Goal: Task Accomplishment & Management: Use online tool/utility

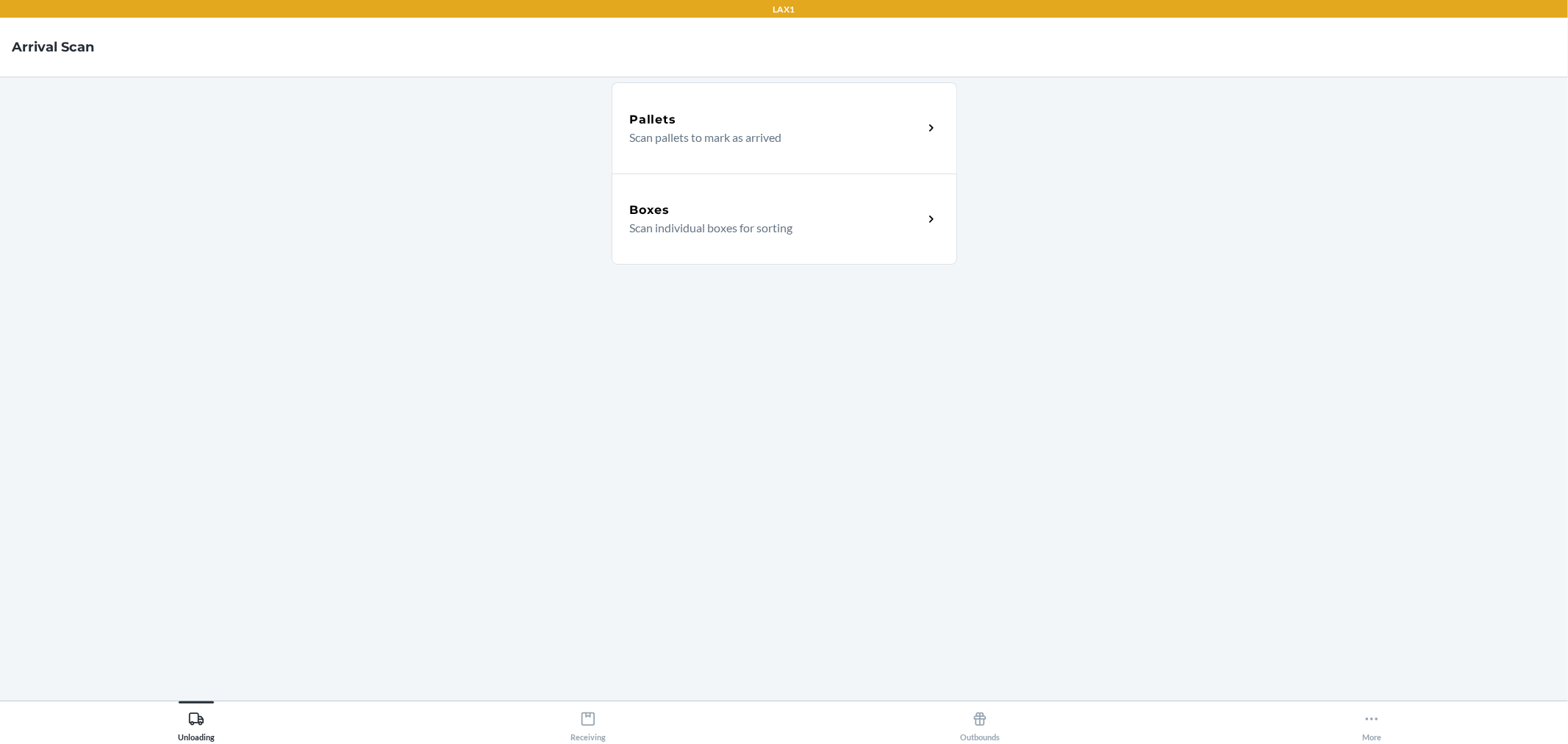
click at [828, 226] on p "Scan individual boxes for sorting" at bounding box center [771, 228] width 282 height 18
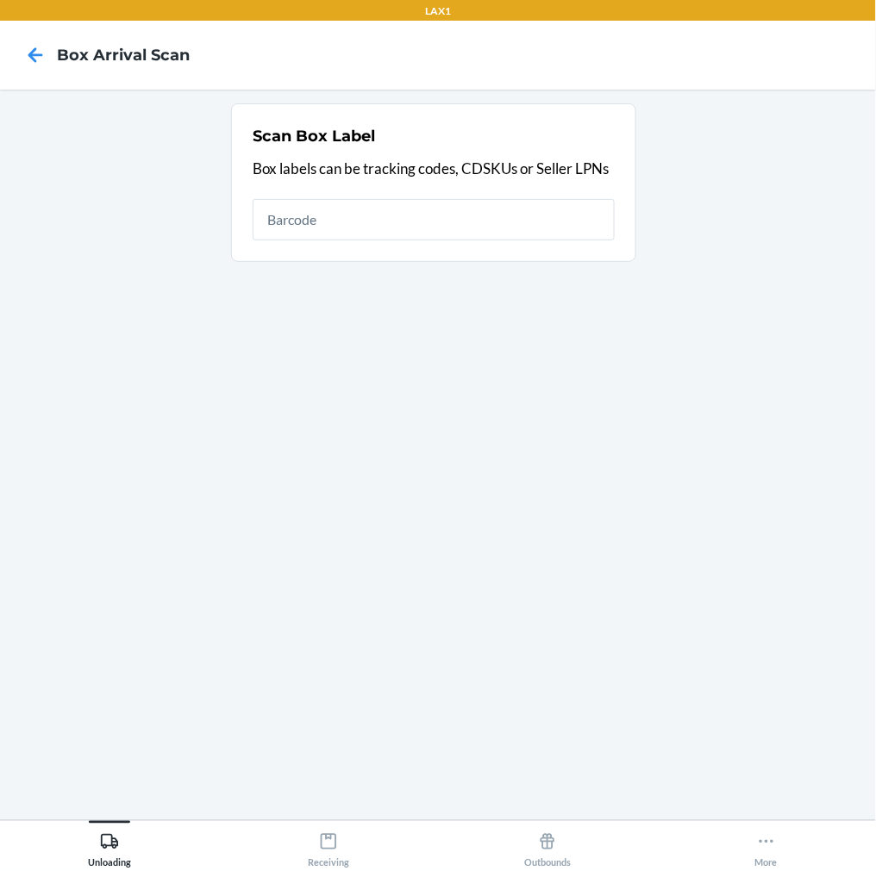
click at [419, 720] on section "Scan Box Label Box labels can be tracking codes, CDSKUs or Seller LPNs" at bounding box center [438, 454] width 848 height 703
click at [428, 222] on input "text" at bounding box center [434, 219] width 362 height 41
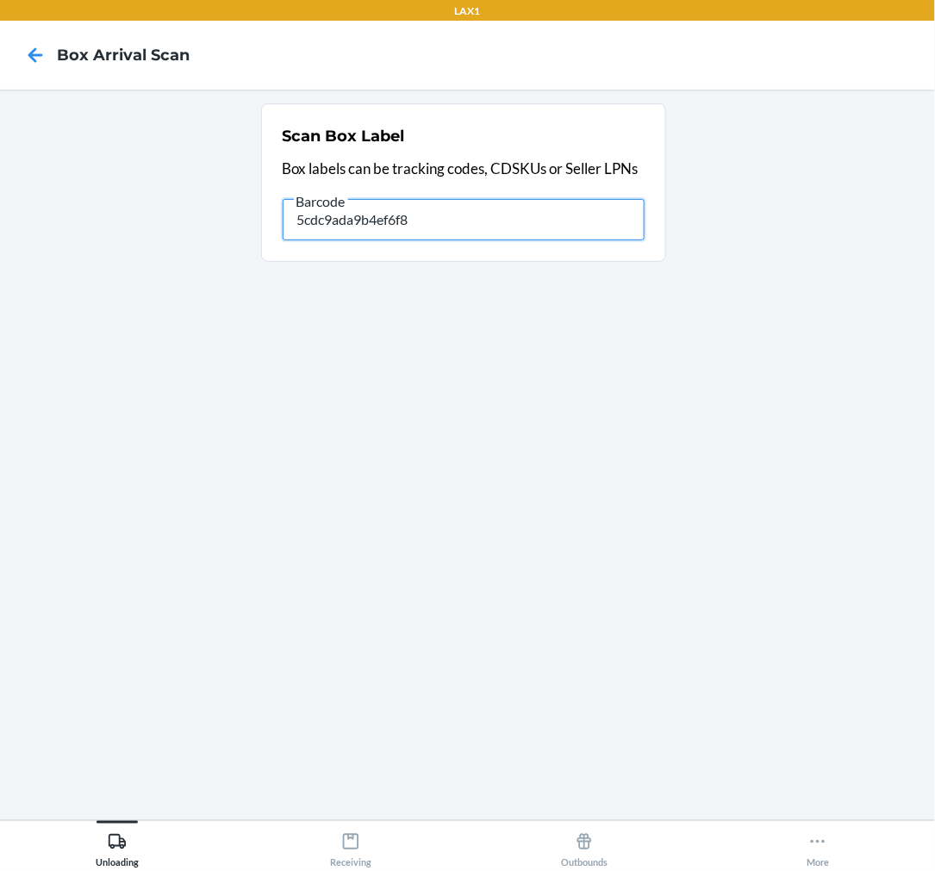
type input "5cdc9ada9b4ef6f8a"
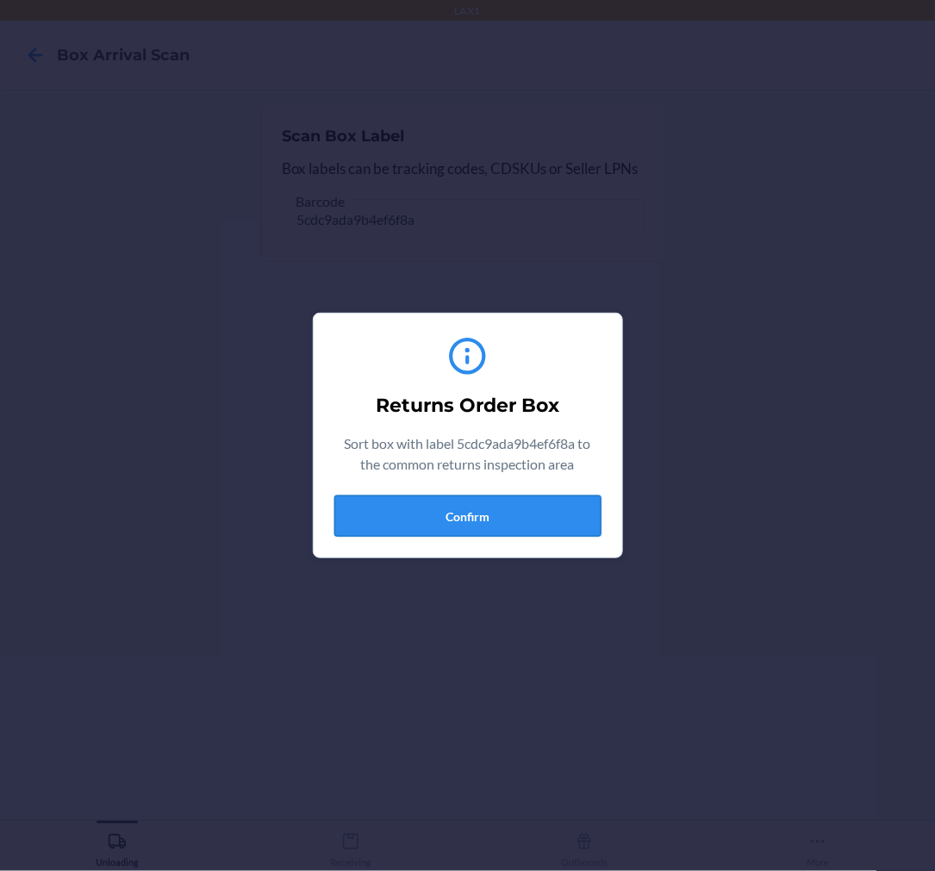
click at [445, 522] on button "Confirm" at bounding box center [467, 516] width 267 height 41
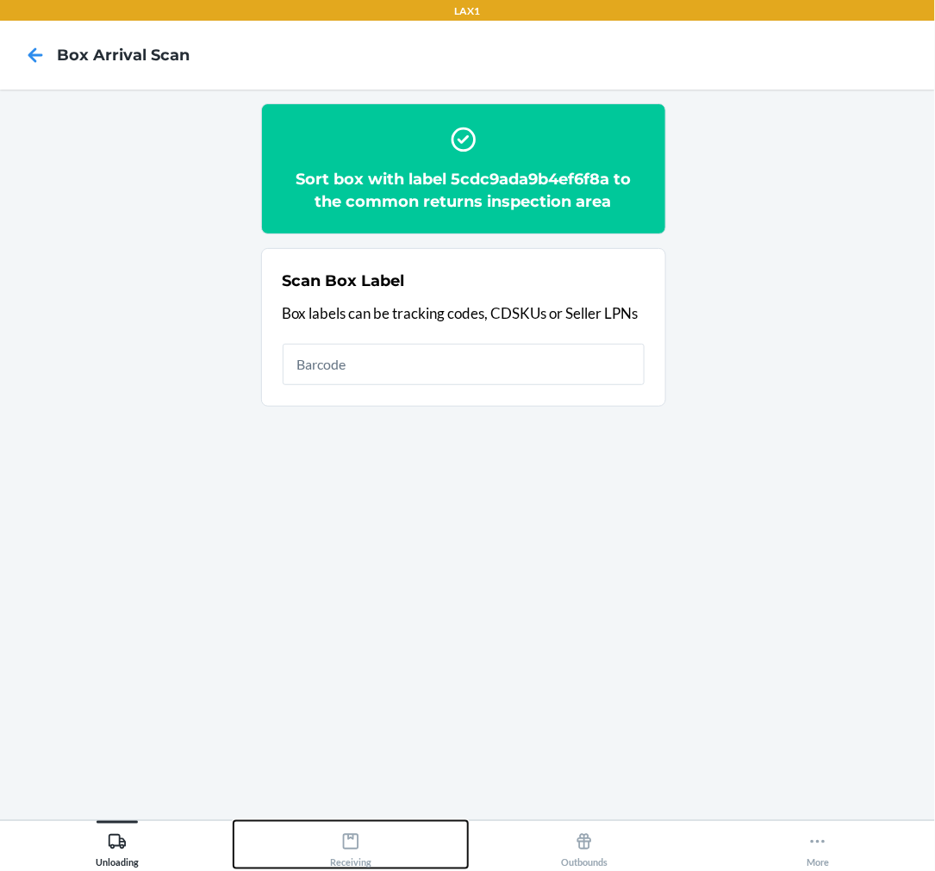
click at [346, 843] on icon at bounding box center [350, 842] width 19 height 19
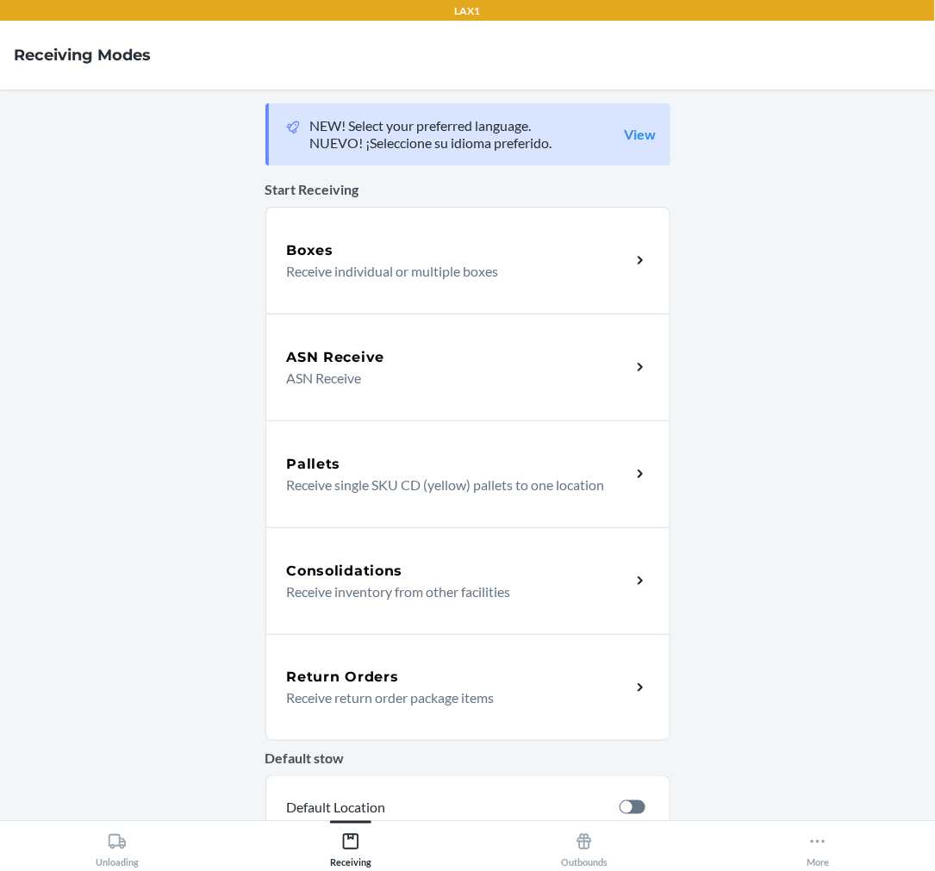
click at [415, 676] on div "Return Orders" at bounding box center [459, 677] width 344 height 21
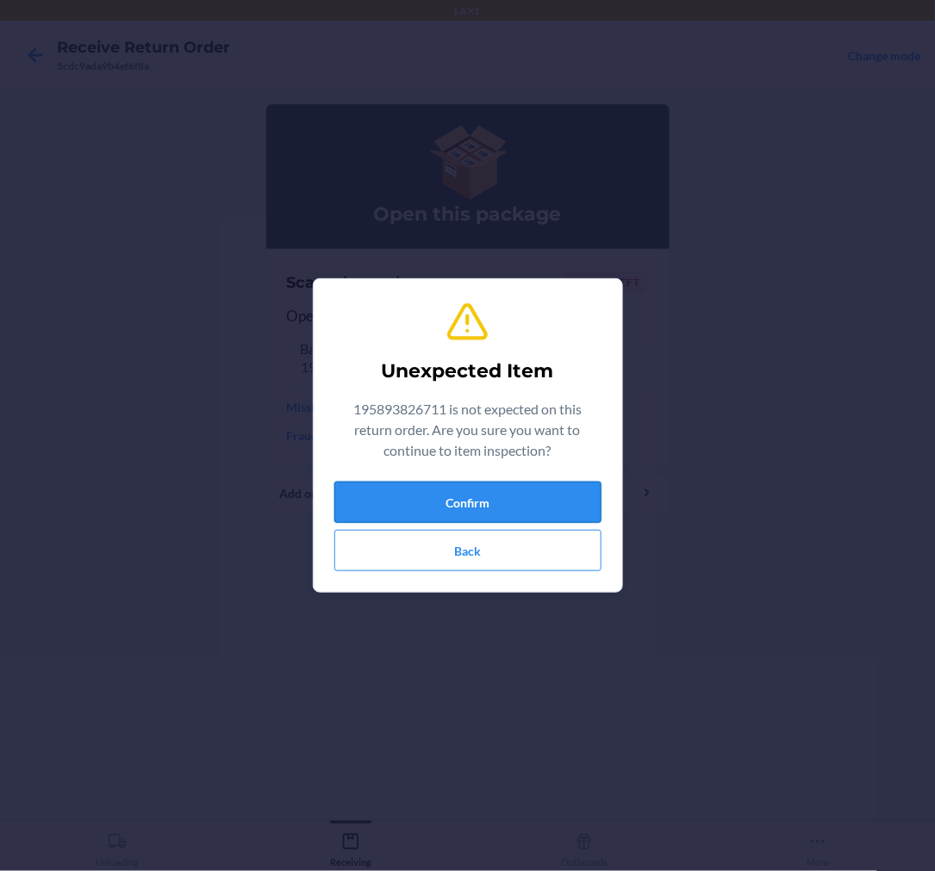
click at [521, 502] on button "Confirm" at bounding box center [467, 502] width 267 height 41
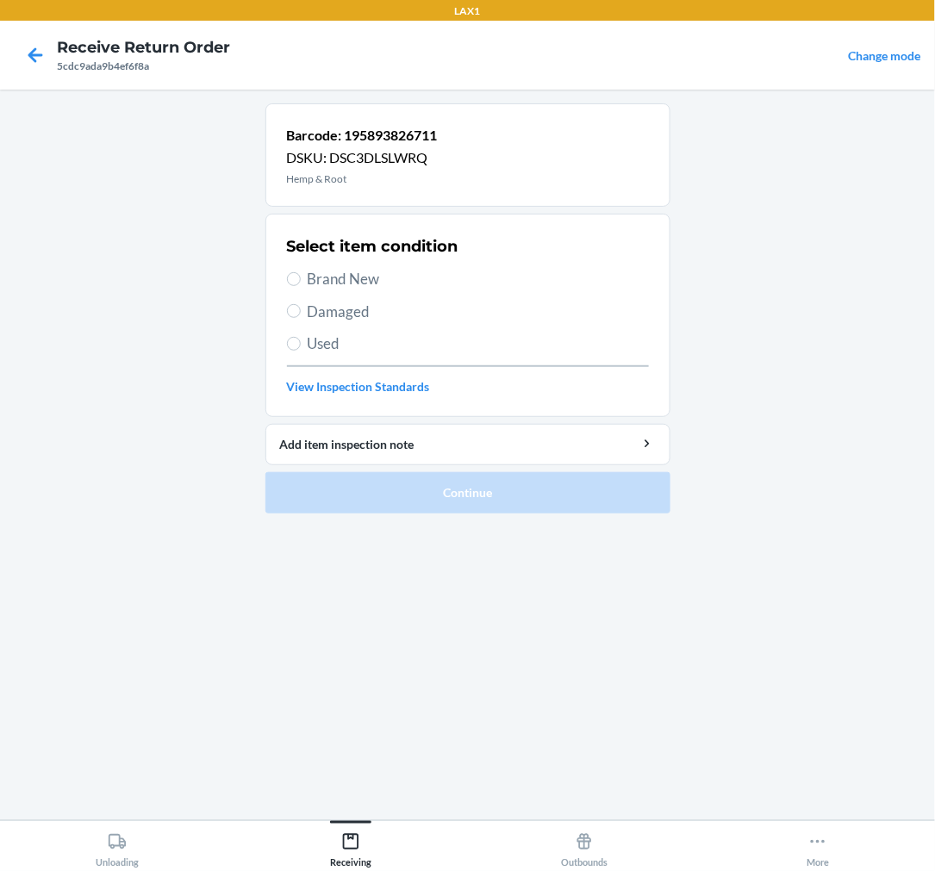
click at [300, 282] on label "Brand New" at bounding box center [468, 279] width 362 height 22
click at [300, 282] on input "Brand New" at bounding box center [294, 279] width 14 height 14
radio input "true"
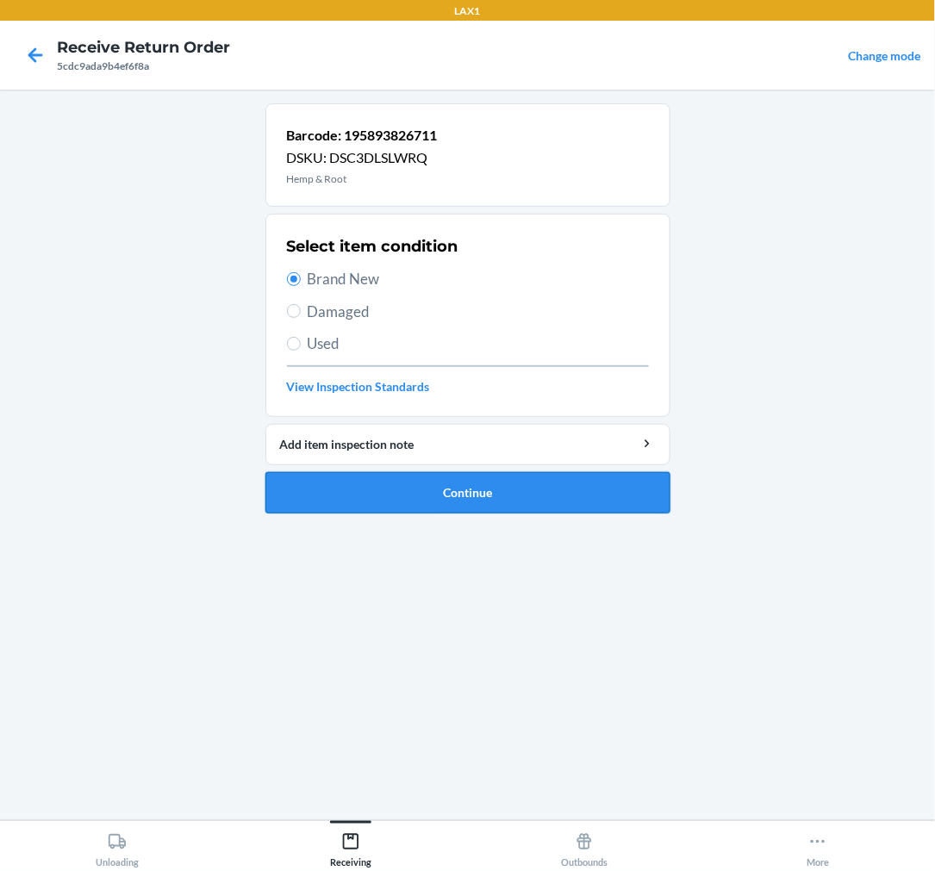
click at [463, 498] on button "Continue" at bounding box center [467, 492] width 405 height 41
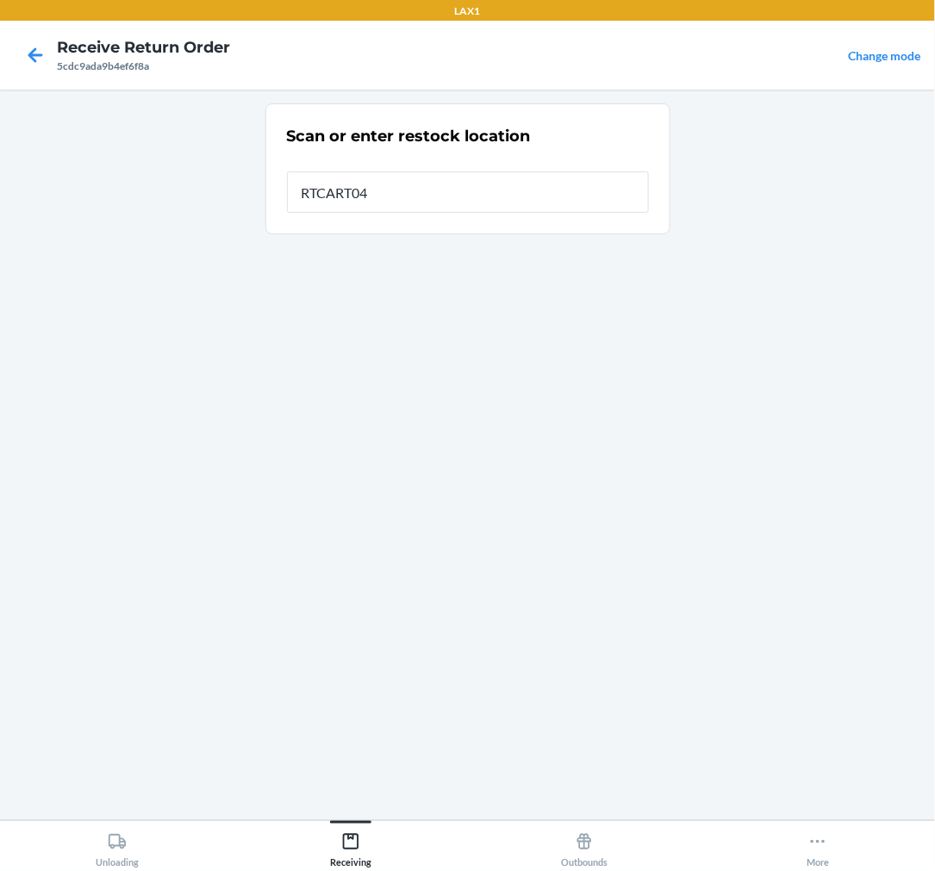
type input "RTCART046"
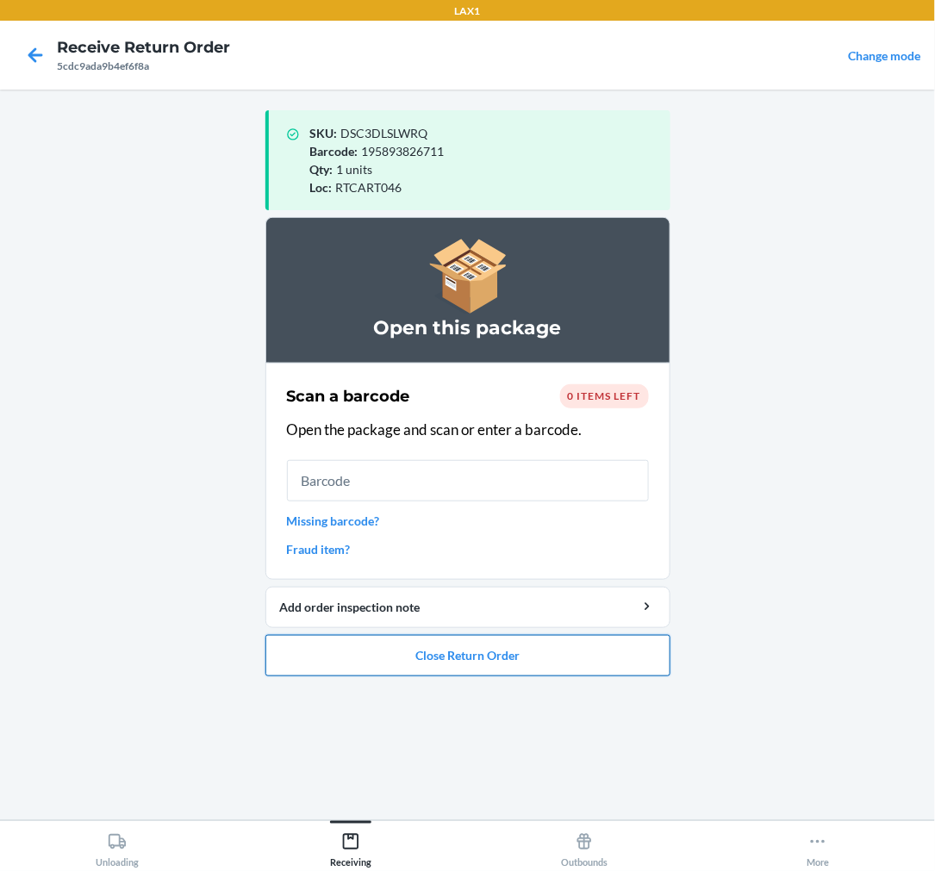
click at [483, 649] on button "Close Return Order" at bounding box center [467, 655] width 405 height 41
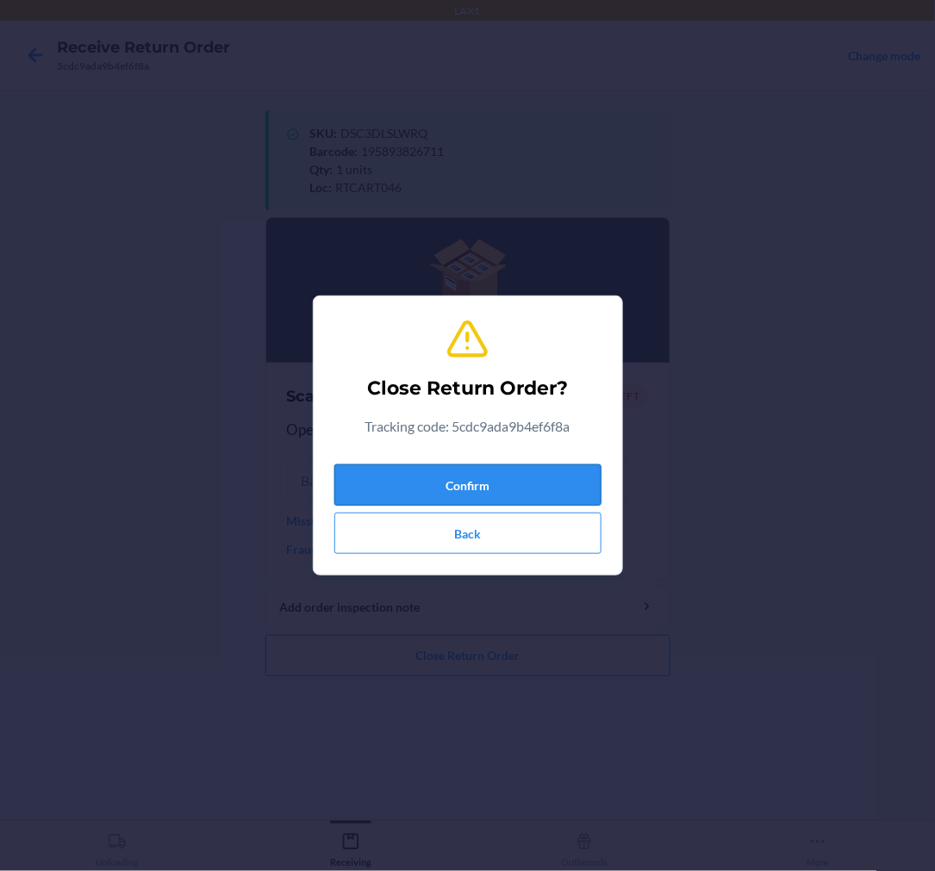
click at [464, 471] on button "Confirm" at bounding box center [467, 485] width 267 height 41
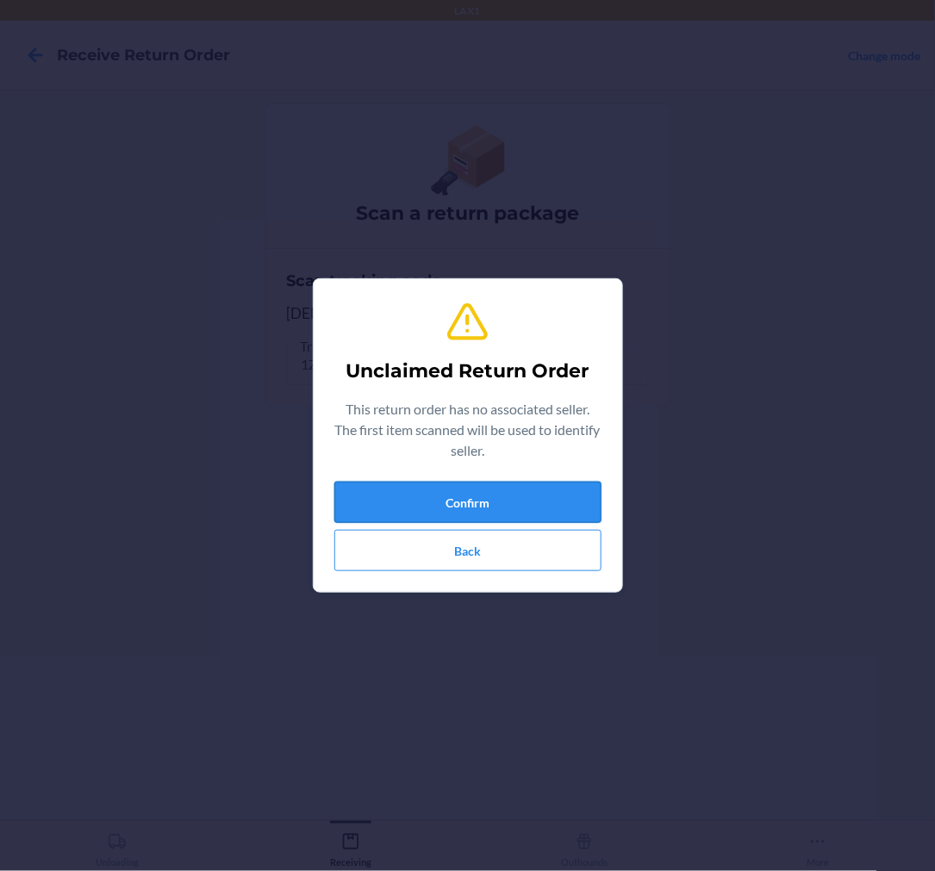
click at [574, 500] on button "Confirm" at bounding box center [467, 502] width 267 height 41
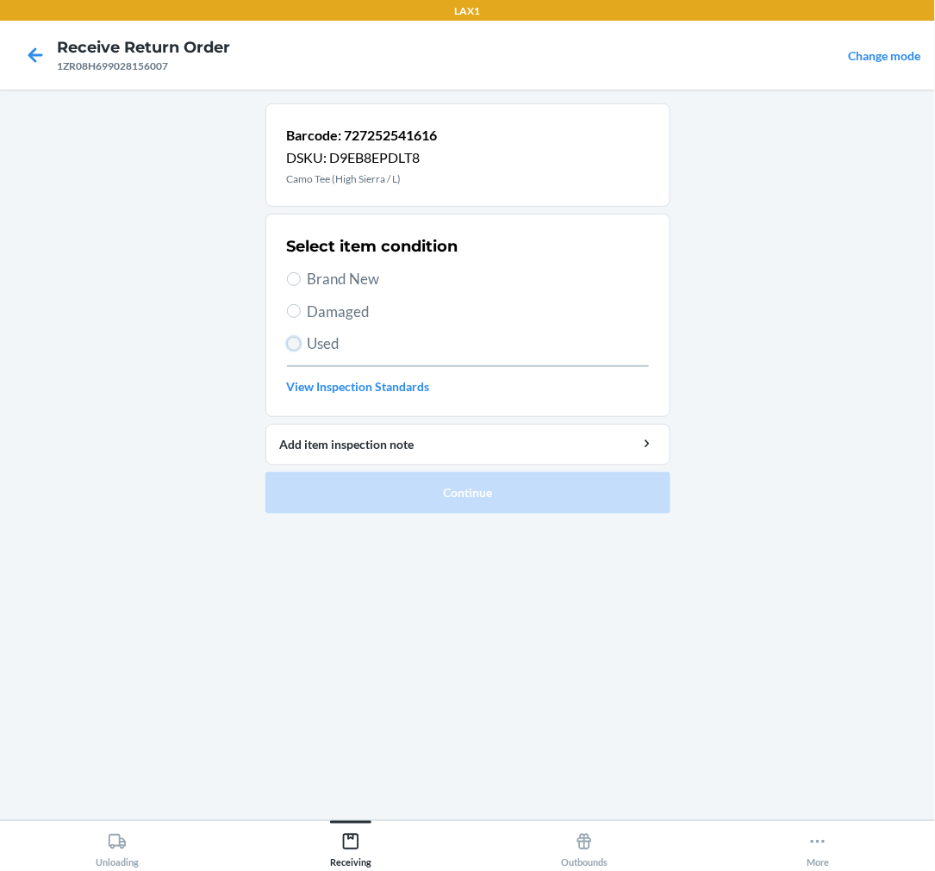
click at [294, 342] on input "Used" at bounding box center [294, 344] width 14 height 14
radio input "true"
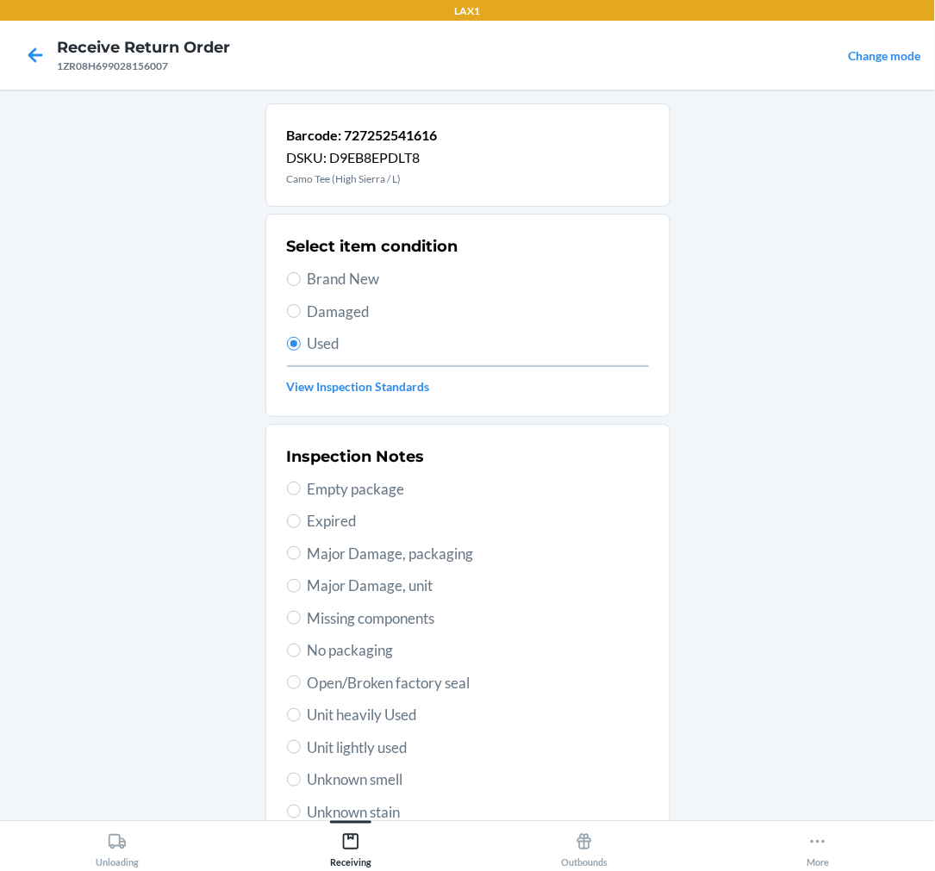
click at [324, 746] on span "Unit lightly used" at bounding box center [478, 748] width 341 height 22
click at [301, 746] on input "Unit lightly used" at bounding box center [294, 747] width 14 height 14
radio input "true"
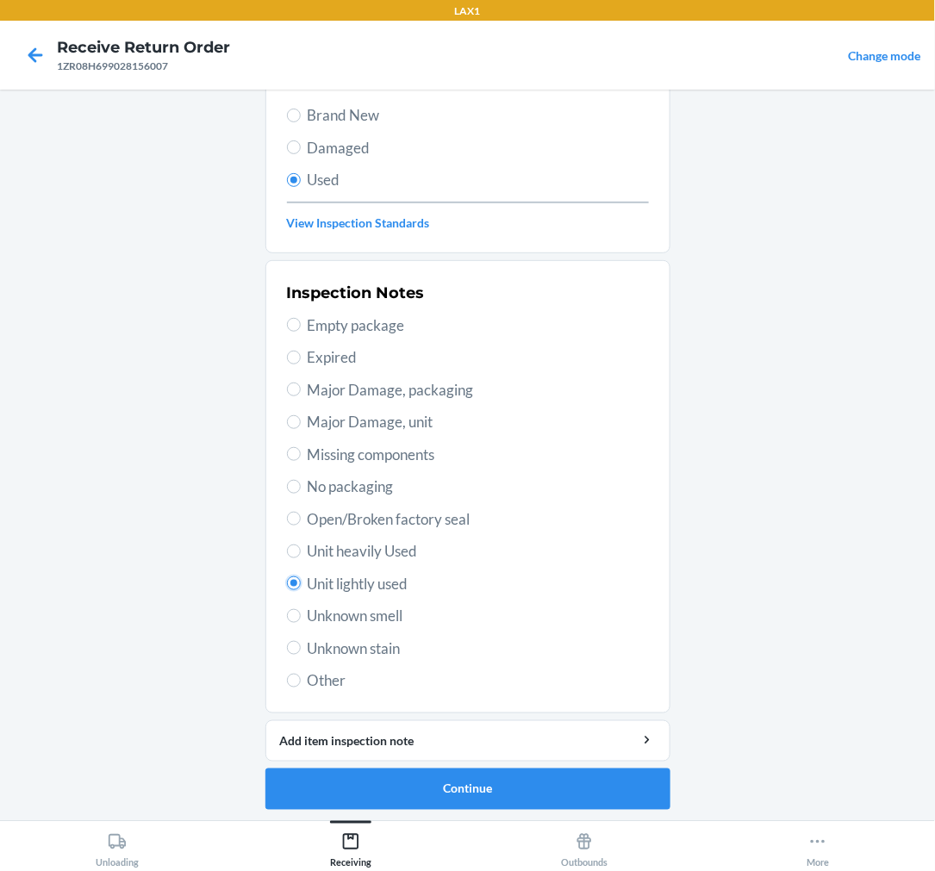
scroll to position [166, 0]
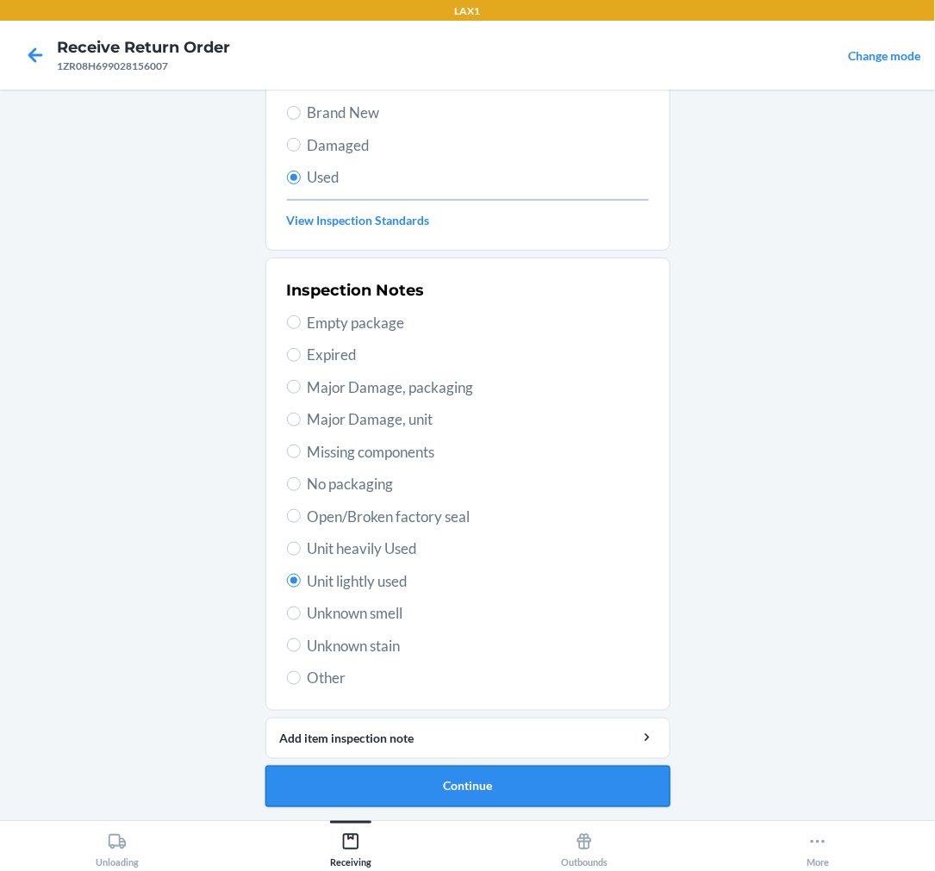
click at [571, 773] on button "Continue" at bounding box center [467, 786] width 405 height 41
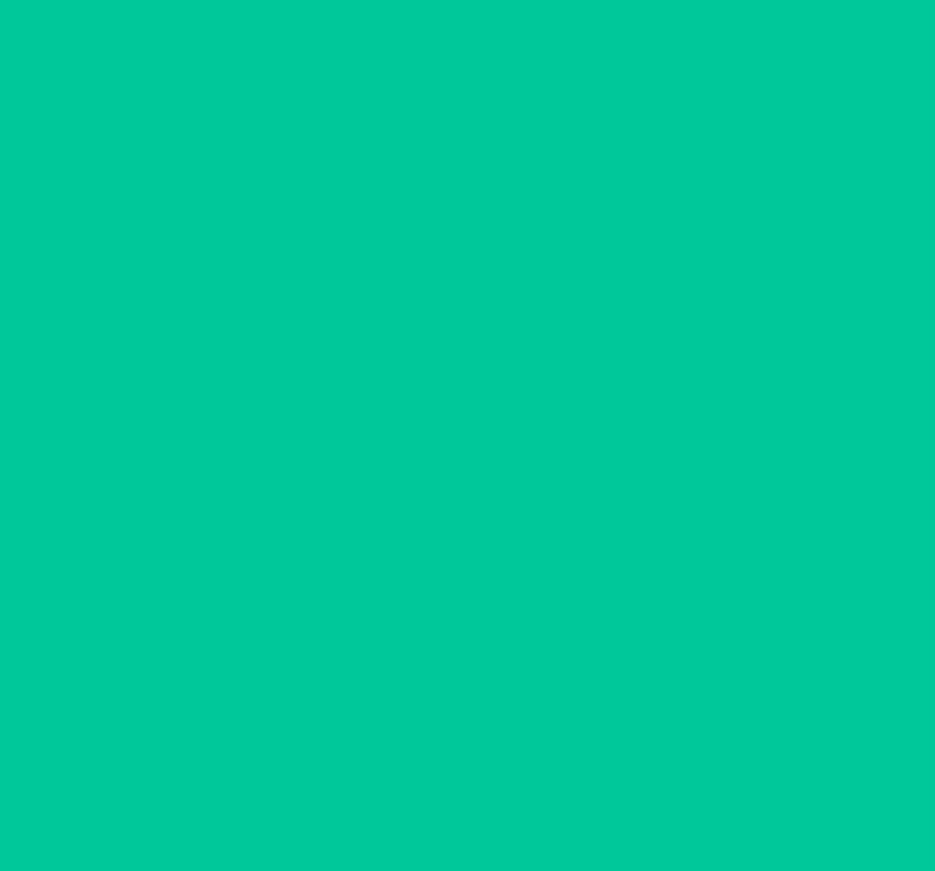
scroll to position [0, 0]
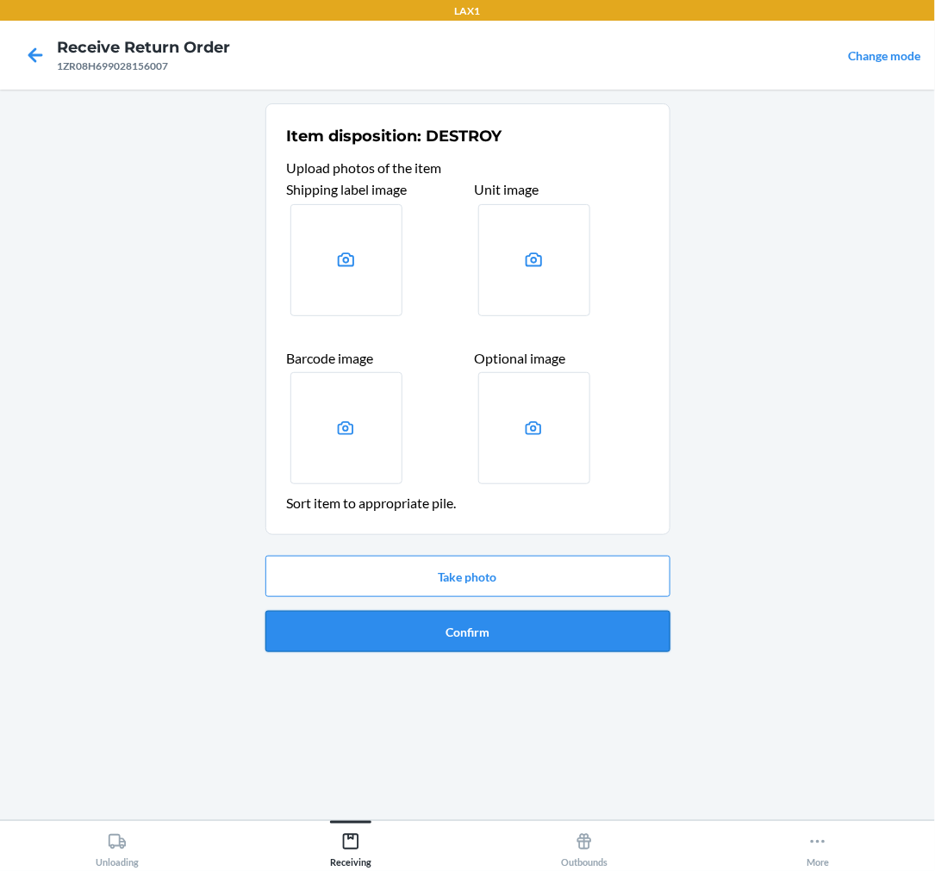
click at [587, 630] on button "Confirm" at bounding box center [467, 631] width 405 height 41
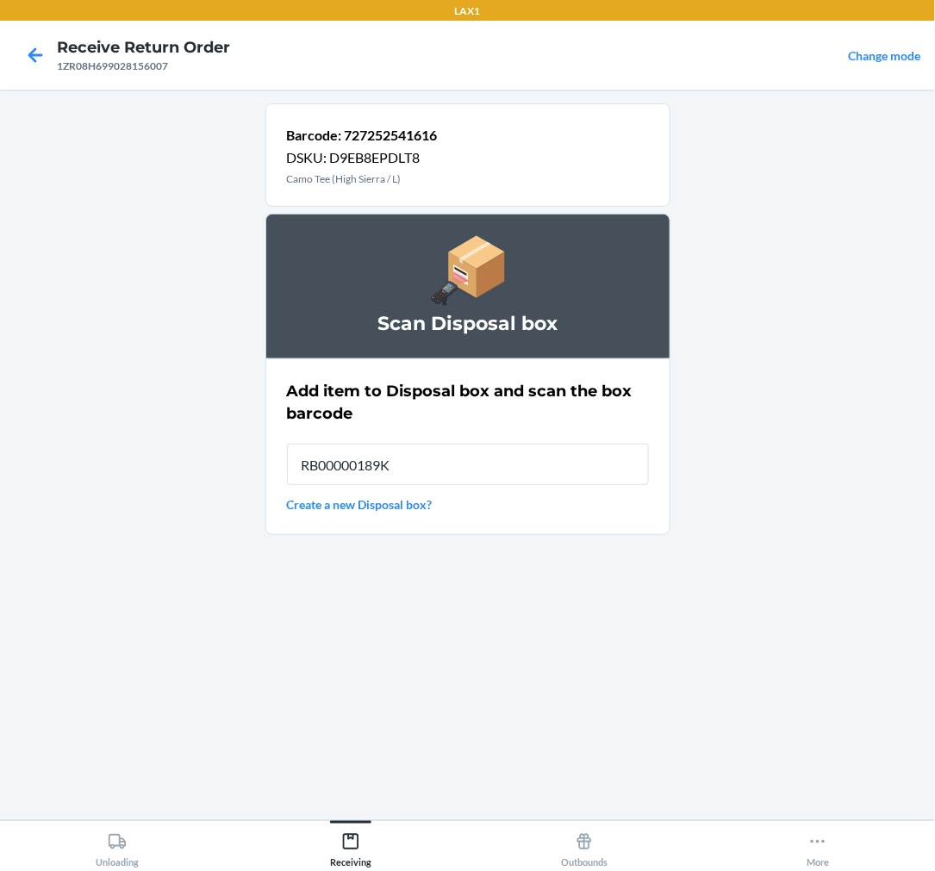
type input "RB00000189K"
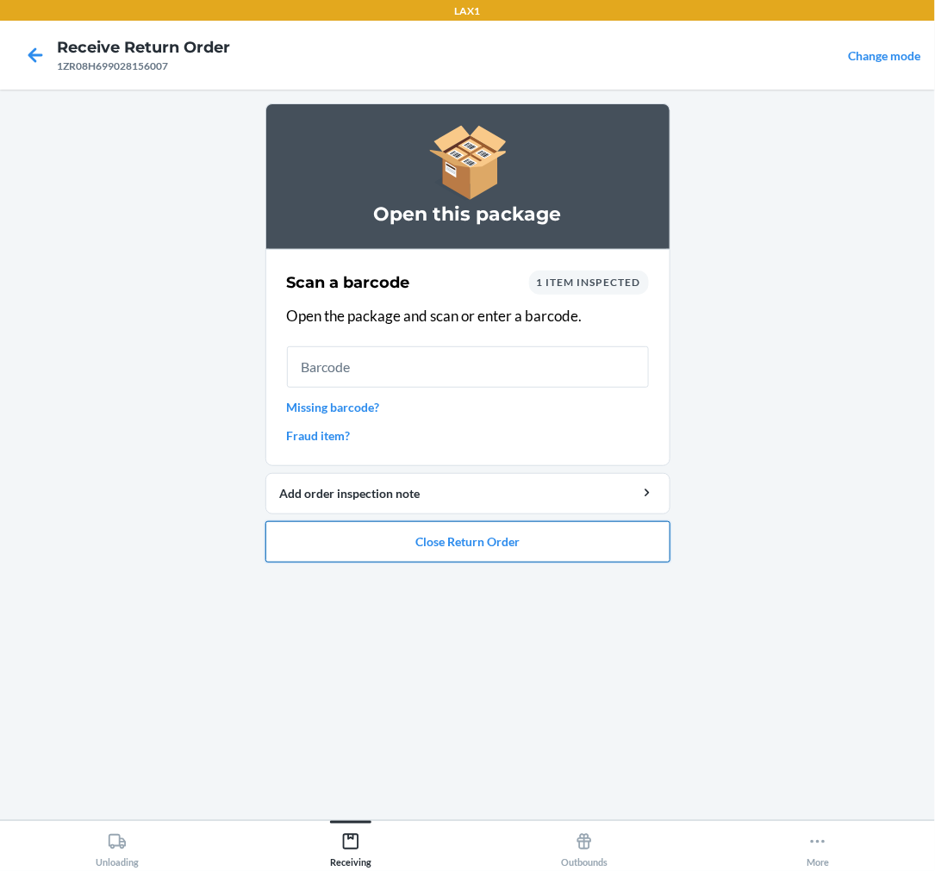
click at [555, 532] on button "Close Return Order" at bounding box center [467, 541] width 405 height 41
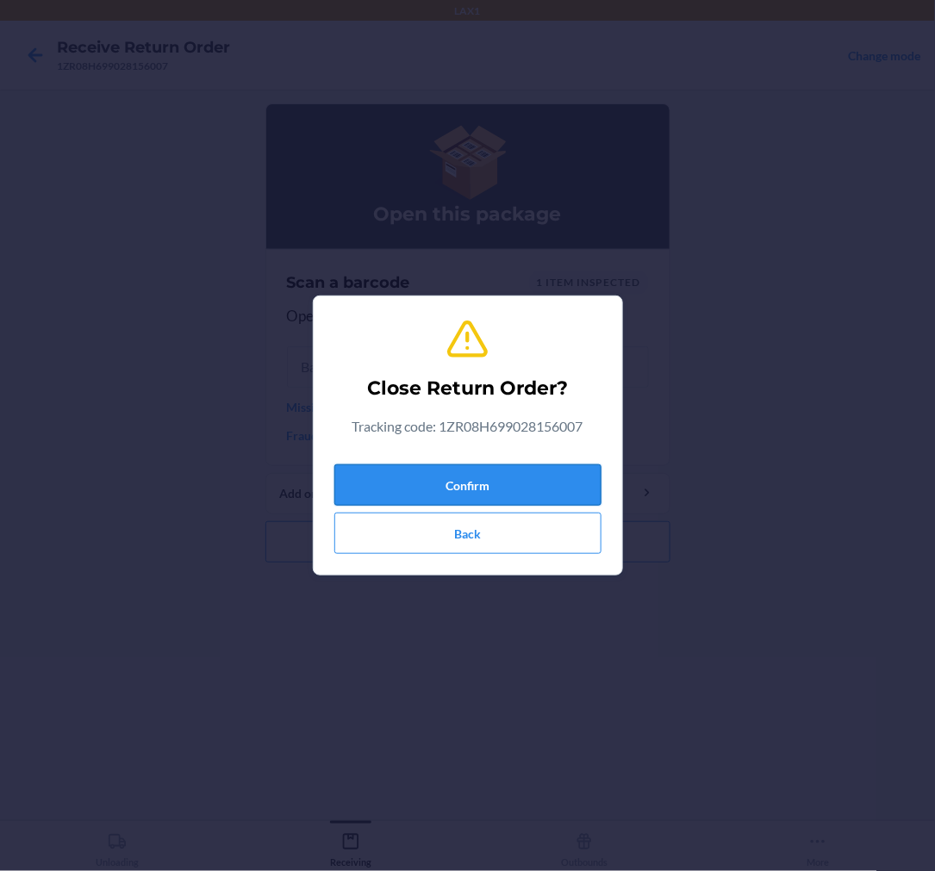
drag, startPoint x: 512, startPoint y: 457, endPoint x: 528, endPoint y: 476, distance: 25.1
click at [527, 470] on div "Confirm Back" at bounding box center [467, 506] width 267 height 97
click at [531, 490] on button "Confirm" at bounding box center [467, 485] width 267 height 41
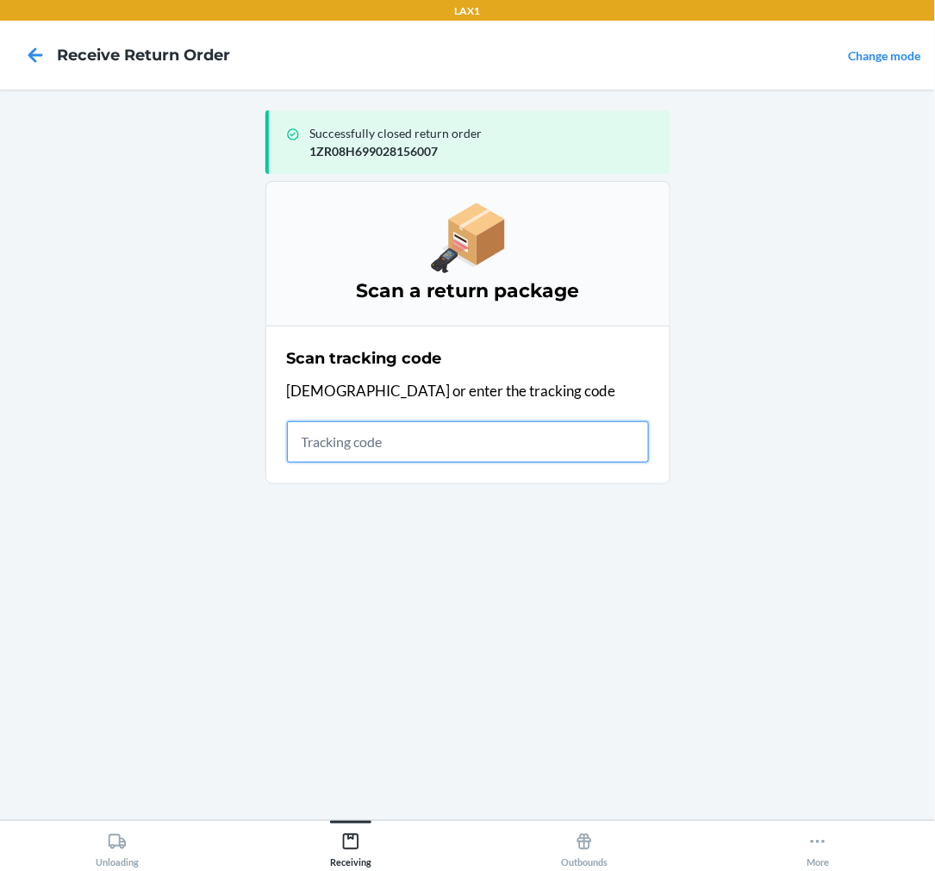
click at [407, 454] on input "text" at bounding box center [468, 441] width 362 height 41
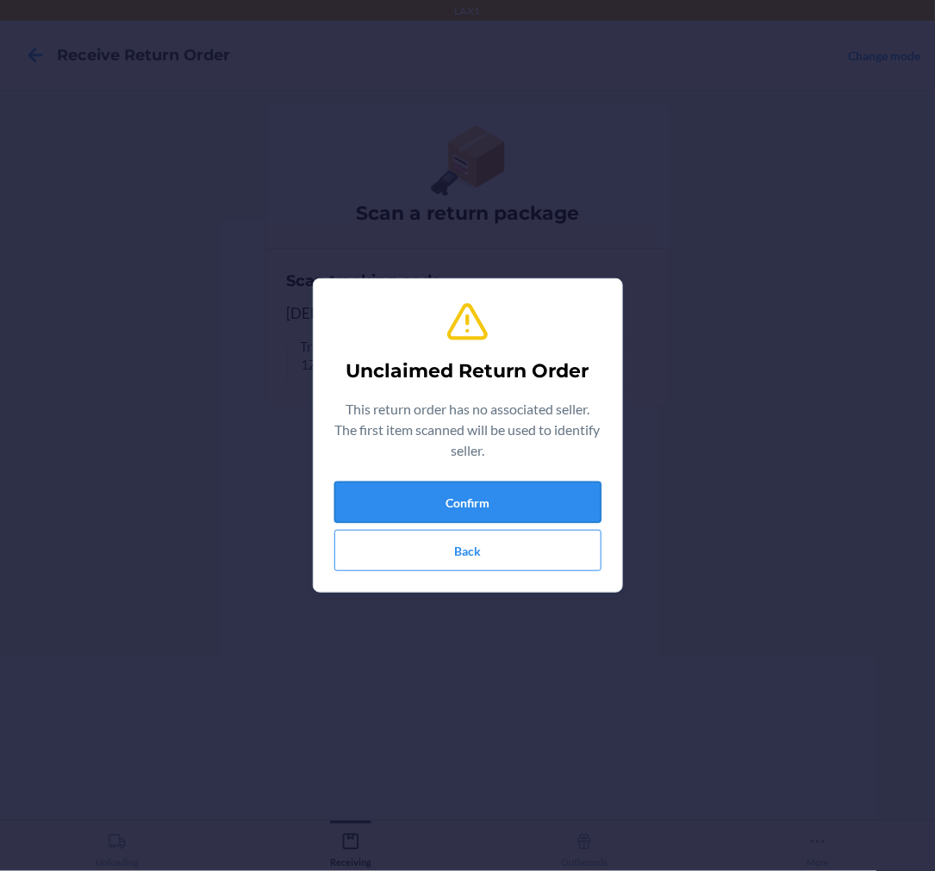
click at [519, 489] on button "Confirm" at bounding box center [467, 502] width 267 height 41
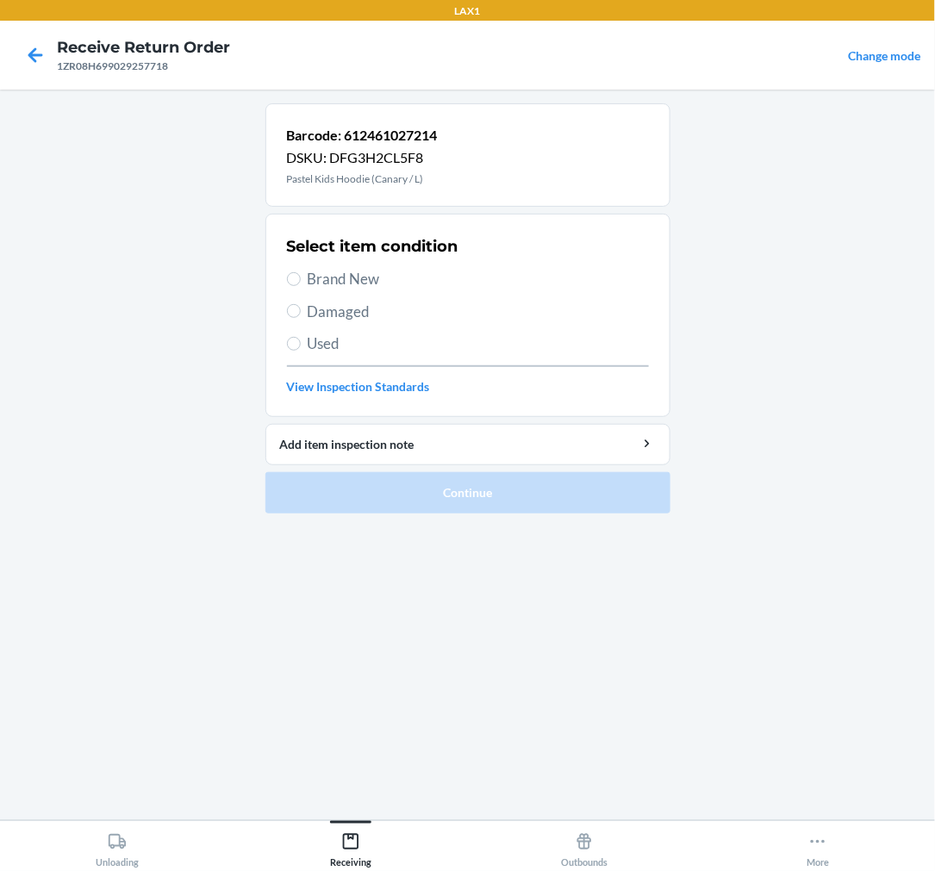
click at [317, 346] on span "Used" at bounding box center [478, 344] width 341 height 22
click at [301, 346] on input "Used" at bounding box center [294, 344] width 14 height 14
radio input "true"
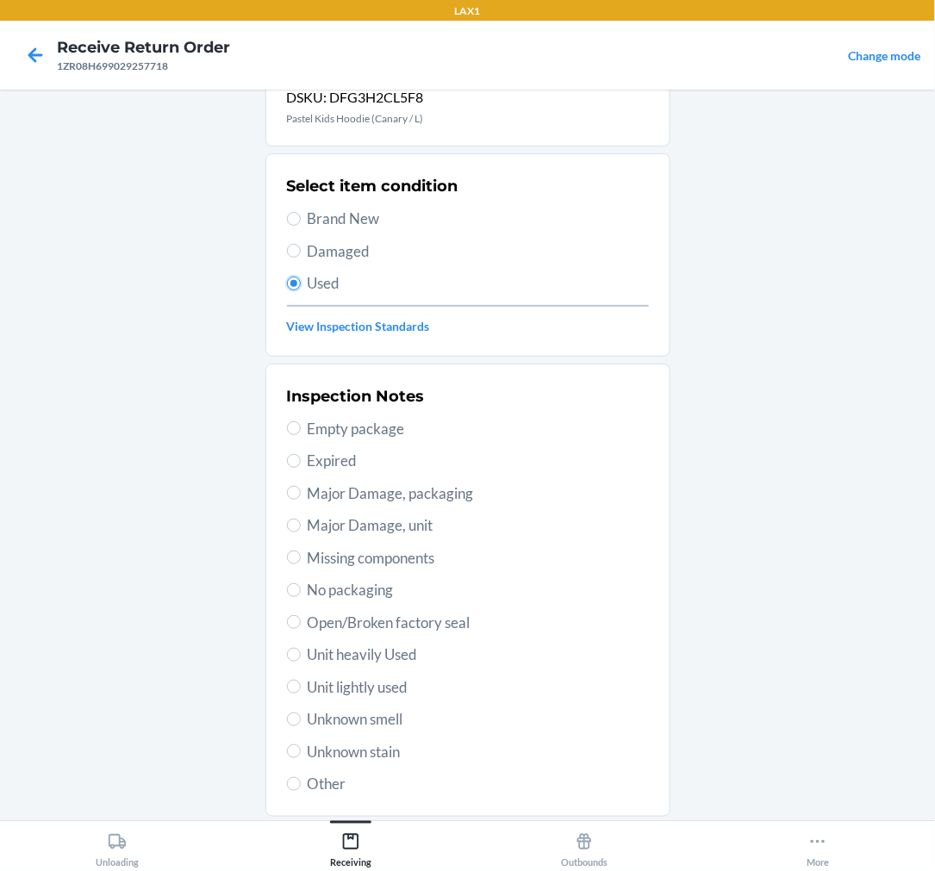
scroll to position [166, 0]
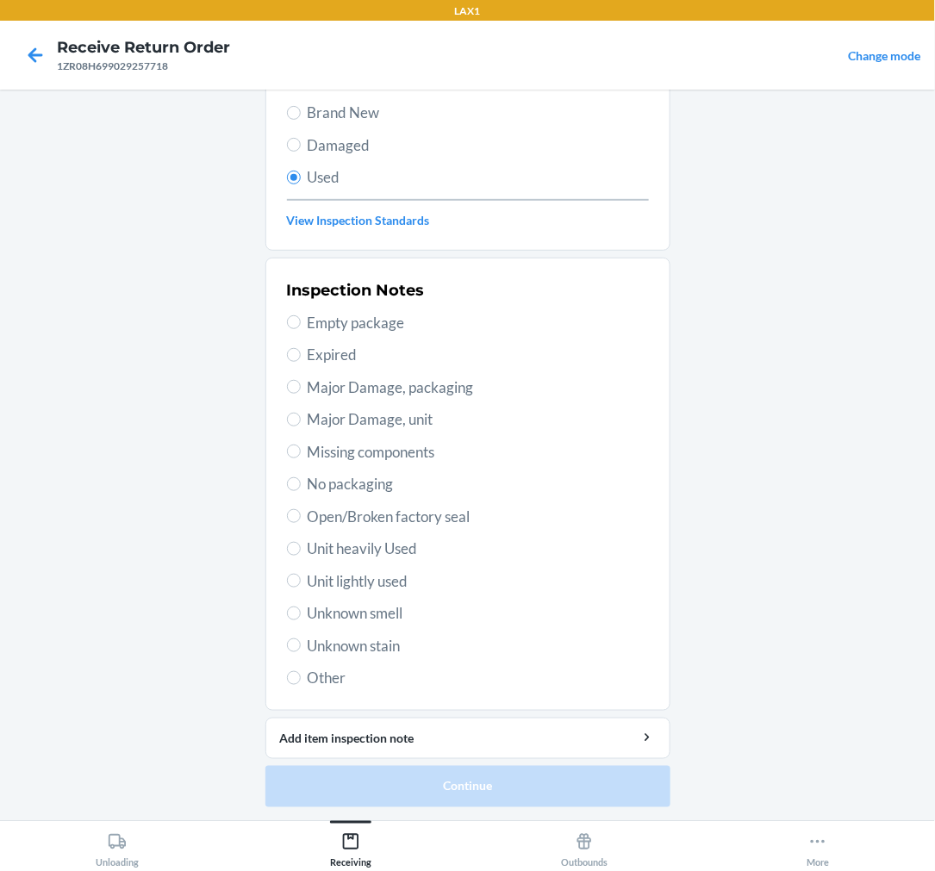
click at [317, 577] on span "Unit lightly used" at bounding box center [478, 582] width 341 height 22
click at [301, 577] on input "Unit lightly used" at bounding box center [294, 581] width 14 height 14
radio input "true"
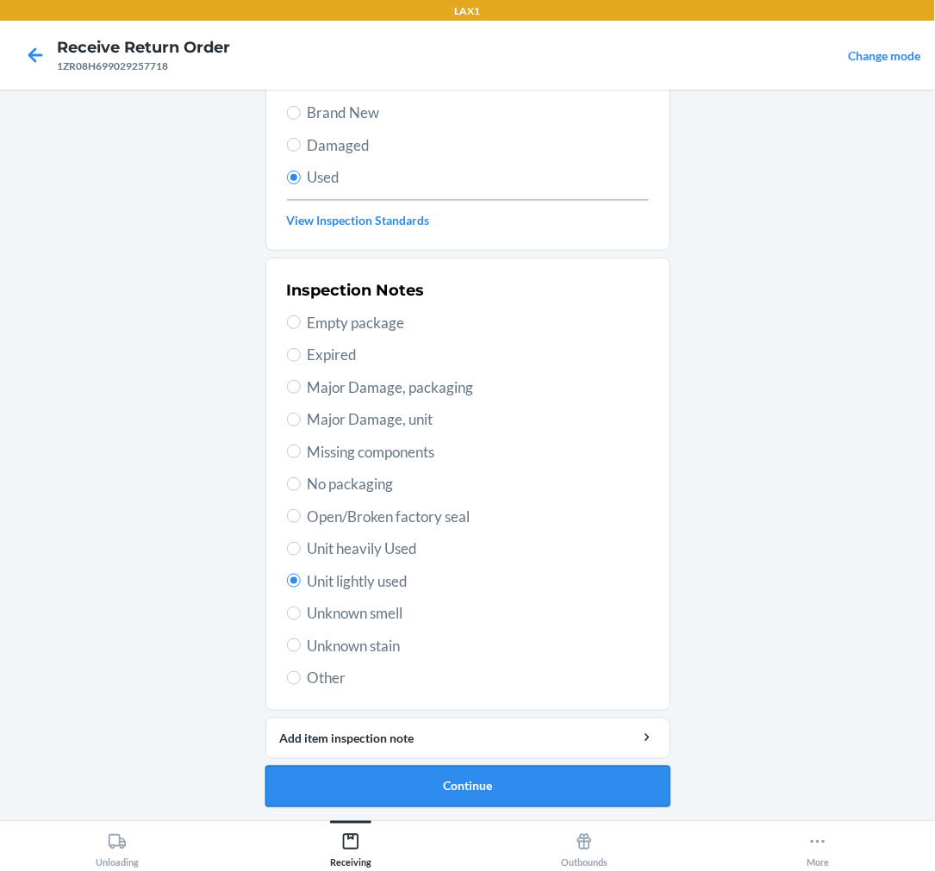
click at [458, 802] on button "Continue" at bounding box center [467, 786] width 405 height 41
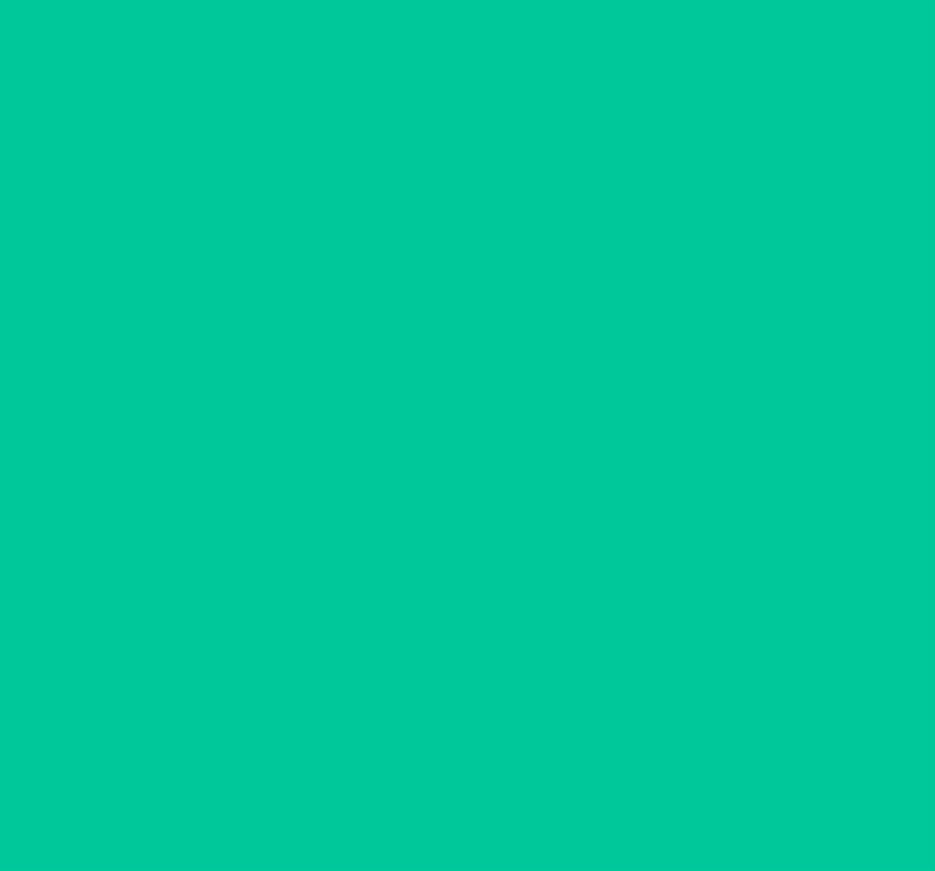
scroll to position [0, 0]
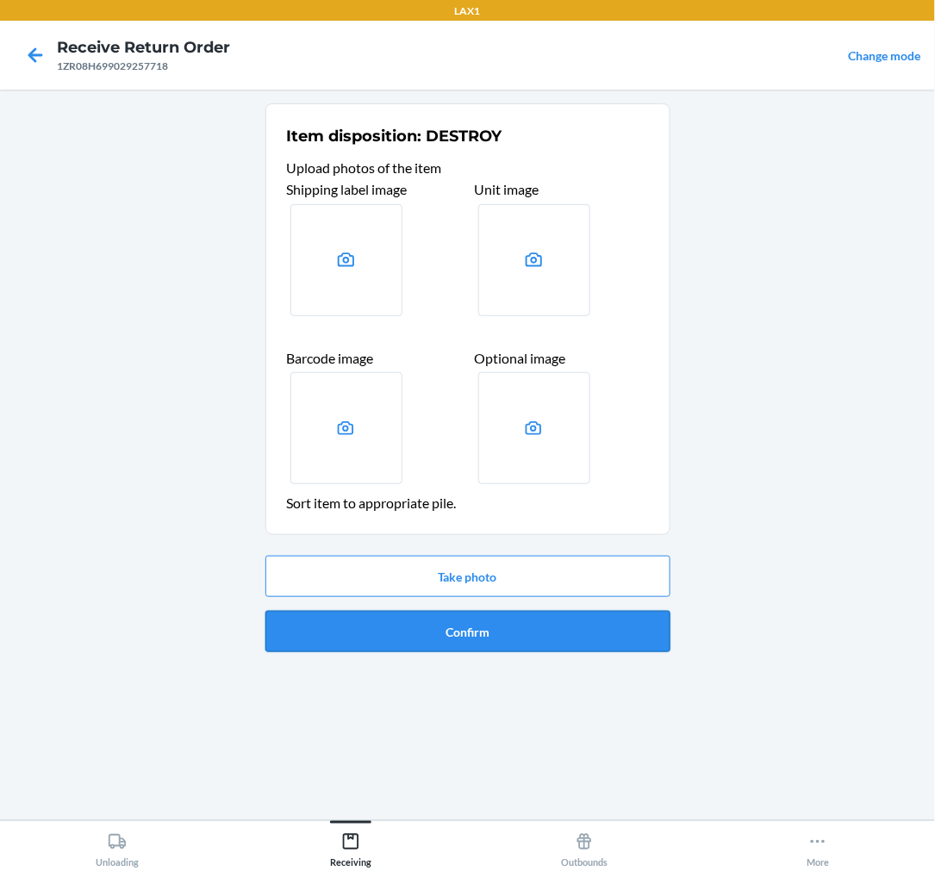
click at [515, 635] on button "Confirm" at bounding box center [467, 631] width 405 height 41
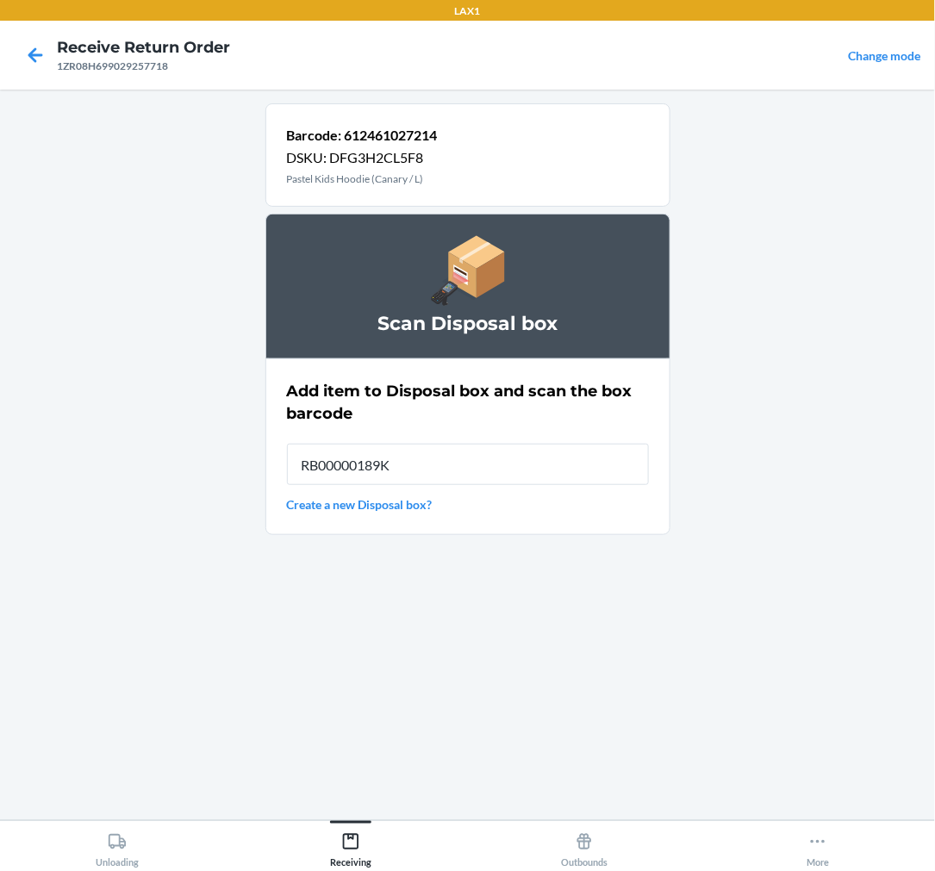
type input "RB00000189K"
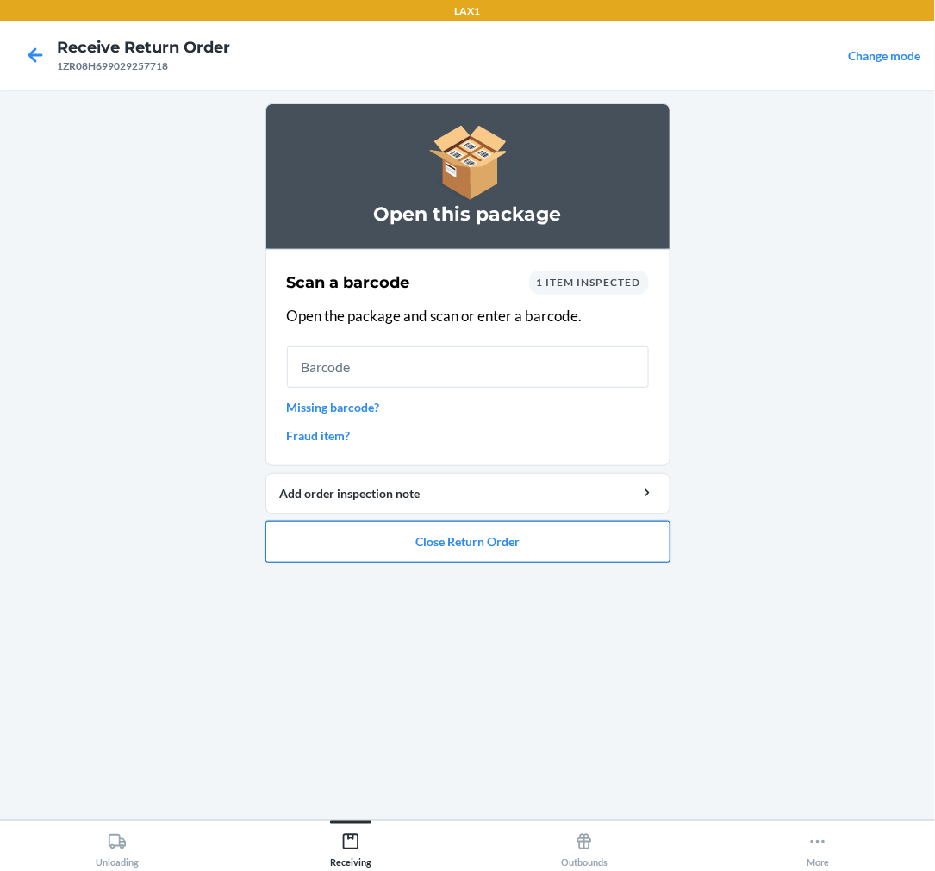
click at [457, 546] on button "Close Return Order" at bounding box center [467, 541] width 405 height 41
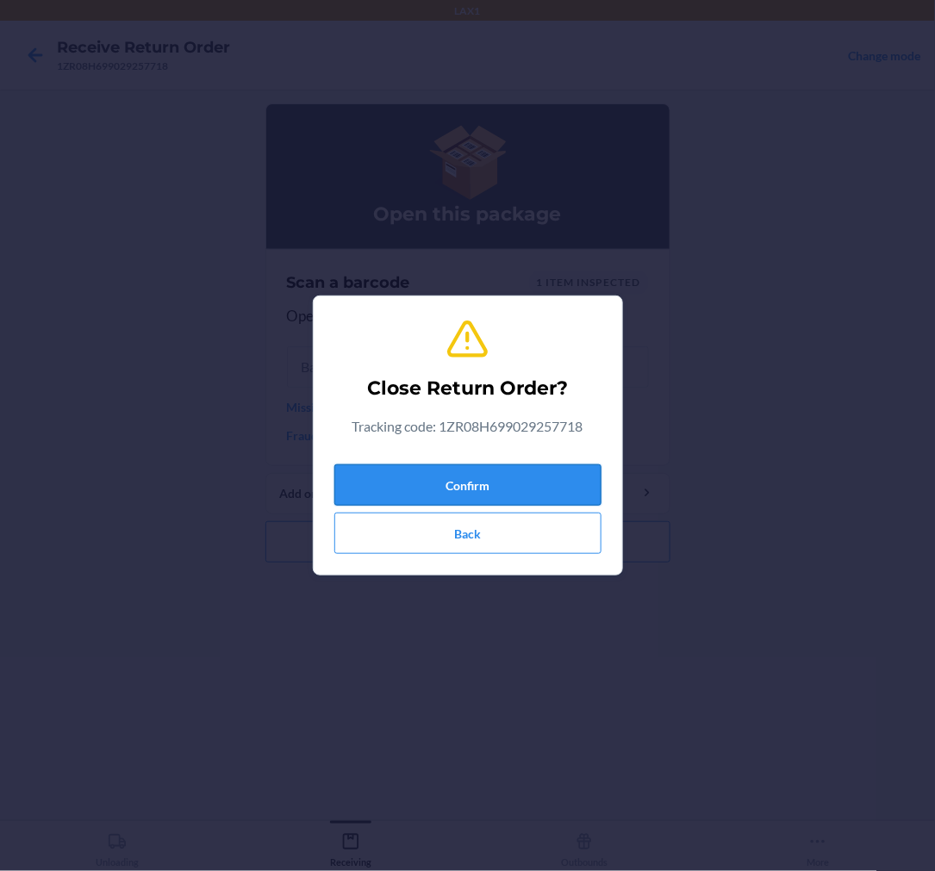
click at [449, 485] on button "Confirm" at bounding box center [467, 485] width 267 height 41
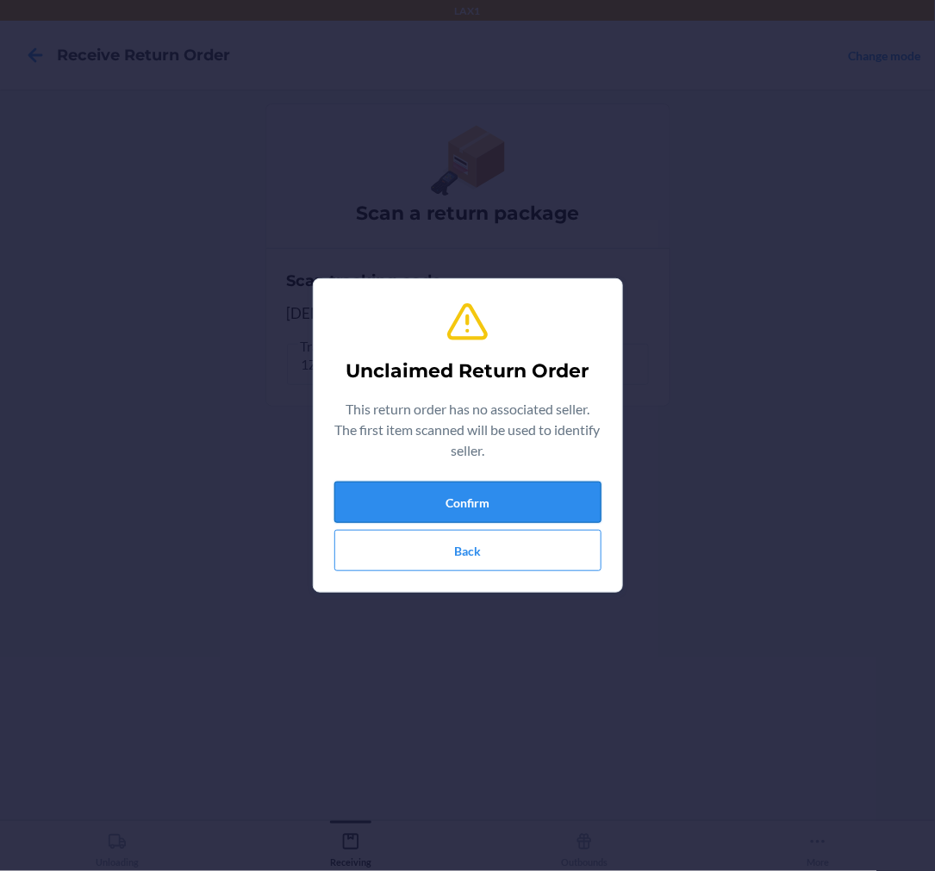
click at [532, 500] on button "Confirm" at bounding box center [467, 502] width 267 height 41
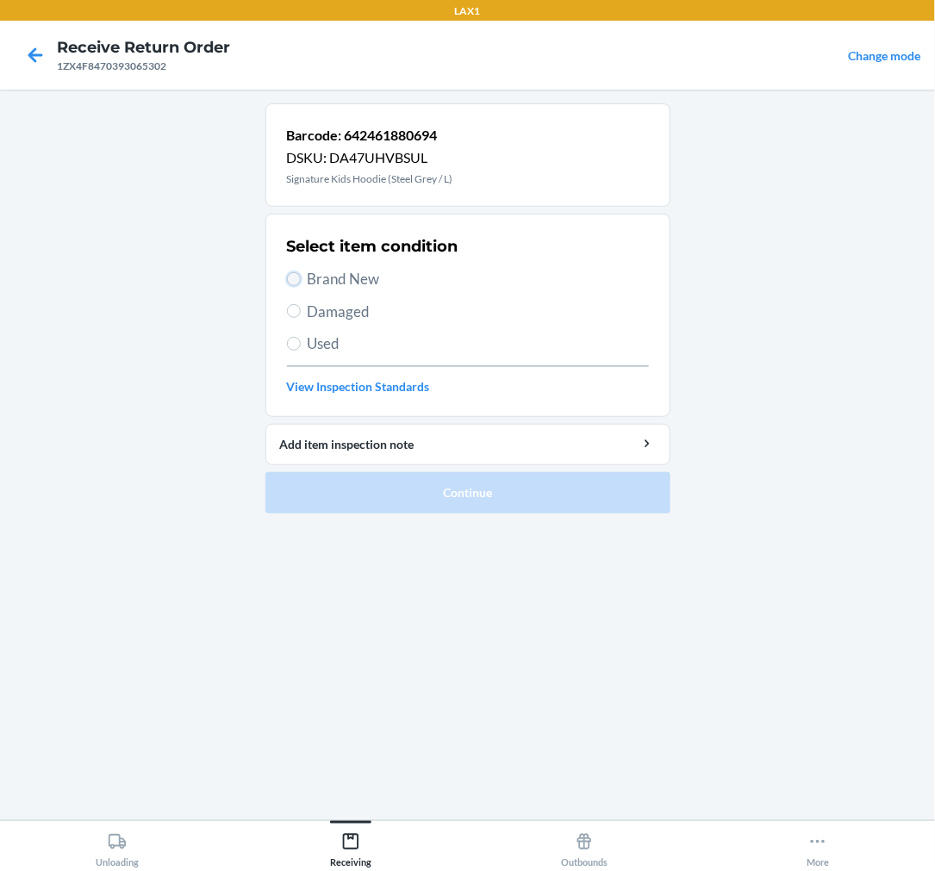
click at [299, 280] on input "Brand New" at bounding box center [294, 279] width 14 height 14
radio input "true"
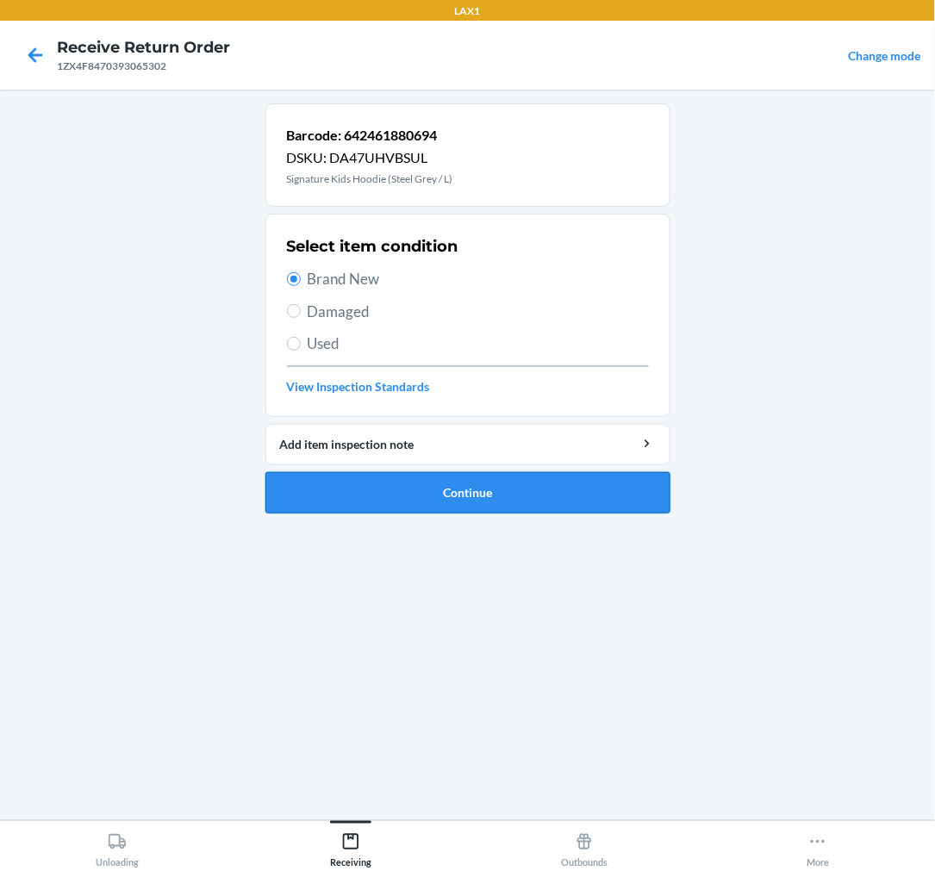
click at [418, 490] on button "Continue" at bounding box center [467, 492] width 405 height 41
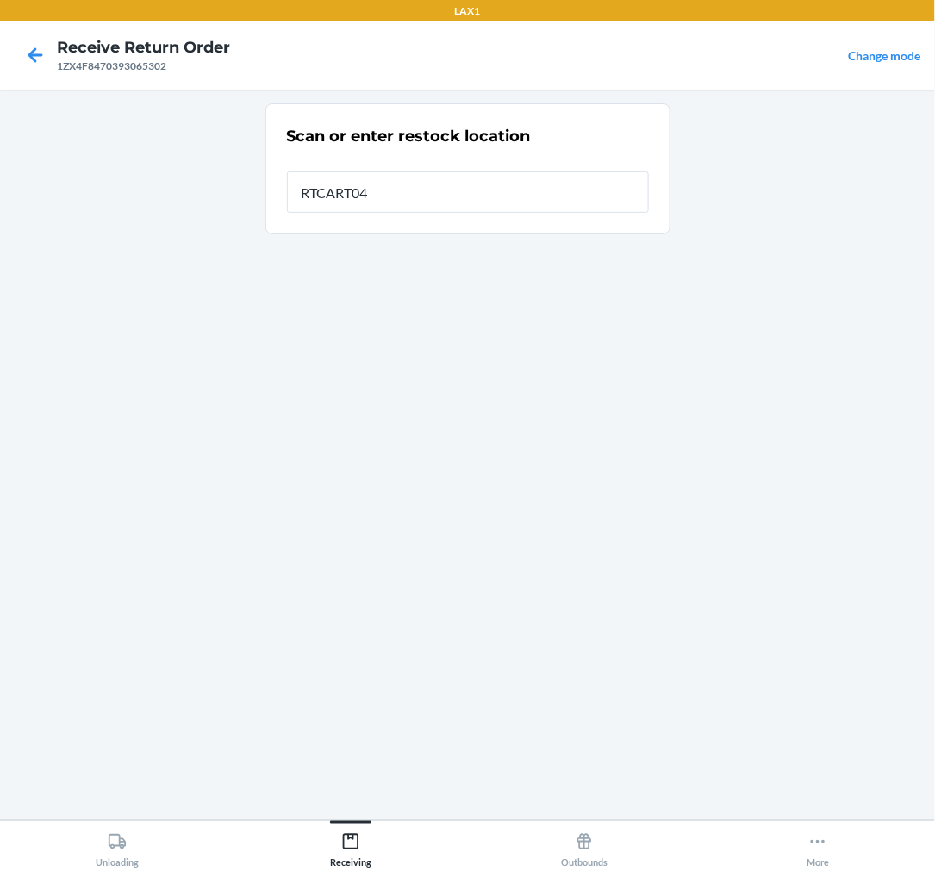
type input "RTCART046"
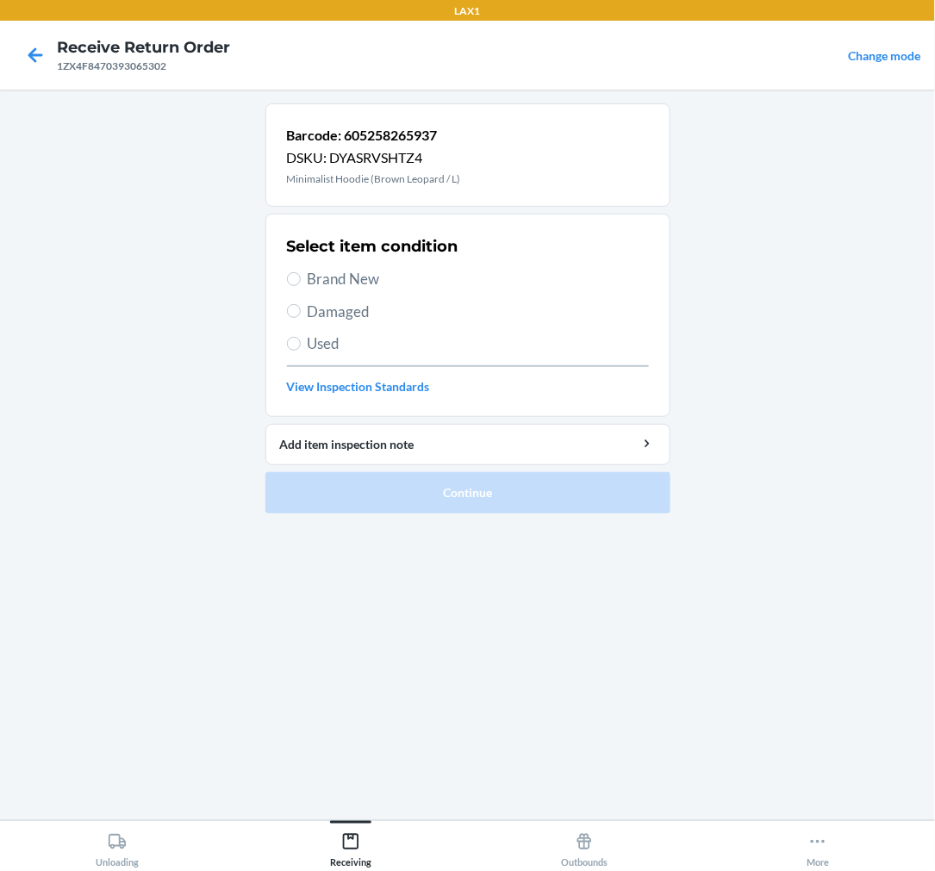
click at [283, 282] on section "Select item condition Brand New Damaged Used View Inspection Standards" at bounding box center [467, 315] width 405 height 203
click at [291, 282] on input "Brand New" at bounding box center [294, 279] width 14 height 14
radio input "true"
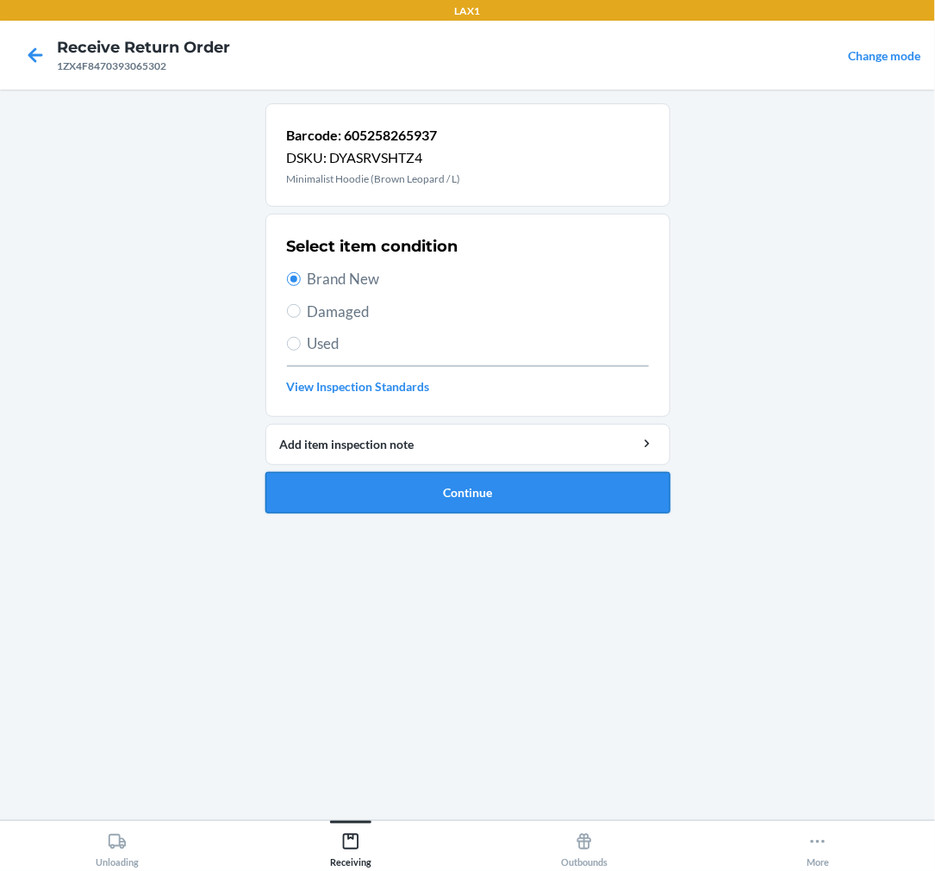
click at [398, 491] on button "Continue" at bounding box center [467, 492] width 405 height 41
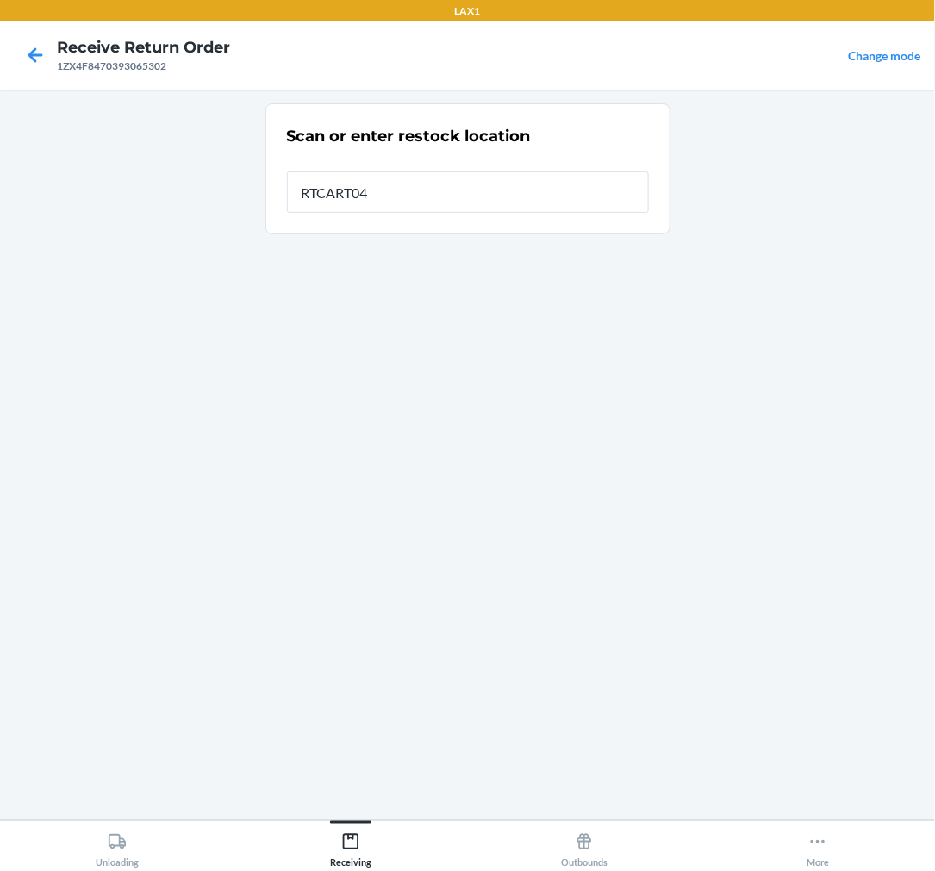
type input "RTCART046"
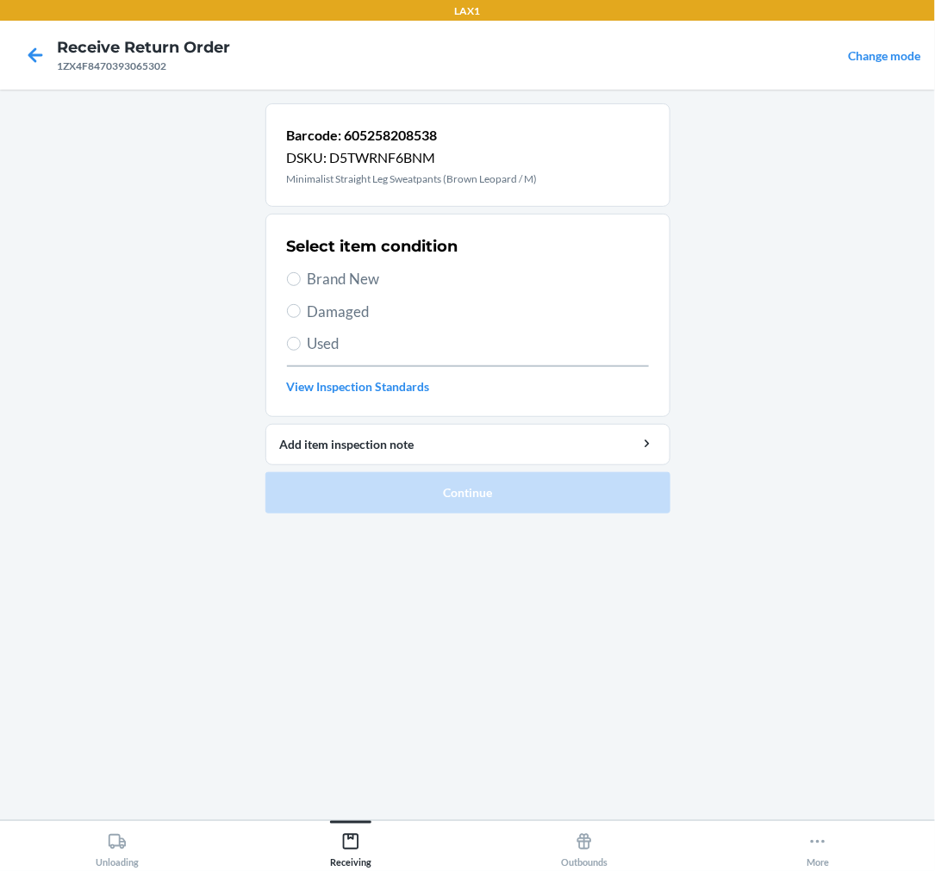
click at [300, 280] on label "Brand New" at bounding box center [468, 279] width 362 height 22
click at [300, 280] on input "Brand New" at bounding box center [294, 279] width 14 height 14
radio input "true"
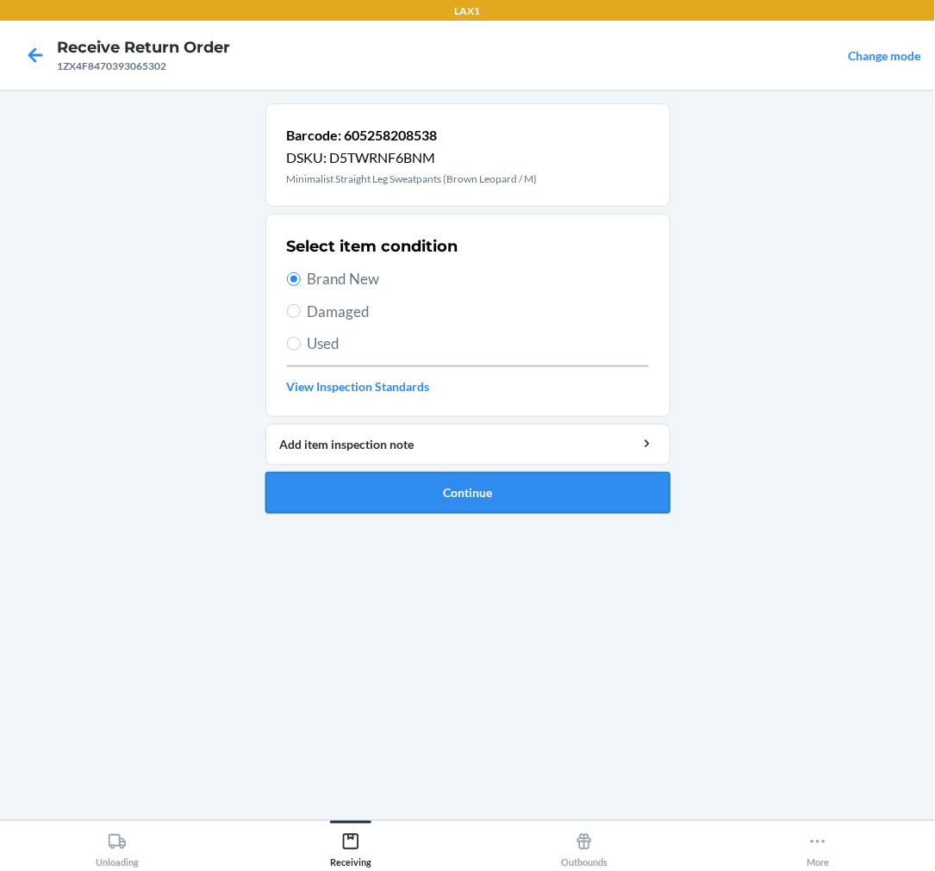
click at [419, 500] on button "Continue" at bounding box center [467, 492] width 405 height 41
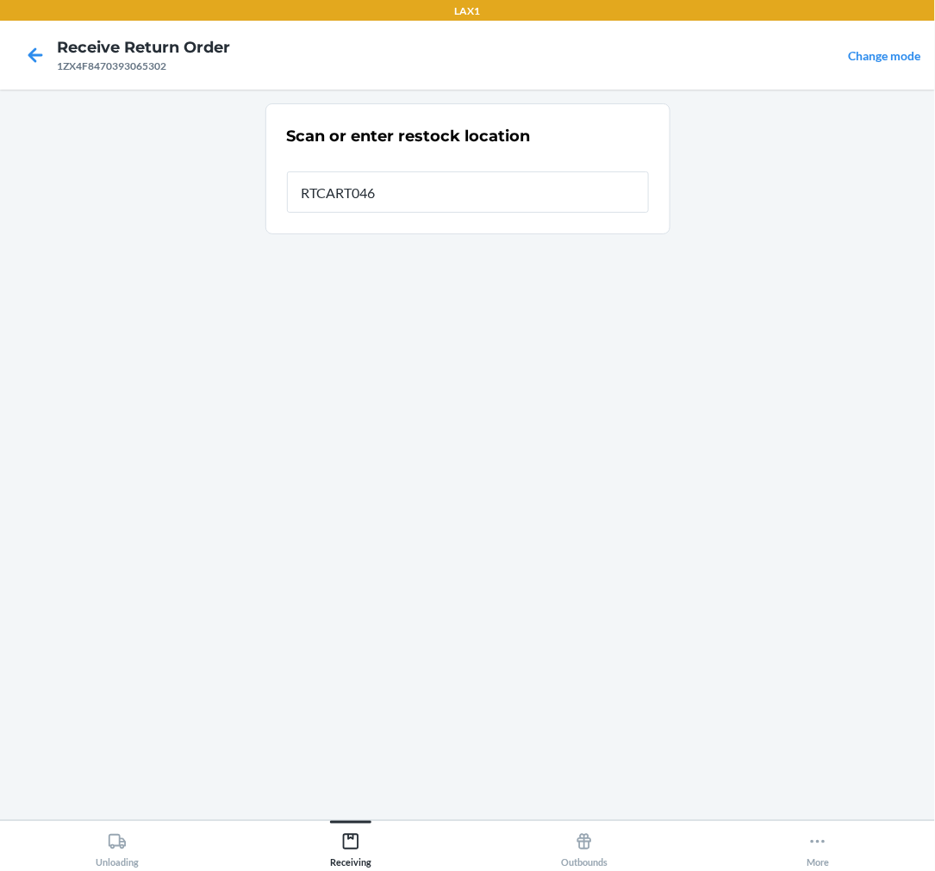
type input "RTCART046"
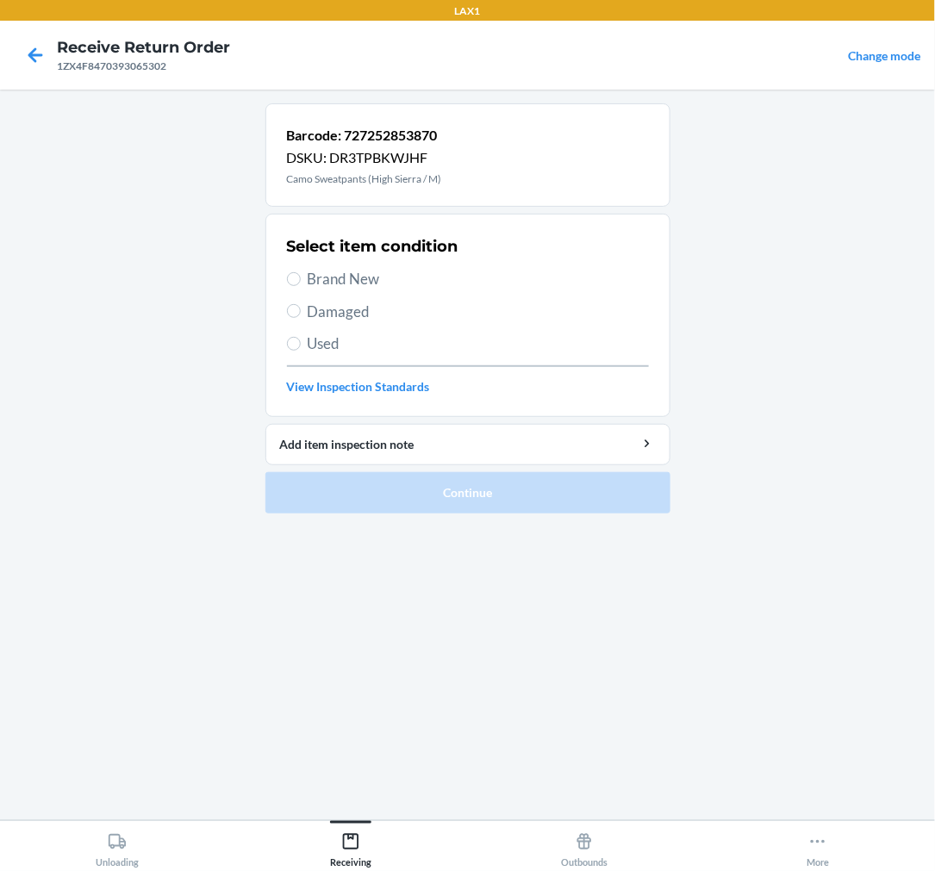
click at [305, 277] on label "Brand New" at bounding box center [468, 279] width 362 height 22
click at [301, 277] on input "Brand New" at bounding box center [294, 279] width 14 height 14
radio input "true"
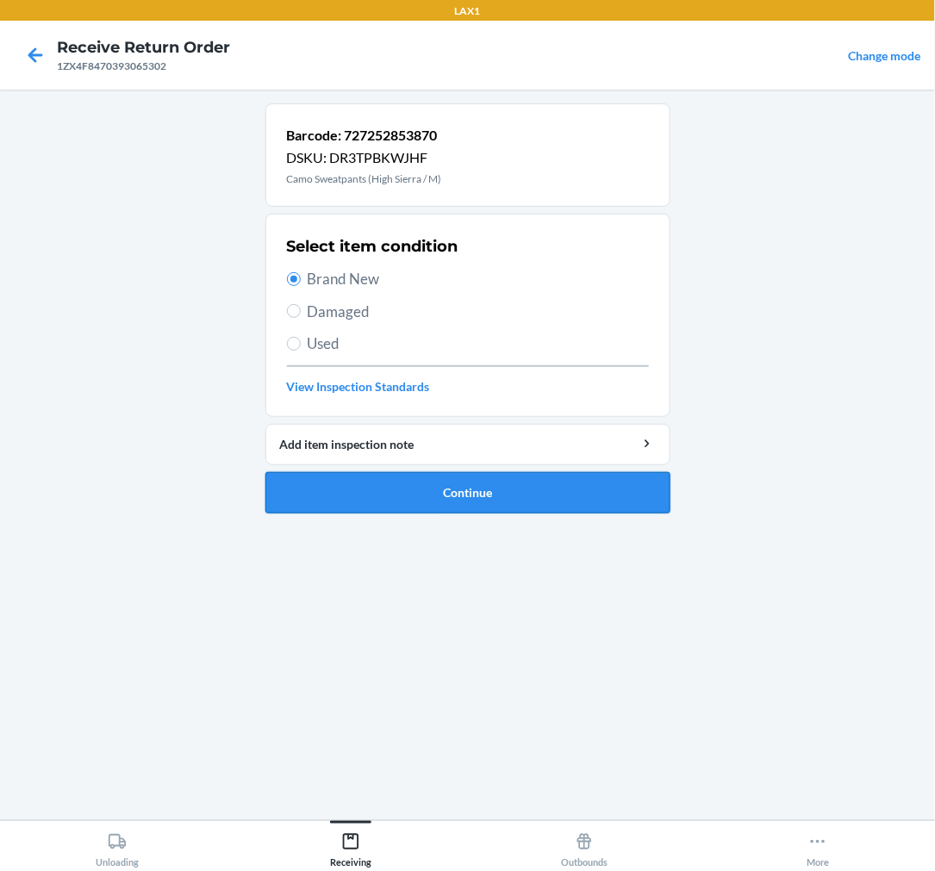
click at [420, 497] on button "Continue" at bounding box center [467, 492] width 405 height 41
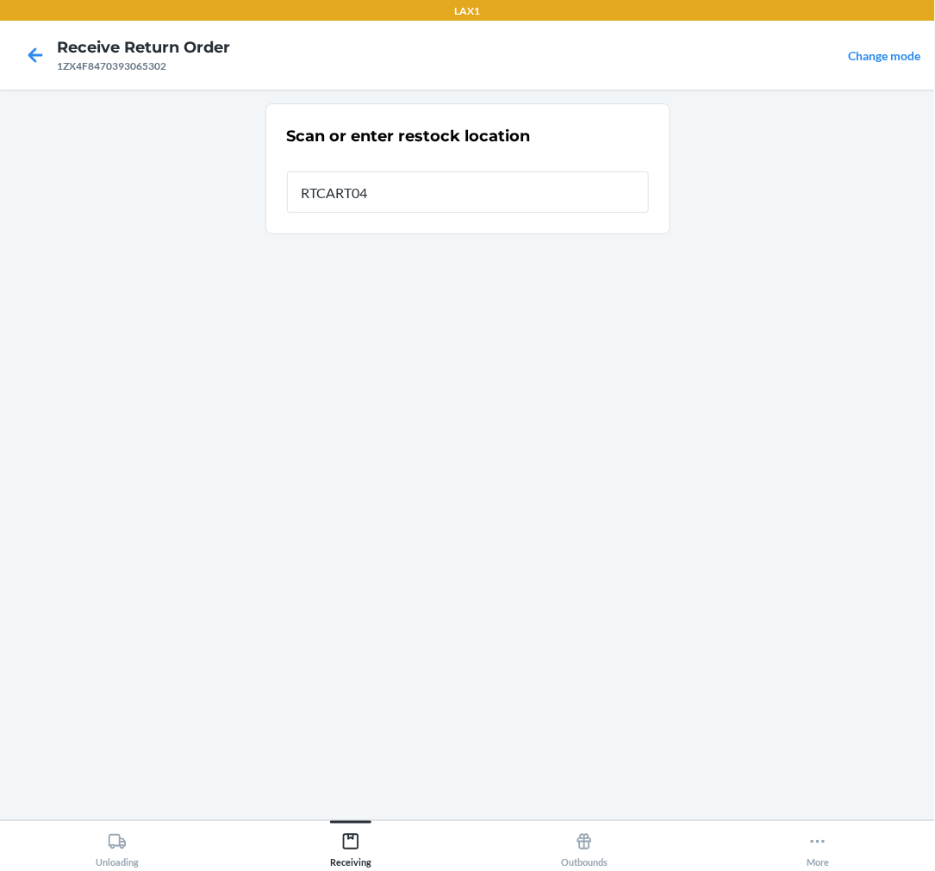
type input "RTCART046"
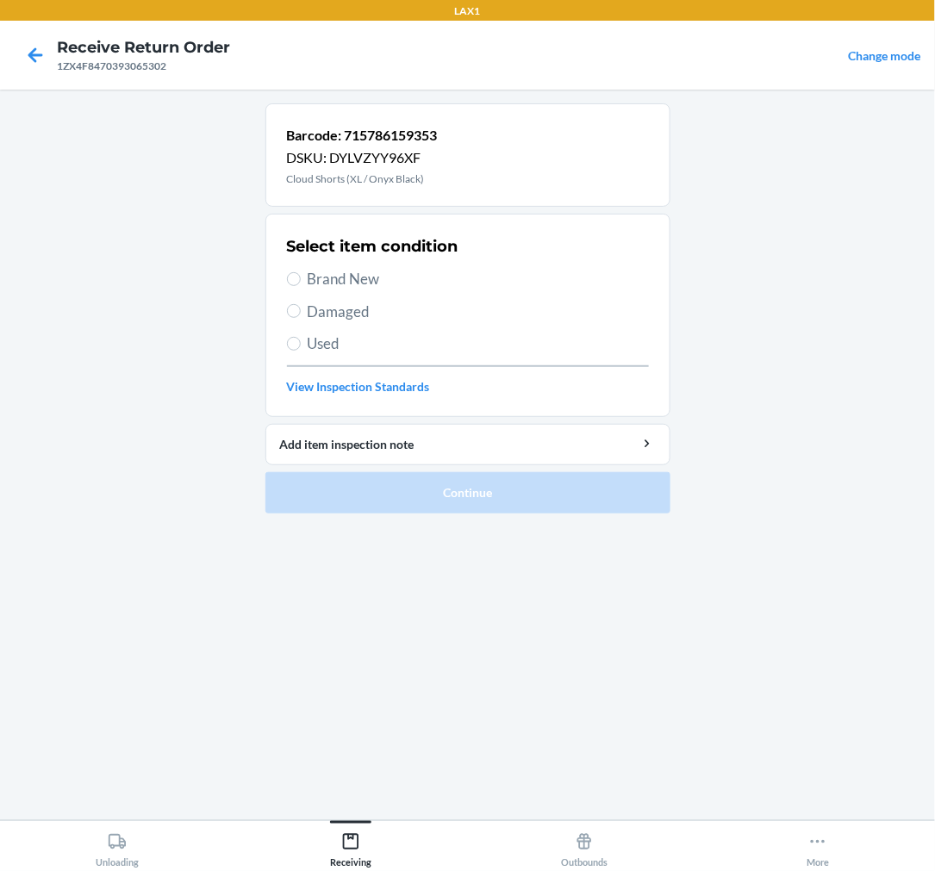
click at [309, 279] on span "Brand New" at bounding box center [478, 279] width 341 height 22
click at [301, 279] on input "Brand New" at bounding box center [294, 279] width 14 height 14
radio input "true"
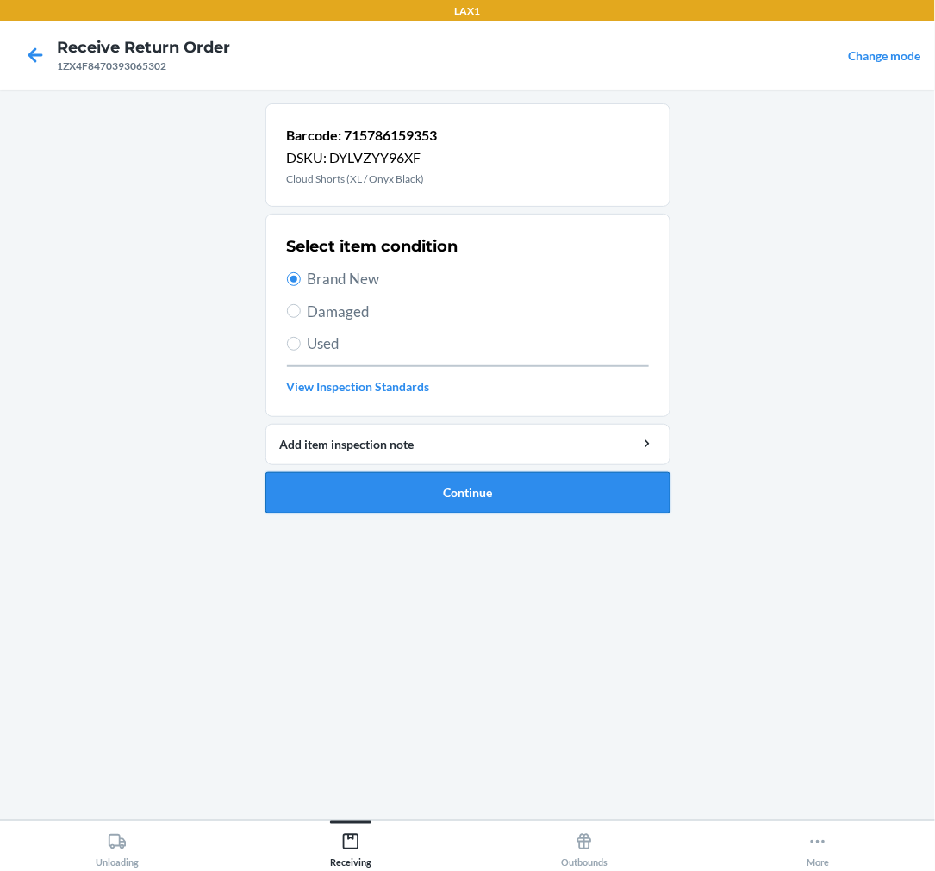
click at [424, 497] on button "Continue" at bounding box center [467, 492] width 405 height 41
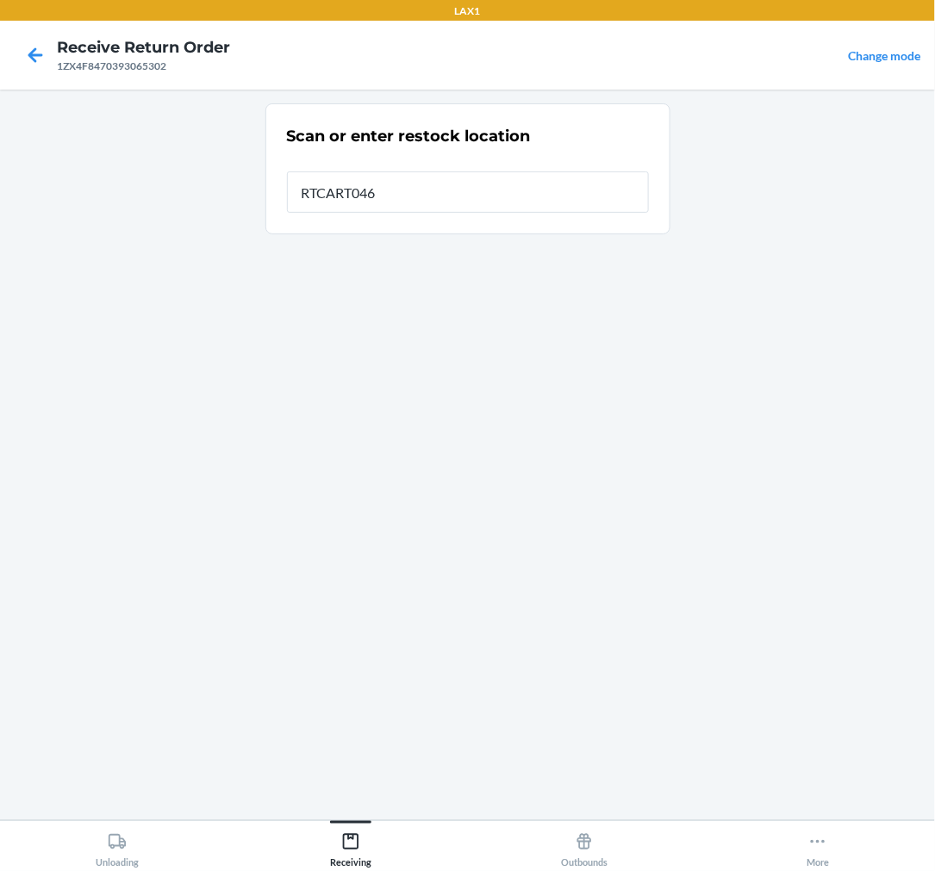
type input "RTCART046"
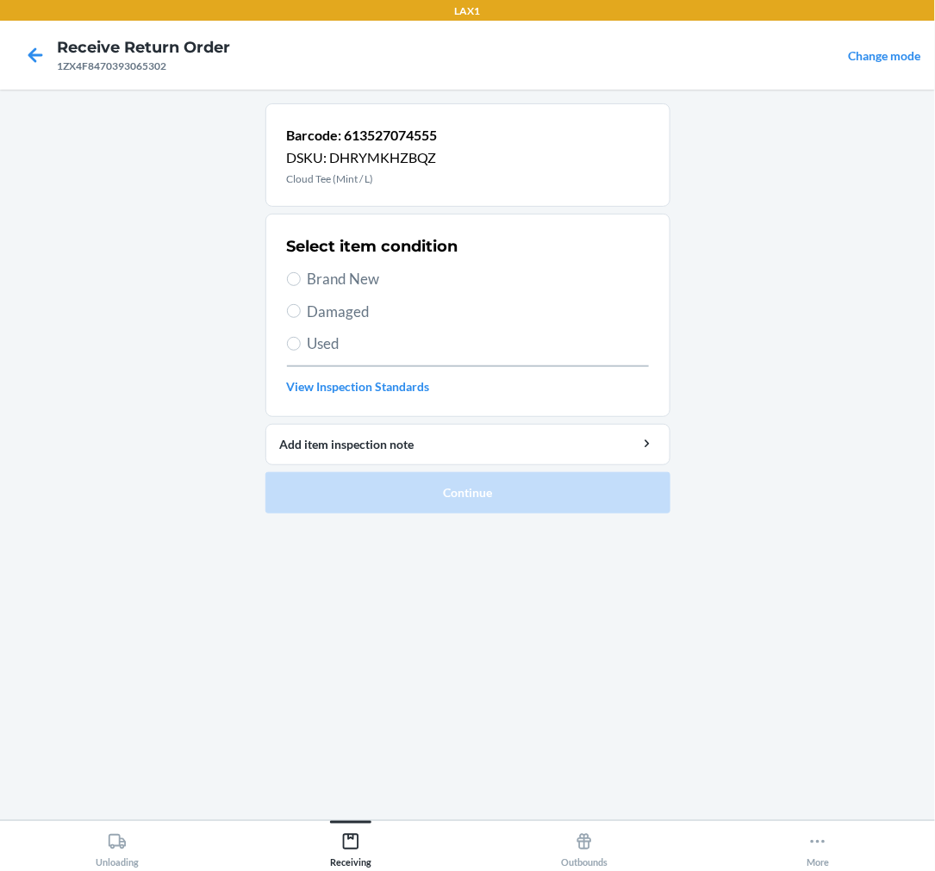
click at [297, 290] on label "Brand New" at bounding box center [468, 279] width 362 height 22
click at [297, 286] on input "Brand New" at bounding box center [294, 279] width 14 height 14
radio input "true"
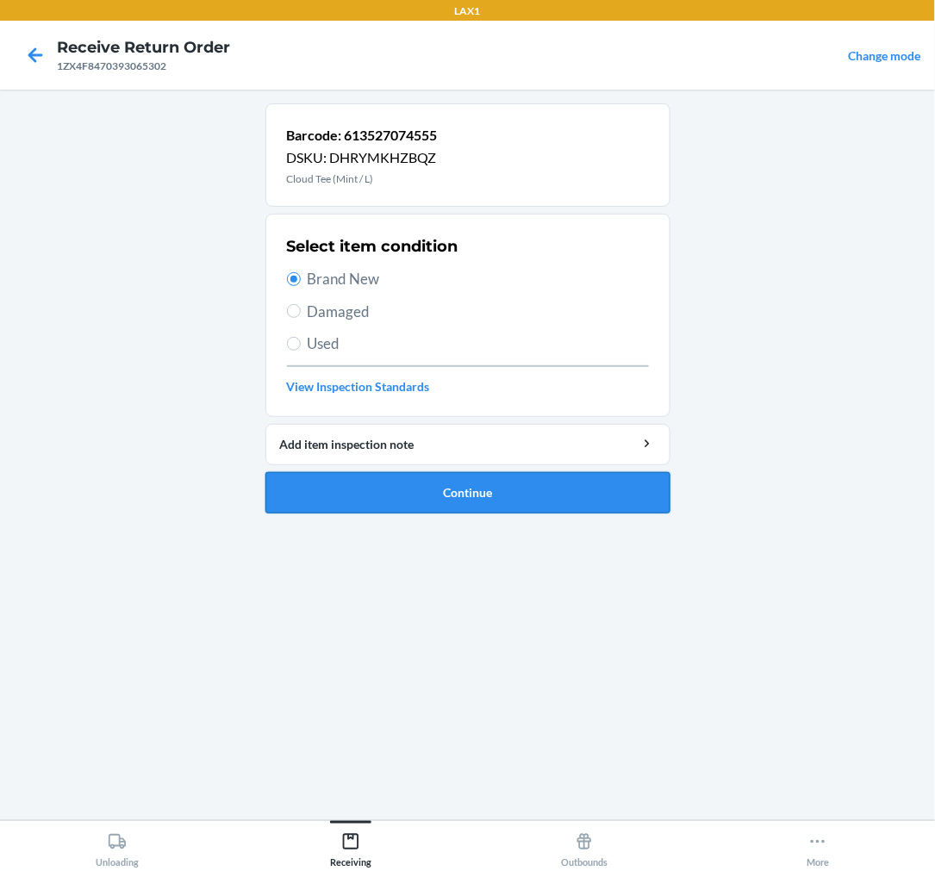
click at [477, 498] on button "Continue" at bounding box center [467, 492] width 405 height 41
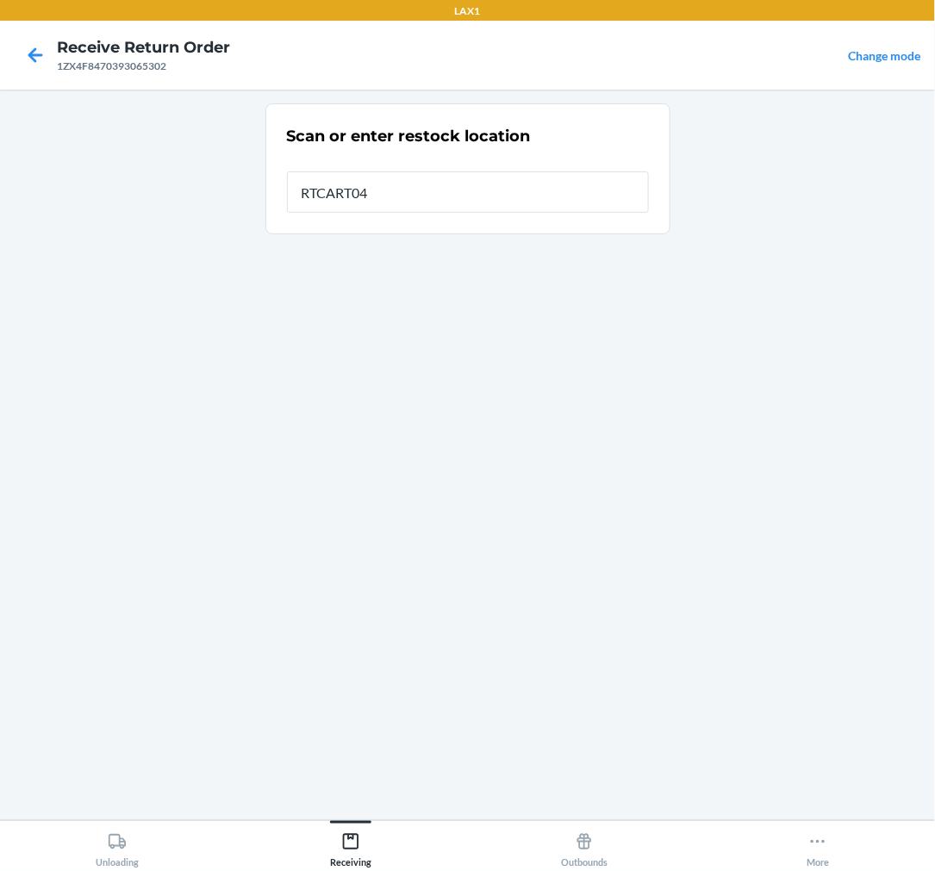
type input "RTCART046"
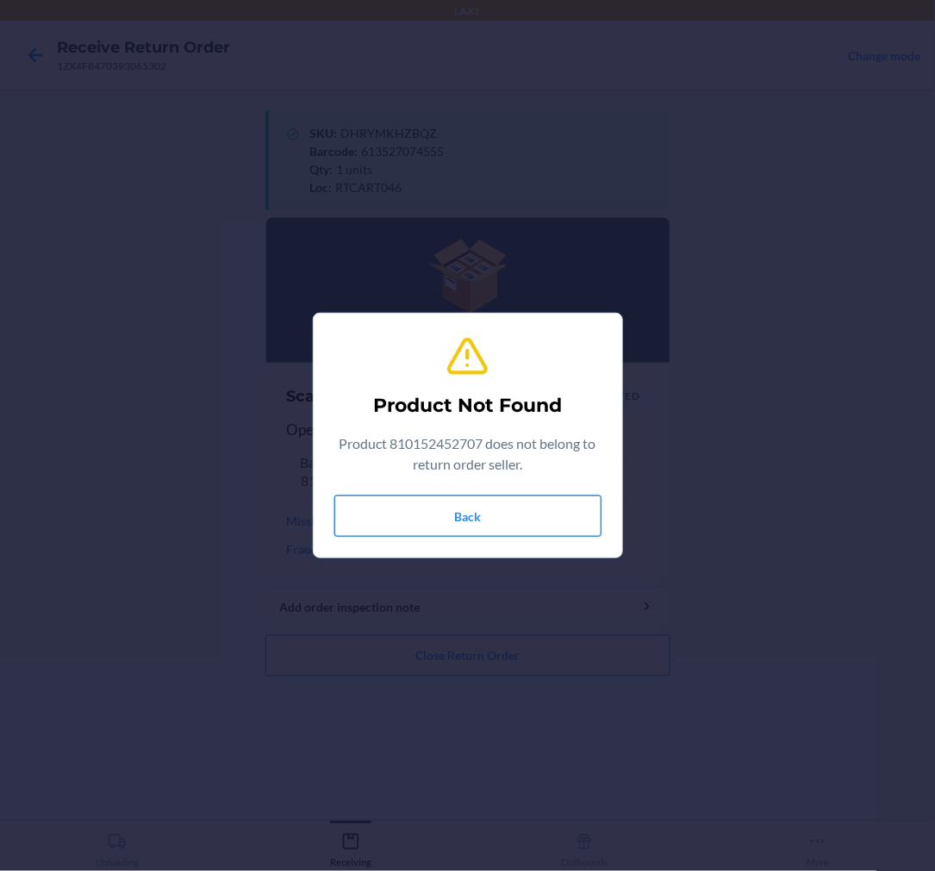
click at [483, 519] on button "Back" at bounding box center [467, 516] width 267 height 41
click at [466, 509] on button "Back" at bounding box center [467, 516] width 267 height 41
click at [453, 515] on button "Back" at bounding box center [467, 516] width 267 height 41
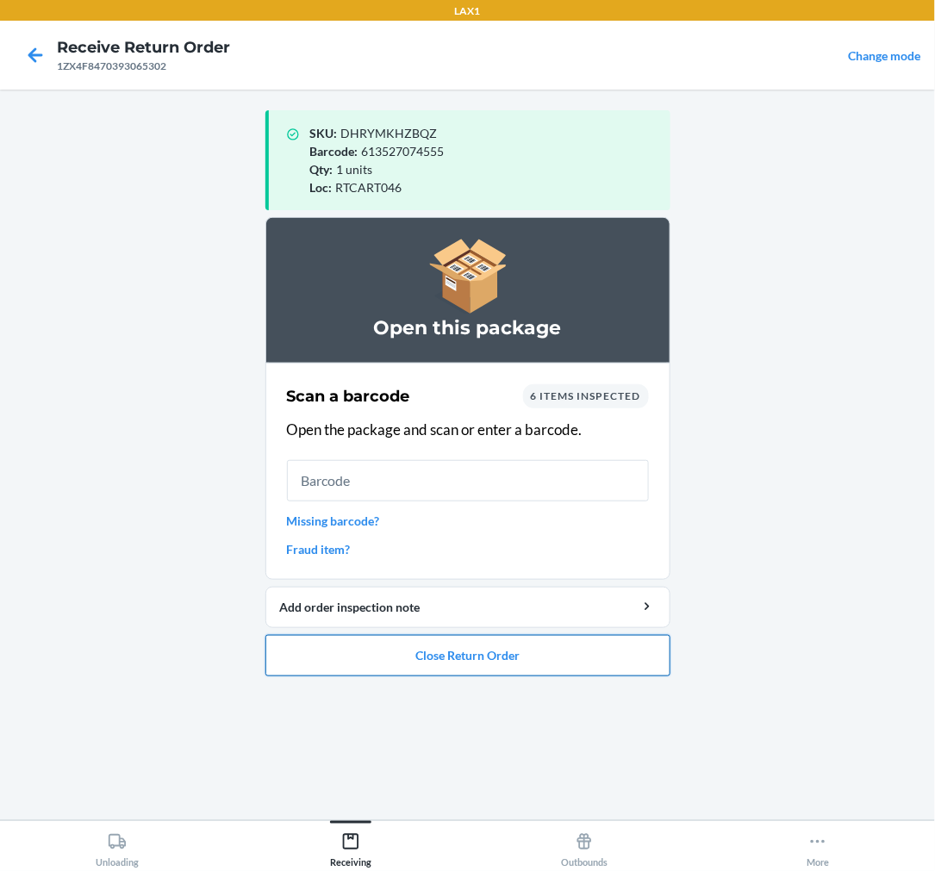
click at [492, 653] on button "Close Return Order" at bounding box center [467, 655] width 405 height 41
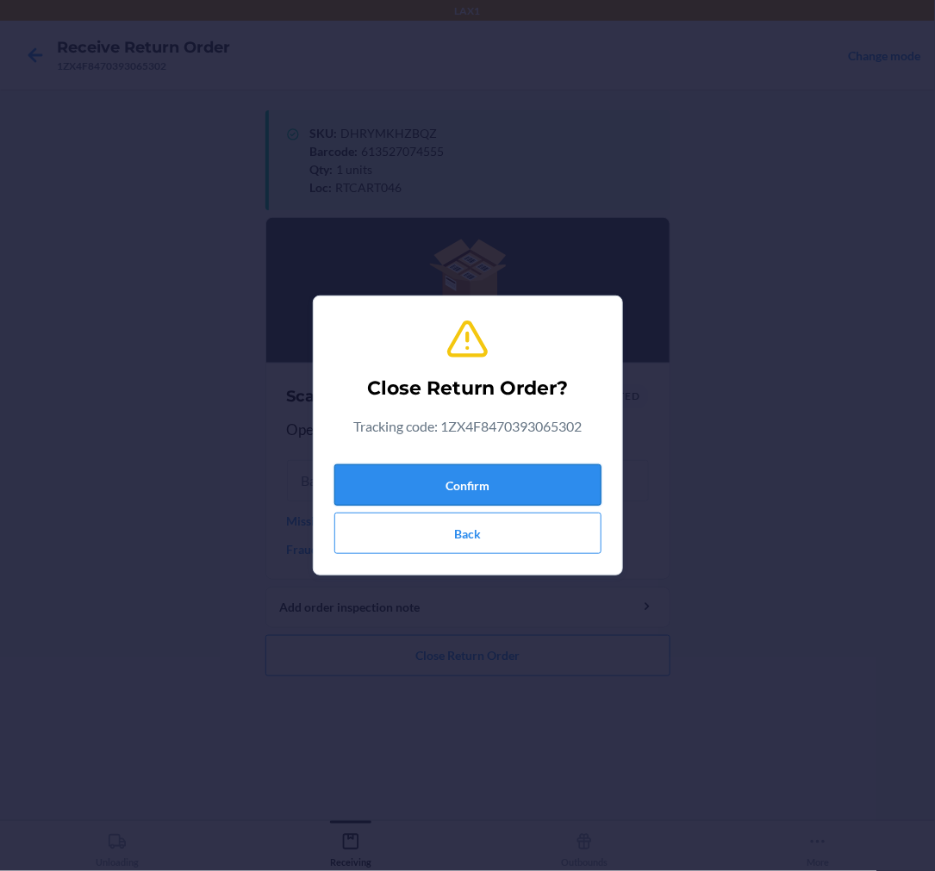
click at [488, 476] on button "Confirm" at bounding box center [467, 485] width 267 height 41
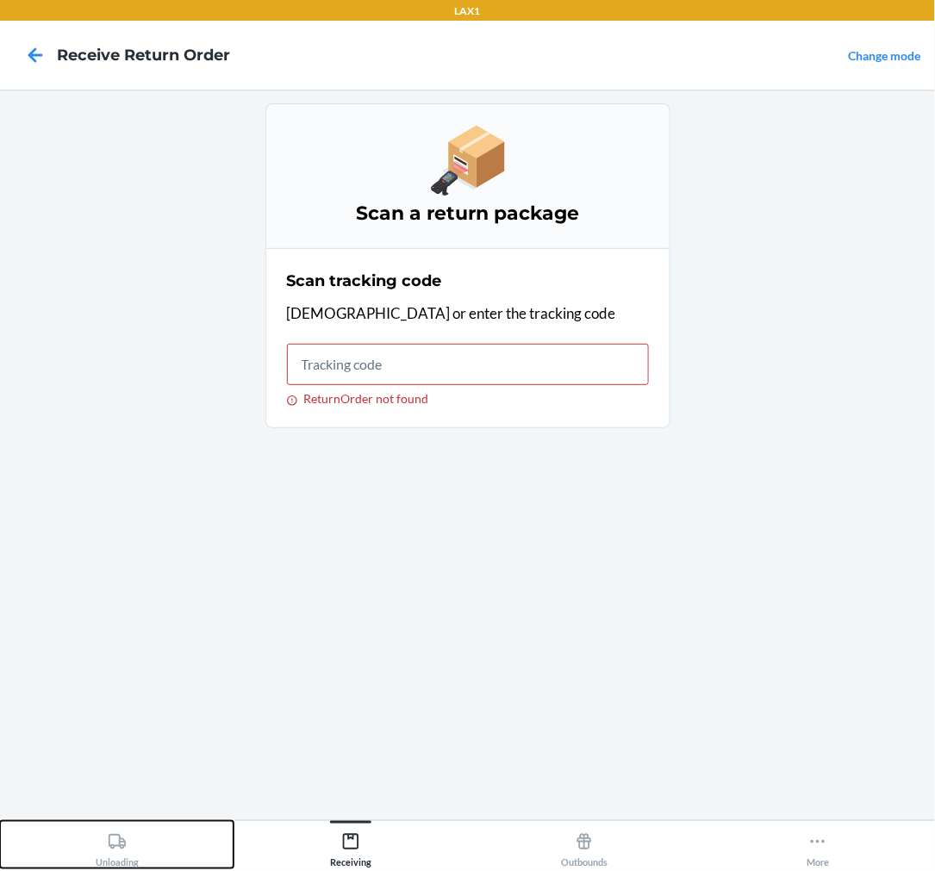
click at [106, 855] on div "Unloading" at bounding box center [117, 847] width 43 height 43
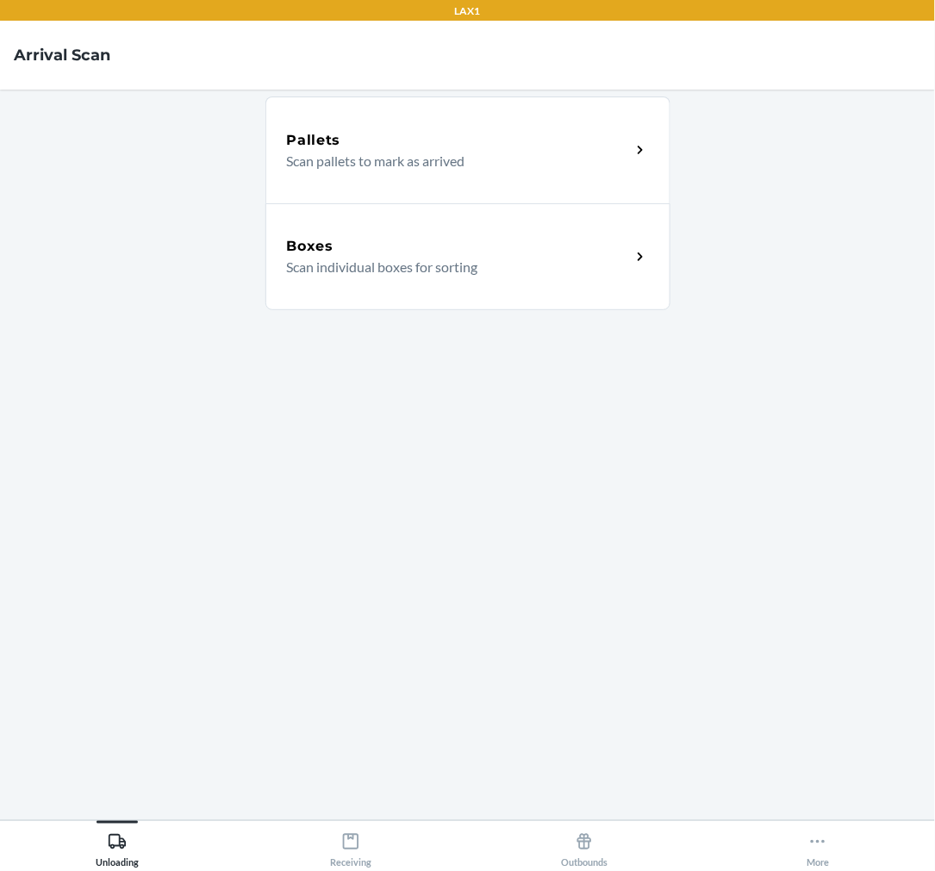
click at [384, 225] on div "Boxes Scan individual boxes for sorting" at bounding box center [467, 256] width 405 height 107
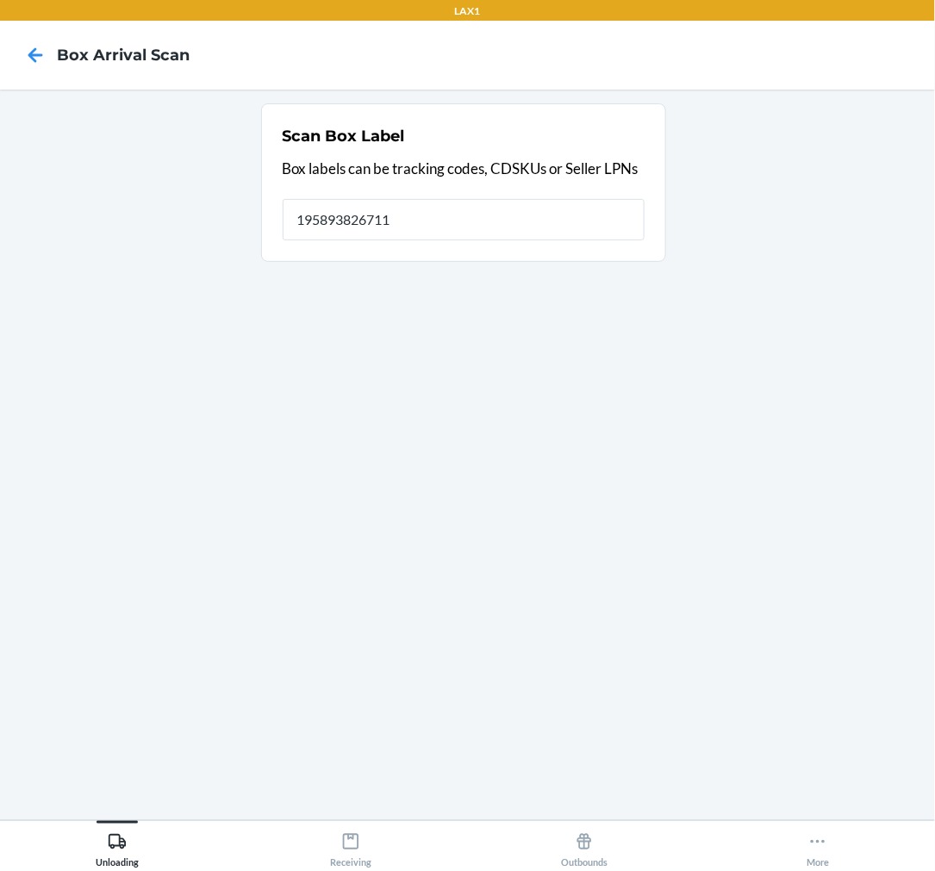
type input "195893826711"
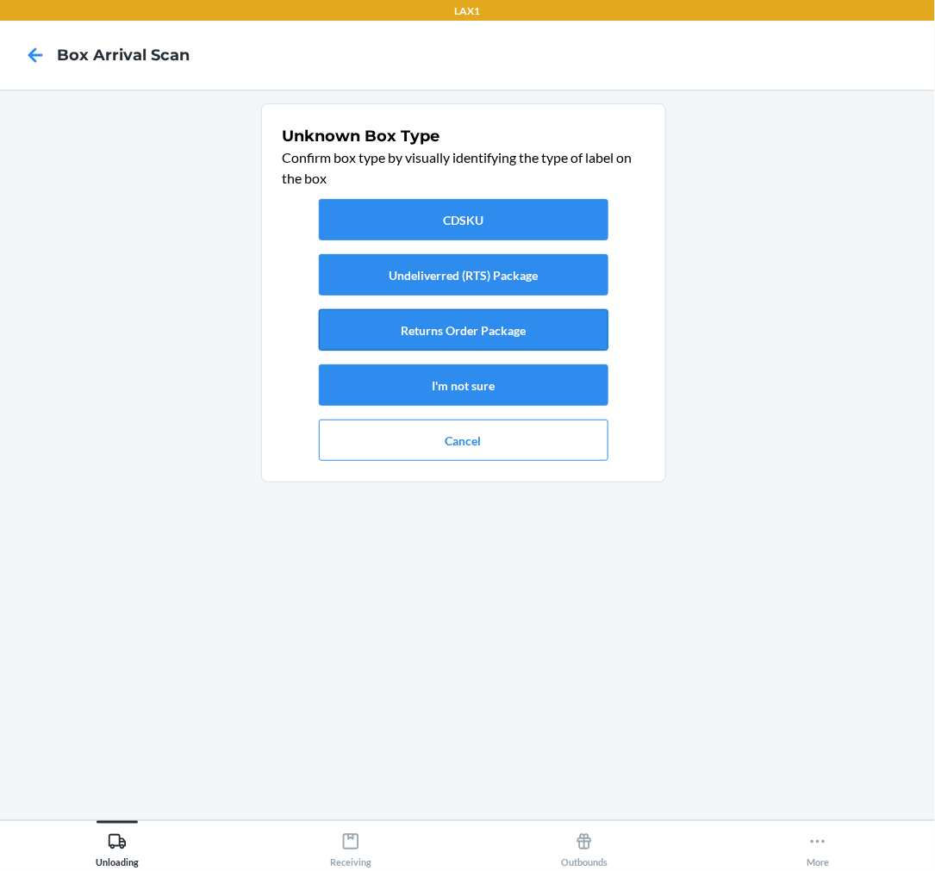
click at [494, 317] on button "Returns Order Package" at bounding box center [464, 329] width 290 height 41
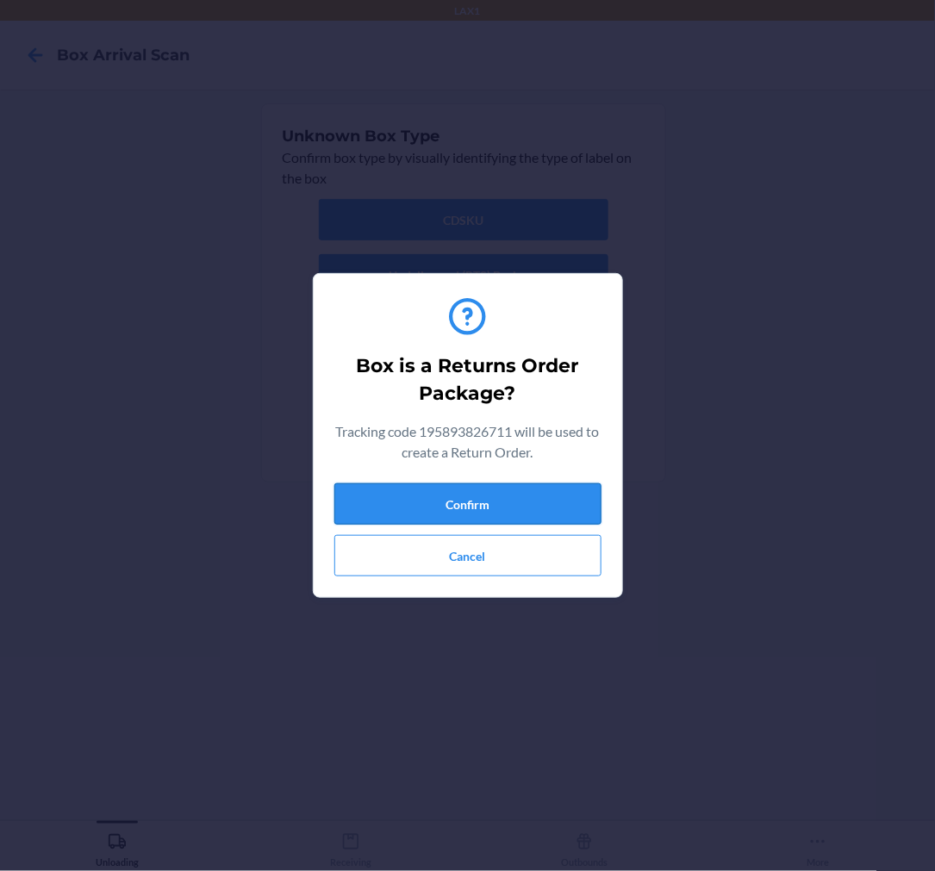
click at [565, 496] on button "Confirm" at bounding box center [467, 504] width 267 height 41
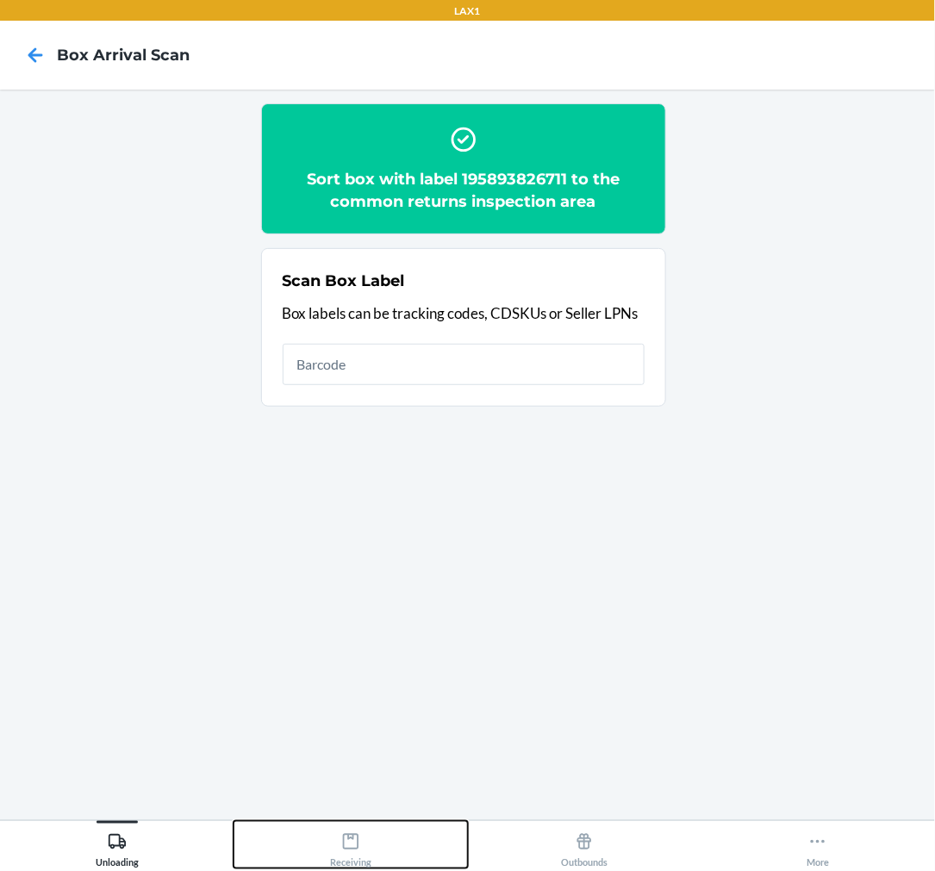
click at [347, 860] on div "Receiving" at bounding box center [350, 847] width 41 height 43
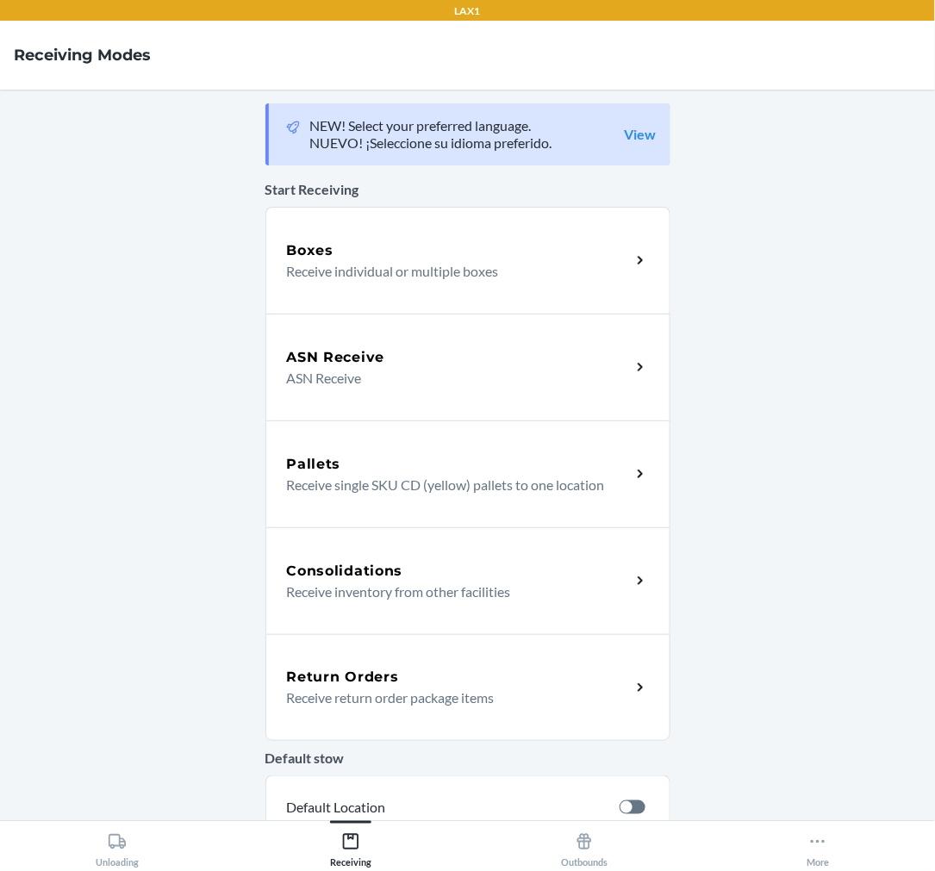
click at [408, 681] on div "Return Orders" at bounding box center [459, 677] width 344 height 21
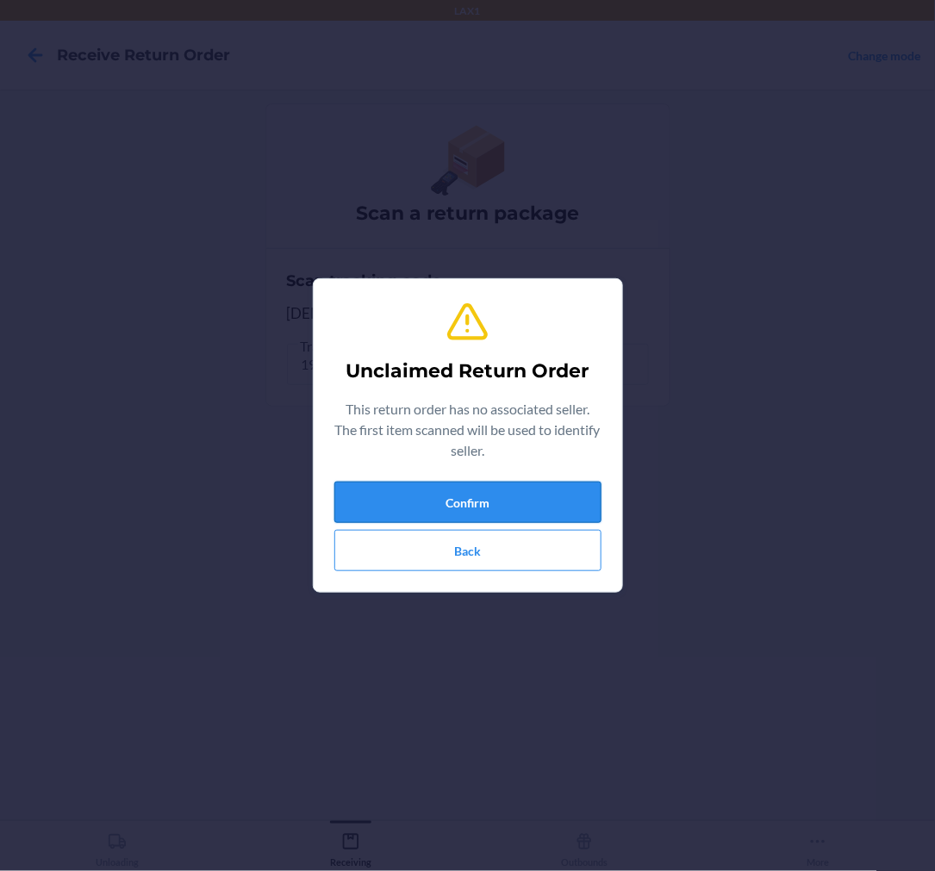
click at [396, 511] on button "Confirm" at bounding box center [467, 502] width 267 height 41
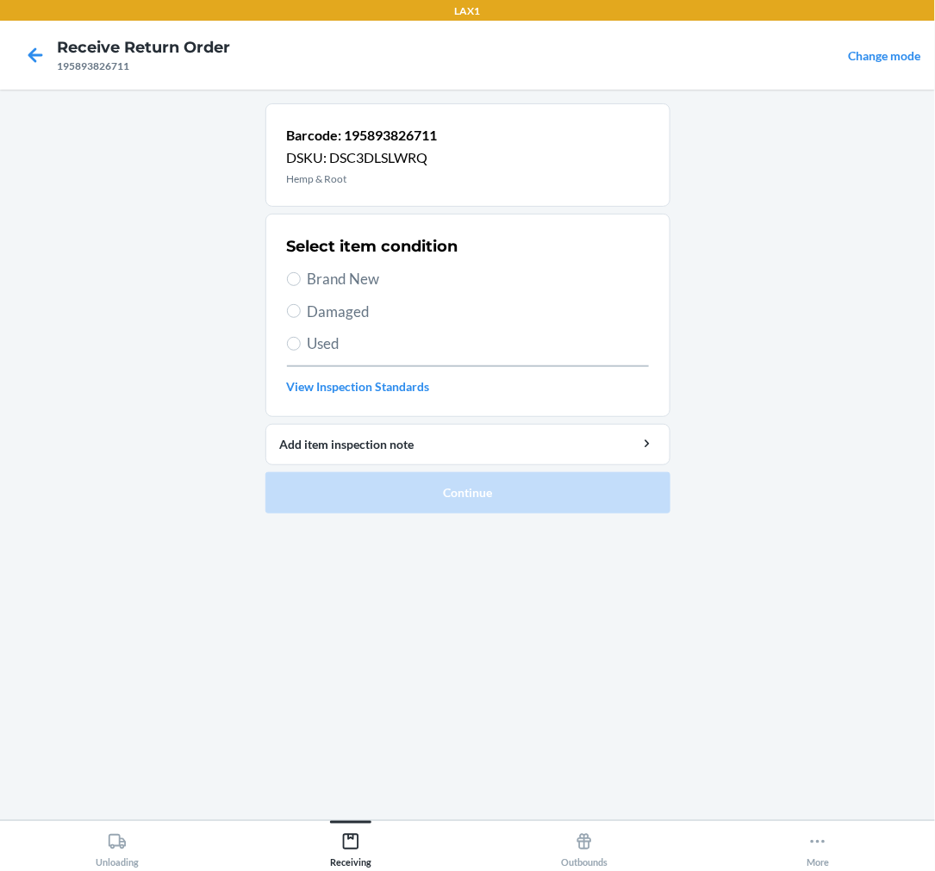
click at [360, 273] on span "Brand New" at bounding box center [478, 279] width 341 height 22
click at [301, 273] on input "Brand New" at bounding box center [294, 279] width 14 height 14
radio input "true"
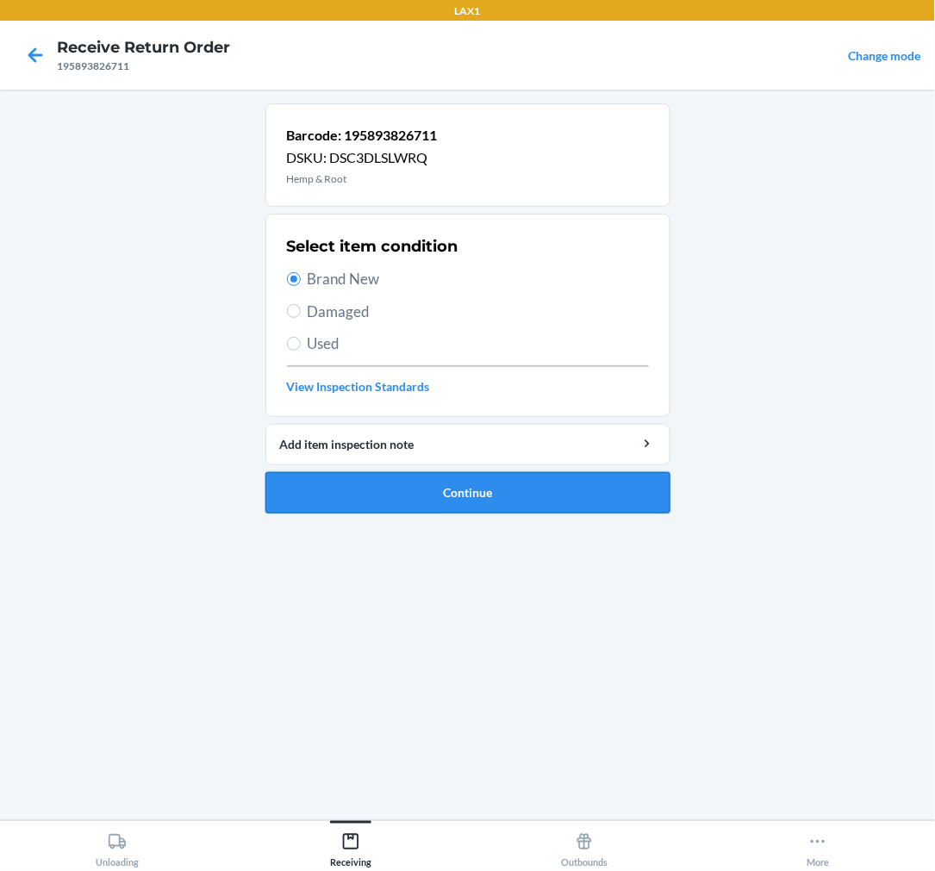
click at [604, 478] on button "Continue" at bounding box center [467, 492] width 405 height 41
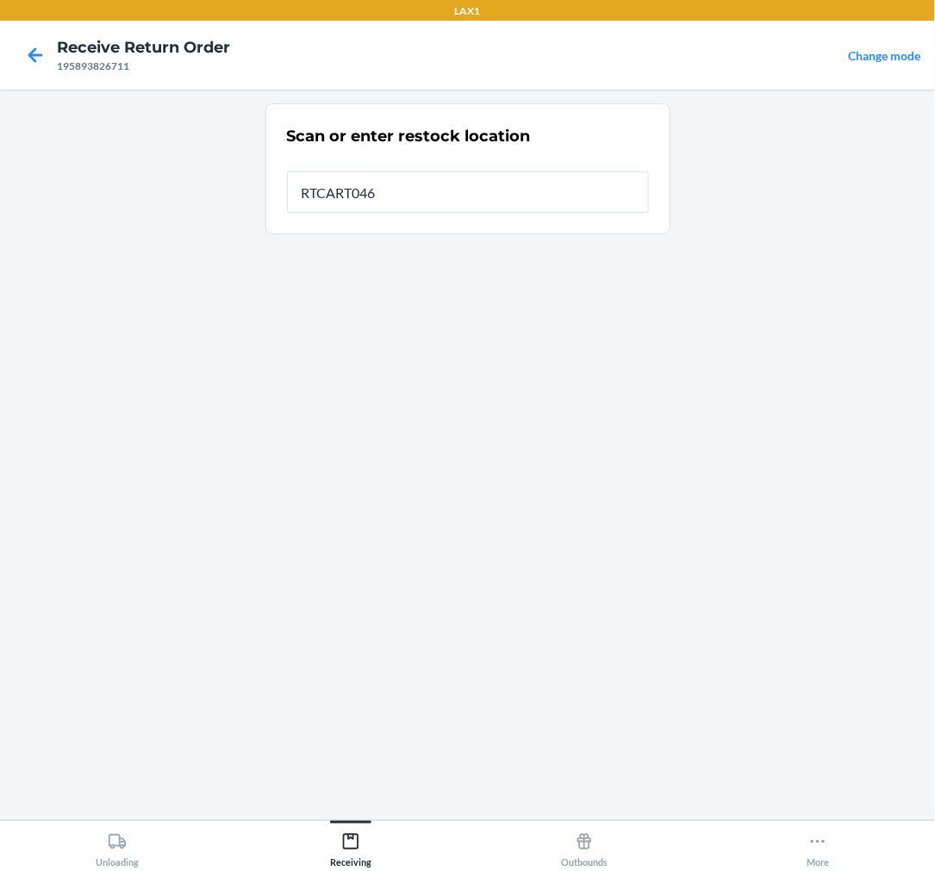
type input "RTCART046"
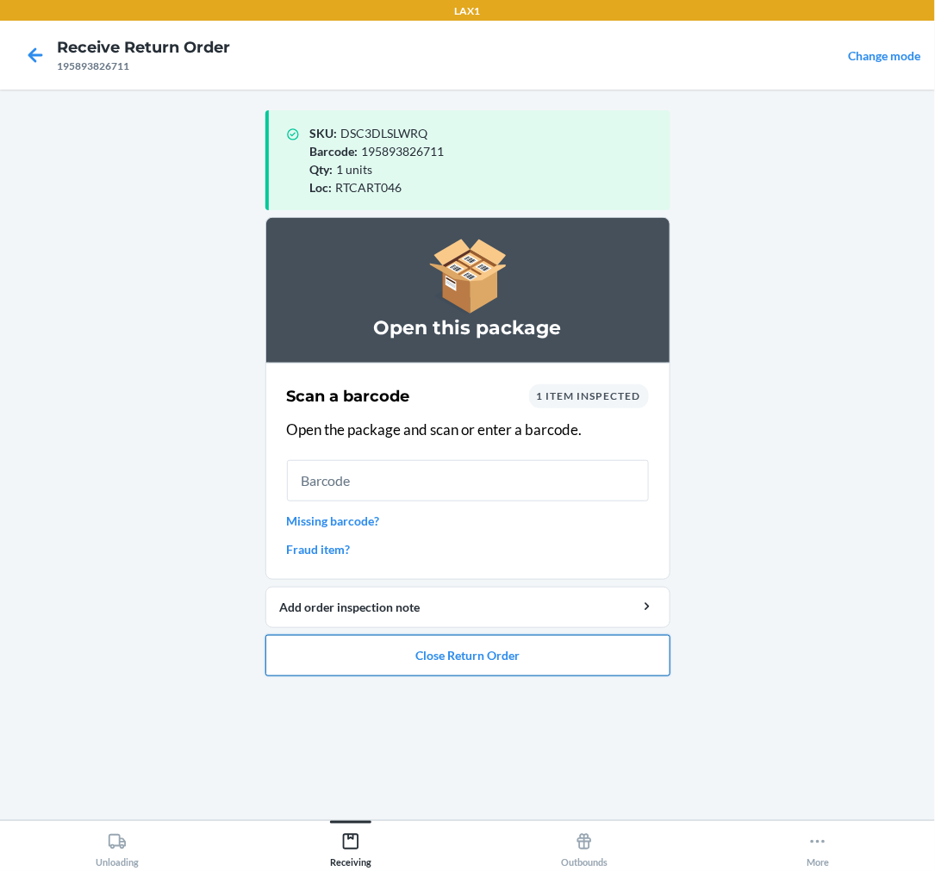
click at [468, 655] on button "Close Return Order" at bounding box center [467, 655] width 405 height 41
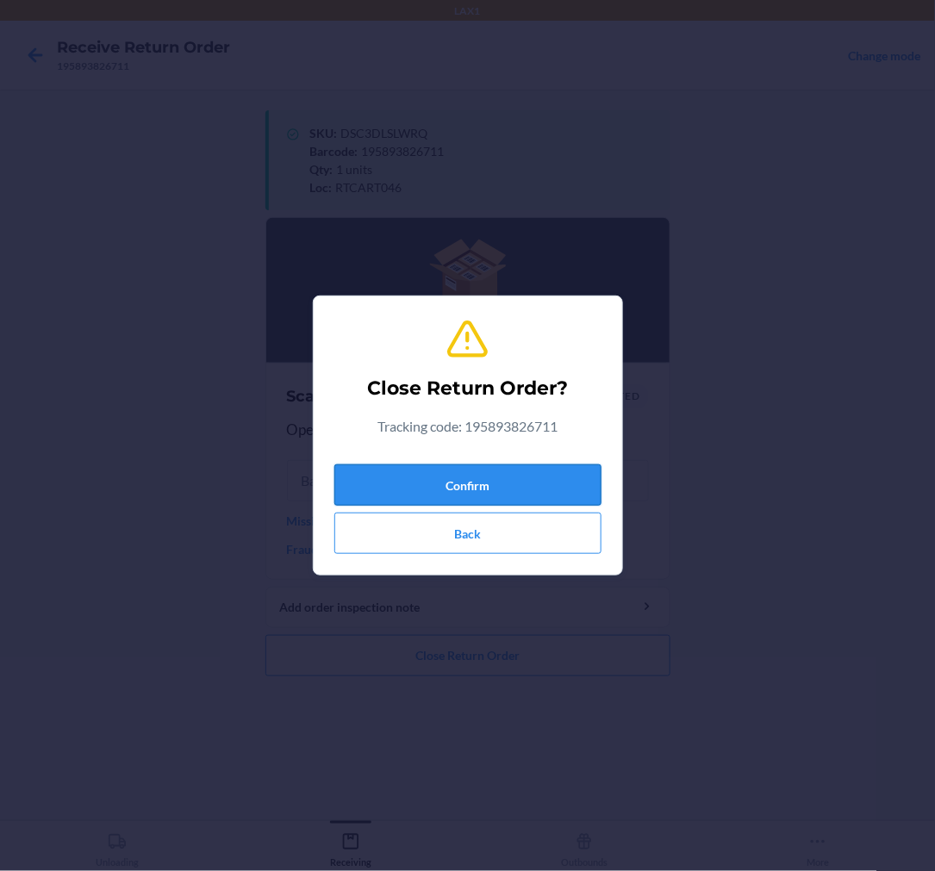
click at [481, 469] on button "Confirm" at bounding box center [467, 485] width 267 height 41
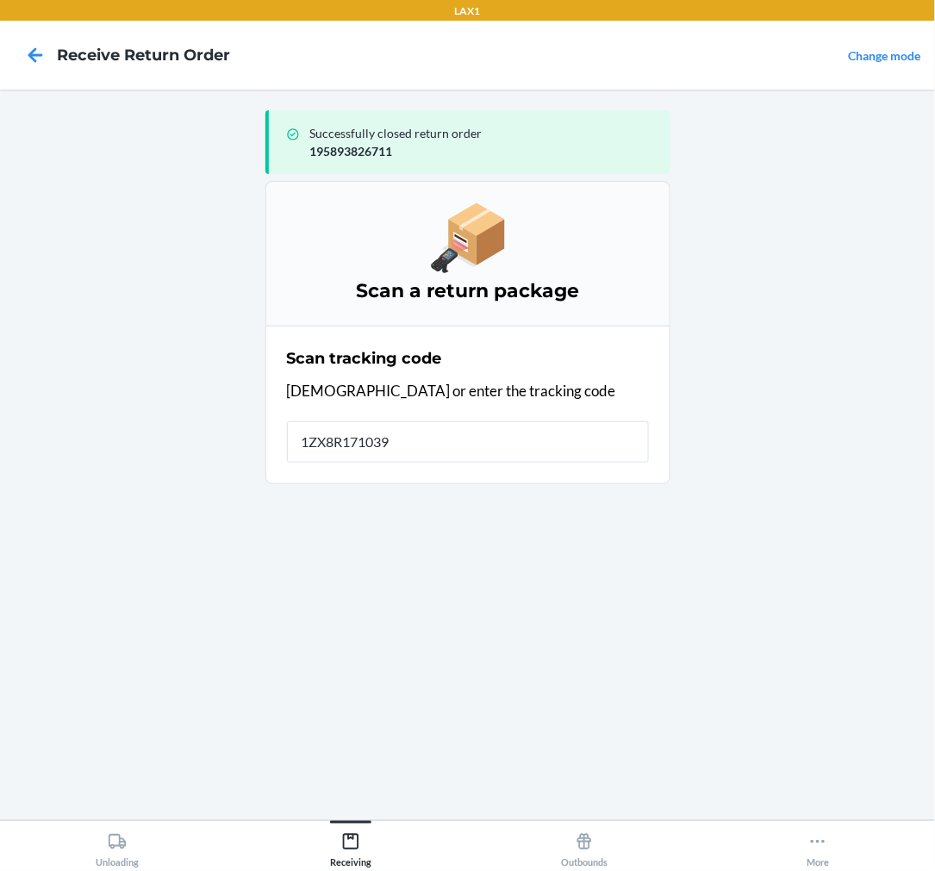
type input "1ZX8R1710393"
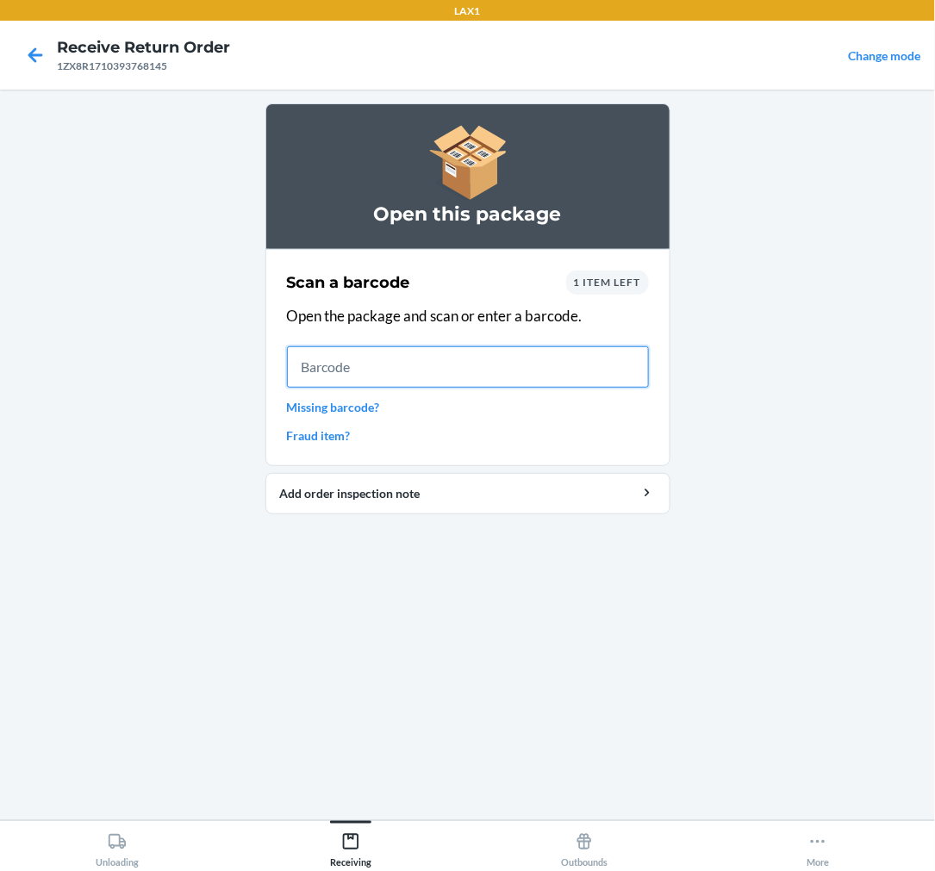
click at [449, 371] on input "text" at bounding box center [468, 366] width 362 height 41
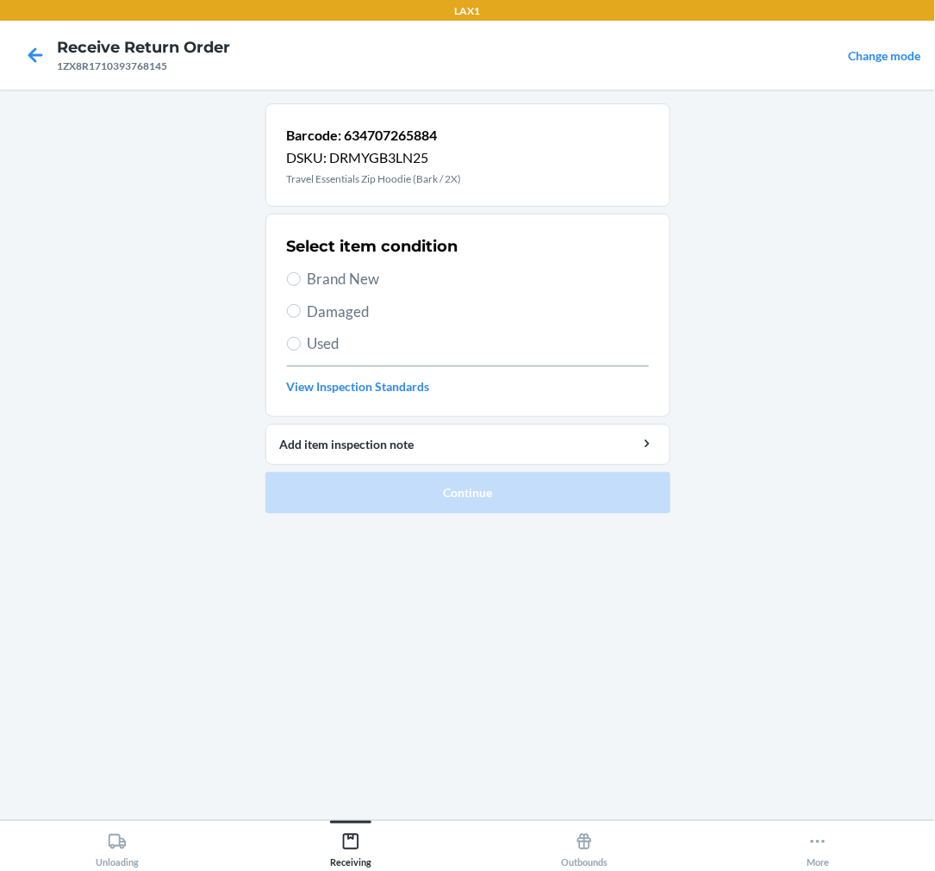
click at [300, 340] on label "Used" at bounding box center [468, 344] width 362 height 22
click at [300, 340] on input "Used" at bounding box center [294, 344] width 14 height 14
radio input "true"
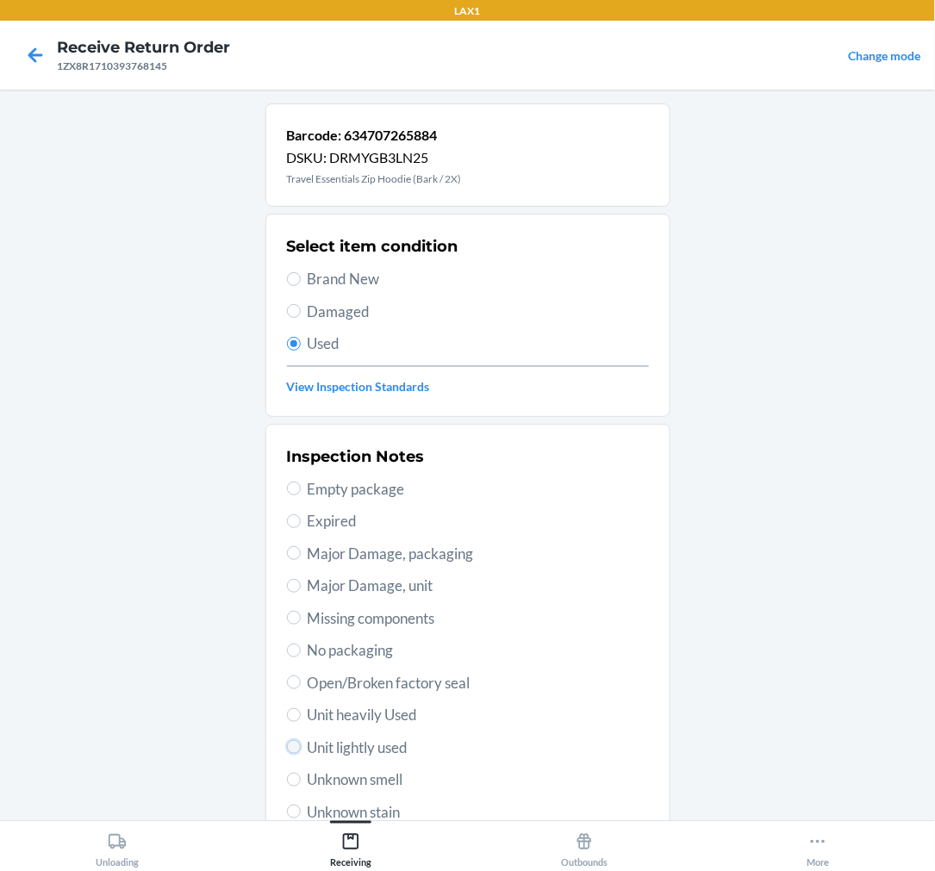
click at [287, 748] on input "Unit lightly used" at bounding box center [294, 747] width 14 height 14
radio input "true"
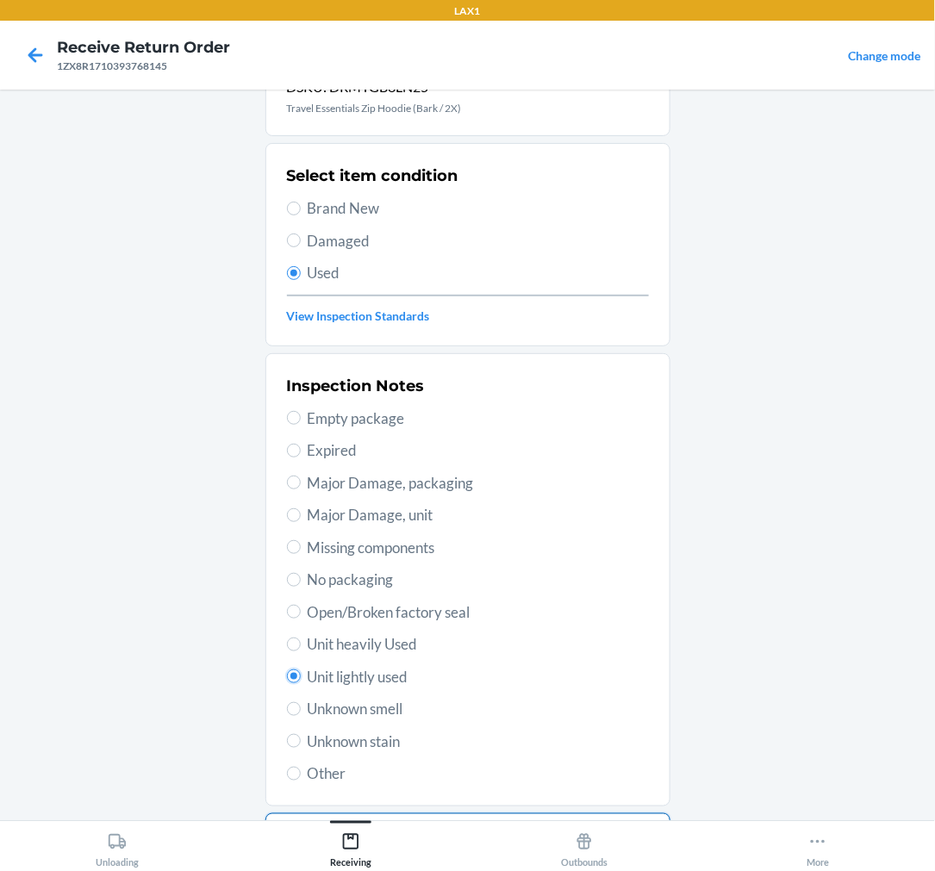
scroll to position [166, 0]
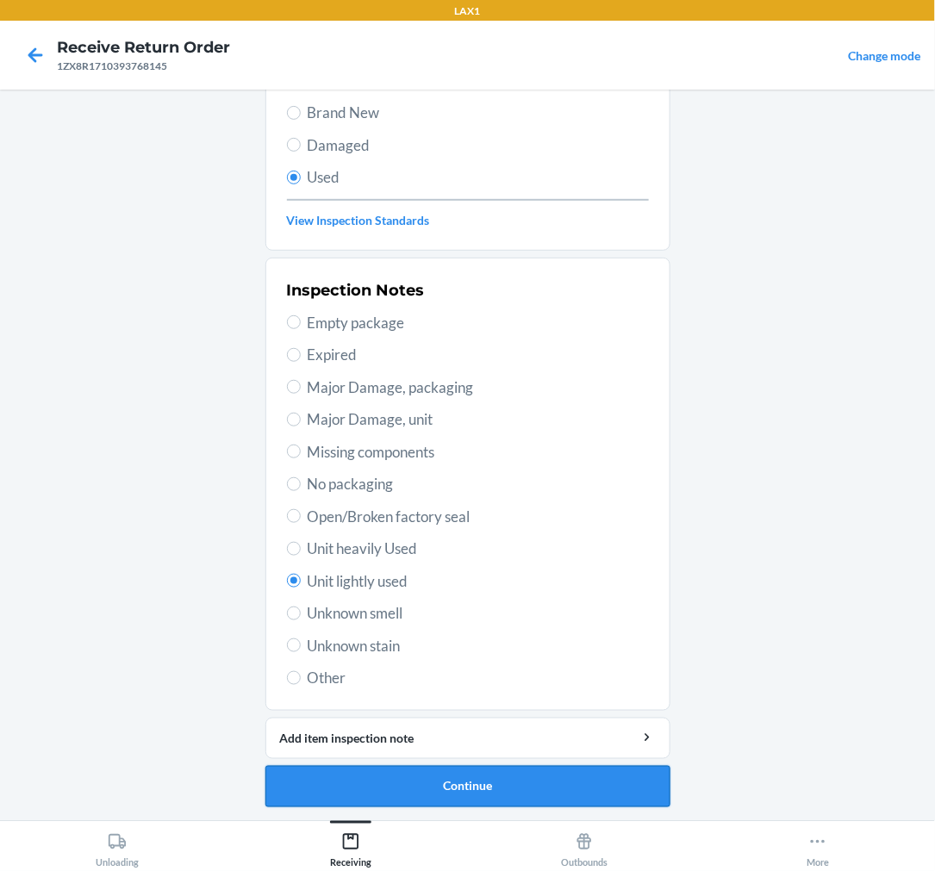
click at [453, 795] on button "Continue" at bounding box center [467, 786] width 405 height 41
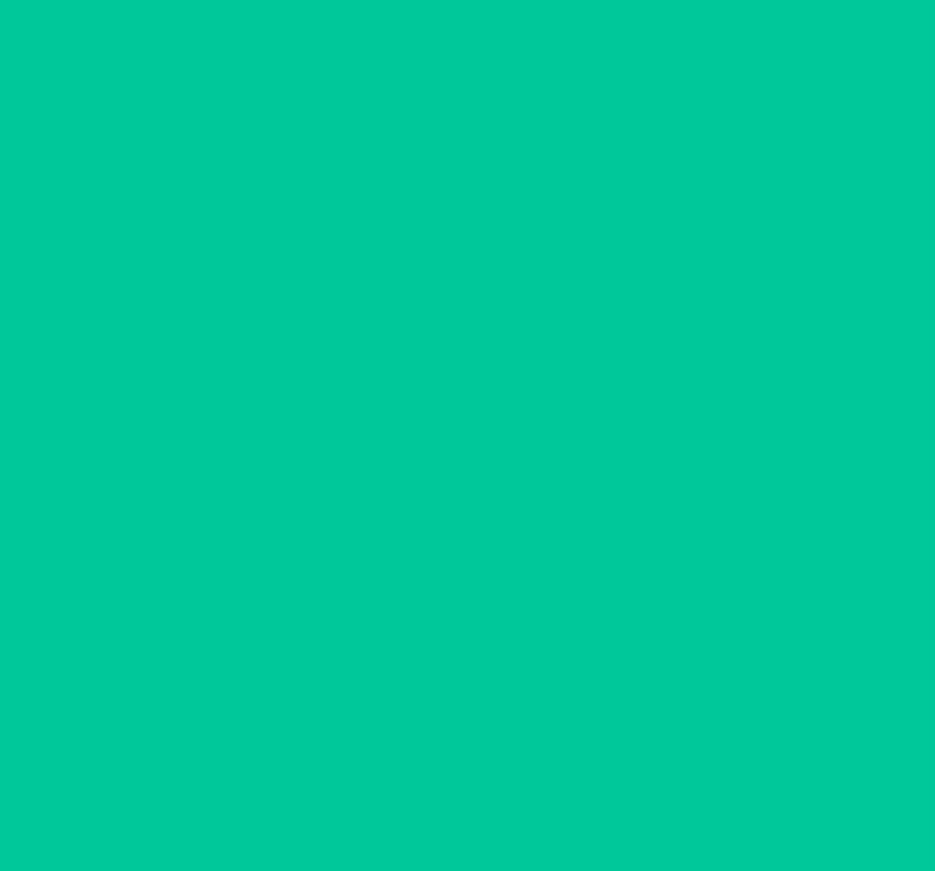
scroll to position [0, 0]
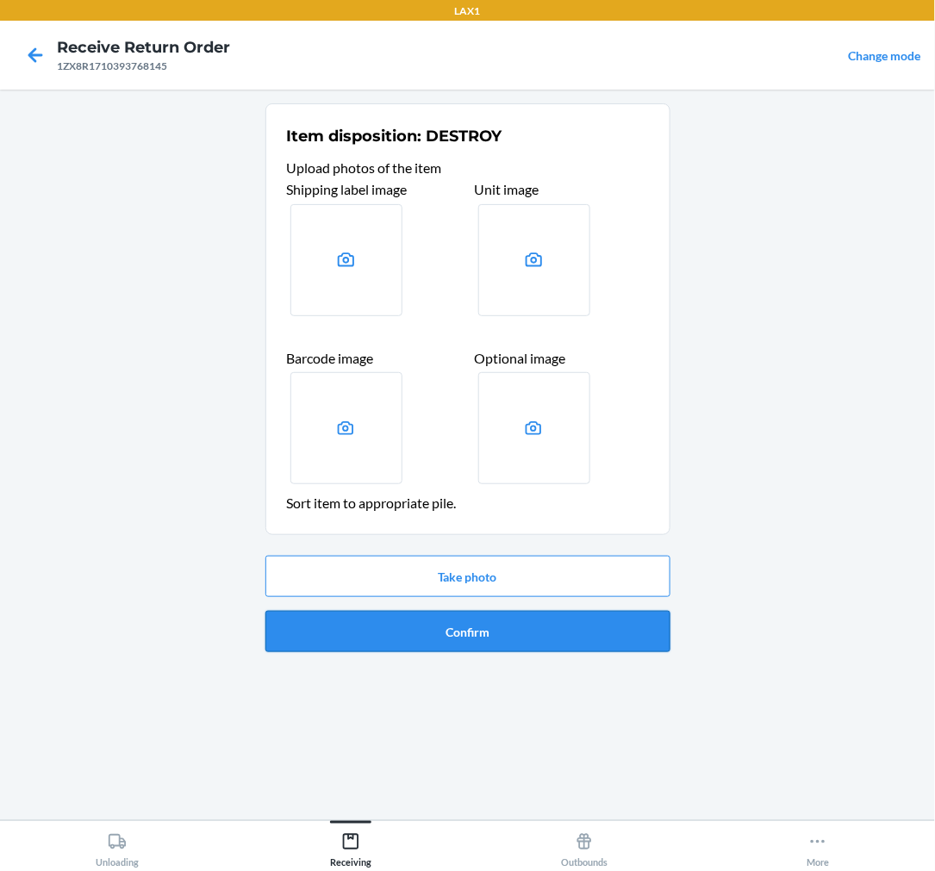
click at [527, 617] on button "Confirm" at bounding box center [467, 631] width 405 height 41
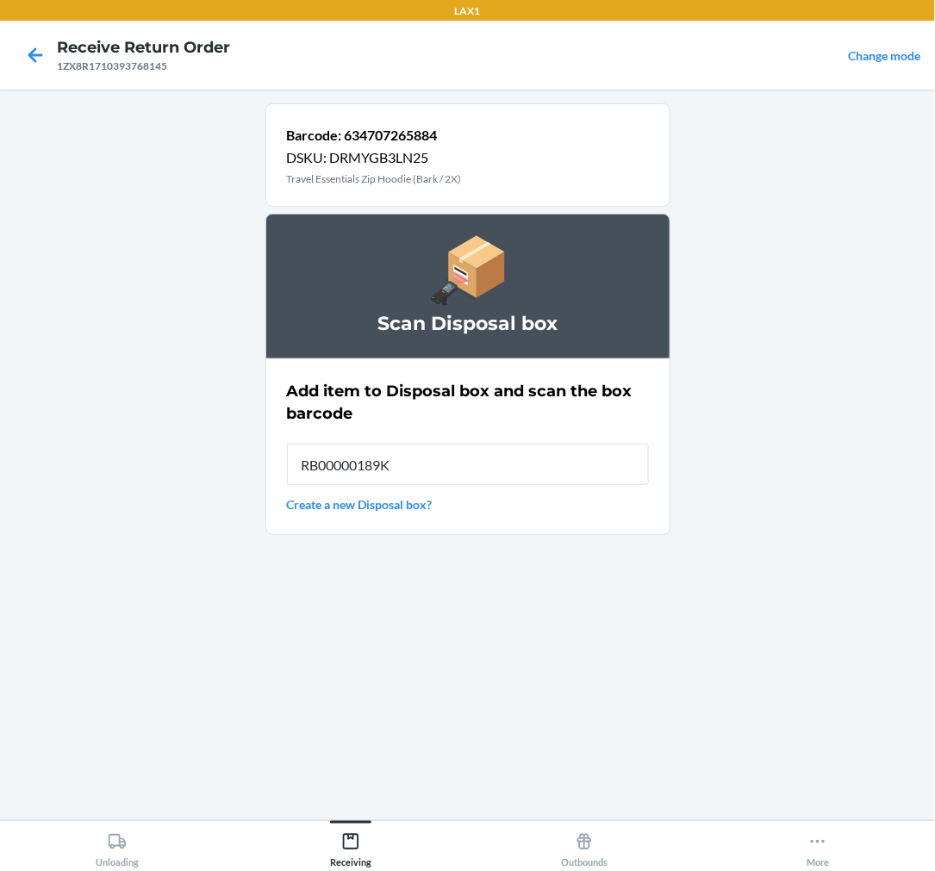
type input "RB00000189K"
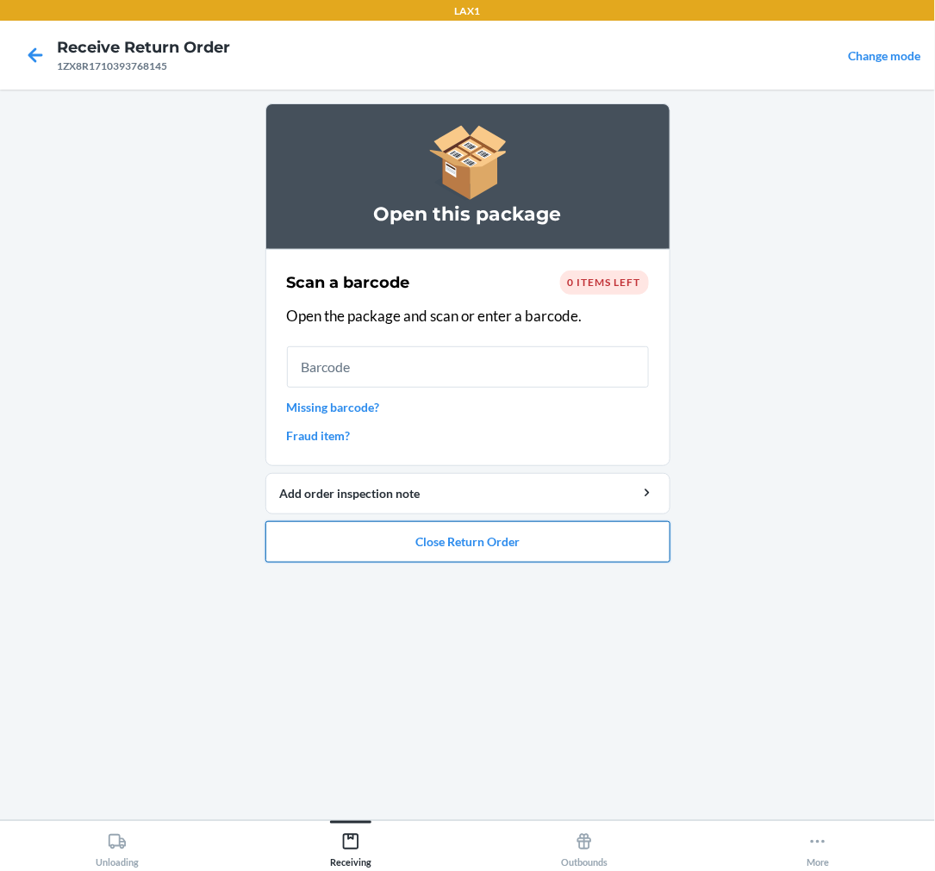
click at [437, 536] on button "Close Return Order" at bounding box center [467, 541] width 405 height 41
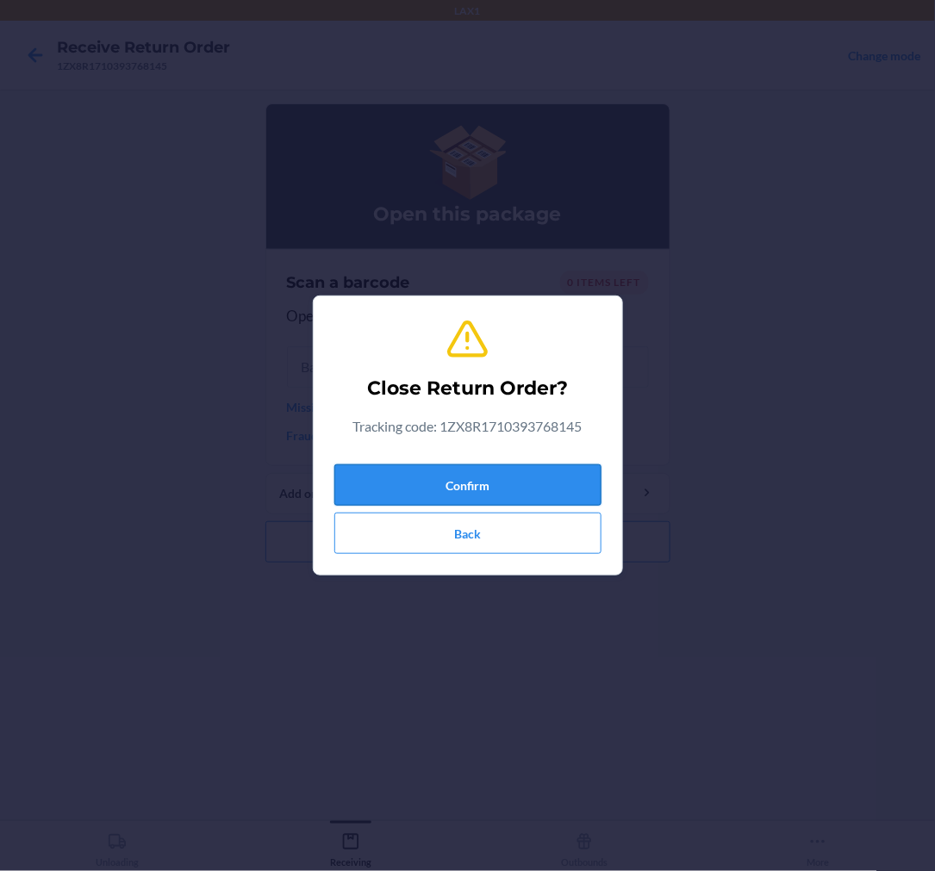
click at [491, 478] on button "Confirm" at bounding box center [467, 485] width 267 height 41
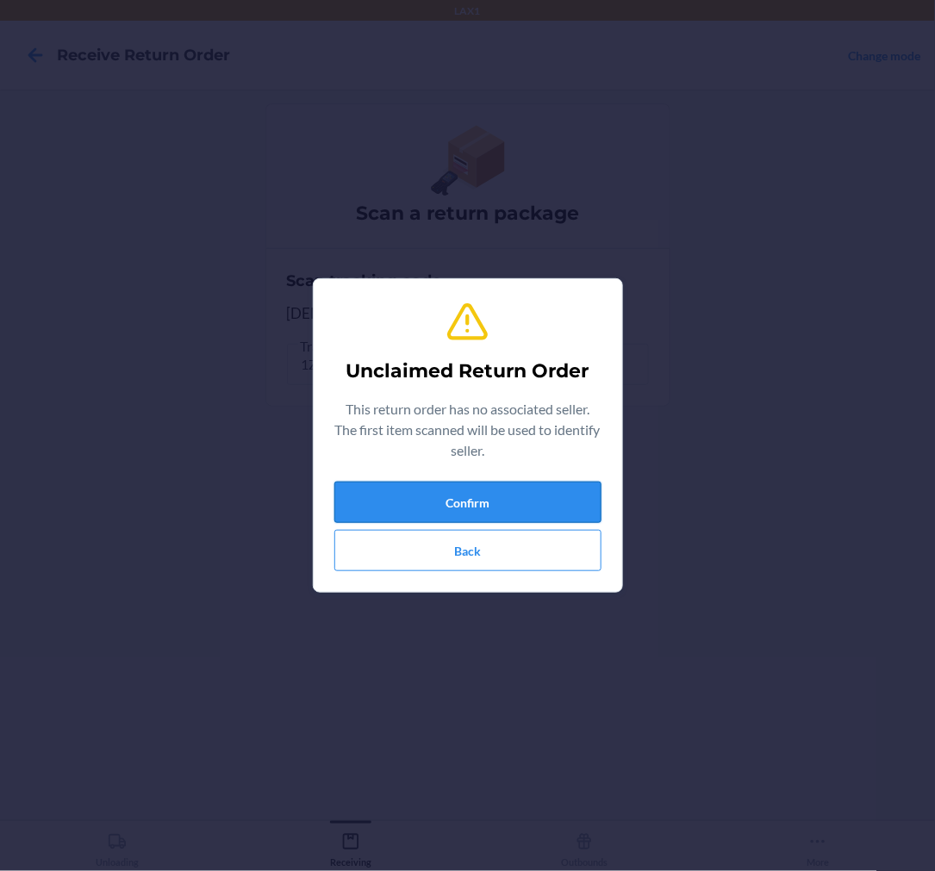
click at [511, 495] on button "Confirm" at bounding box center [467, 502] width 267 height 41
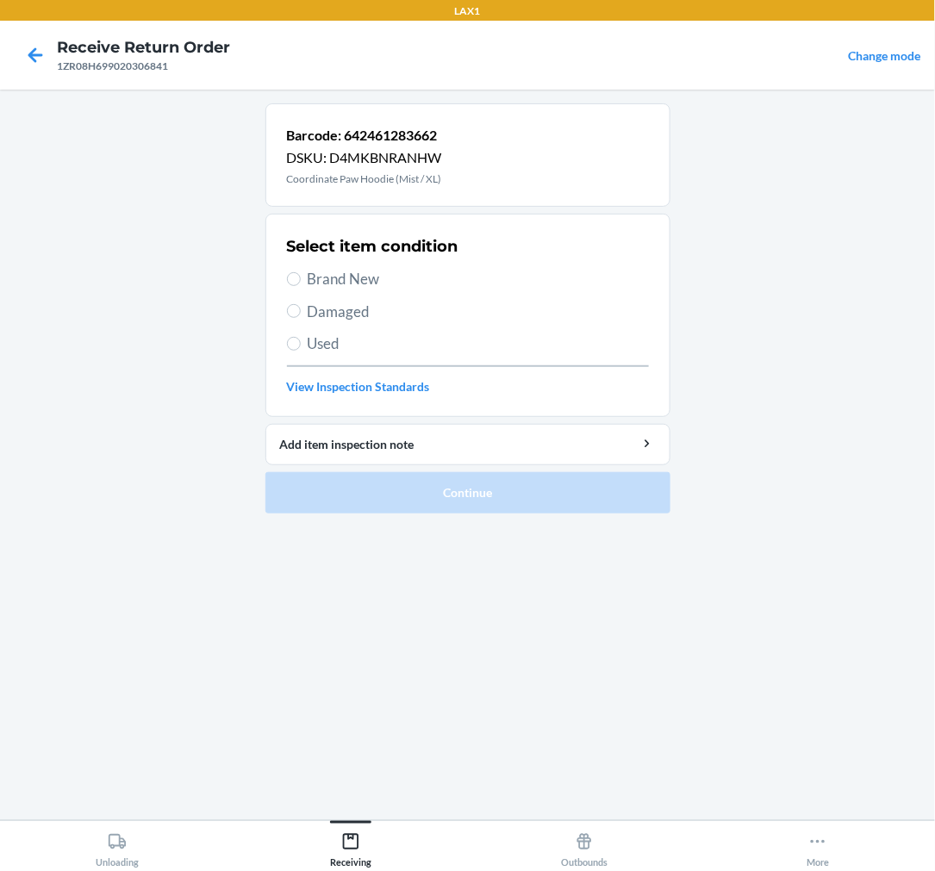
click at [297, 337] on label "Used" at bounding box center [468, 344] width 362 height 22
click at [297, 337] on input "Used" at bounding box center [294, 344] width 14 height 14
radio input "true"
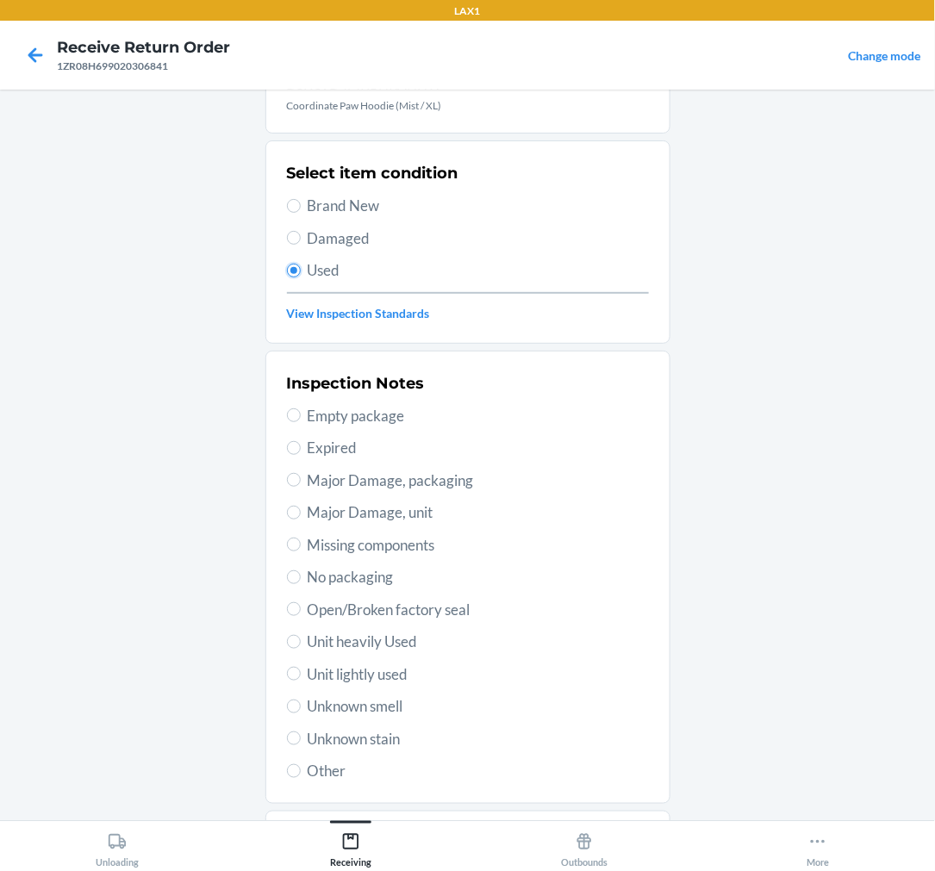
scroll to position [166, 0]
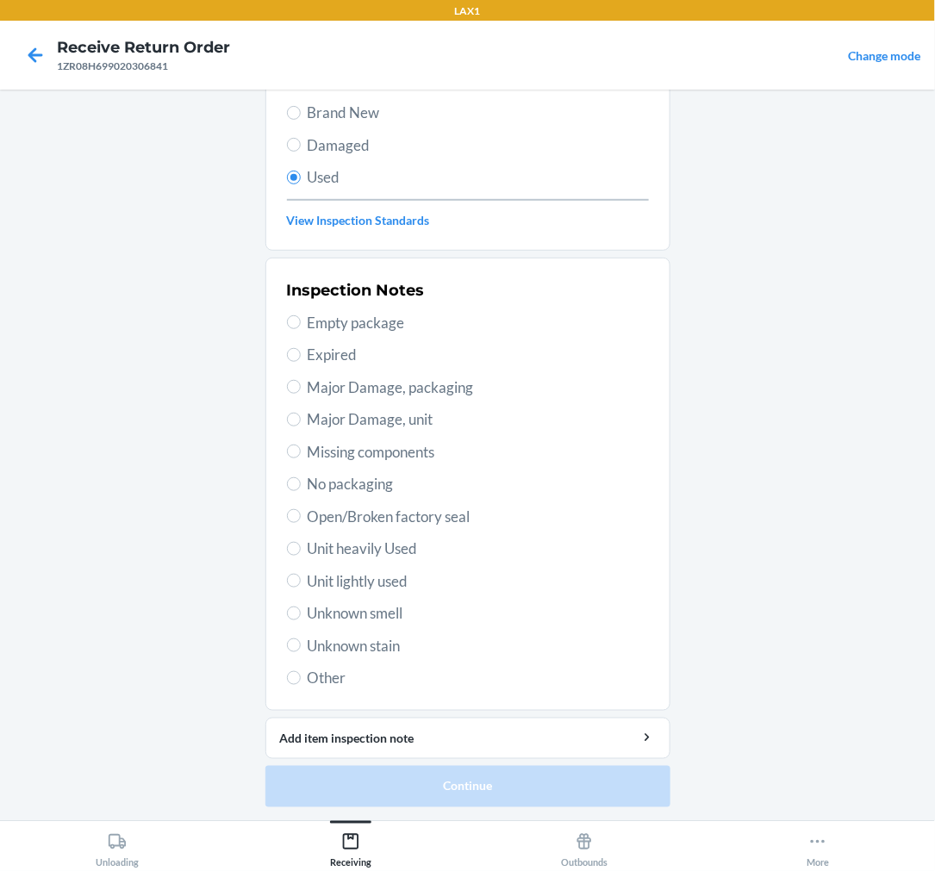
click at [321, 584] on span "Unit lightly used" at bounding box center [478, 582] width 341 height 22
click at [301, 584] on input "Unit lightly used" at bounding box center [294, 581] width 14 height 14
radio input "true"
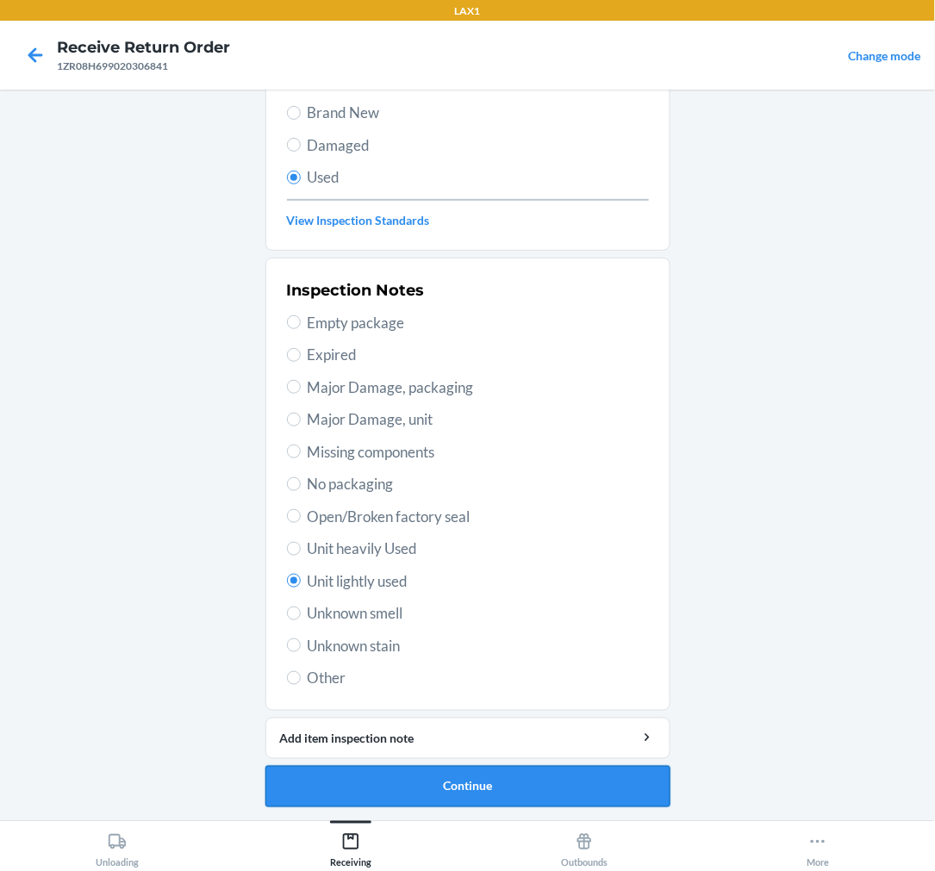
click at [433, 766] on button "Continue" at bounding box center [467, 786] width 405 height 41
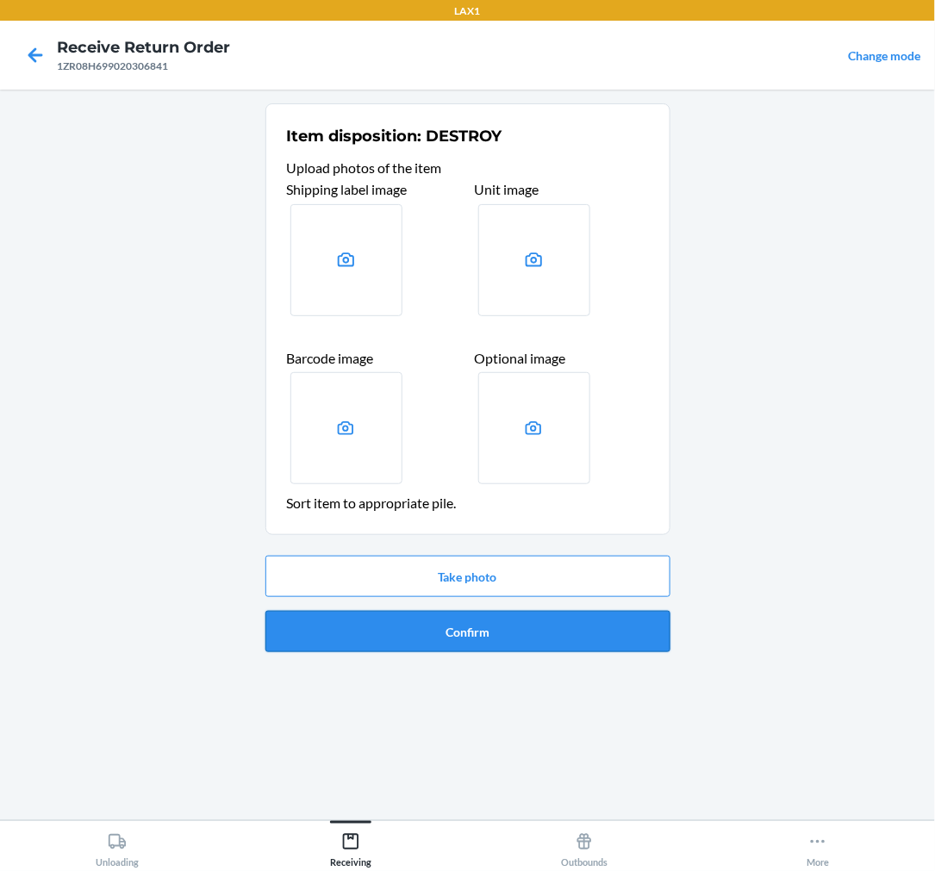
click at [514, 648] on button "Confirm" at bounding box center [467, 631] width 405 height 41
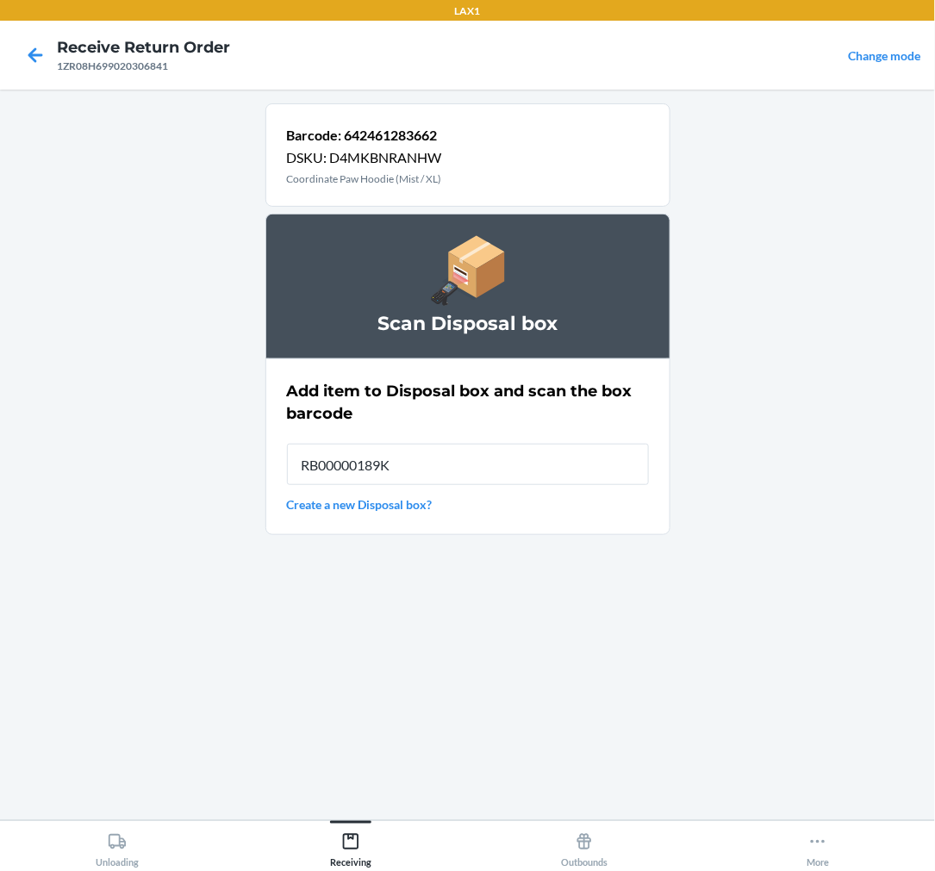
type input "RB00000189K"
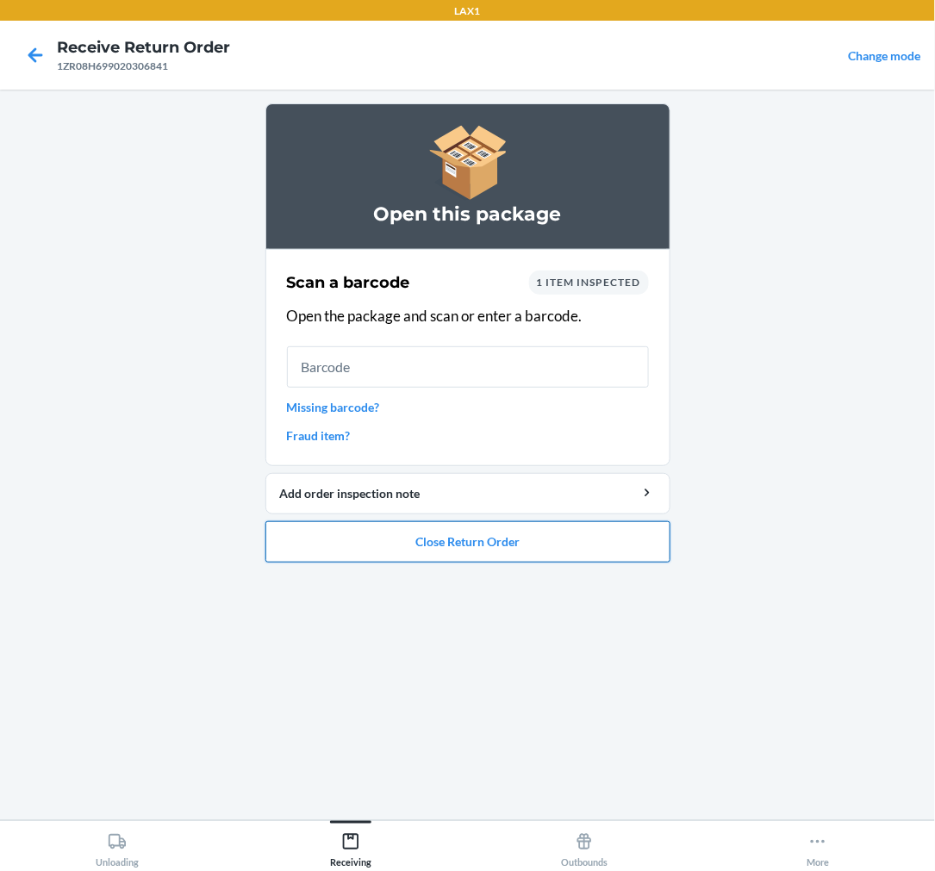
click at [476, 540] on button "Close Return Order" at bounding box center [467, 541] width 405 height 41
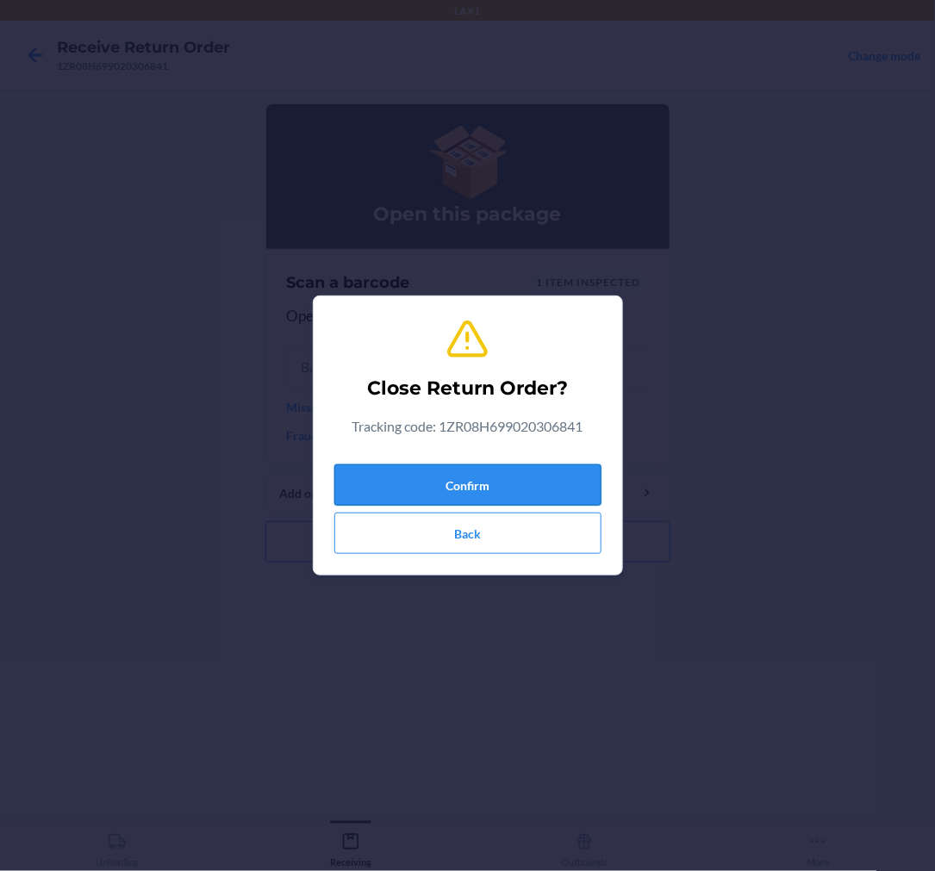
click at [462, 479] on button "Confirm" at bounding box center [467, 485] width 267 height 41
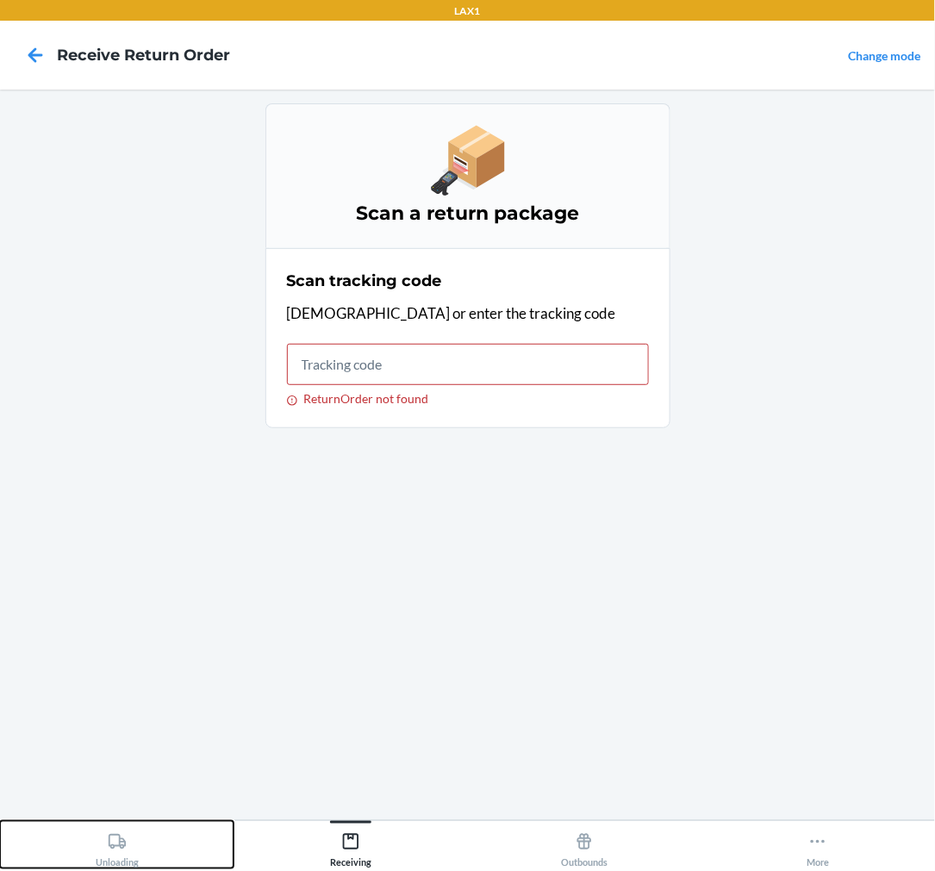
click at [131, 839] on div "Unloading" at bounding box center [117, 847] width 43 height 43
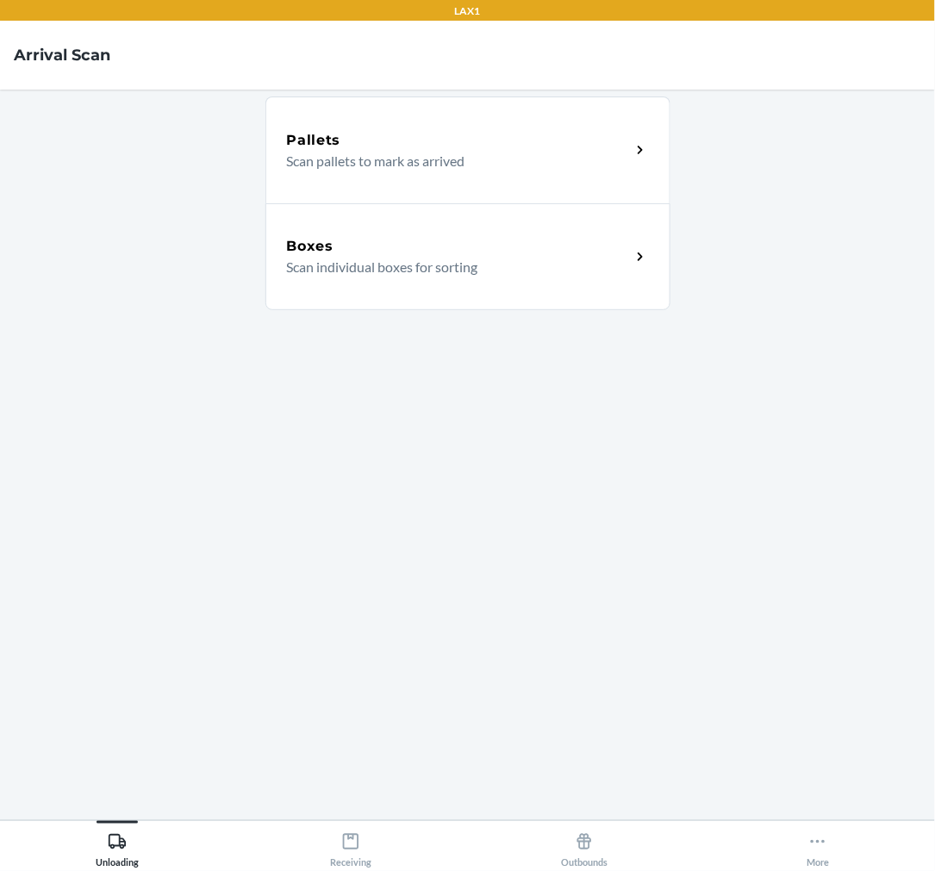
click at [401, 286] on div "Boxes Scan individual boxes for sorting" at bounding box center [467, 256] width 405 height 107
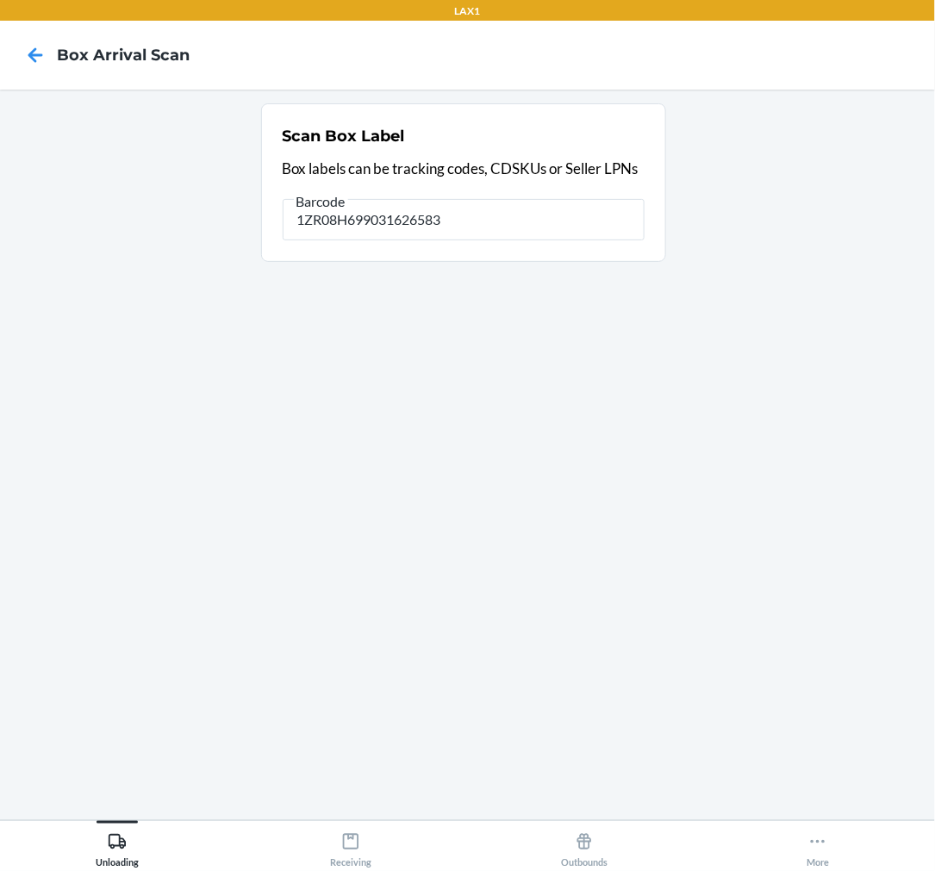
type input "1ZR08H699031626583"
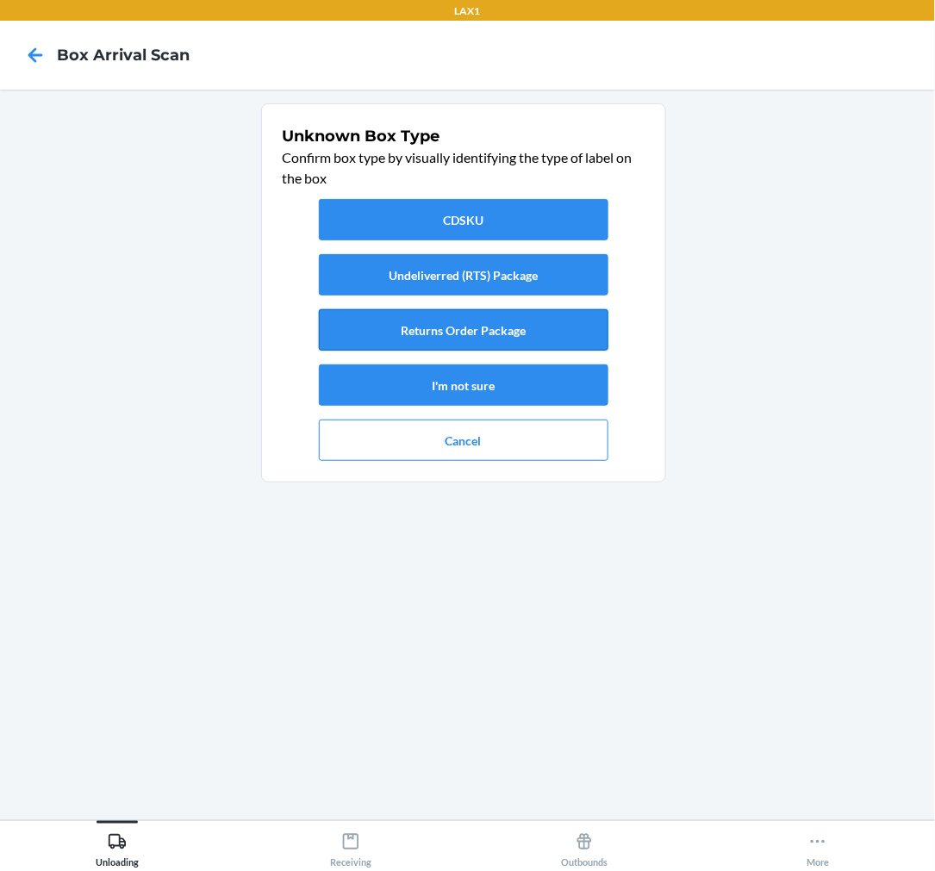
click at [483, 324] on button "Returns Order Package" at bounding box center [464, 329] width 290 height 41
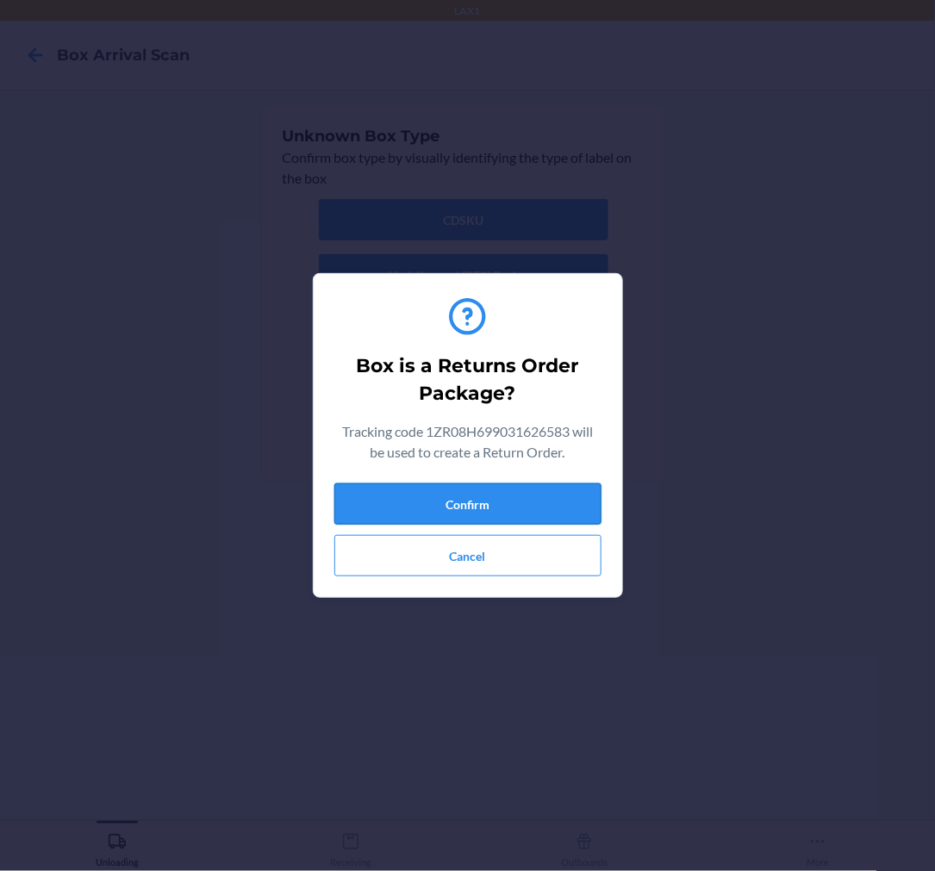
click at [521, 503] on button "Confirm" at bounding box center [467, 504] width 267 height 41
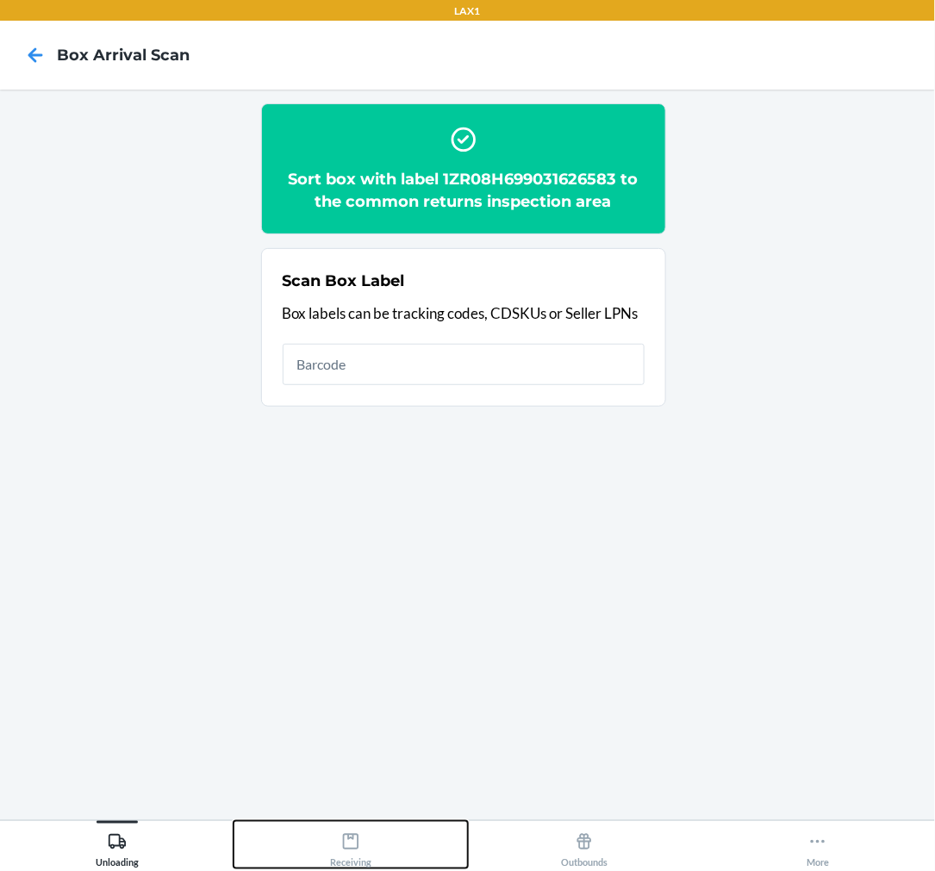
click at [369, 853] on div "Receiving" at bounding box center [350, 847] width 41 height 43
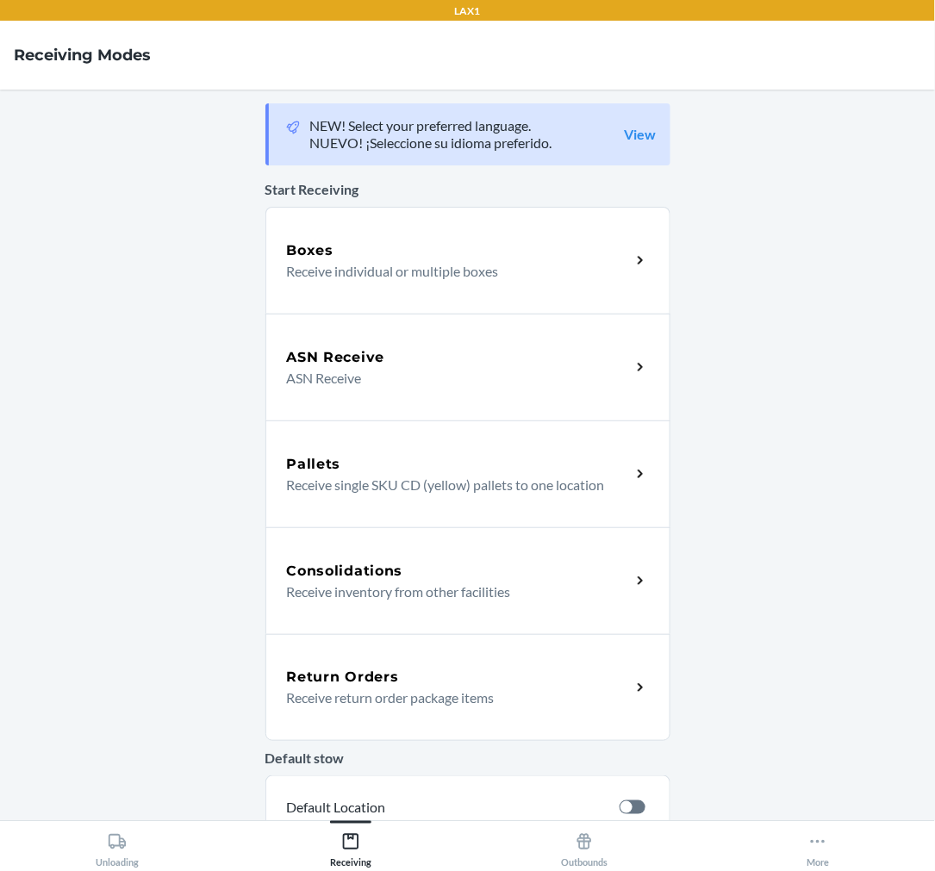
click at [488, 684] on div "Return Orders" at bounding box center [459, 677] width 344 height 21
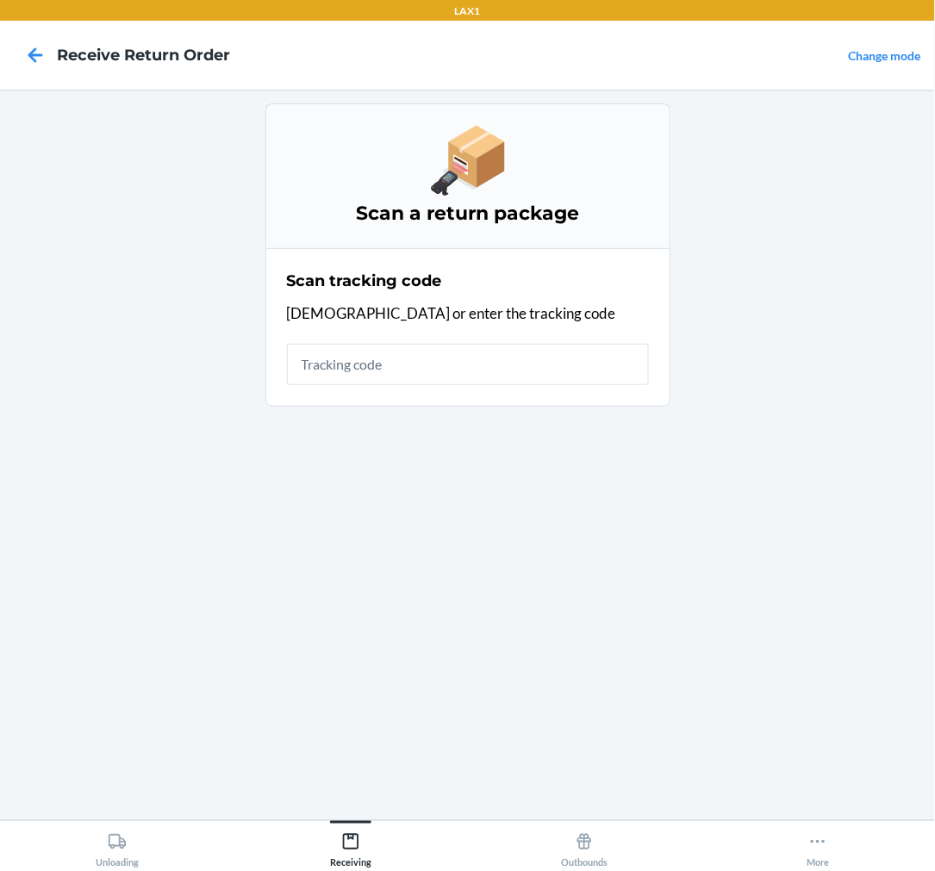
click at [491, 357] on input "text" at bounding box center [468, 364] width 362 height 41
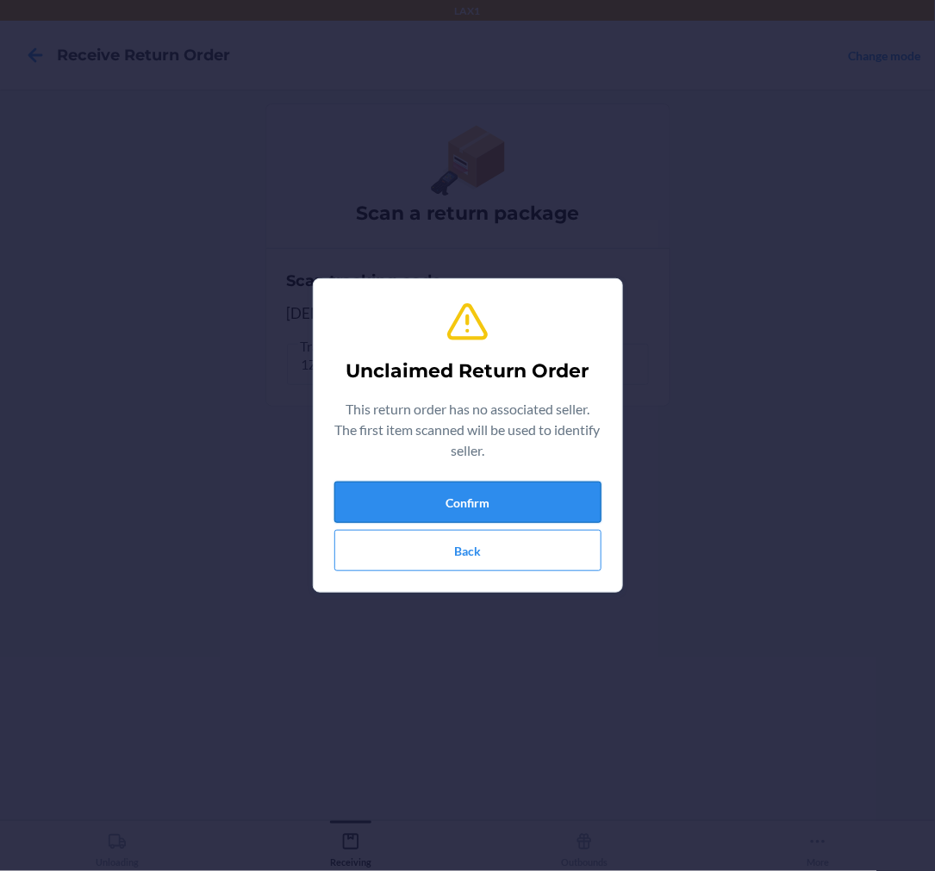
click at [478, 510] on button "Confirm" at bounding box center [467, 502] width 267 height 41
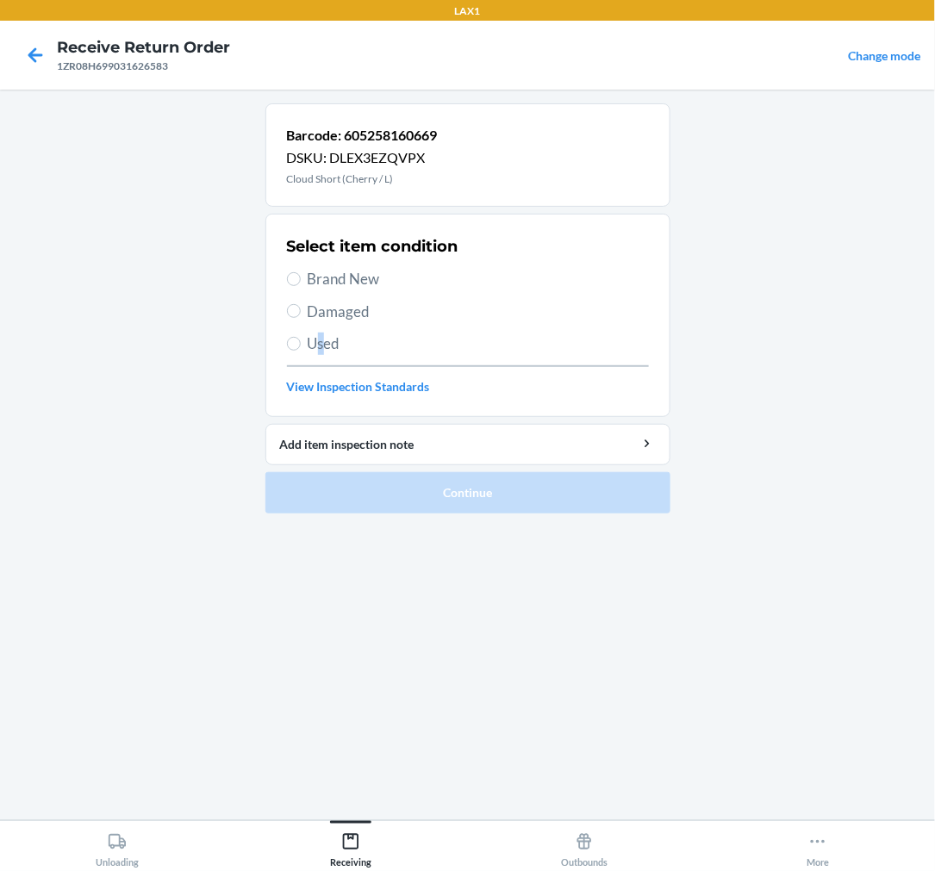
click at [321, 338] on span "Used" at bounding box center [478, 344] width 341 height 22
click at [293, 346] on input "Used" at bounding box center [294, 344] width 14 height 14
radio input "true"
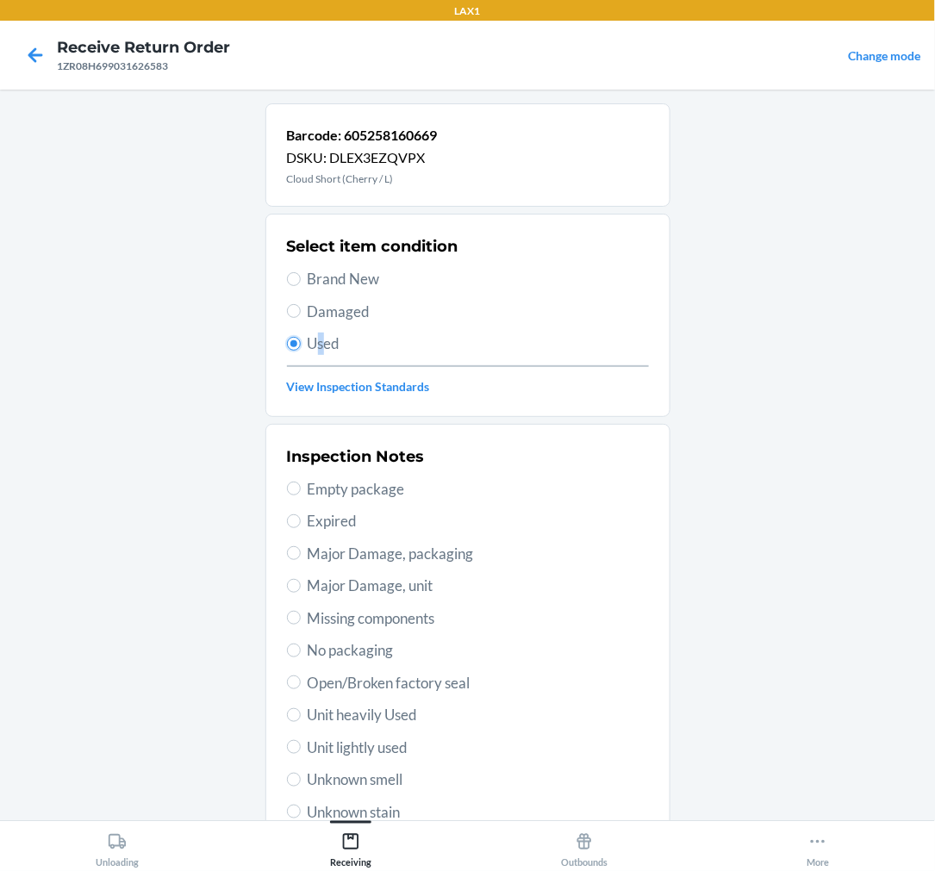
scroll to position [166, 0]
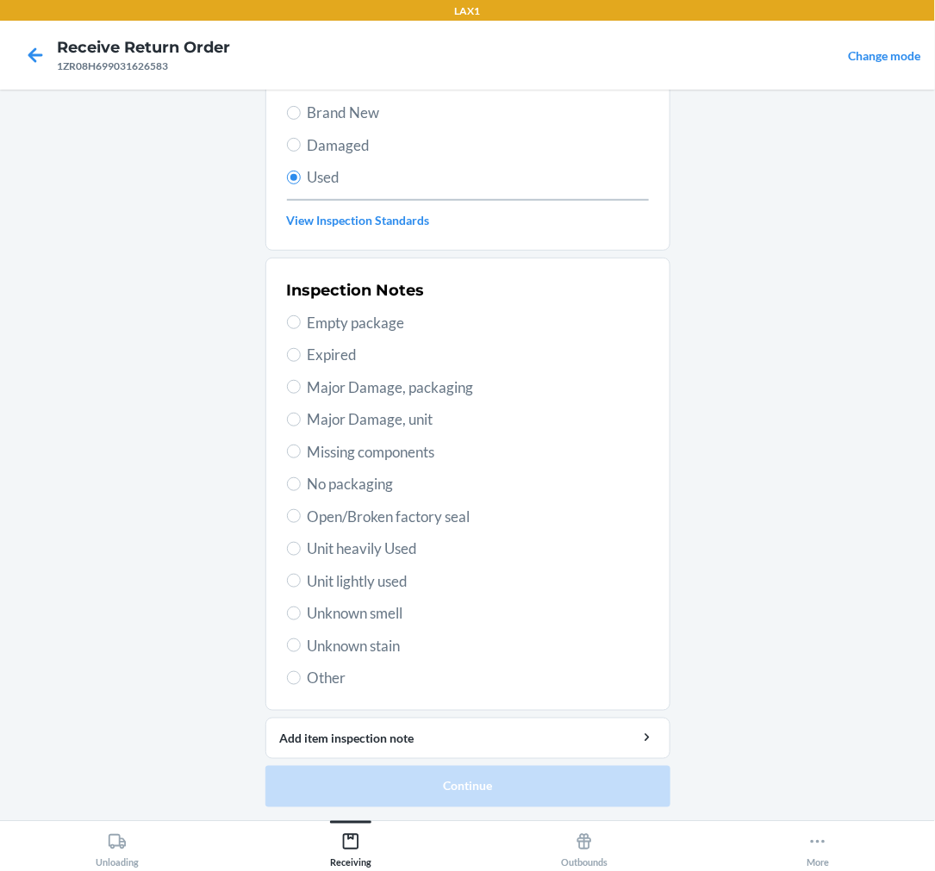
click at [341, 590] on span "Unit lightly used" at bounding box center [478, 582] width 341 height 22
click at [301, 588] on input "Unit lightly used" at bounding box center [294, 581] width 14 height 14
radio input "true"
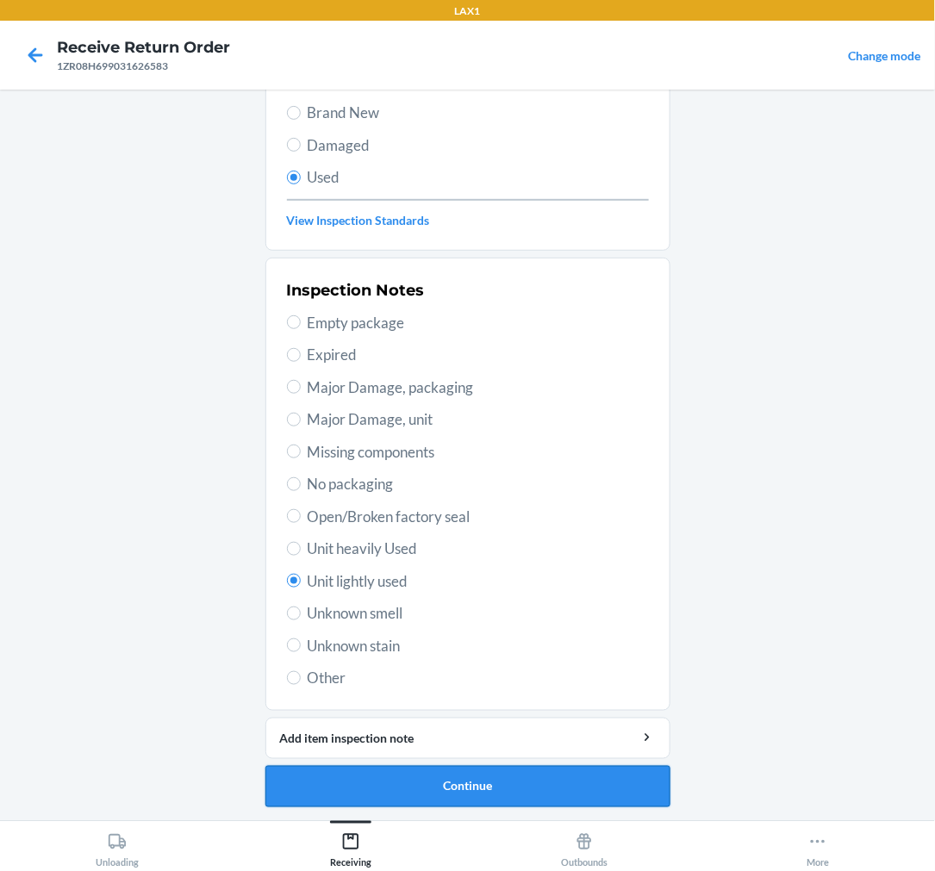
click at [417, 798] on button "Continue" at bounding box center [467, 786] width 405 height 41
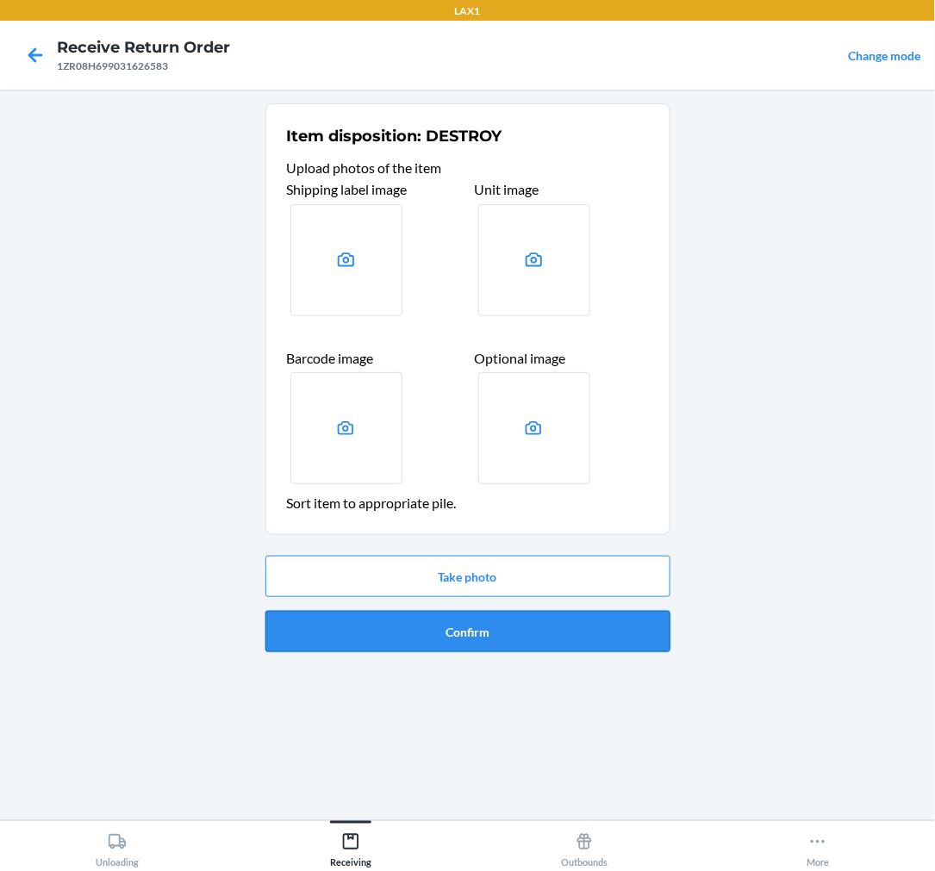
click at [510, 632] on button "Confirm" at bounding box center [467, 631] width 405 height 41
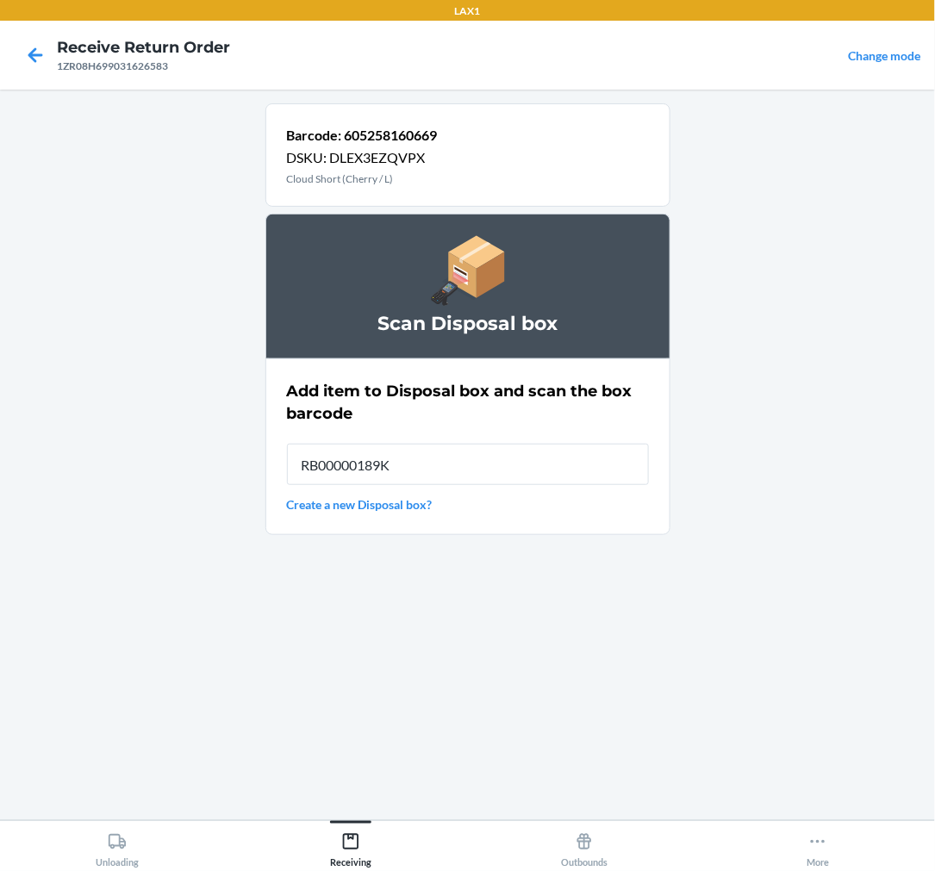
type input "RB00000189K"
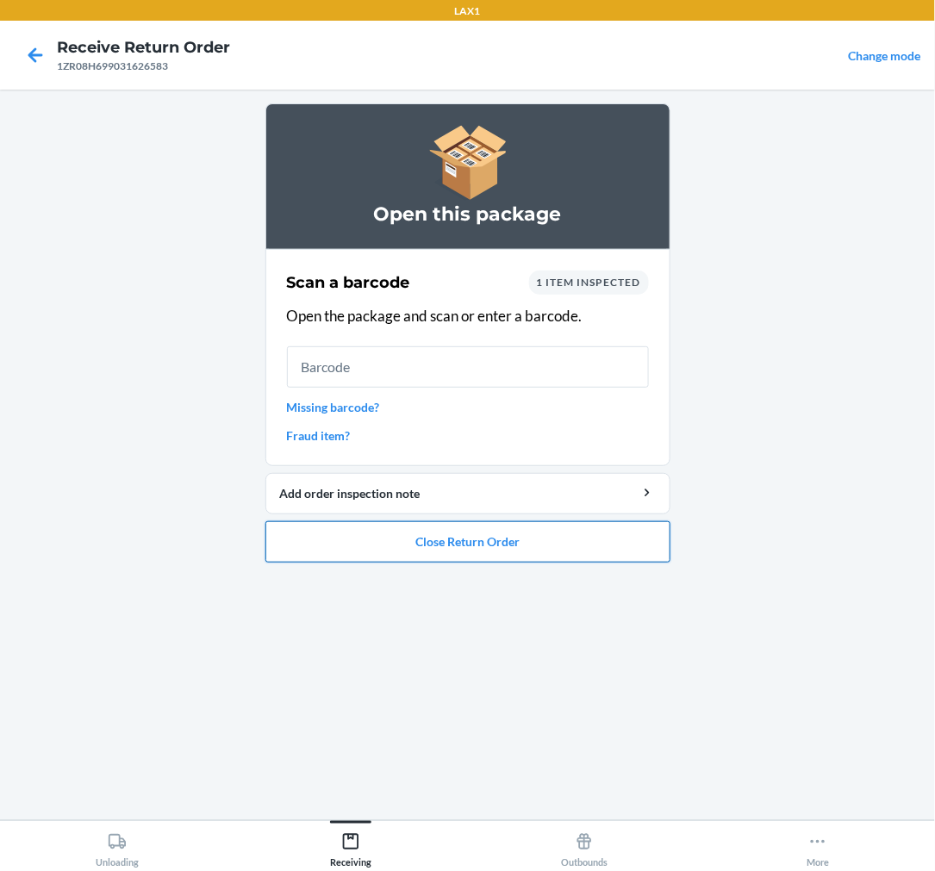
click at [496, 536] on button "Close Return Order" at bounding box center [467, 541] width 405 height 41
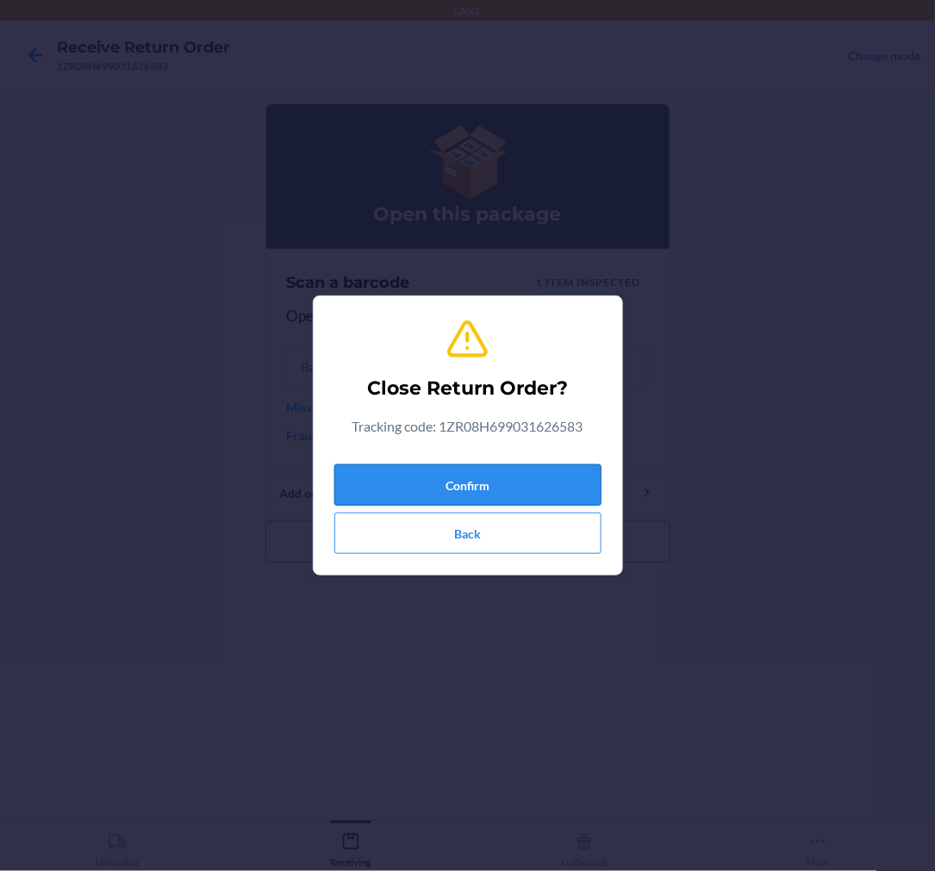
click at [494, 488] on button "Confirm" at bounding box center [467, 485] width 267 height 41
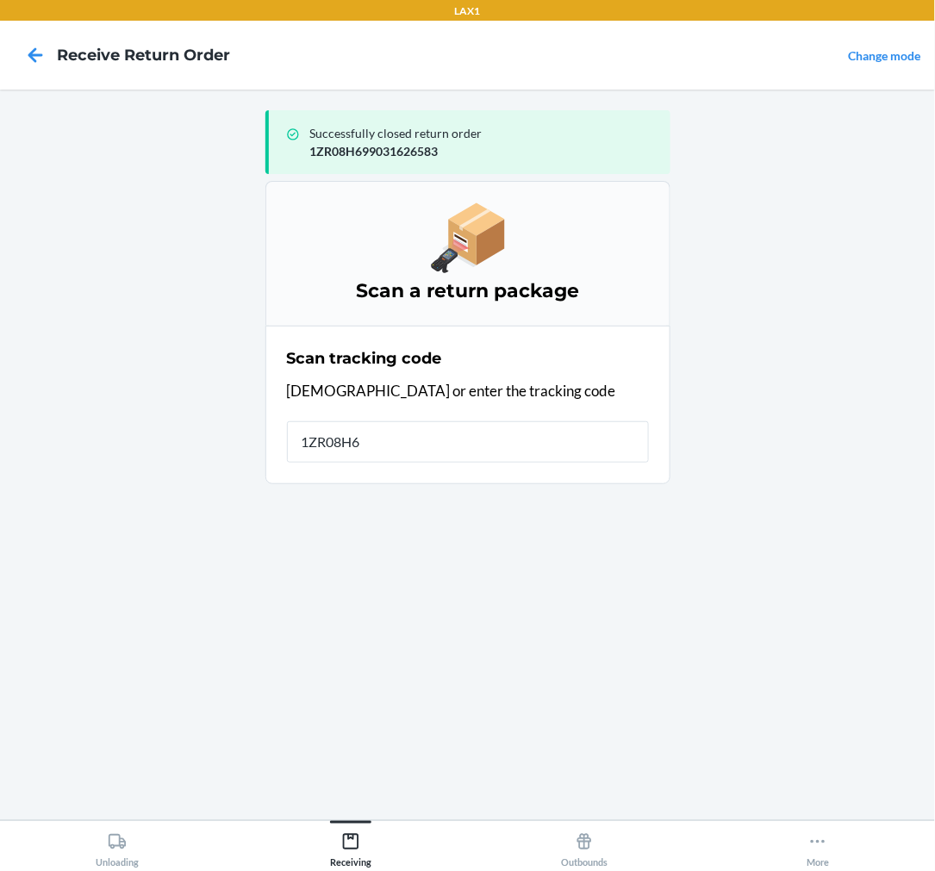
type input "1ZR08H69"
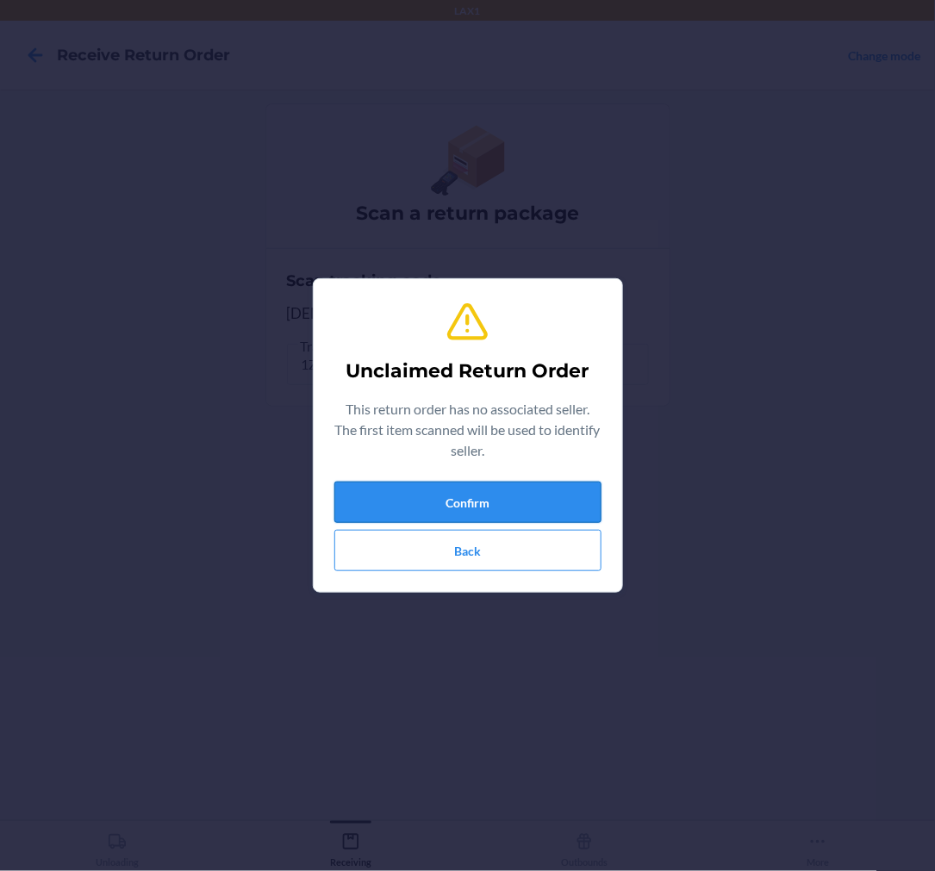
click at [485, 502] on button "Confirm" at bounding box center [467, 502] width 267 height 41
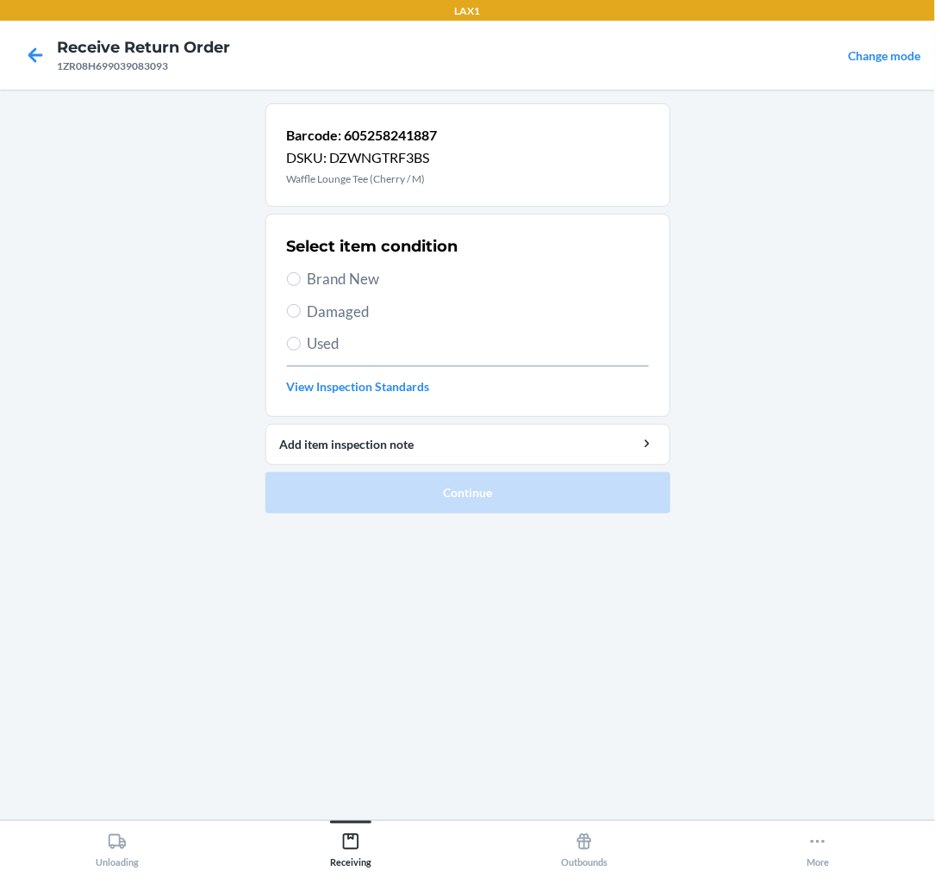
click at [315, 354] on span "Used" at bounding box center [478, 344] width 341 height 22
click at [301, 351] on input "Used" at bounding box center [294, 344] width 14 height 14
radio input "true"
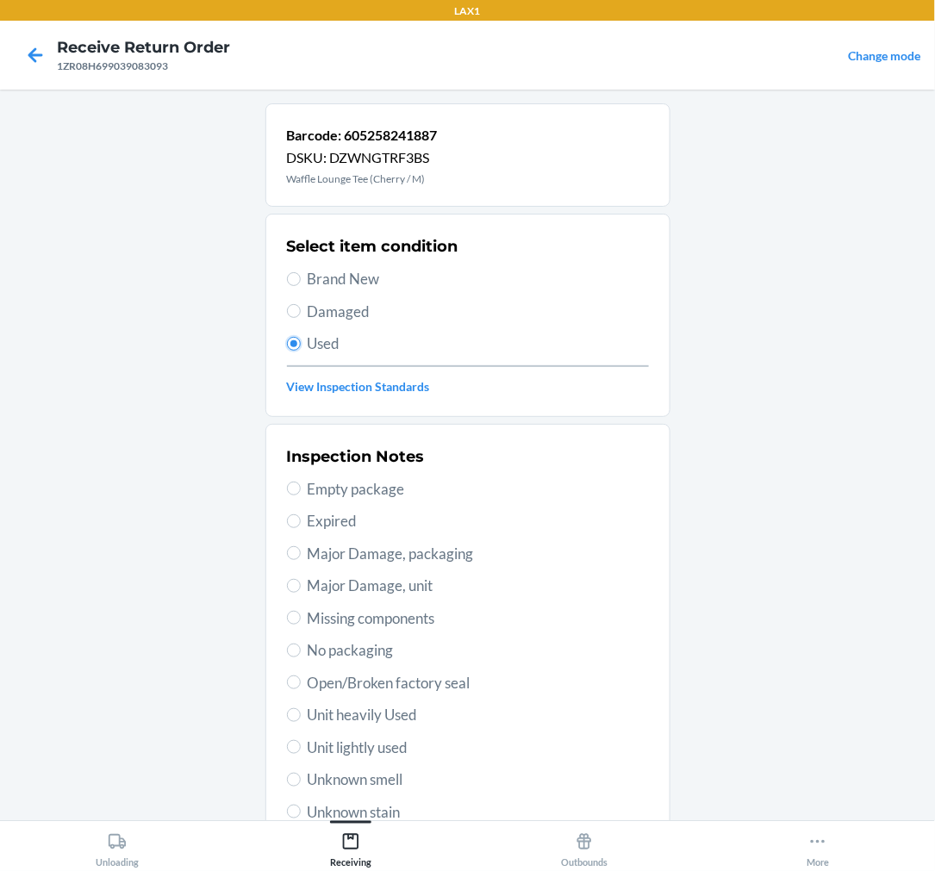
scroll to position [96, 0]
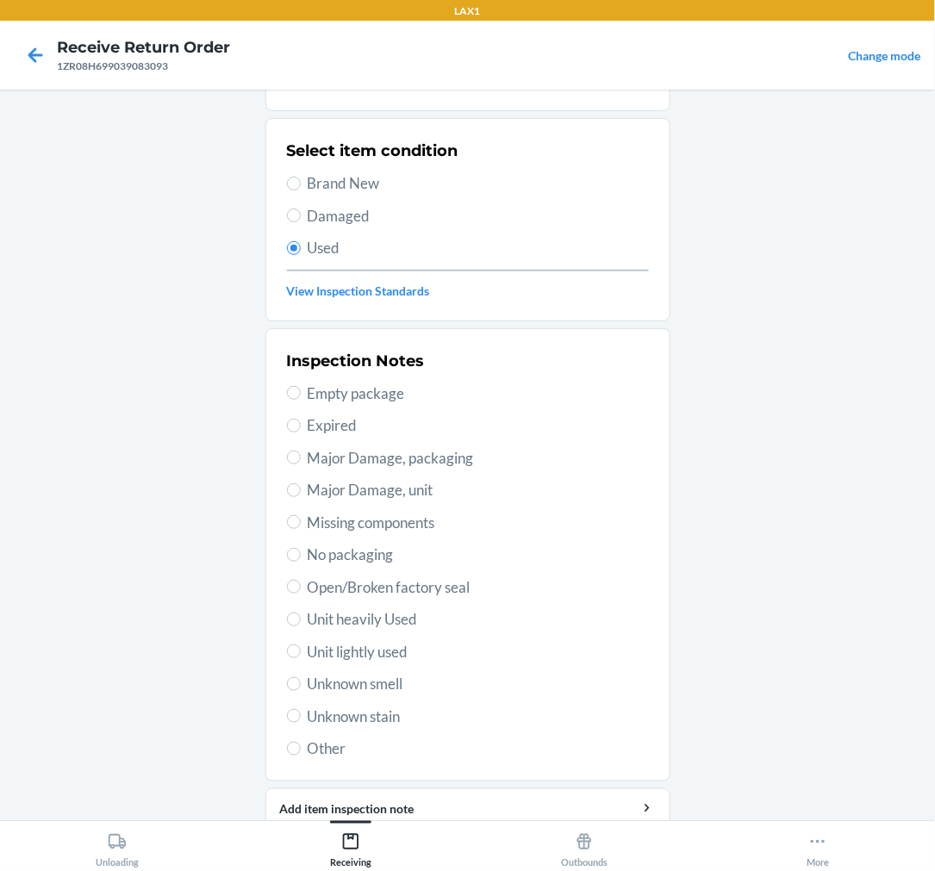
click at [374, 647] on span "Unit lightly used" at bounding box center [478, 652] width 341 height 22
click at [301, 647] on input "Unit lightly used" at bounding box center [294, 652] width 14 height 14
radio input "true"
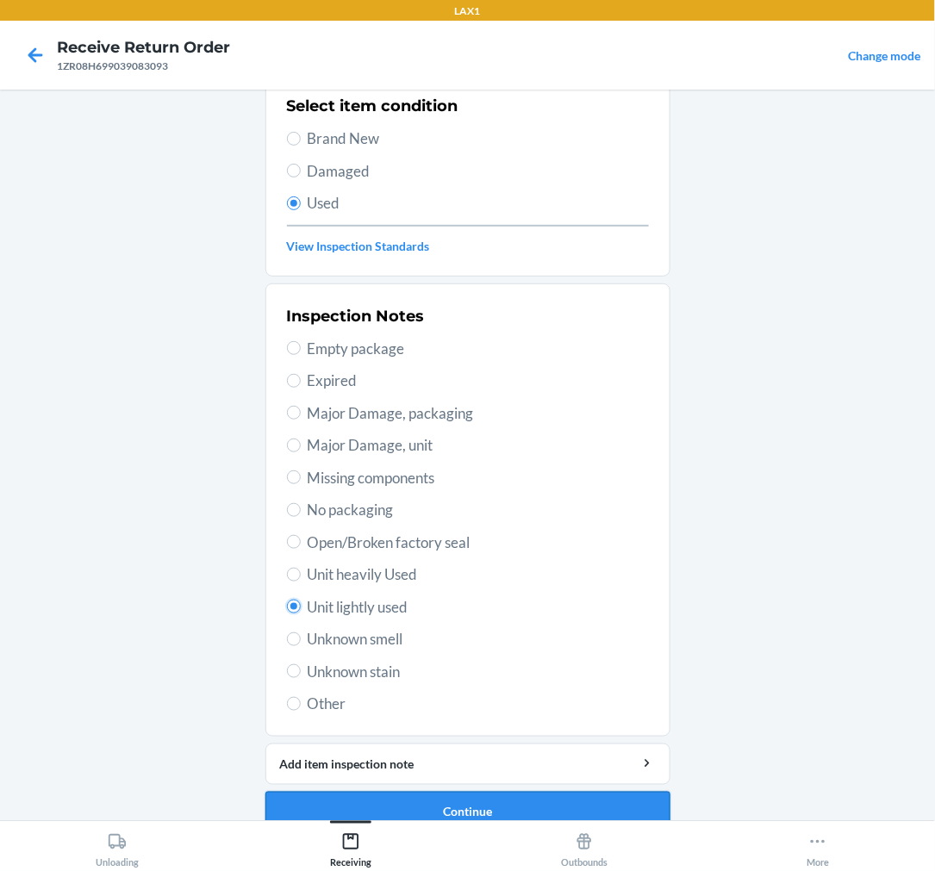
scroll to position [166, 0]
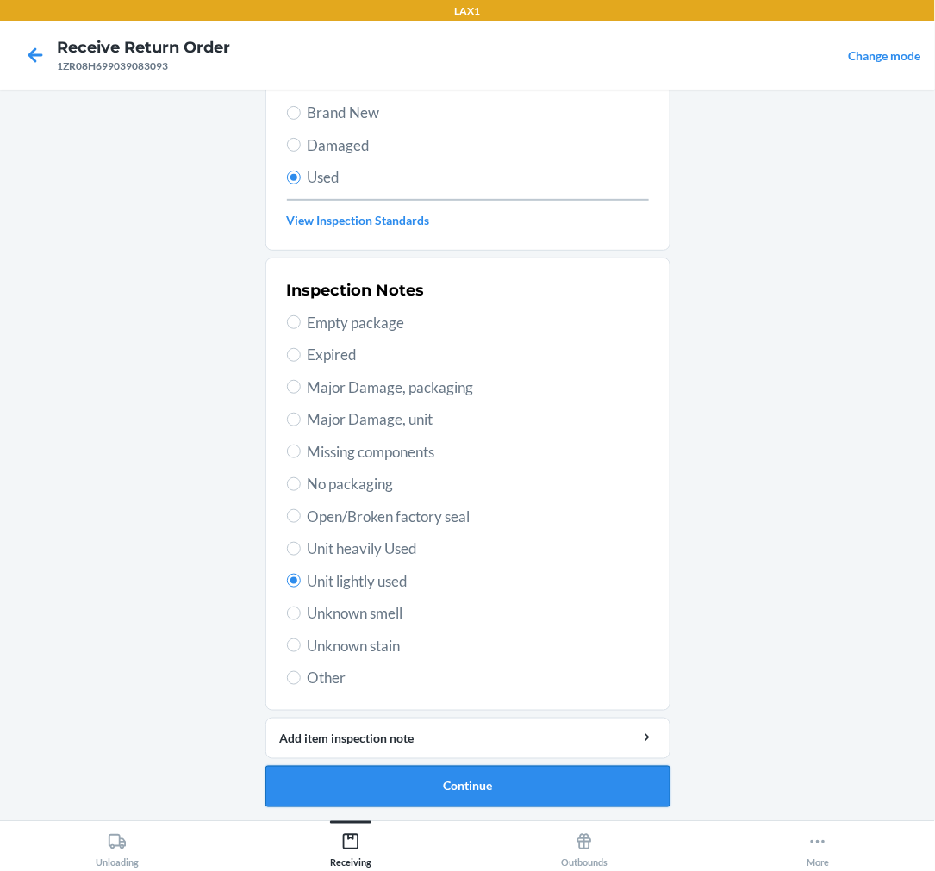
click at [405, 796] on button "Continue" at bounding box center [467, 786] width 405 height 41
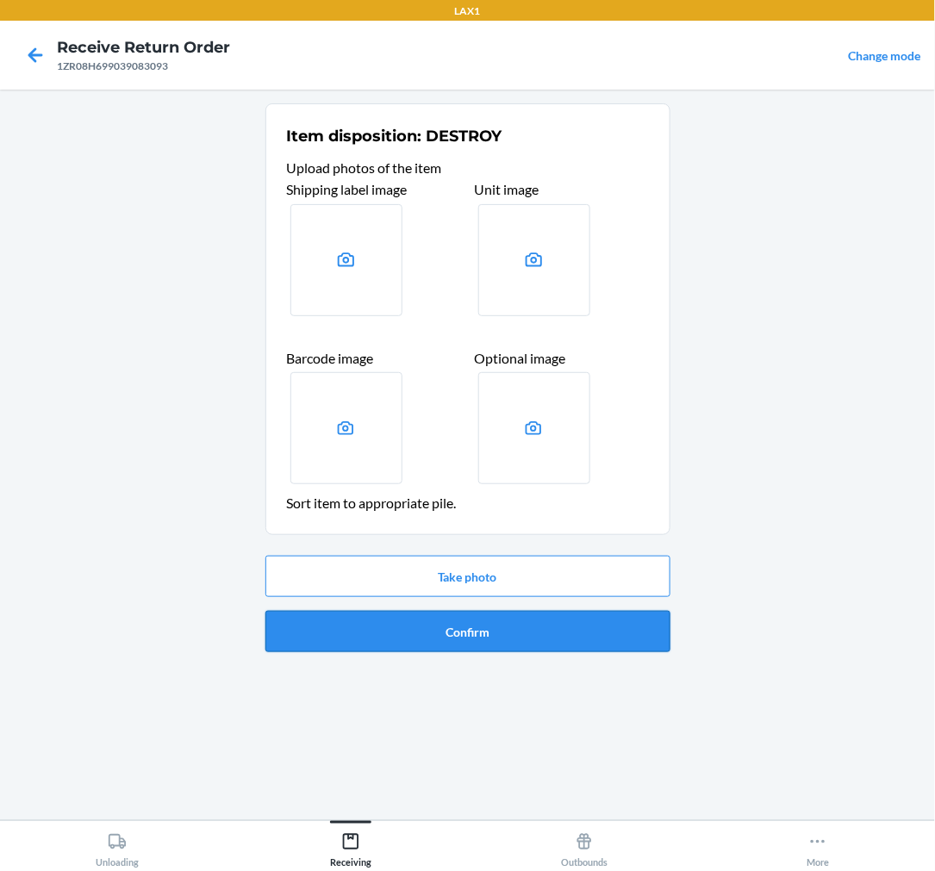
click at [485, 615] on button "Confirm" at bounding box center [467, 631] width 405 height 41
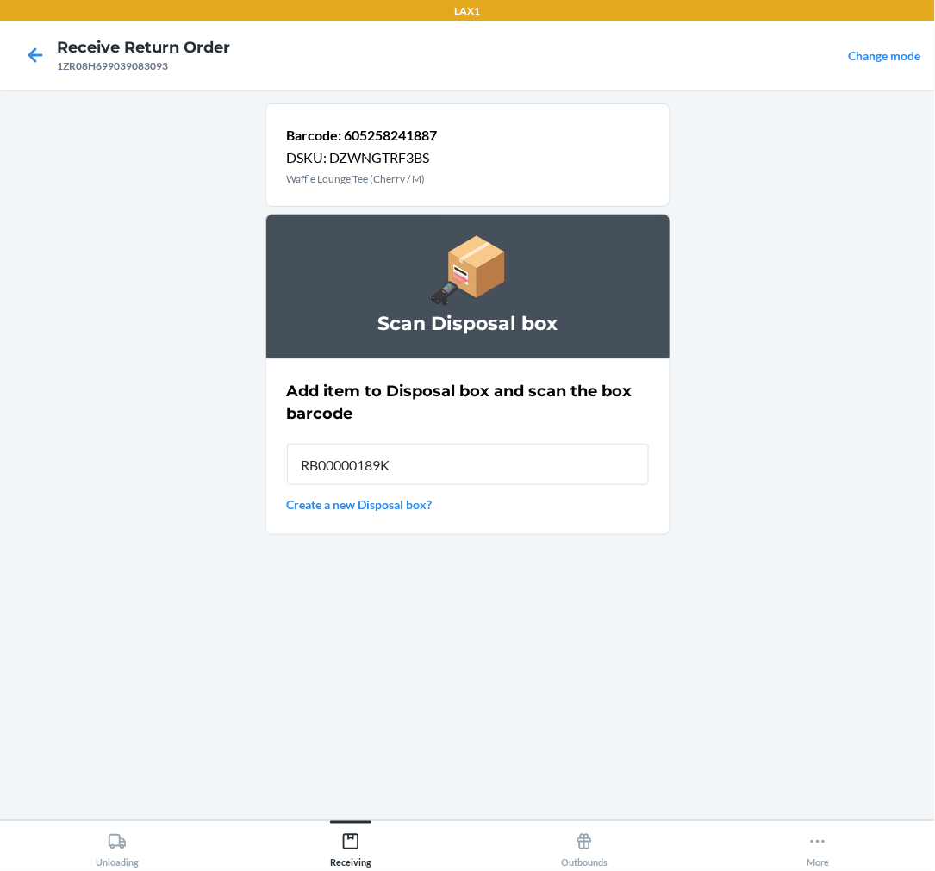
type input "RB00000189K"
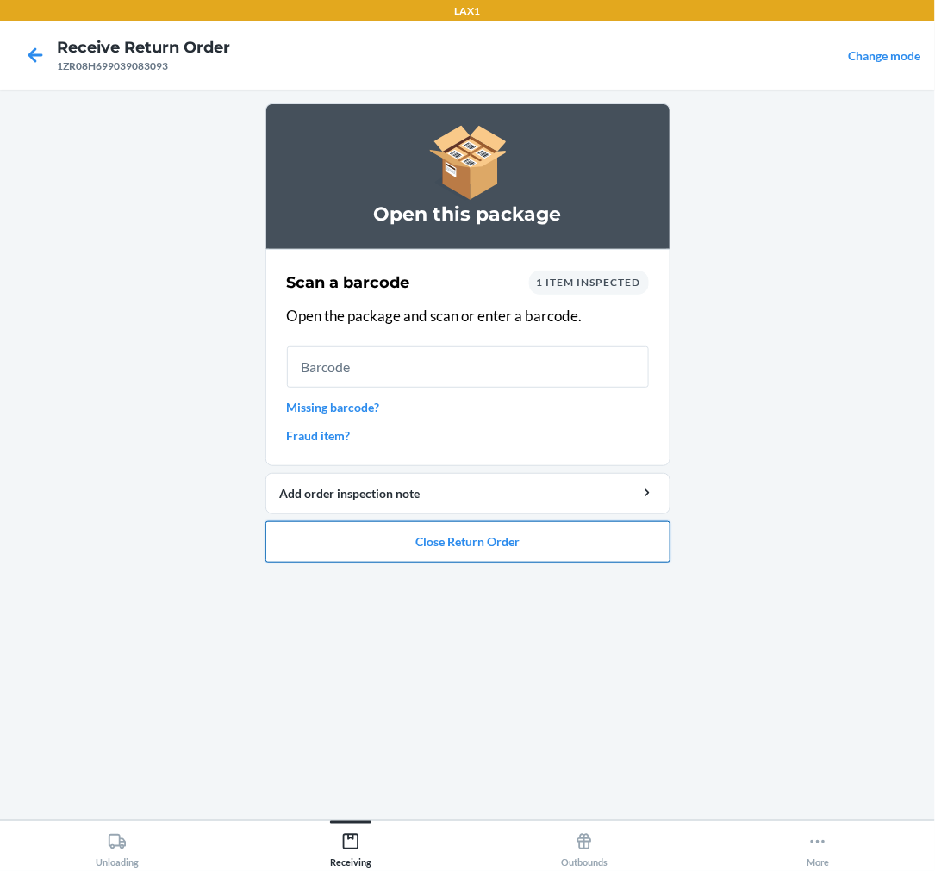
click at [512, 538] on button "Close Return Order" at bounding box center [467, 541] width 405 height 41
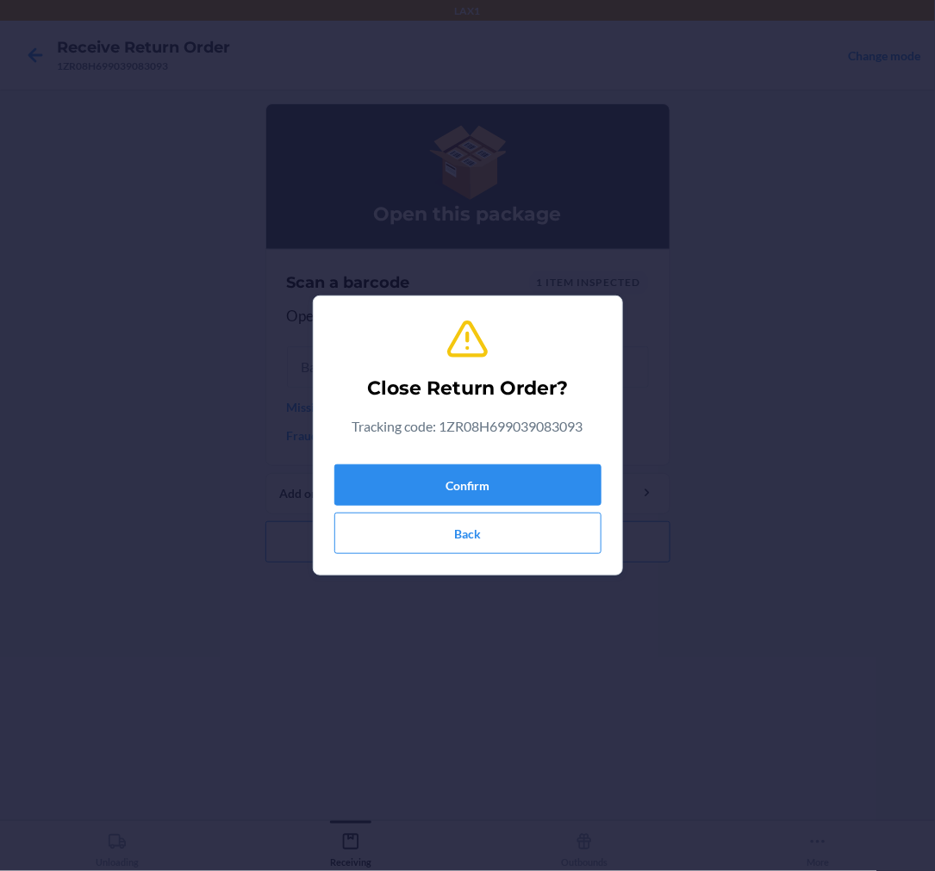
click at [457, 455] on div "Close Return Order? Tracking code: 1ZR08H699039083093 Confirm Back" at bounding box center [467, 435] width 267 height 251
click at [468, 474] on button "Confirm" at bounding box center [467, 485] width 267 height 41
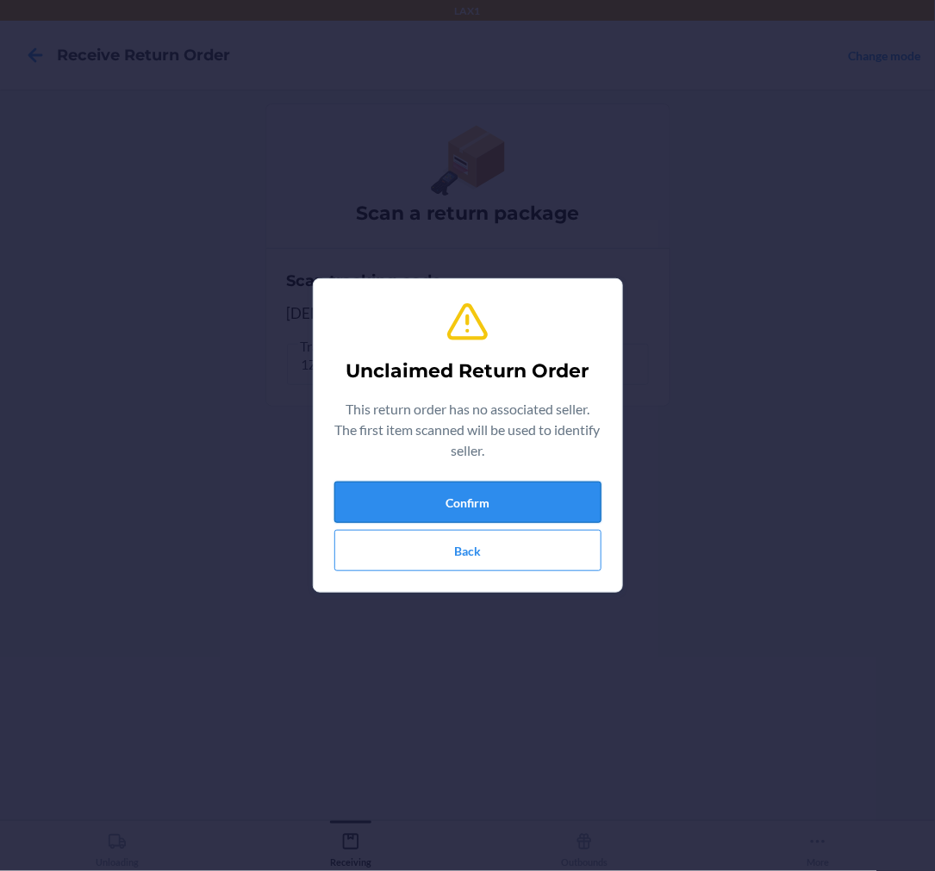
click at [529, 507] on button "Confirm" at bounding box center [467, 502] width 267 height 41
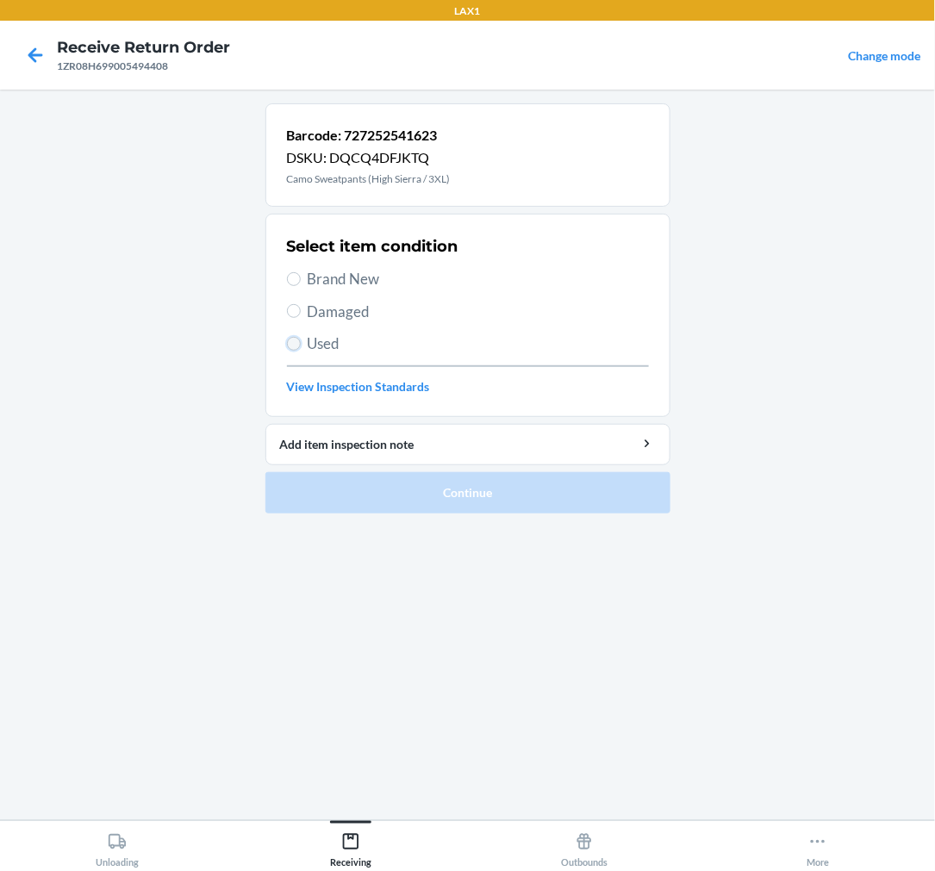
click at [295, 345] on input "Used" at bounding box center [294, 344] width 14 height 14
radio input "true"
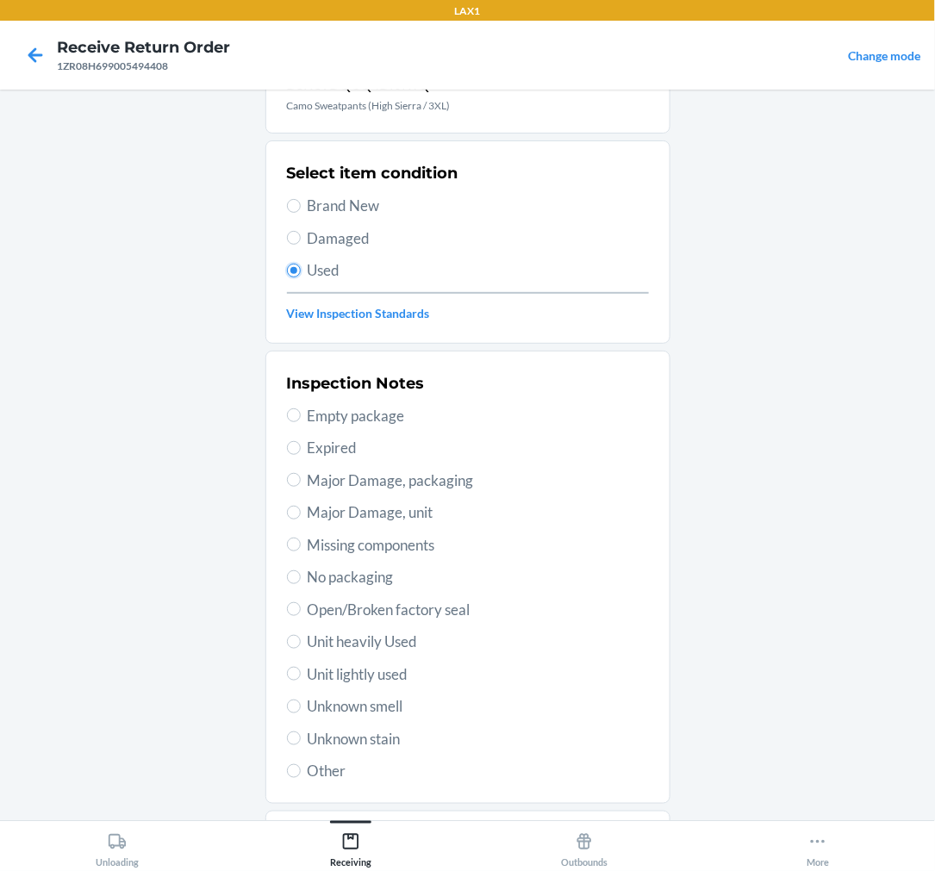
scroll to position [96, 0]
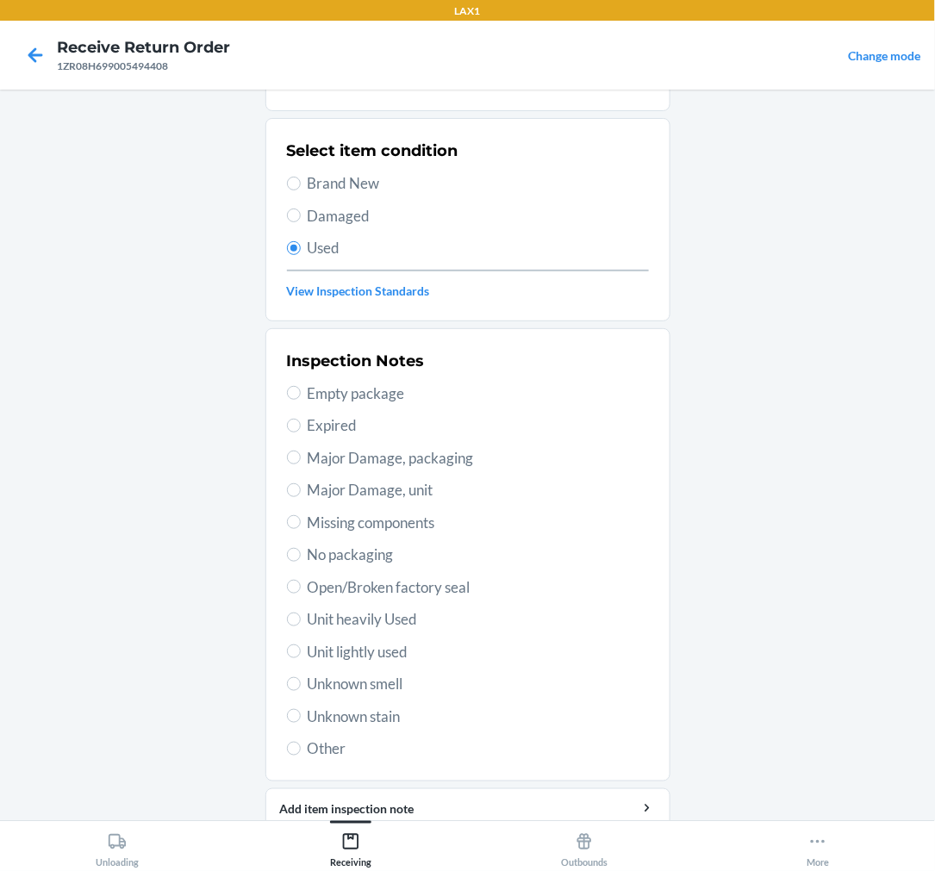
click at [308, 656] on span "Unit lightly used" at bounding box center [478, 652] width 341 height 22
click at [301, 656] on input "Unit lightly used" at bounding box center [294, 652] width 14 height 14
radio input "true"
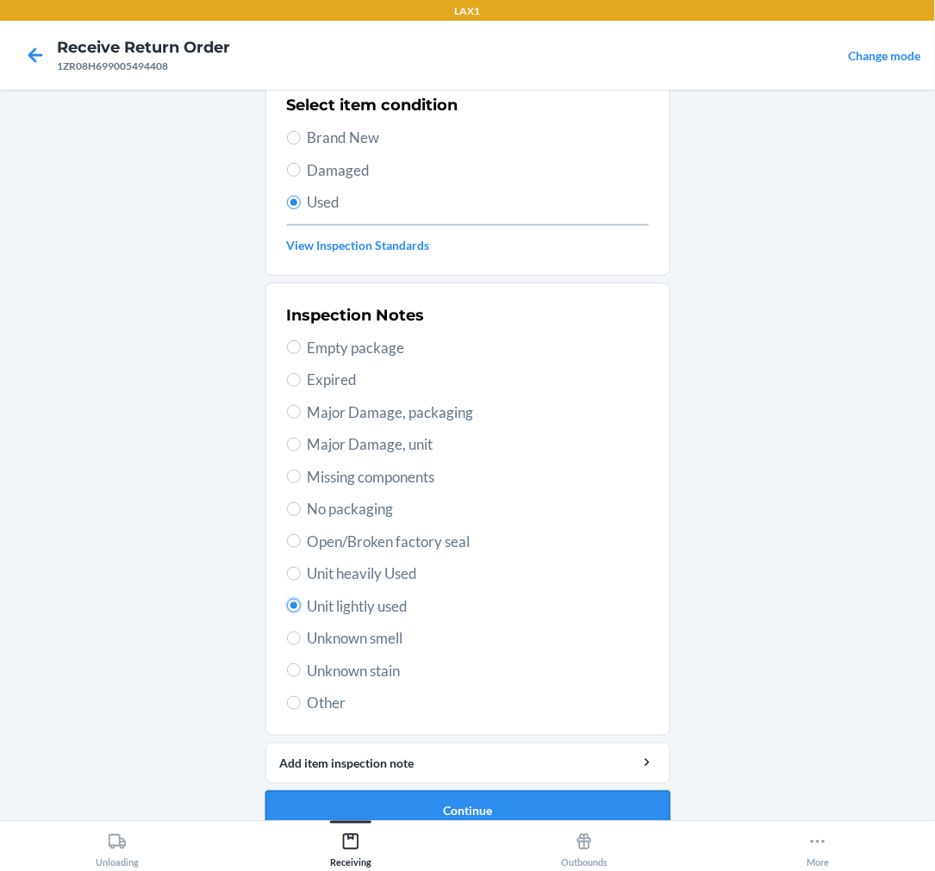
scroll to position [166, 0]
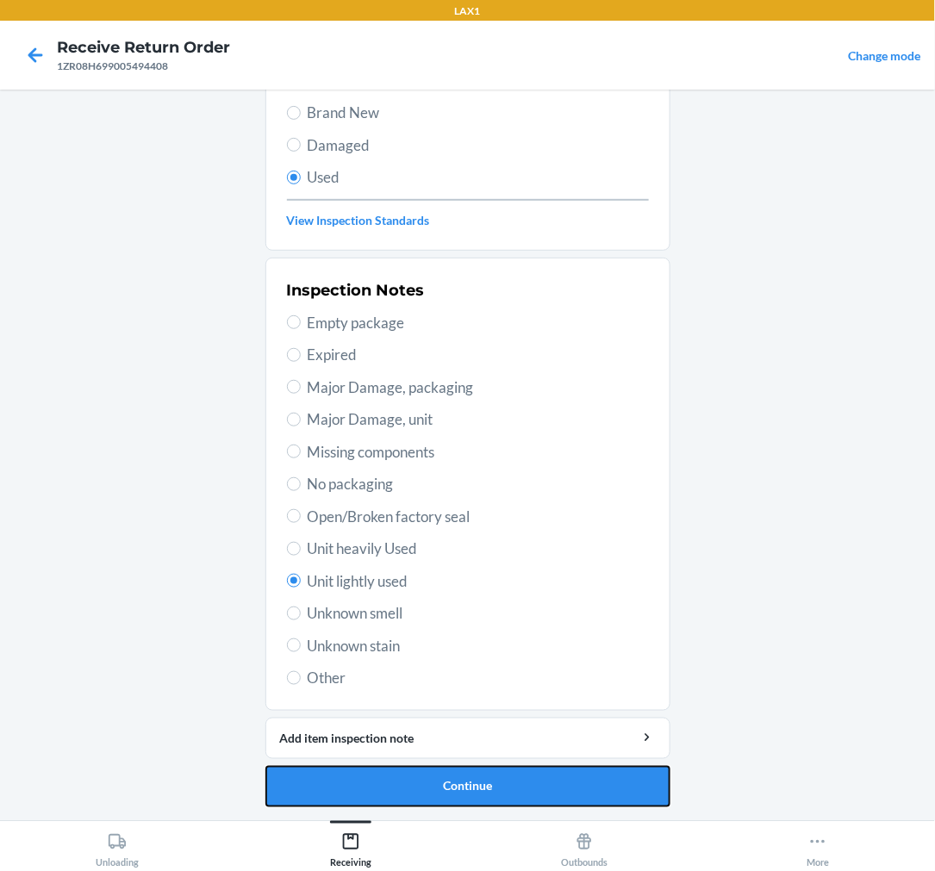
click at [427, 786] on button "Continue" at bounding box center [467, 786] width 405 height 41
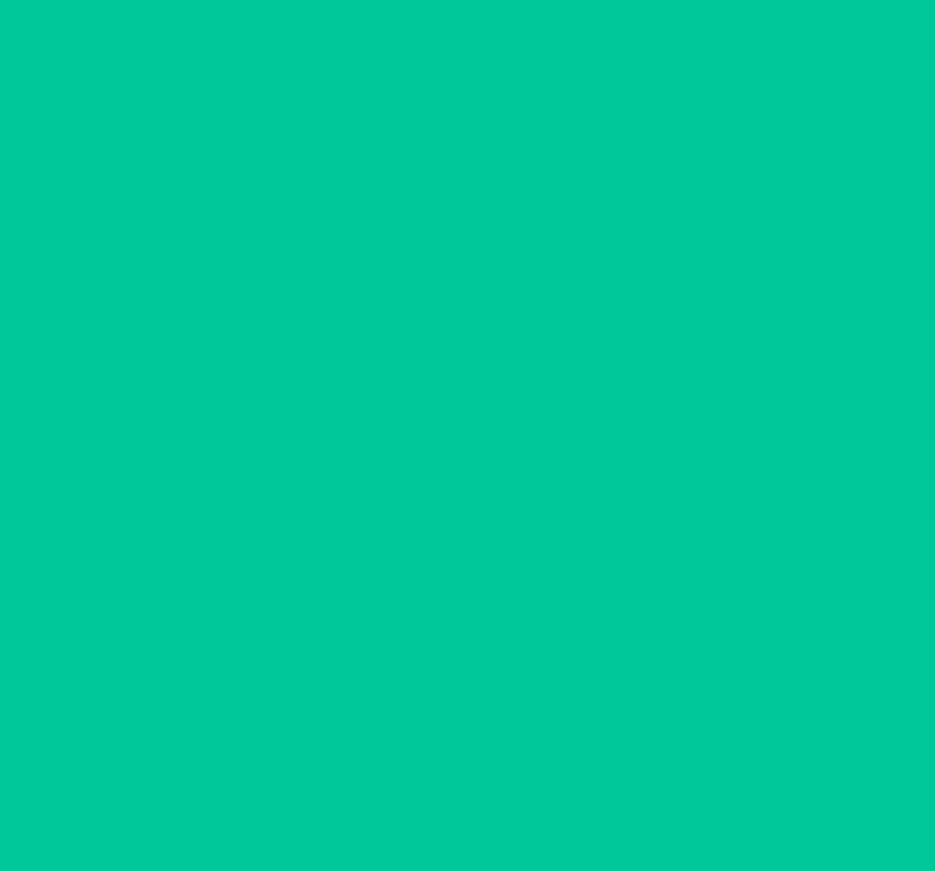
scroll to position [0, 0]
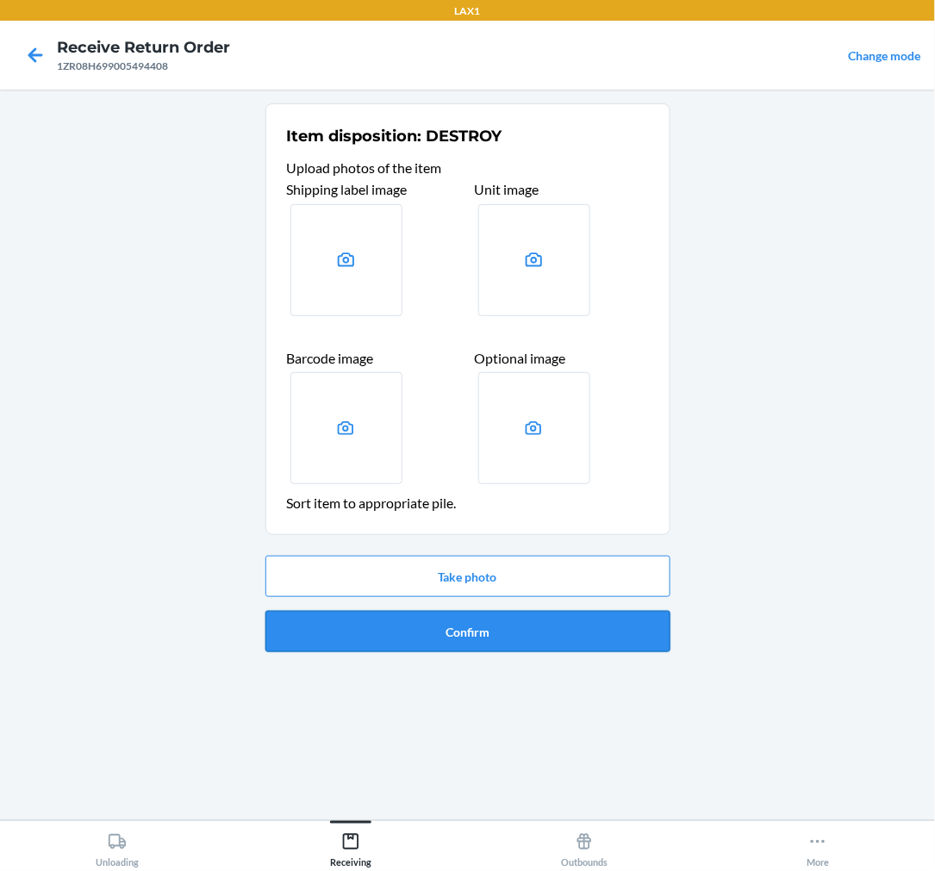
click at [464, 627] on button "Confirm" at bounding box center [467, 631] width 405 height 41
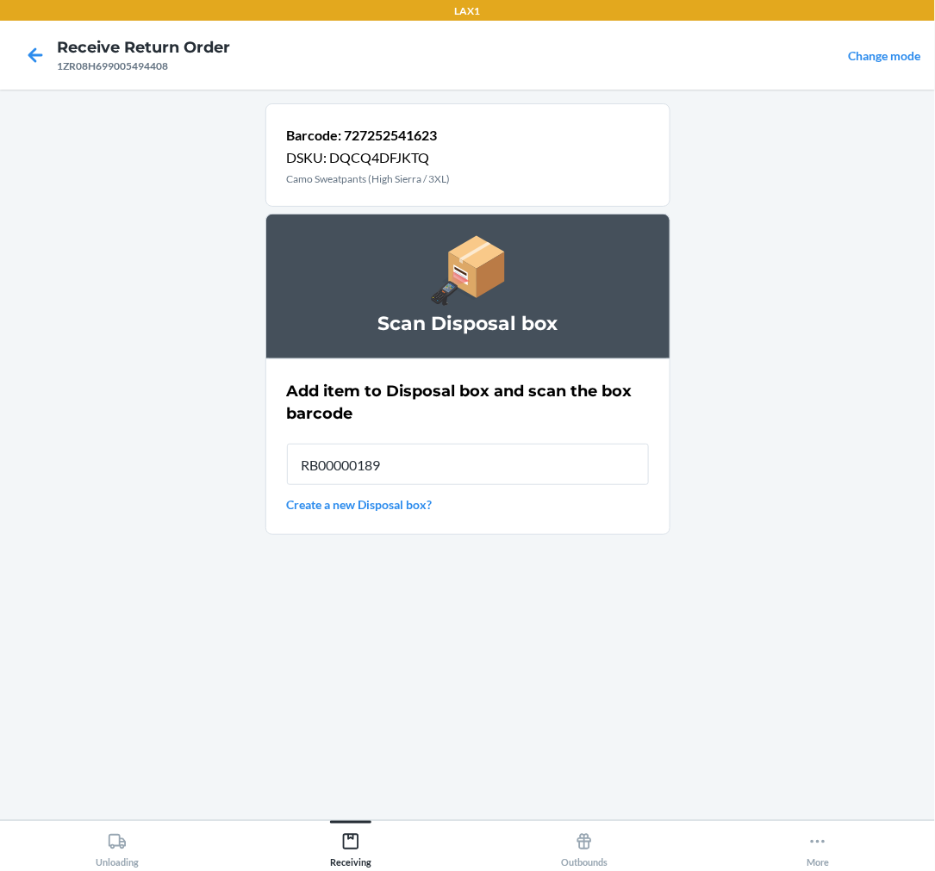
type input "RB00000189K"
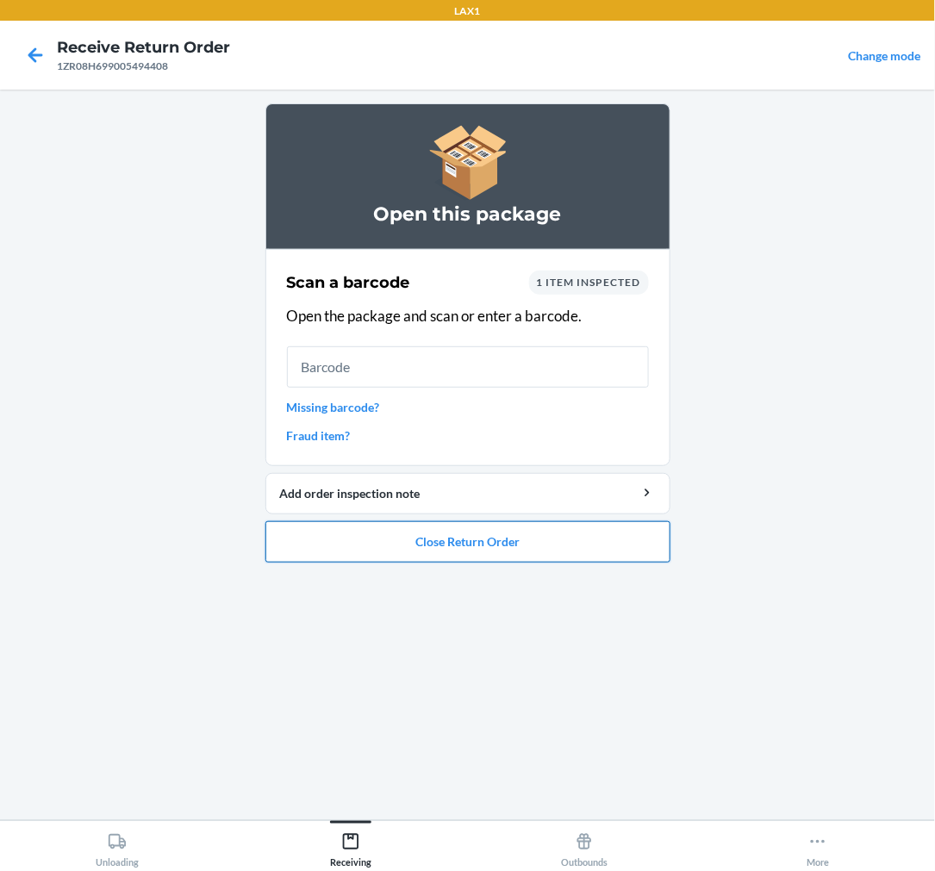
click at [559, 538] on button "Close Return Order" at bounding box center [467, 541] width 405 height 41
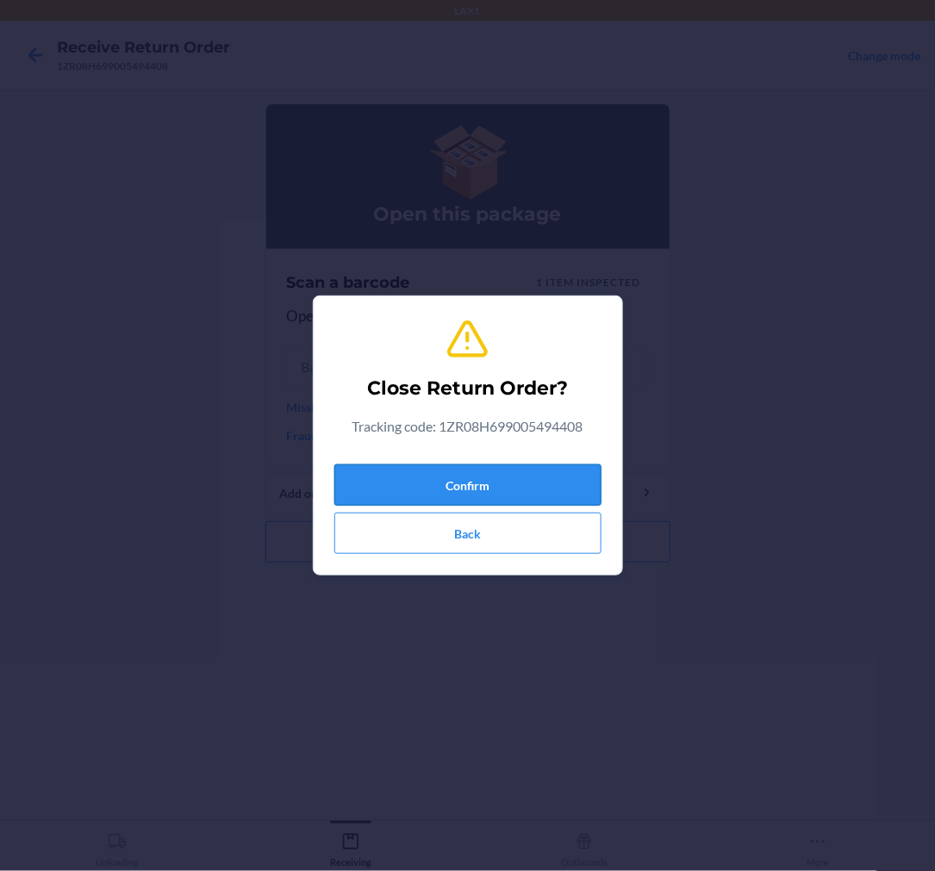
click at [548, 481] on button "Confirm" at bounding box center [467, 485] width 267 height 41
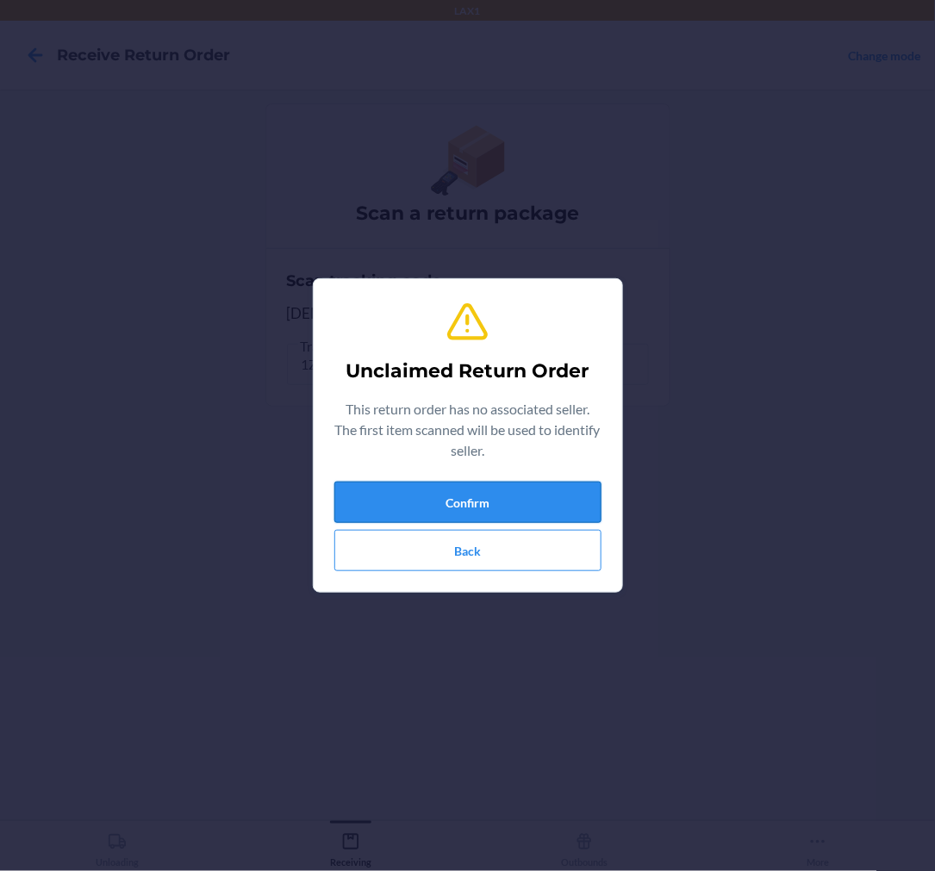
click at [486, 506] on button "Confirm" at bounding box center [467, 502] width 267 height 41
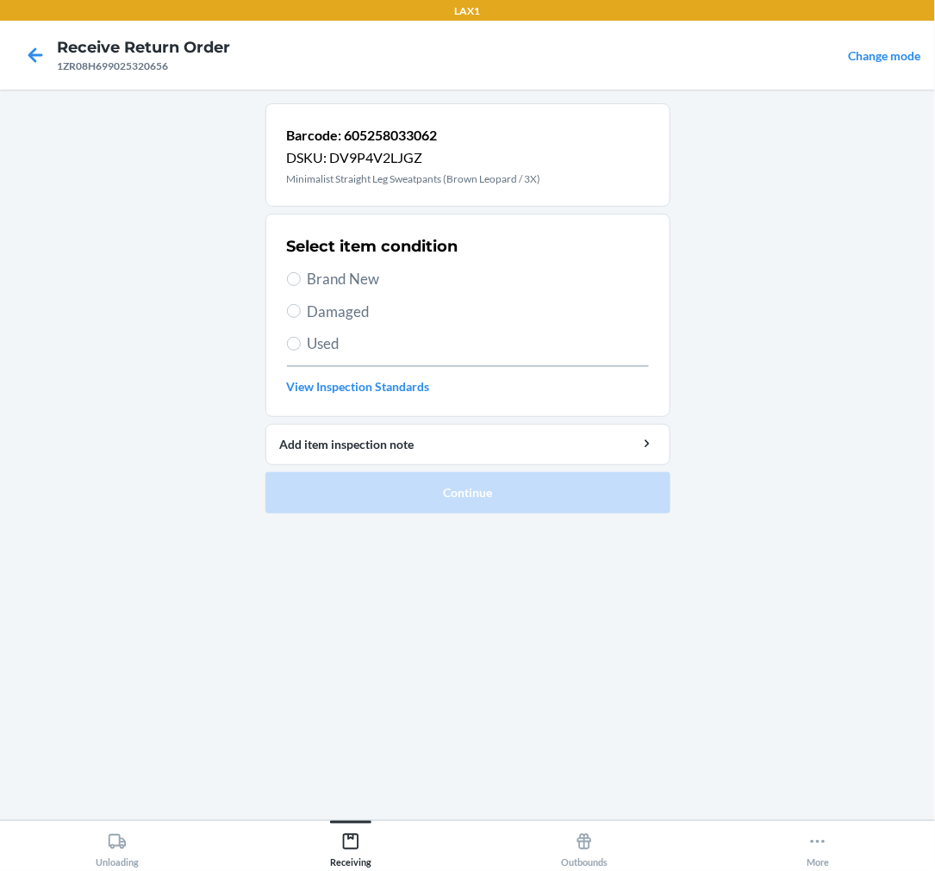
click at [302, 345] on label "Used" at bounding box center [468, 344] width 362 height 22
click at [301, 345] on input "Used" at bounding box center [294, 344] width 14 height 14
radio input "true"
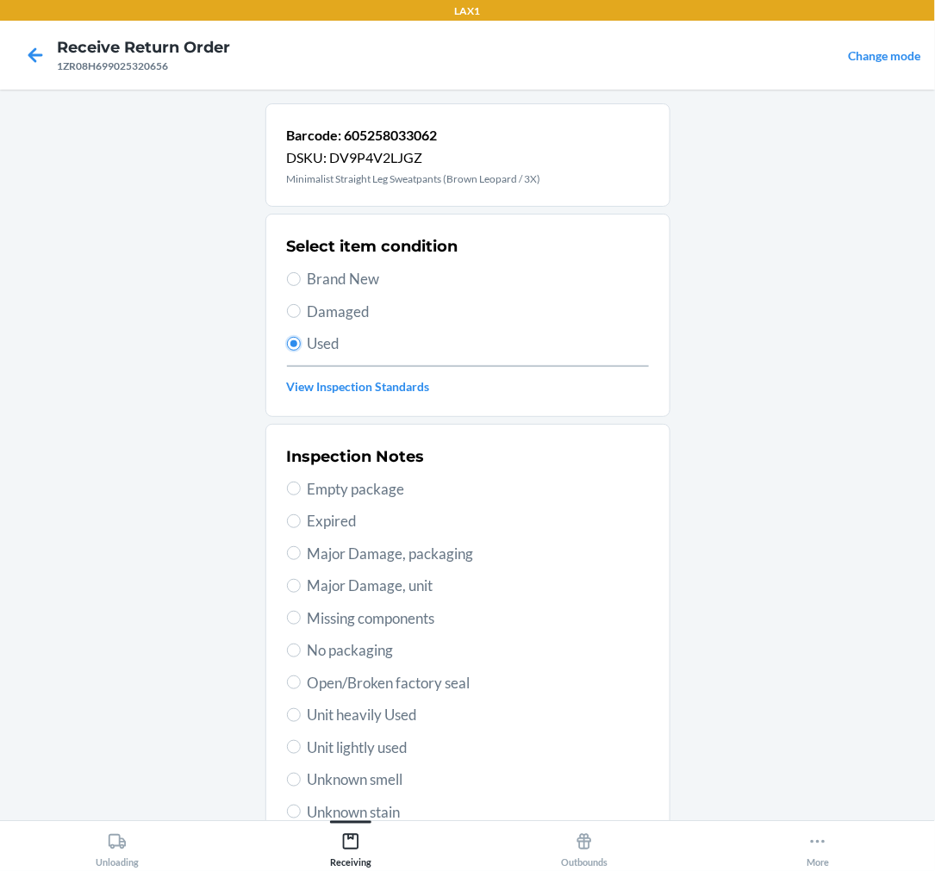
scroll to position [166, 0]
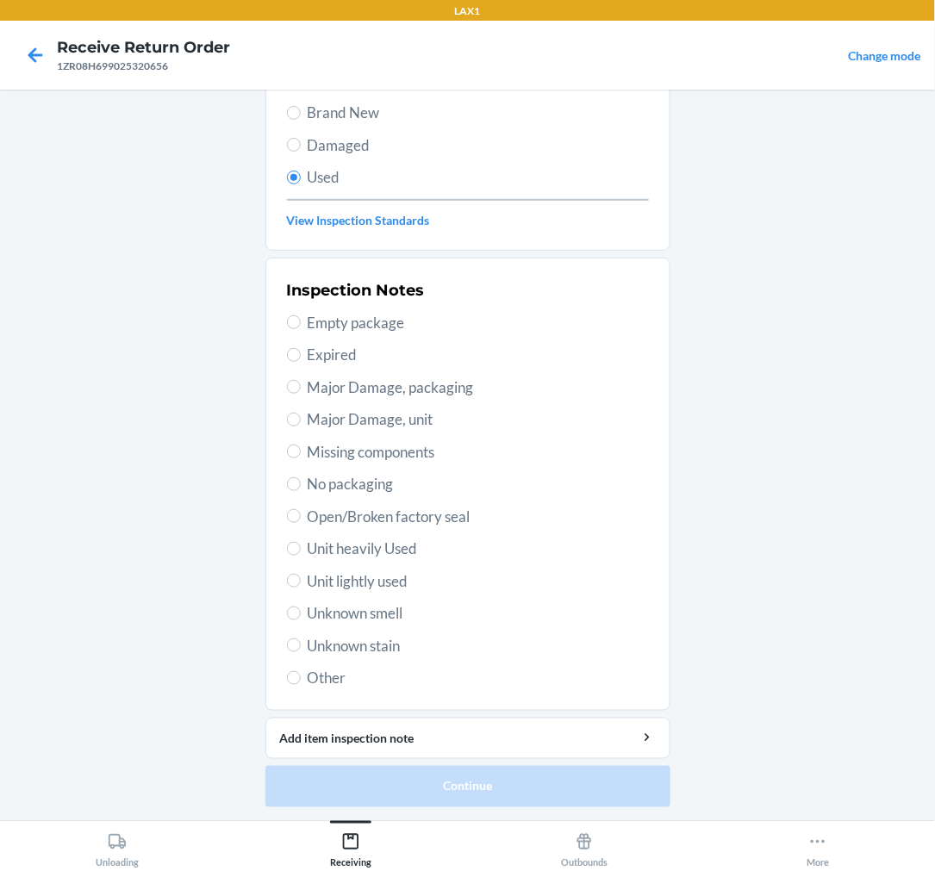
click at [379, 574] on span "Unit lightly used" at bounding box center [478, 582] width 341 height 22
click at [301, 574] on input "Unit lightly used" at bounding box center [294, 581] width 14 height 14
radio input "true"
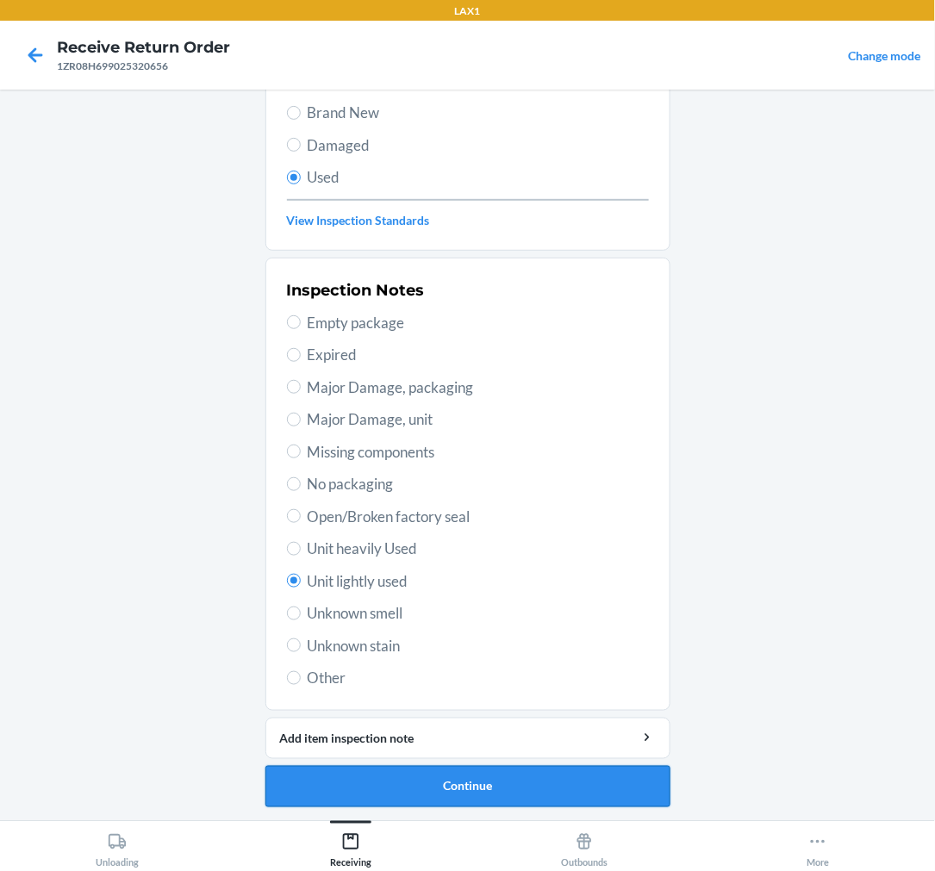
click at [438, 787] on button "Continue" at bounding box center [467, 786] width 405 height 41
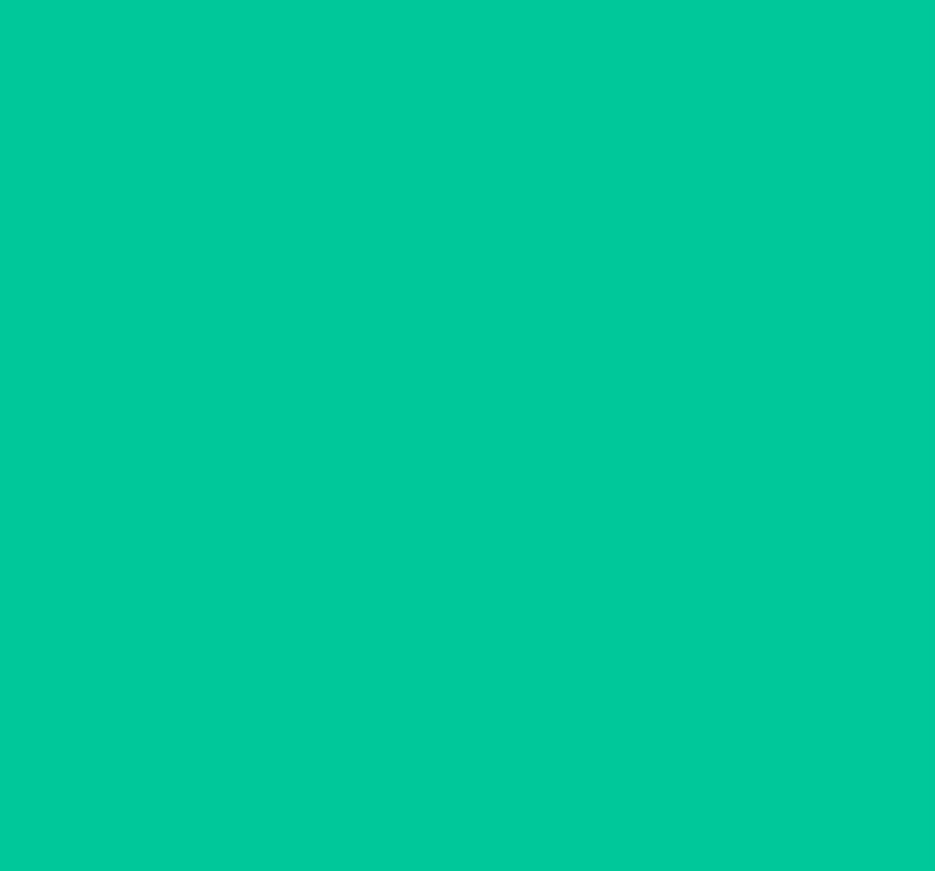
scroll to position [0, 0]
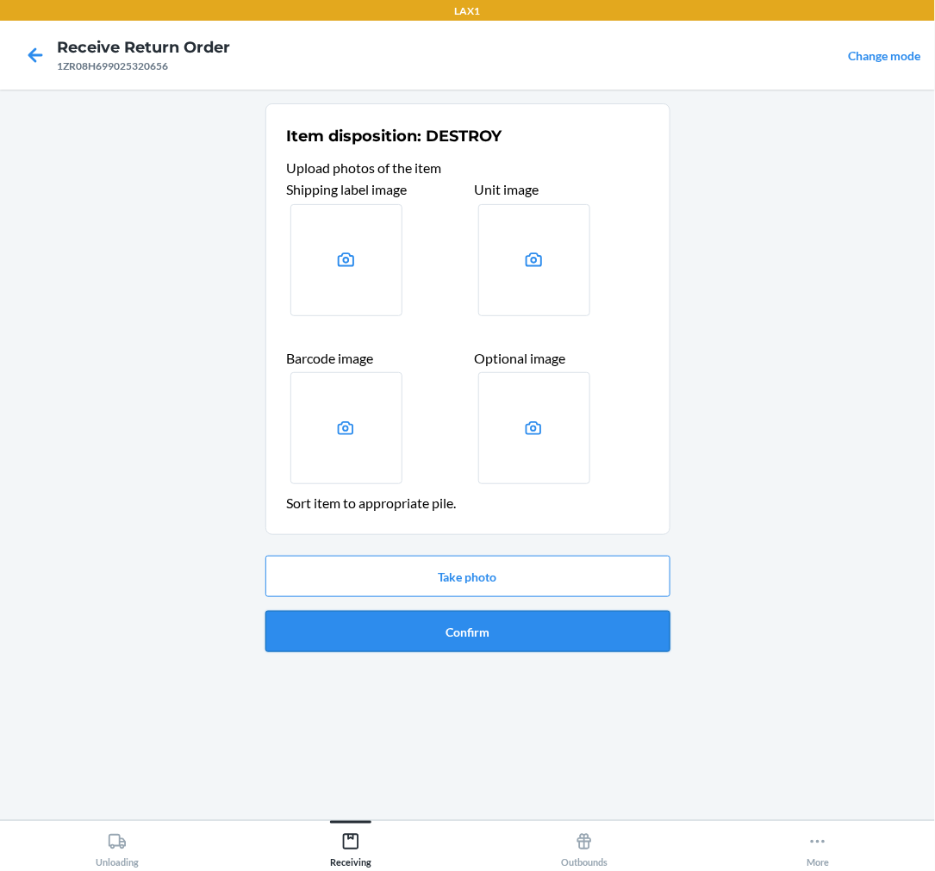
click at [412, 633] on button "Confirm" at bounding box center [467, 631] width 405 height 41
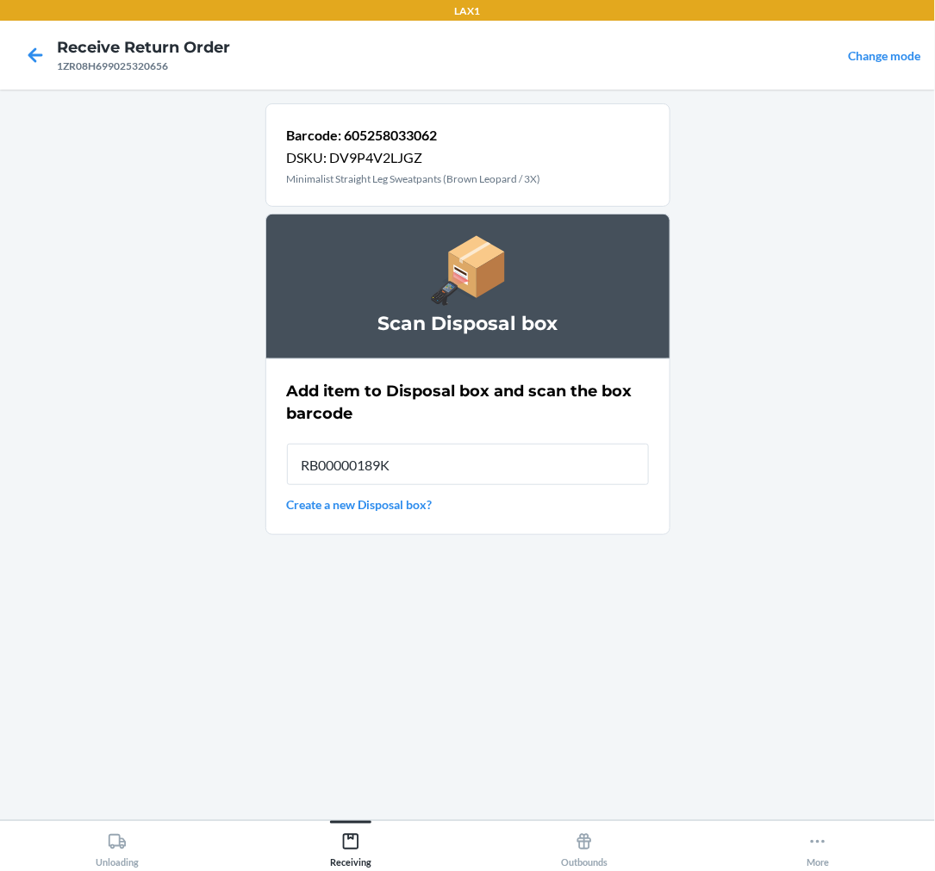
type input "RB00000189K"
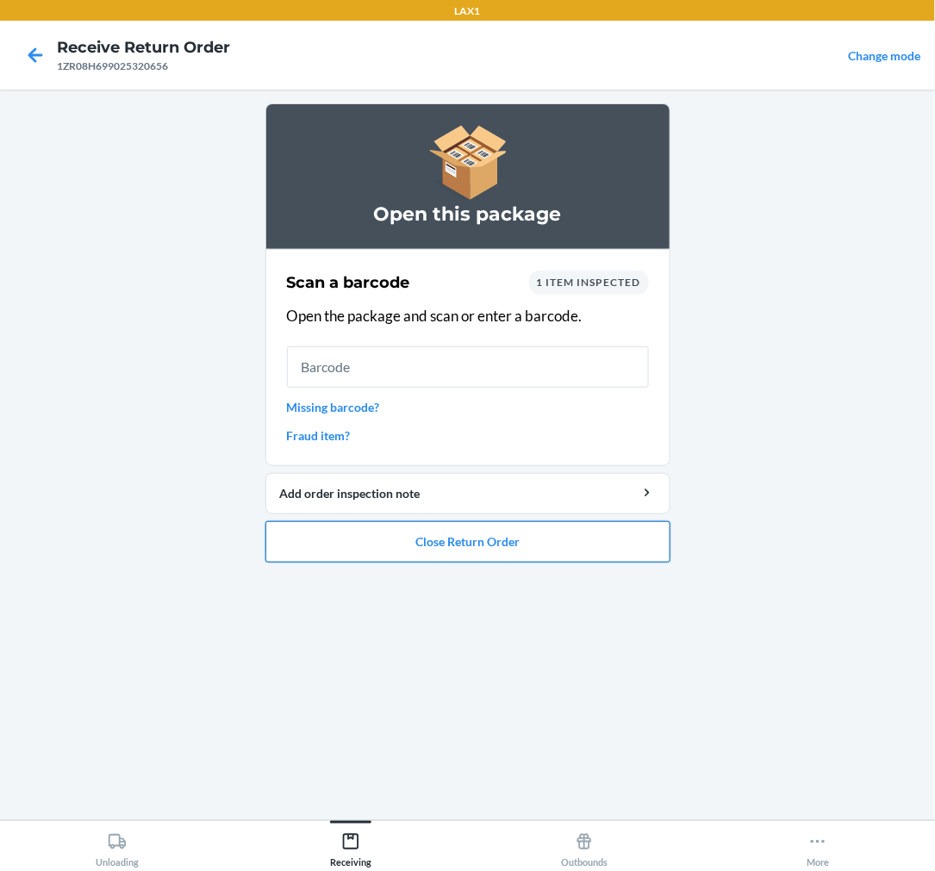
click at [440, 536] on button "Close Return Order" at bounding box center [467, 541] width 405 height 41
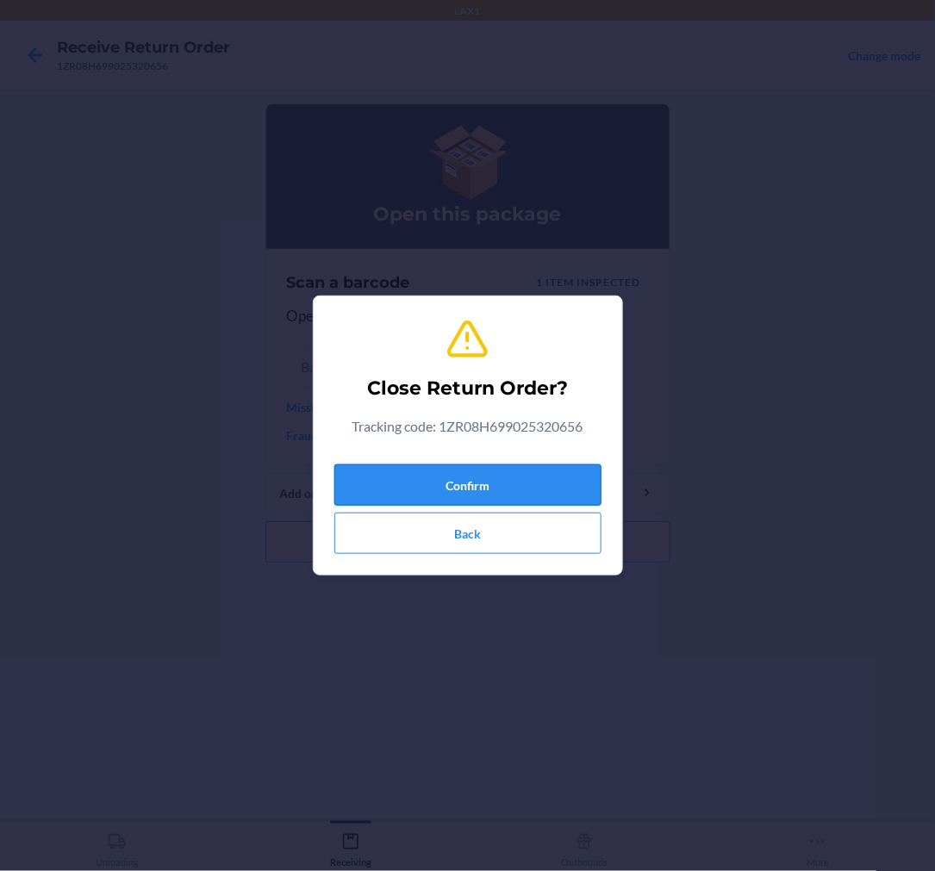
drag, startPoint x: 470, startPoint y: 459, endPoint x: 479, endPoint y: 478, distance: 20.4
click at [474, 464] on div "Confirm Back" at bounding box center [467, 506] width 267 height 97
click at [487, 491] on button "Confirm" at bounding box center [467, 485] width 267 height 41
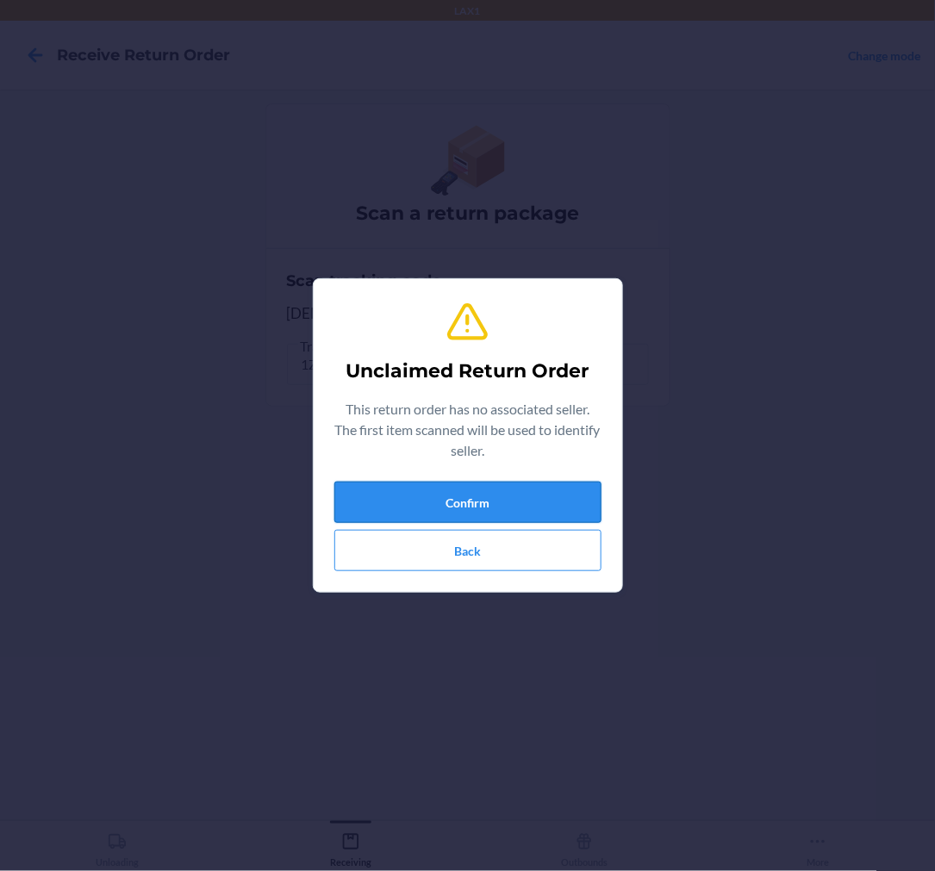
click at [495, 502] on button "Confirm" at bounding box center [467, 502] width 267 height 41
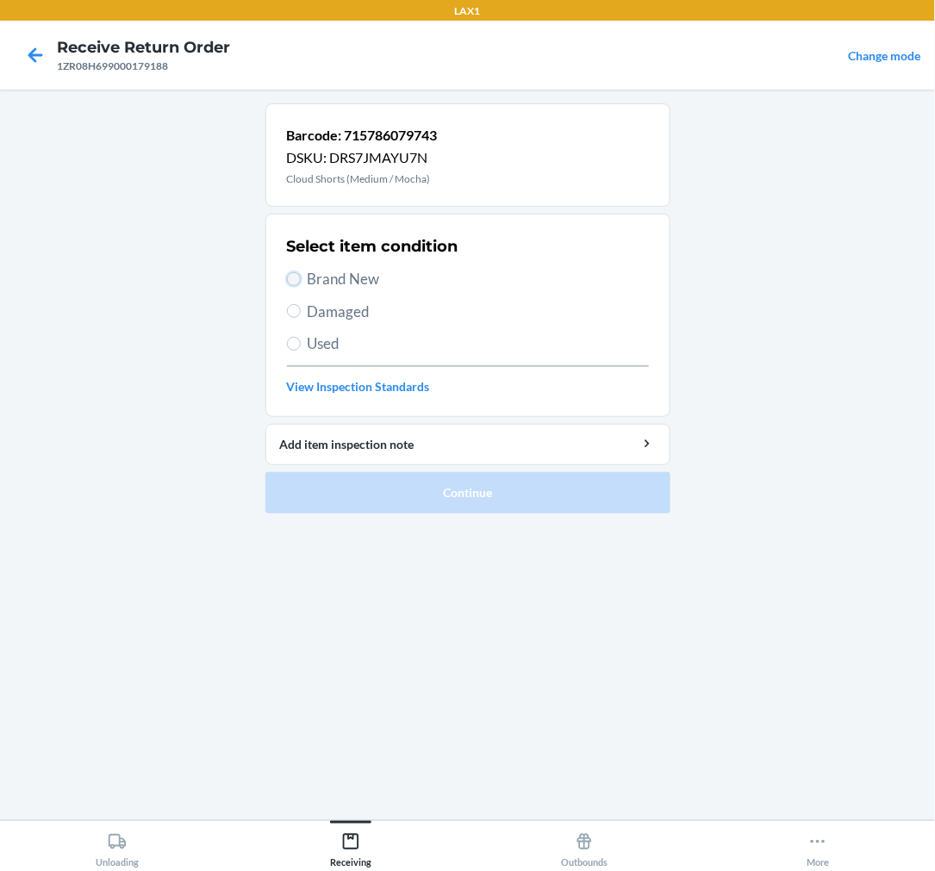
click at [290, 282] on input "Brand New" at bounding box center [294, 279] width 14 height 14
radio input "true"
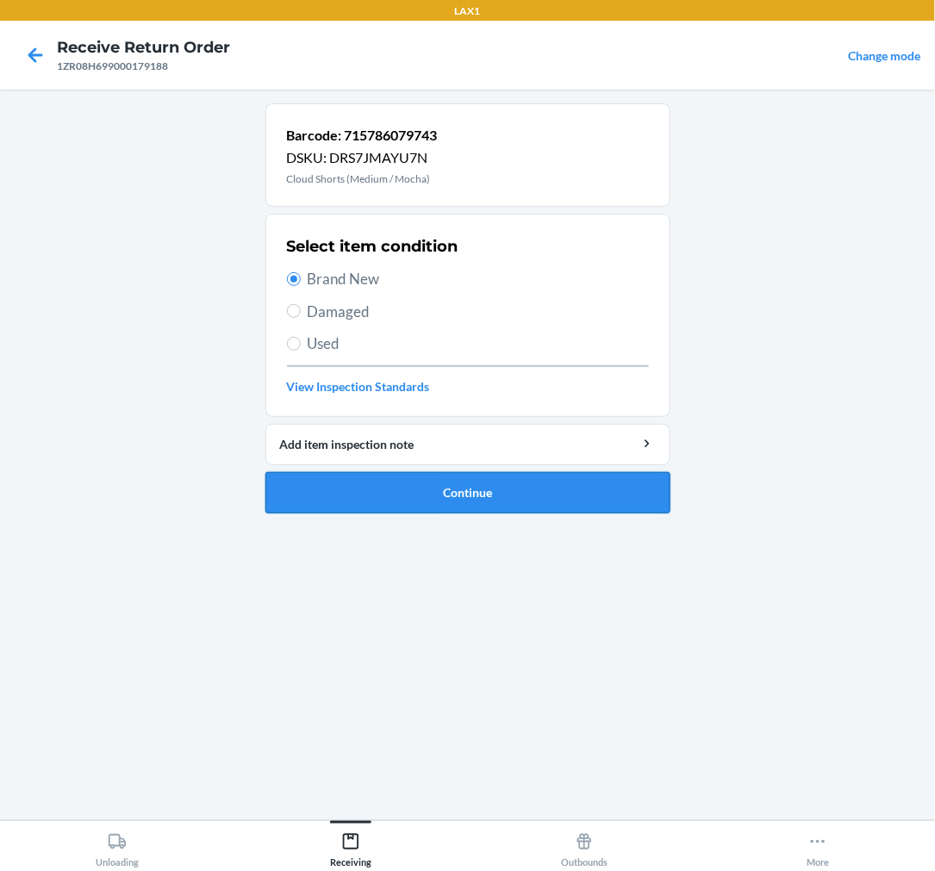
click at [422, 485] on button "Continue" at bounding box center [467, 492] width 405 height 41
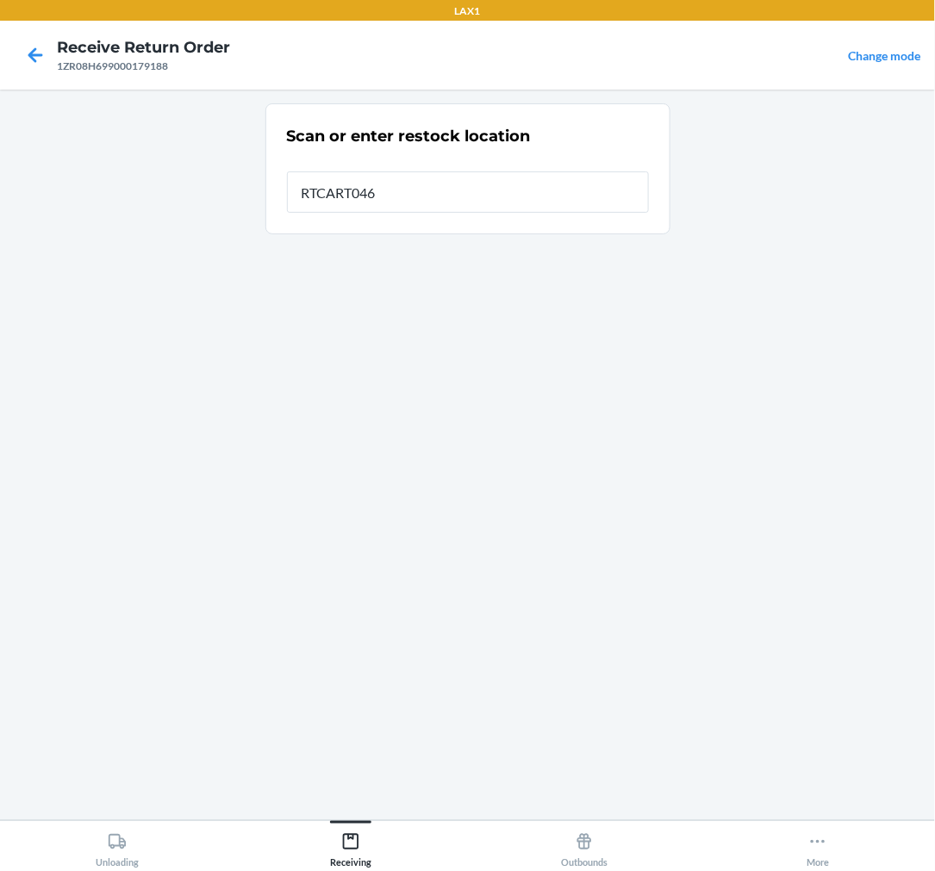
type input "RTCART046"
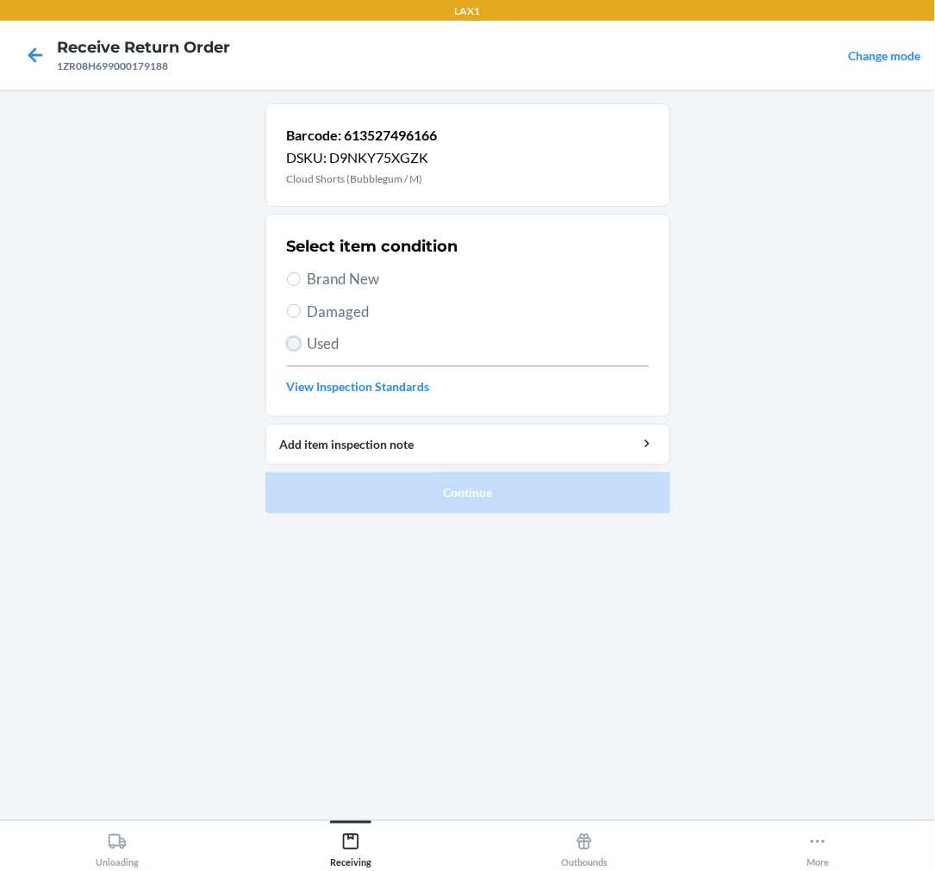
click at [294, 343] on input "Used" at bounding box center [294, 344] width 14 height 14
radio input "true"
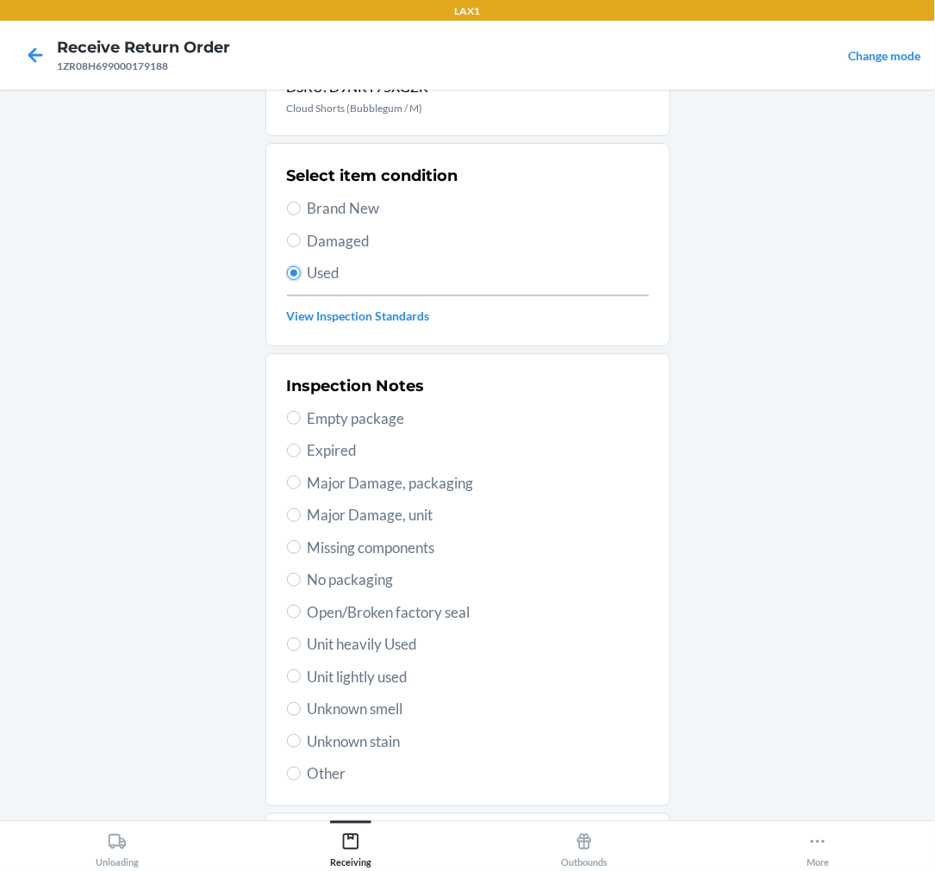
scroll to position [166, 0]
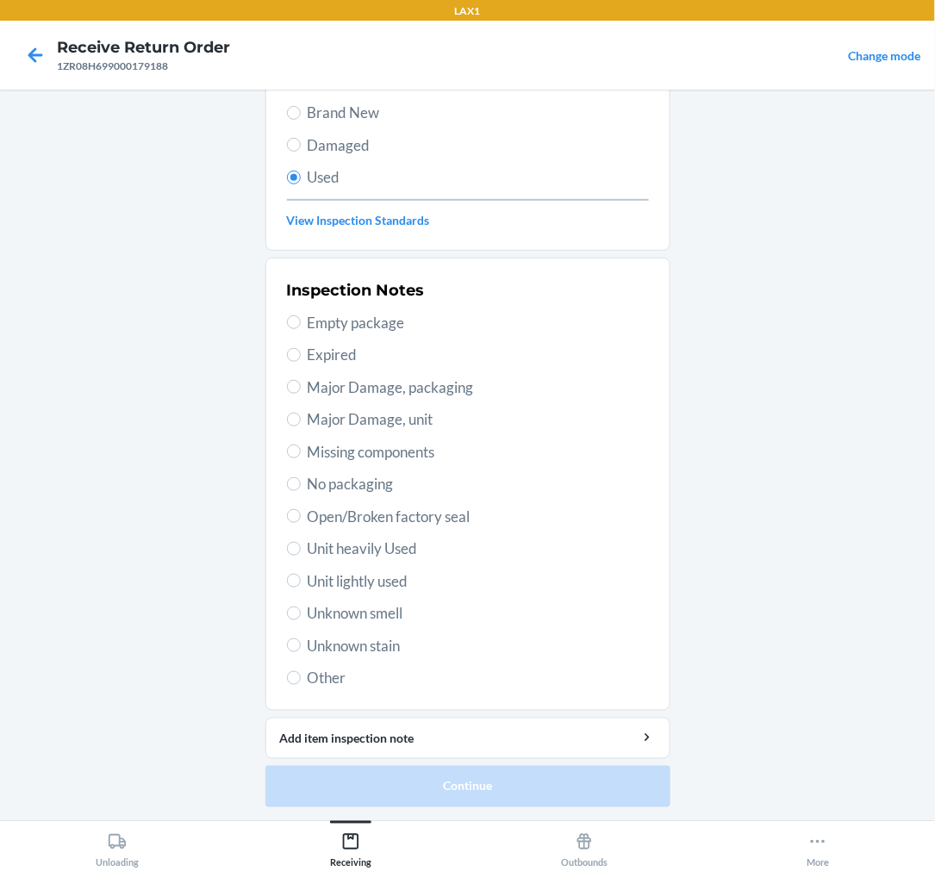
drag, startPoint x: 303, startPoint y: 579, endPoint x: 339, endPoint y: 597, distance: 39.7
click at [308, 579] on span "Unit lightly used" at bounding box center [478, 582] width 341 height 22
click at [301, 579] on input "Unit lightly used" at bounding box center [294, 581] width 14 height 14
radio input "true"
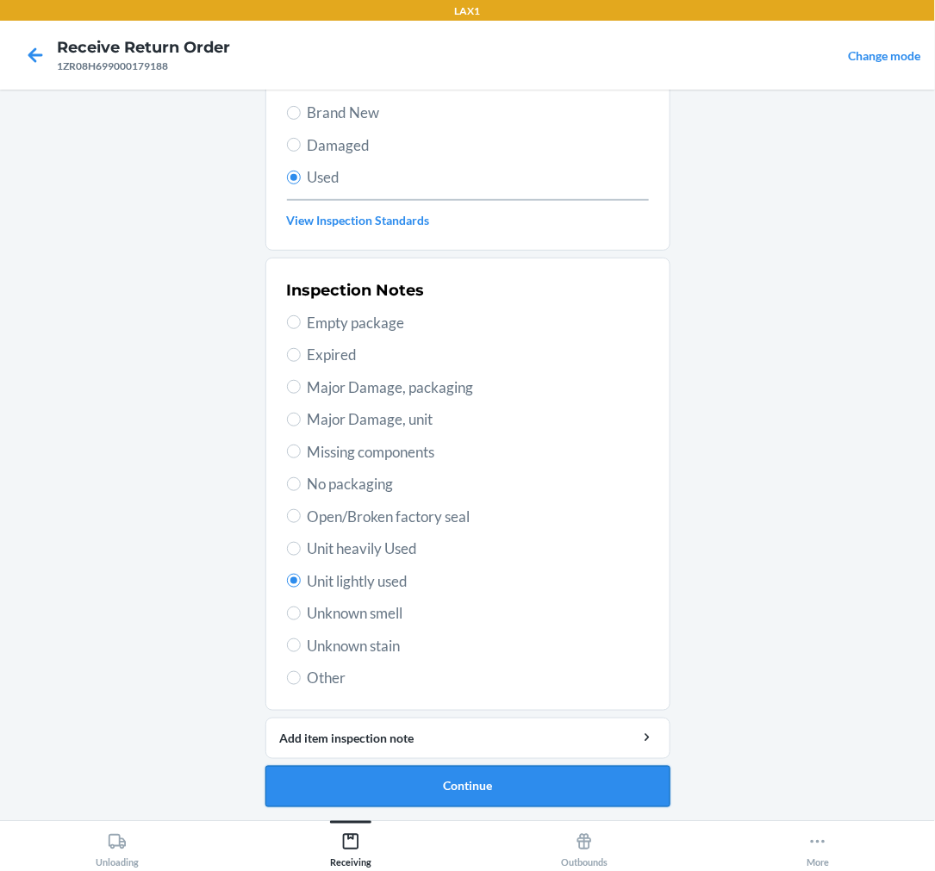
click at [527, 786] on button "Continue" at bounding box center [467, 786] width 405 height 41
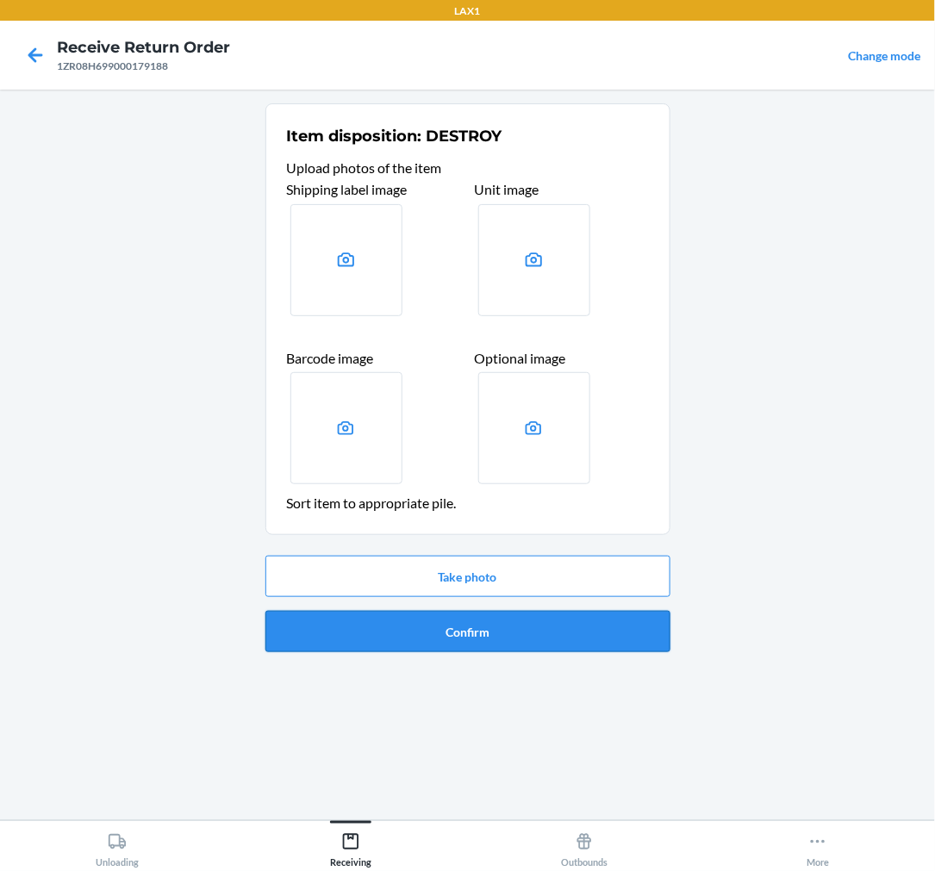
click at [548, 623] on button "Confirm" at bounding box center [467, 631] width 405 height 41
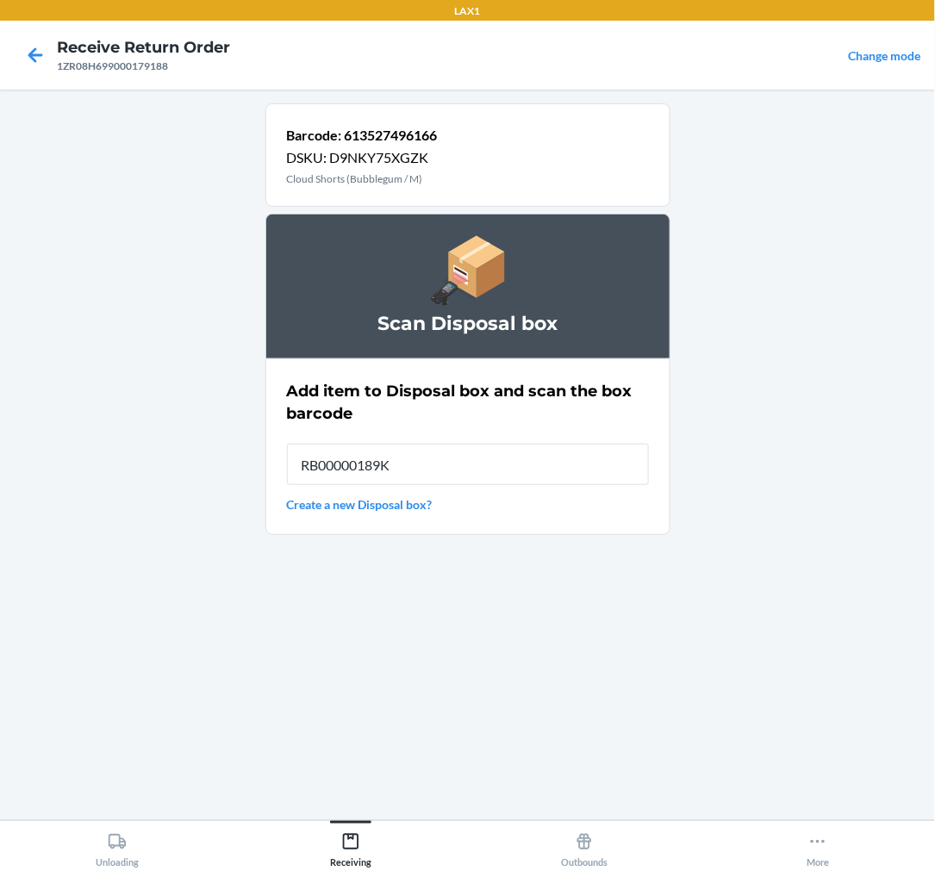
type input "RB00000189K"
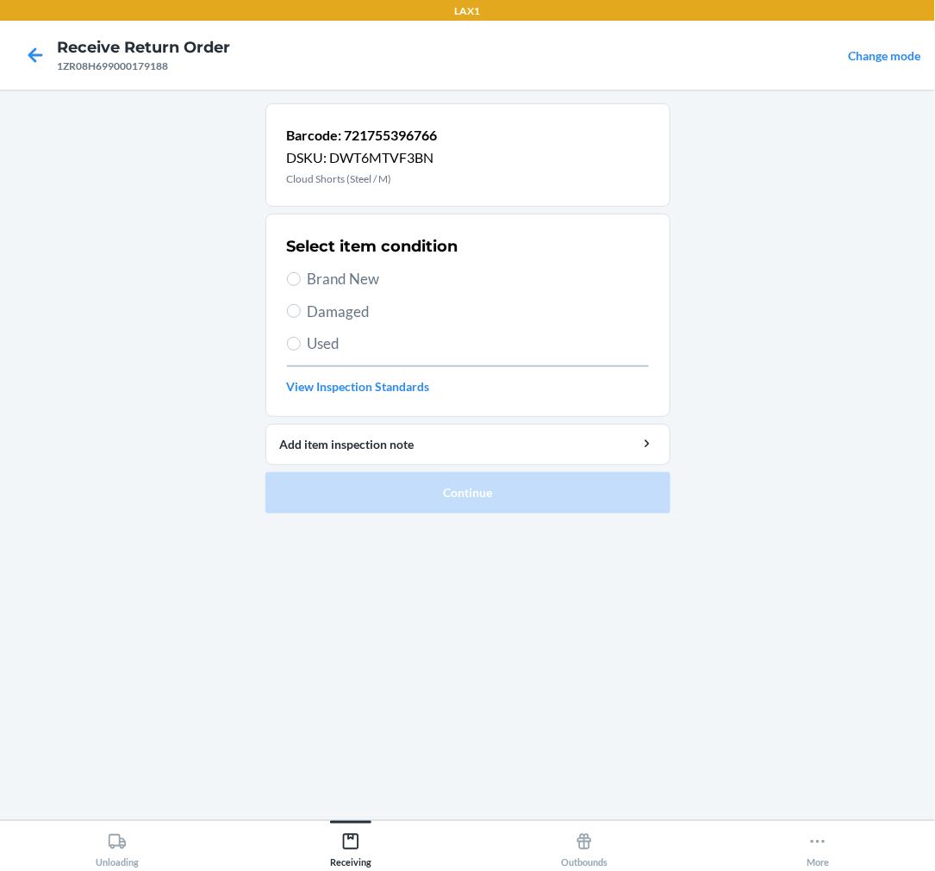
click at [308, 348] on span "Used" at bounding box center [478, 344] width 341 height 22
click at [301, 348] on input "Used" at bounding box center [294, 344] width 14 height 14
radio input "true"
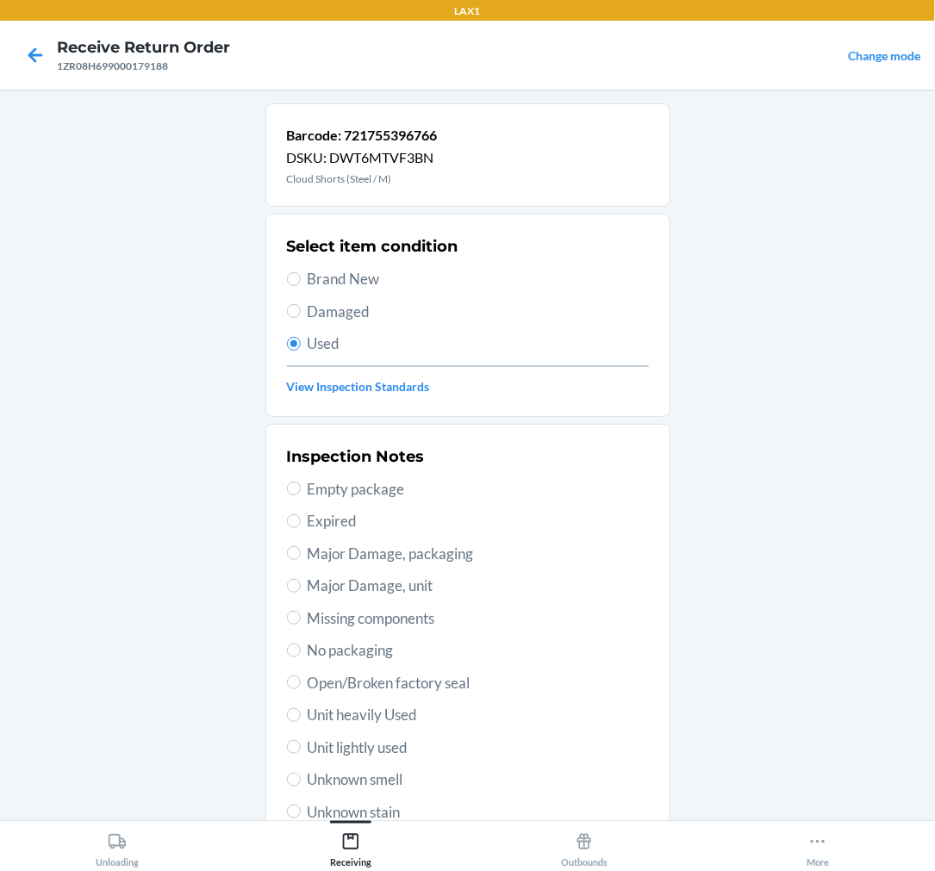
click at [377, 751] on span "Unit lightly used" at bounding box center [478, 748] width 341 height 22
click at [301, 751] on input "Unit lightly used" at bounding box center [294, 747] width 14 height 14
radio input "true"
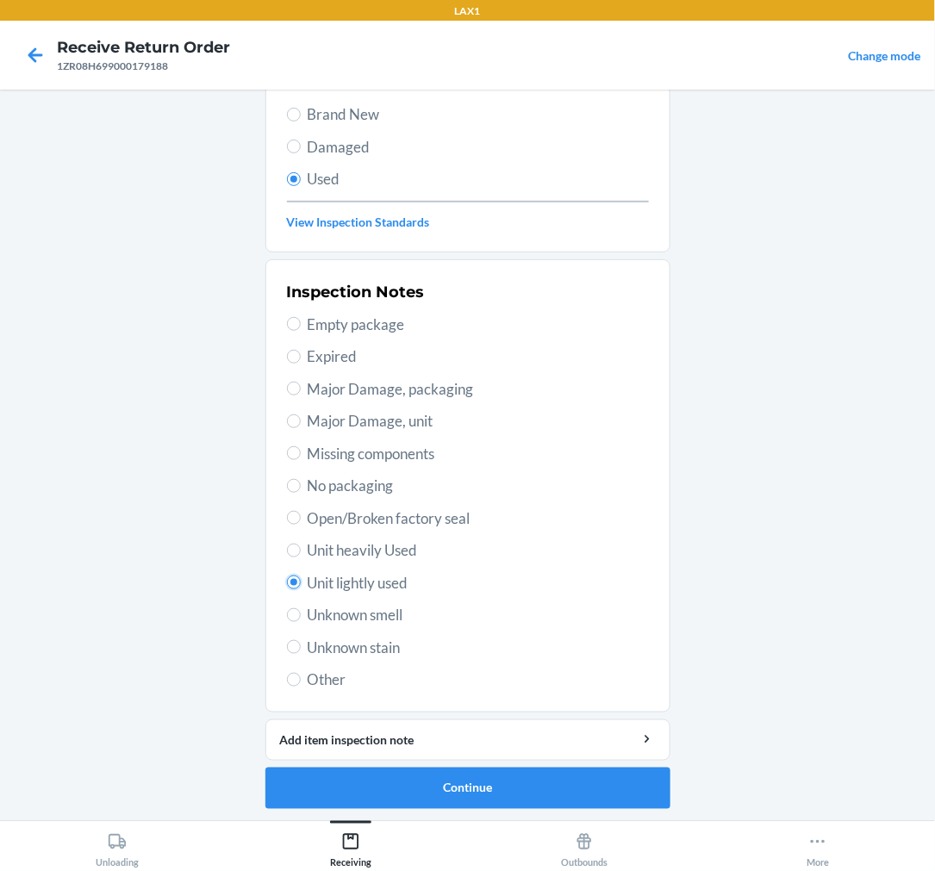
scroll to position [166, 0]
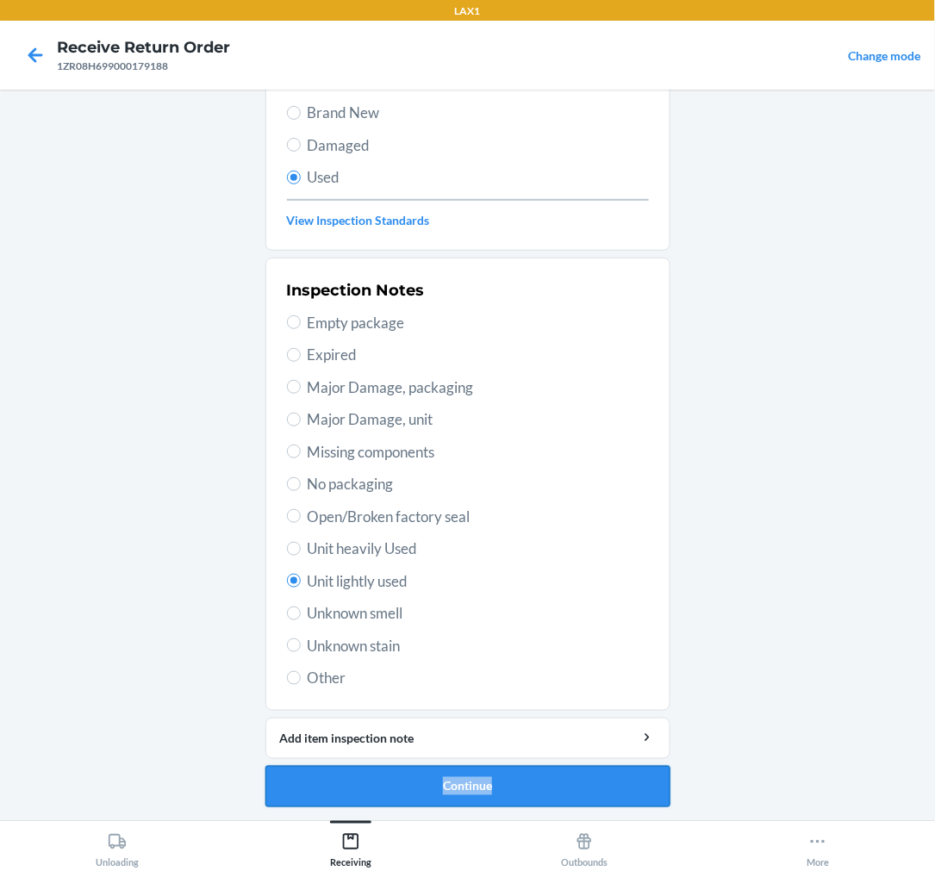
click at [494, 770] on li "Barcode: 721755396766 DSKU: DWT6MTVF3BN Cloud Shorts (Steel / M) Select item co…" at bounding box center [467, 372] width 405 height 871
click at [502, 788] on button "Continue" at bounding box center [467, 786] width 405 height 41
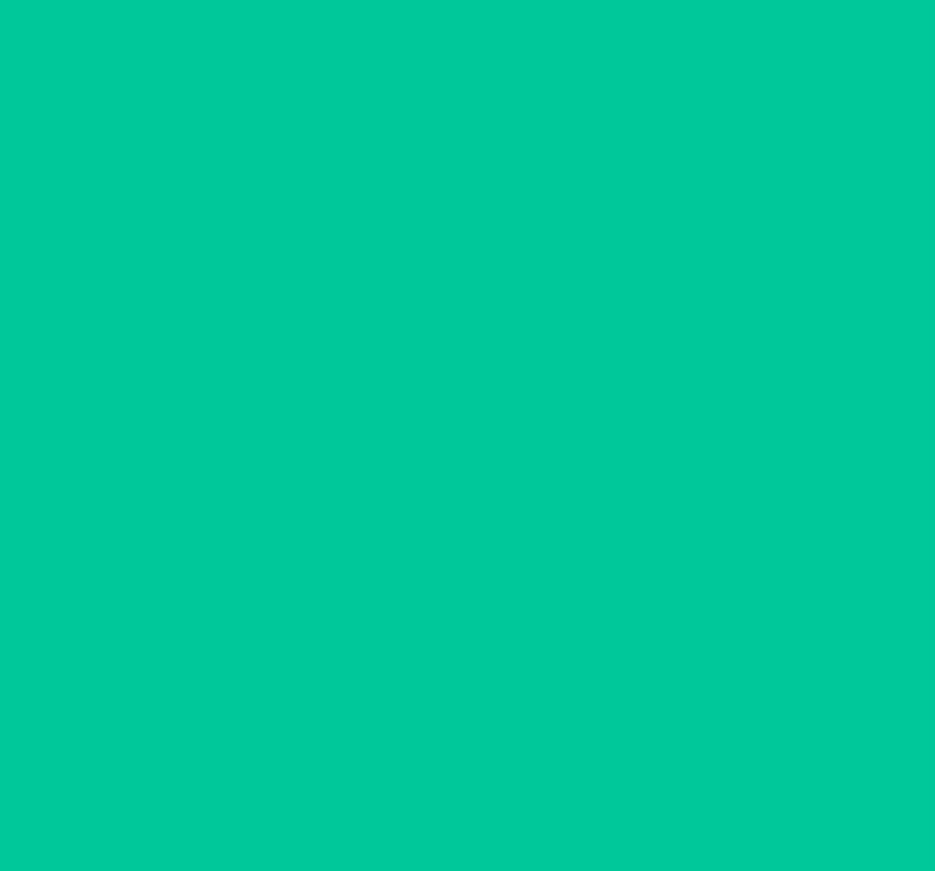
scroll to position [0, 0]
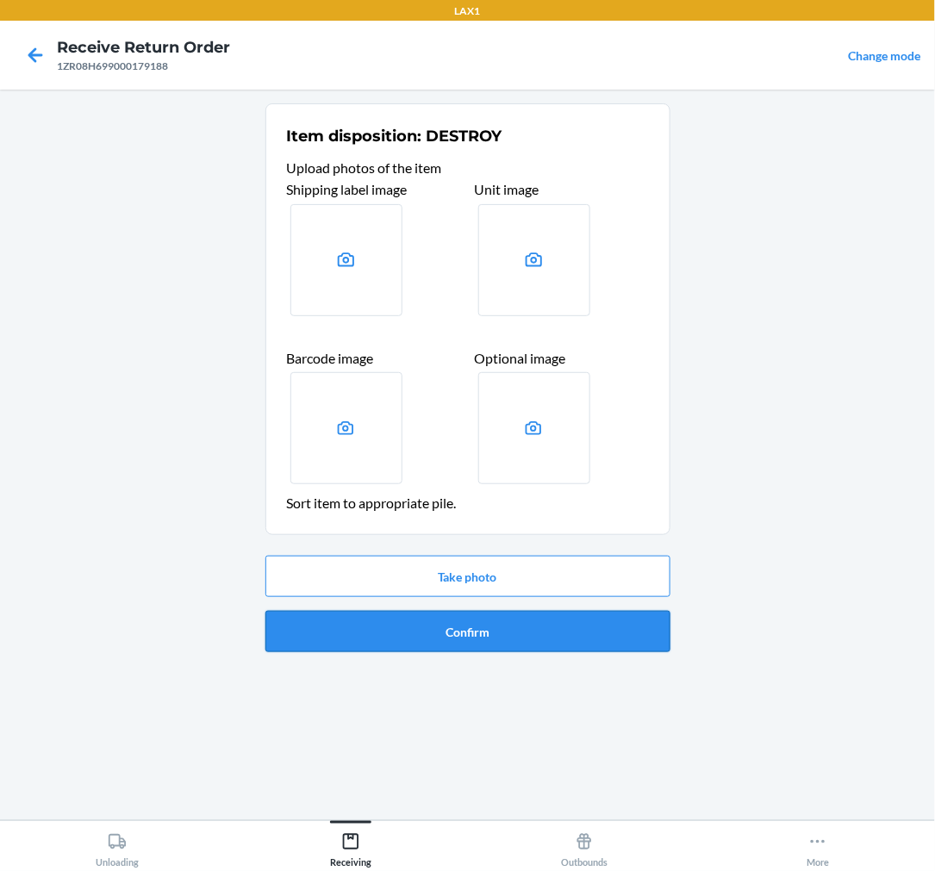
click at [495, 623] on button "Confirm" at bounding box center [467, 631] width 405 height 41
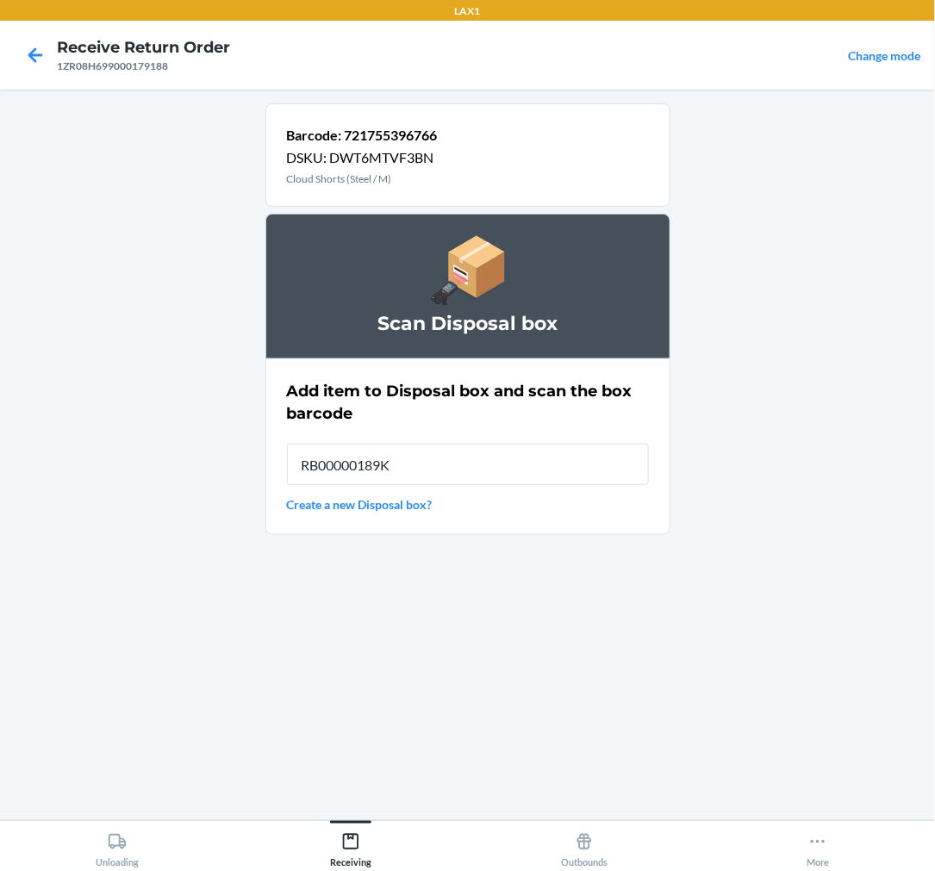
type input "RB00000189K"
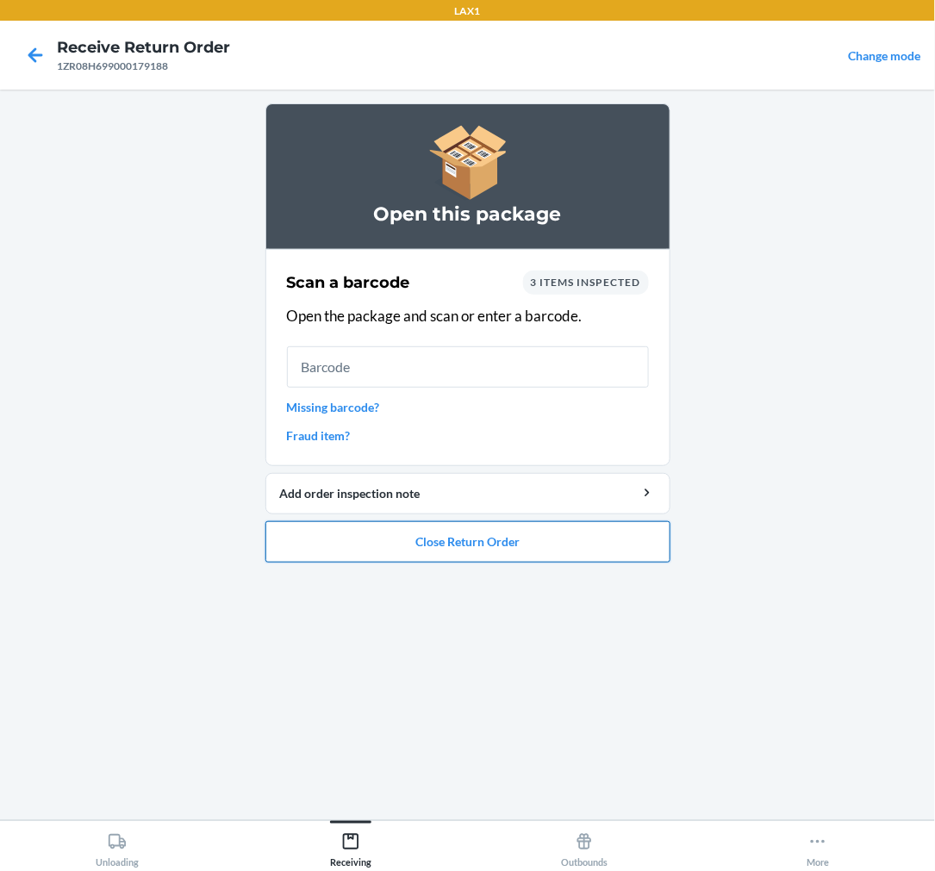
click at [521, 539] on button "Close Return Order" at bounding box center [467, 541] width 405 height 41
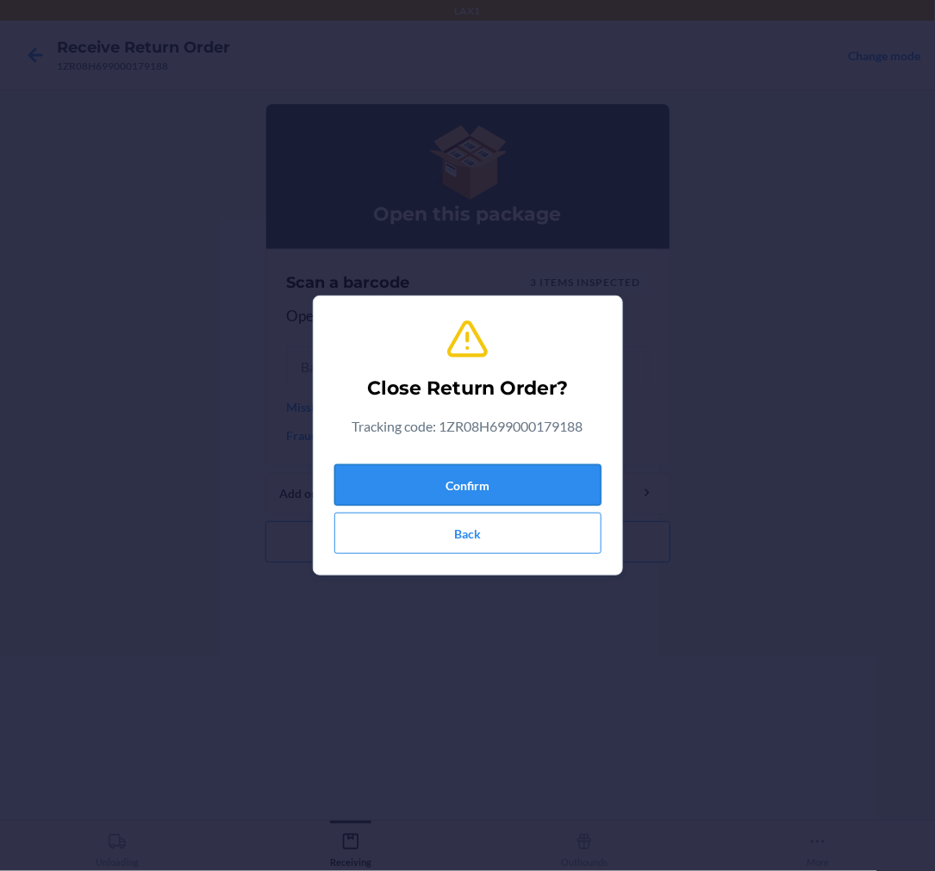
click at [495, 484] on button "Confirm" at bounding box center [467, 485] width 267 height 41
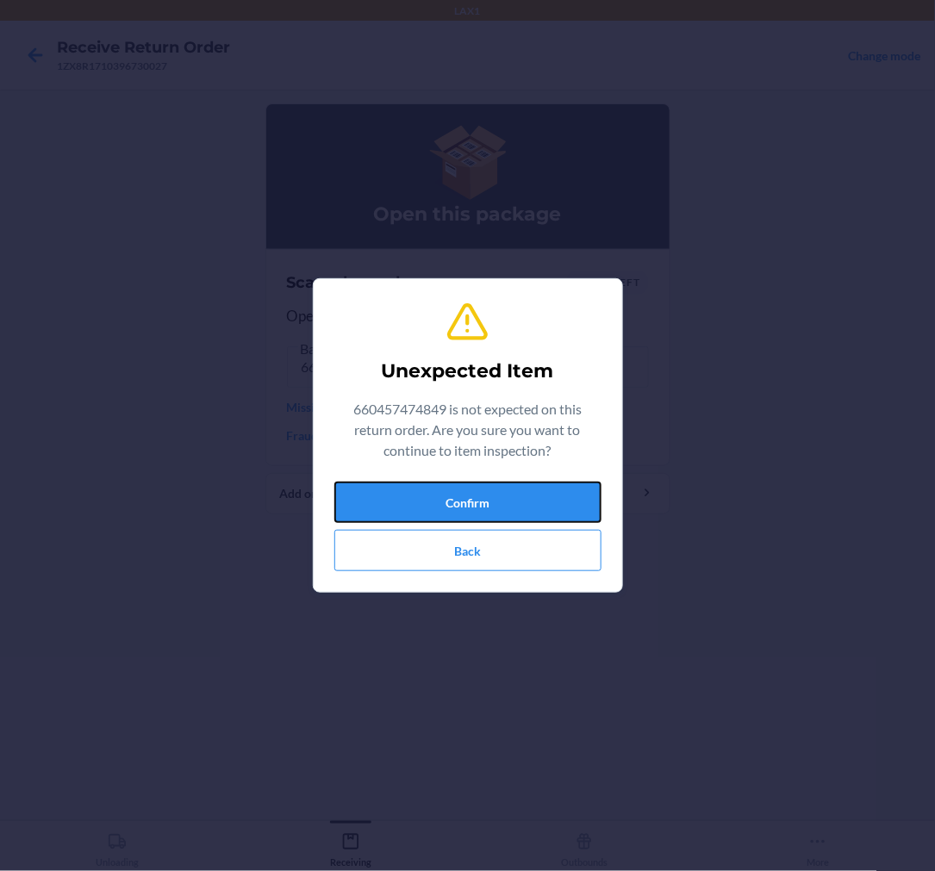
click at [495, 484] on button "Confirm" at bounding box center [467, 502] width 267 height 41
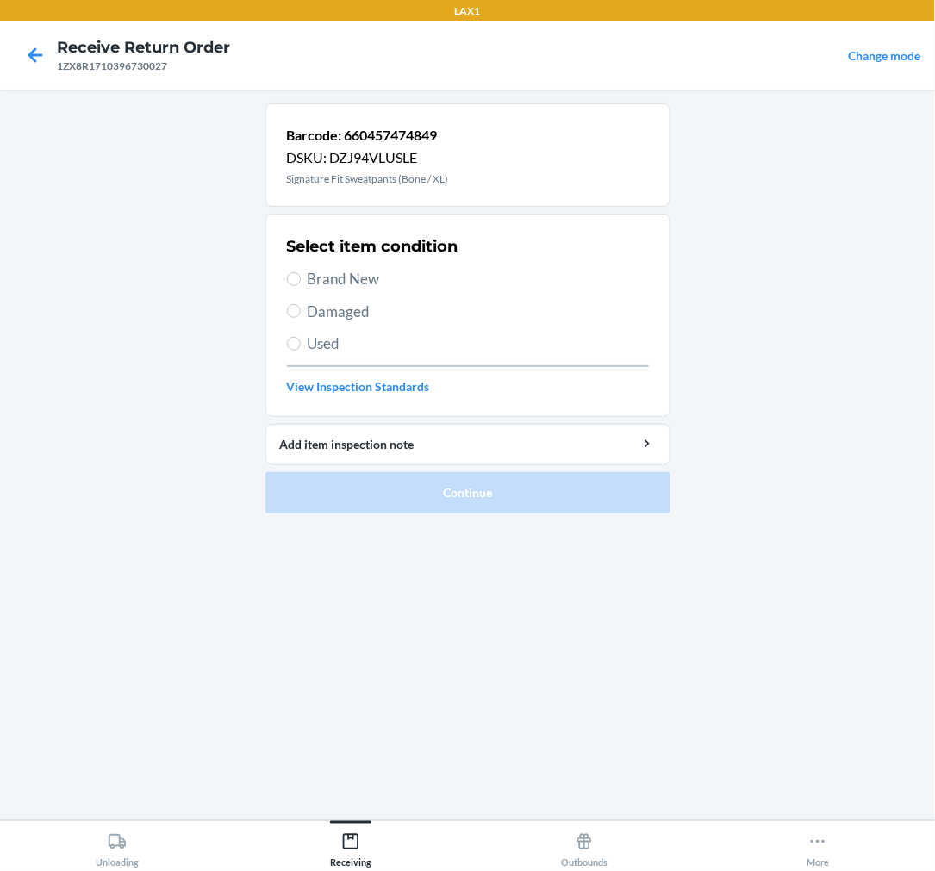
click at [302, 339] on label "Used" at bounding box center [468, 344] width 362 height 22
click at [301, 339] on input "Used" at bounding box center [294, 344] width 14 height 14
radio input "true"
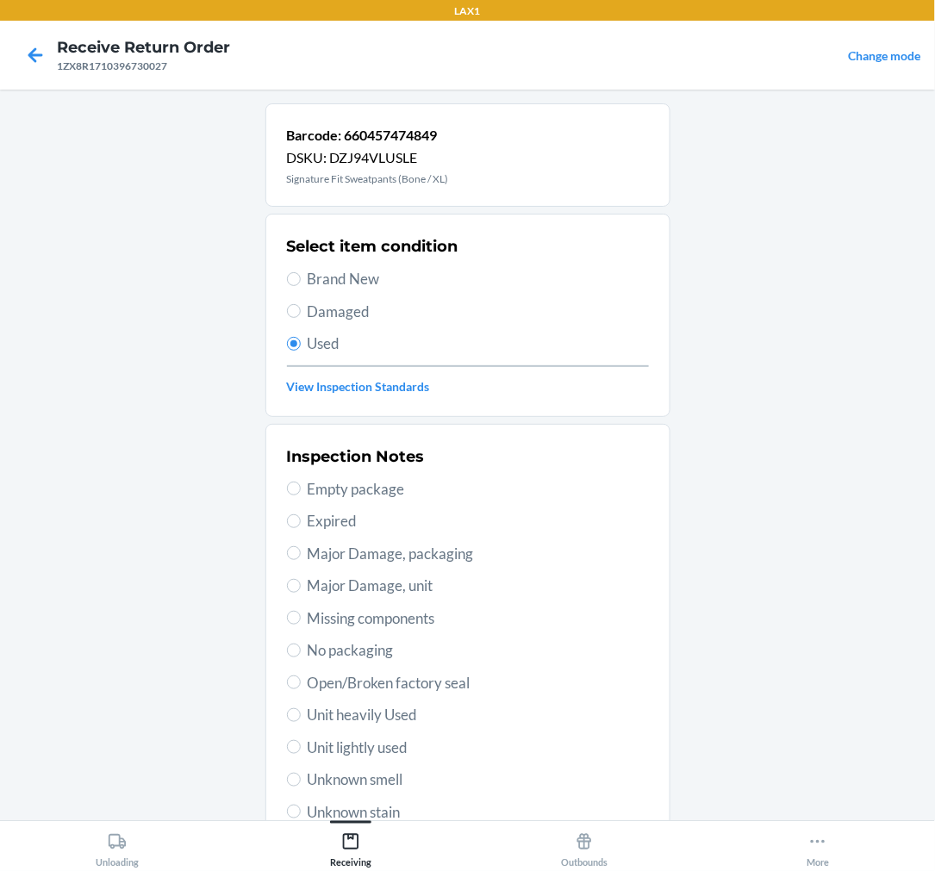
click at [384, 747] on span "Unit lightly used" at bounding box center [478, 748] width 341 height 22
click at [301, 747] on input "Unit lightly used" at bounding box center [294, 747] width 14 height 14
radio input "true"
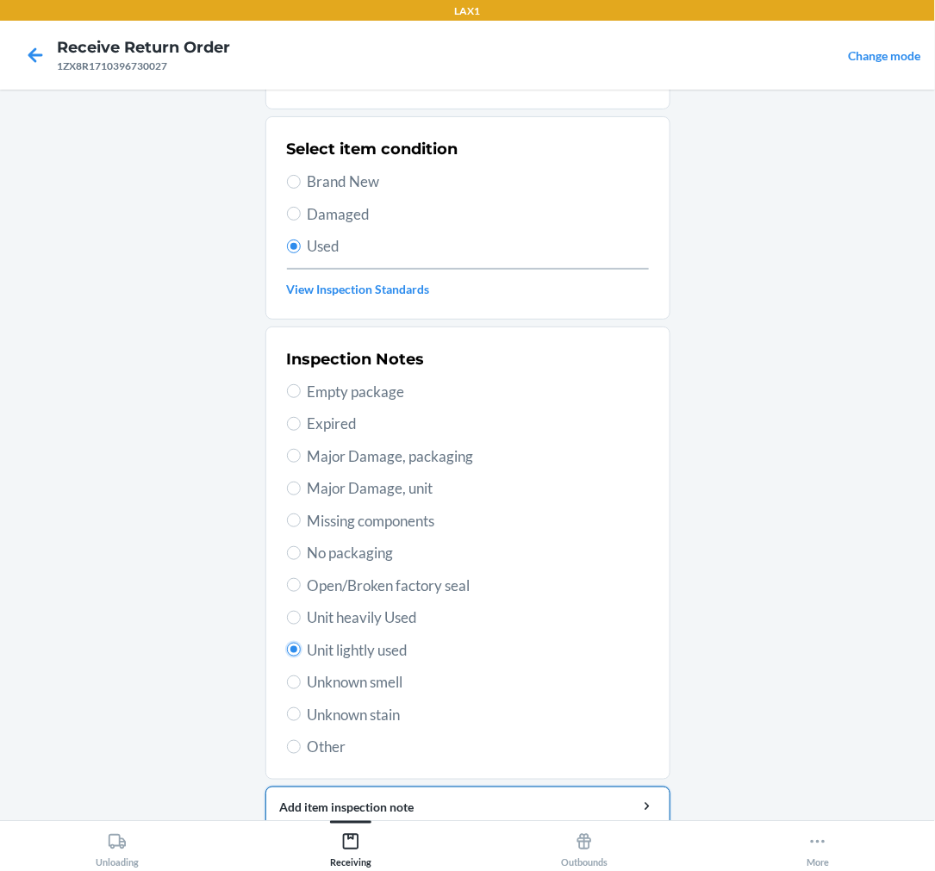
scroll to position [166, 0]
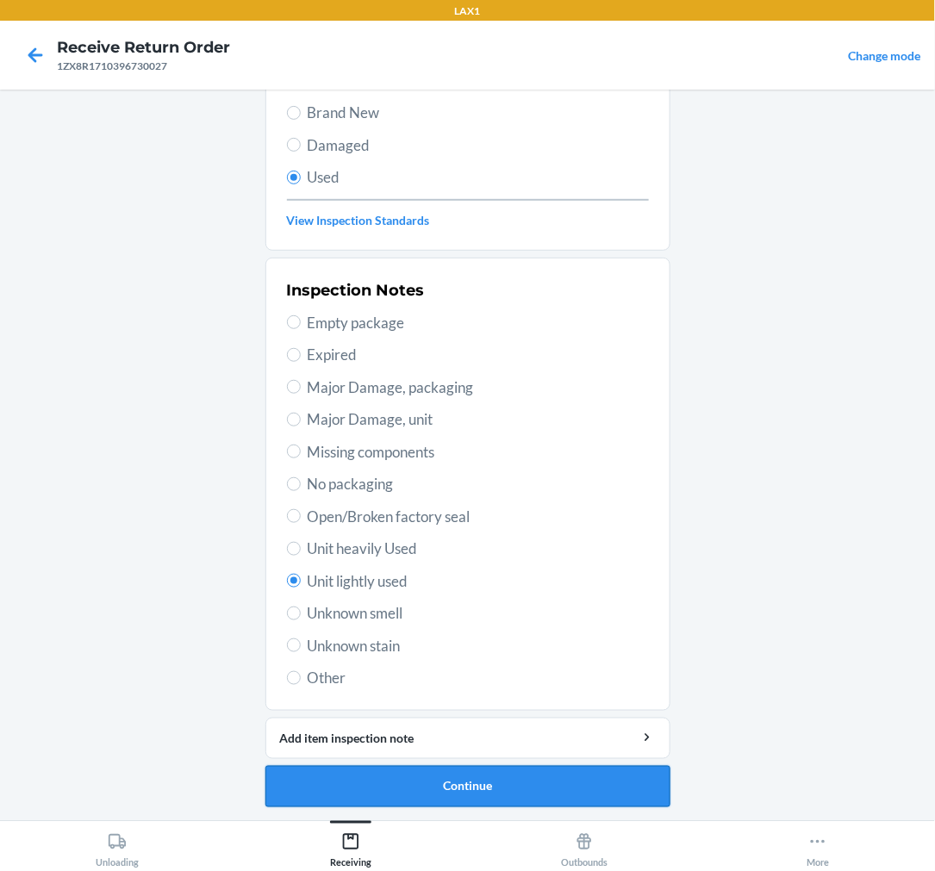
click at [437, 770] on button "Continue" at bounding box center [467, 786] width 405 height 41
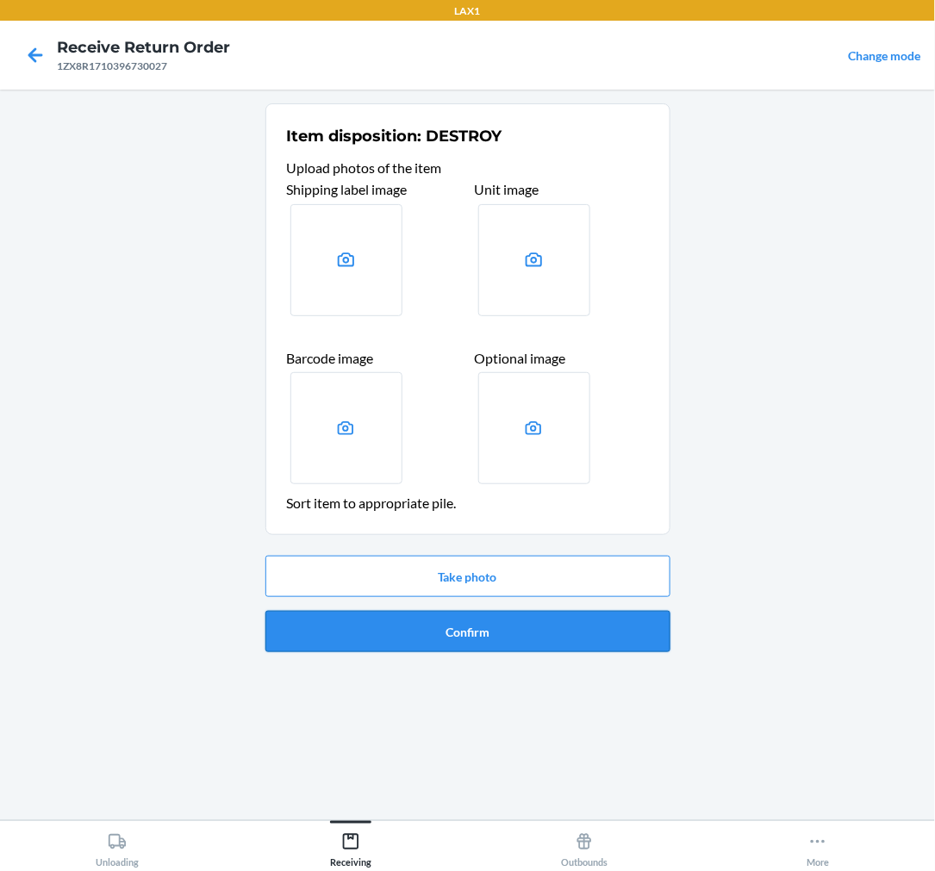
click at [502, 631] on button "Confirm" at bounding box center [467, 631] width 405 height 41
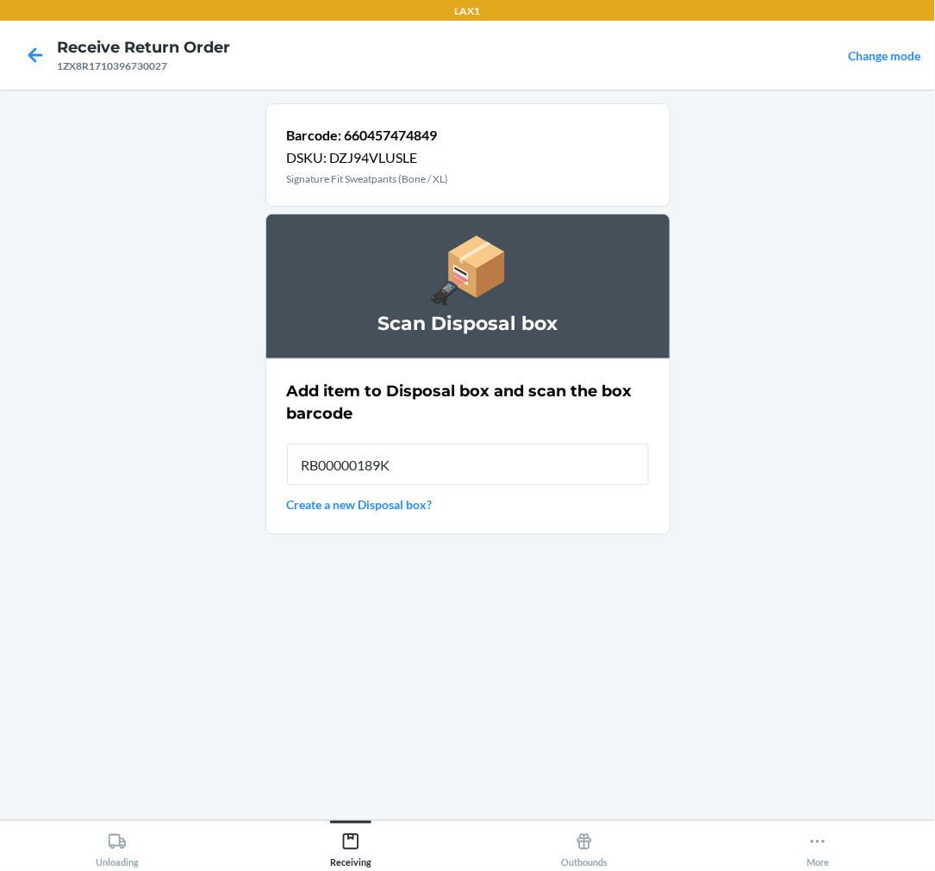
type input "RB00000189K"
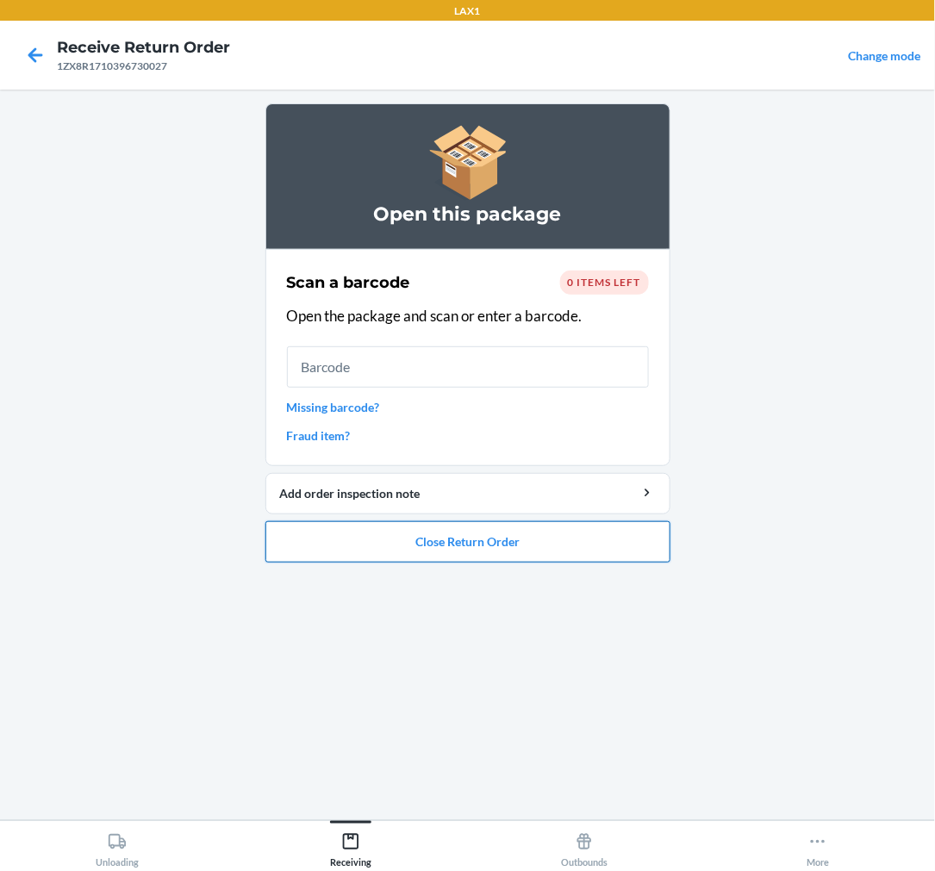
click at [603, 553] on button "Close Return Order" at bounding box center [467, 541] width 405 height 41
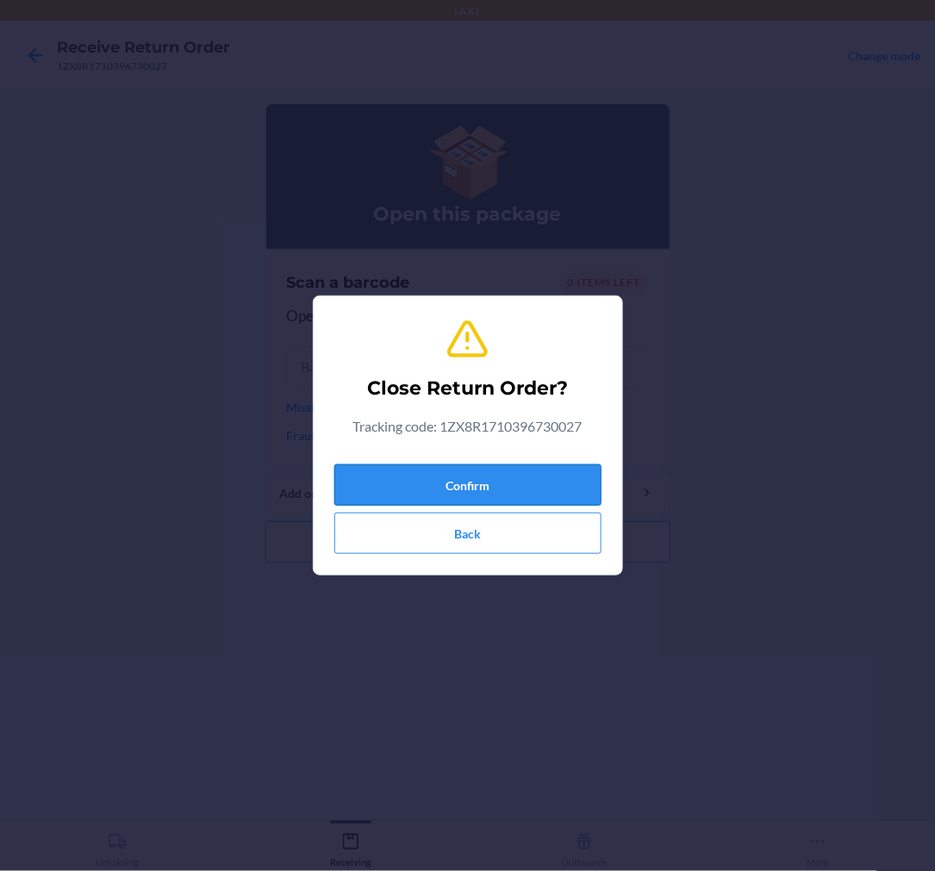
click at [459, 484] on button "Confirm" at bounding box center [467, 485] width 267 height 41
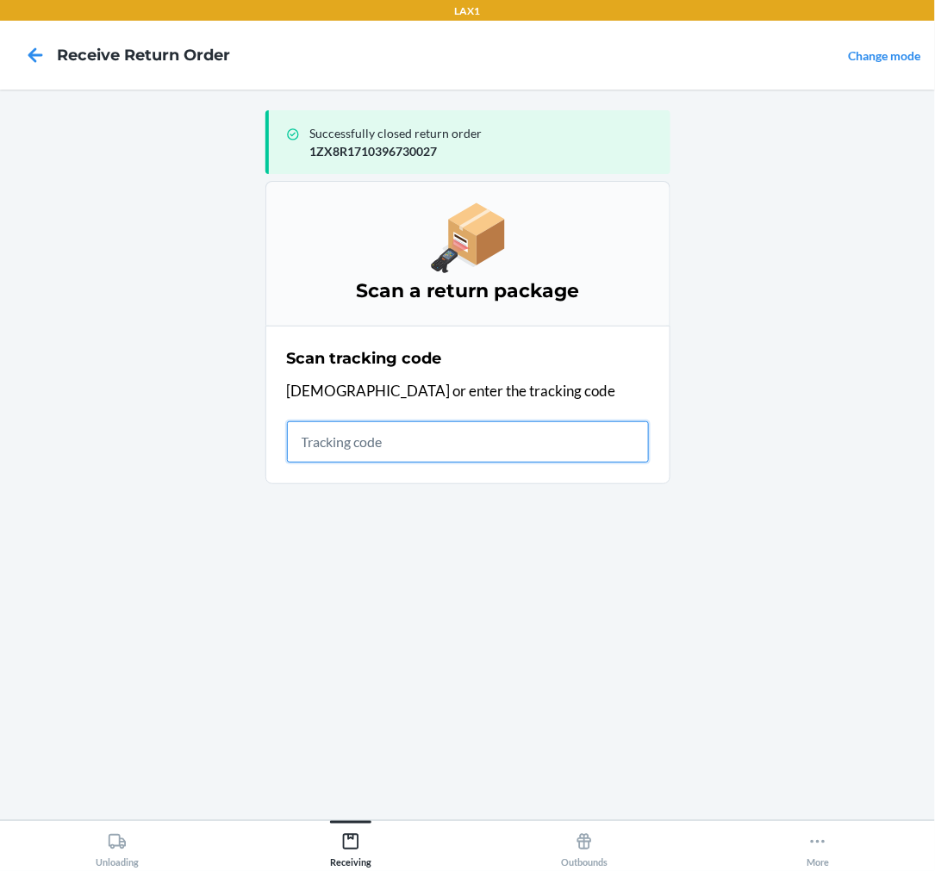
click at [432, 431] on input "text" at bounding box center [468, 441] width 362 height 41
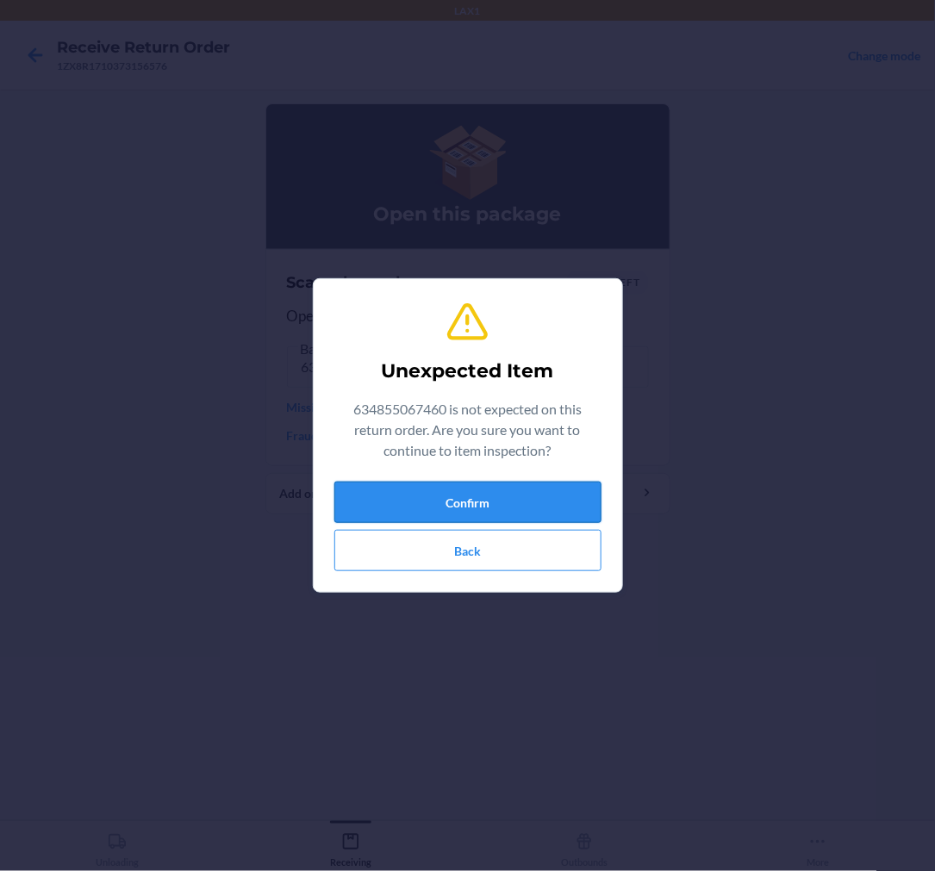
click at [527, 495] on button "Confirm" at bounding box center [467, 502] width 267 height 41
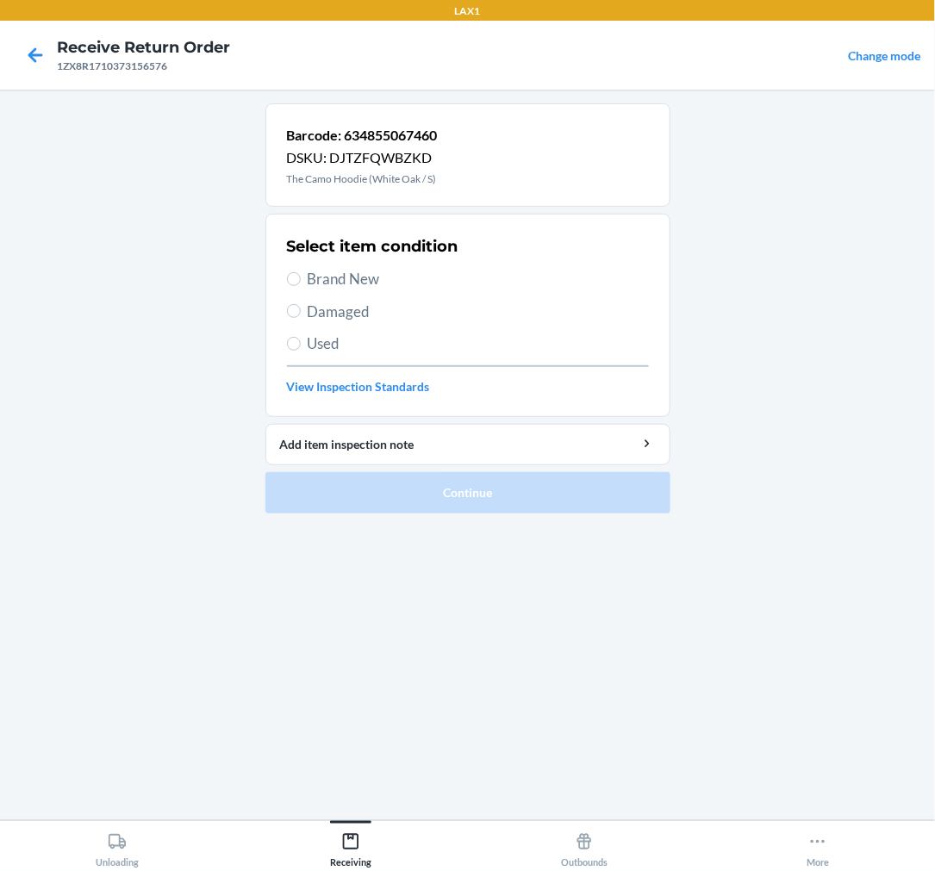
click at [329, 270] on span "Brand New" at bounding box center [478, 279] width 341 height 22
click at [301, 272] on input "Brand New" at bounding box center [294, 279] width 14 height 14
radio input "true"
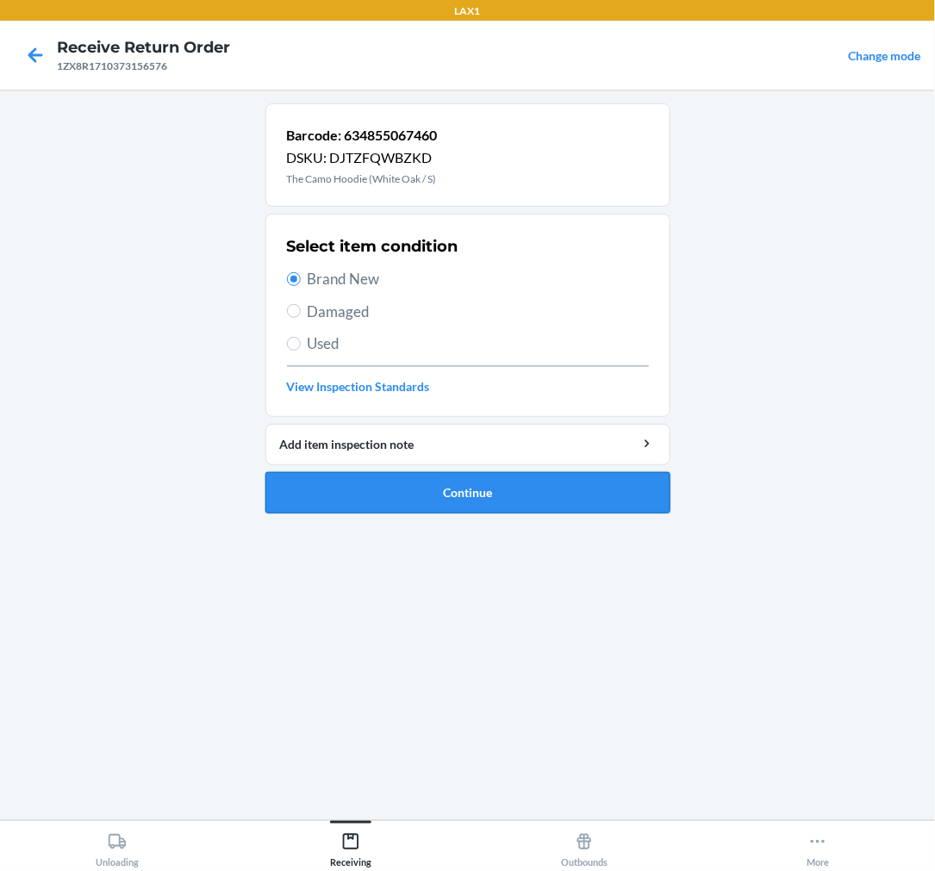
click at [491, 487] on button "Continue" at bounding box center [467, 492] width 405 height 41
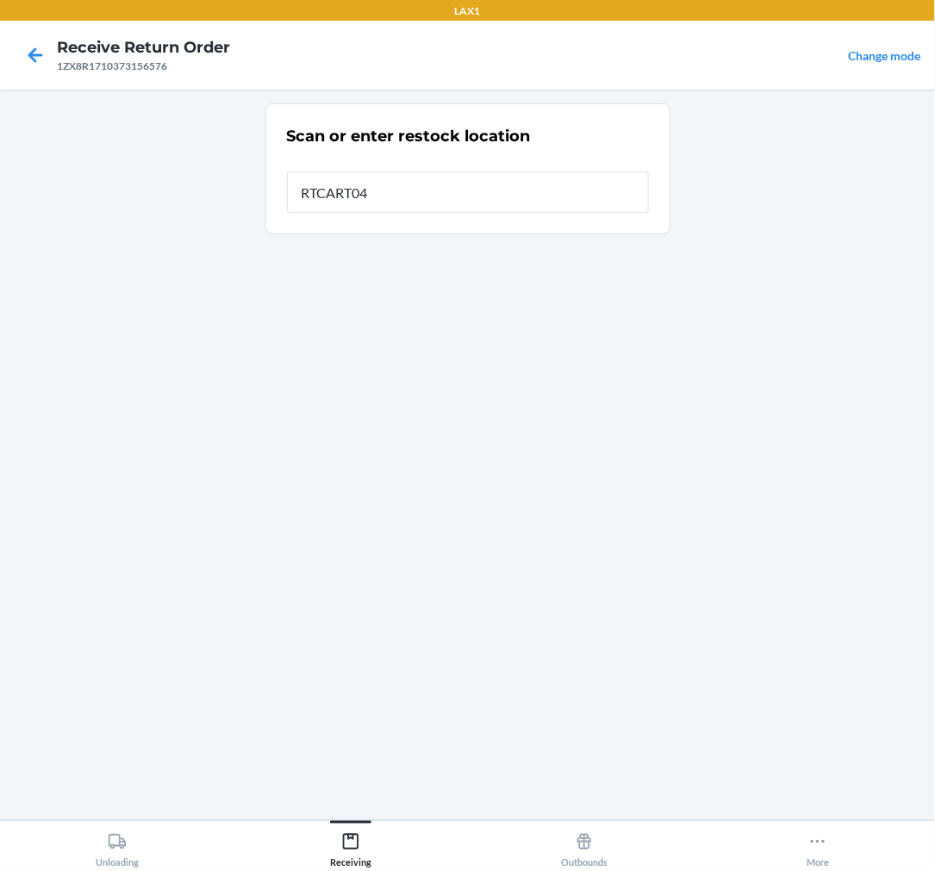
type input "RTCART046"
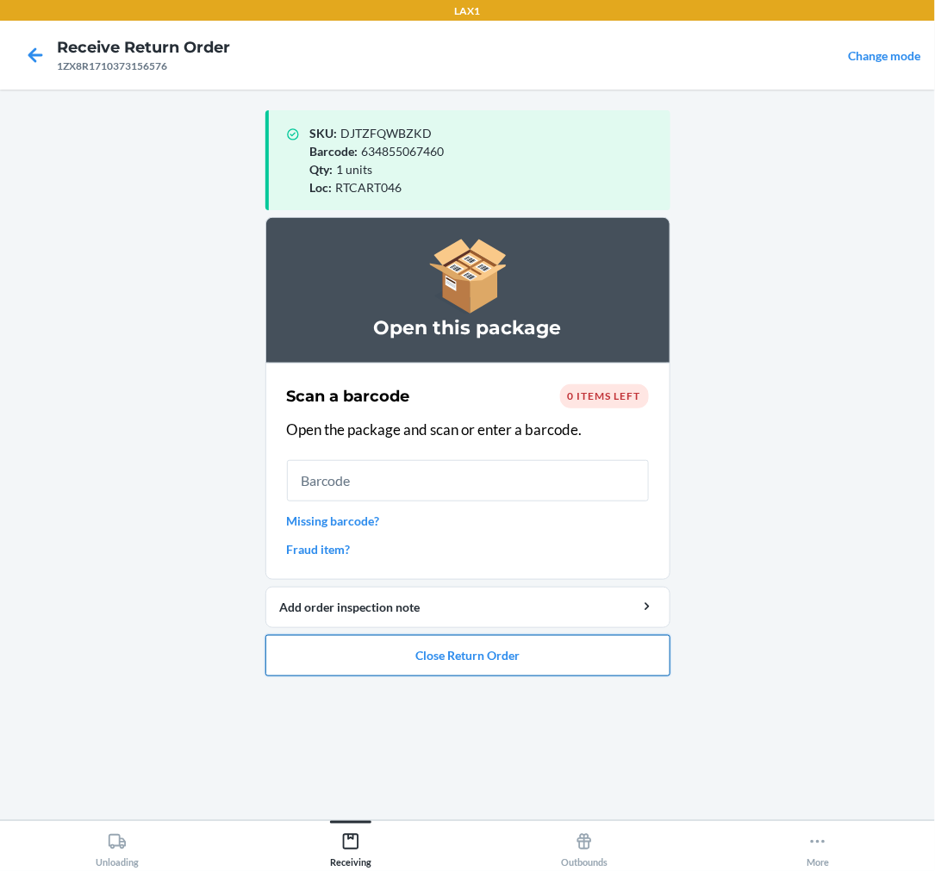
click at [529, 649] on button "Close Return Order" at bounding box center [467, 655] width 405 height 41
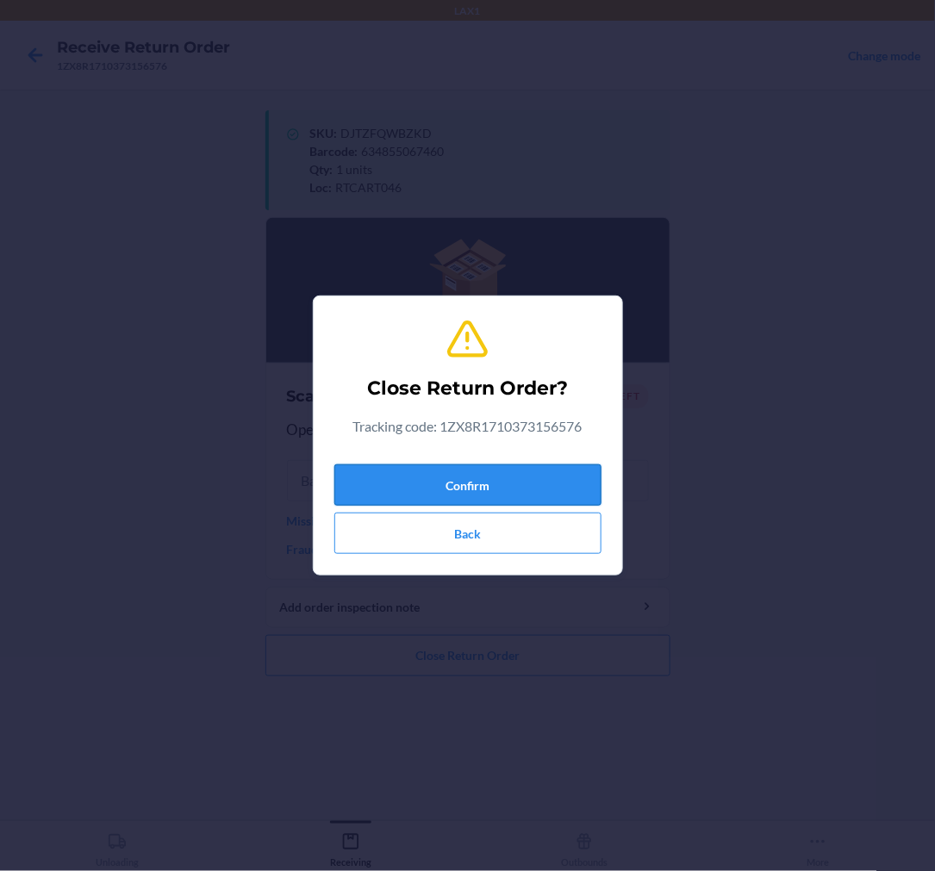
click at [461, 479] on button "Confirm" at bounding box center [467, 485] width 267 height 41
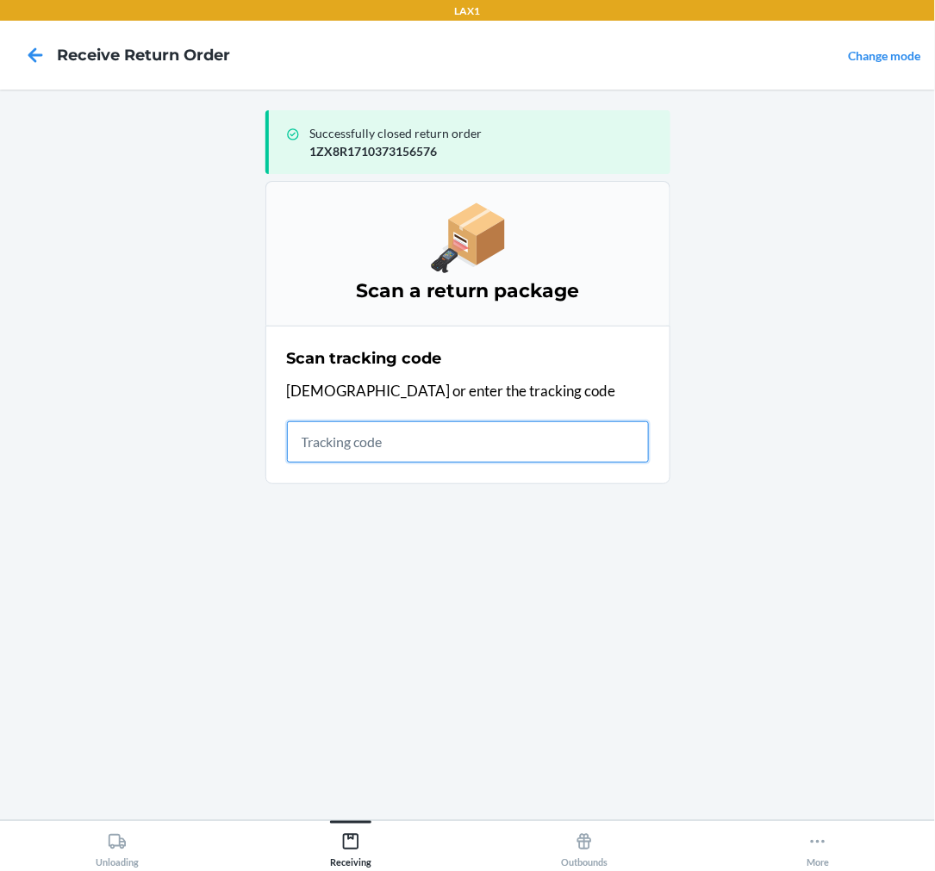
click at [615, 452] on input "text" at bounding box center [468, 441] width 362 height 41
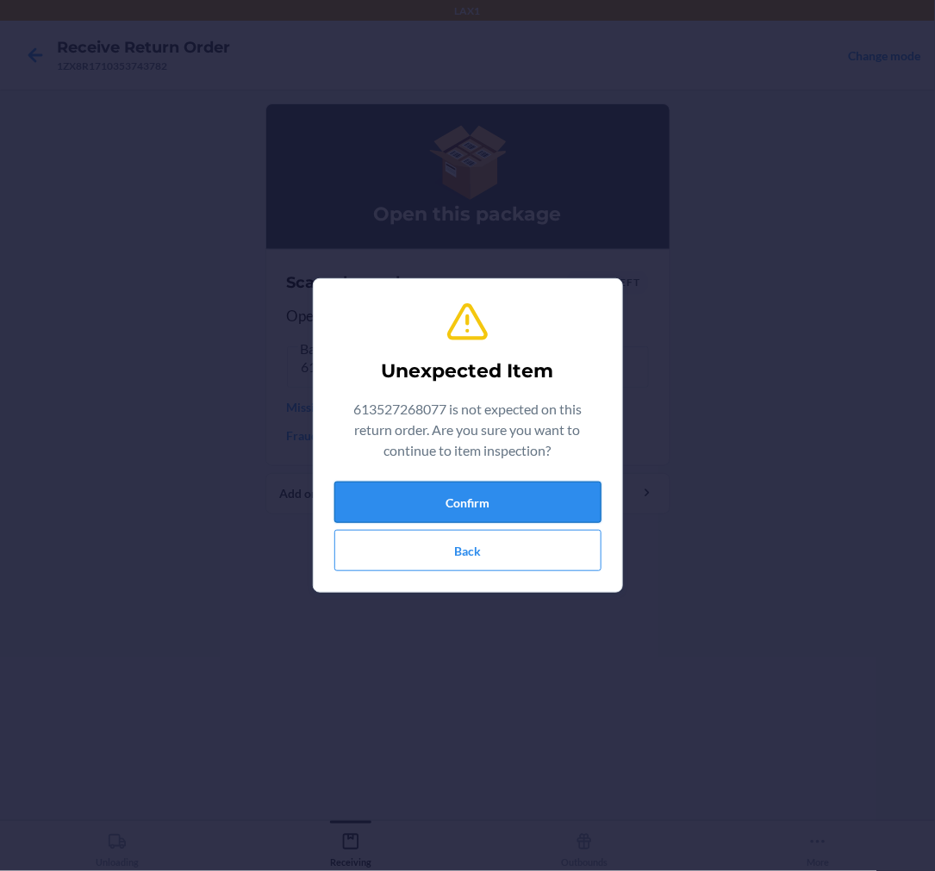
click at [467, 490] on button "Confirm" at bounding box center [467, 502] width 267 height 41
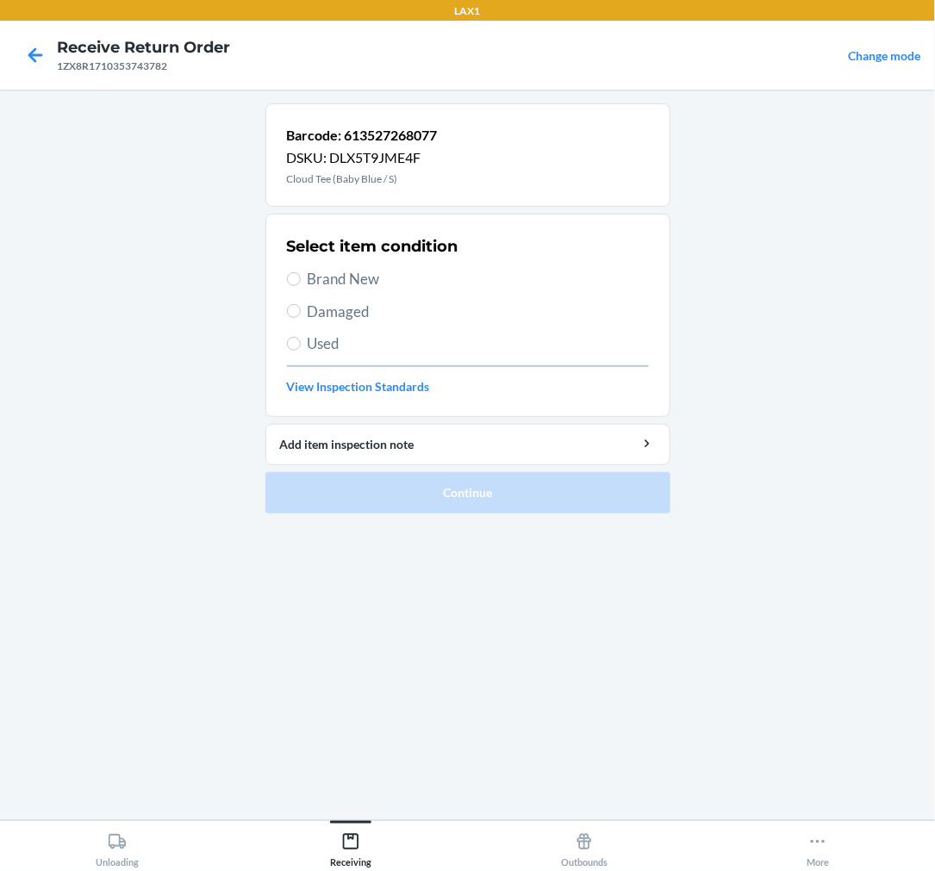
click at [312, 339] on span "Used" at bounding box center [478, 344] width 341 height 22
click at [301, 339] on input "Used" at bounding box center [294, 344] width 14 height 14
radio input "true"
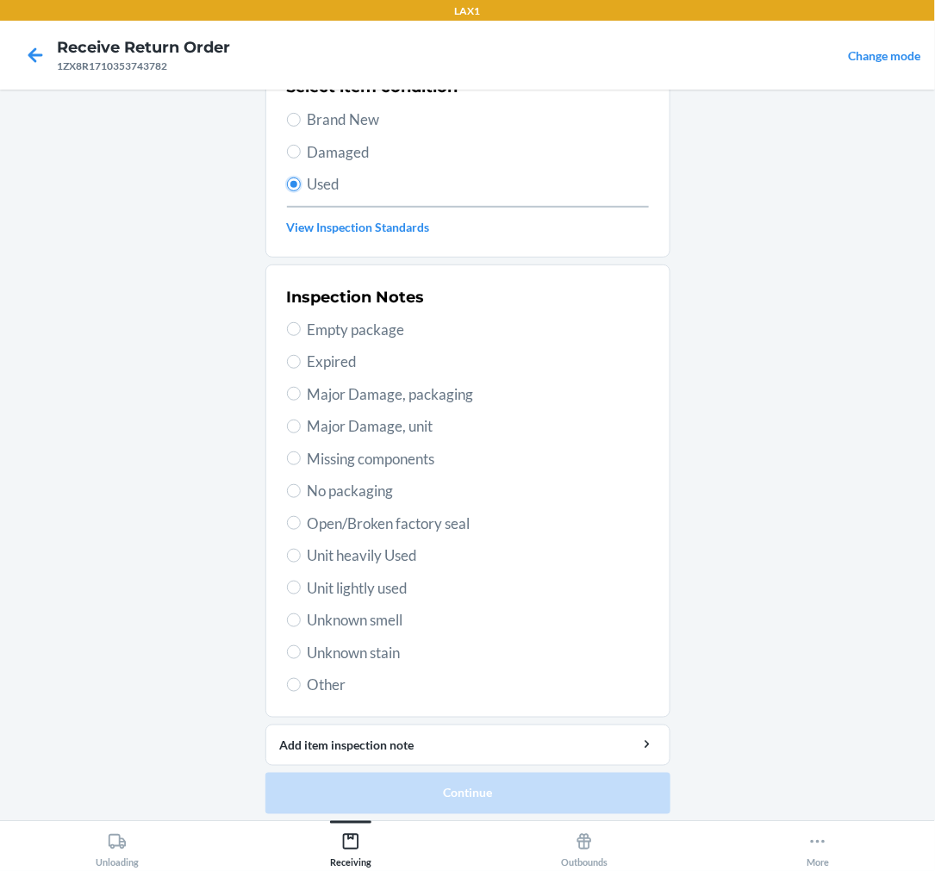
scroll to position [166, 0]
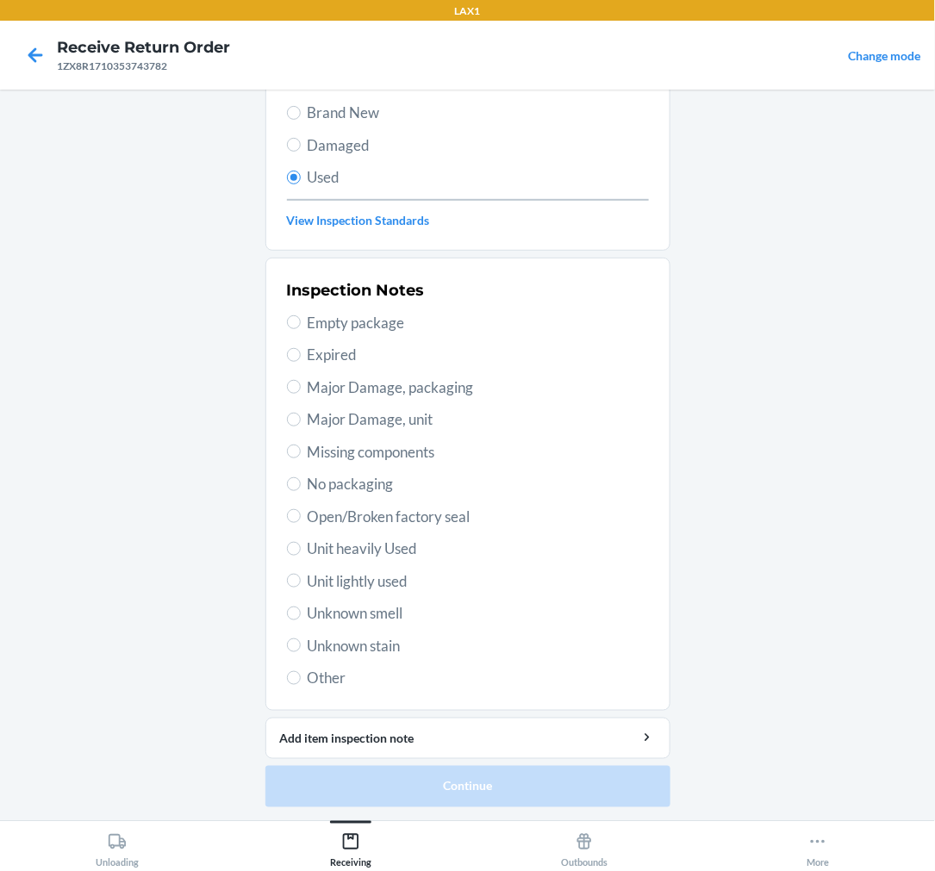
click at [362, 580] on span "Unit lightly used" at bounding box center [478, 582] width 341 height 22
click at [301, 580] on input "Unit lightly used" at bounding box center [294, 581] width 14 height 14
radio input "true"
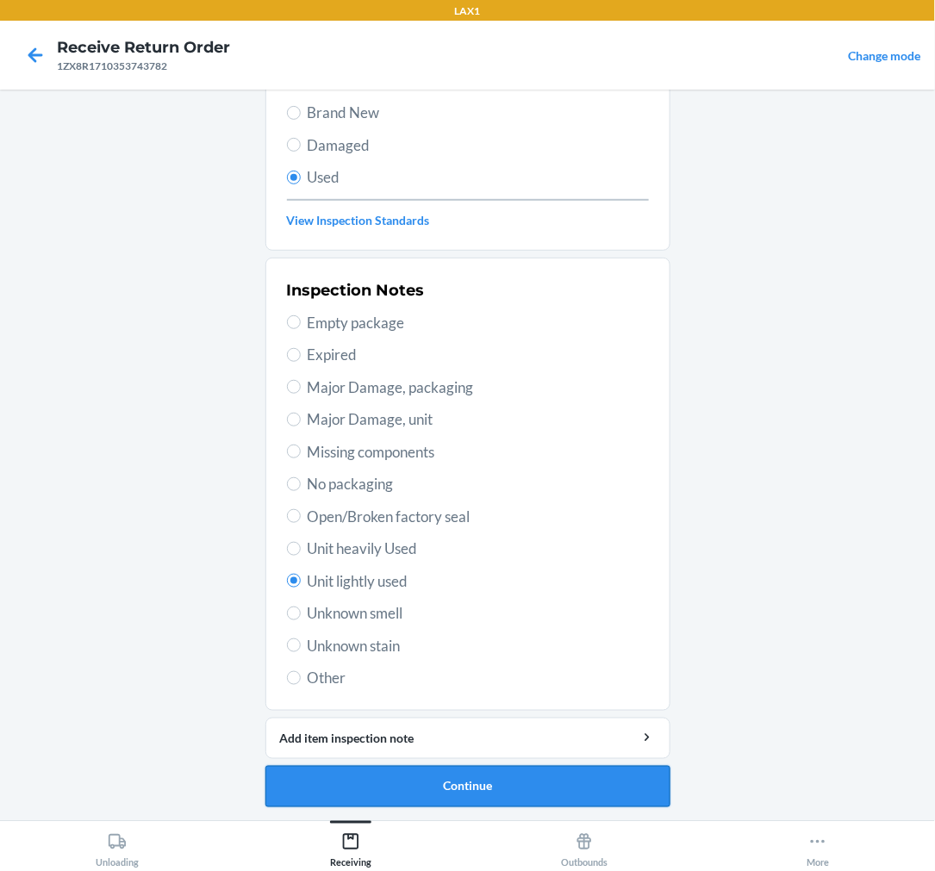
click at [433, 777] on button "Continue" at bounding box center [467, 786] width 405 height 41
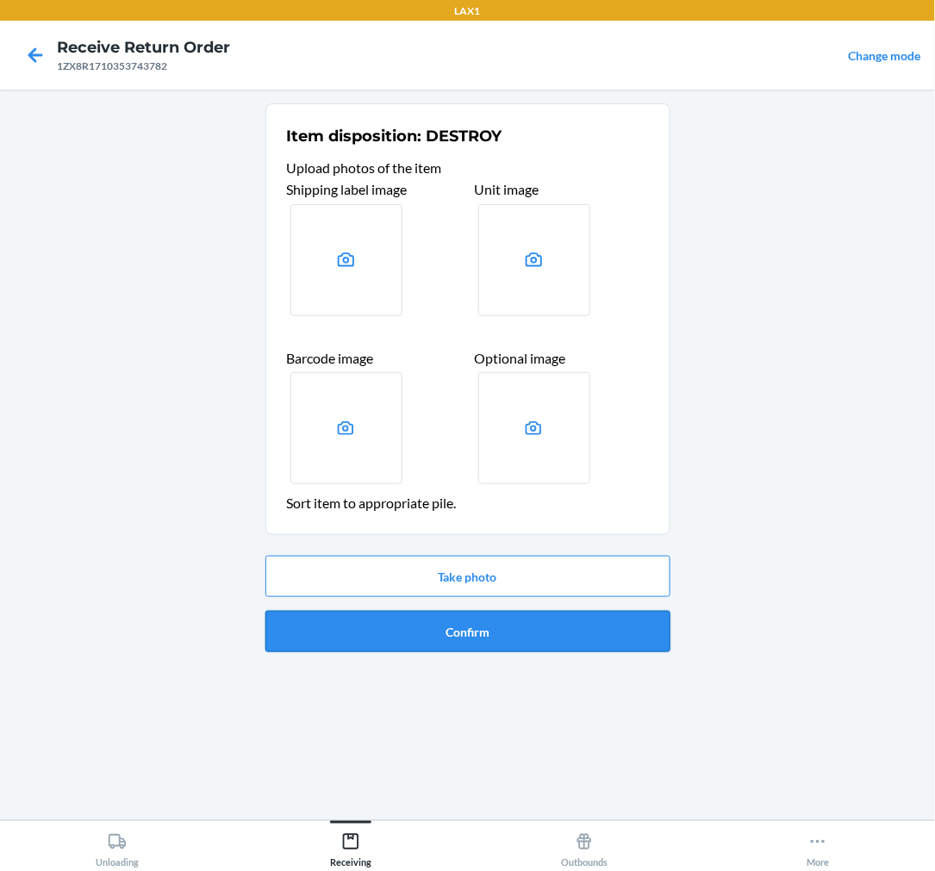
click at [428, 625] on button "Confirm" at bounding box center [467, 631] width 405 height 41
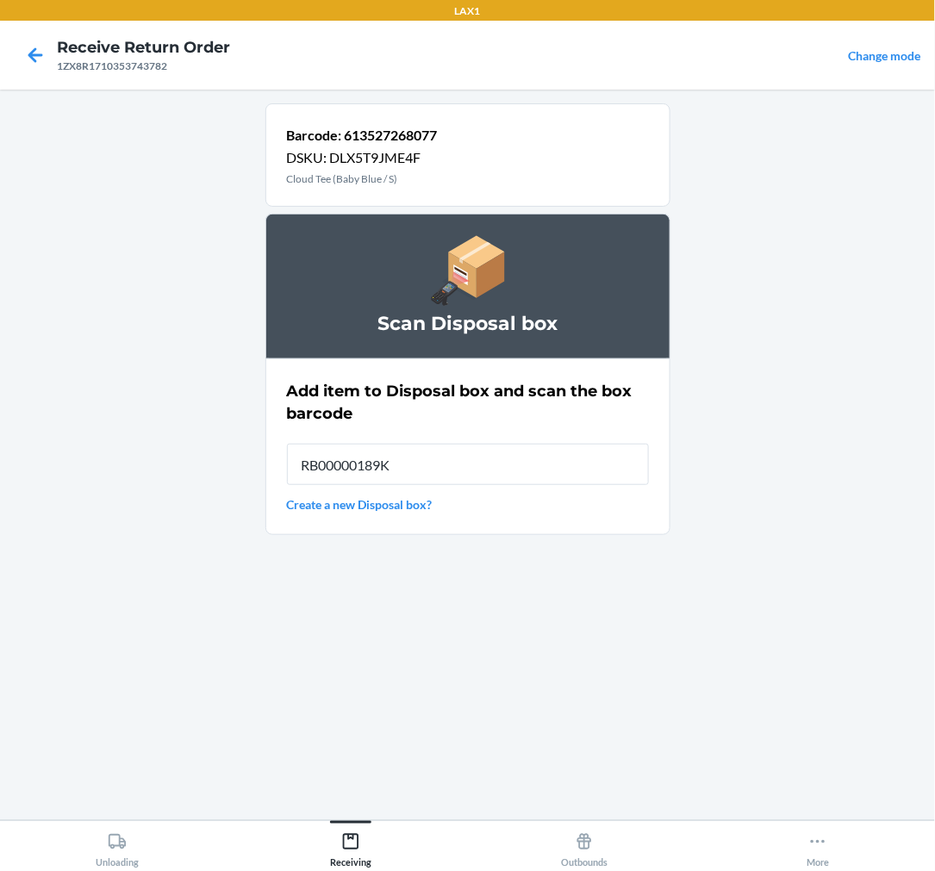
type input "RB00000189K"
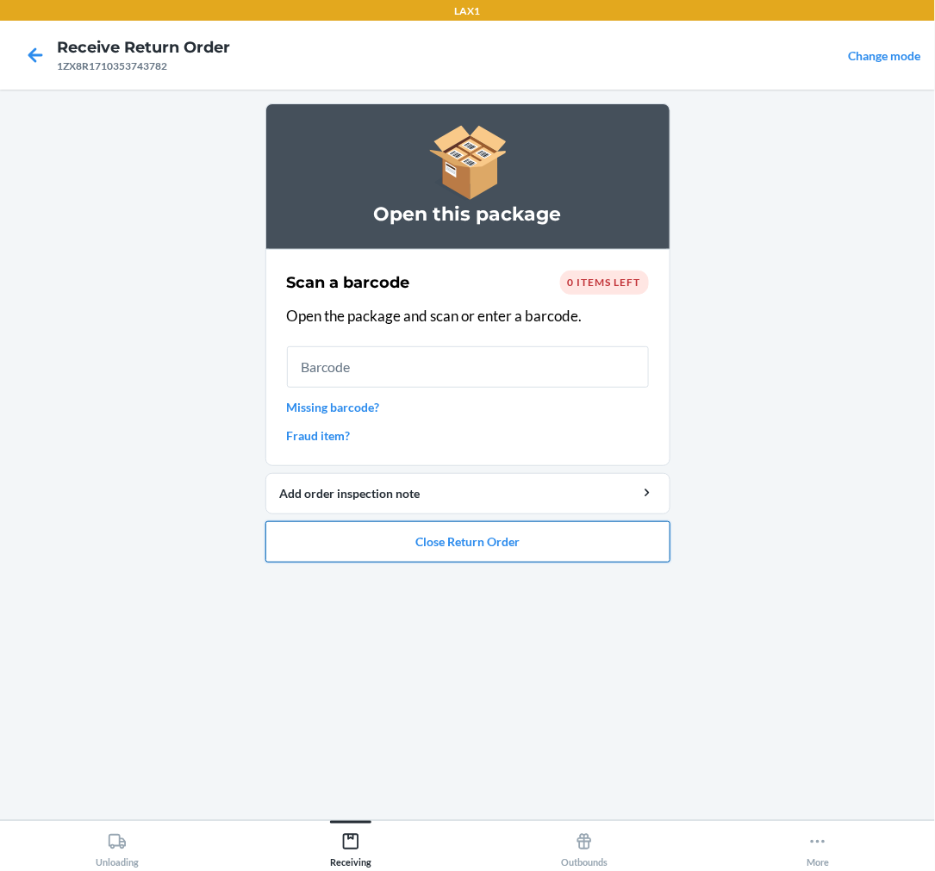
click at [530, 526] on button "Close Return Order" at bounding box center [467, 541] width 405 height 41
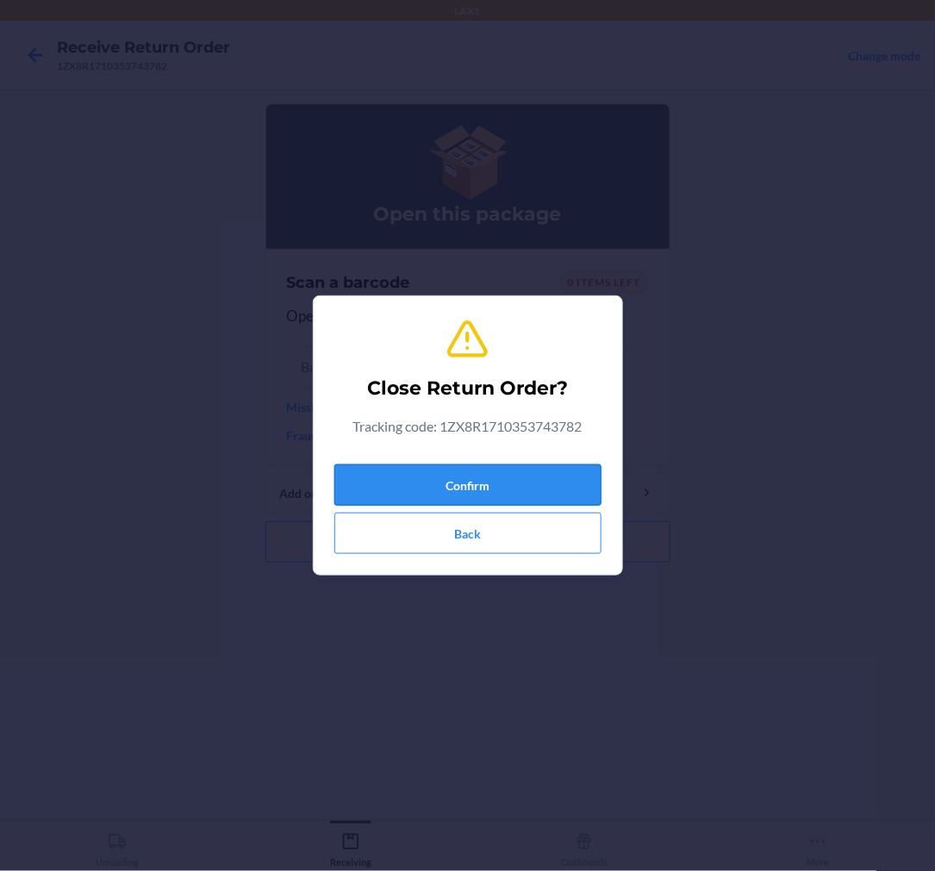
click at [526, 484] on button "Confirm" at bounding box center [467, 485] width 267 height 41
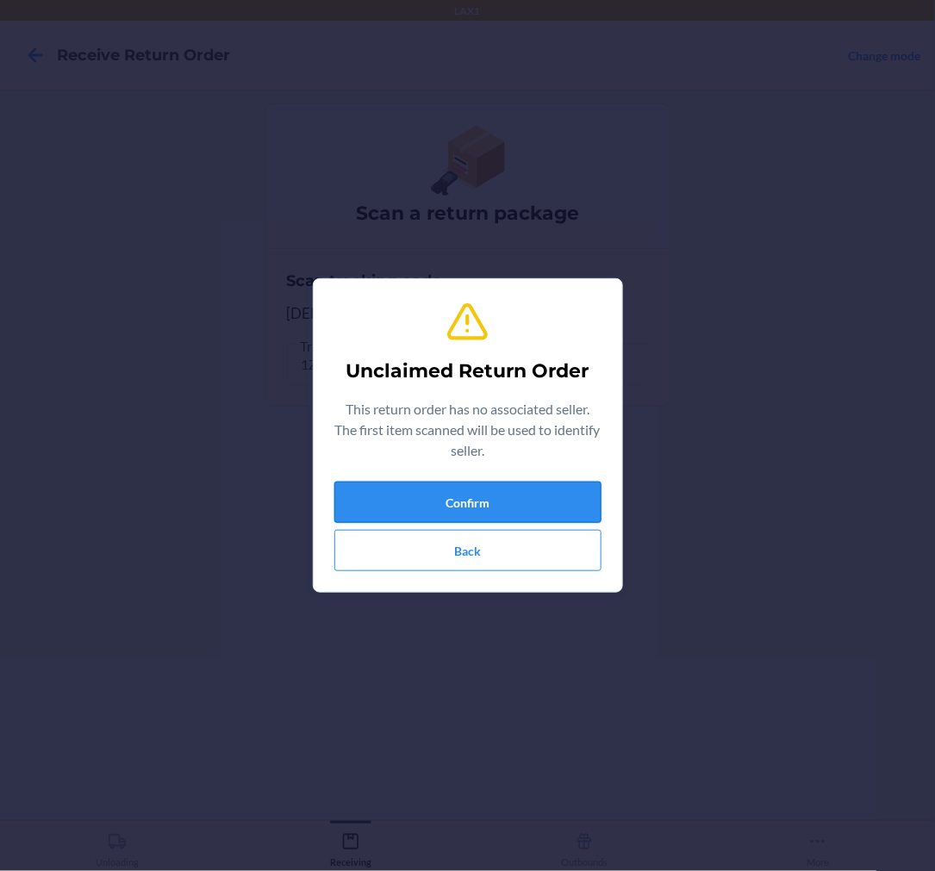
click at [484, 489] on button "Confirm" at bounding box center [467, 502] width 267 height 41
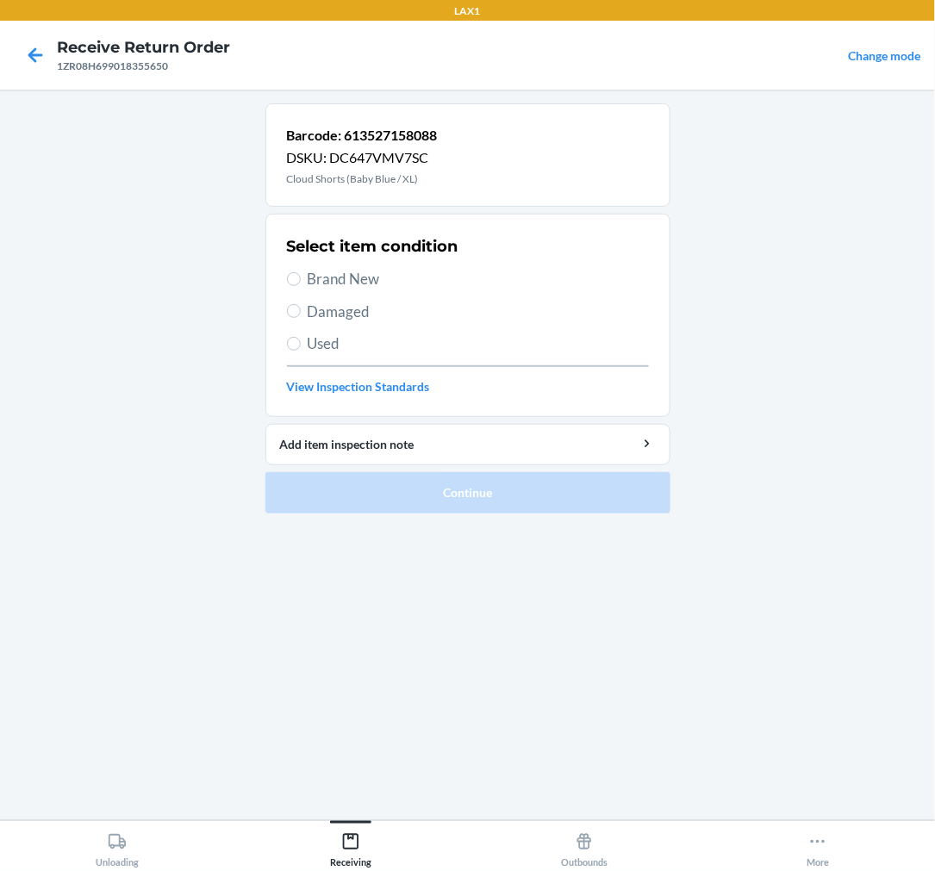
click at [303, 276] on label "Brand New" at bounding box center [468, 279] width 362 height 22
click at [301, 276] on input "Brand New" at bounding box center [294, 279] width 14 height 14
radio input "true"
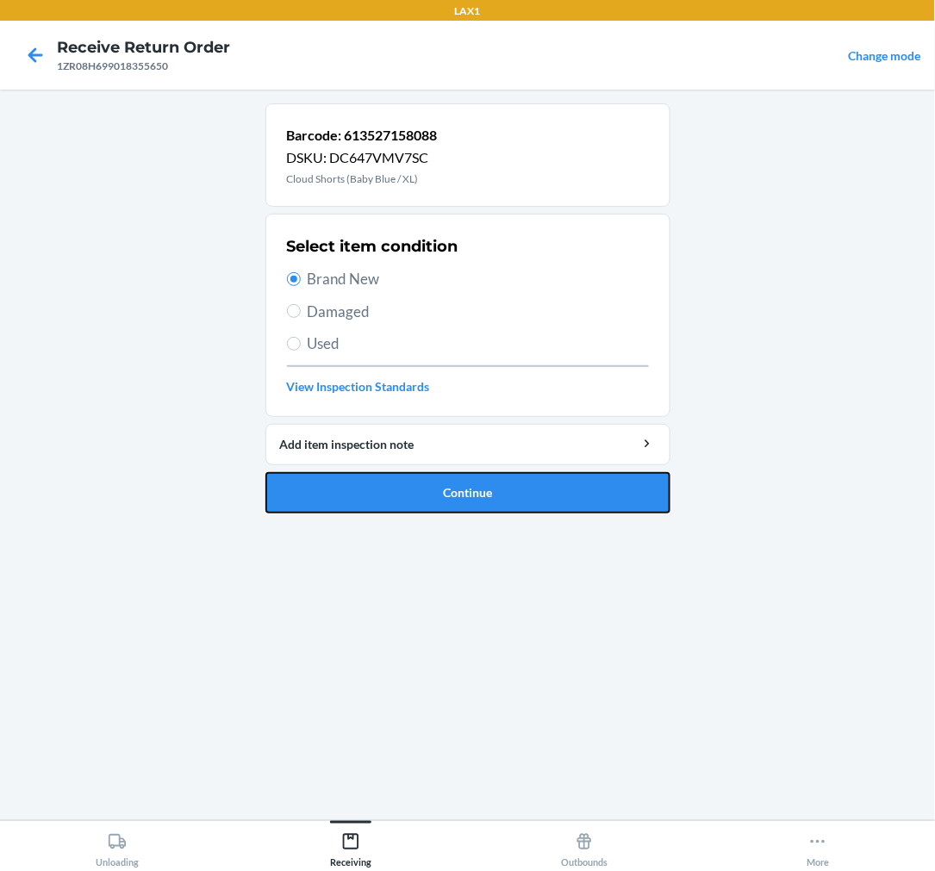
click at [470, 503] on button "Continue" at bounding box center [467, 492] width 405 height 41
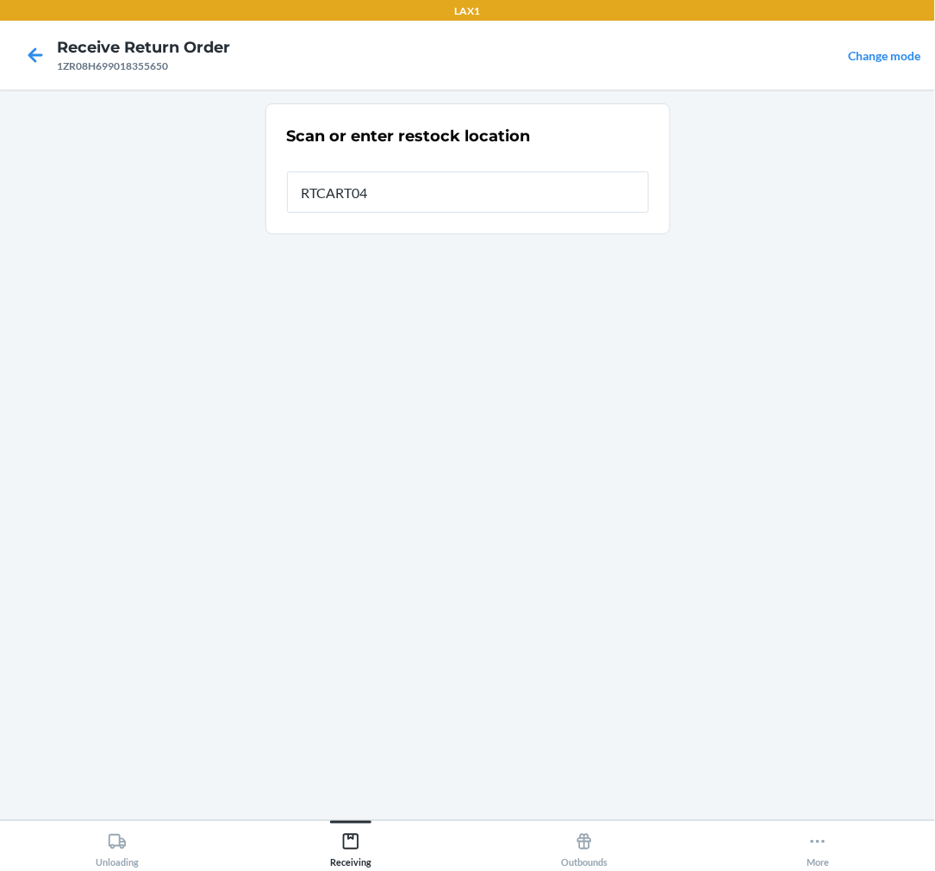
type input "RTCART046"
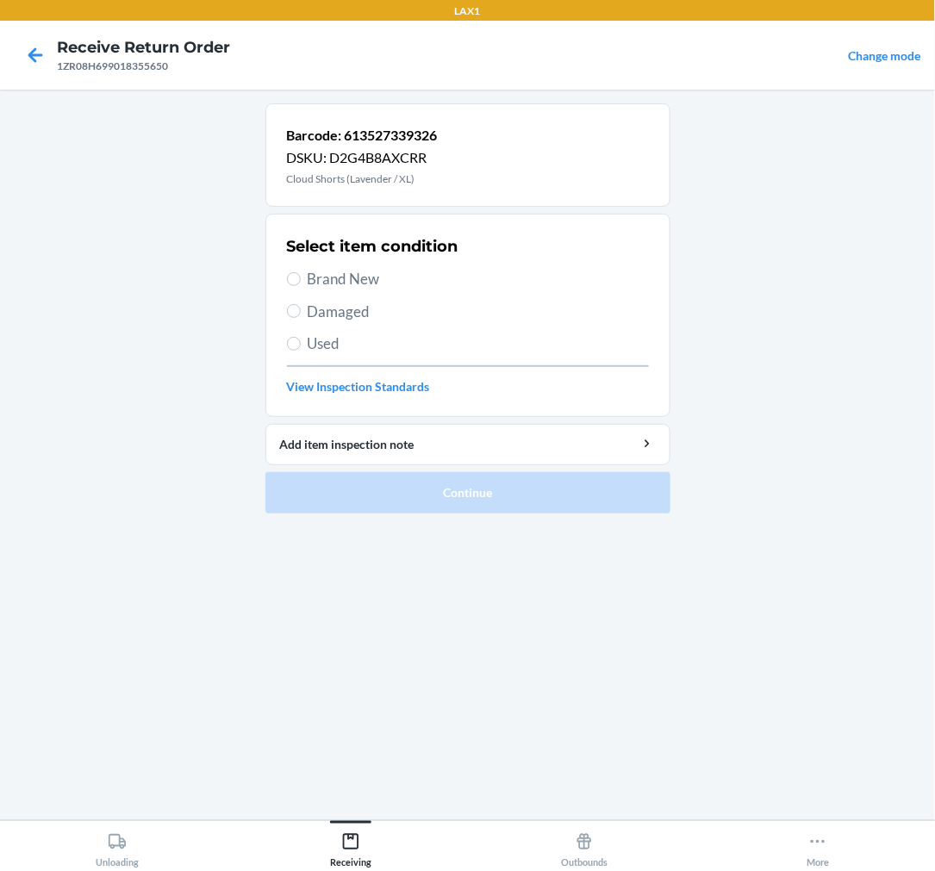
click at [287, 349] on label "Used" at bounding box center [468, 344] width 362 height 22
click at [287, 349] on input "Used" at bounding box center [294, 344] width 14 height 14
radio input "true"
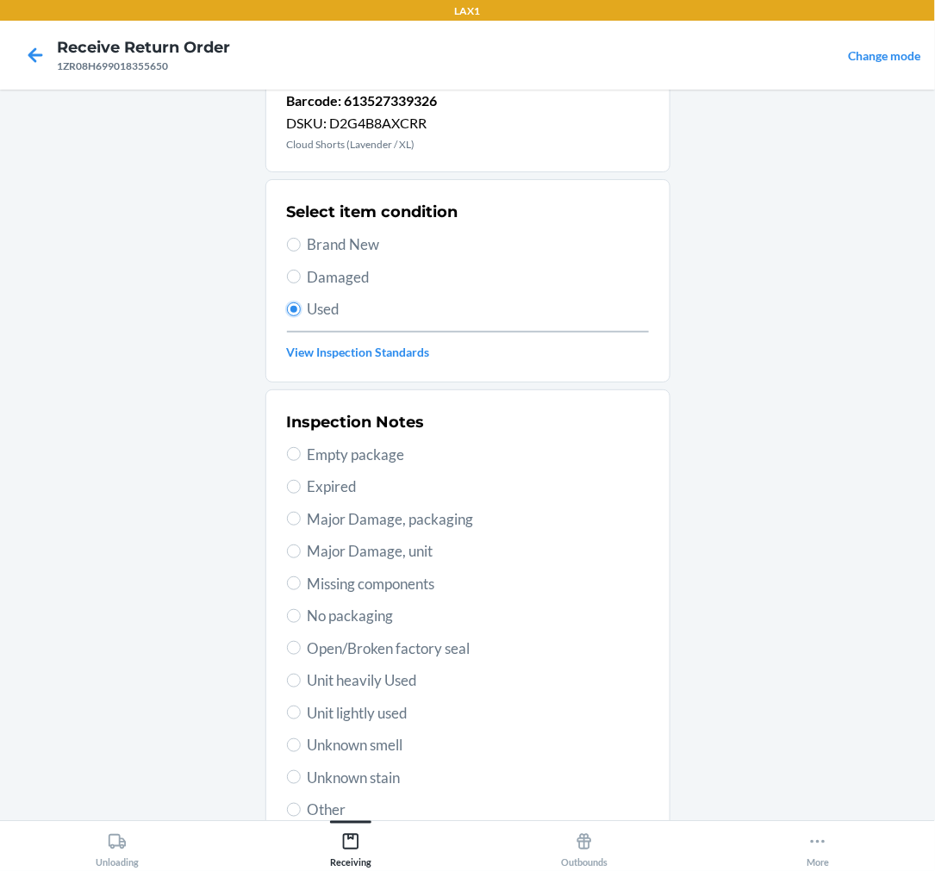
scroll to position [96, 0]
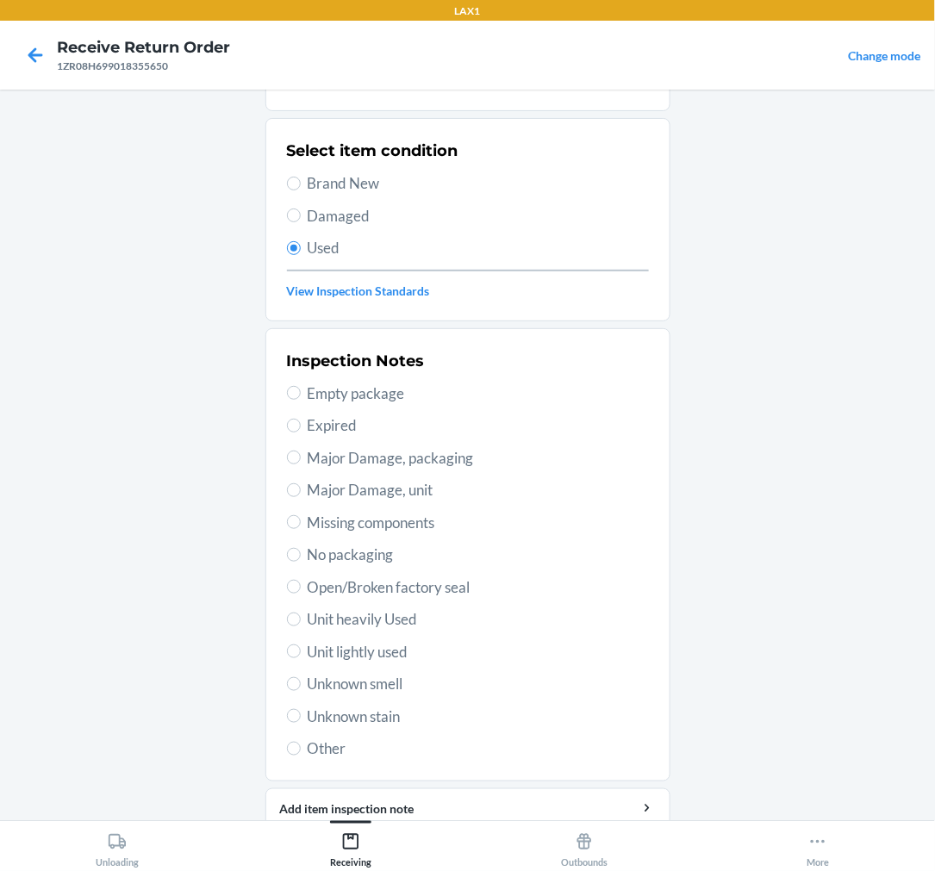
click at [328, 651] on span "Unit lightly used" at bounding box center [478, 652] width 341 height 22
click at [301, 651] on input "Unit lightly used" at bounding box center [294, 652] width 14 height 14
radio input "true"
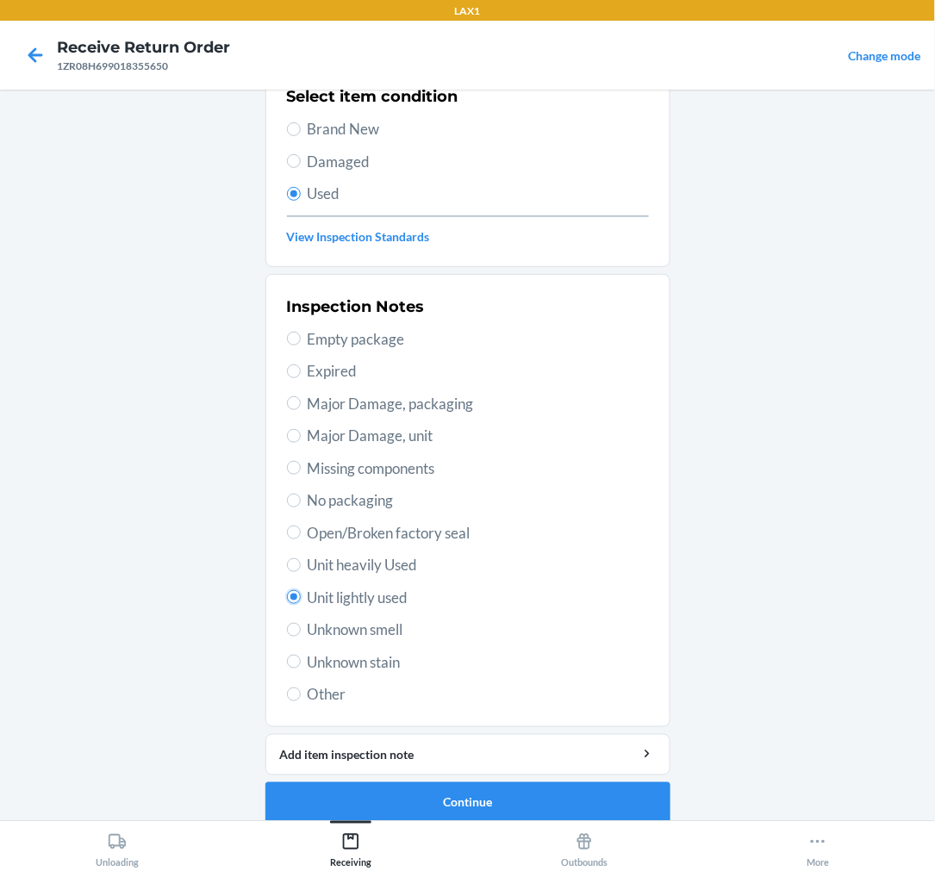
scroll to position [166, 0]
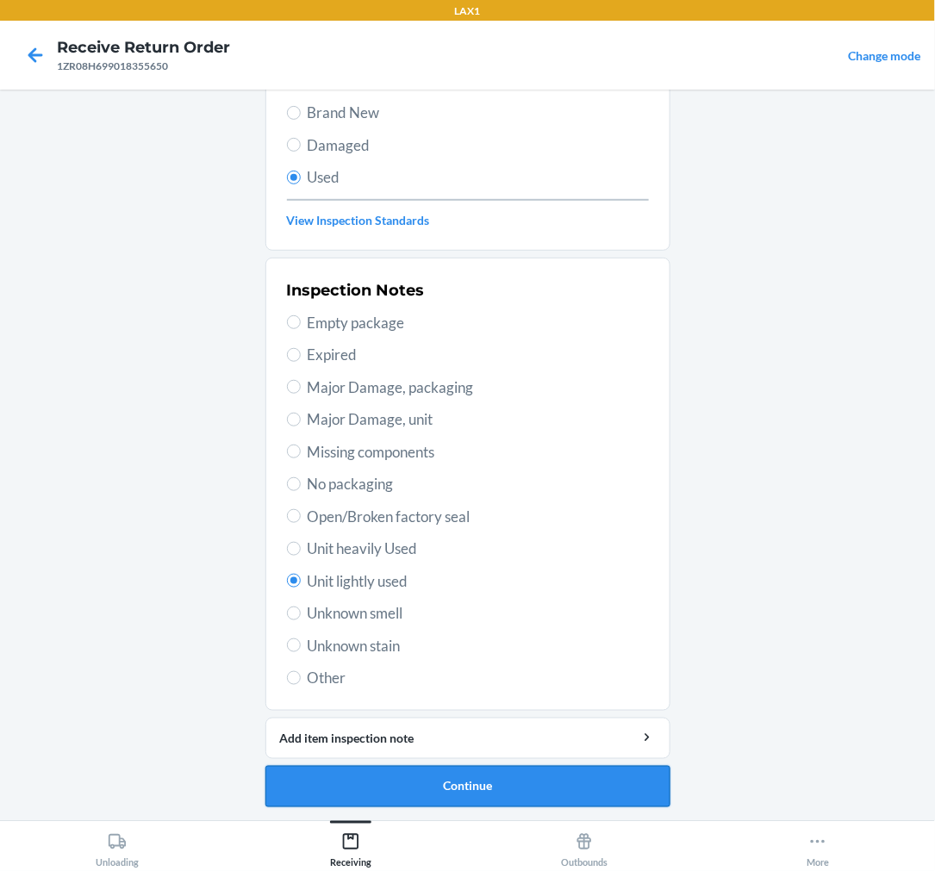
click at [434, 774] on button "Continue" at bounding box center [467, 786] width 405 height 41
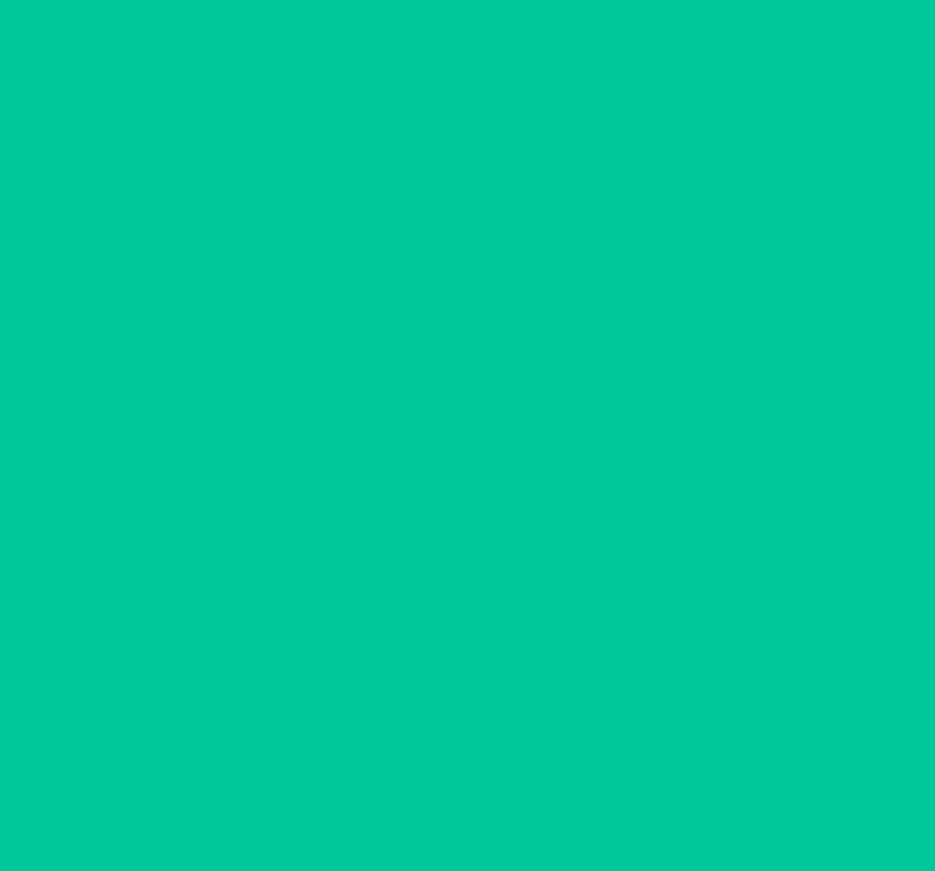
scroll to position [0, 0]
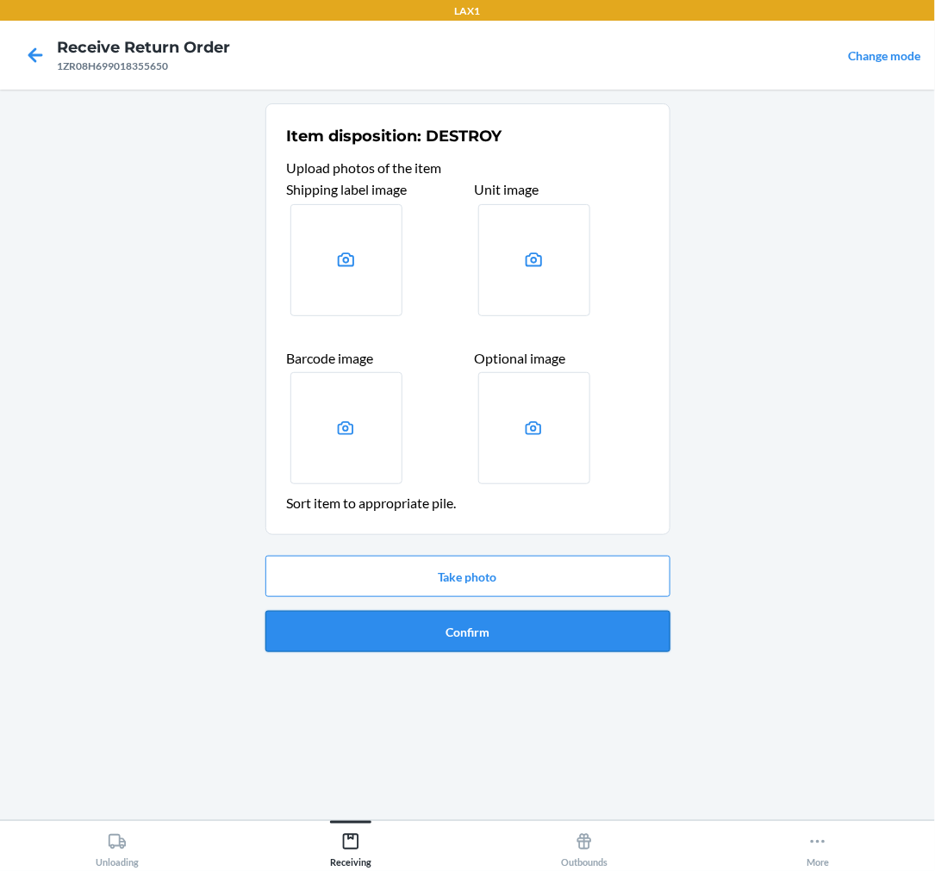
click at [446, 621] on button "Confirm" at bounding box center [467, 631] width 405 height 41
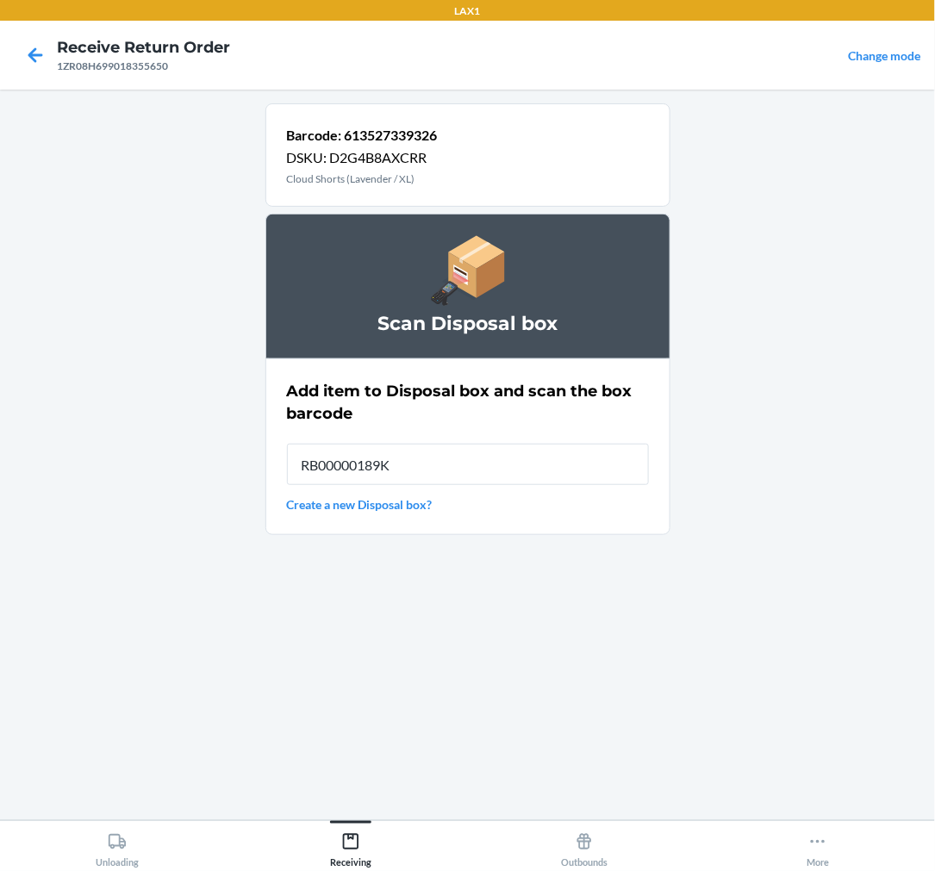
type input "RB00000189K"
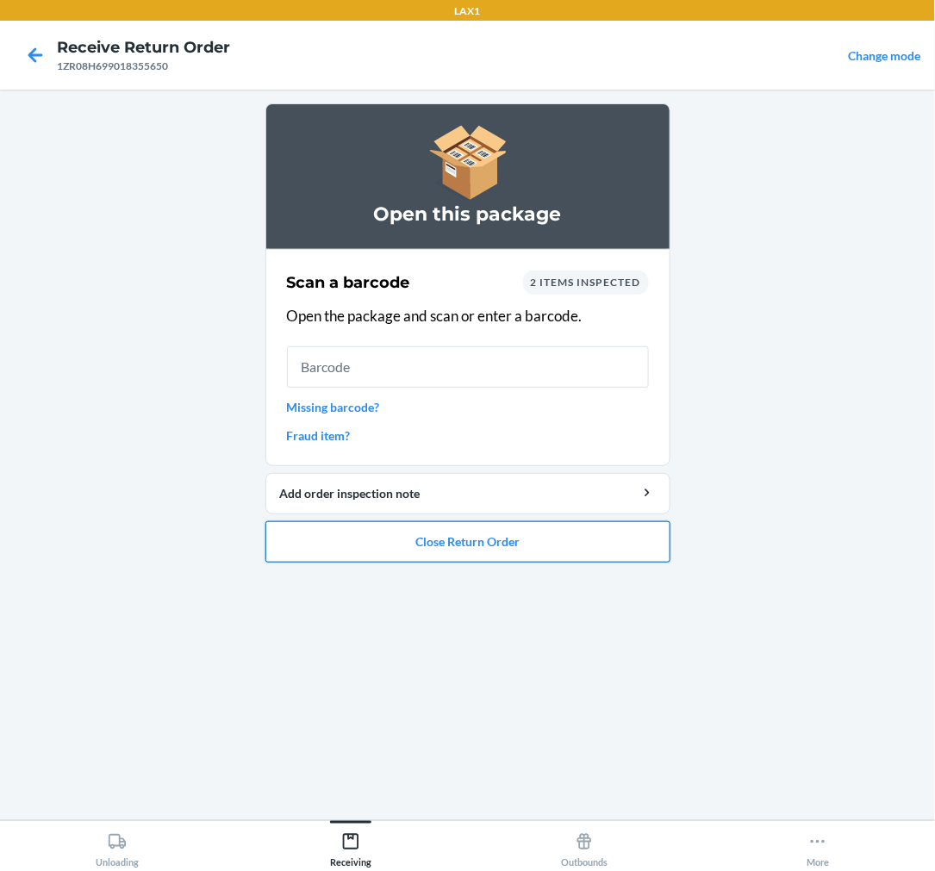
drag, startPoint x: 563, startPoint y: 554, endPoint x: 563, endPoint y: 543, distance: 11.2
click at [563, 545] on button "Close Return Order" at bounding box center [467, 541] width 405 height 41
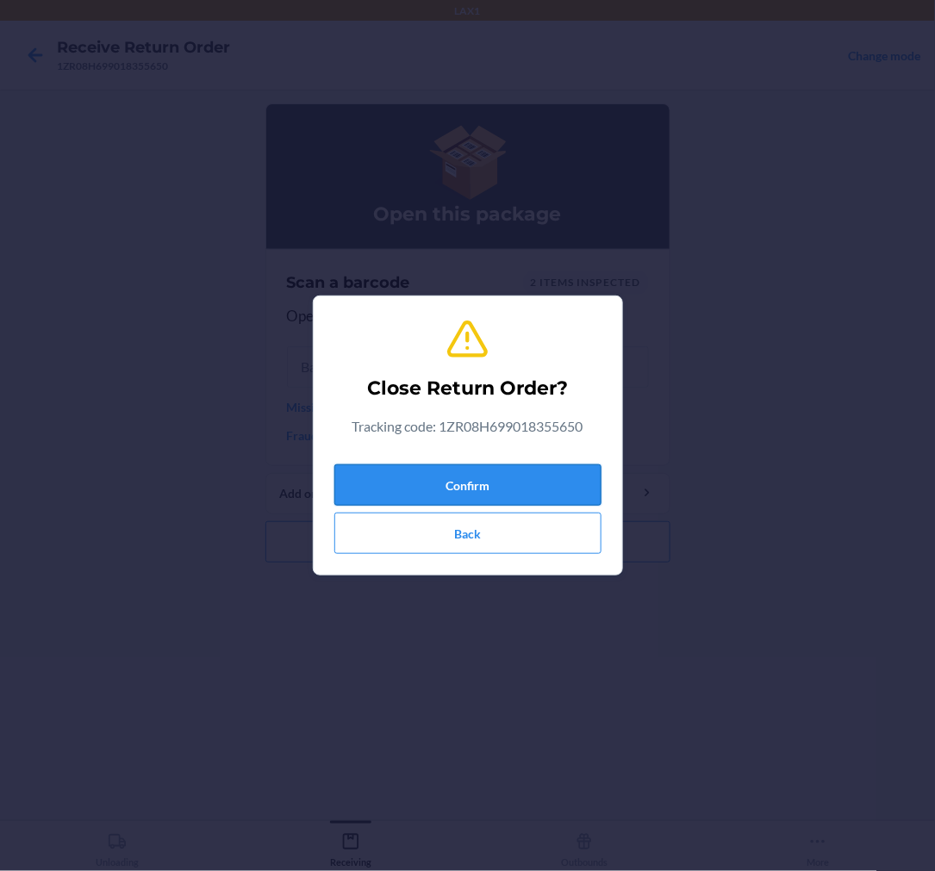
click at [554, 478] on button "Confirm" at bounding box center [467, 485] width 267 height 41
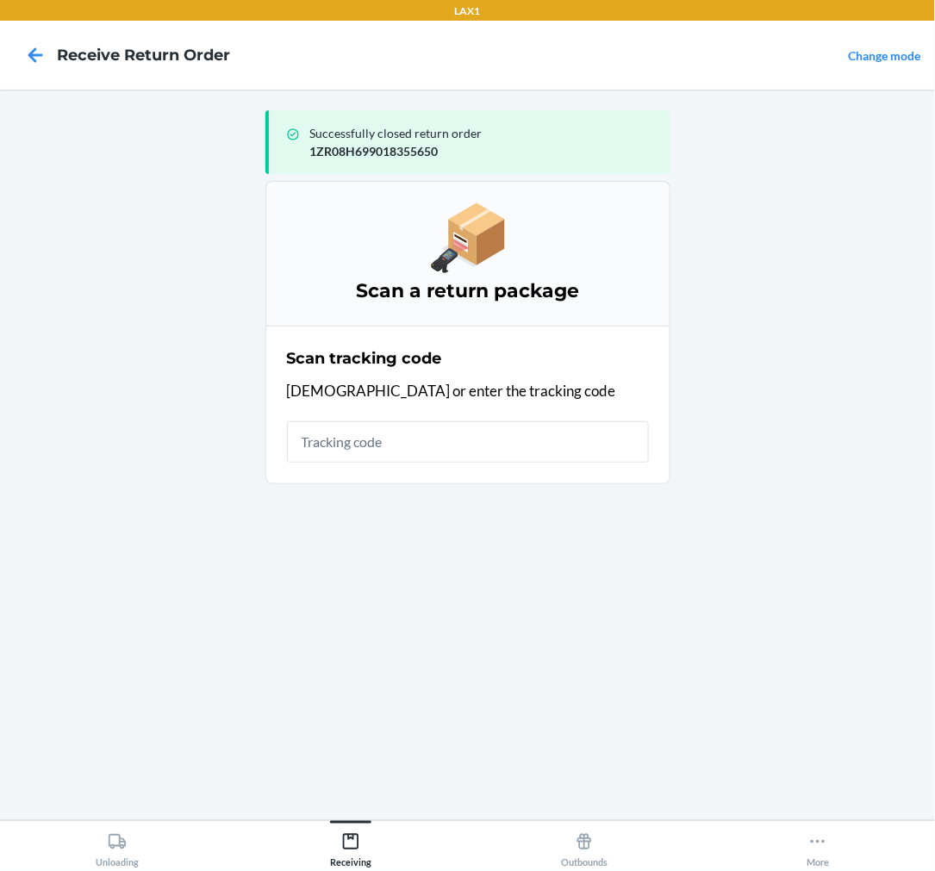
click at [587, 444] on input "text" at bounding box center [468, 441] width 362 height 41
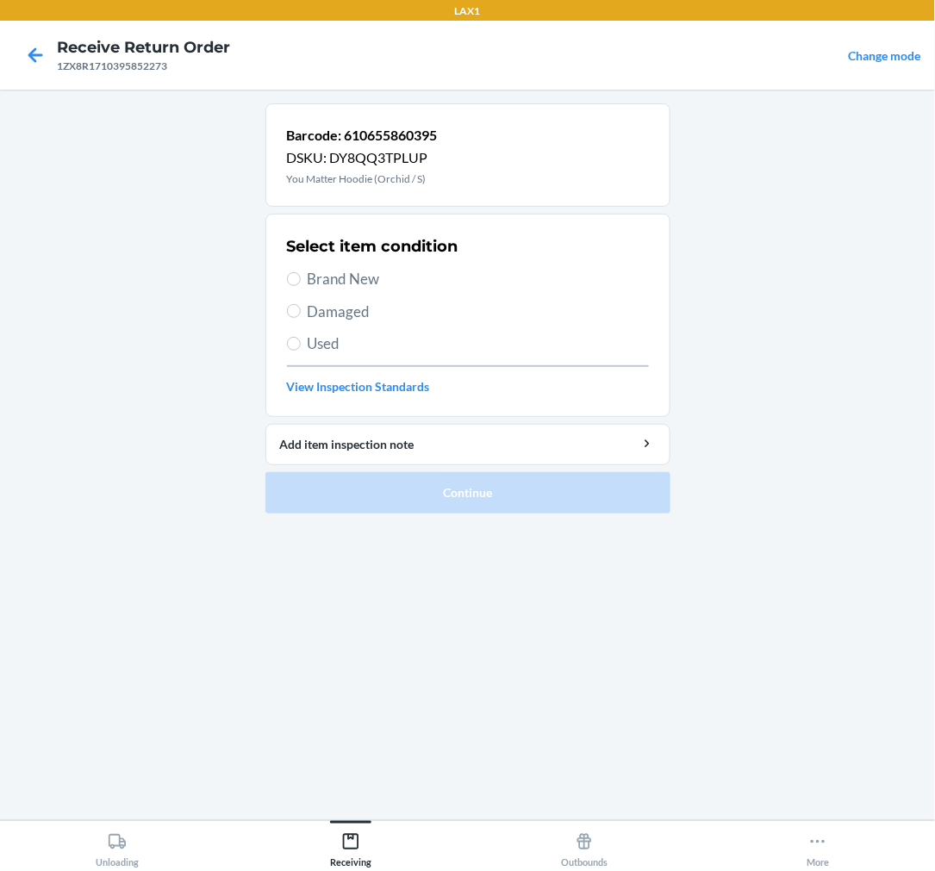
click at [320, 349] on span "Used" at bounding box center [478, 344] width 341 height 22
click at [301, 349] on input "Used" at bounding box center [294, 344] width 14 height 14
radio input "true"
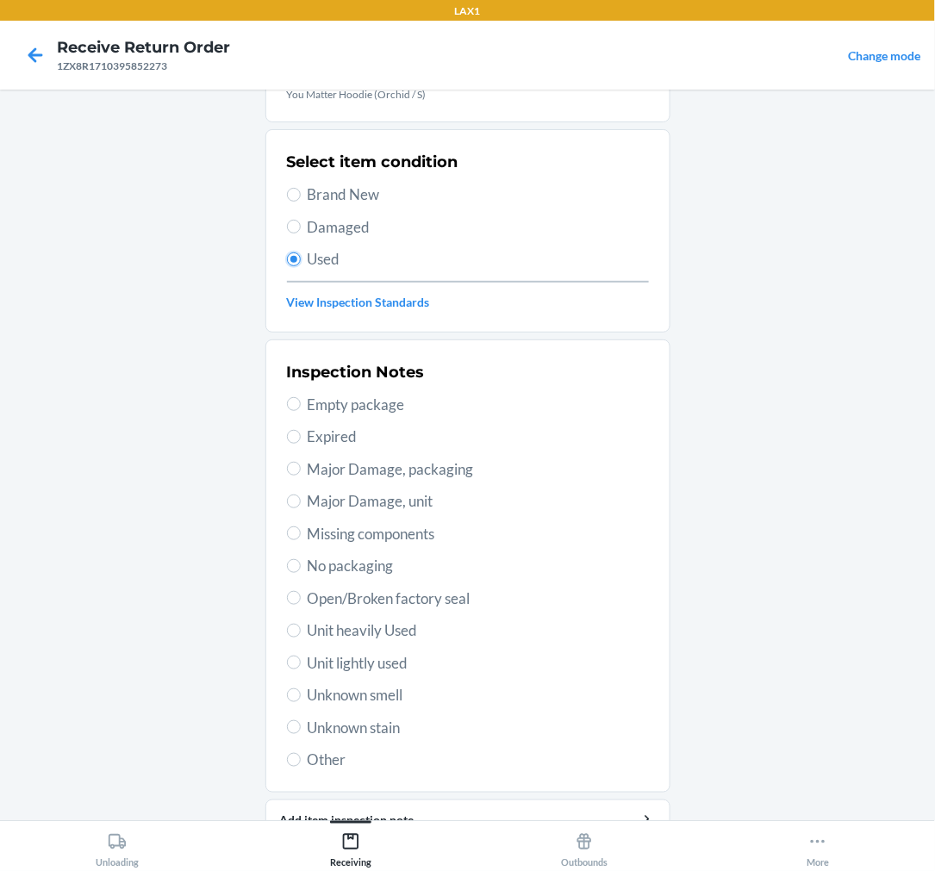
scroll to position [166, 0]
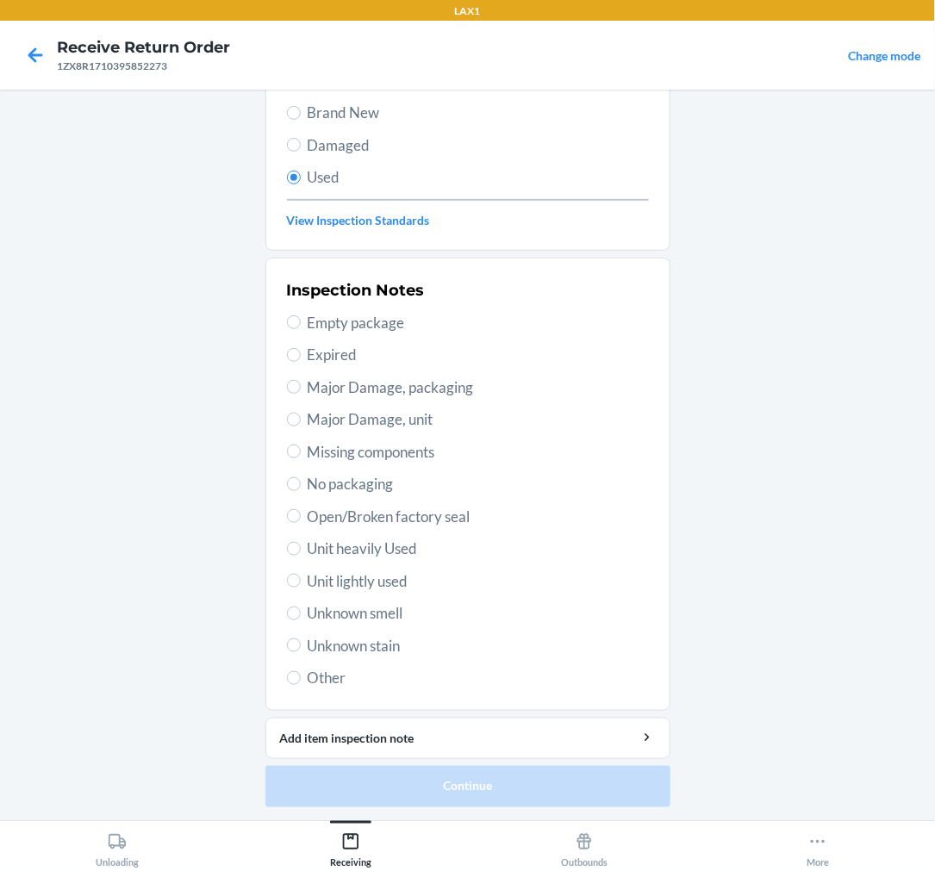
click at [399, 586] on span "Unit lightly used" at bounding box center [478, 582] width 341 height 22
click at [301, 586] on input "Unit lightly used" at bounding box center [294, 581] width 14 height 14
radio input "true"
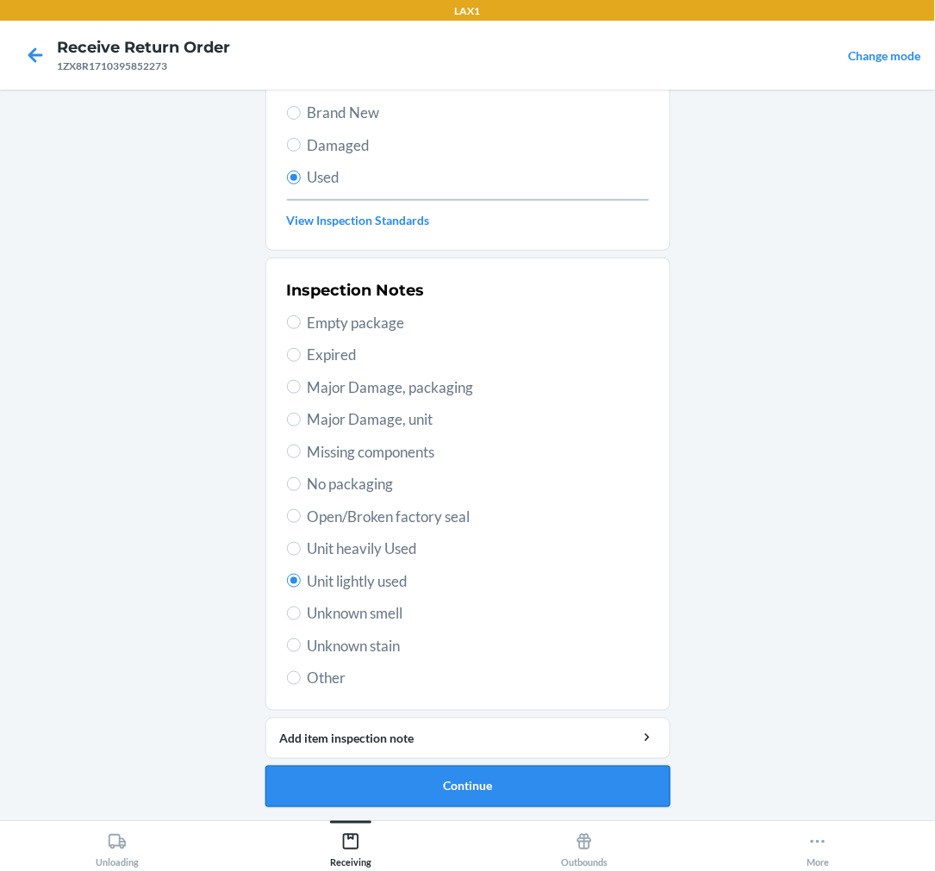
click at [469, 779] on button "Continue" at bounding box center [467, 786] width 405 height 41
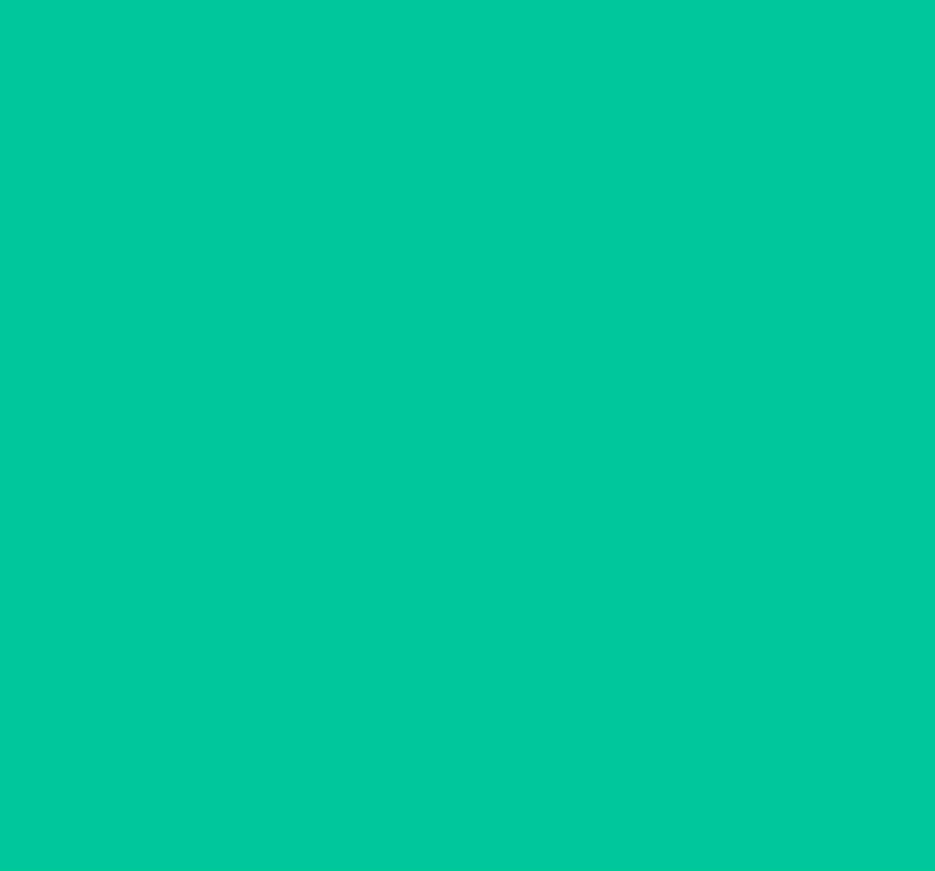
scroll to position [0, 0]
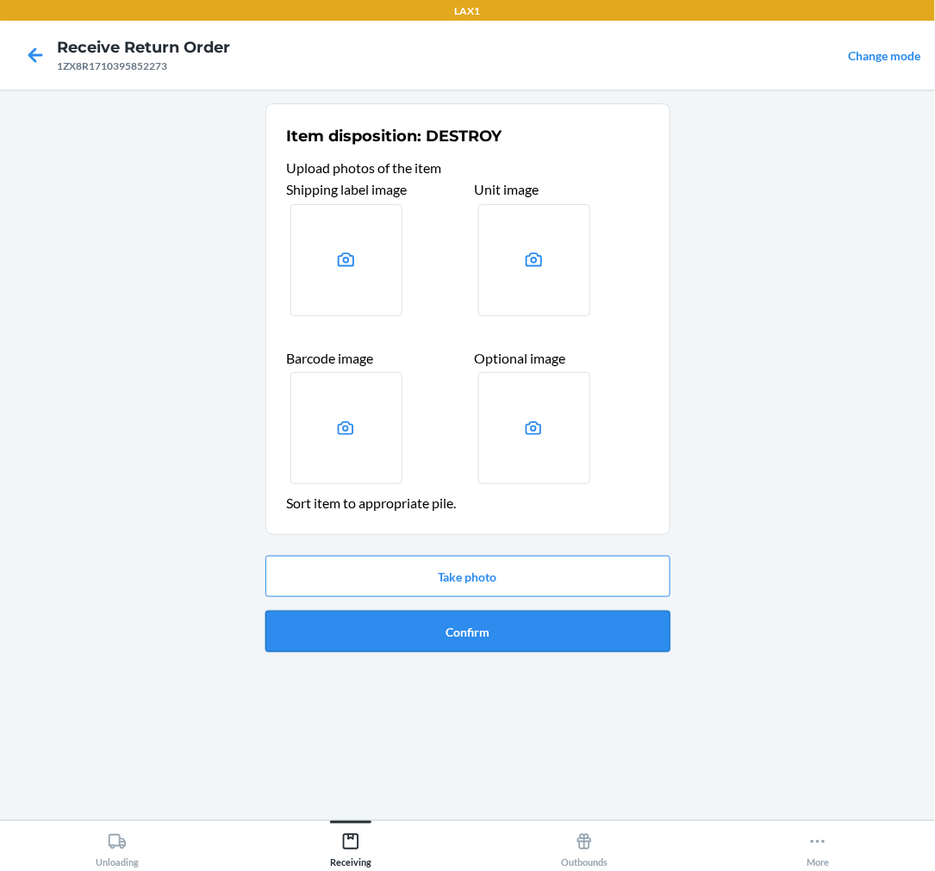
click at [503, 643] on button "Confirm" at bounding box center [467, 631] width 405 height 41
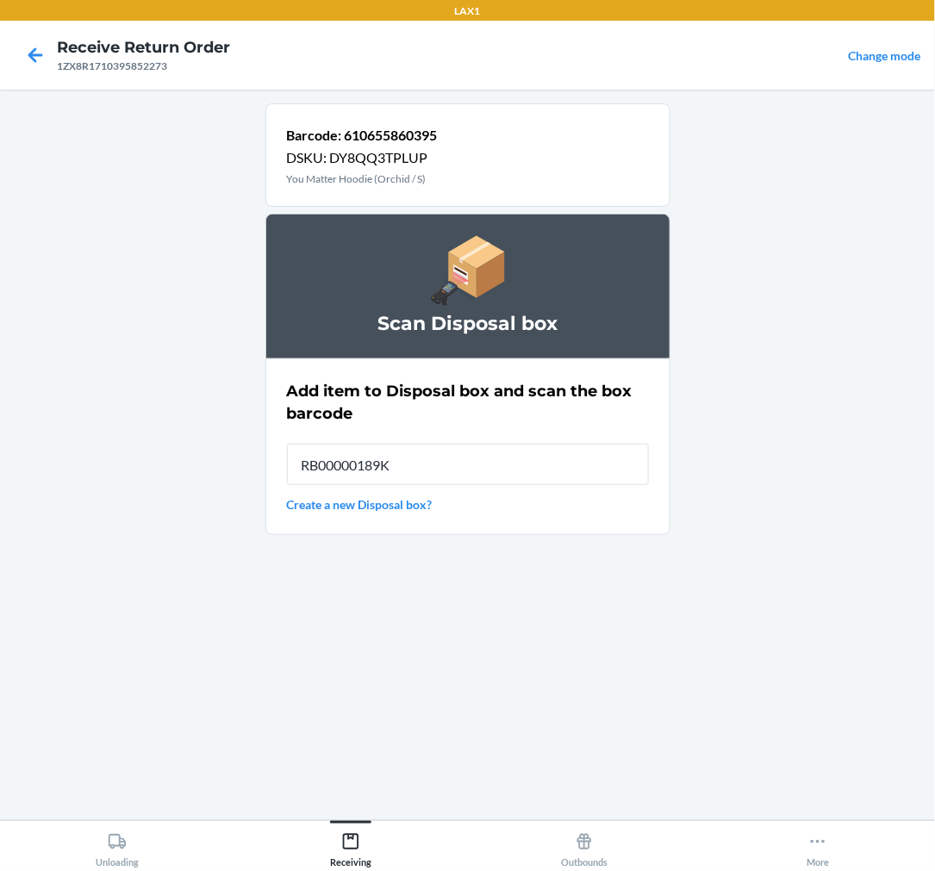
type input "RB00000189K"
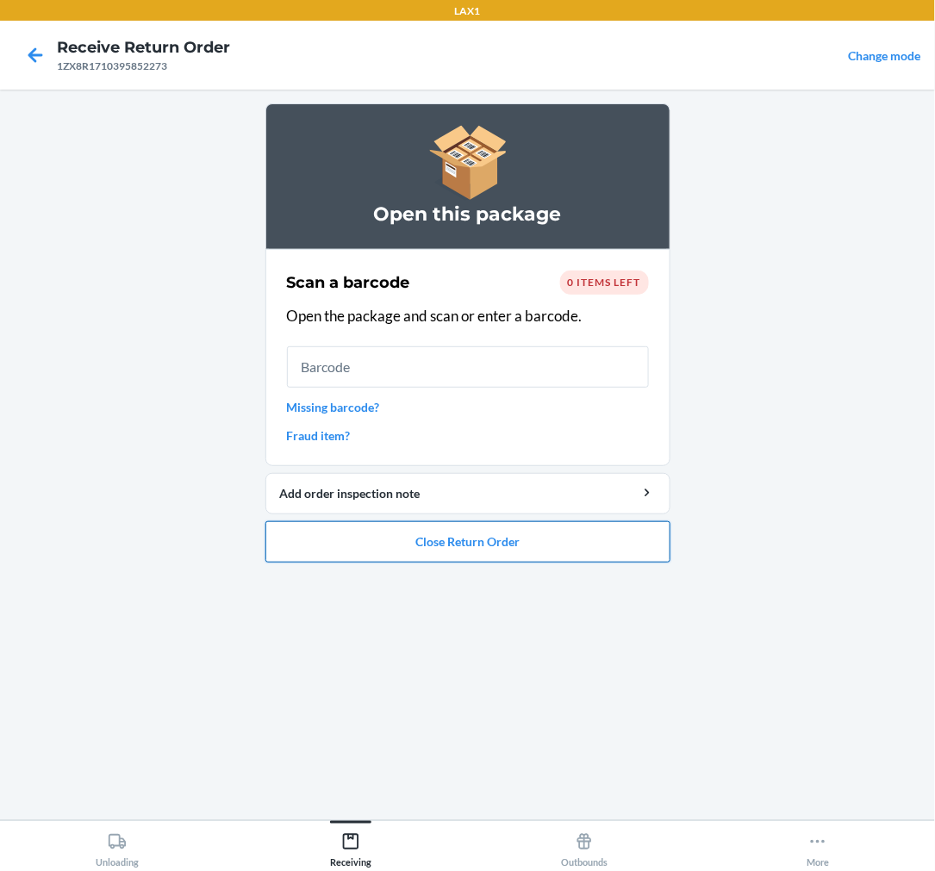
drag, startPoint x: 530, startPoint y: 532, endPoint x: 539, endPoint y: 527, distance: 9.6
click at [538, 527] on button "Close Return Order" at bounding box center [467, 541] width 405 height 41
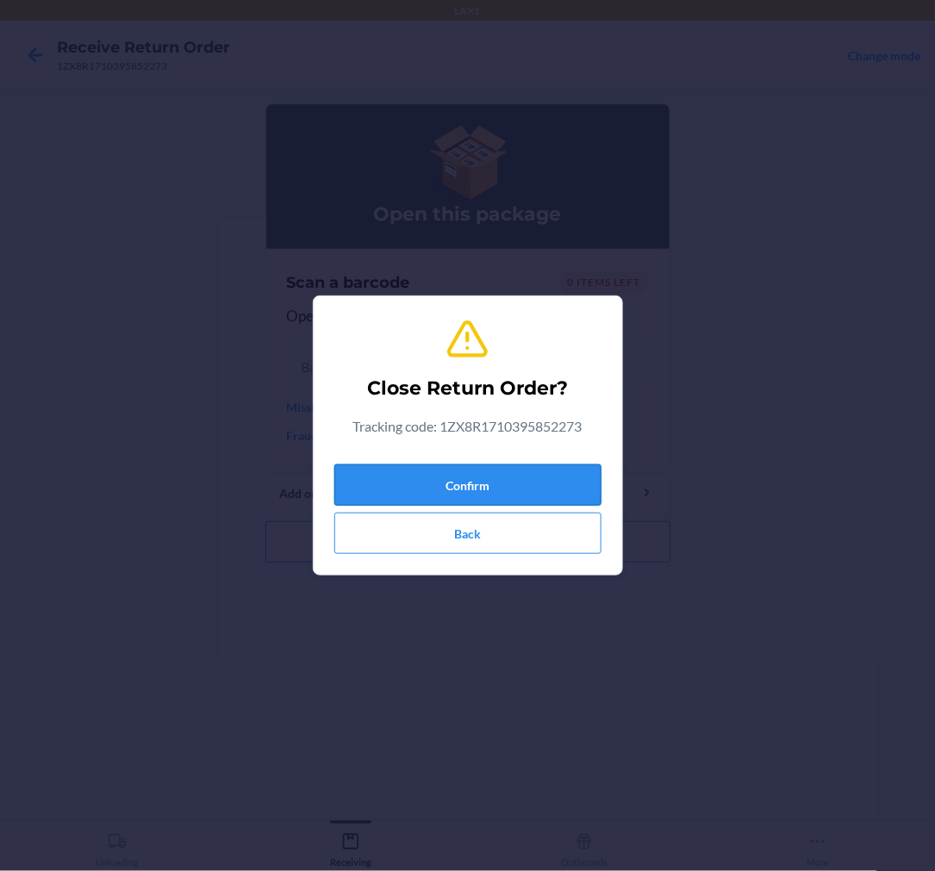
click at [518, 477] on button "Confirm" at bounding box center [467, 485] width 267 height 41
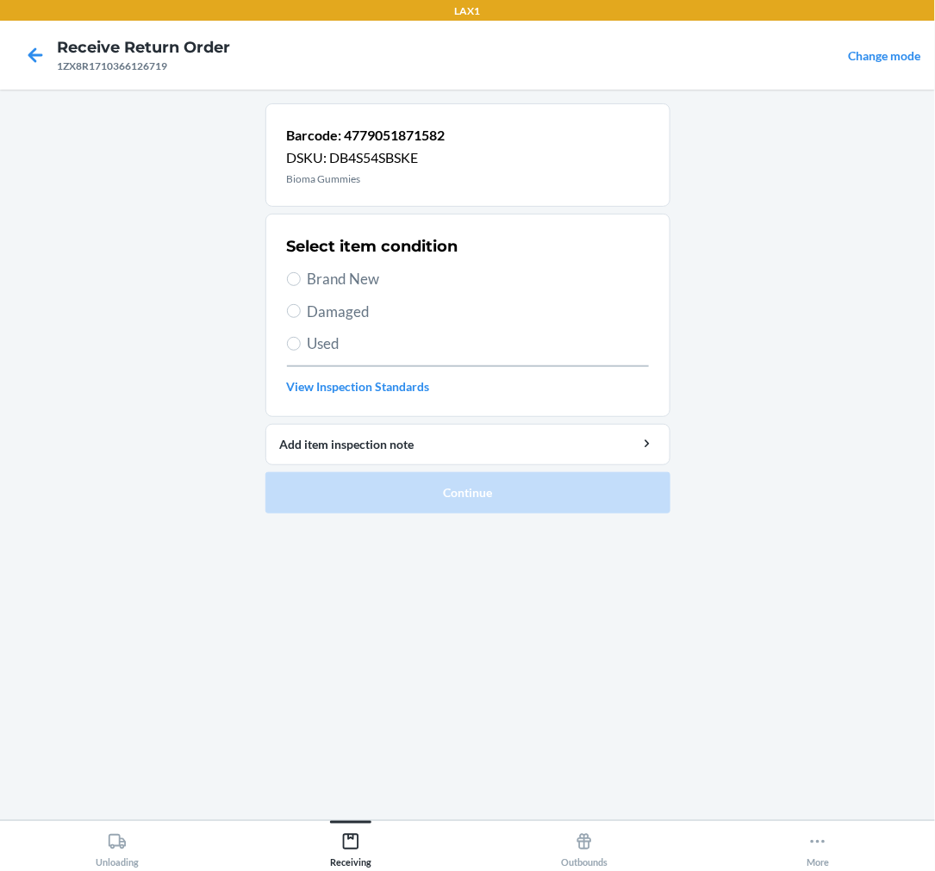
click at [299, 319] on label "Damaged" at bounding box center [468, 312] width 362 height 22
click at [299, 318] on input "Damaged" at bounding box center [294, 311] width 14 height 14
radio input "true"
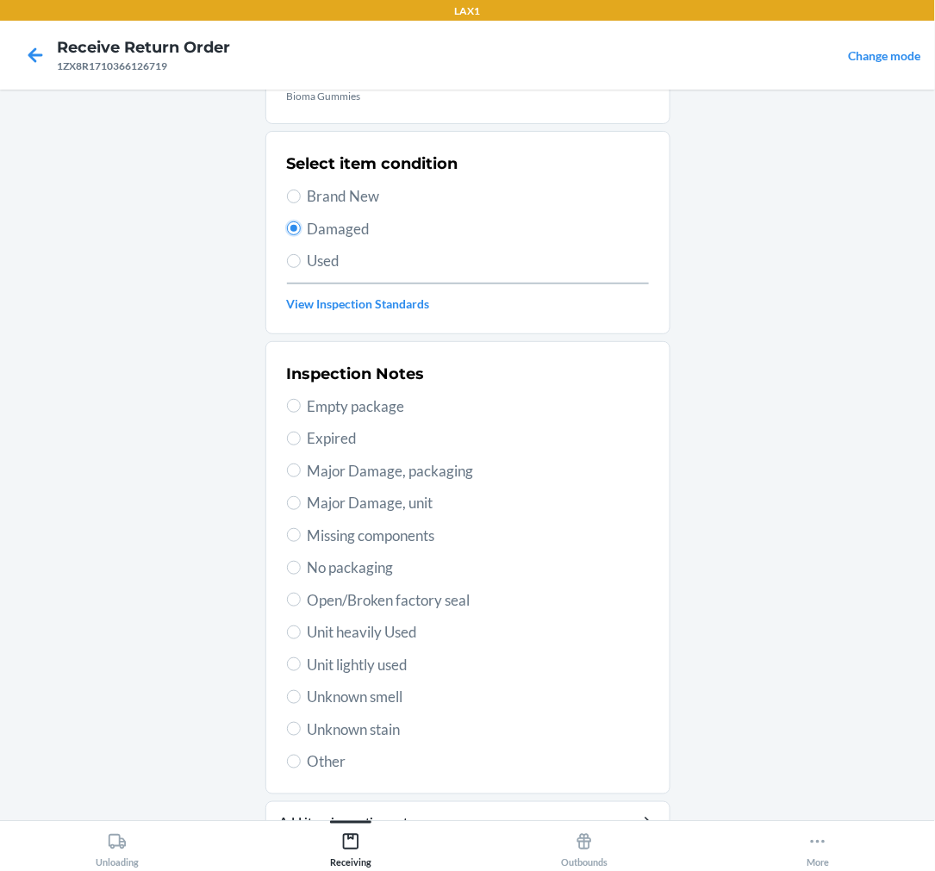
scroll to position [166, 0]
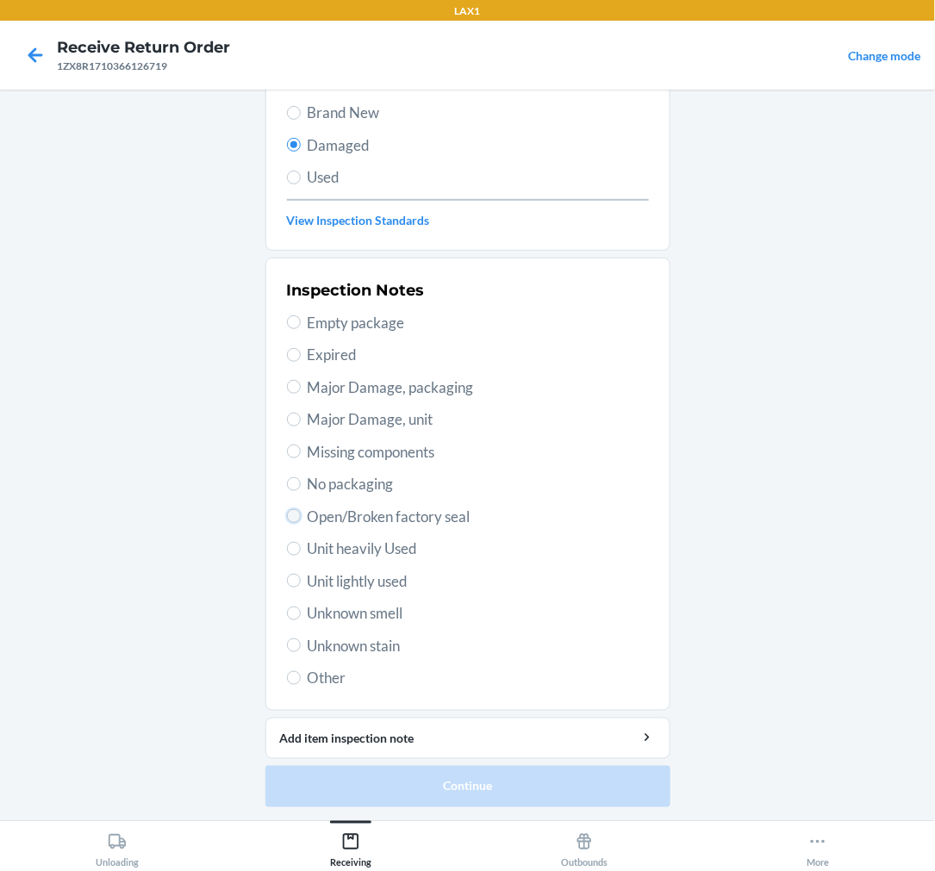
click at [288, 518] on input "Open/Broken factory seal" at bounding box center [294, 516] width 14 height 14
radio input "true"
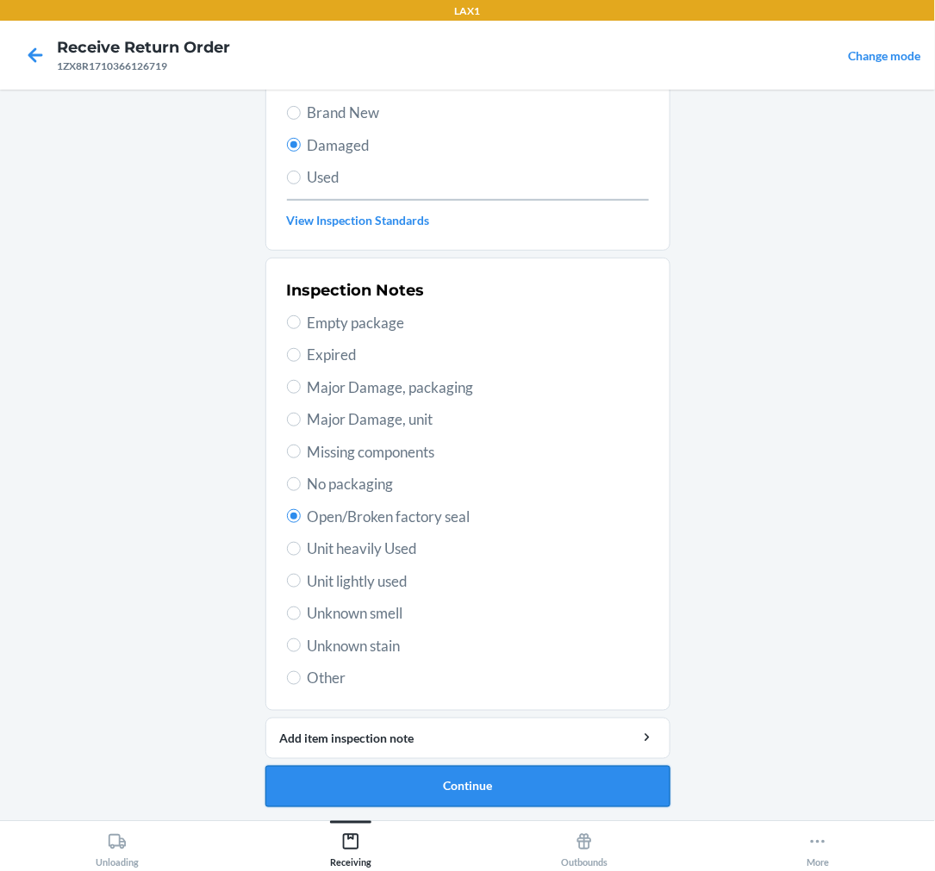
click at [590, 780] on button "Continue" at bounding box center [467, 786] width 405 height 41
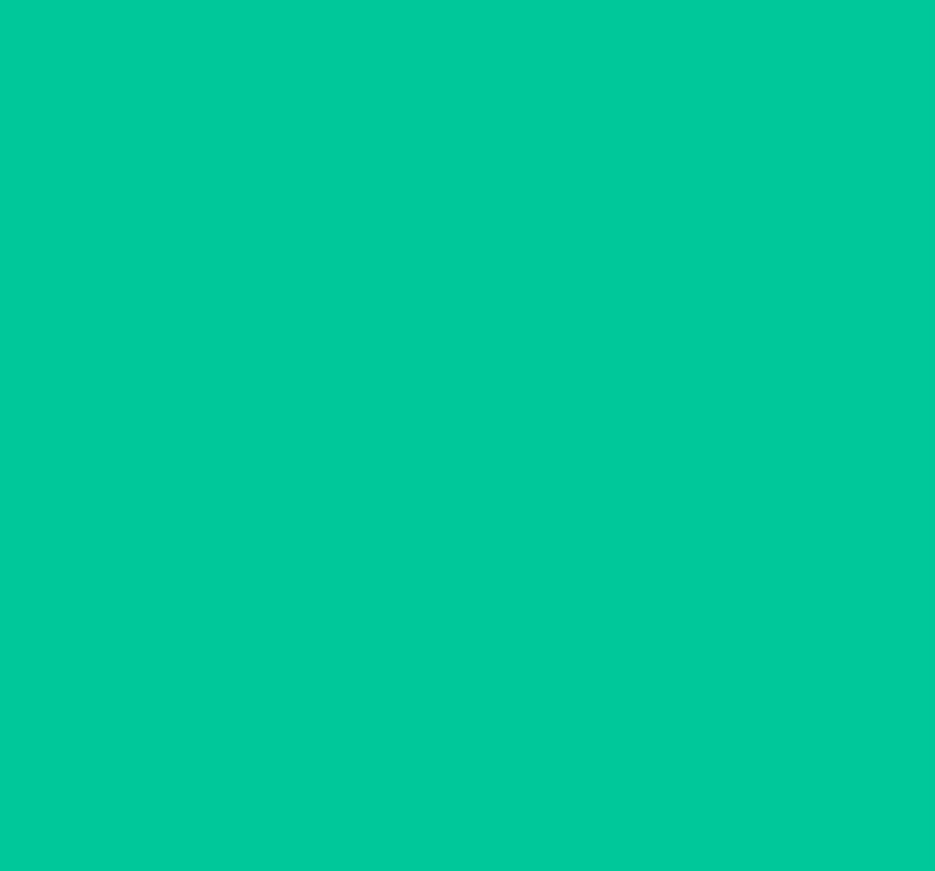
scroll to position [14, 0]
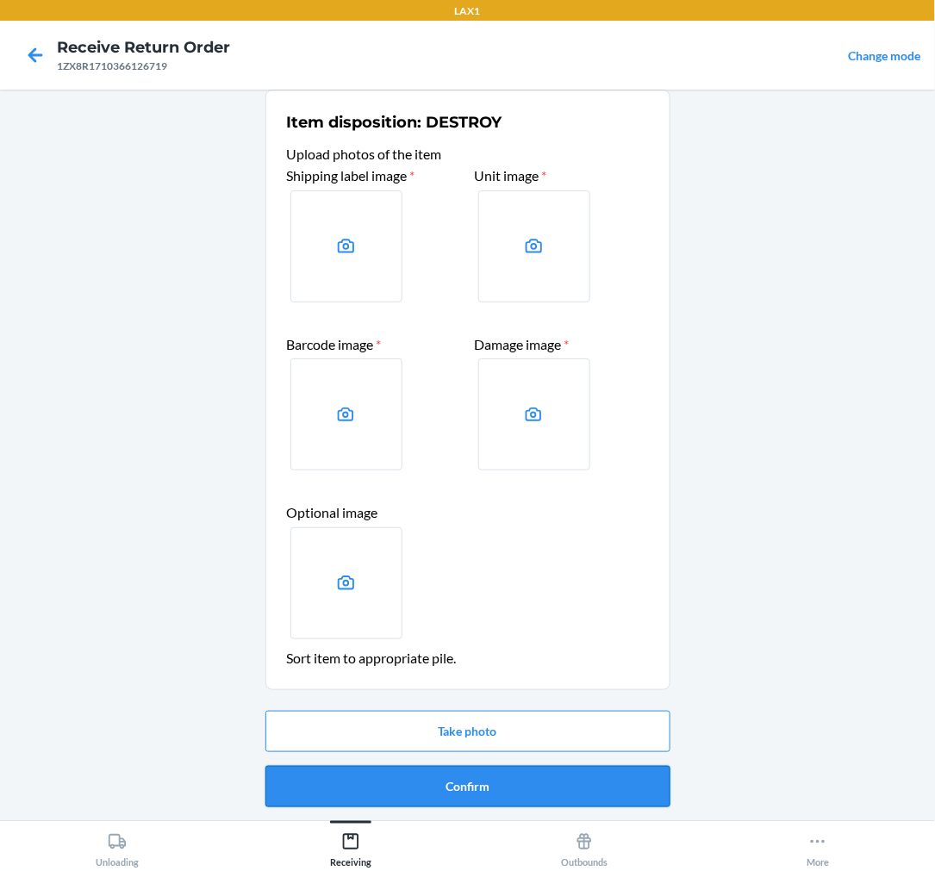
click at [483, 783] on button "Confirm" at bounding box center [467, 786] width 405 height 41
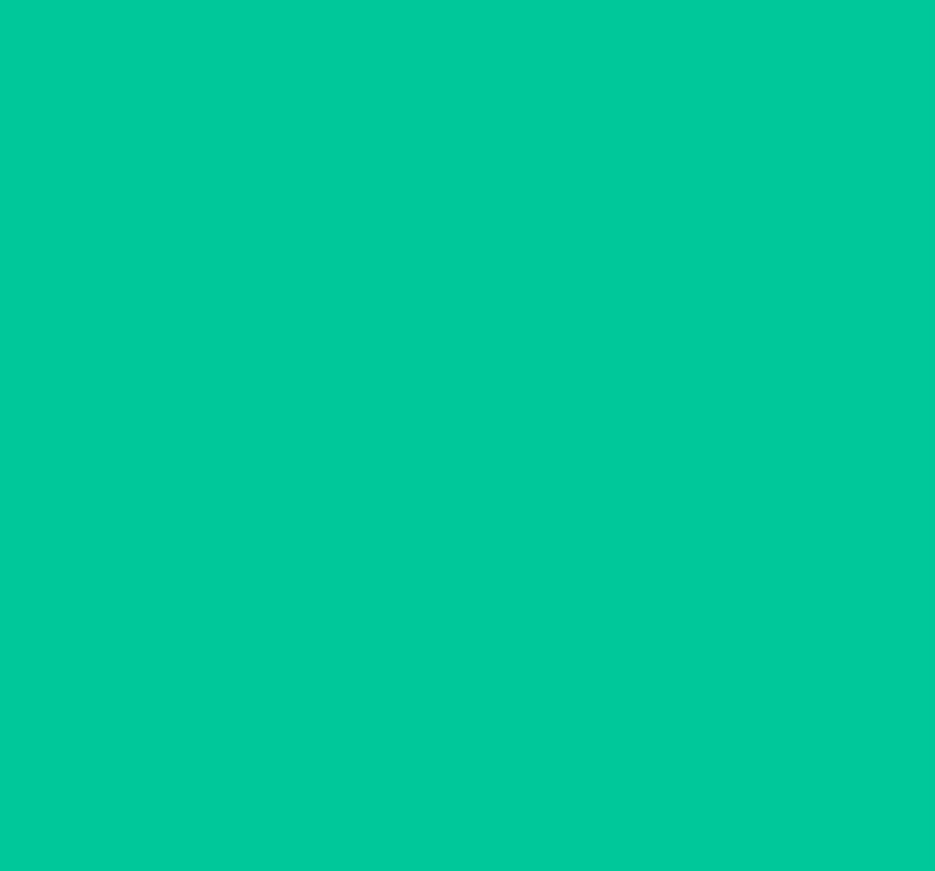
scroll to position [0, 0]
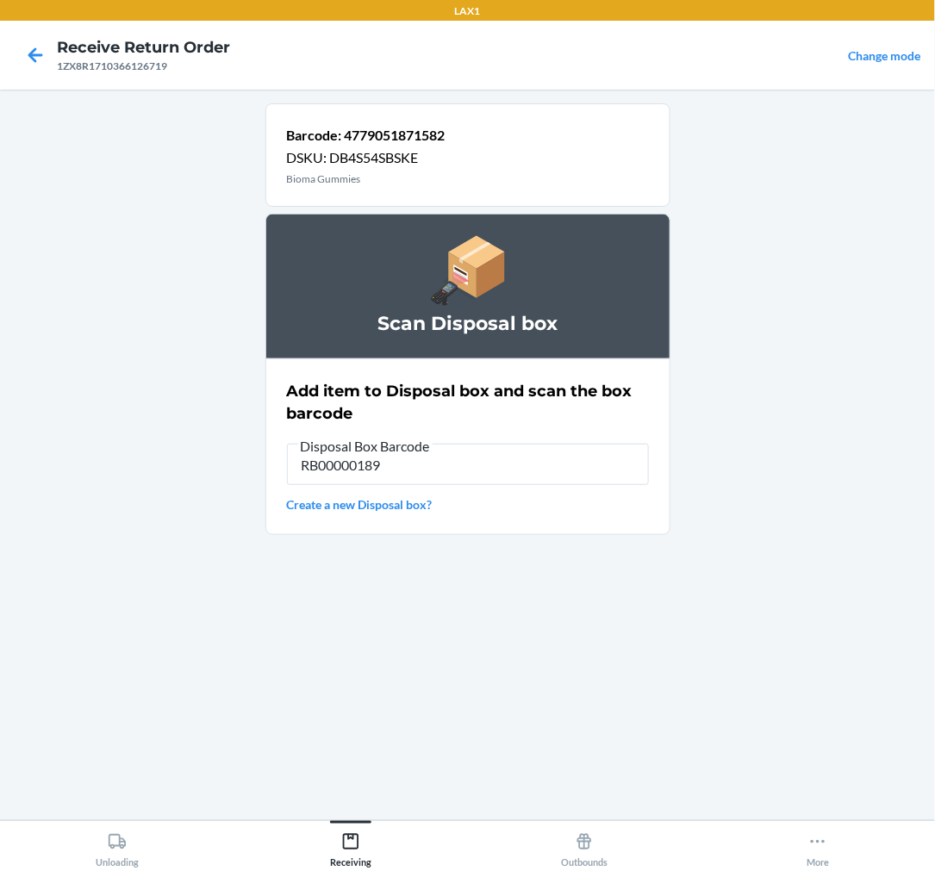
type input "RB00000189K"
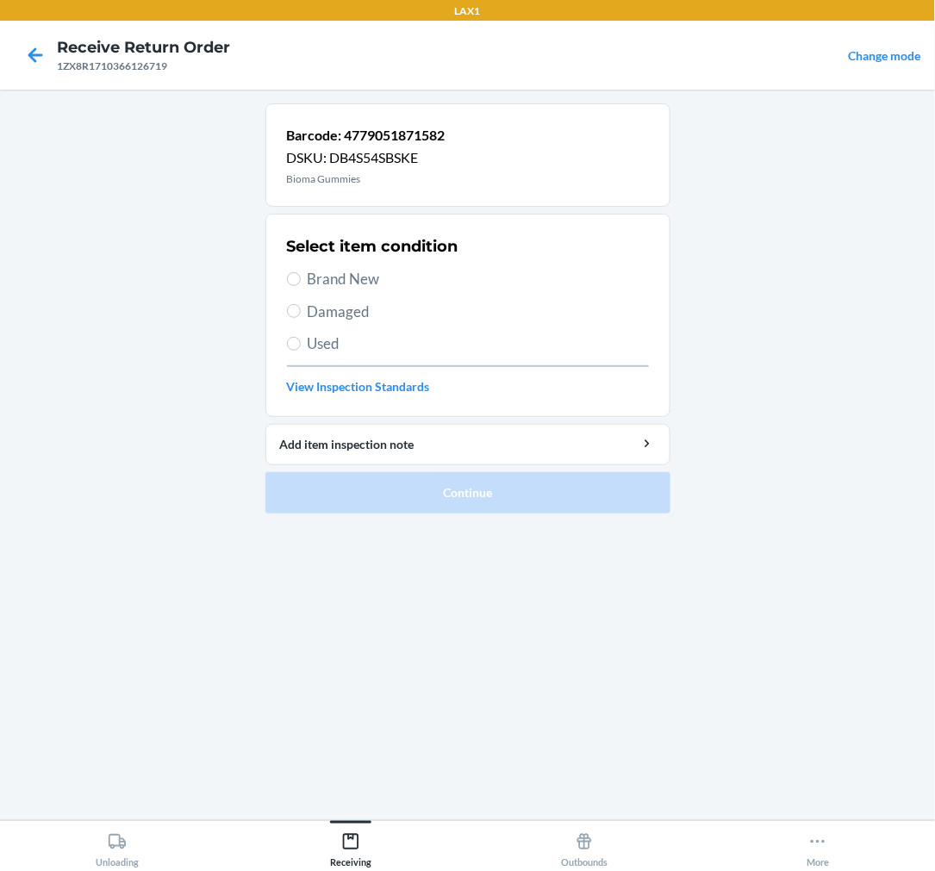
click at [305, 271] on label "Brand New" at bounding box center [468, 279] width 362 height 22
click at [301, 272] on input "Brand New" at bounding box center [294, 279] width 14 height 14
radio input "true"
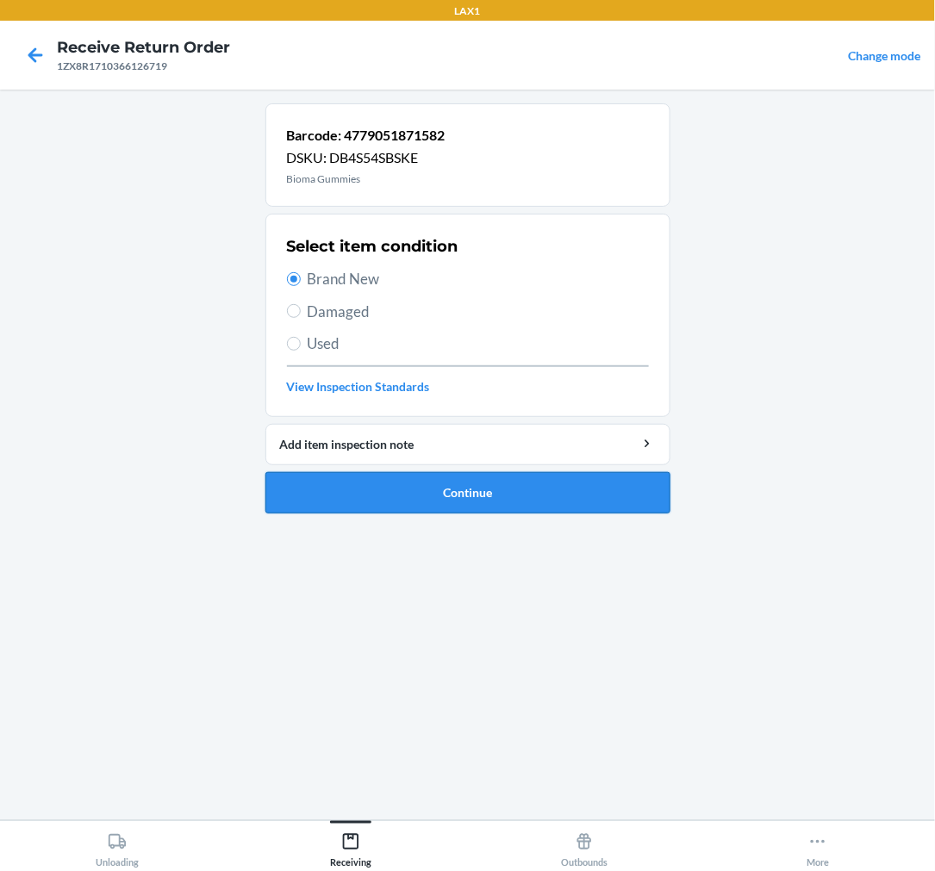
click at [434, 488] on button "Continue" at bounding box center [467, 492] width 405 height 41
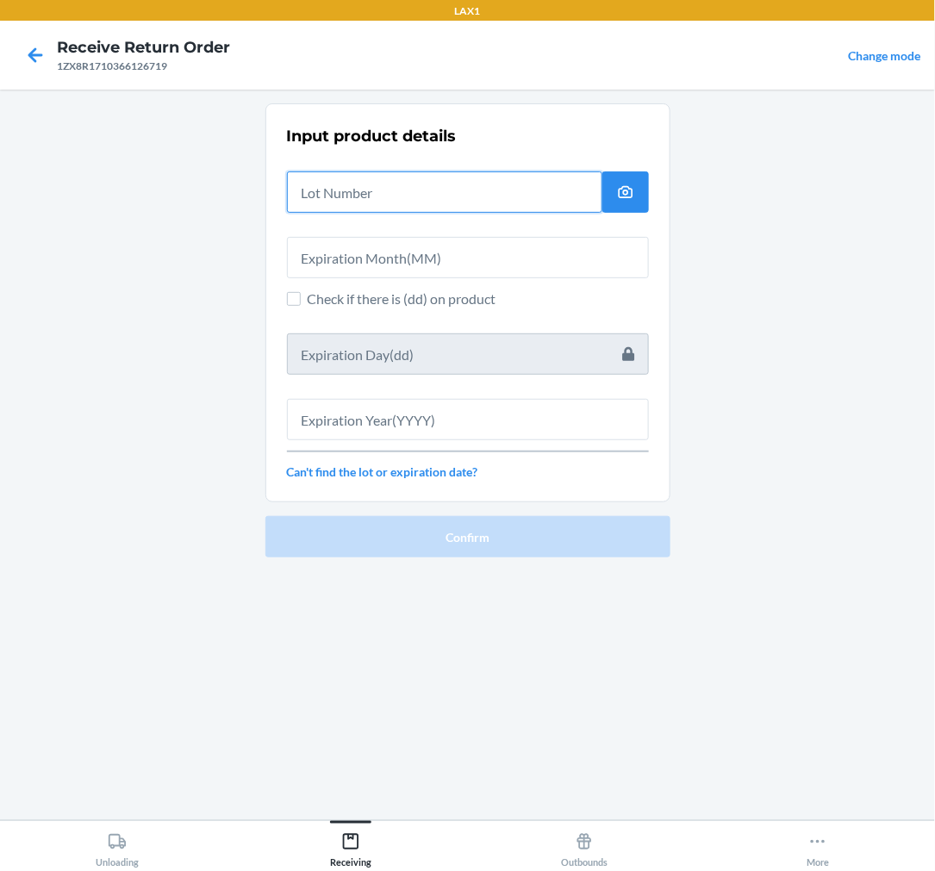
click at [434, 190] on input "text" at bounding box center [444, 192] width 315 height 41
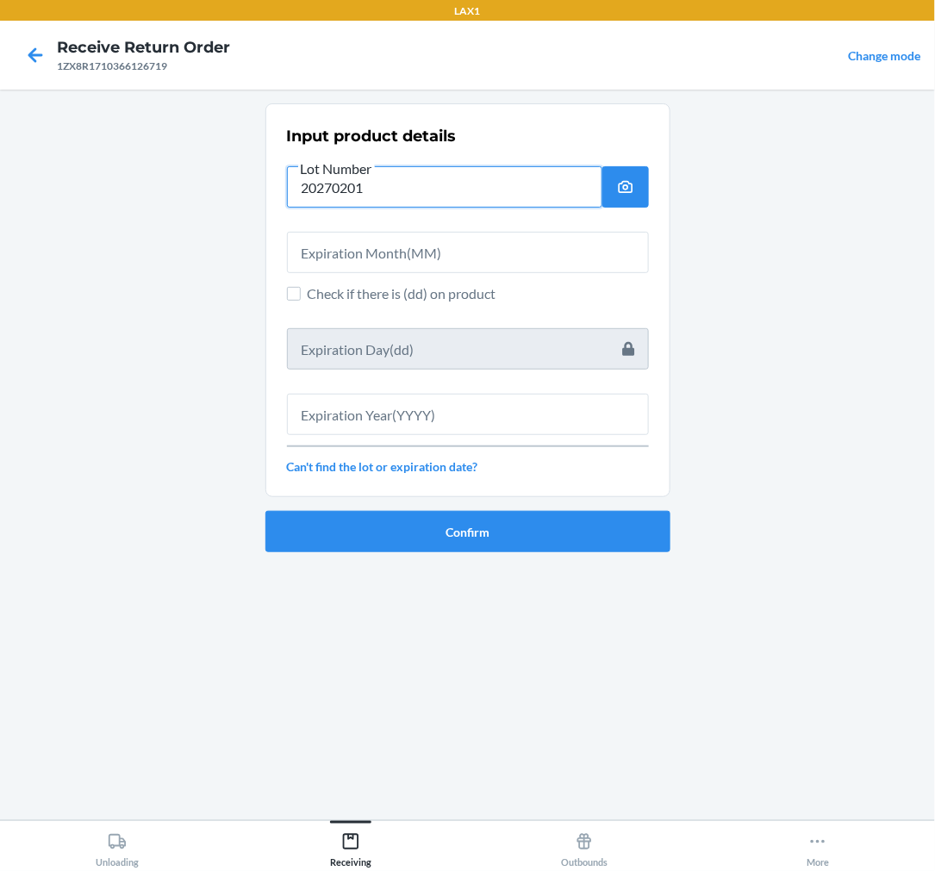
type input "20270201"
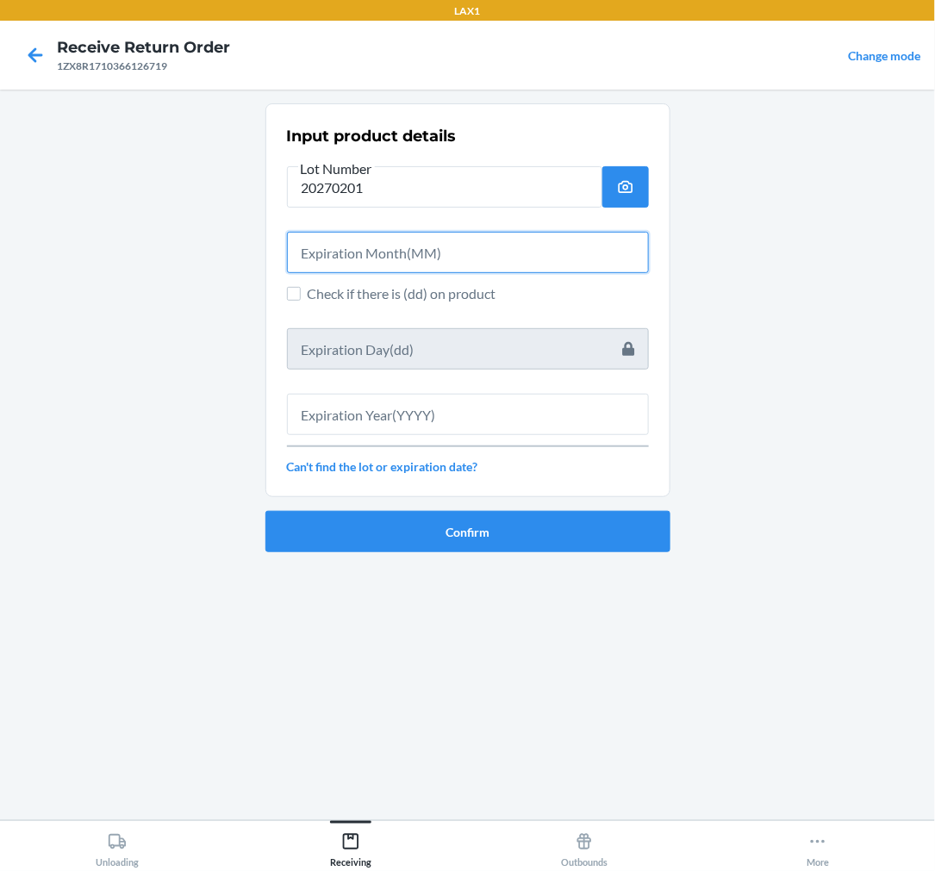
click at [412, 261] on input "text" at bounding box center [468, 252] width 362 height 41
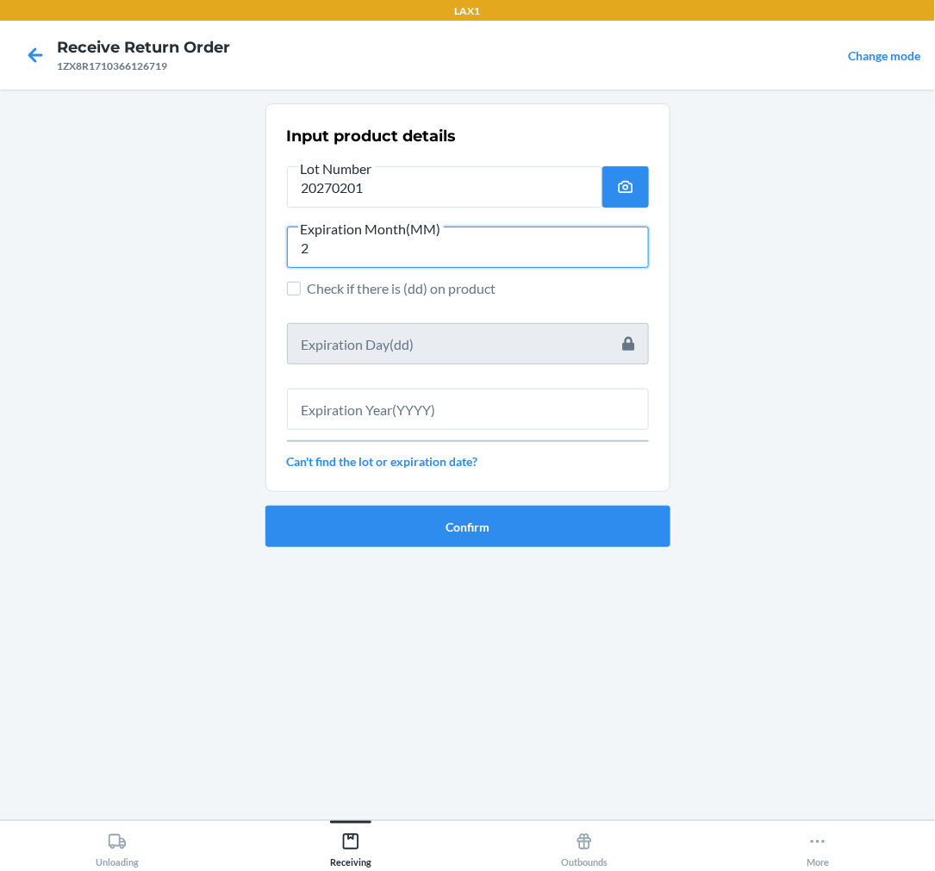
type input "2"
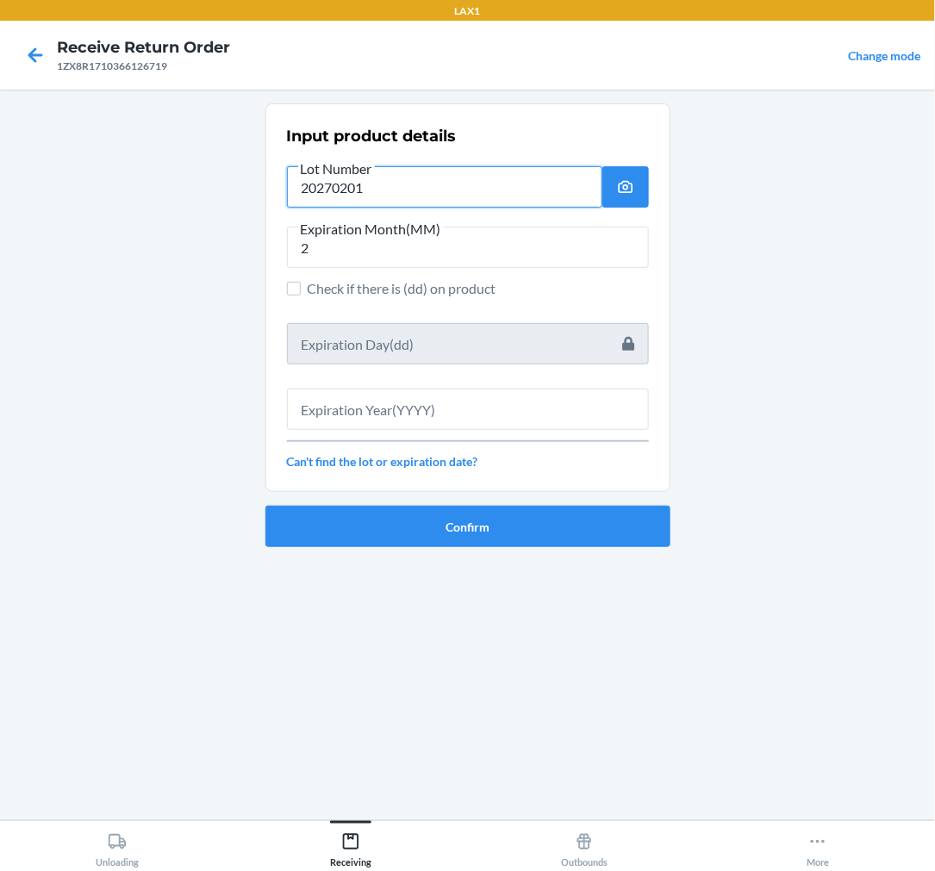
drag, startPoint x: 402, startPoint y: 190, endPoint x: 310, endPoint y: 209, distance: 93.3
click at [310, 209] on div "Input product details Lot Number 20270201 Expiration Month(MM) 2 Check if there…" at bounding box center [468, 298] width 362 height 356
type input "255045501-60"
click at [342, 234] on span "Expiration Month(MM)" at bounding box center [371, 229] width 146 height 17
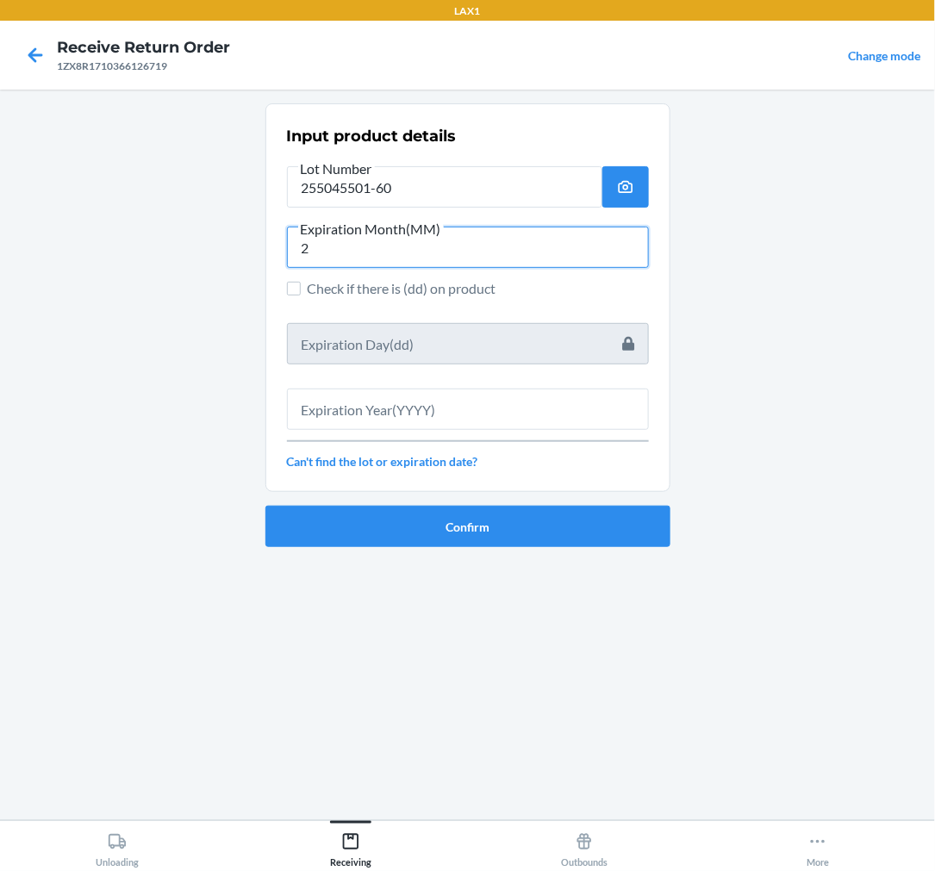
click at [342, 234] on input "2" at bounding box center [468, 247] width 362 height 41
type input "02"
click at [296, 284] on input "Check if there is (dd) on product" at bounding box center [294, 289] width 14 height 14
checkbox input "true"
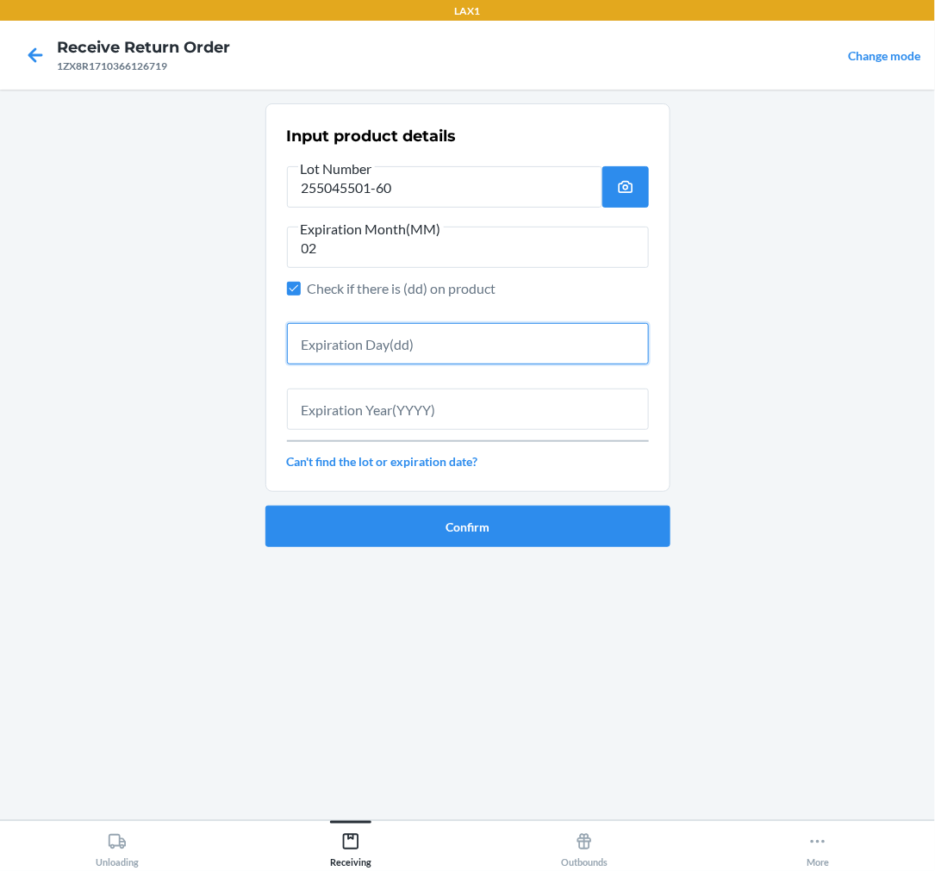
click at [420, 351] on input "text" at bounding box center [468, 343] width 362 height 41
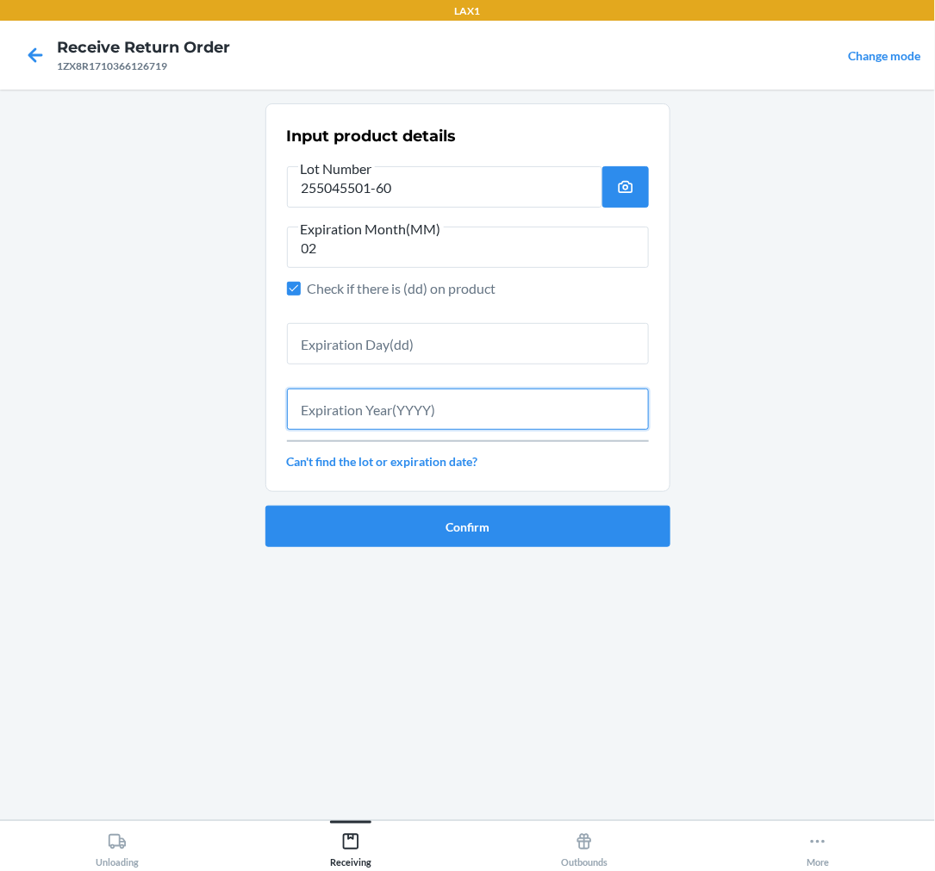
click at [425, 415] on input "text" at bounding box center [468, 409] width 362 height 41
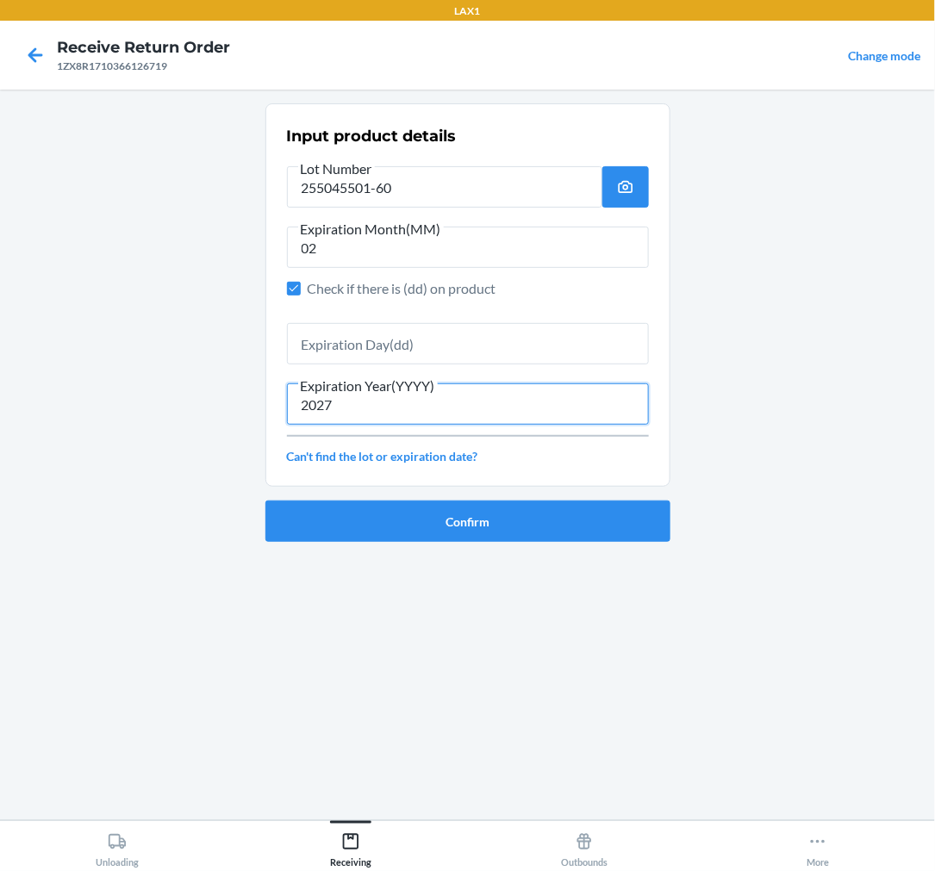
type input "2027"
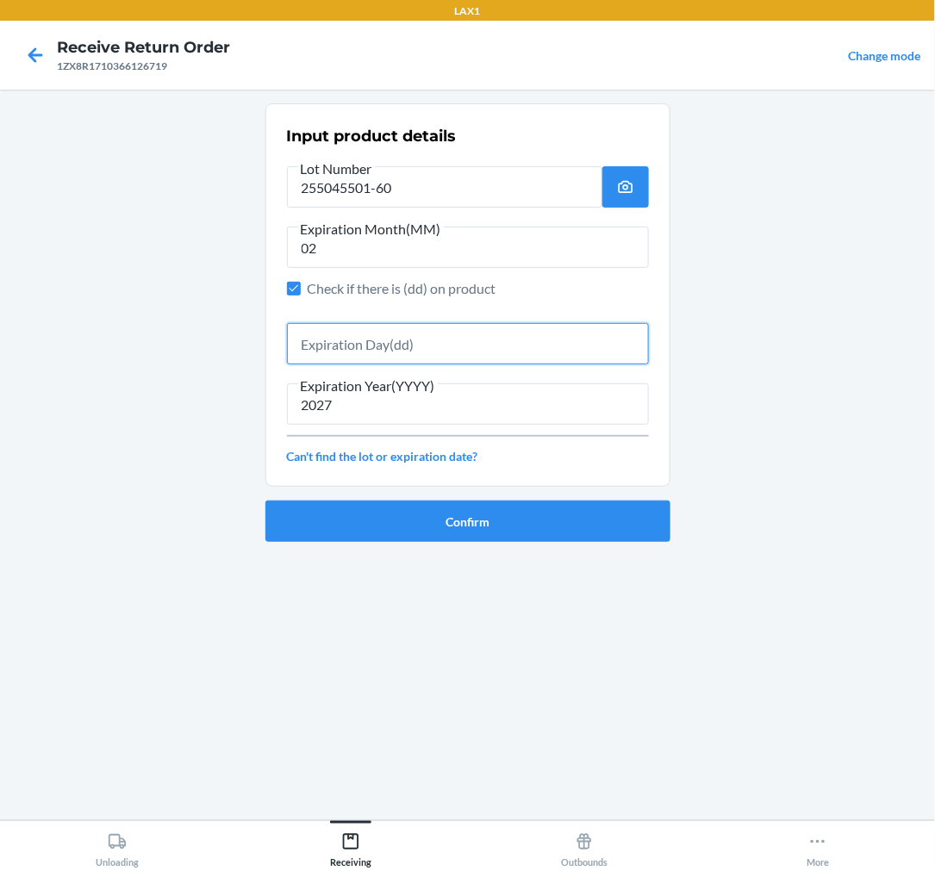
click at [399, 342] on input "text" at bounding box center [468, 343] width 362 height 41
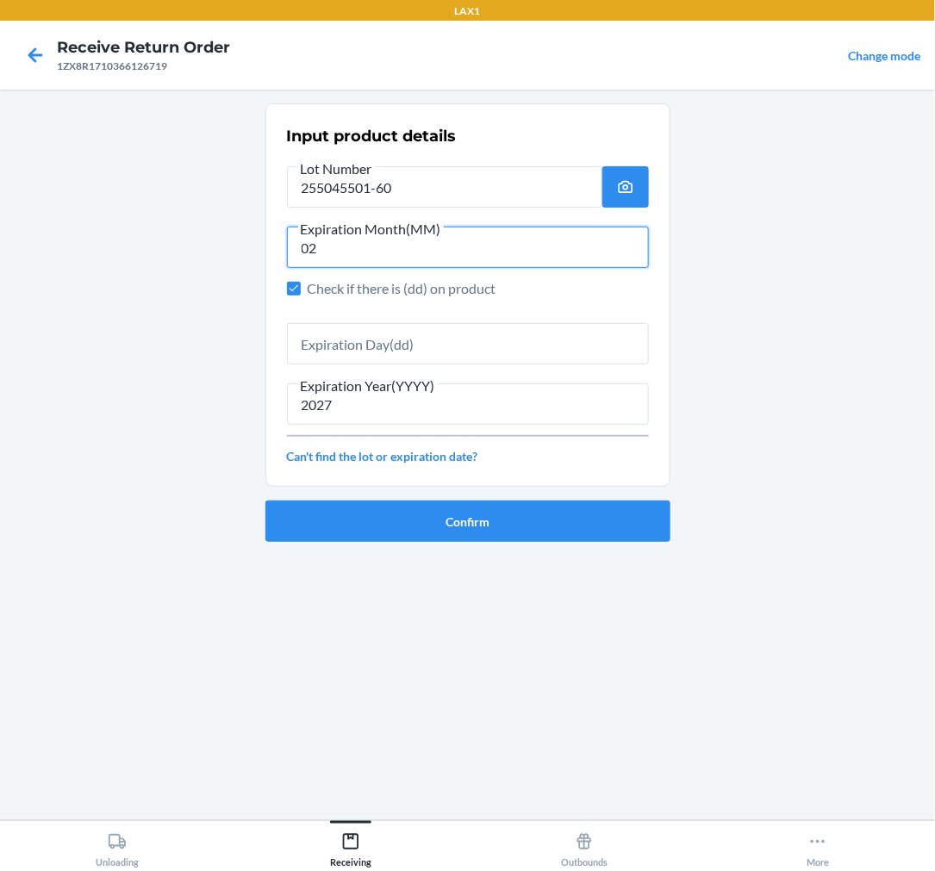
click at [357, 239] on input "02" at bounding box center [468, 247] width 362 height 41
type input "01"
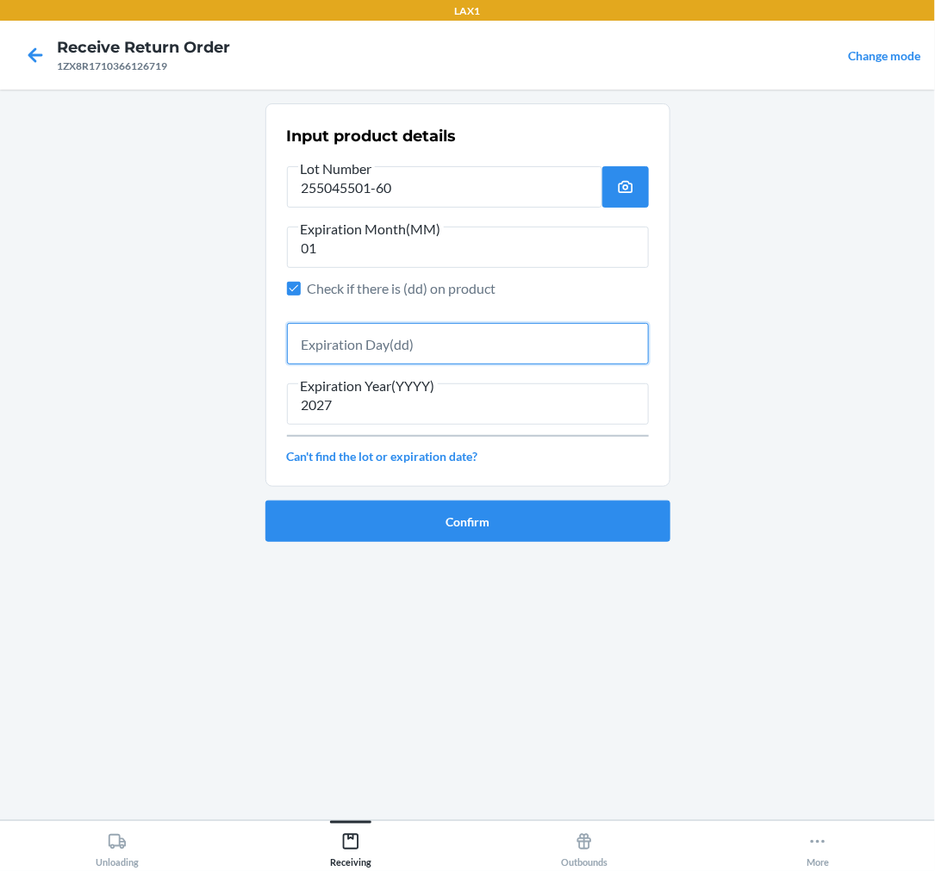
click at [353, 340] on input "text" at bounding box center [468, 343] width 362 height 41
click at [383, 342] on input "text" at bounding box center [468, 343] width 362 height 41
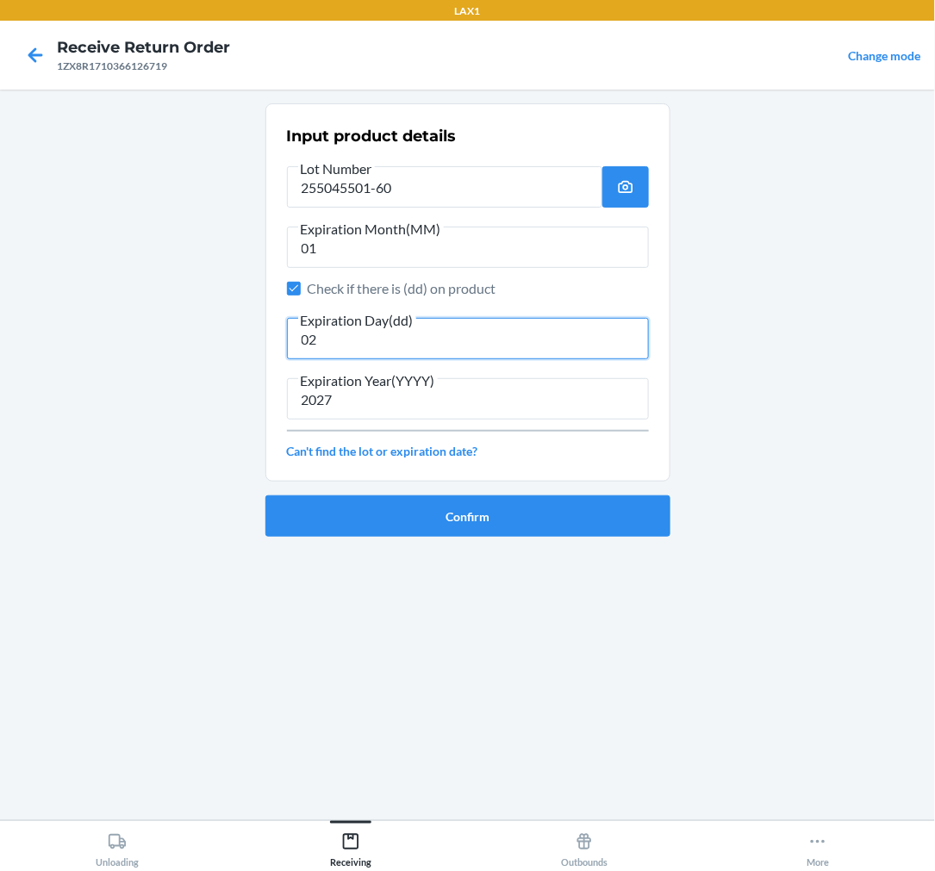
type input "02"
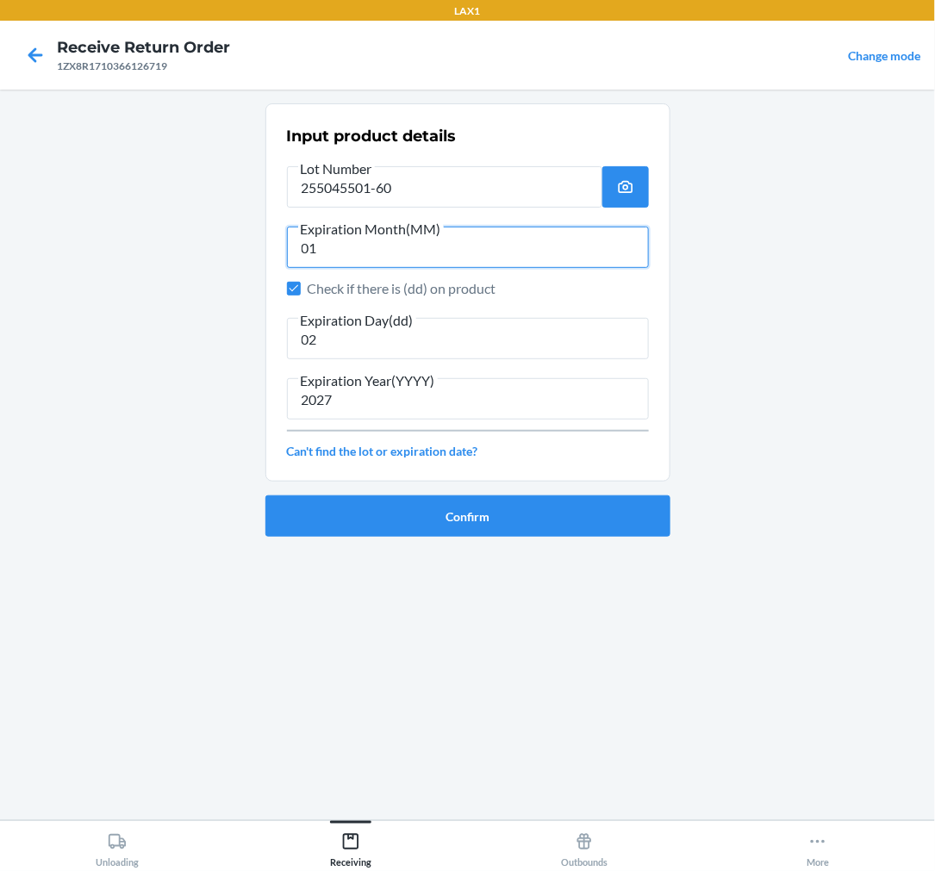
click at [325, 239] on input "01" at bounding box center [468, 247] width 362 height 41
type input "02"
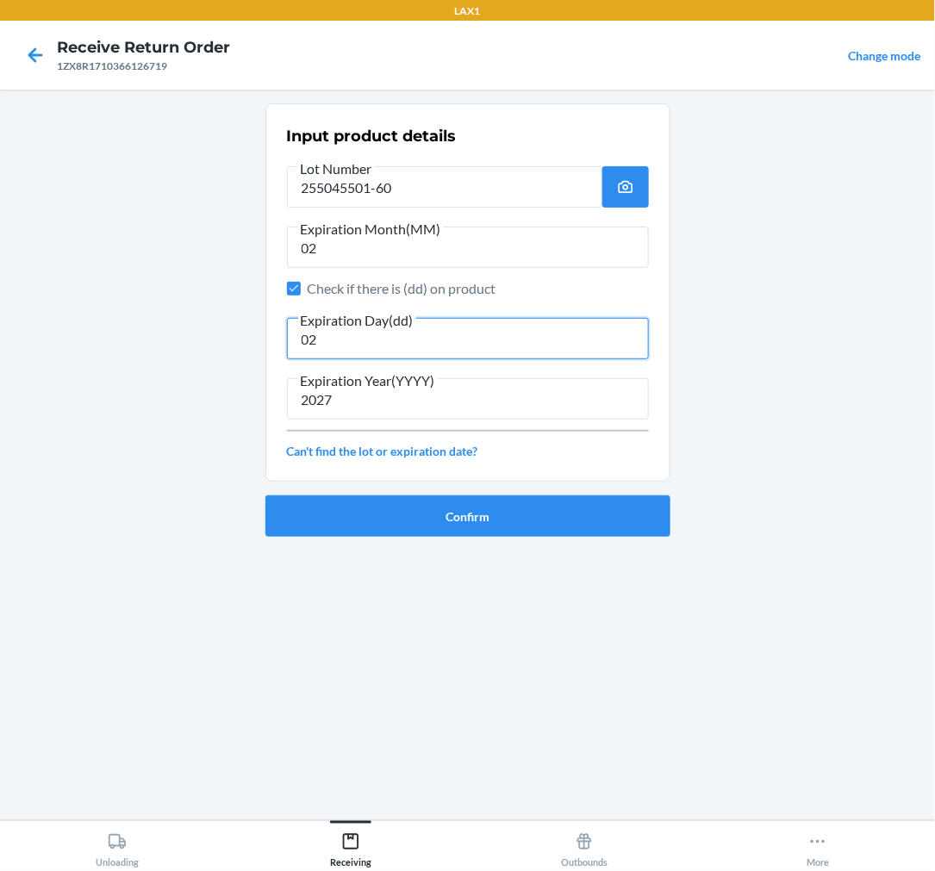
click at [336, 336] on input "02" at bounding box center [468, 338] width 362 height 41
type input "01"
click at [417, 509] on button "Confirm" at bounding box center [467, 516] width 405 height 41
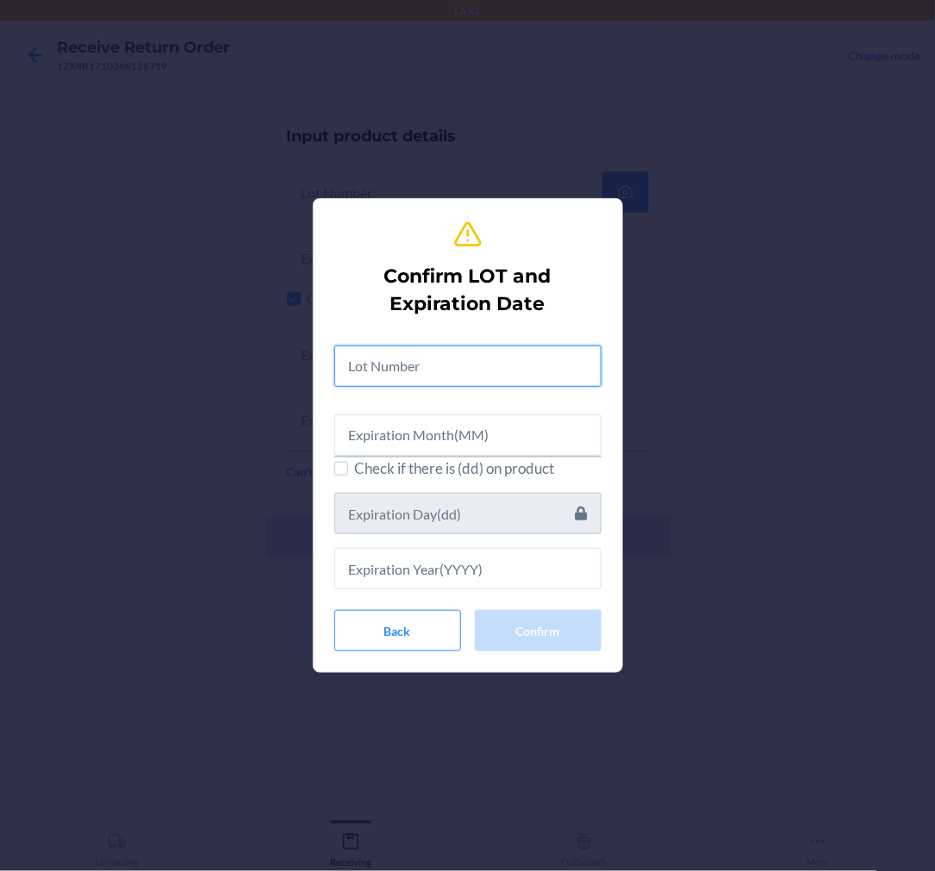
drag, startPoint x: 399, startPoint y: 366, endPoint x: 407, endPoint y: 349, distance: 18.9
click at [403, 357] on input "text" at bounding box center [467, 366] width 267 height 41
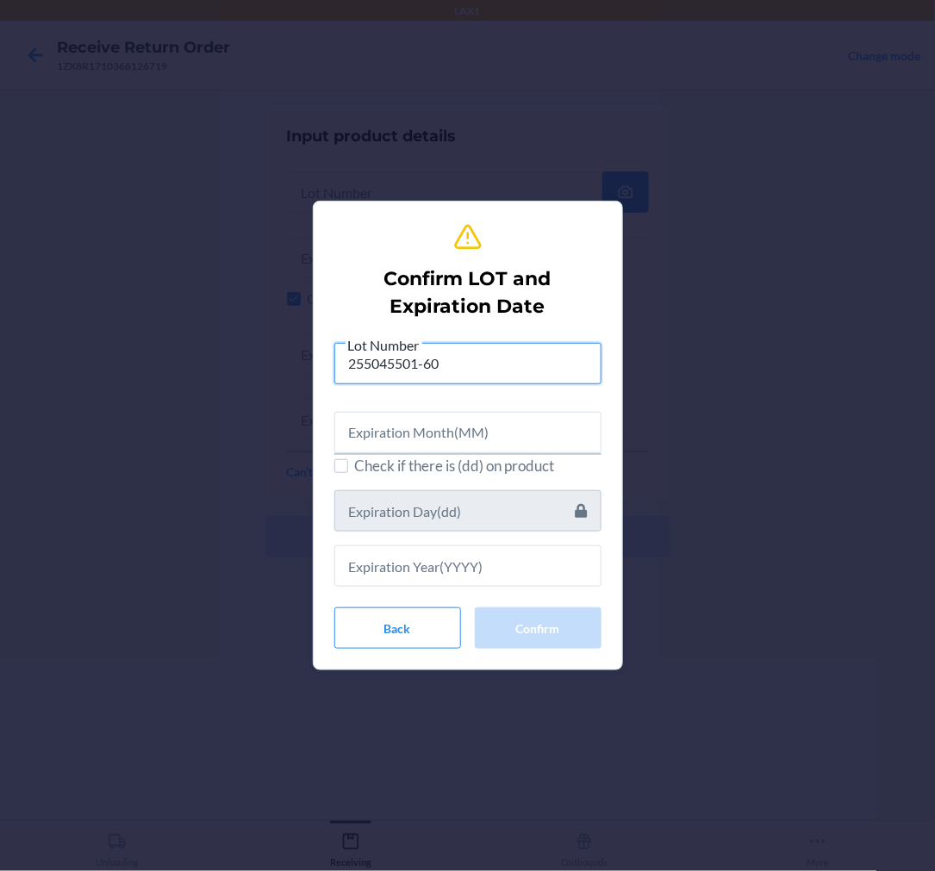
type input "255045501-60"
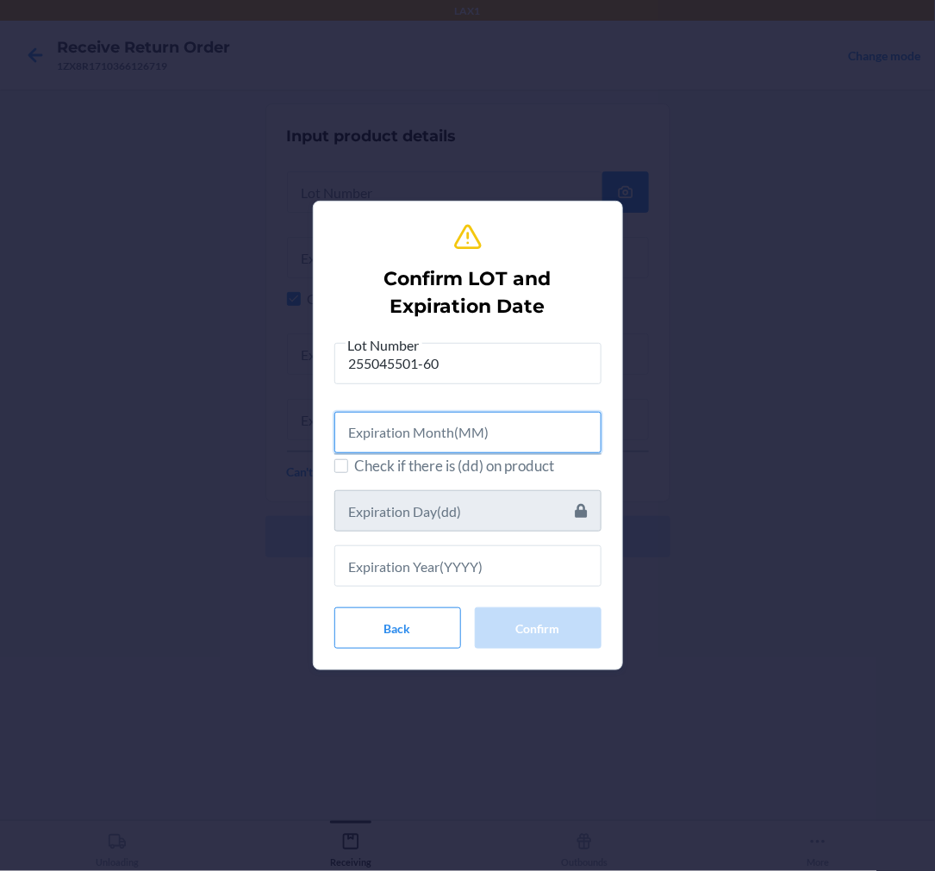
click at [452, 434] on input "text" at bounding box center [467, 432] width 267 height 41
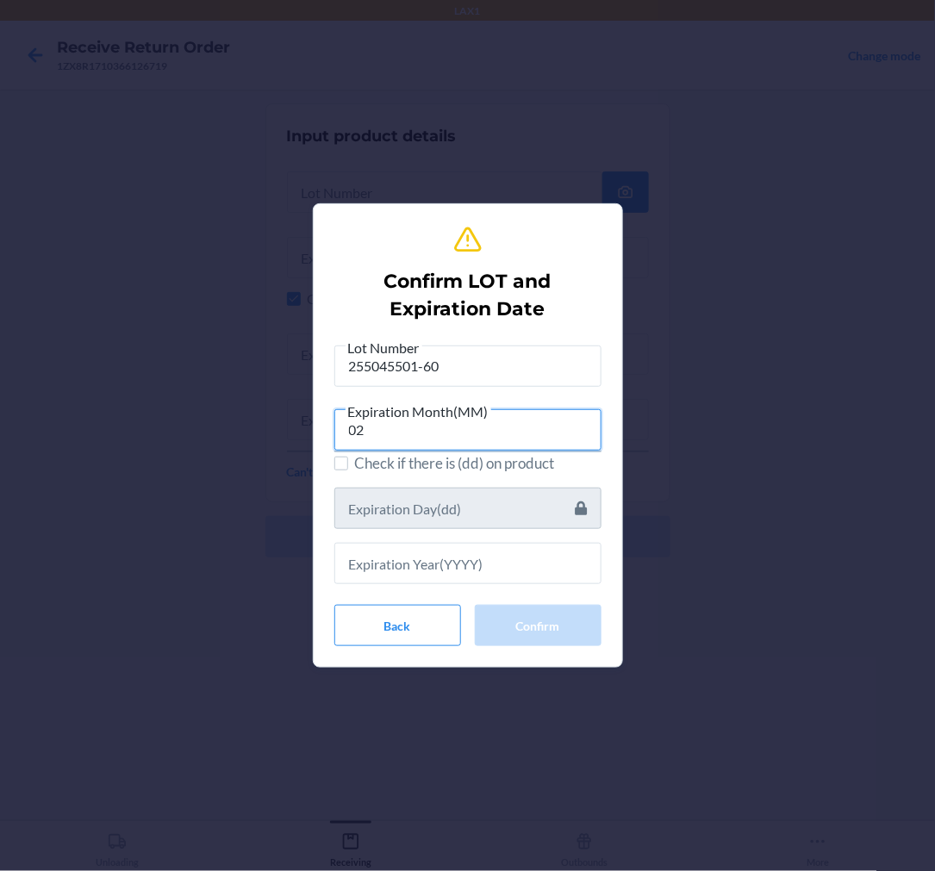
type input "02"
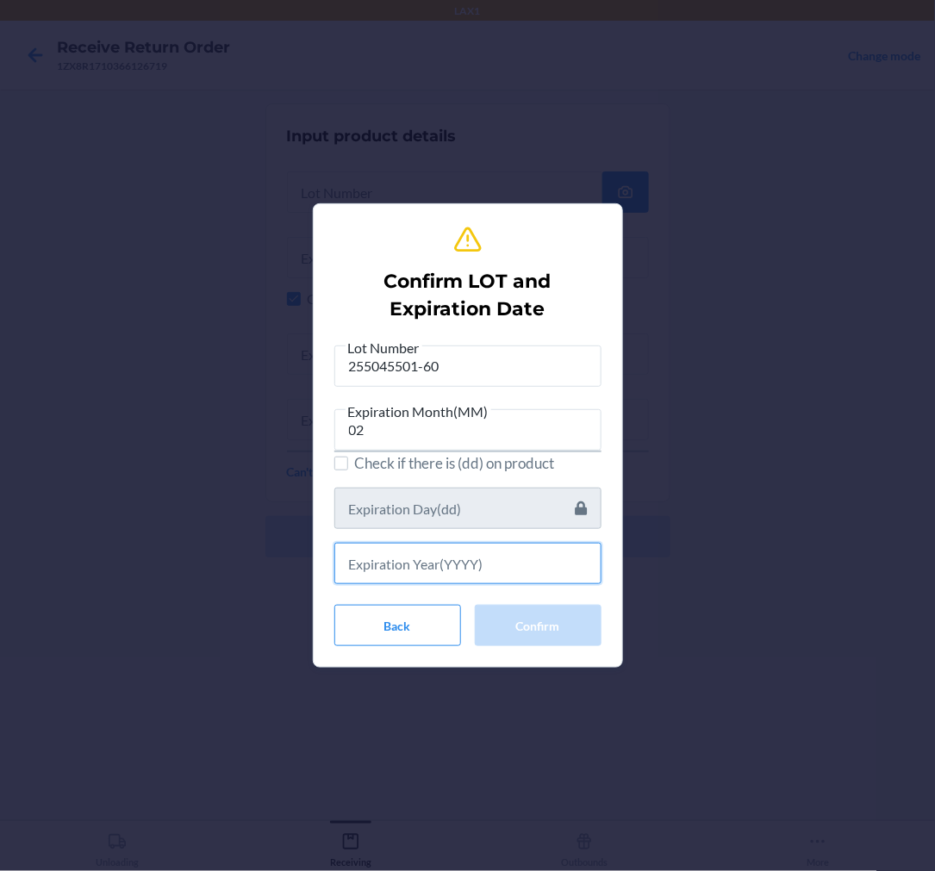
click at [478, 566] on input "text" at bounding box center [467, 563] width 267 height 41
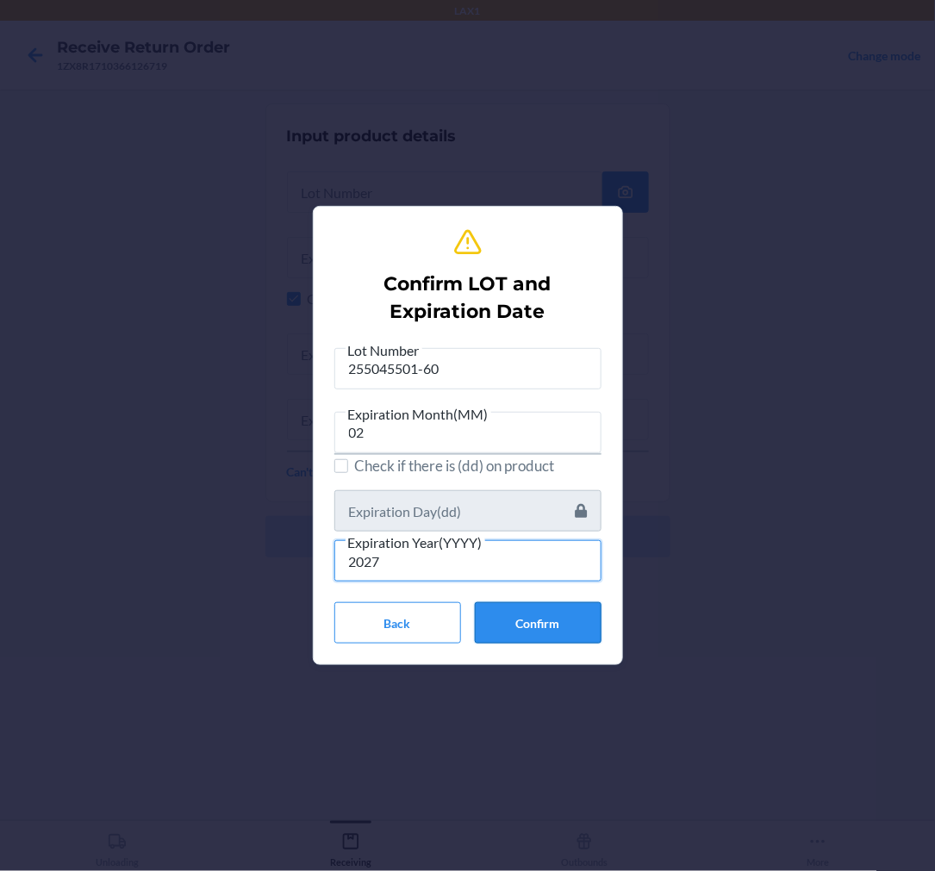
type input "2027"
click at [574, 622] on button "Confirm" at bounding box center [538, 622] width 127 height 41
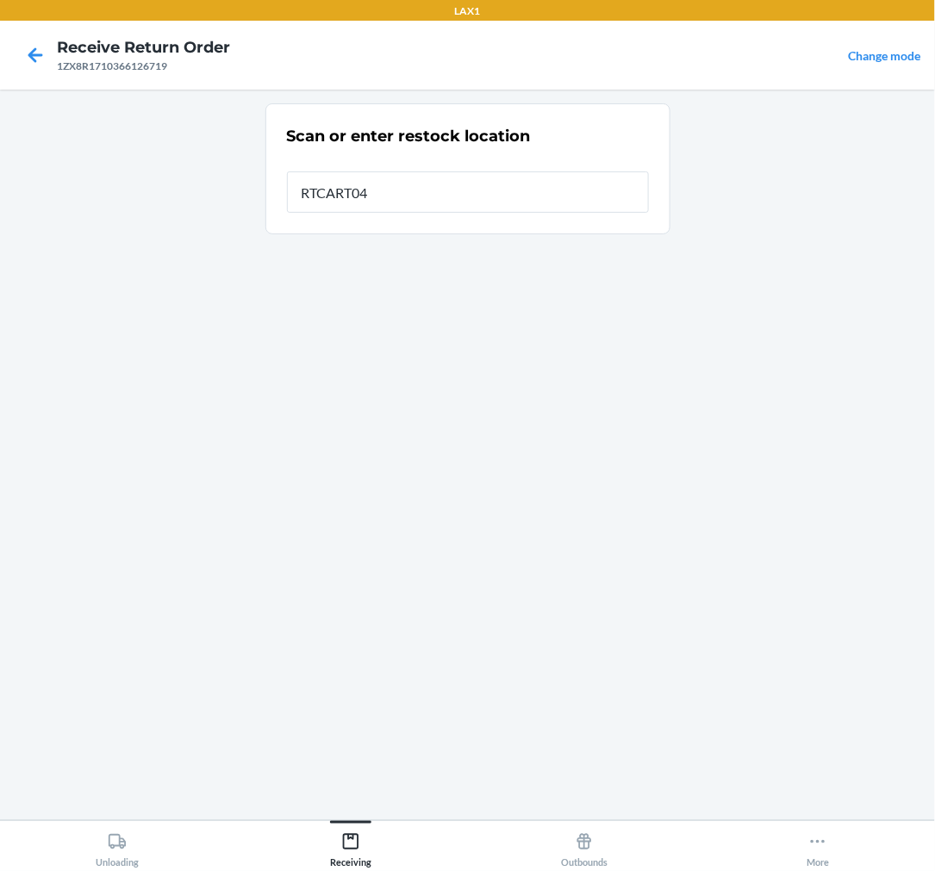
type input "RTCART046"
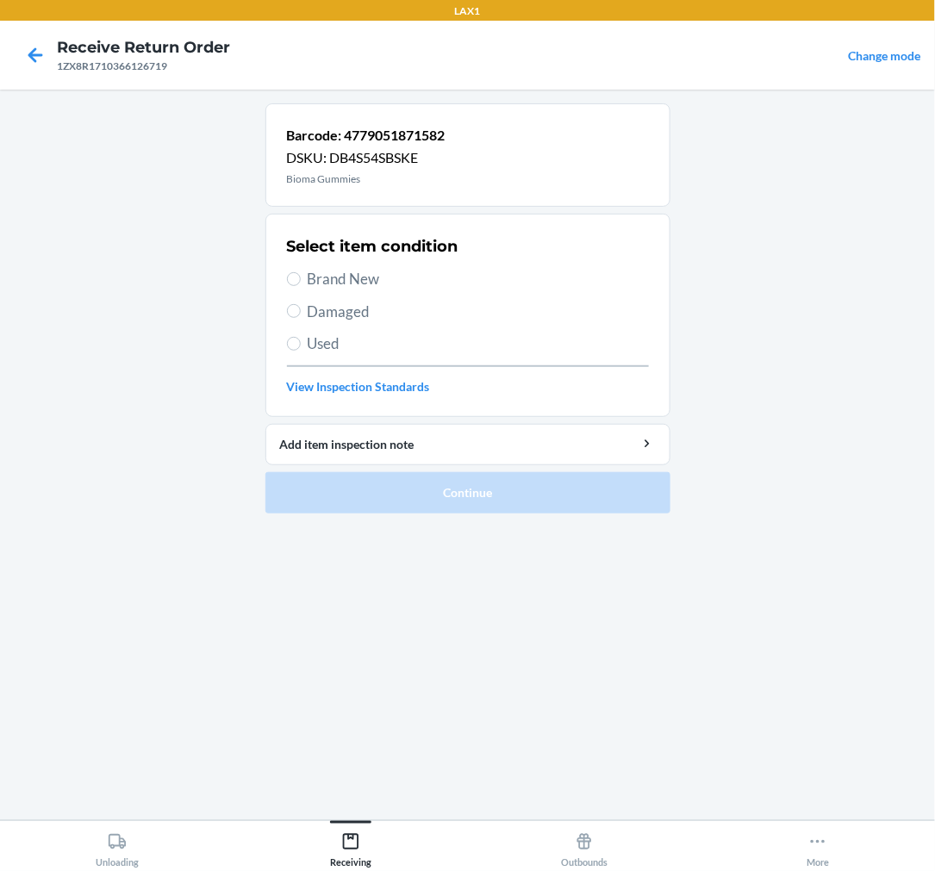
click at [303, 272] on label "Brand New" at bounding box center [468, 279] width 362 height 22
click at [298, 276] on input "Brand New" at bounding box center [294, 279] width 14 height 14
radio input "true"
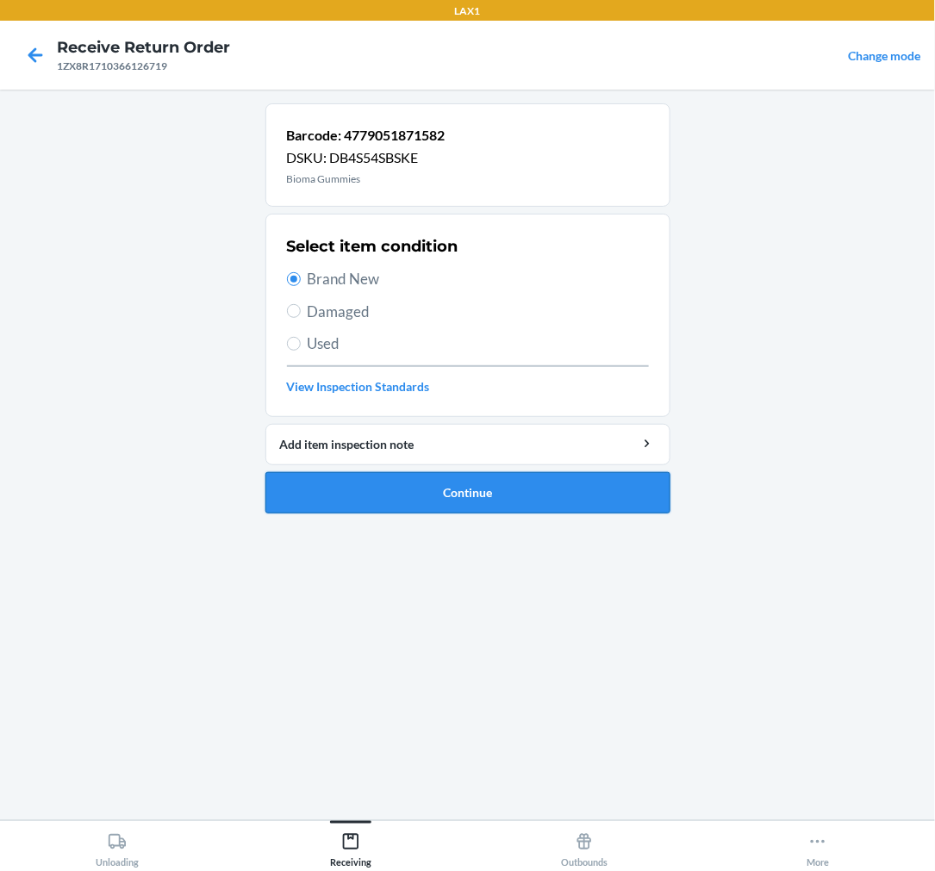
click at [522, 480] on button "Continue" at bounding box center [467, 492] width 405 height 41
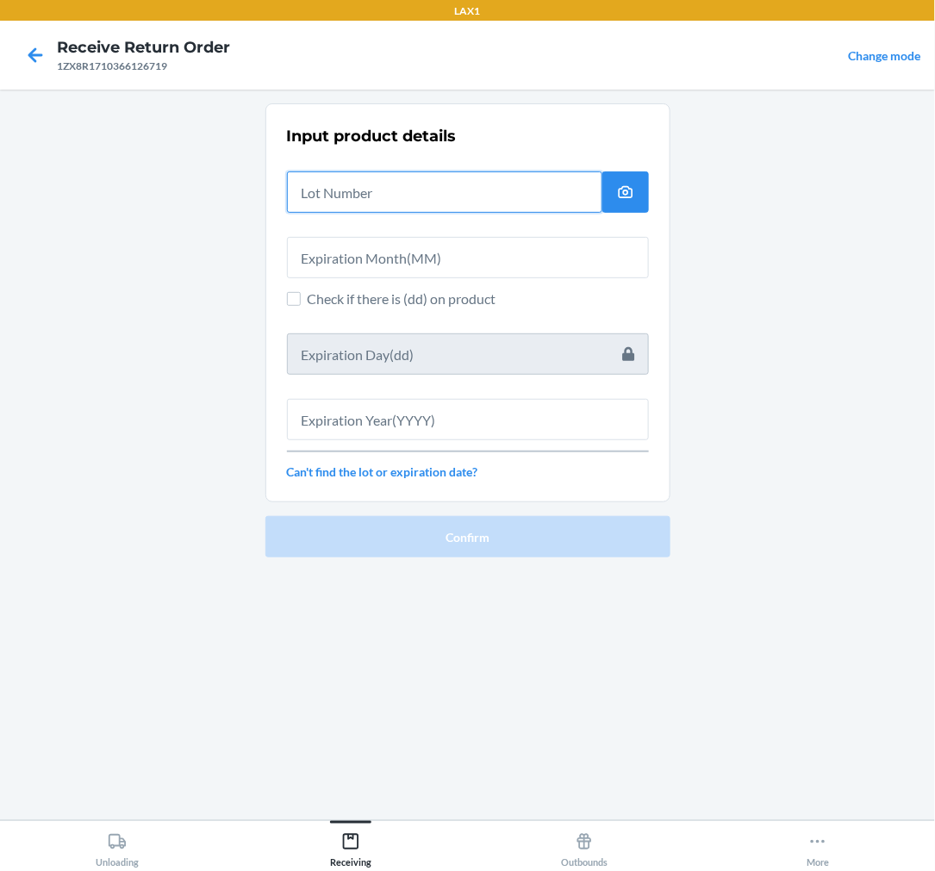
drag, startPoint x: 410, startPoint y: 198, endPoint x: 422, endPoint y: 202, distance: 12.5
click at [421, 202] on input "text" at bounding box center [444, 192] width 315 height 41
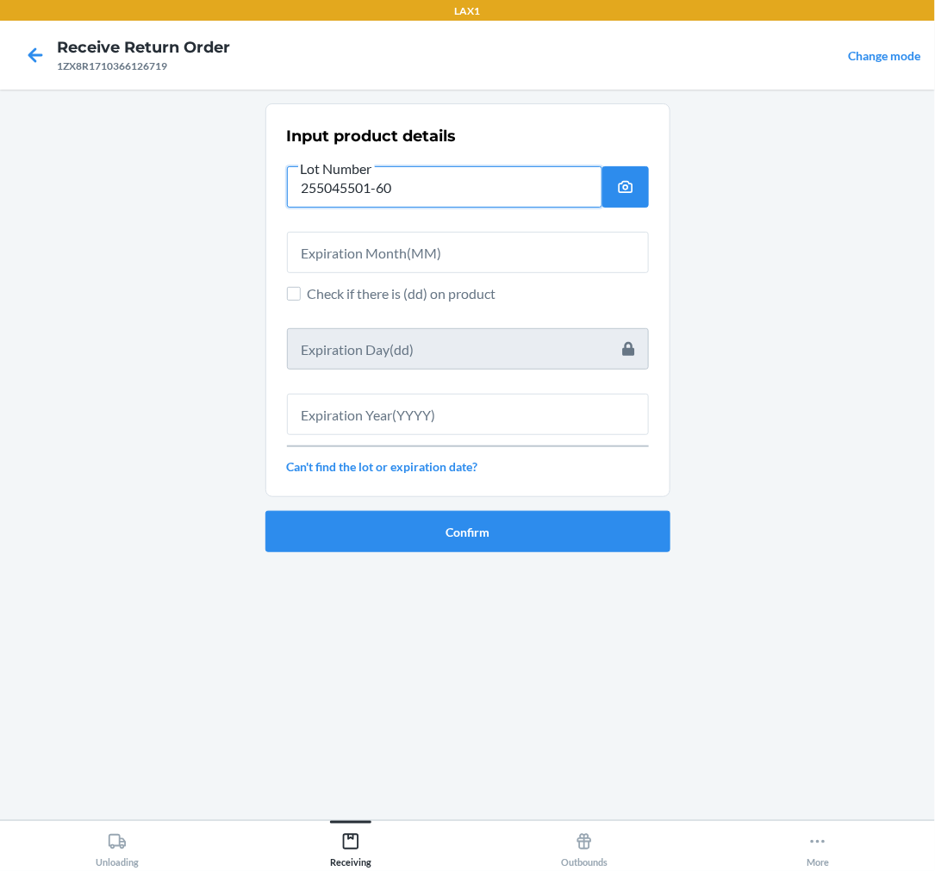
type input "255045501-60"
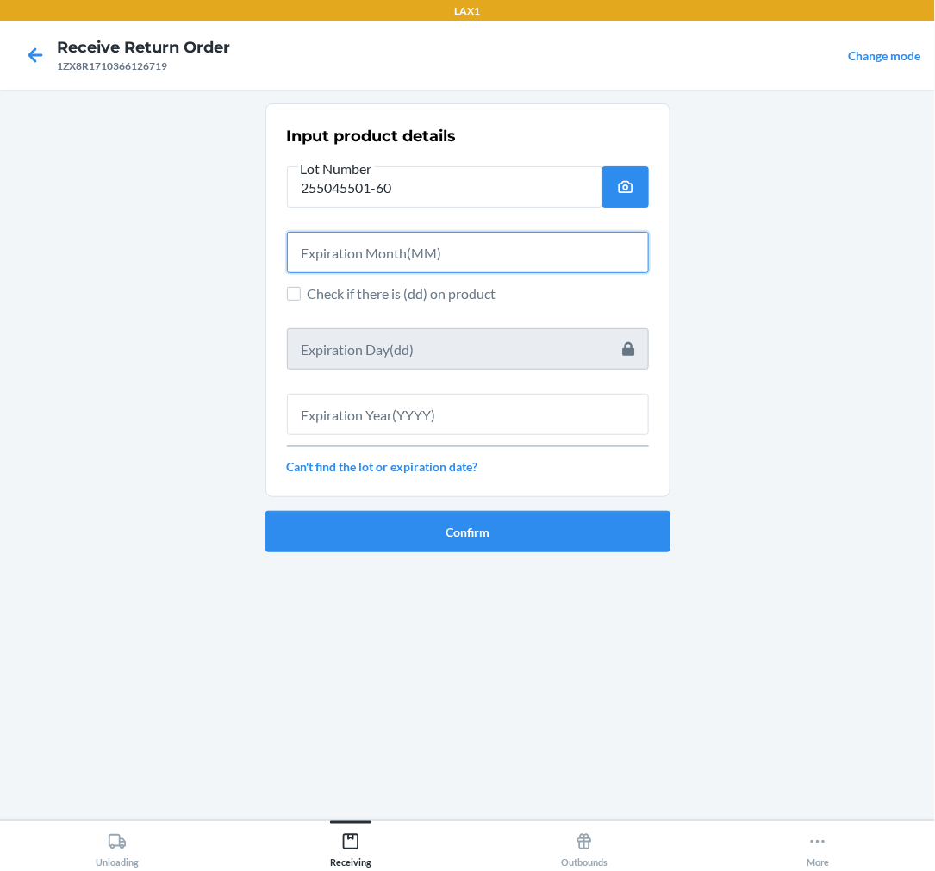
click at [548, 254] on input "text" at bounding box center [468, 252] width 362 height 41
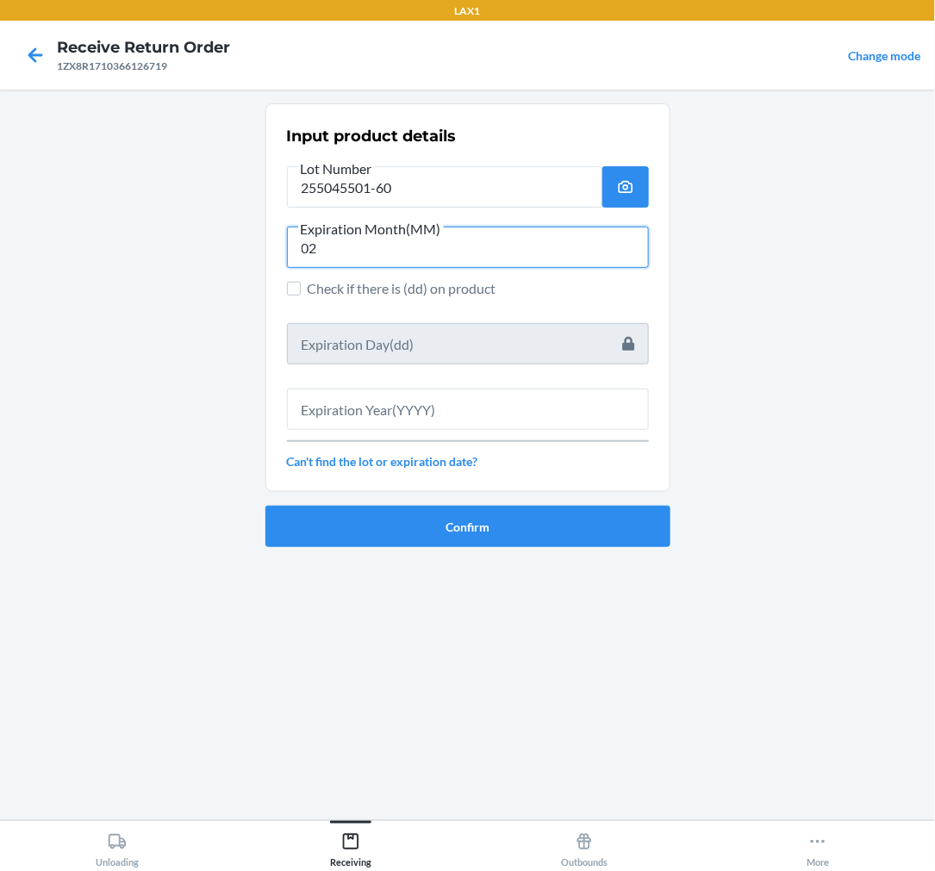
type input "02"
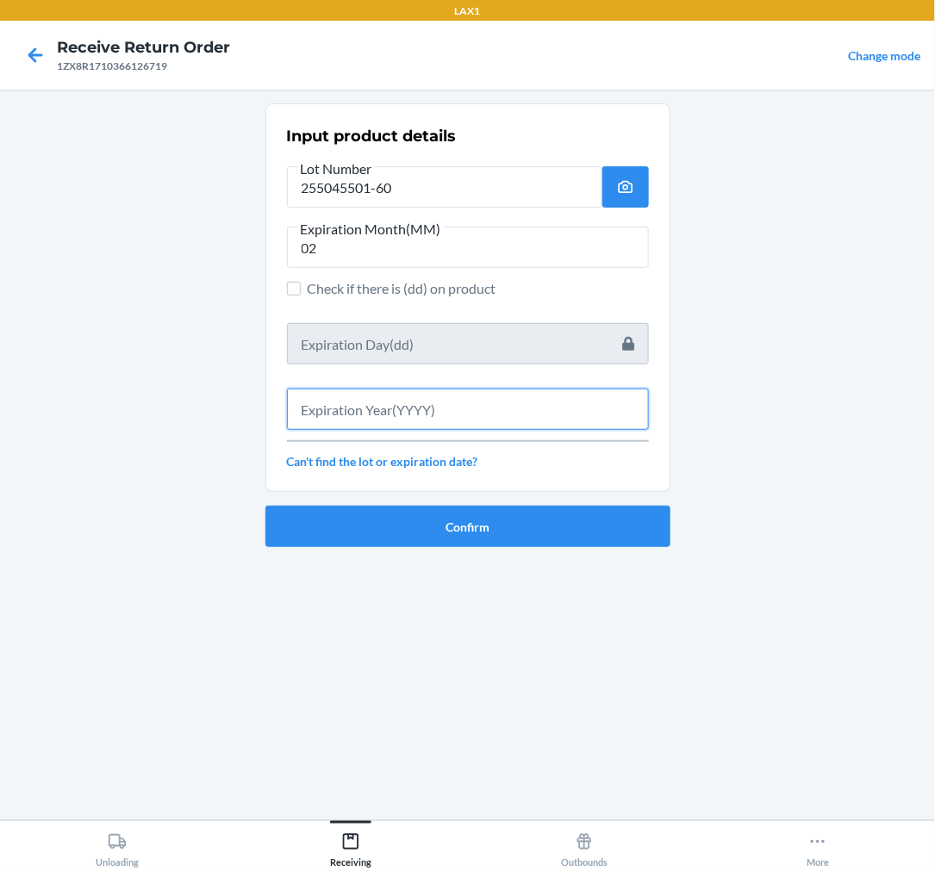
click at [401, 414] on input "text" at bounding box center [468, 409] width 362 height 41
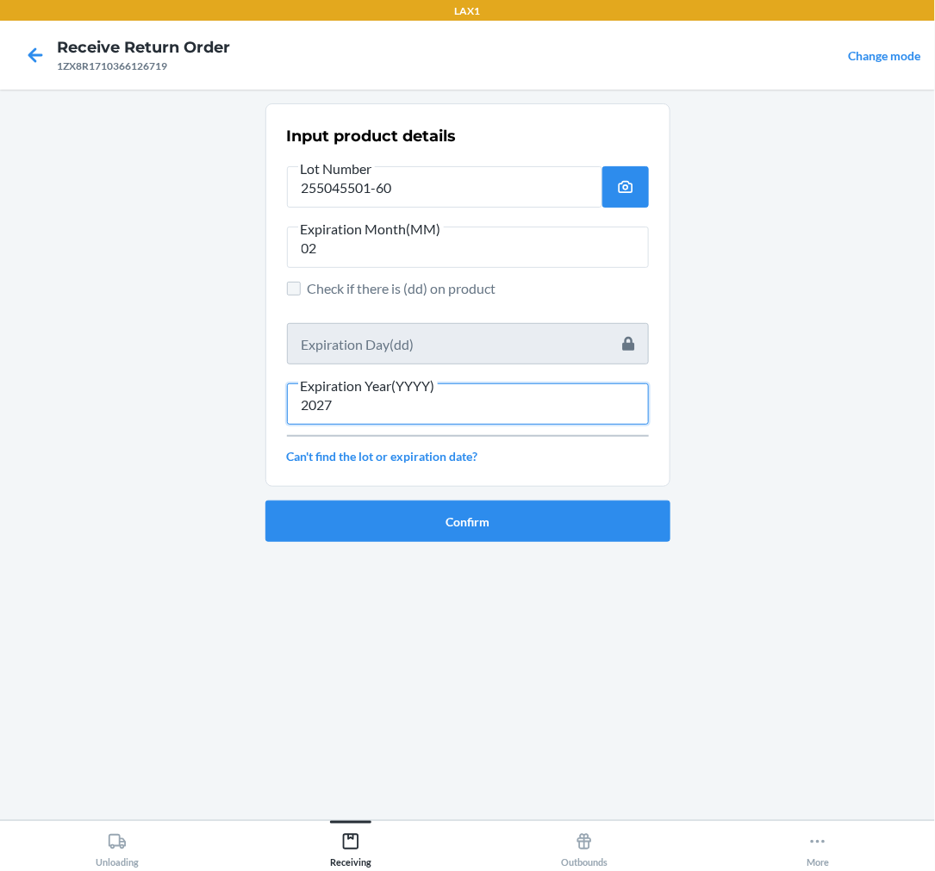
type input "2027"
click at [296, 284] on input "Check if there is (dd) on product" at bounding box center [294, 289] width 14 height 14
checkbox input "true"
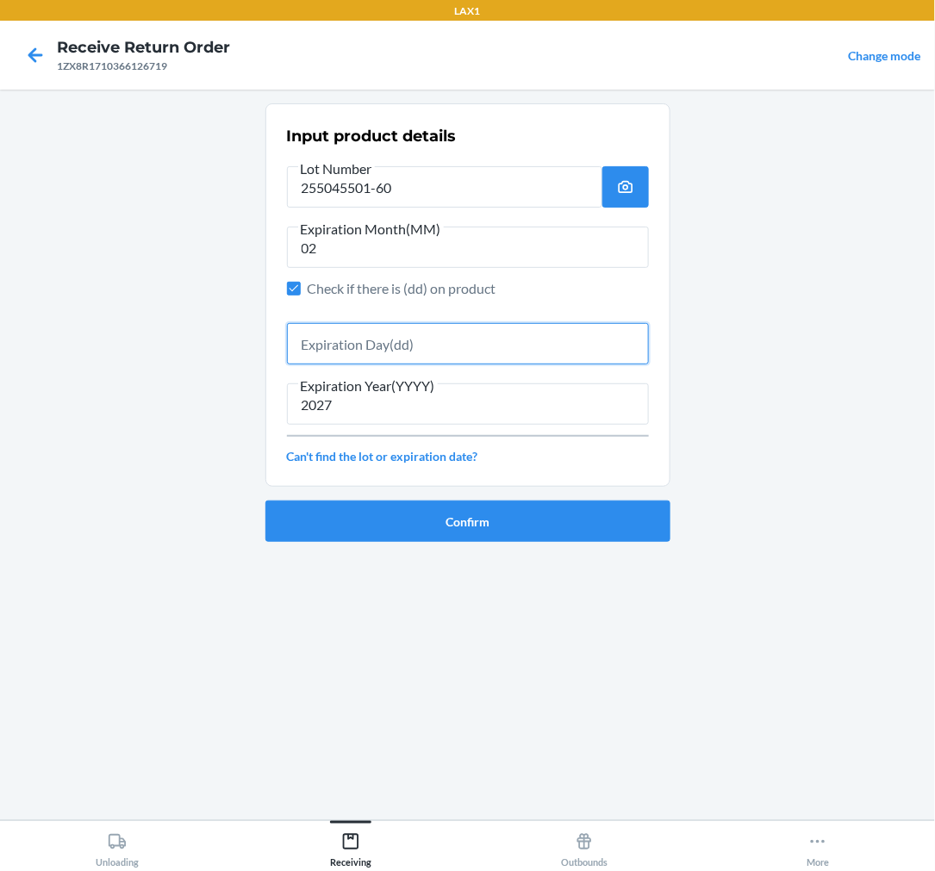
click at [428, 348] on input "text" at bounding box center [468, 343] width 362 height 41
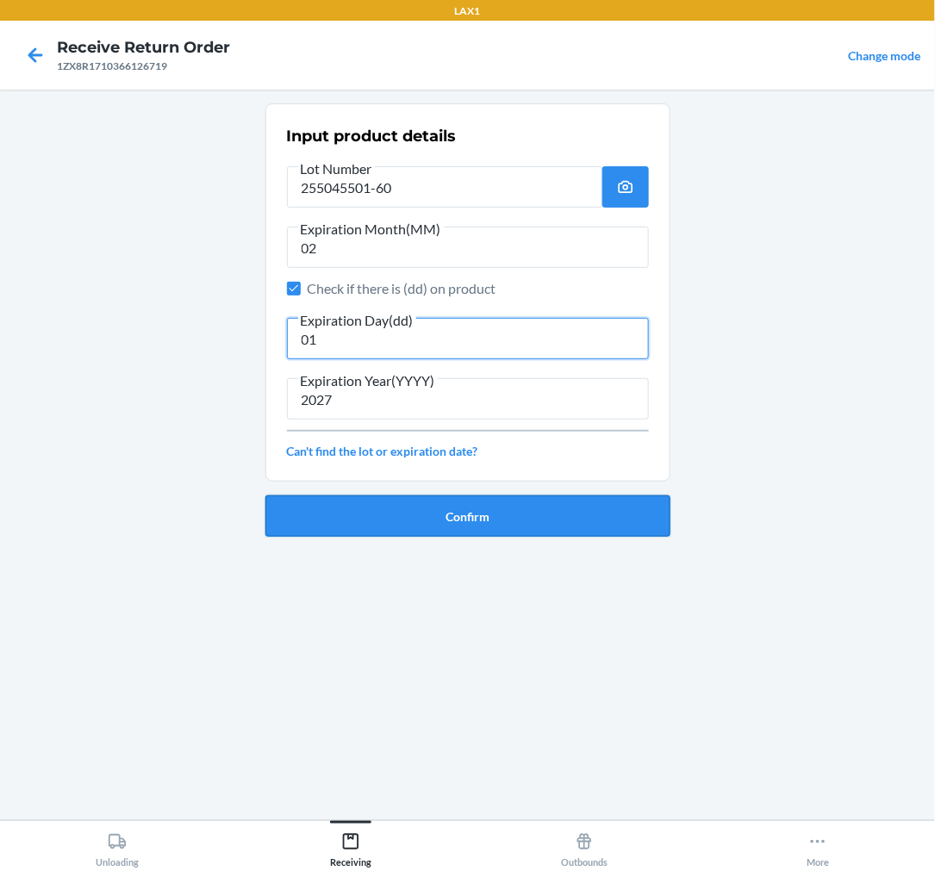
type input "01"
click at [444, 520] on button "Confirm" at bounding box center [467, 516] width 405 height 41
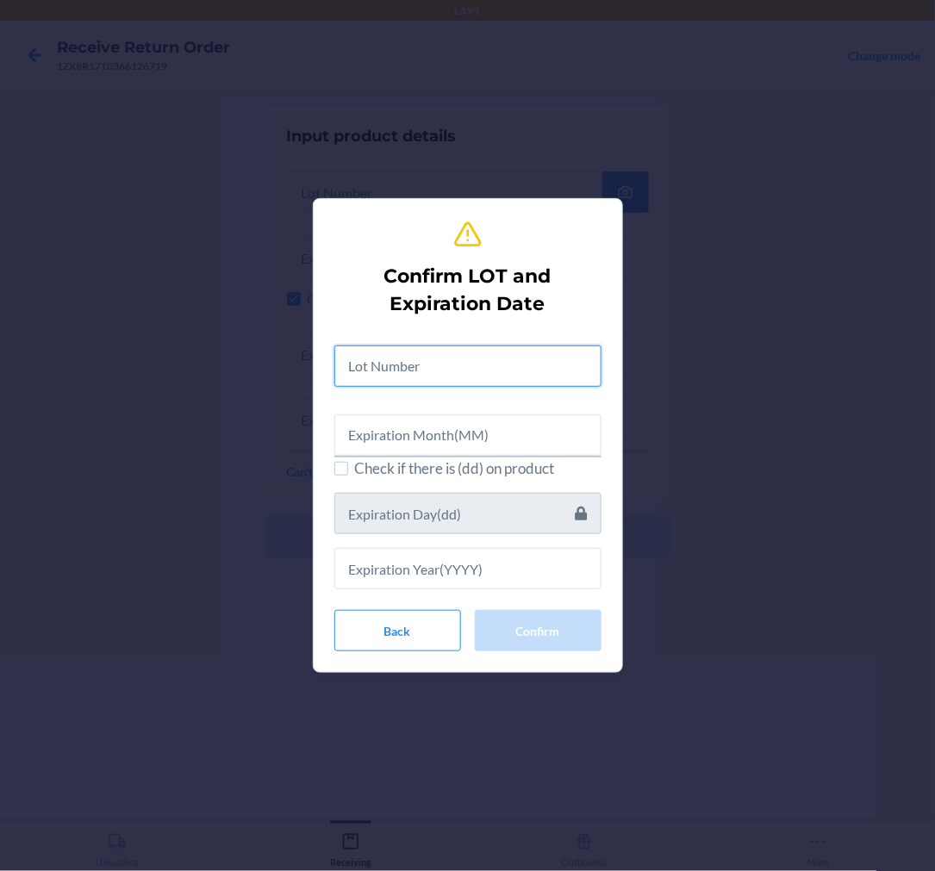
click at [400, 364] on input "text" at bounding box center [467, 366] width 267 height 41
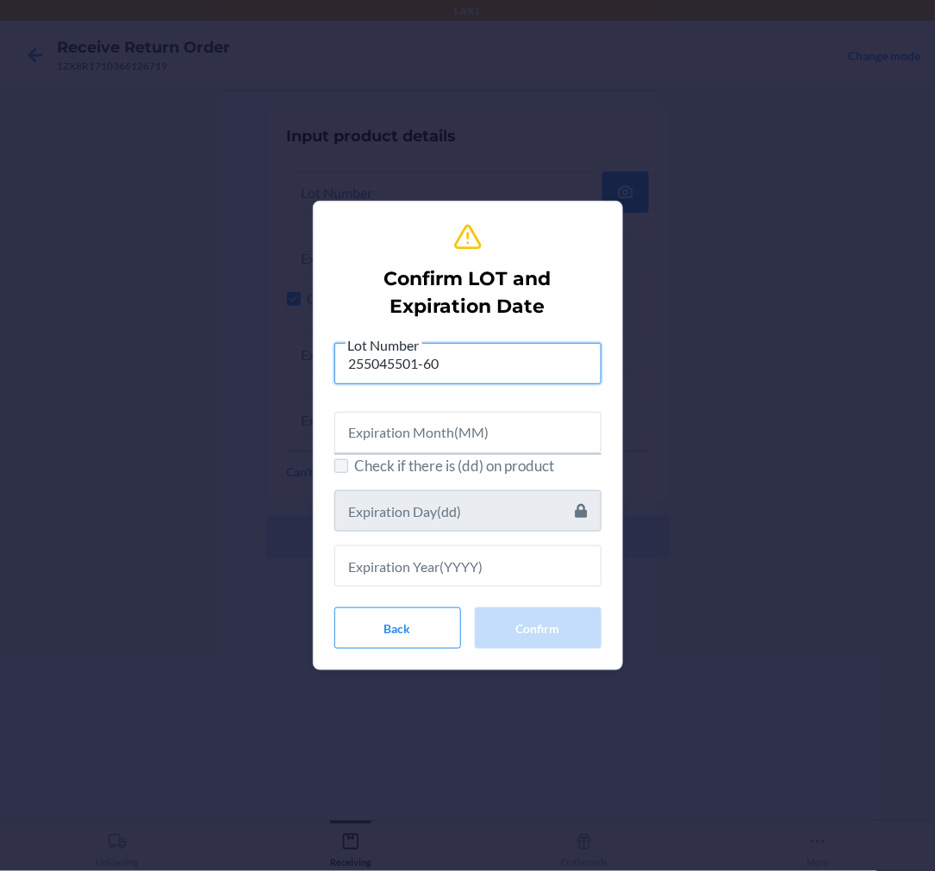
type input "255045501-60"
click at [345, 465] on input "Check if there is (dd) on product" at bounding box center [341, 466] width 14 height 14
checkbox input "true"
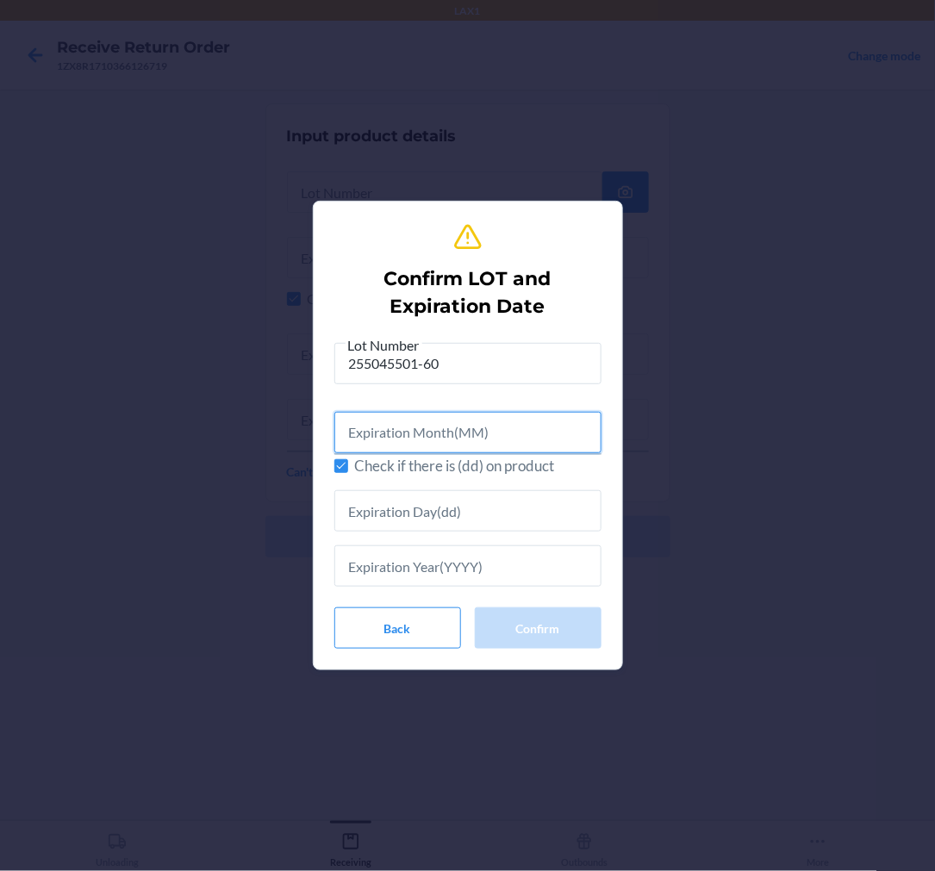
click at [390, 440] on input "text" at bounding box center [467, 432] width 267 height 41
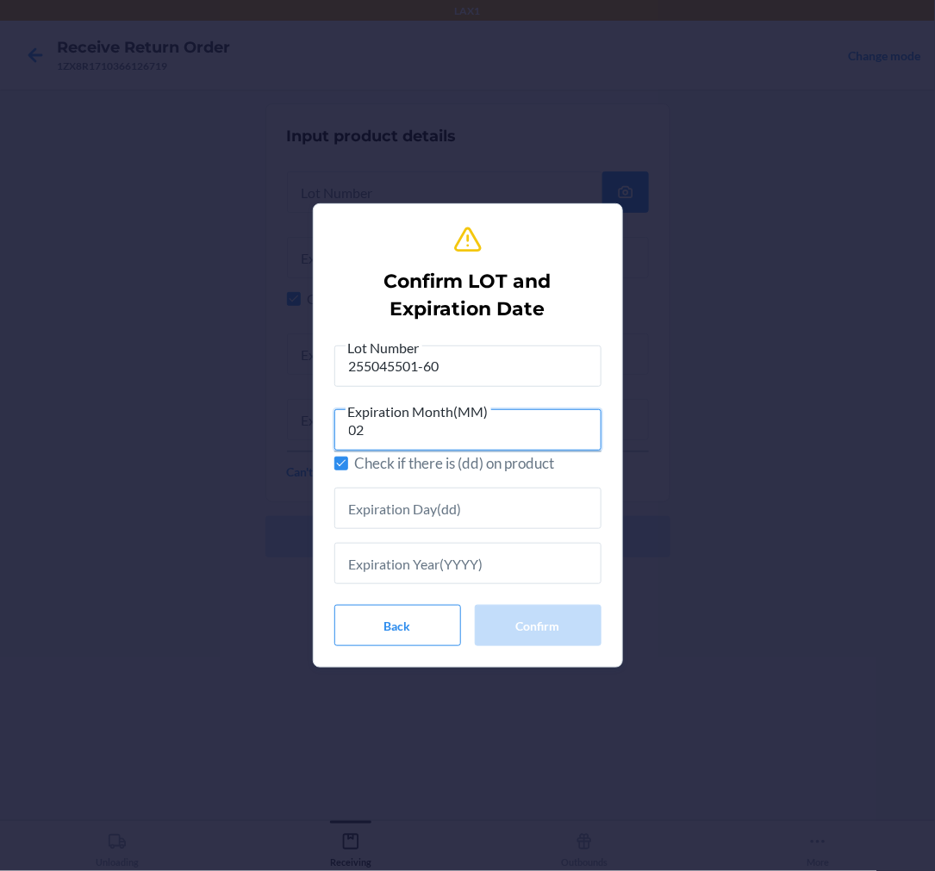
type input "02"
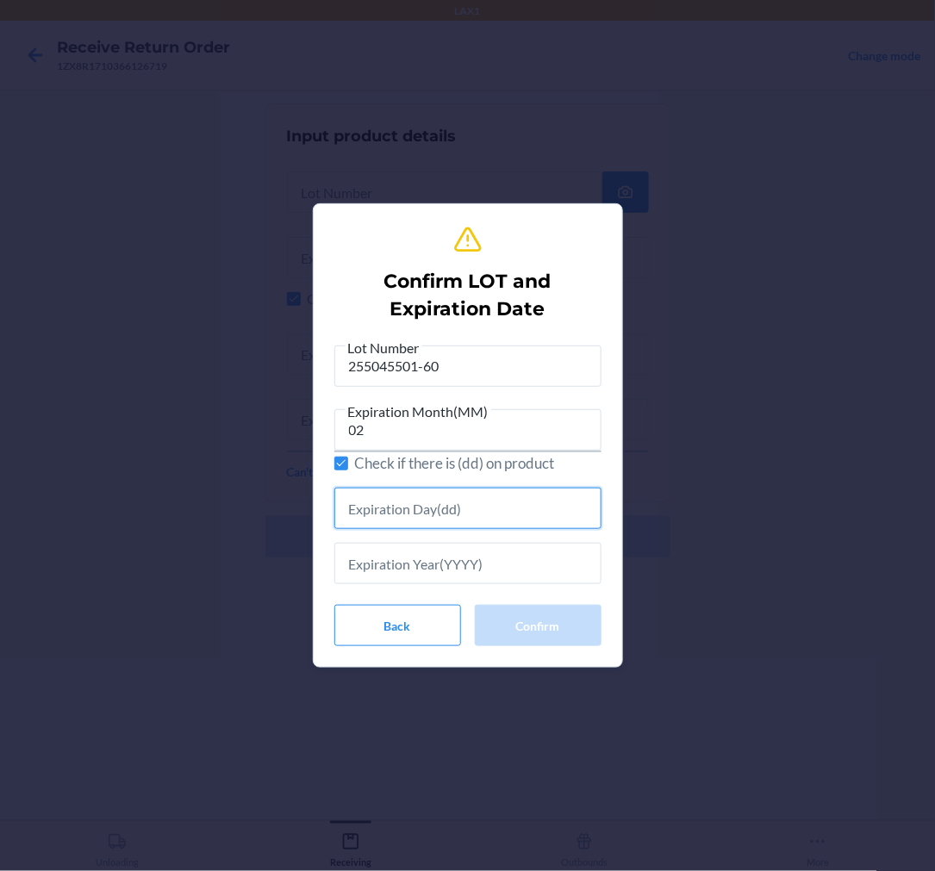
click at [454, 514] on input "text" at bounding box center [467, 508] width 267 height 41
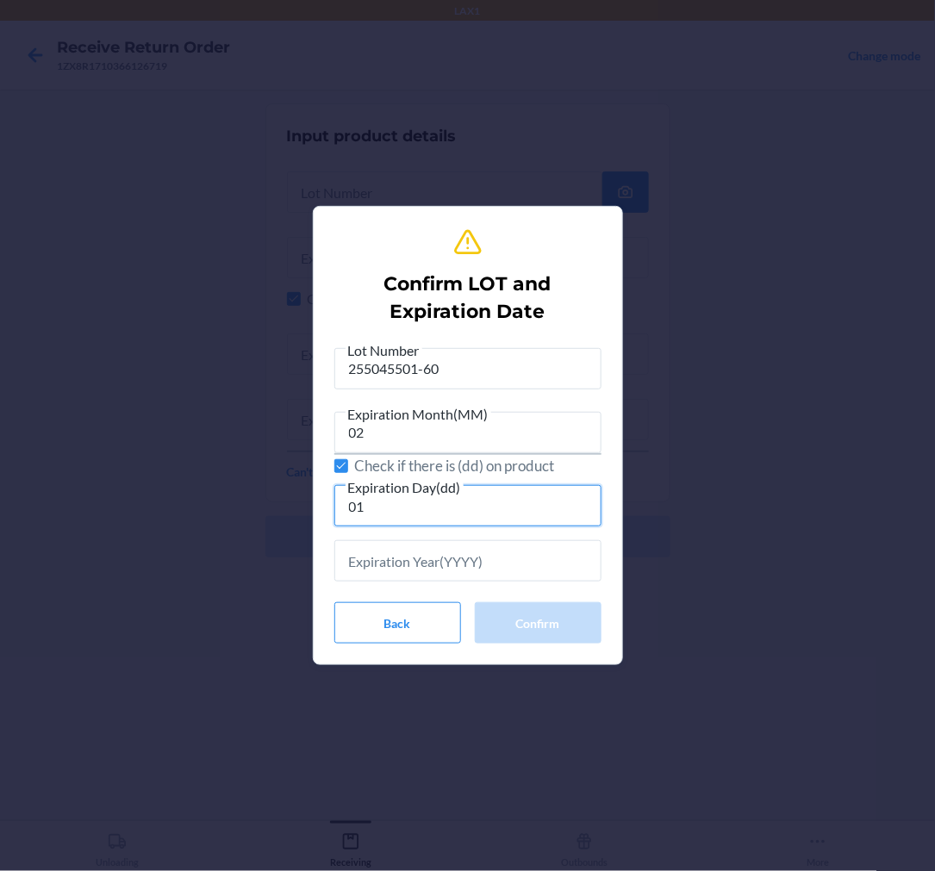
type input "01"
click at [426, 556] on input "text" at bounding box center [467, 560] width 267 height 41
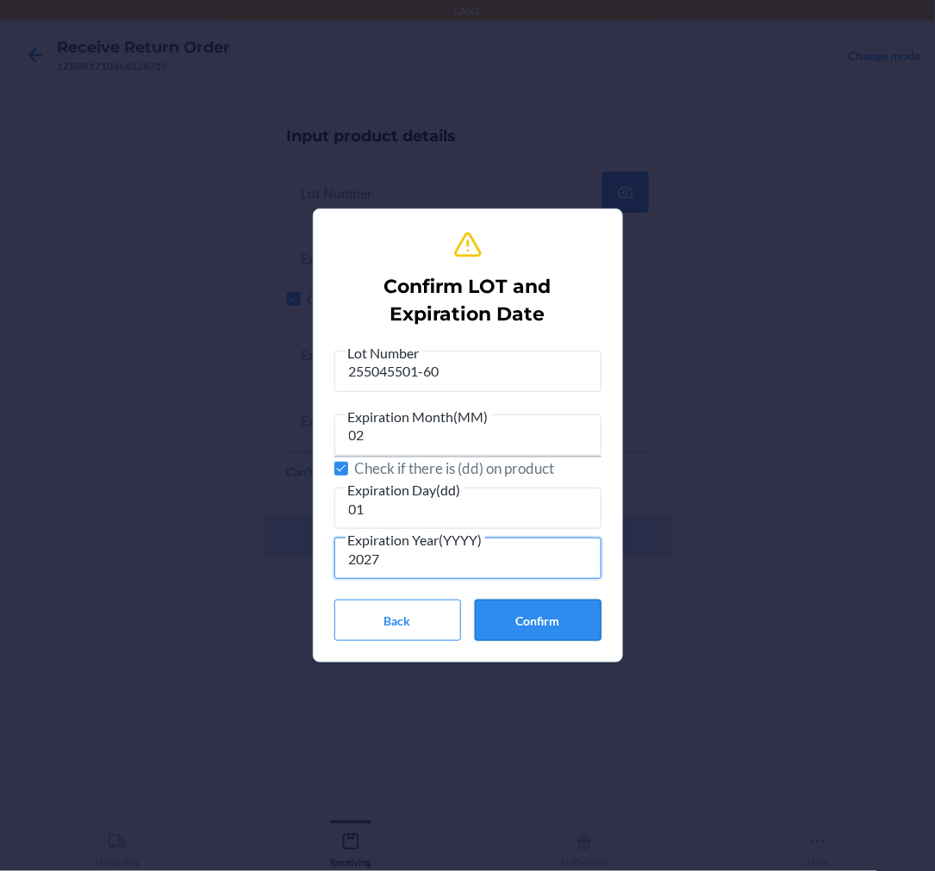
type input "2027"
click at [552, 622] on button "Confirm" at bounding box center [538, 620] width 127 height 41
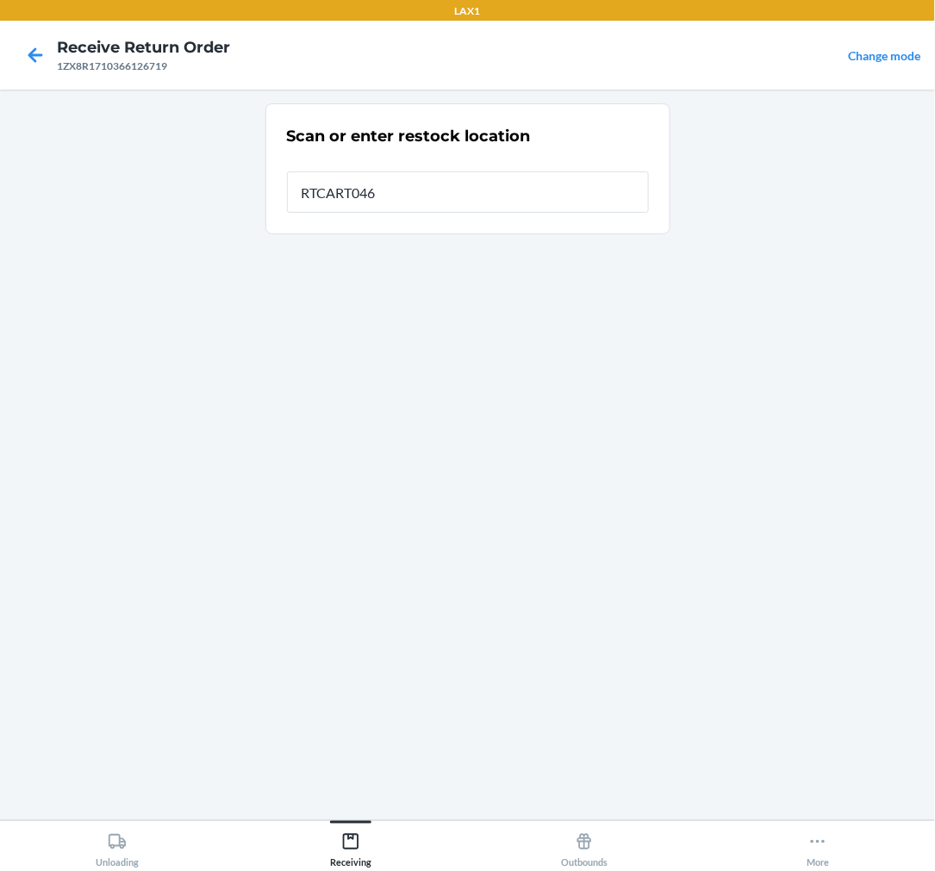
type input "RTCART046"
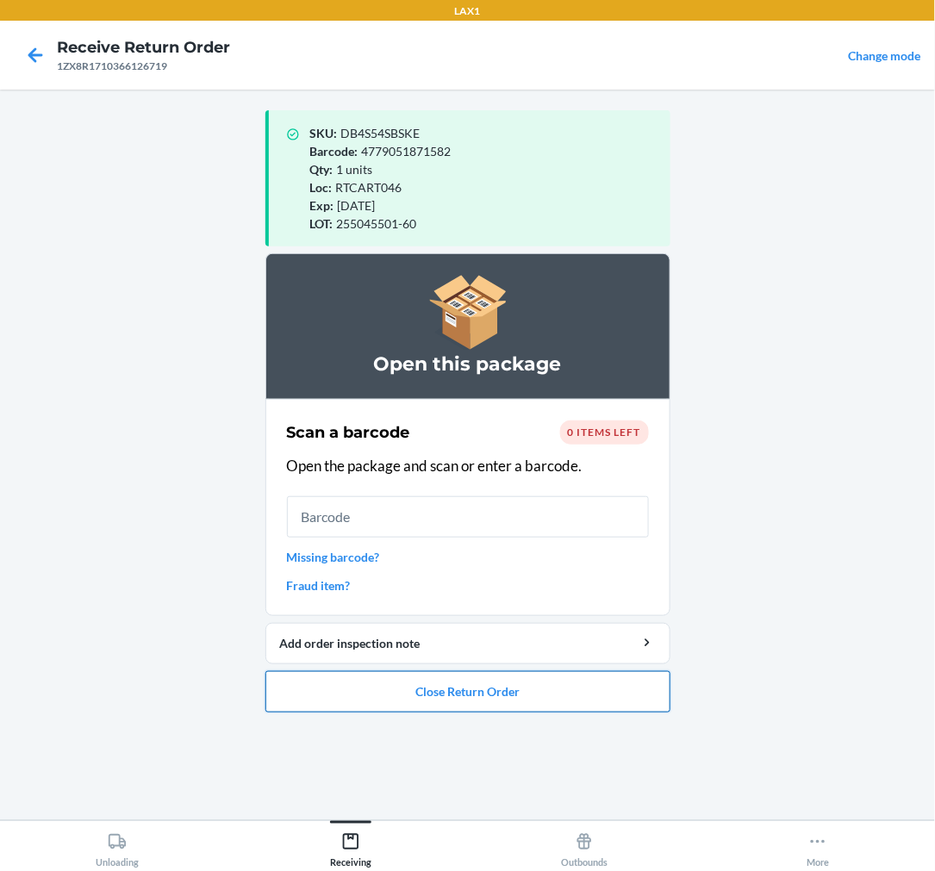
click at [429, 690] on button "Close Return Order" at bounding box center [467, 691] width 405 height 41
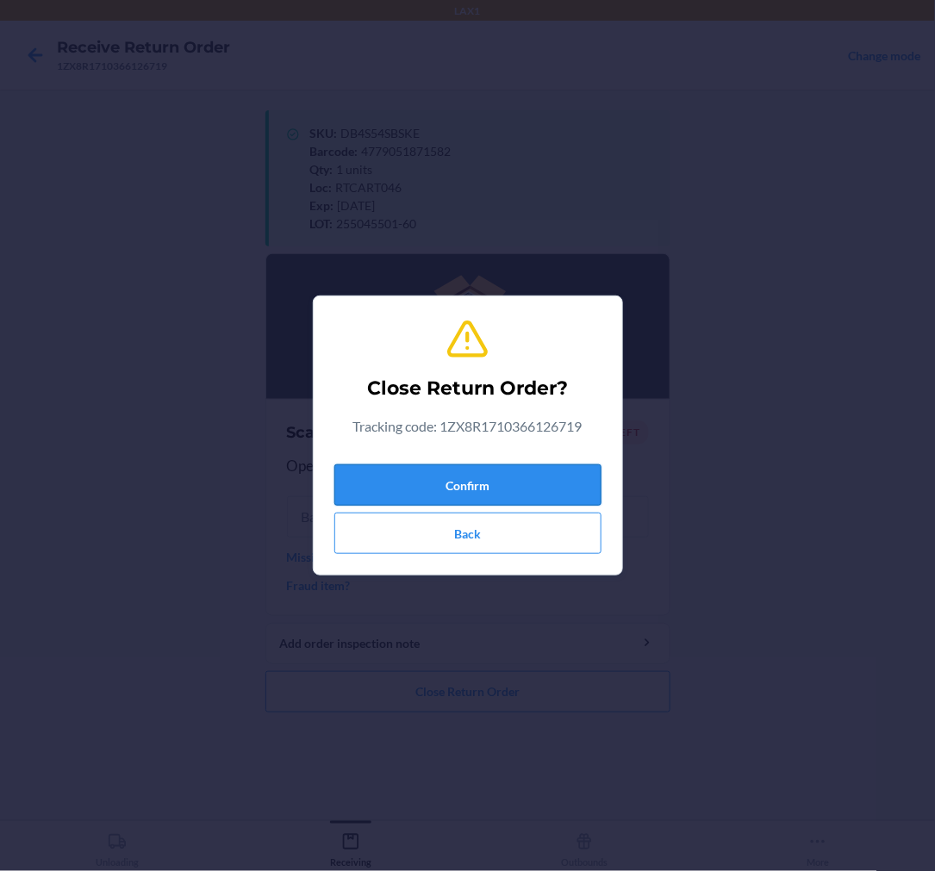
click at [518, 485] on button "Confirm" at bounding box center [467, 485] width 267 height 41
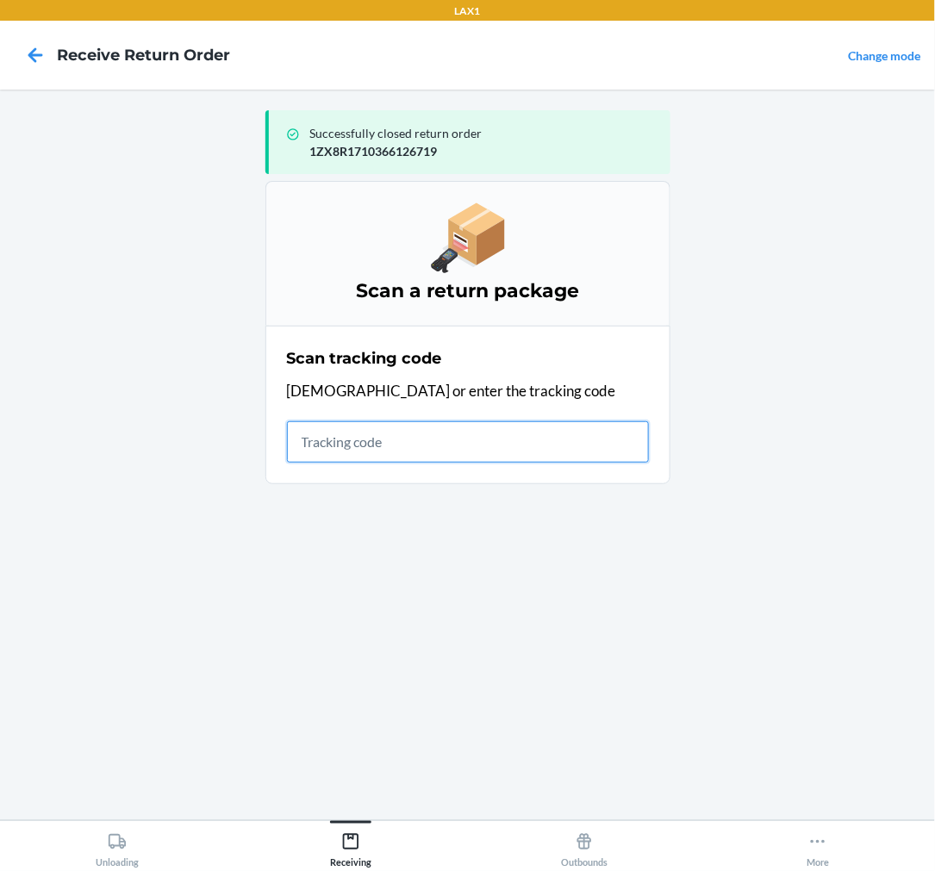
click at [406, 453] on input "text" at bounding box center [468, 441] width 362 height 41
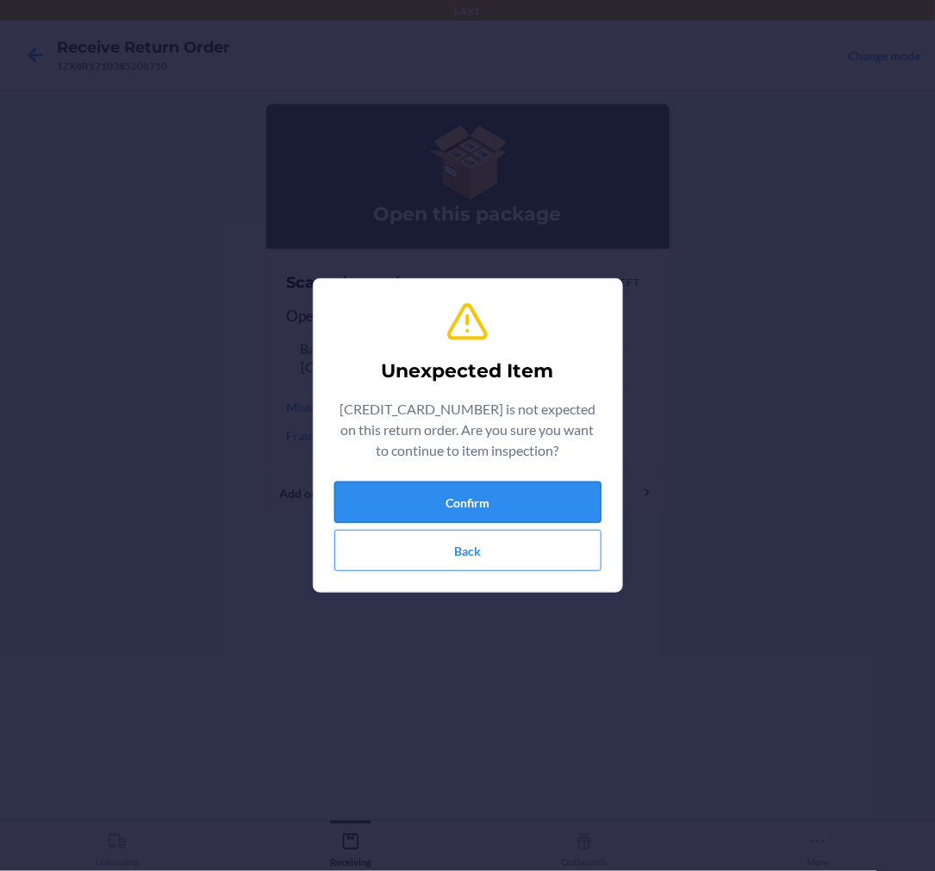
click at [511, 489] on button "Confirm" at bounding box center [467, 502] width 267 height 41
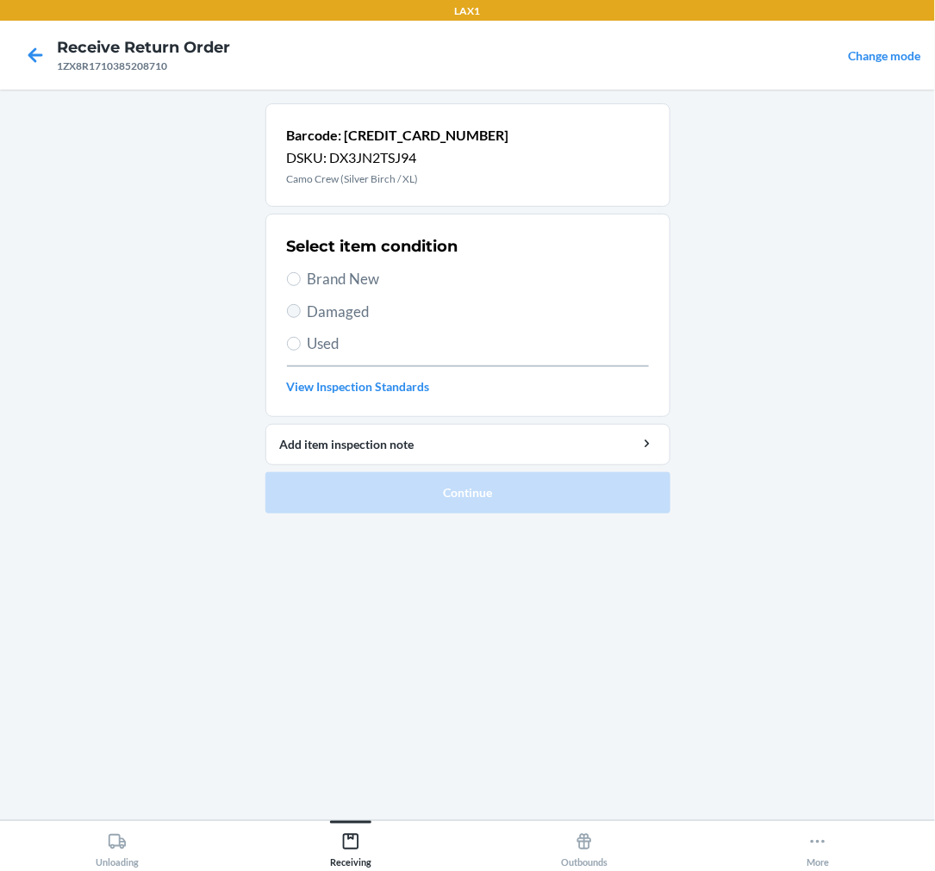
click at [288, 308] on label "Damaged" at bounding box center [468, 312] width 362 height 22
click at [288, 308] on input "Damaged" at bounding box center [294, 311] width 14 height 14
radio input "true"
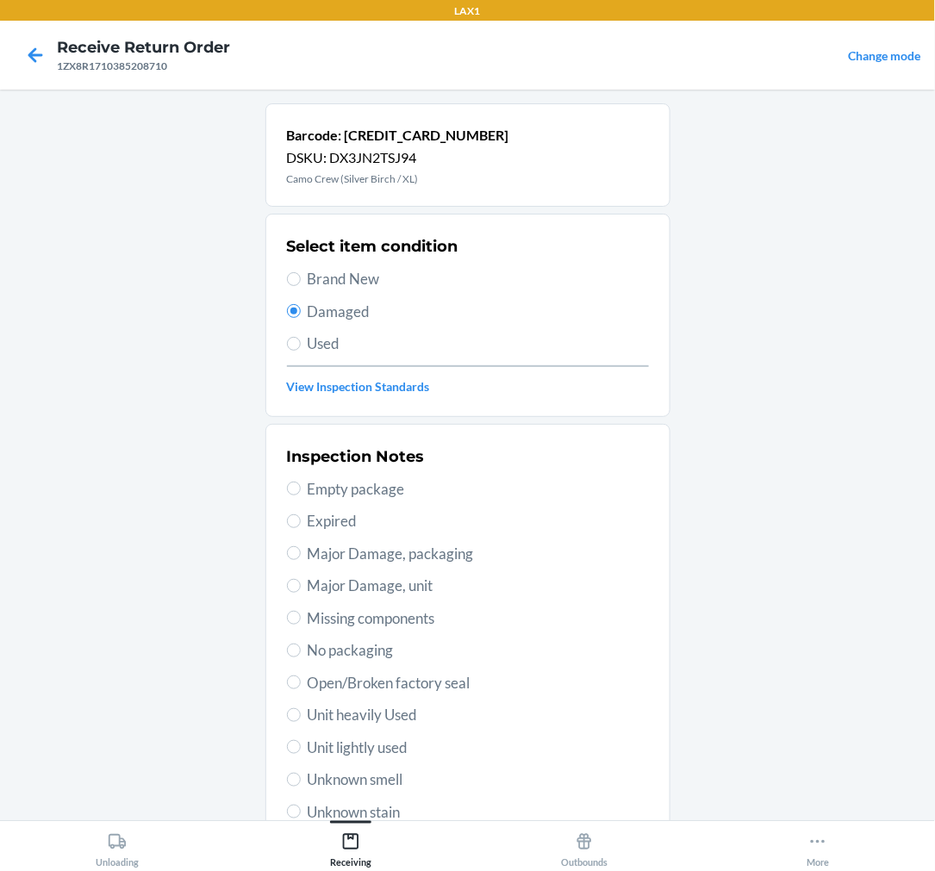
click at [321, 745] on span "Unit lightly used" at bounding box center [478, 748] width 341 height 22
click at [301, 745] on input "Unit lightly used" at bounding box center [294, 747] width 14 height 14
radio input "true"
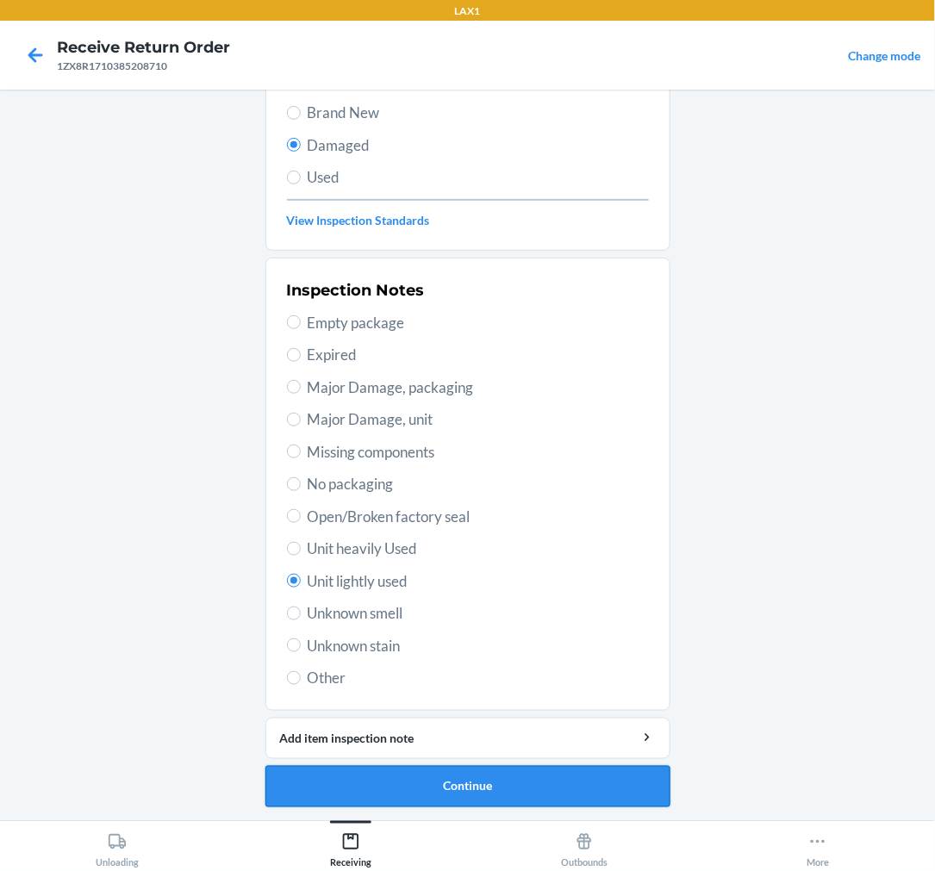
click at [365, 784] on button "Continue" at bounding box center [467, 786] width 405 height 41
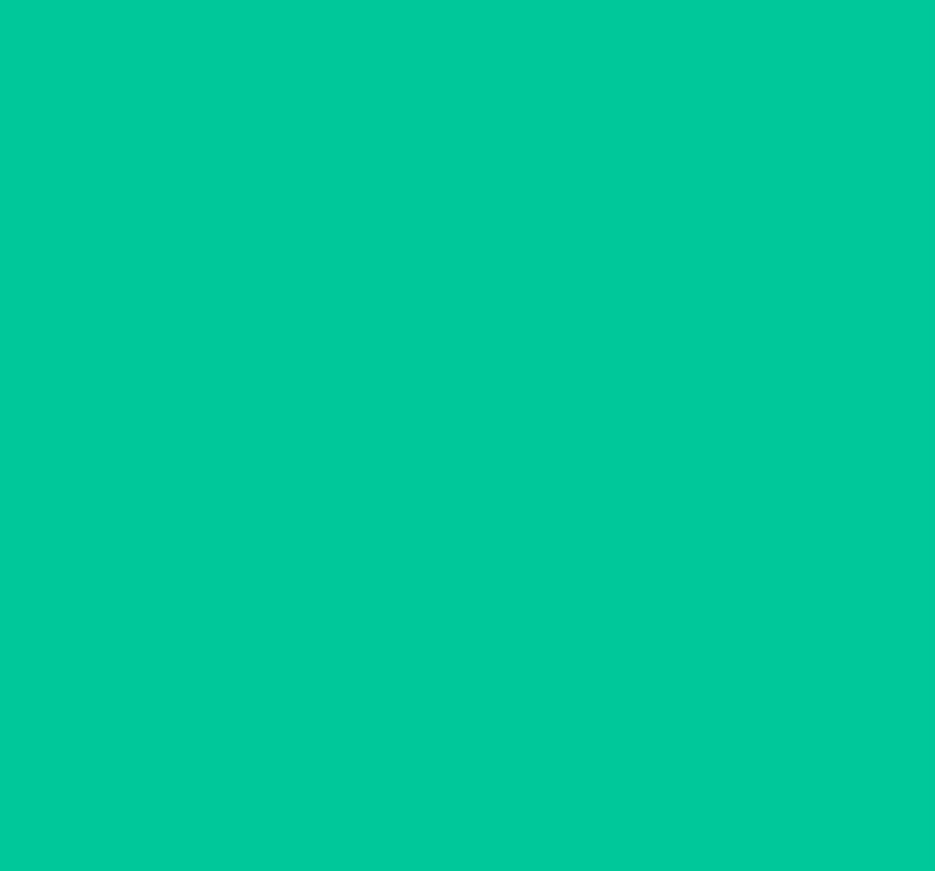
scroll to position [14, 0]
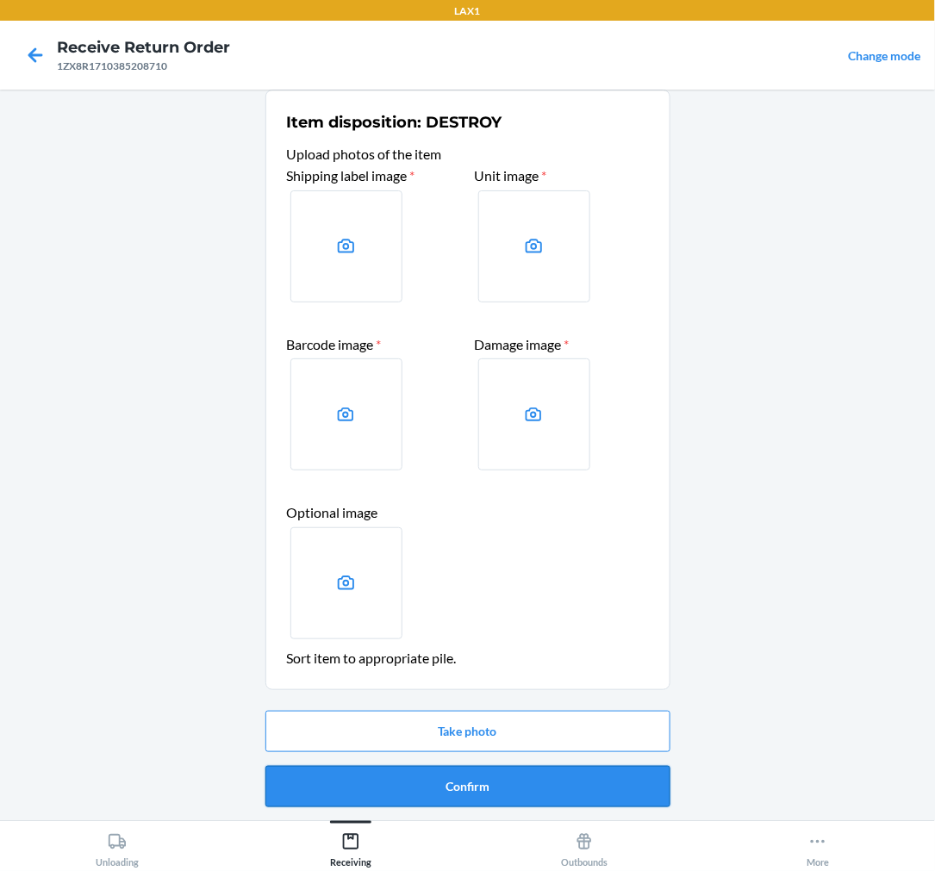
click at [390, 786] on button "Confirm" at bounding box center [467, 786] width 405 height 41
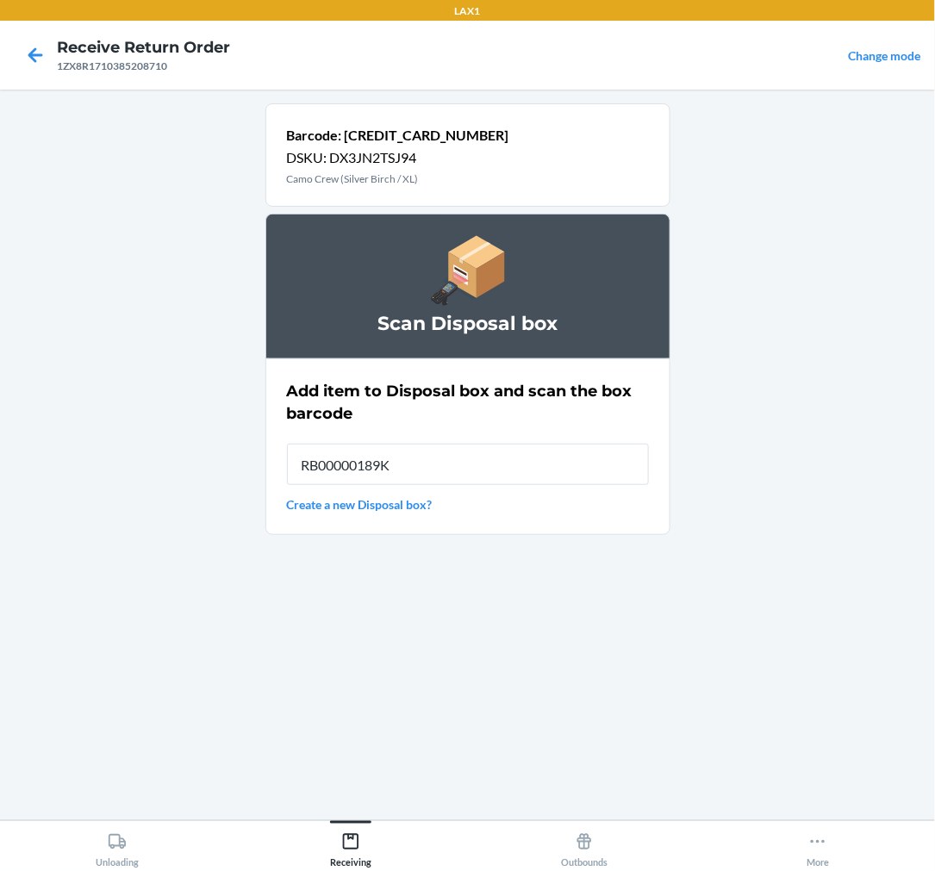
type input "RB00000189K"
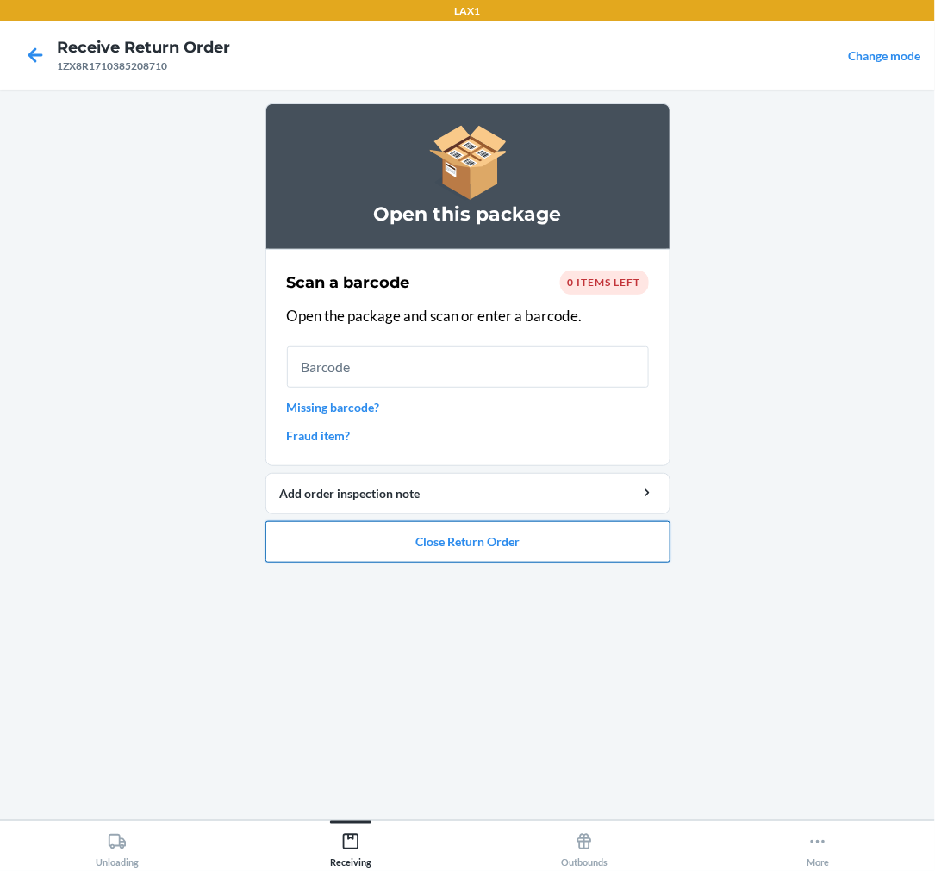
click at [442, 541] on button "Close Return Order" at bounding box center [467, 541] width 405 height 41
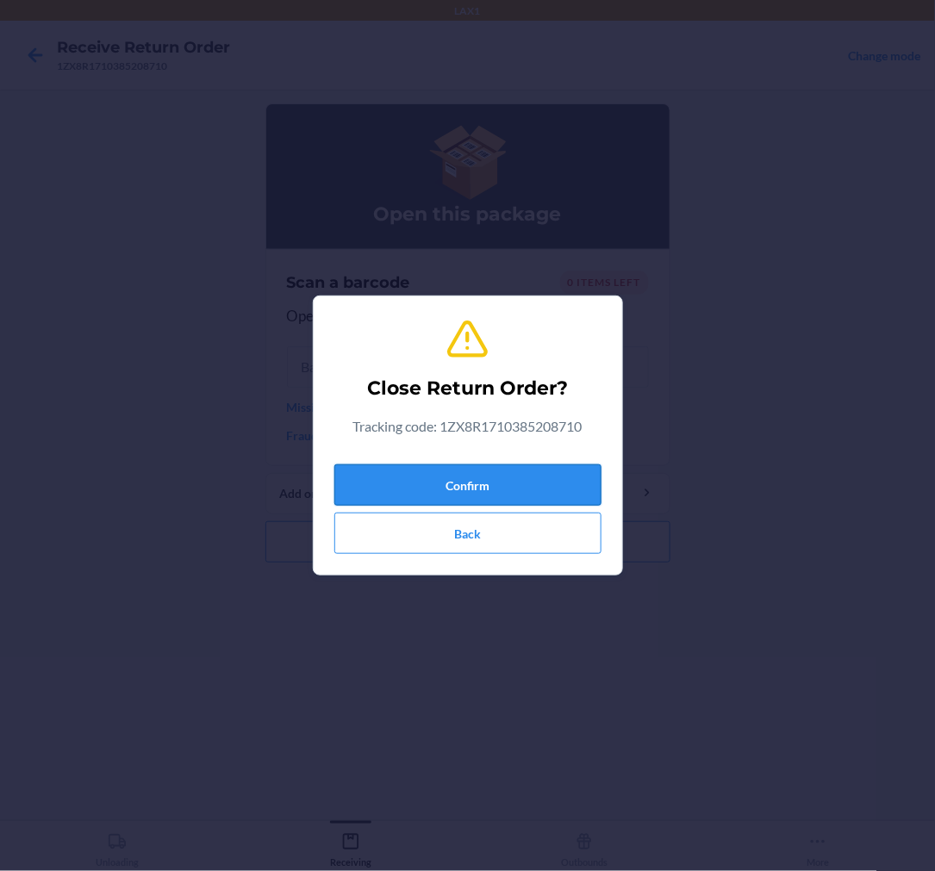
click at [496, 480] on button "Confirm" at bounding box center [467, 485] width 267 height 41
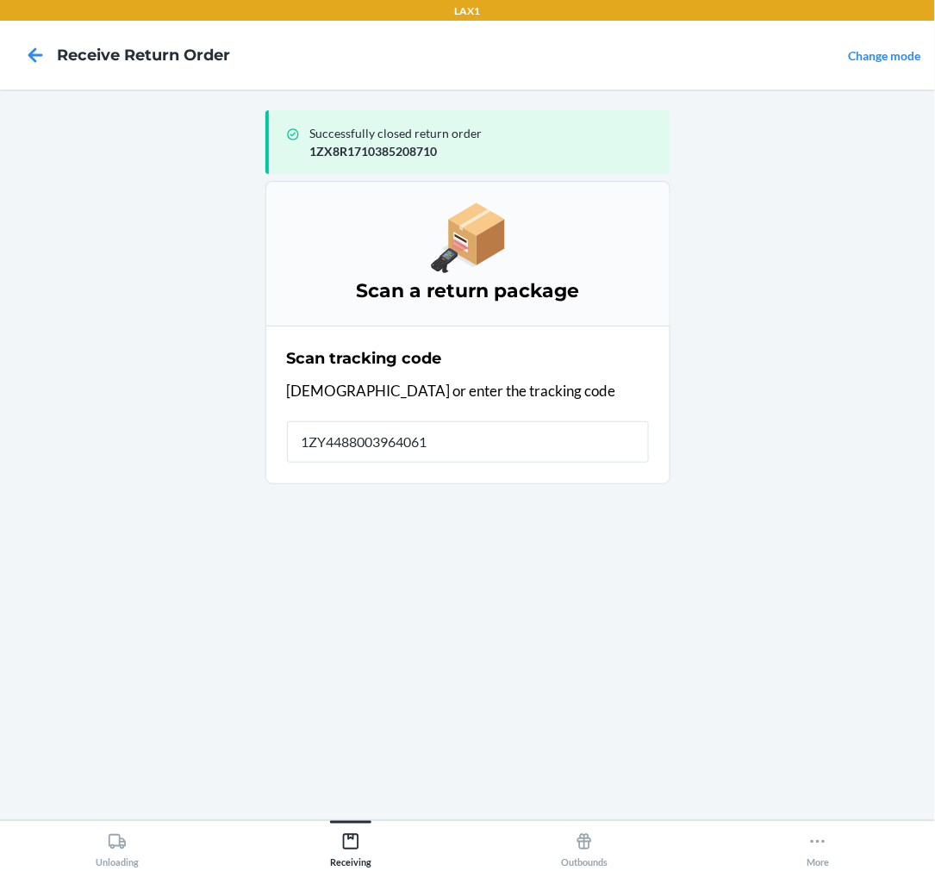
type input "[US_VEHICLE_IDENTIFICATION_NUMBER]"
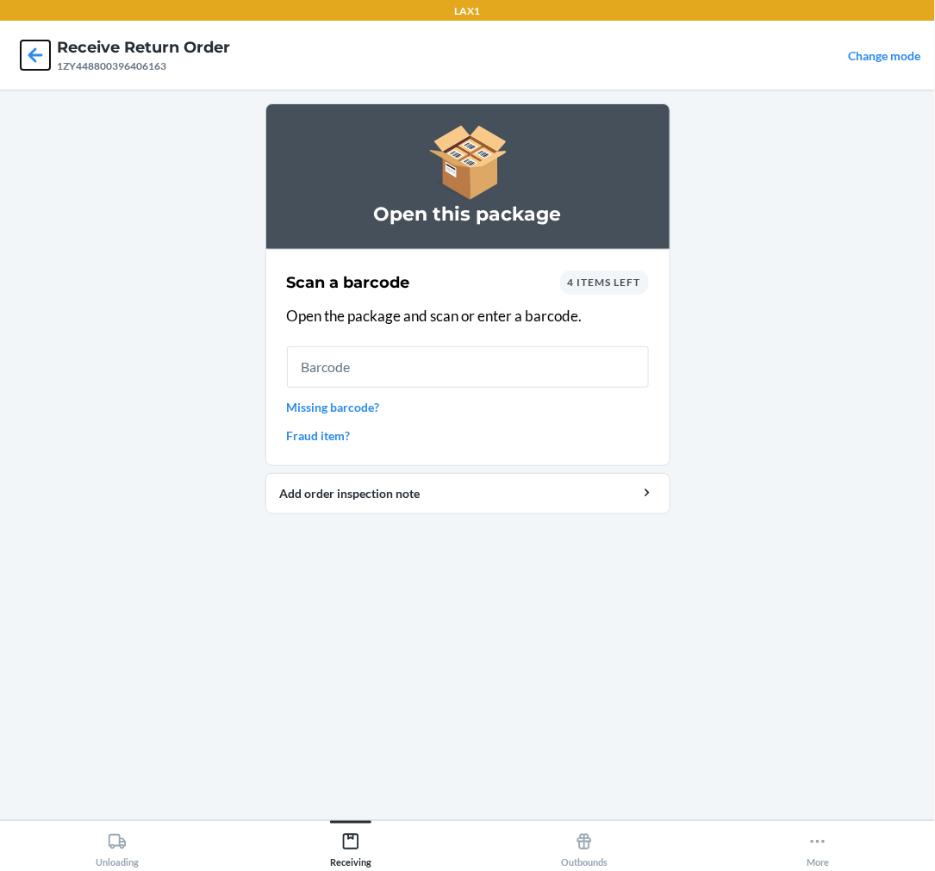
click at [27, 55] on icon at bounding box center [35, 55] width 29 height 29
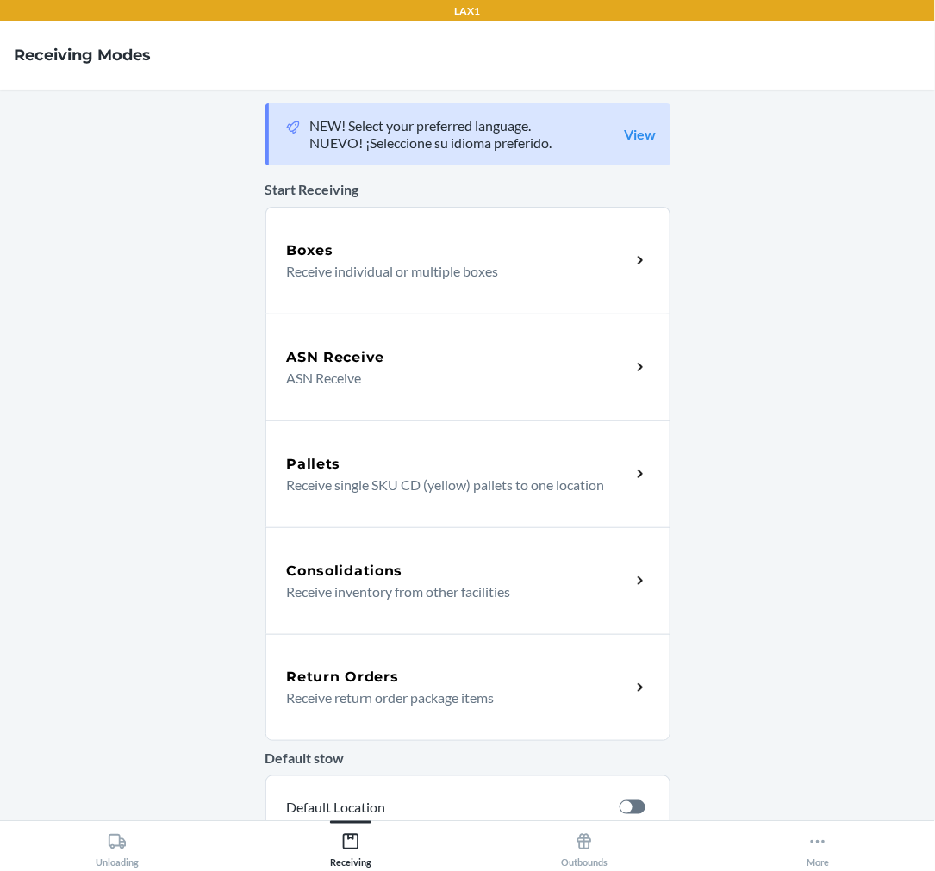
click at [410, 665] on div "Return Orders Receive return order package items" at bounding box center [467, 687] width 405 height 107
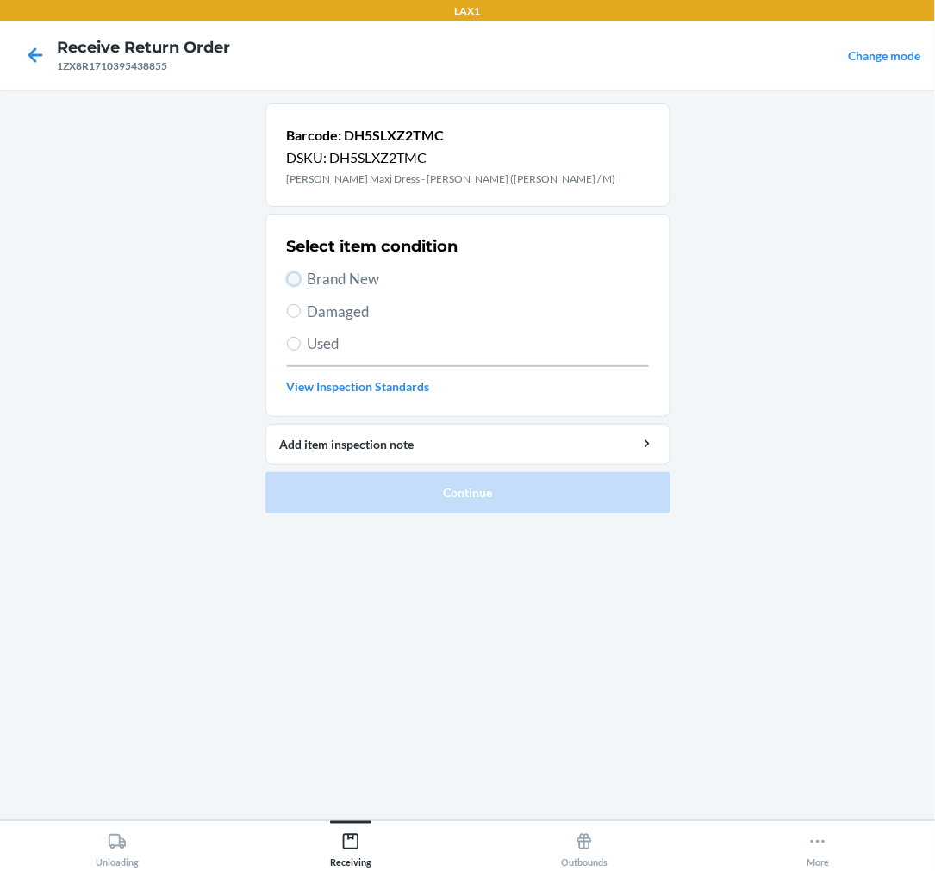
click at [295, 282] on input "Brand New" at bounding box center [294, 279] width 14 height 14
radio input "true"
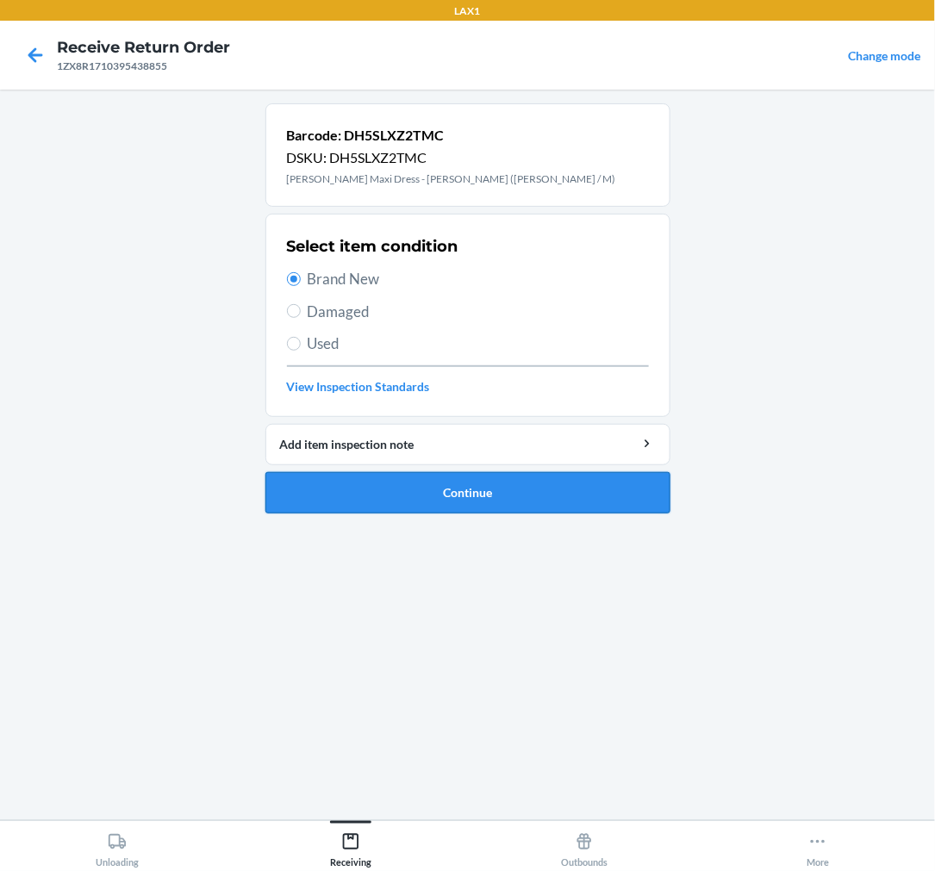
click at [522, 509] on button "Continue" at bounding box center [467, 492] width 405 height 41
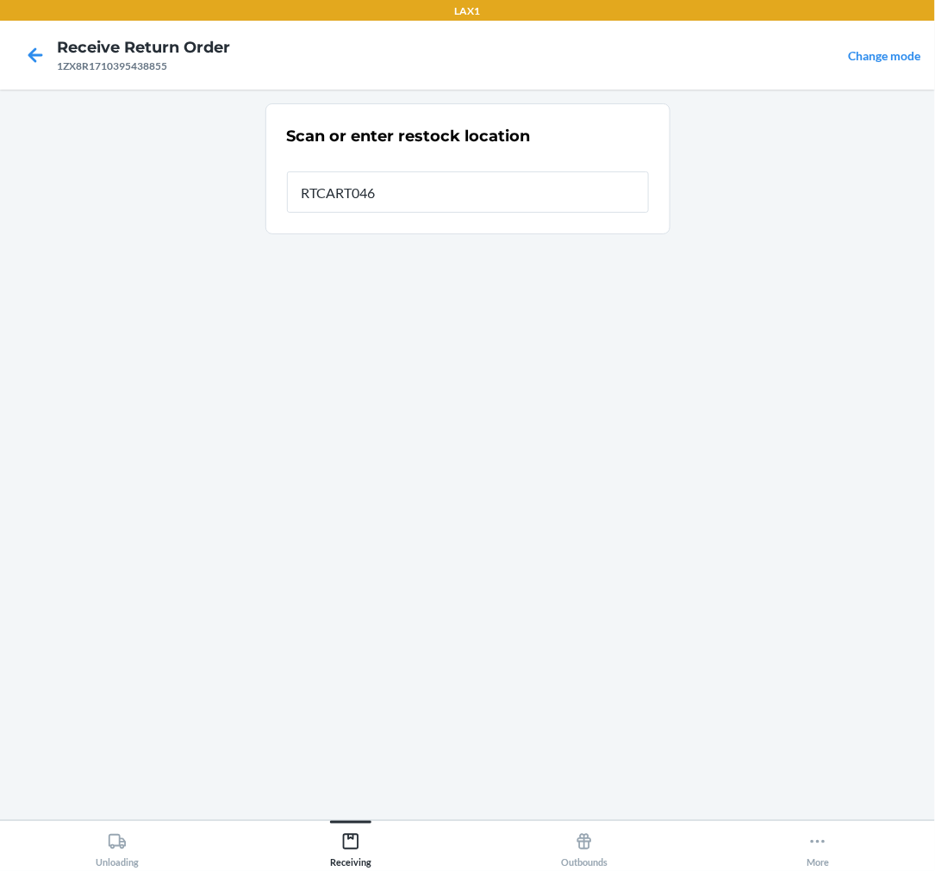
type input "RTCART046"
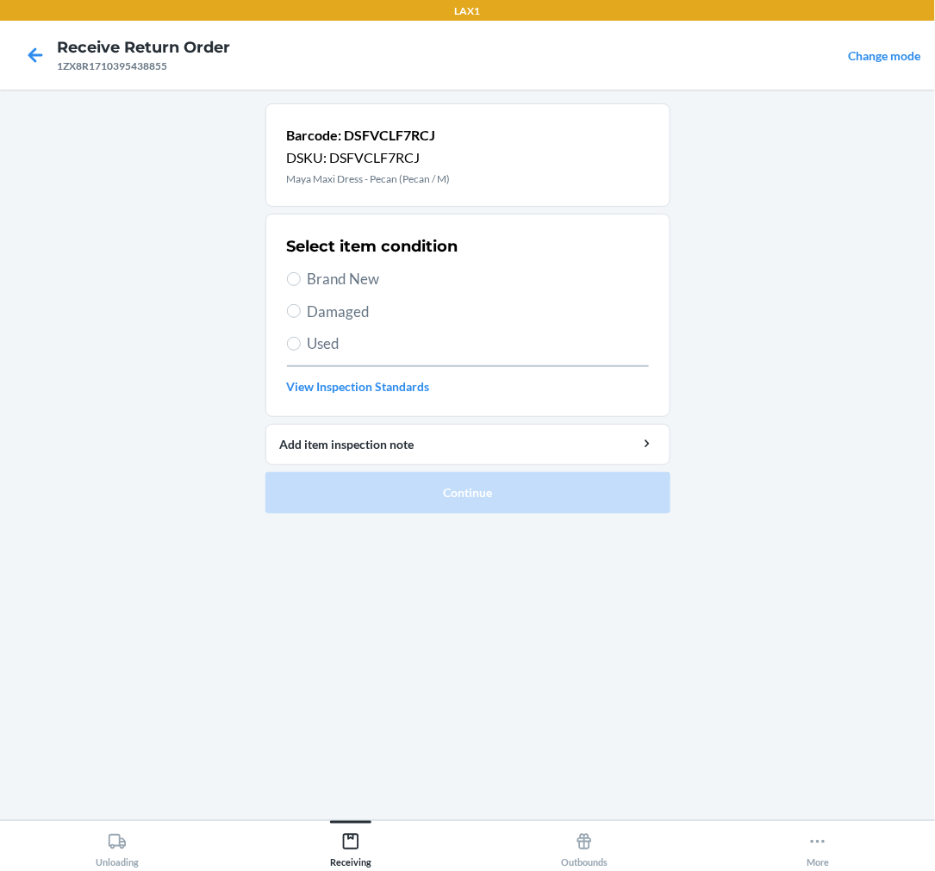
click at [313, 313] on span "Damaged" at bounding box center [478, 312] width 341 height 22
click at [301, 313] on input "Damaged" at bounding box center [294, 311] width 14 height 14
radio input "true"
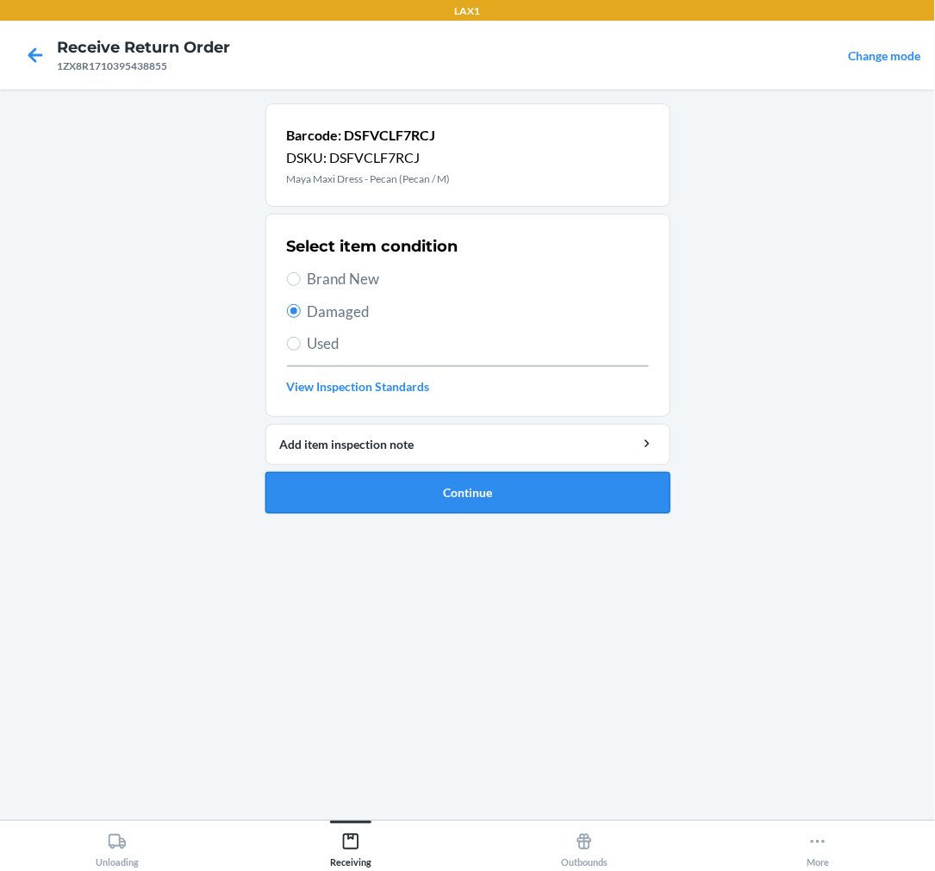
click at [419, 495] on button "Continue" at bounding box center [467, 492] width 405 height 41
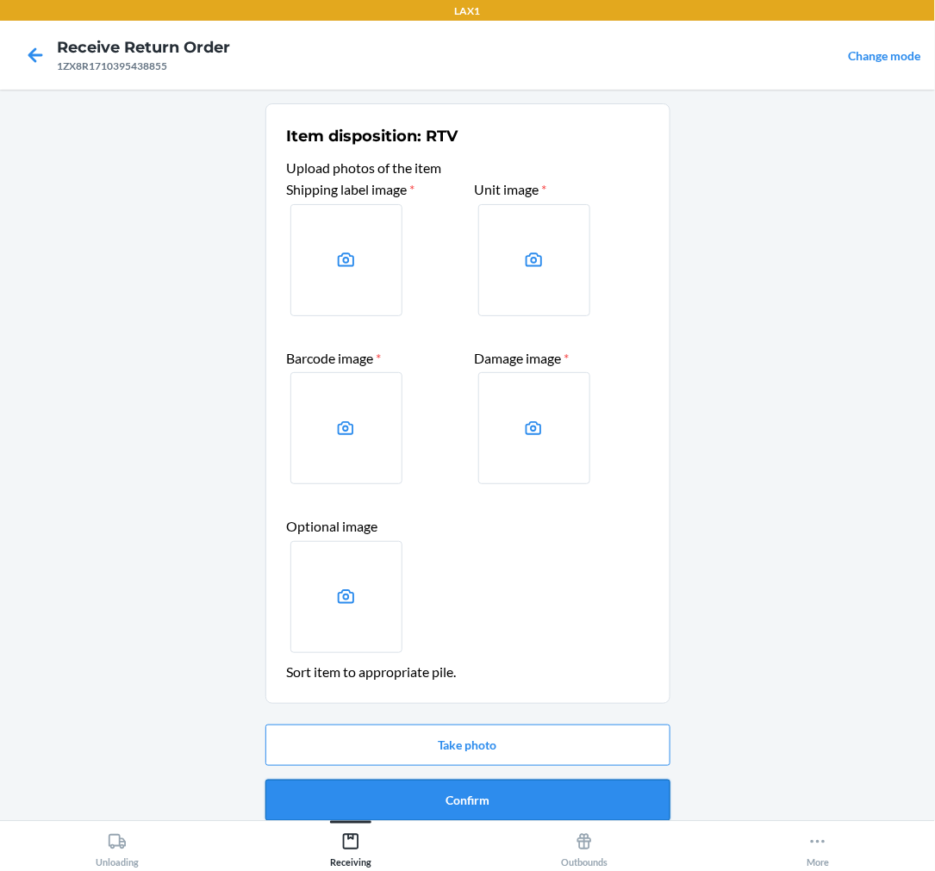
click at [489, 805] on button "Confirm" at bounding box center [467, 800] width 405 height 41
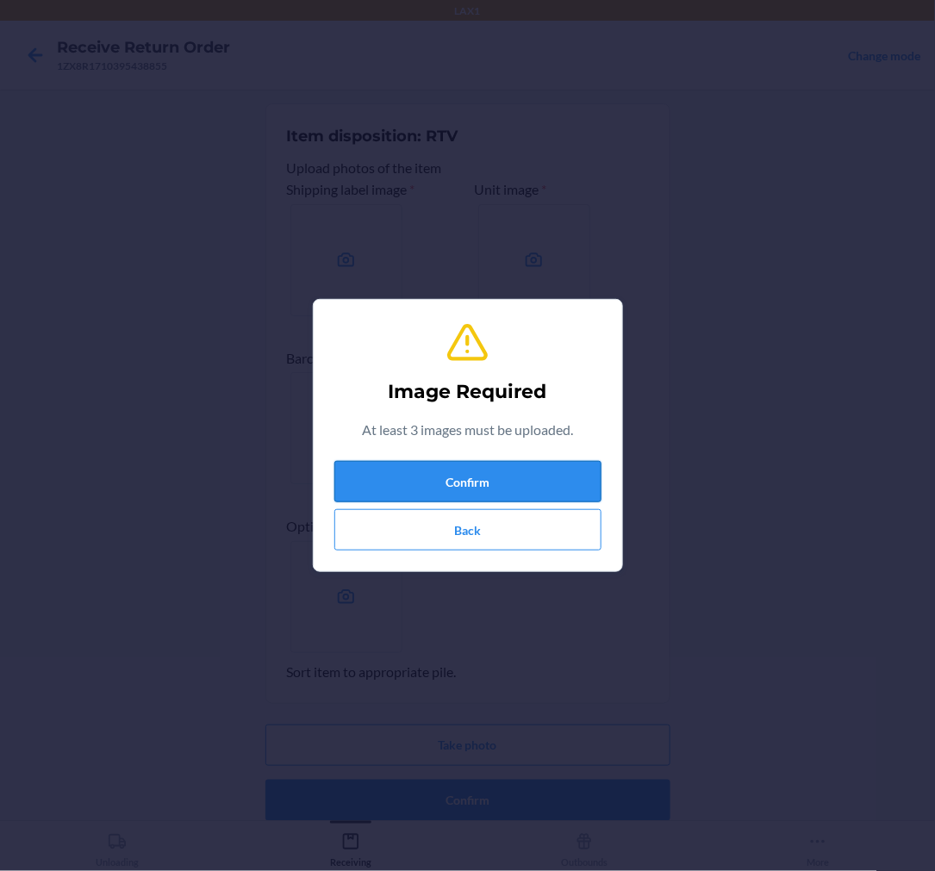
click at [502, 474] on button "Confirm" at bounding box center [467, 481] width 267 height 41
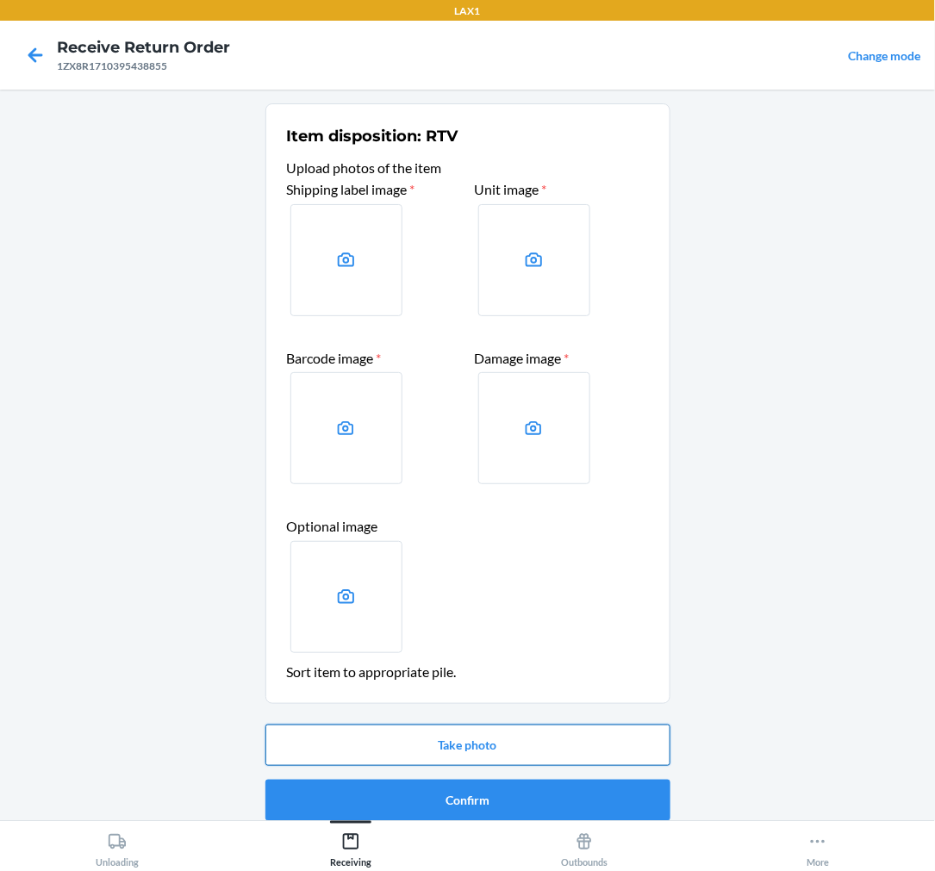
drag, startPoint x: 507, startPoint y: 709, endPoint x: 513, endPoint y: 748, distance: 39.3
click at [512, 730] on li "Item disposition: RTV Upload photos of the item Shipping label image * Unit ima…" at bounding box center [467, 465] width 405 height 725
click at [515, 748] on button "Take photo" at bounding box center [467, 745] width 405 height 41
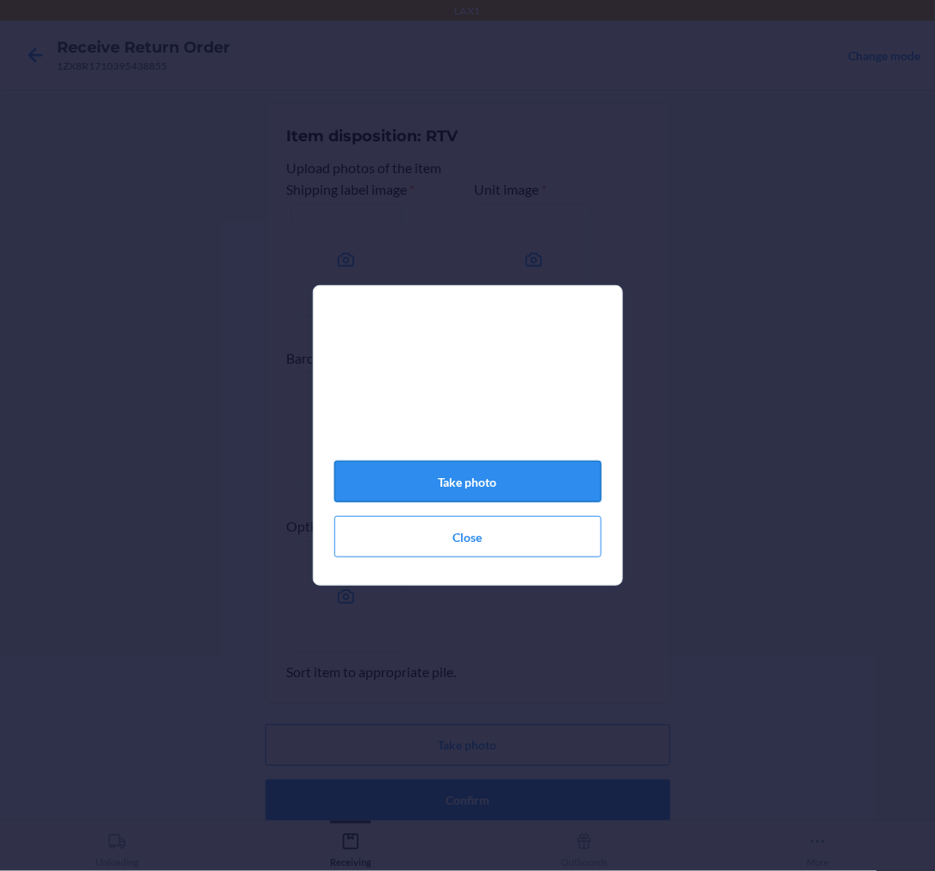
click at [520, 480] on button "Take photo" at bounding box center [467, 481] width 267 height 41
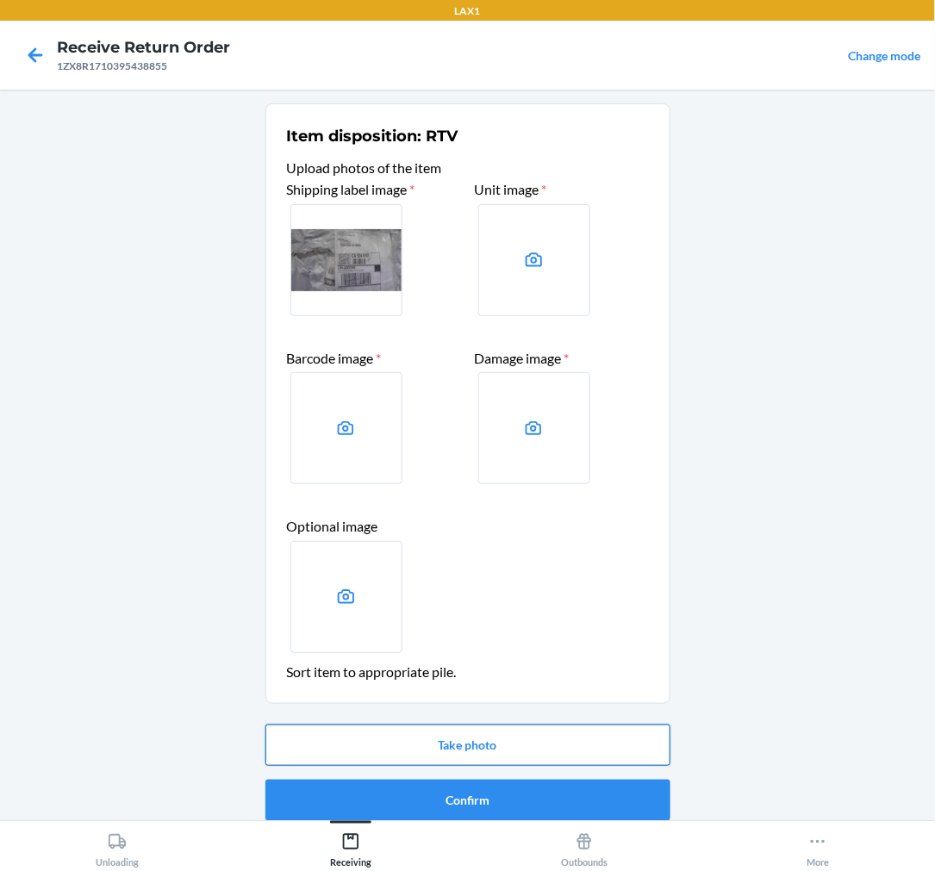
click at [475, 736] on button "Take photo" at bounding box center [467, 745] width 405 height 41
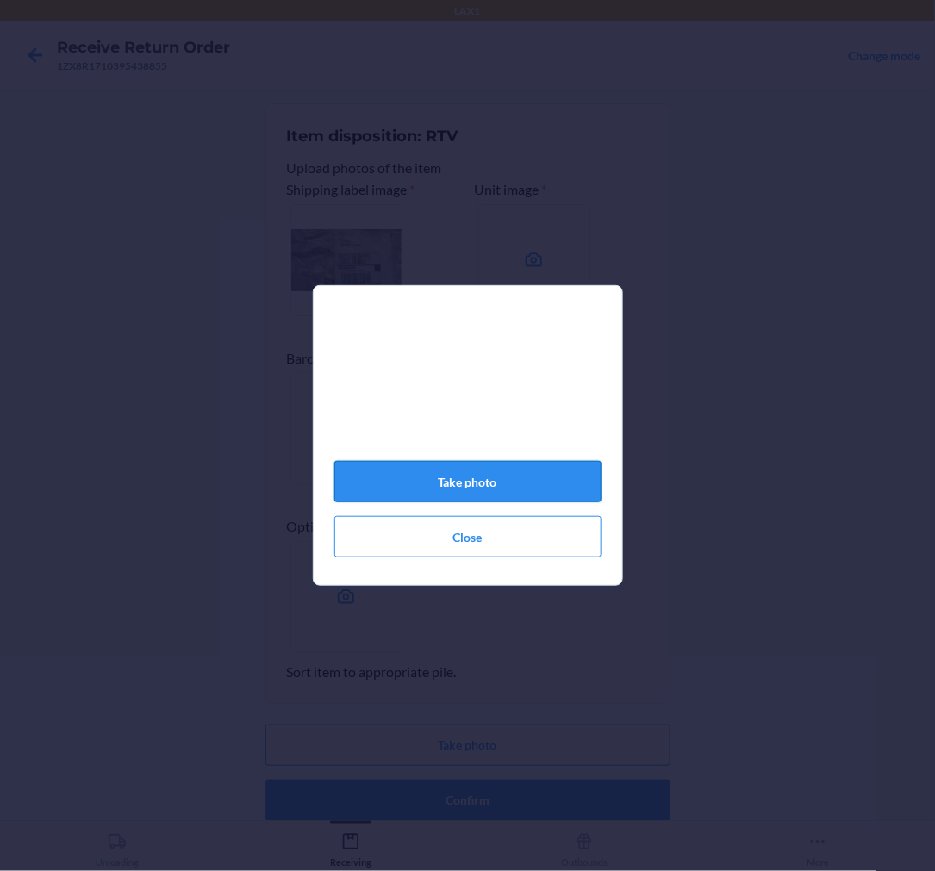
click at [477, 484] on button "Take photo" at bounding box center [467, 481] width 267 height 41
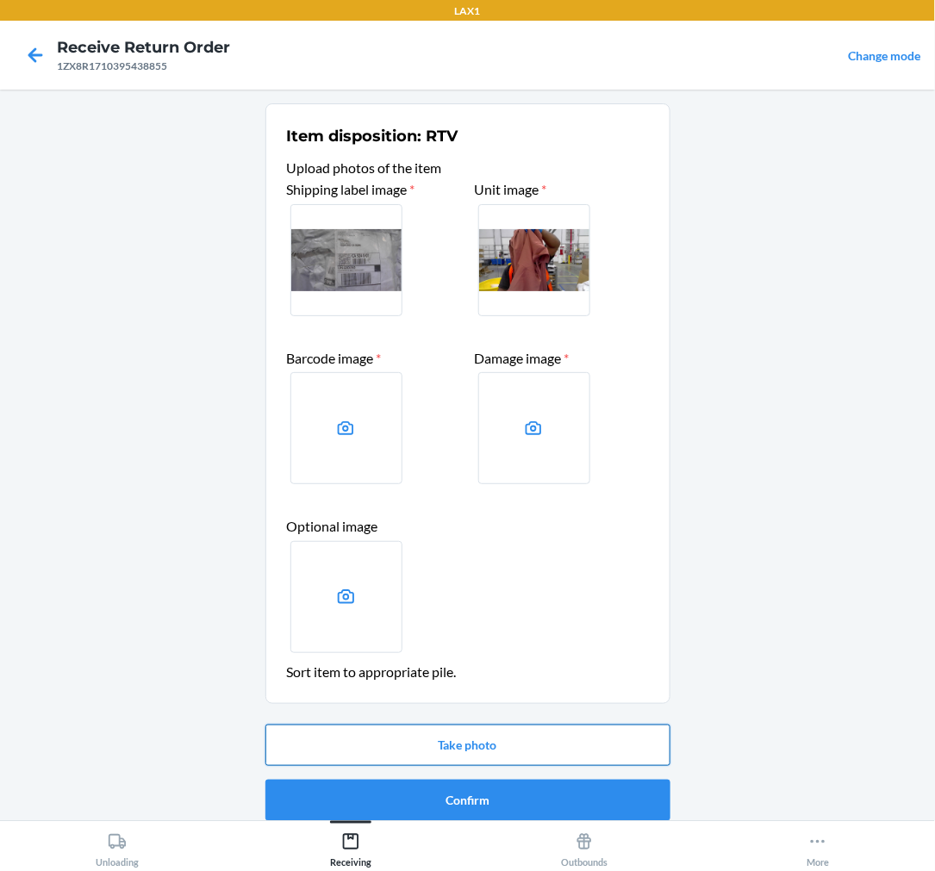
click at [512, 731] on button "Take photo" at bounding box center [467, 745] width 405 height 41
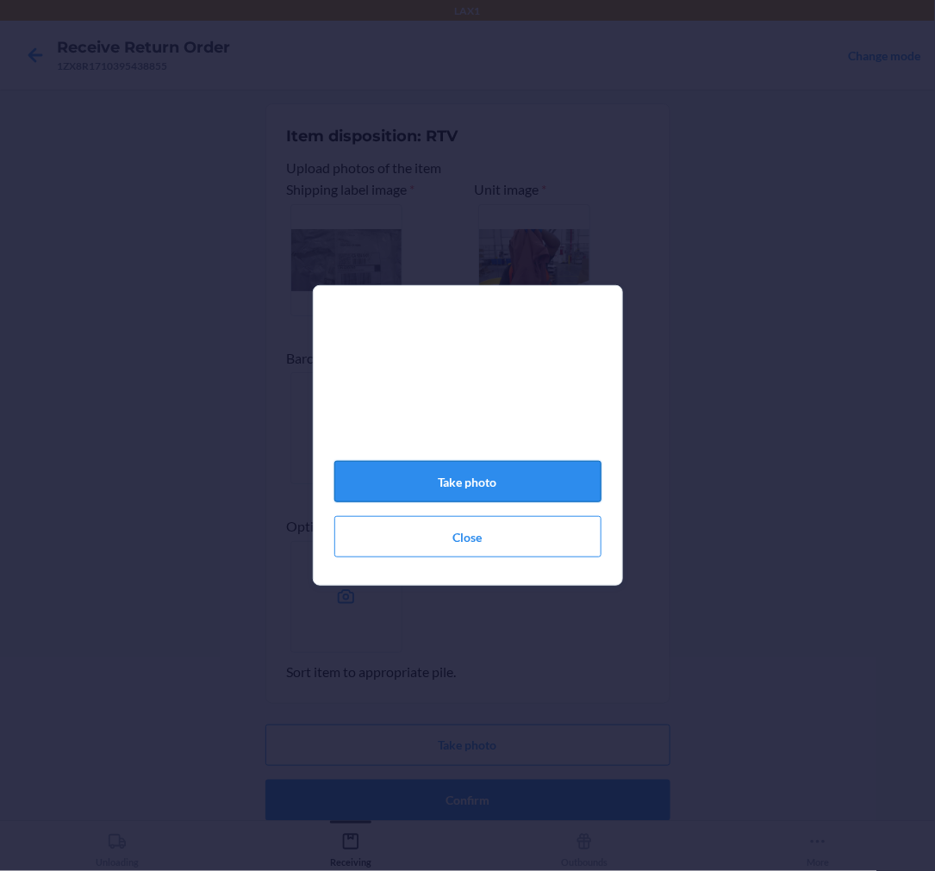
click at [518, 488] on button "Take photo" at bounding box center [467, 481] width 267 height 41
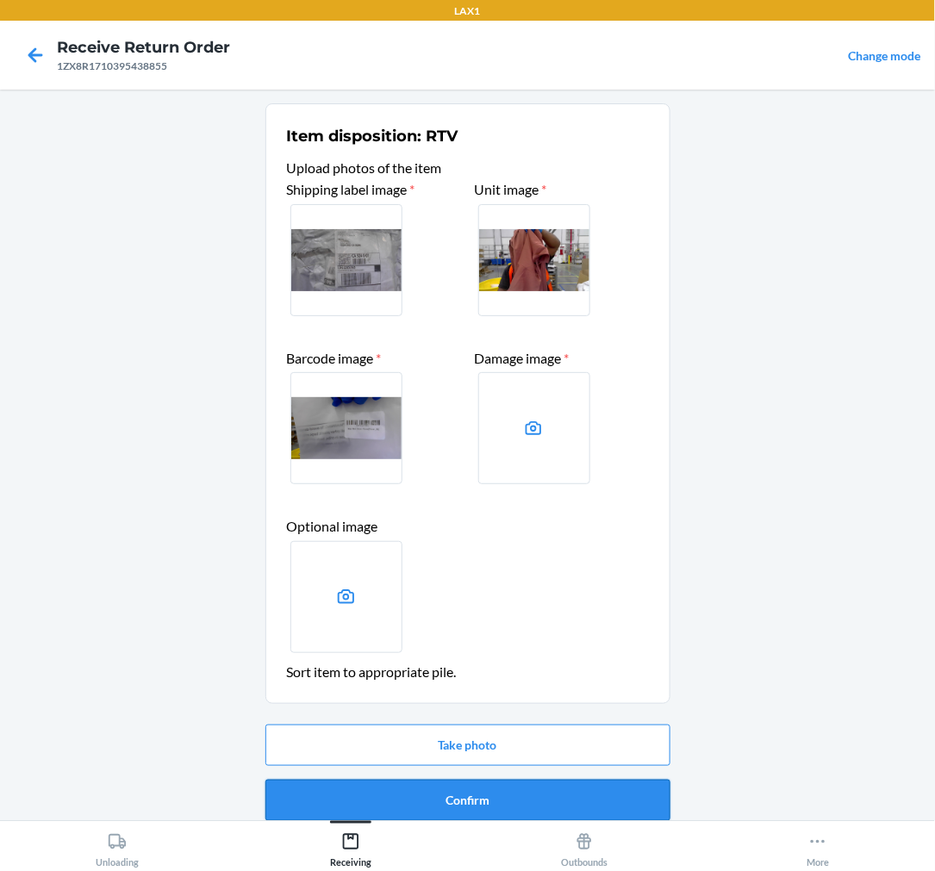
click at [452, 803] on button "Confirm" at bounding box center [467, 800] width 405 height 41
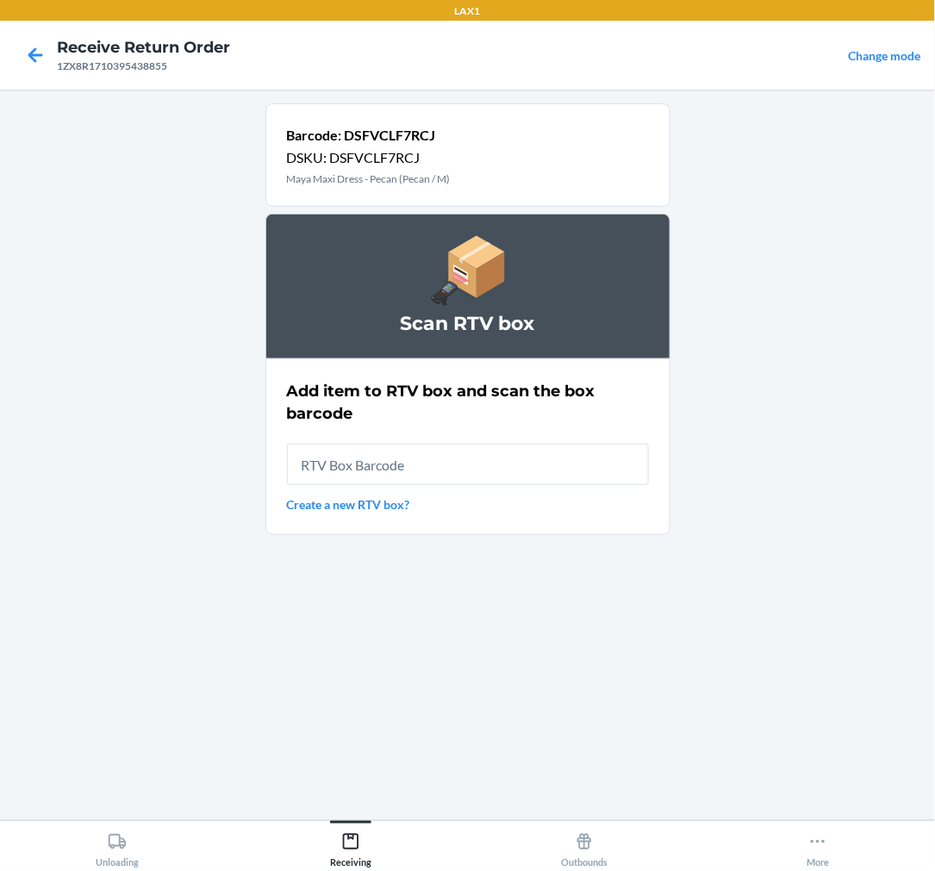
click at [356, 502] on link "Create a new RTV box?" at bounding box center [468, 505] width 362 height 18
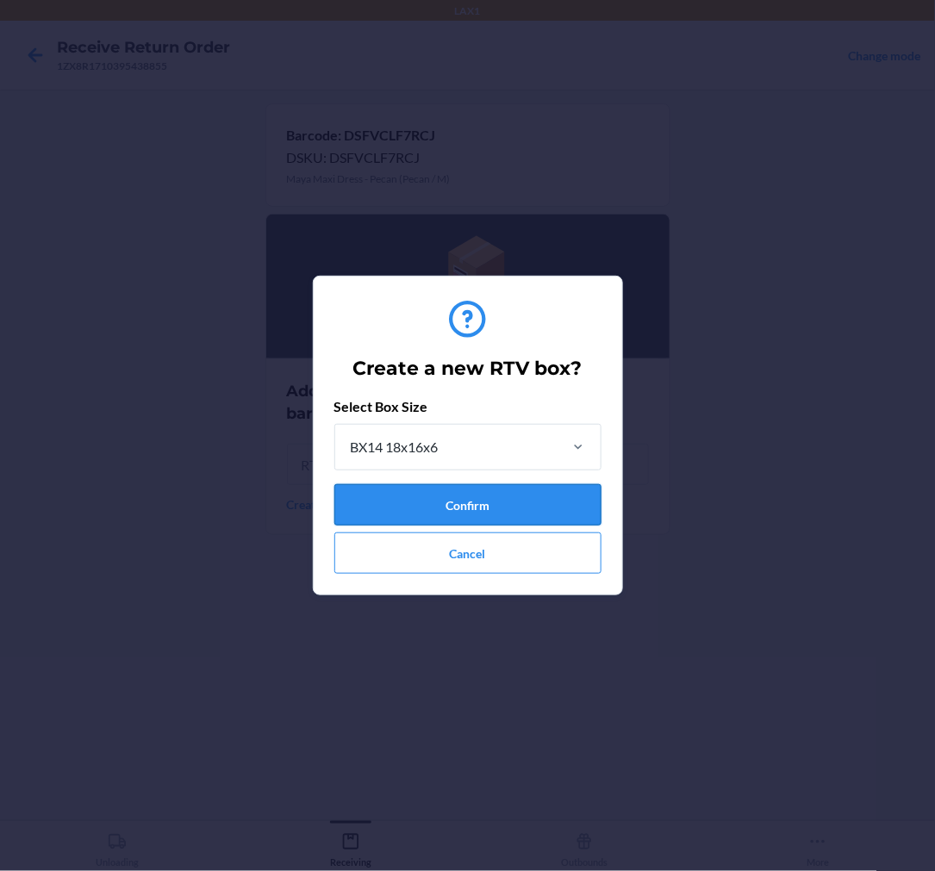
click at [401, 486] on button "Confirm" at bounding box center [467, 504] width 267 height 41
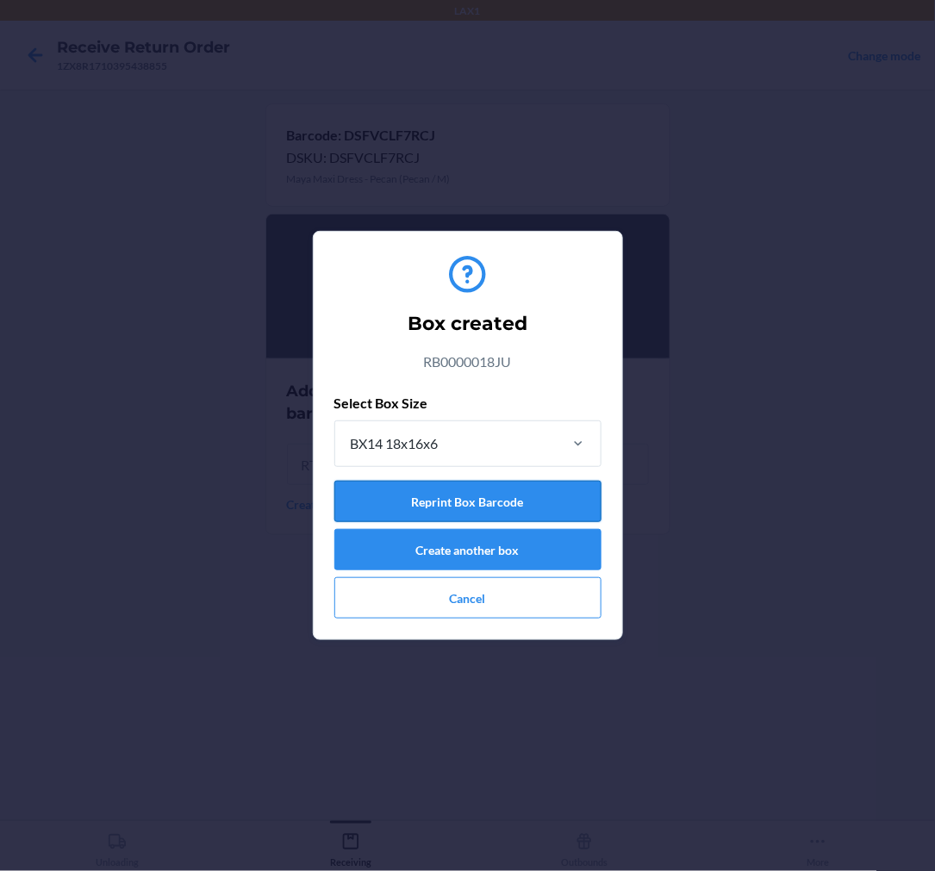
click at [483, 498] on button "Reprint Box Barcode" at bounding box center [467, 501] width 267 height 41
click at [550, 597] on button "Cancel" at bounding box center [467, 597] width 267 height 41
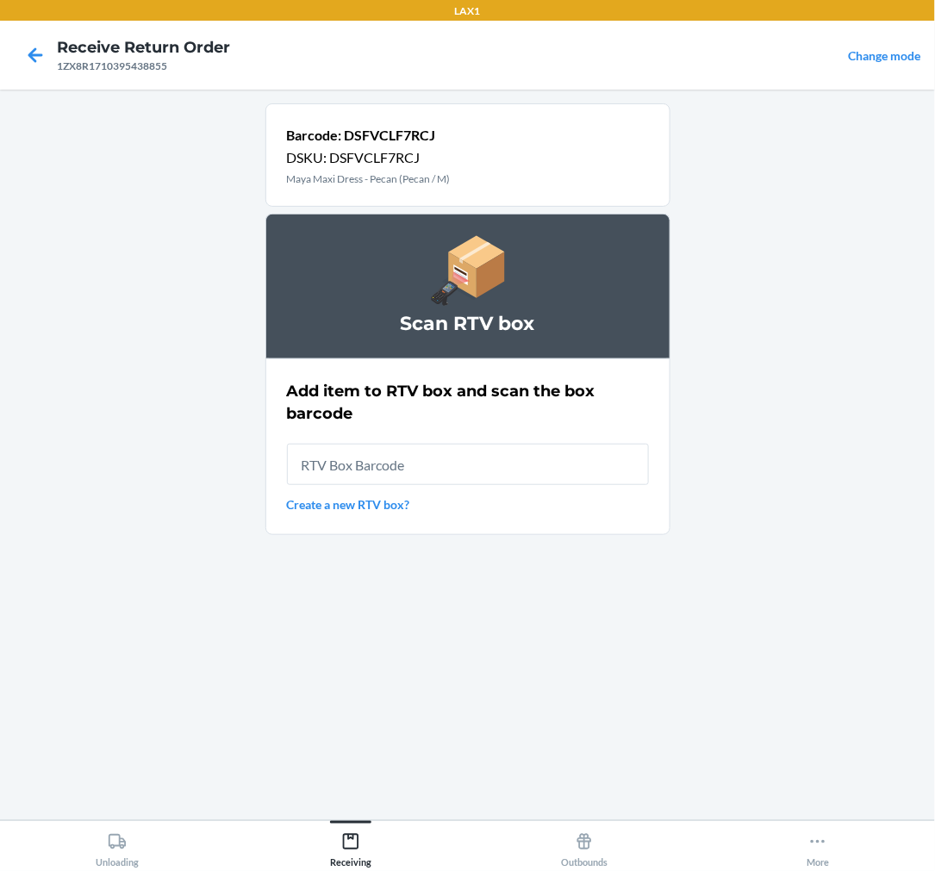
type input "RB0000018JU"
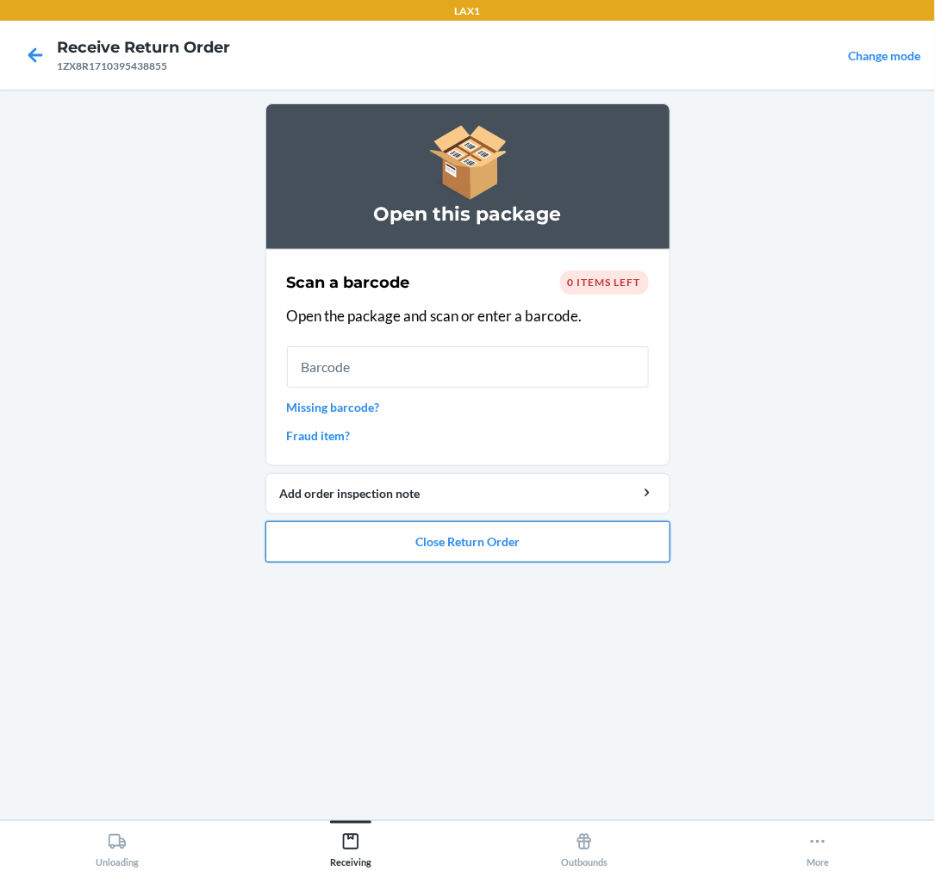
click at [584, 540] on button "Close Return Order" at bounding box center [467, 541] width 405 height 41
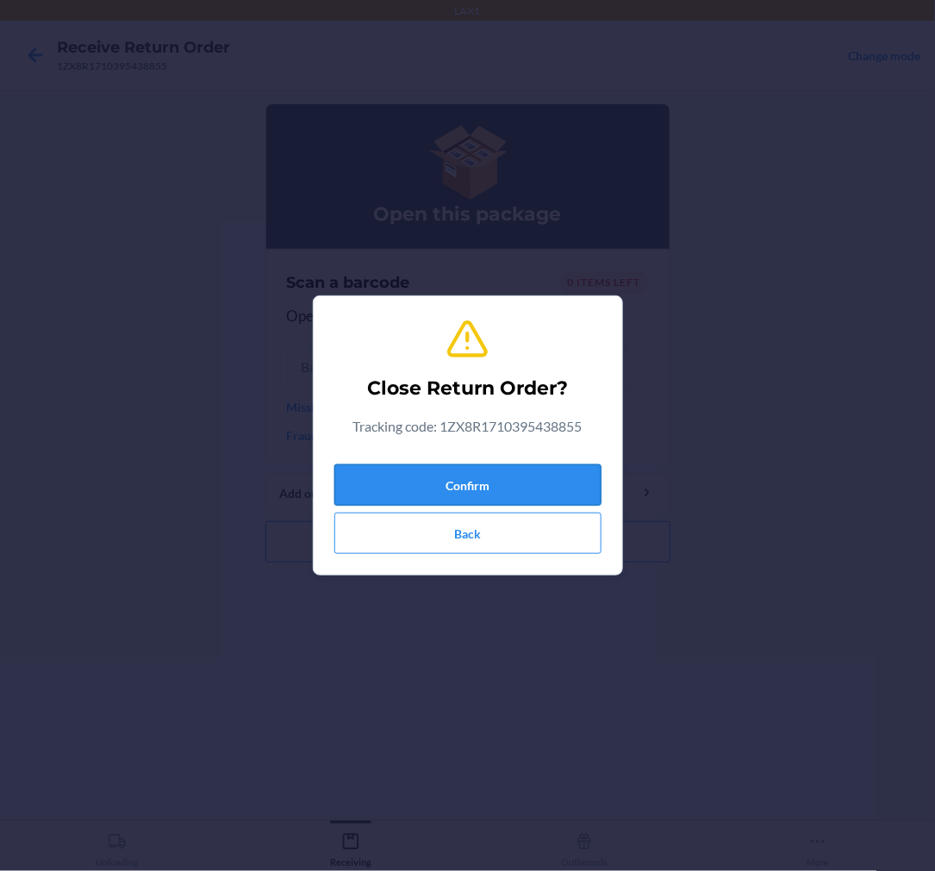
click at [517, 479] on button "Confirm" at bounding box center [467, 485] width 267 height 41
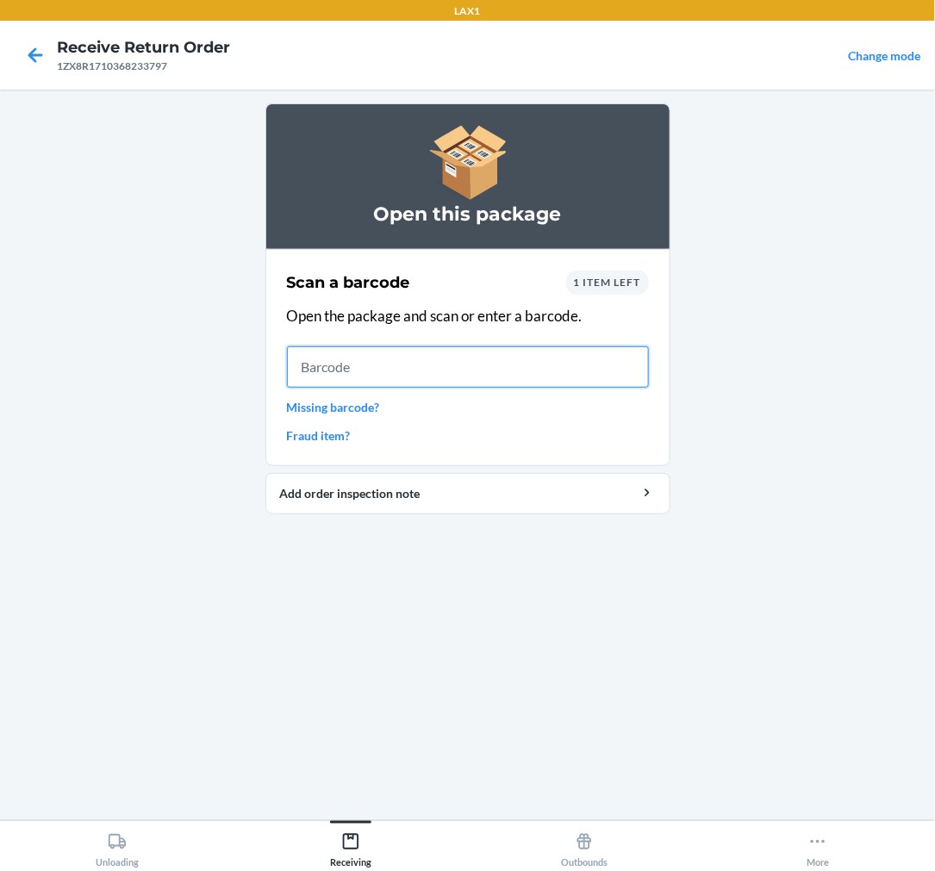
click at [396, 377] on input "text" at bounding box center [468, 366] width 362 height 41
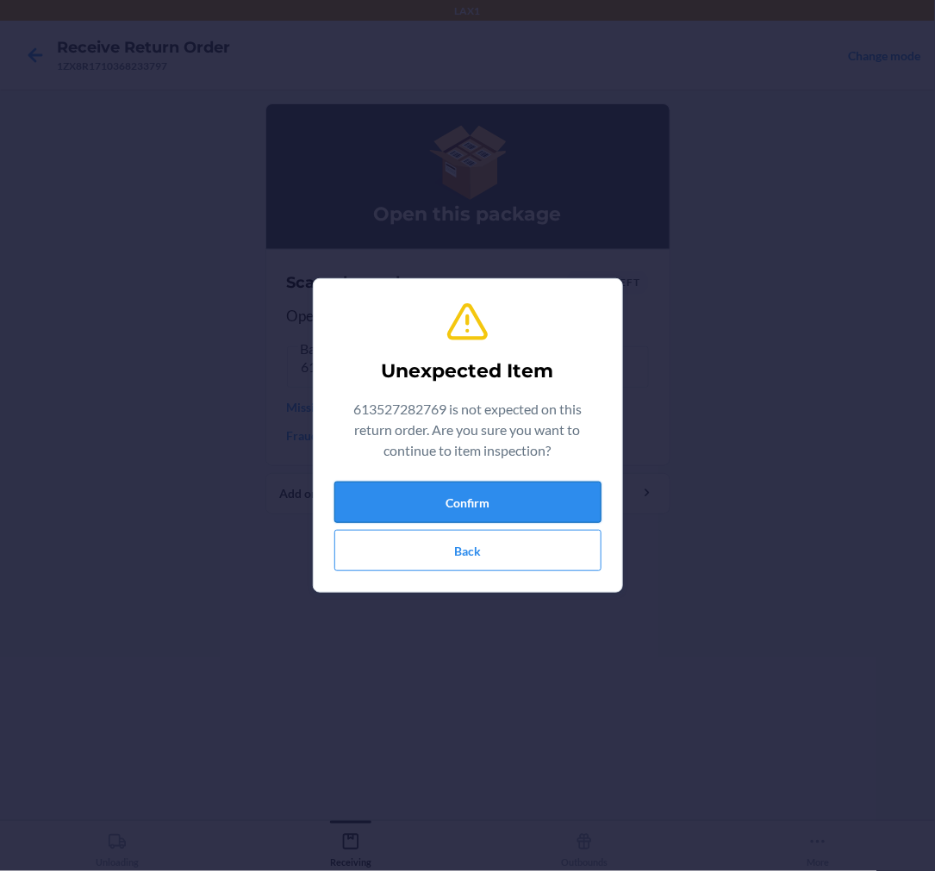
click at [531, 487] on button "Confirm" at bounding box center [467, 502] width 267 height 41
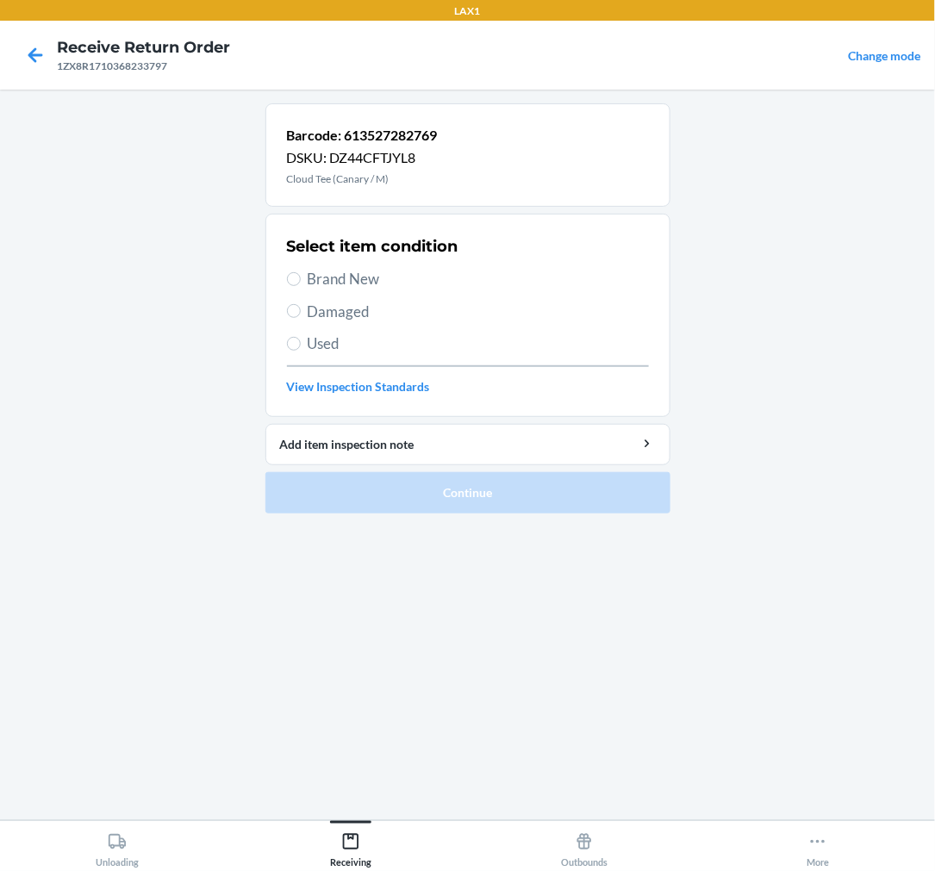
click at [302, 340] on label "Used" at bounding box center [468, 344] width 362 height 22
click at [301, 340] on input "Used" at bounding box center [294, 344] width 14 height 14
radio input "true"
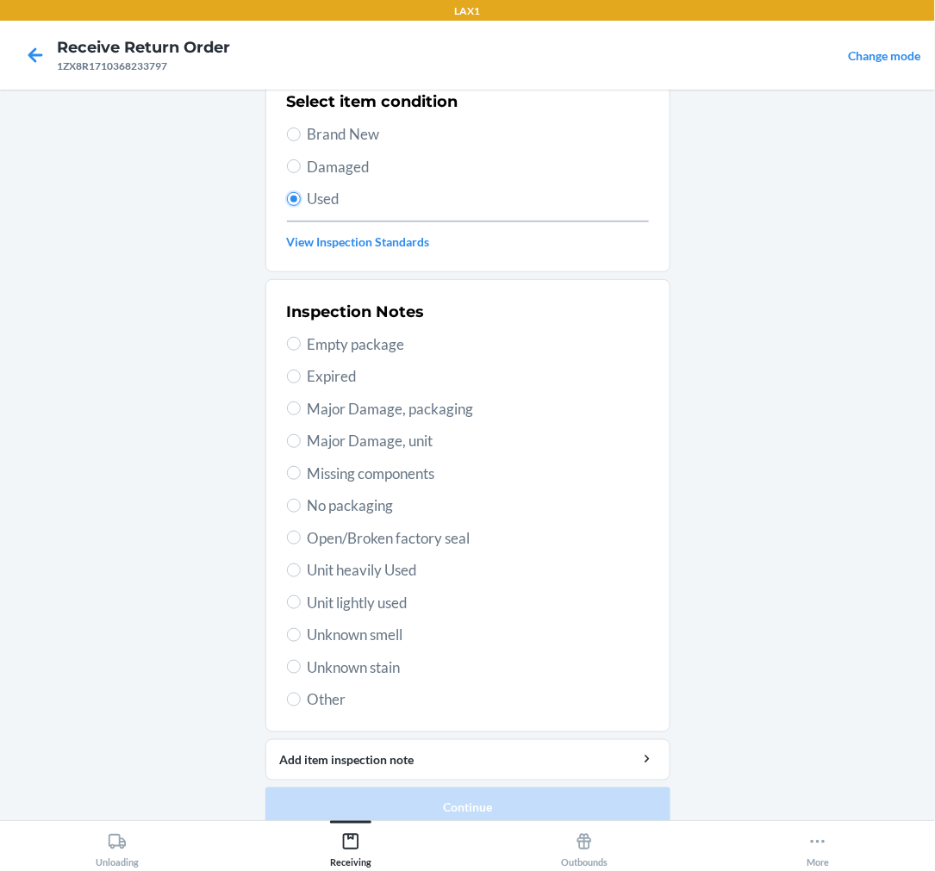
scroll to position [166, 0]
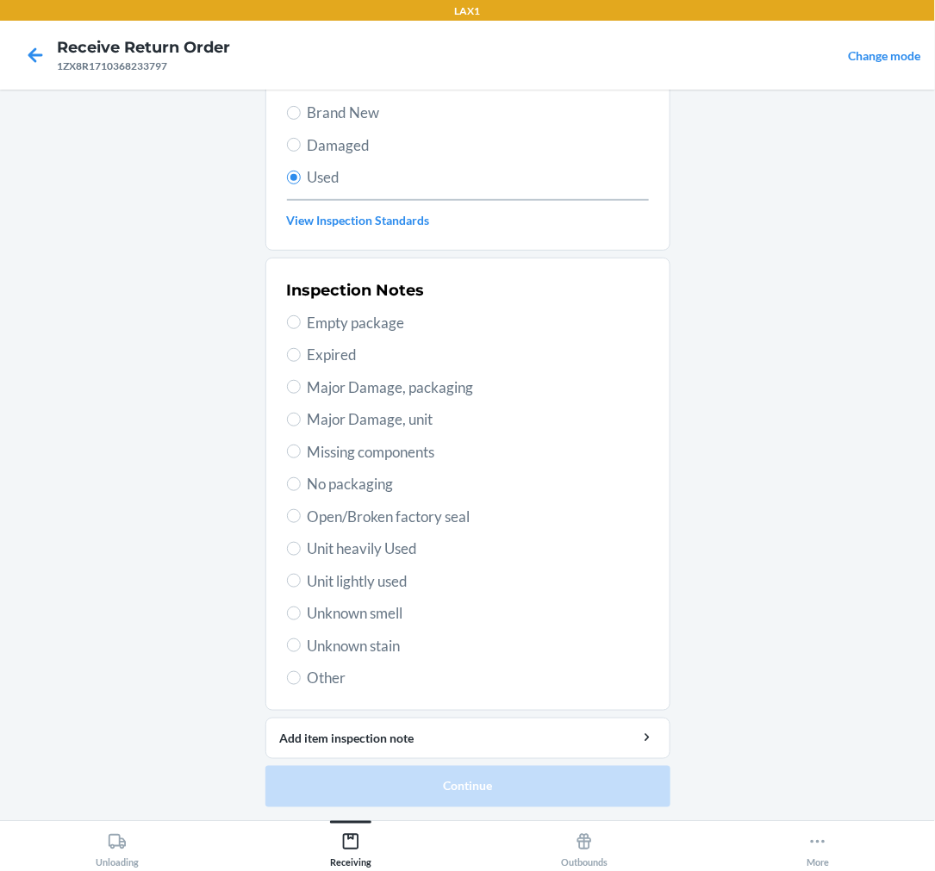
click at [403, 573] on span "Unit lightly used" at bounding box center [478, 582] width 341 height 22
click at [301, 574] on input "Unit lightly used" at bounding box center [294, 581] width 14 height 14
radio input "true"
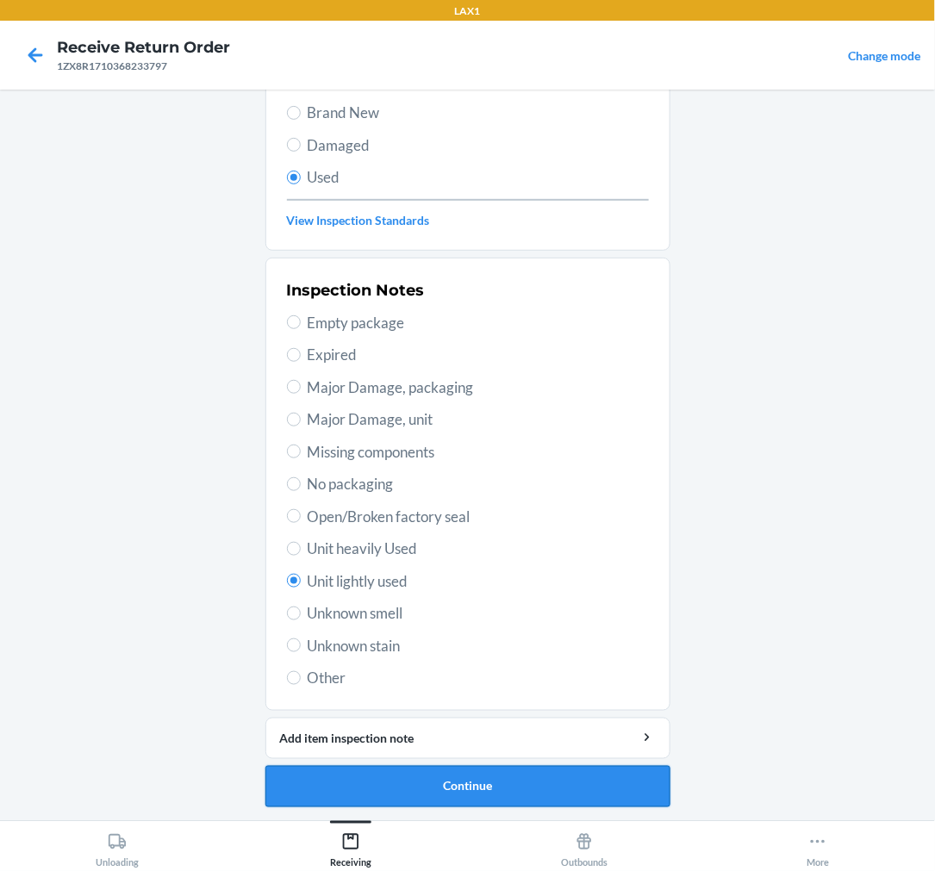
click at [547, 773] on button "Continue" at bounding box center [467, 786] width 405 height 41
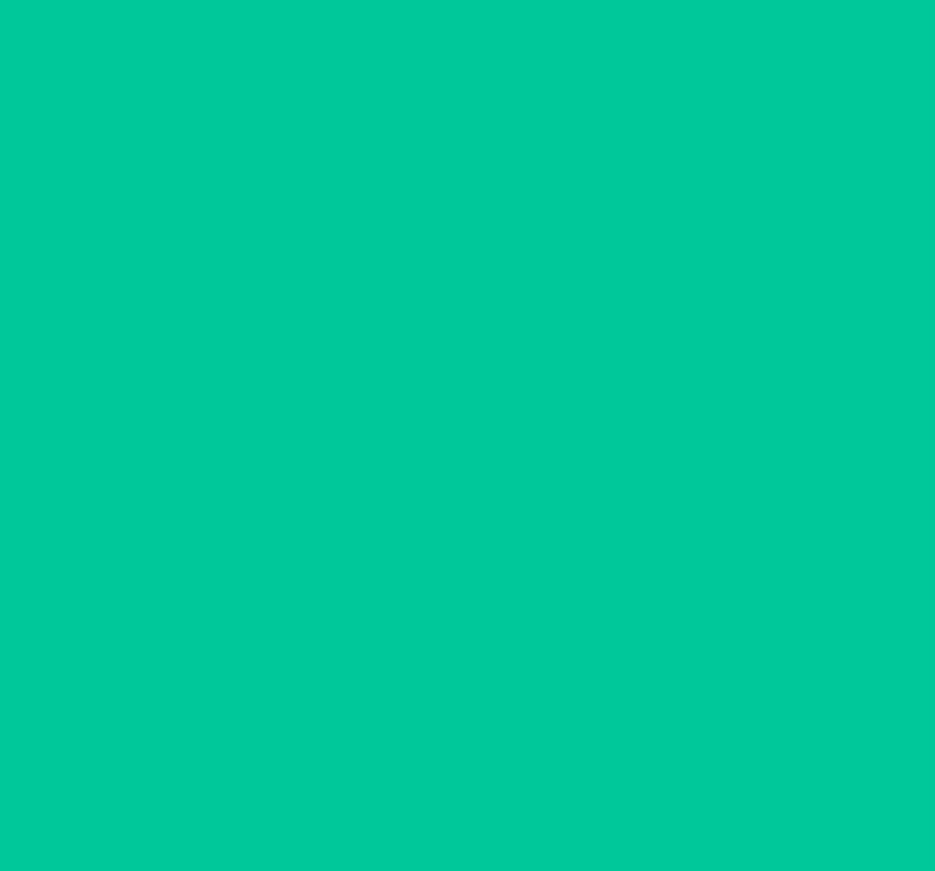
scroll to position [0, 0]
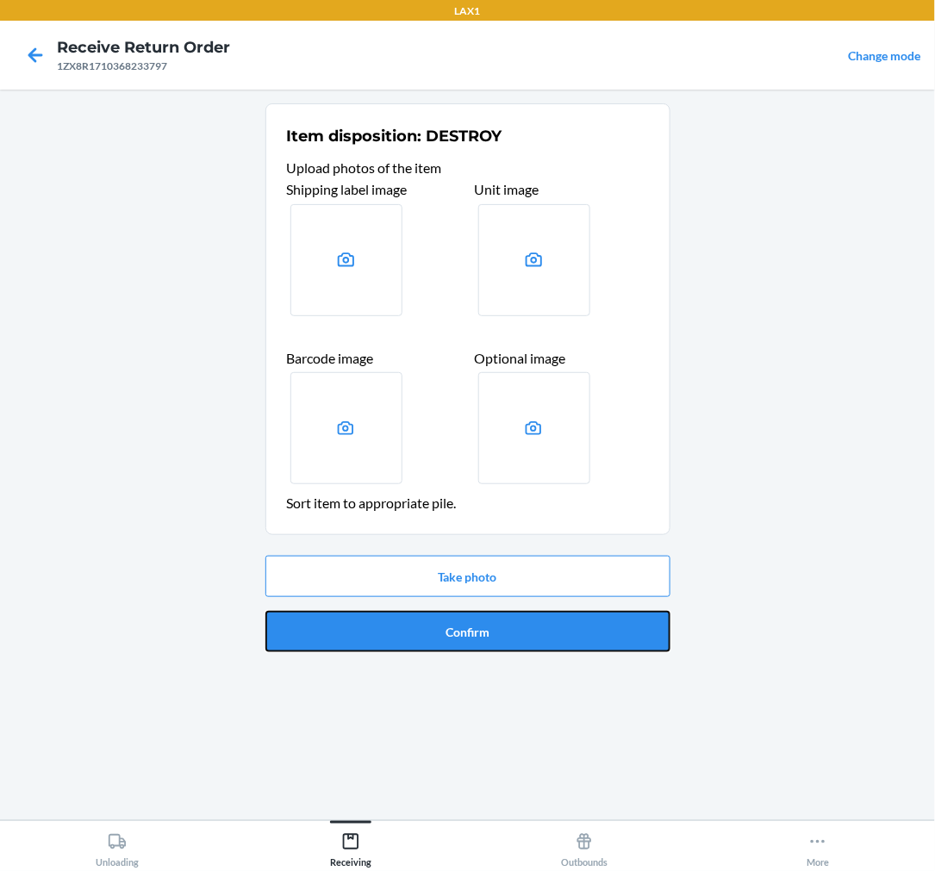
click at [523, 632] on button "Confirm" at bounding box center [467, 631] width 405 height 41
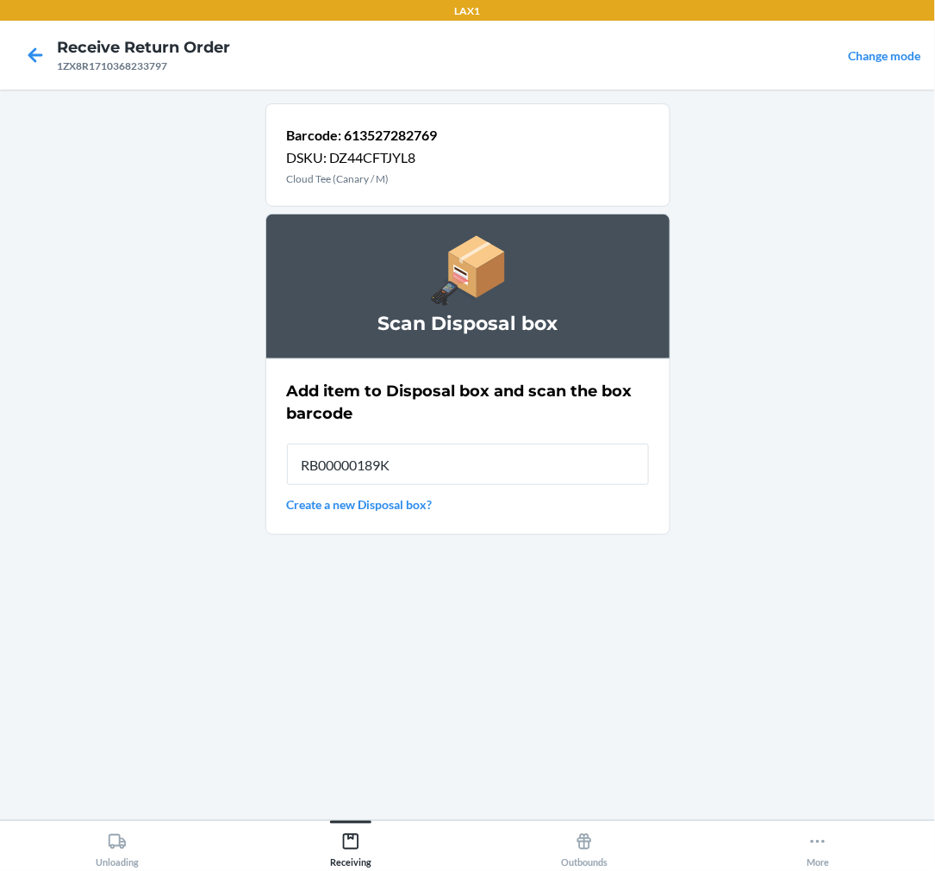
type input "RB00000189K"
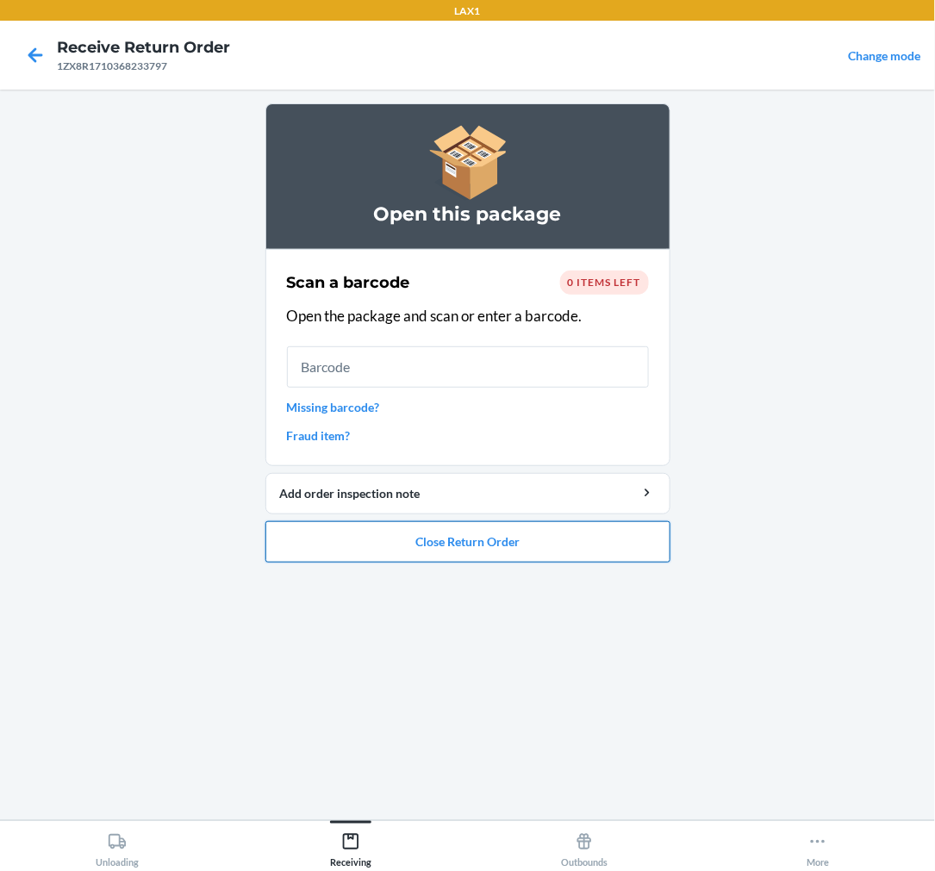
click at [460, 541] on button "Close Return Order" at bounding box center [467, 541] width 405 height 41
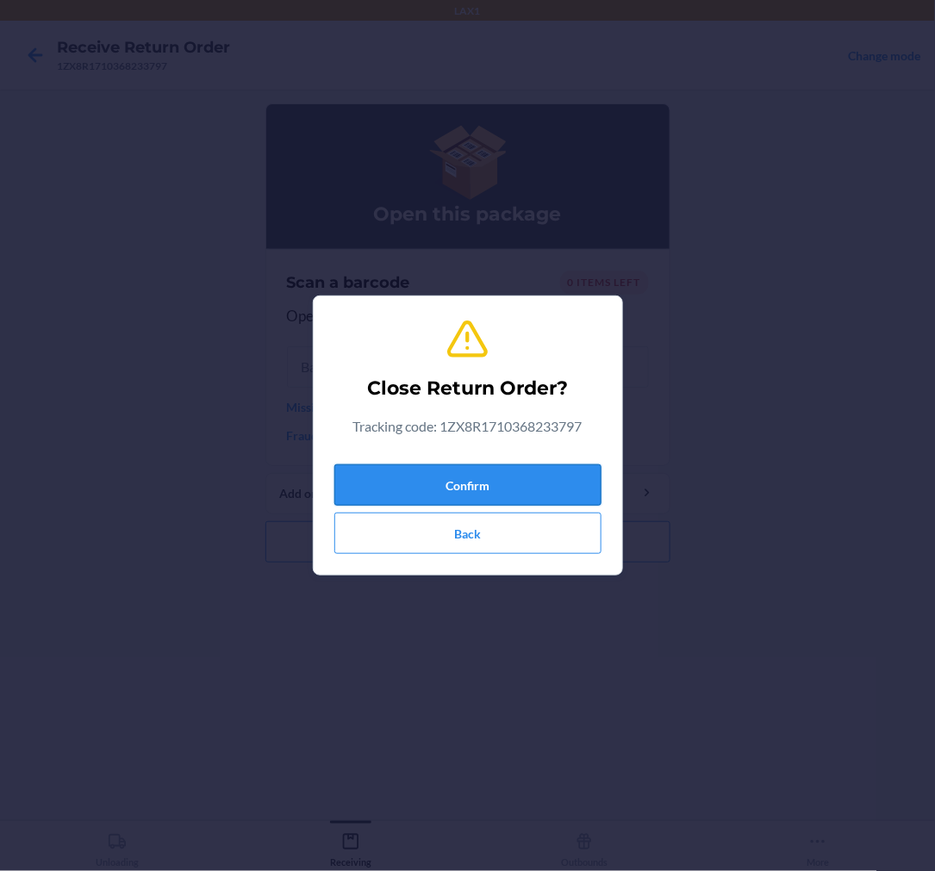
click at [484, 483] on button "Confirm" at bounding box center [467, 485] width 267 height 41
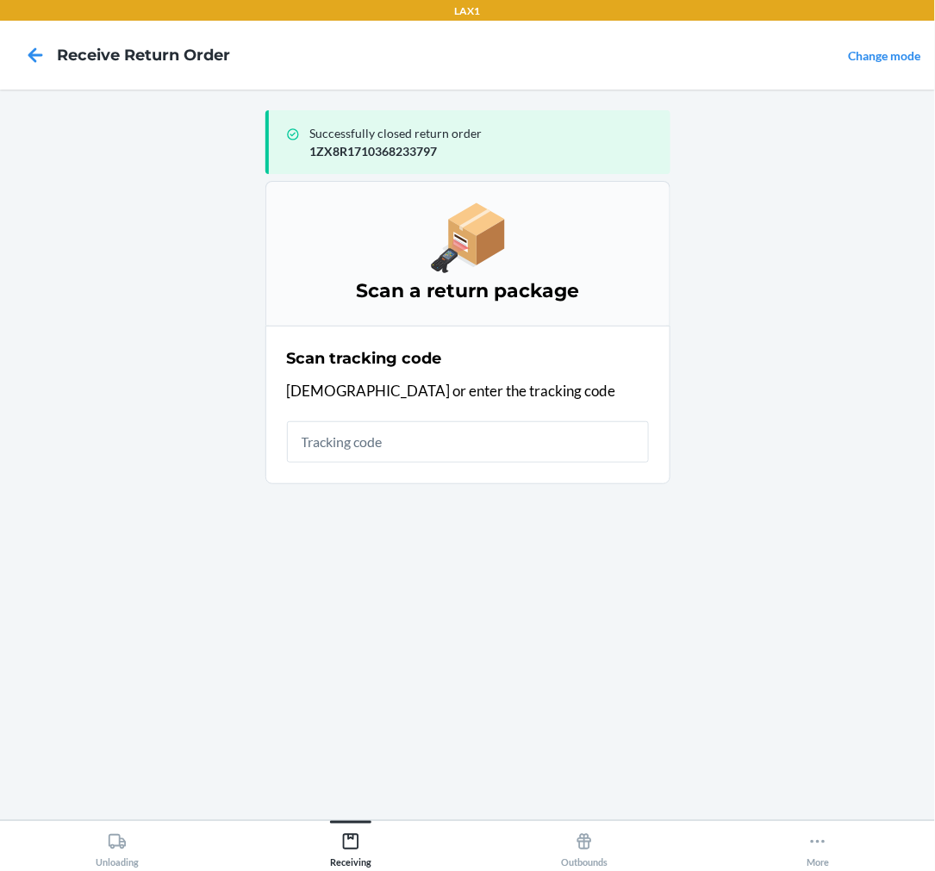
click at [339, 446] on input "text" at bounding box center [468, 441] width 362 height 41
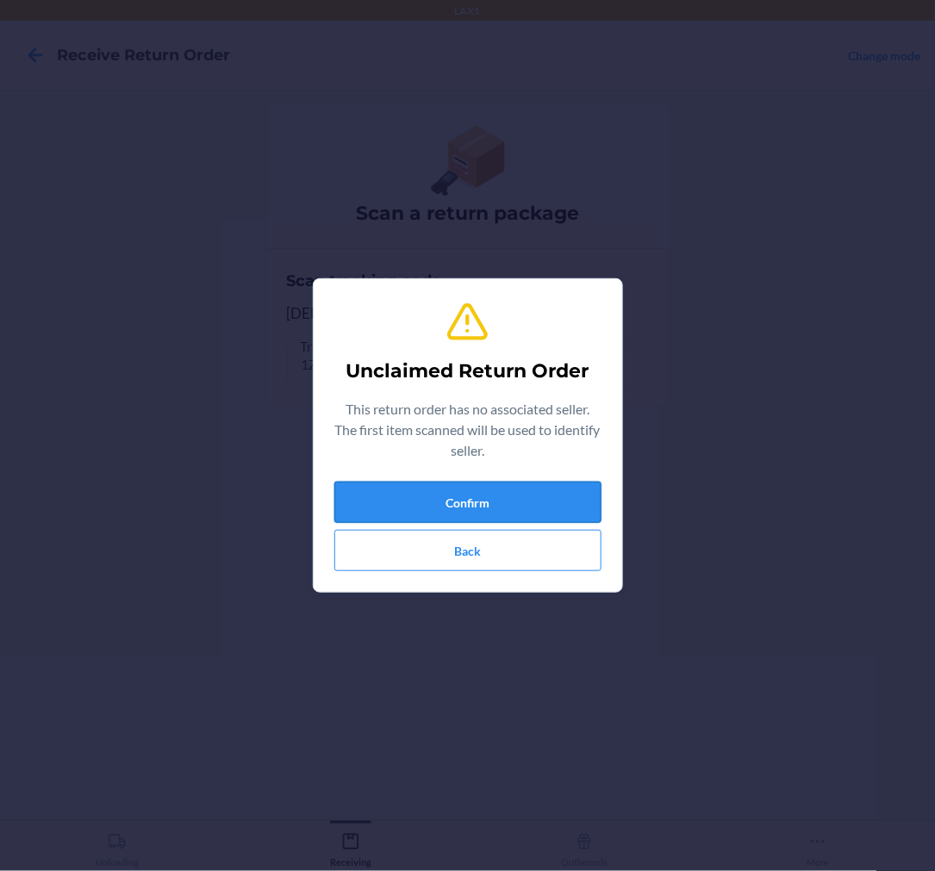
click at [478, 505] on button "Confirm" at bounding box center [467, 502] width 267 height 41
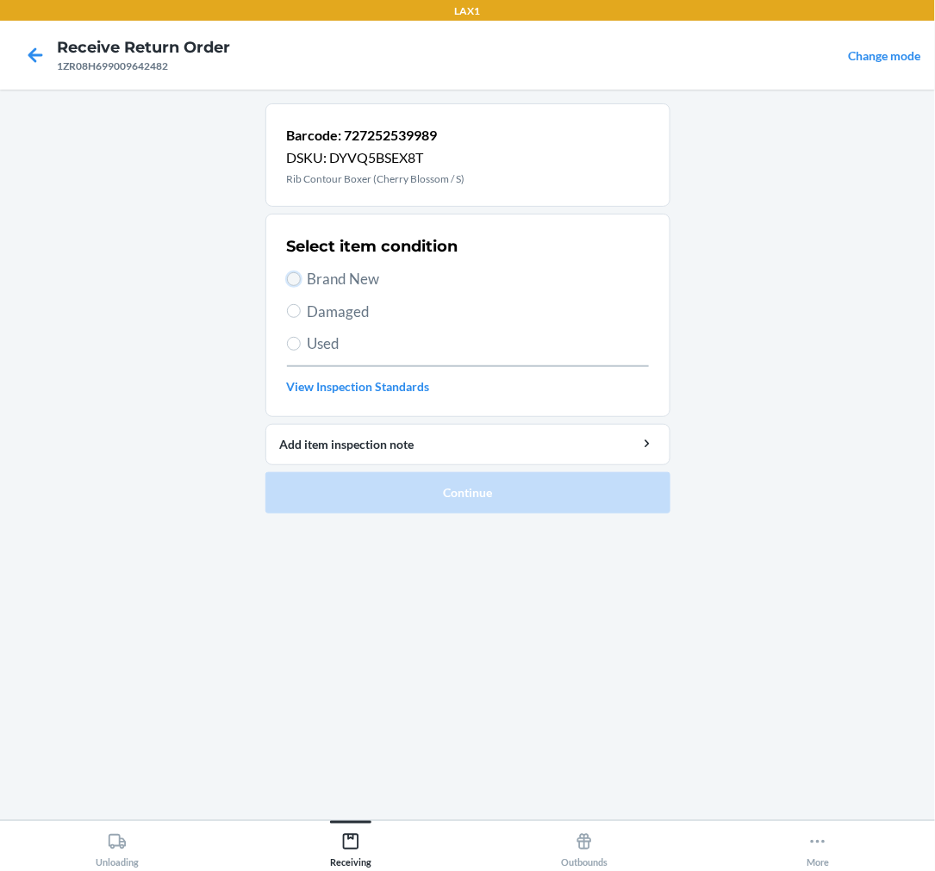
click at [290, 273] on input "Brand New" at bounding box center [294, 279] width 14 height 14
radio input "true"
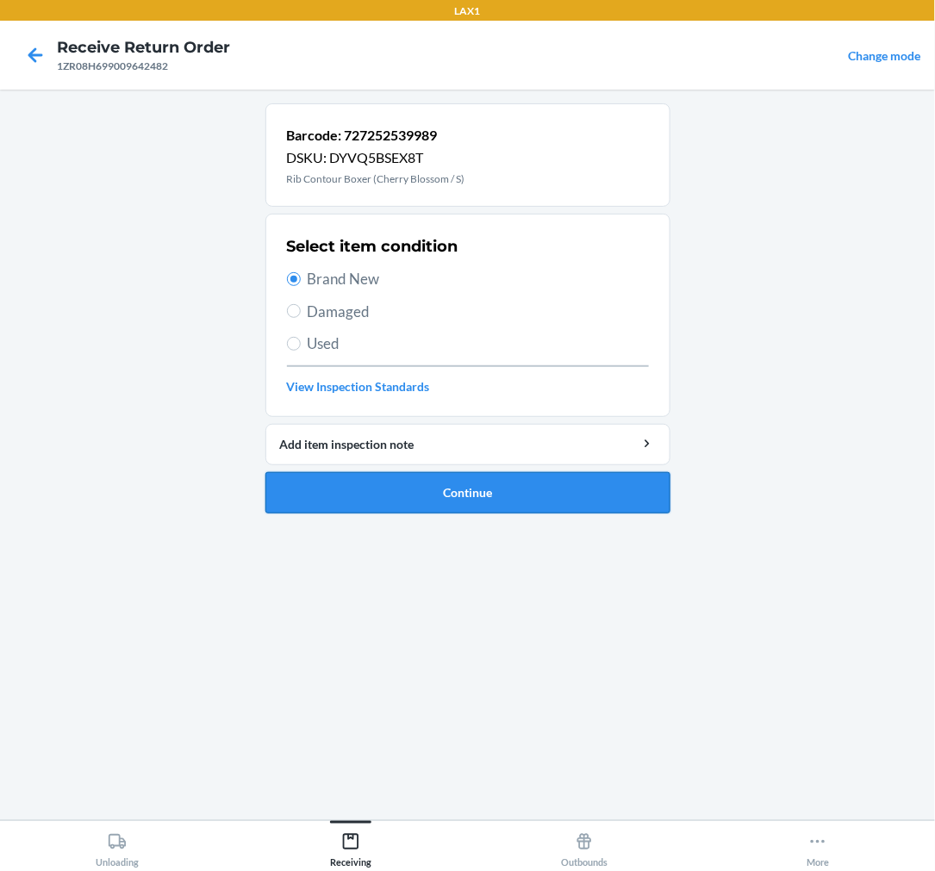
click at [357, 487] on button "Continue" at bounding box center [467, 492] width 405 height 41
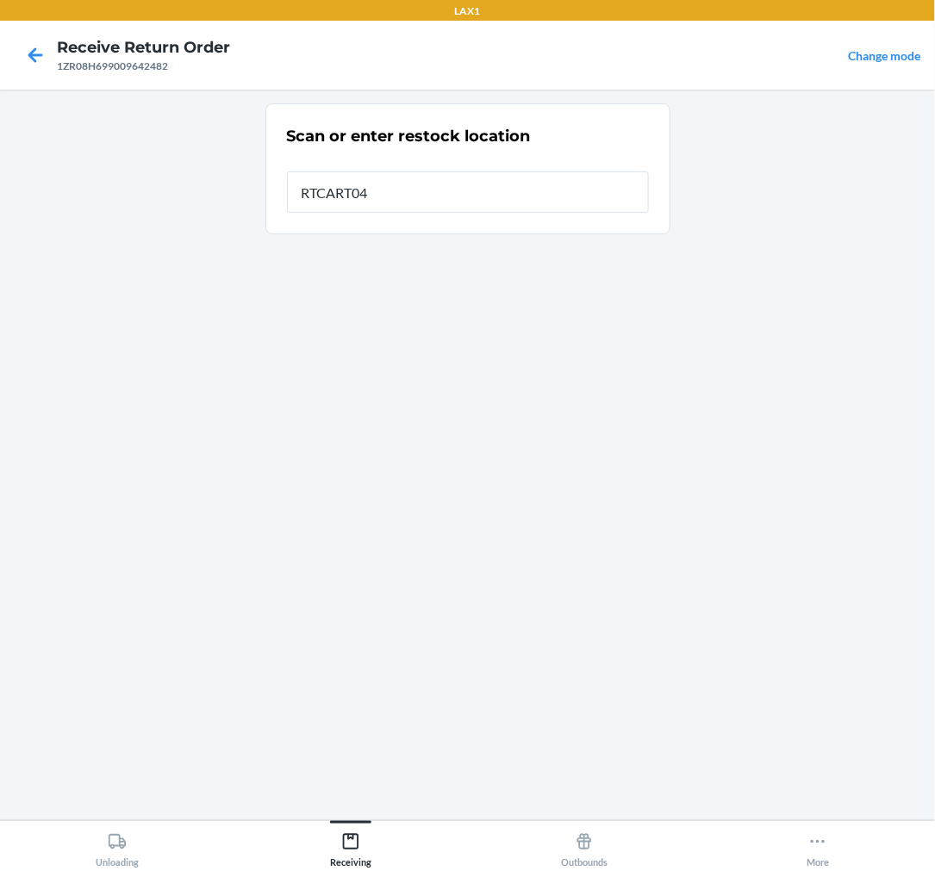
type input "RTCART046"
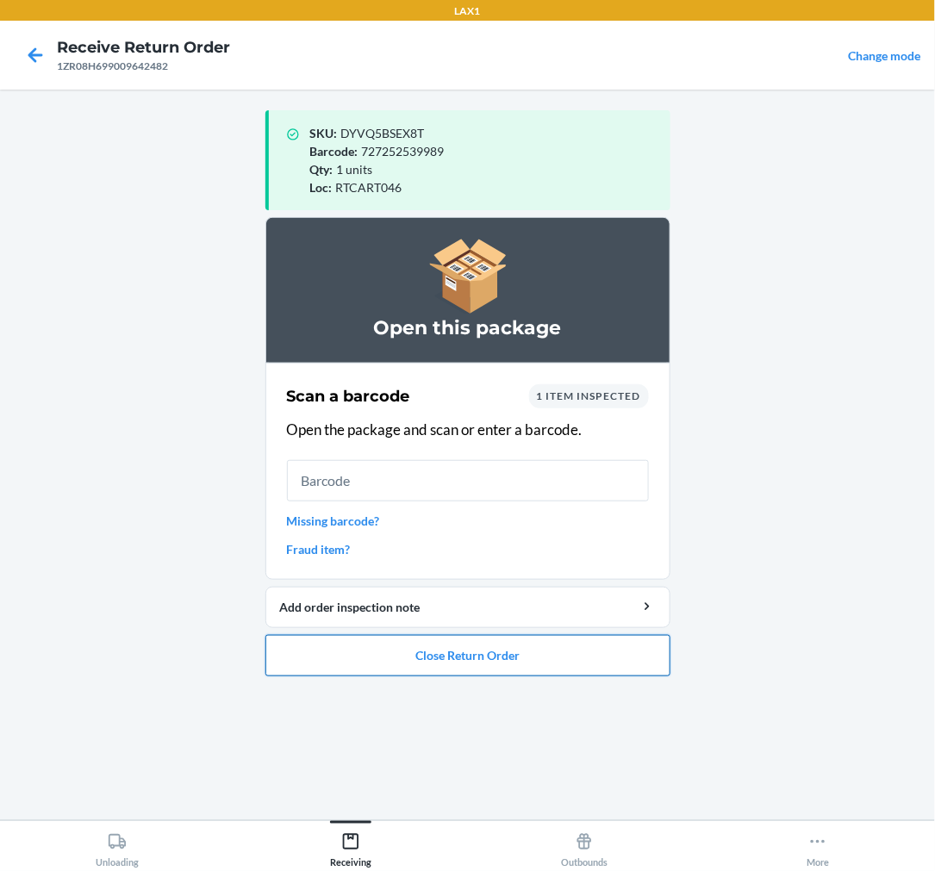
click at [509, 648] on button "Close Return Order" at bounding box center [467, 655] width 405 height 41
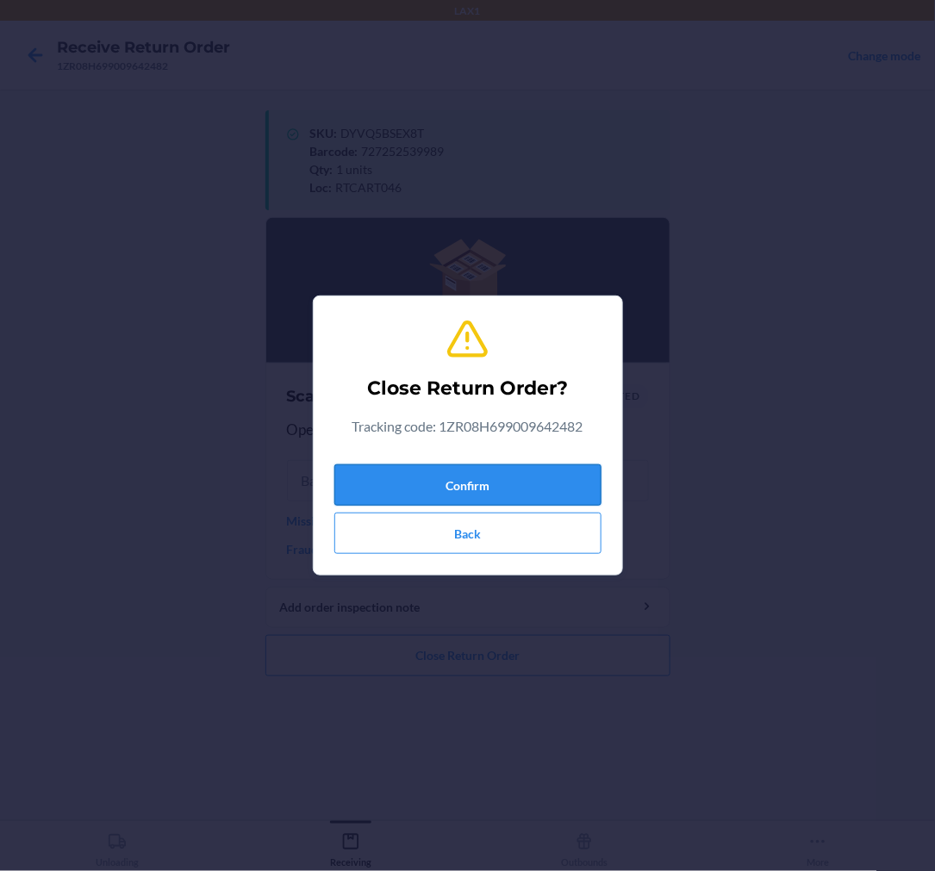
click at [504, 481] on button "Confirm" at bounding box center [467, 485] width 267 height 41
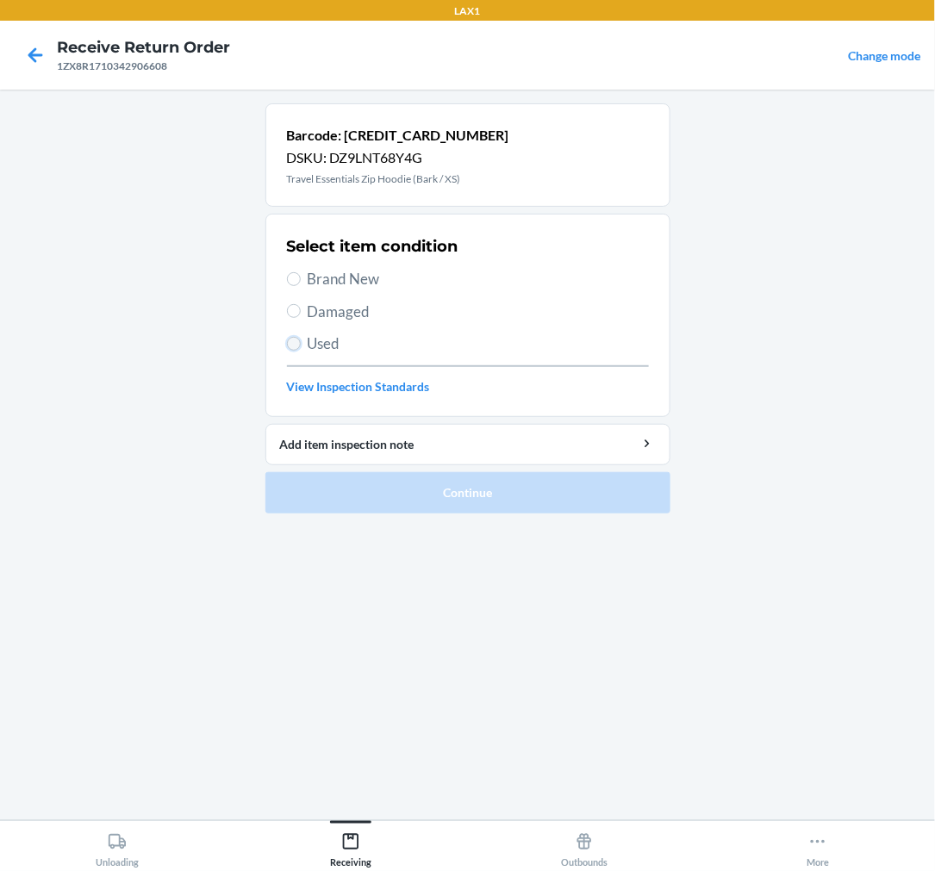
click at [293, 342] on input "Used" at bounding box center [294, 344] width 14 height 14
radio input "true"
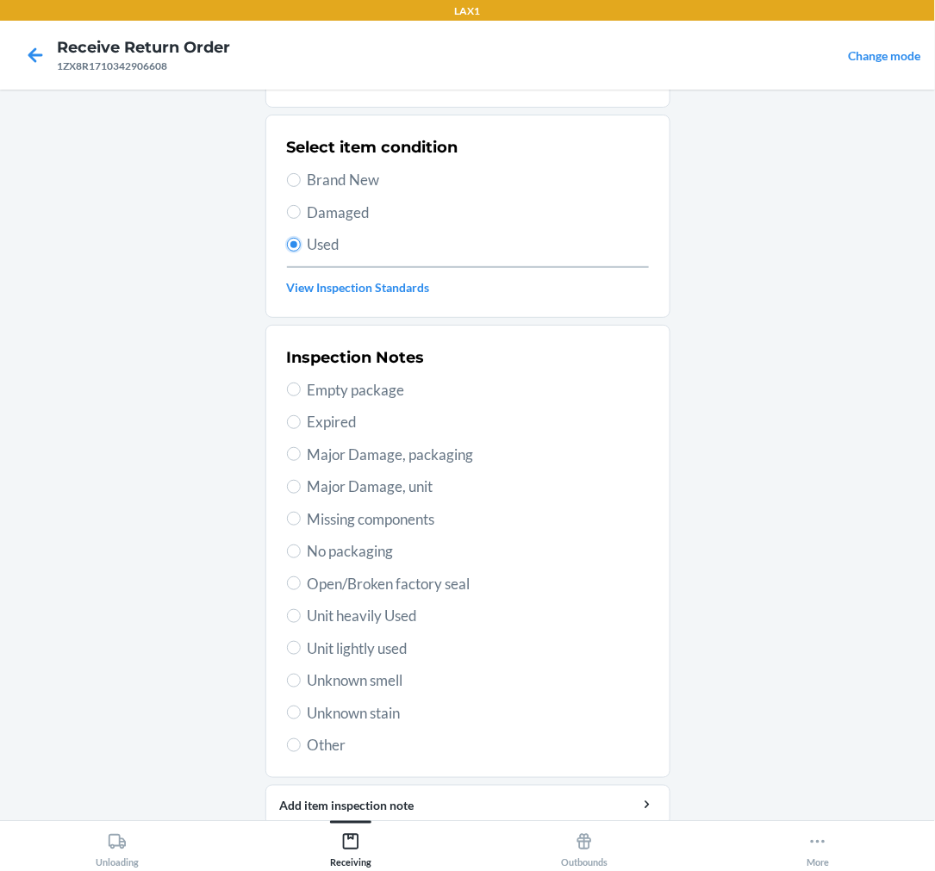
scroll to position [166, 0]
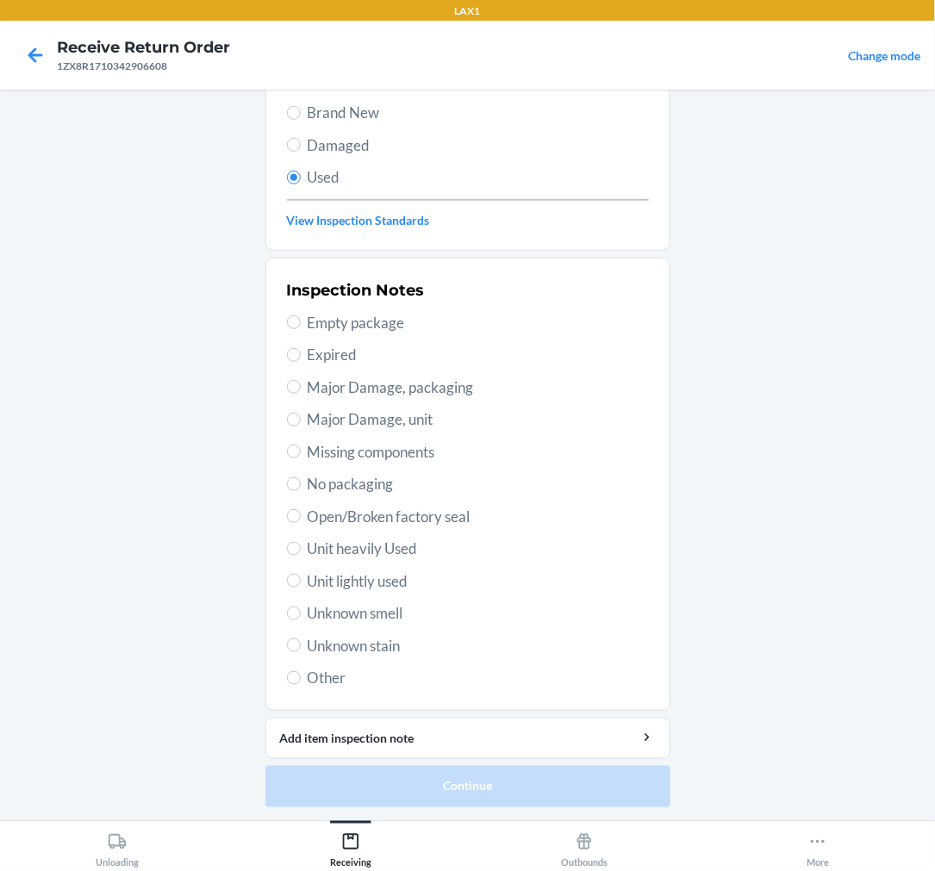
click at [330, 582] on span "Unit lightly used" at bounding box center [478, 582] width 341 height 22
click at [301, 582] on input "Unit lightly used" at bounding box center [294, 581] width 14 height 14
radio input "true"
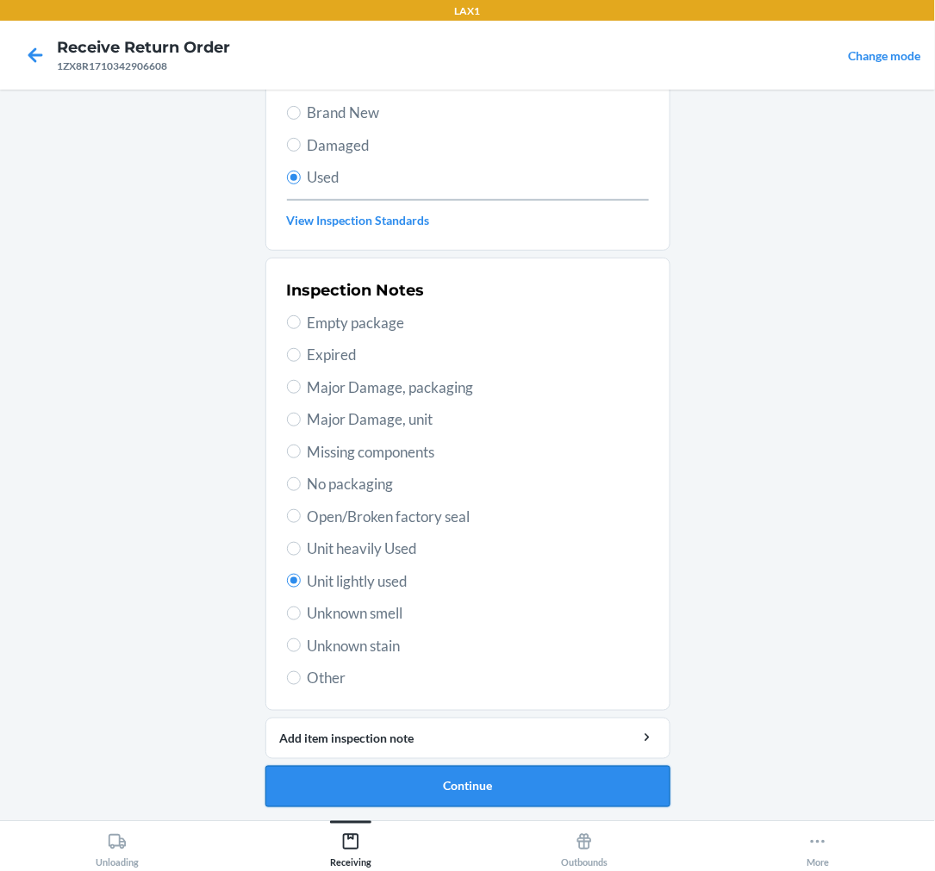
click at [475, 800] on button "Continue" at bounding box center [467, 786] width 405 height 41
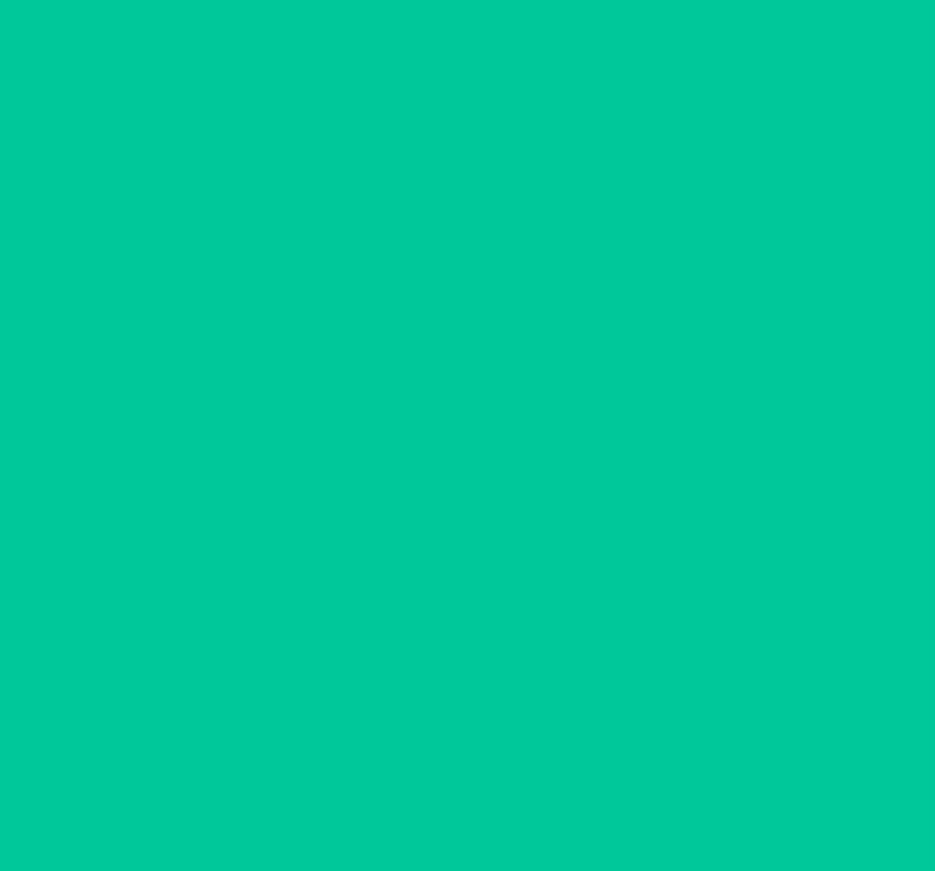
scroll to position [0, 0]
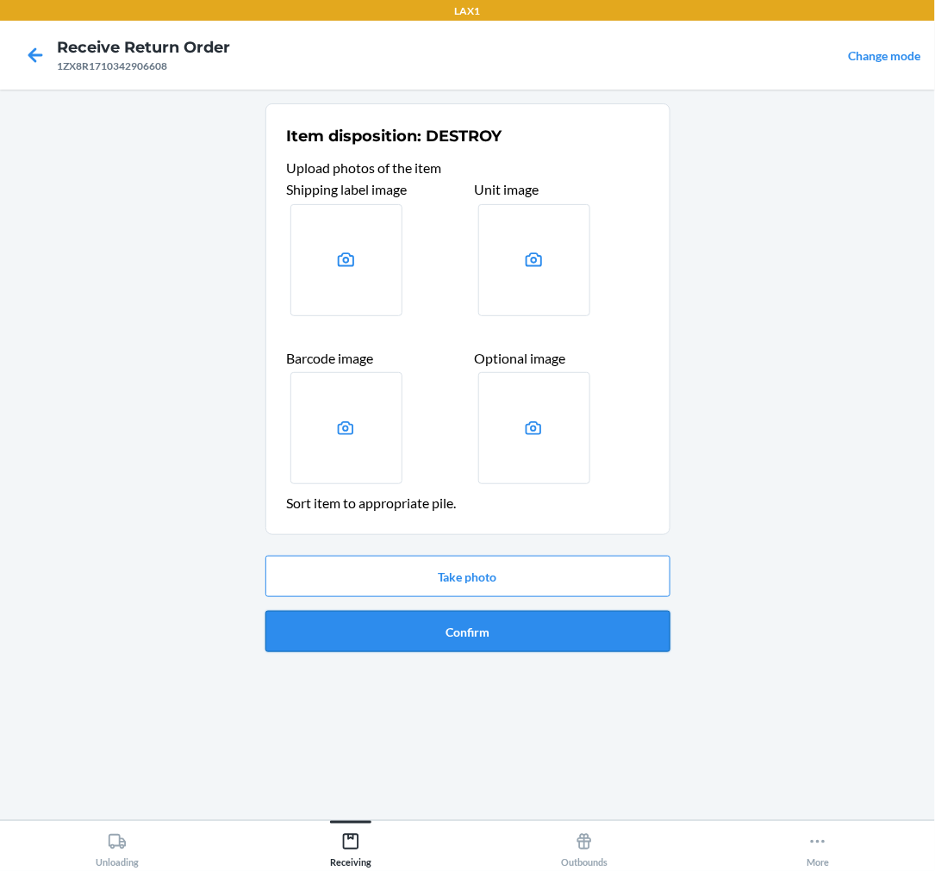
click at [480, 646] on button "Confirm" at bounding box center [467, 631] width 405 height 41
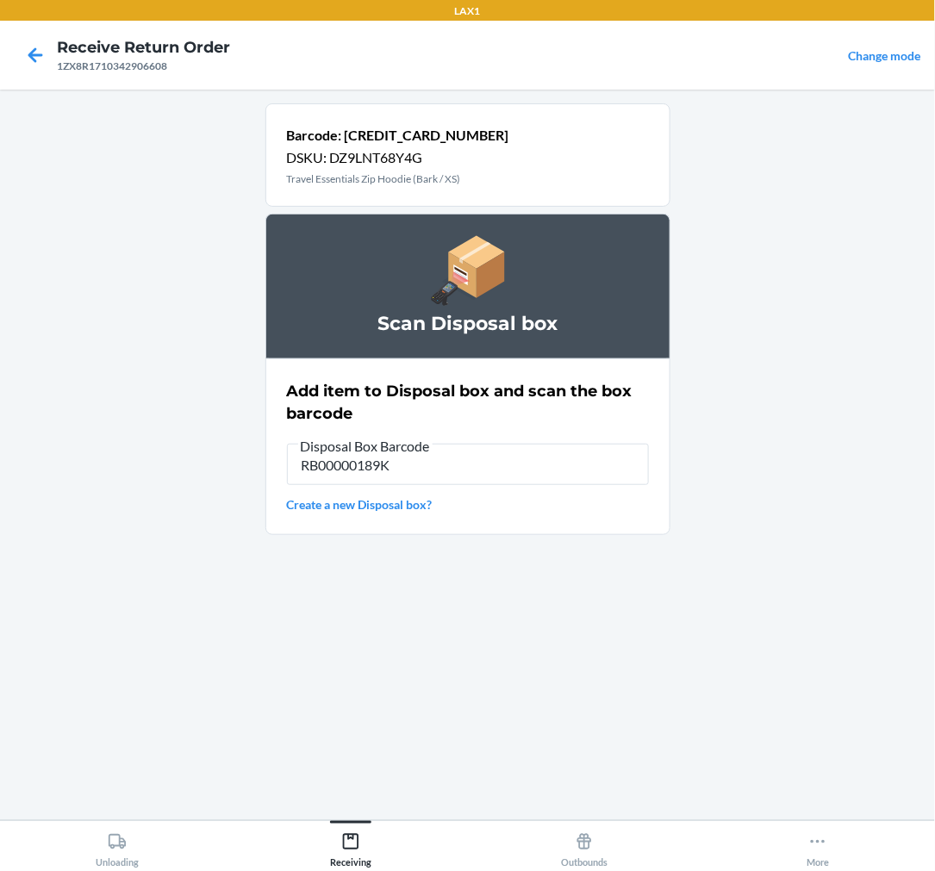
type input "RB00000189K"
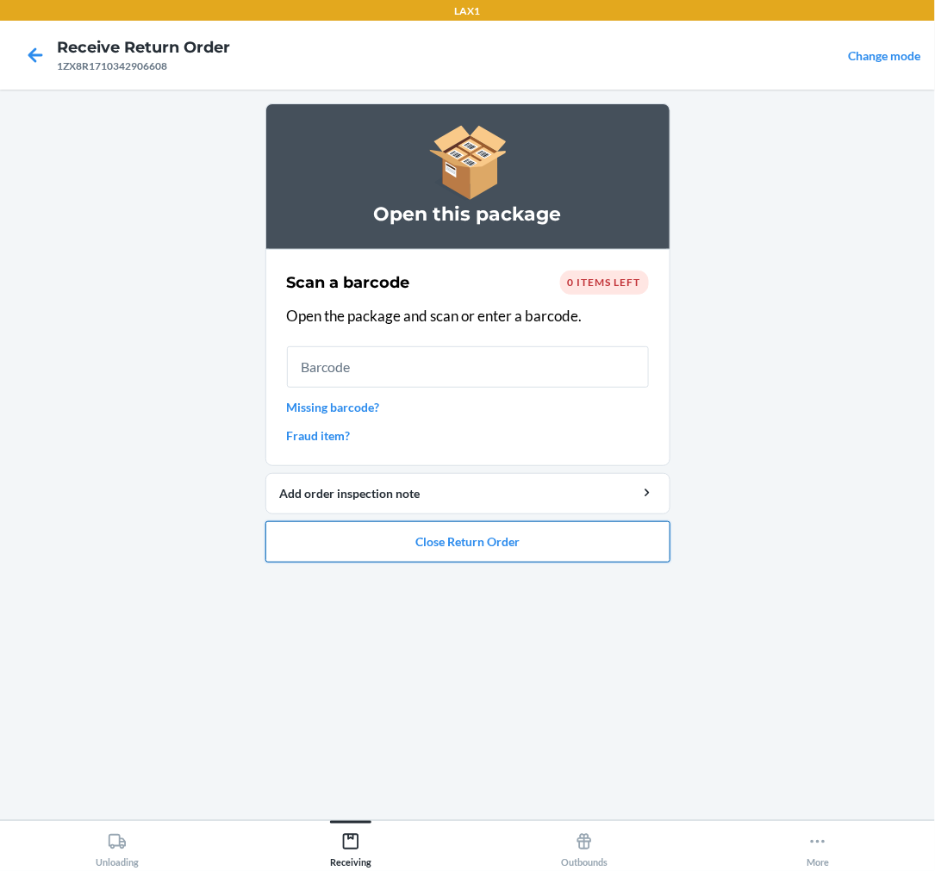
click at [505, 550] on button "Close Return Order" at bounding box center [467, 541] width 405 height 41
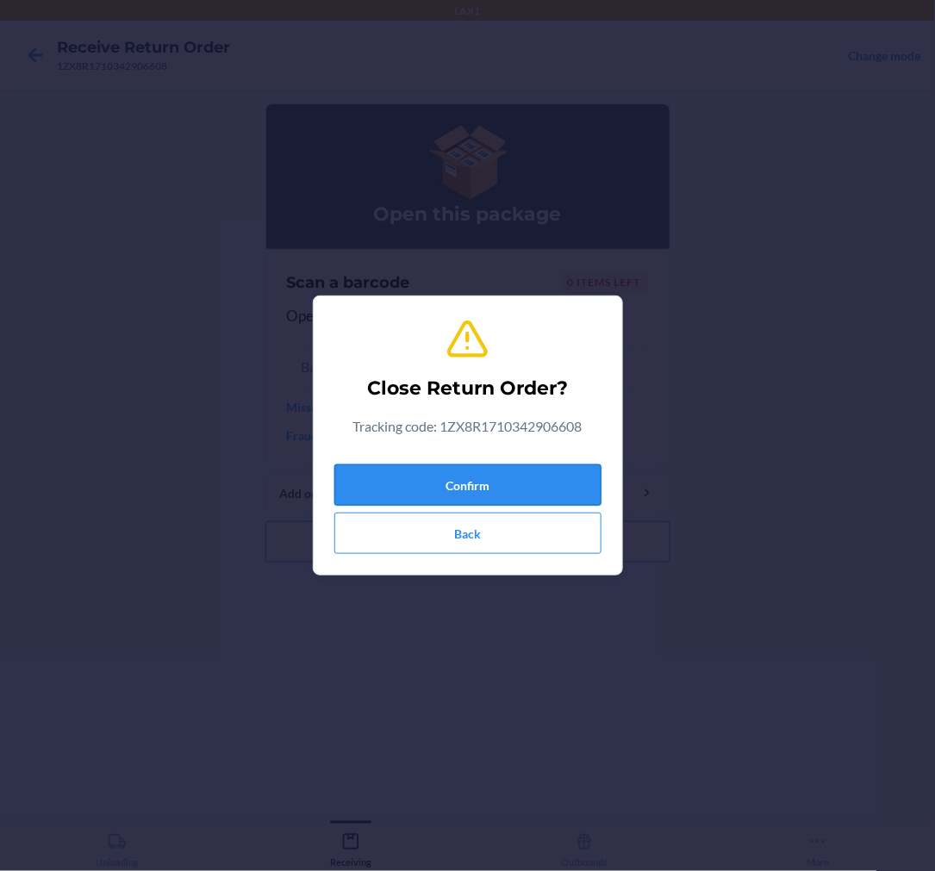
click at [496, 467] on button "Confirm" at bounding box center [467, 485] width 267 height 41
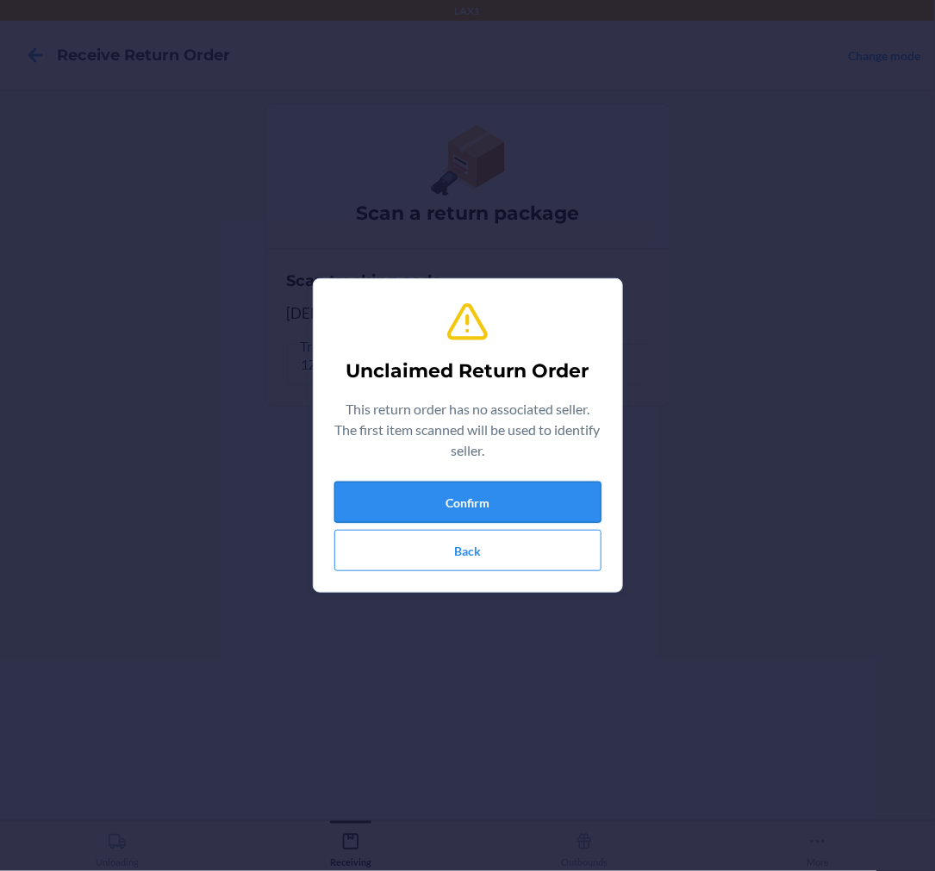
click at [520, 505] on button "Confirm" at bounding box center [467, 502] width 267 height 41
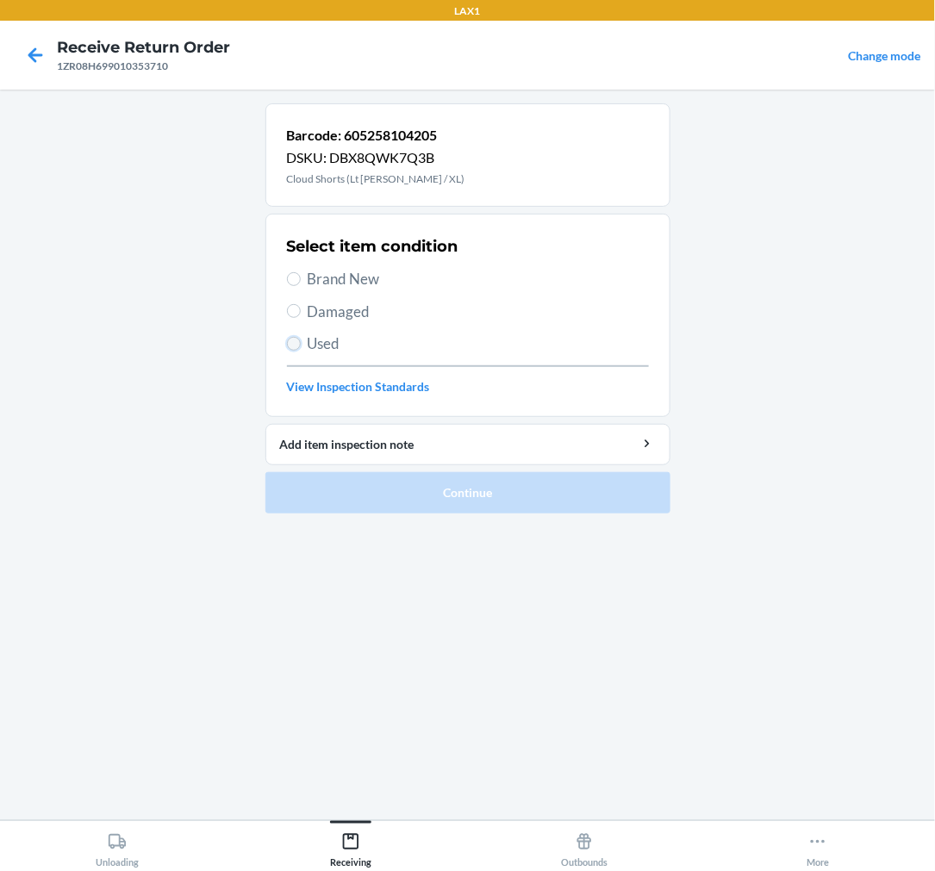
click at [294, 346] on input "Used" at bounding box center [294, 344] width 14 height 14
radio input "true"
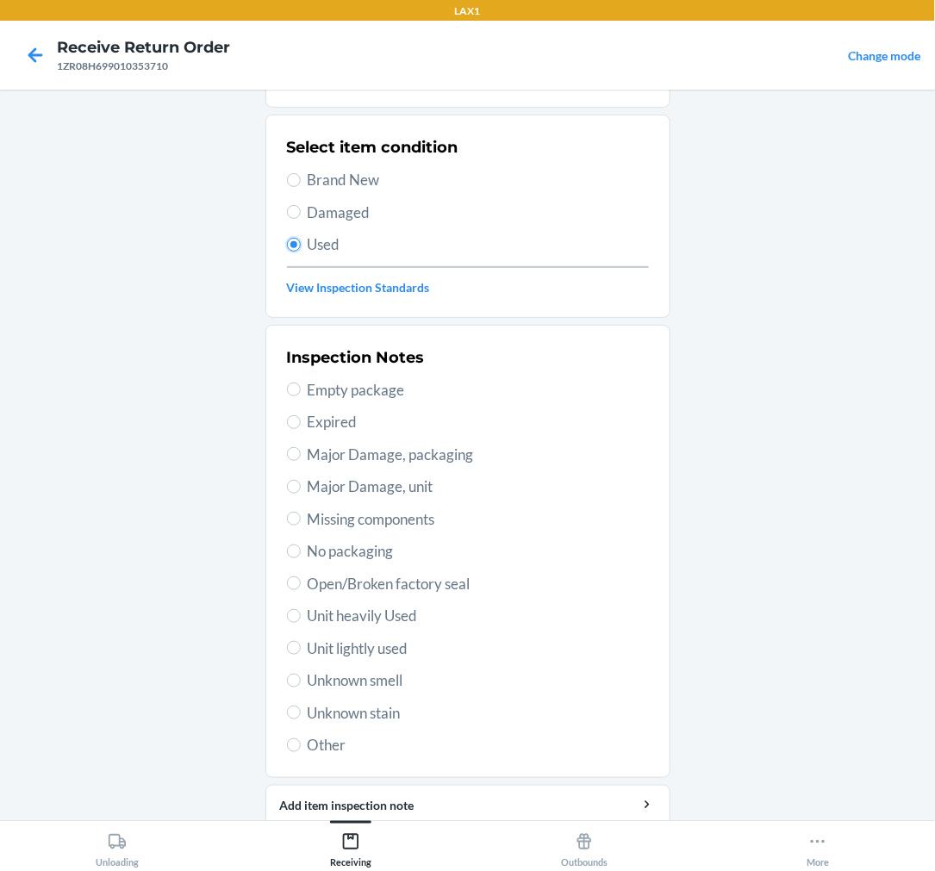
scroll to position [166, 0]
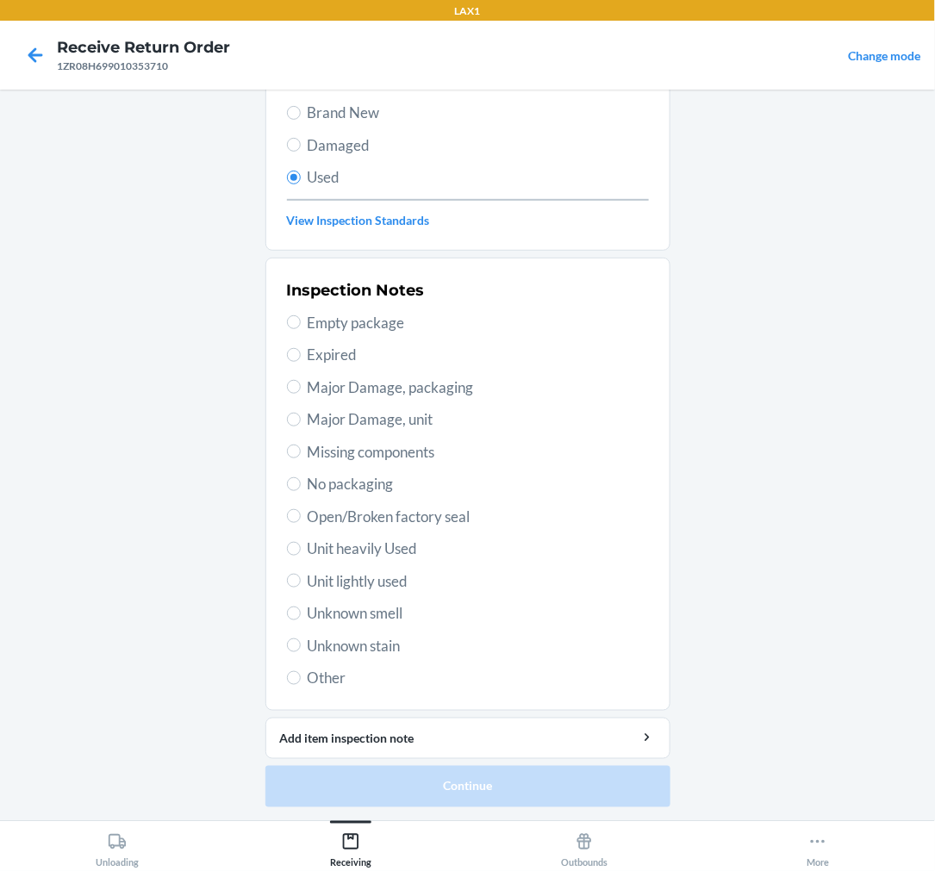
click at [359, 587] on span "Unit lightly used" at bounding box center [478, 582] width 341 height 22
click at [301, 587] on input "Unit lightly used" at bounding box center [294, 581] width 14 height 14
radio input "true"
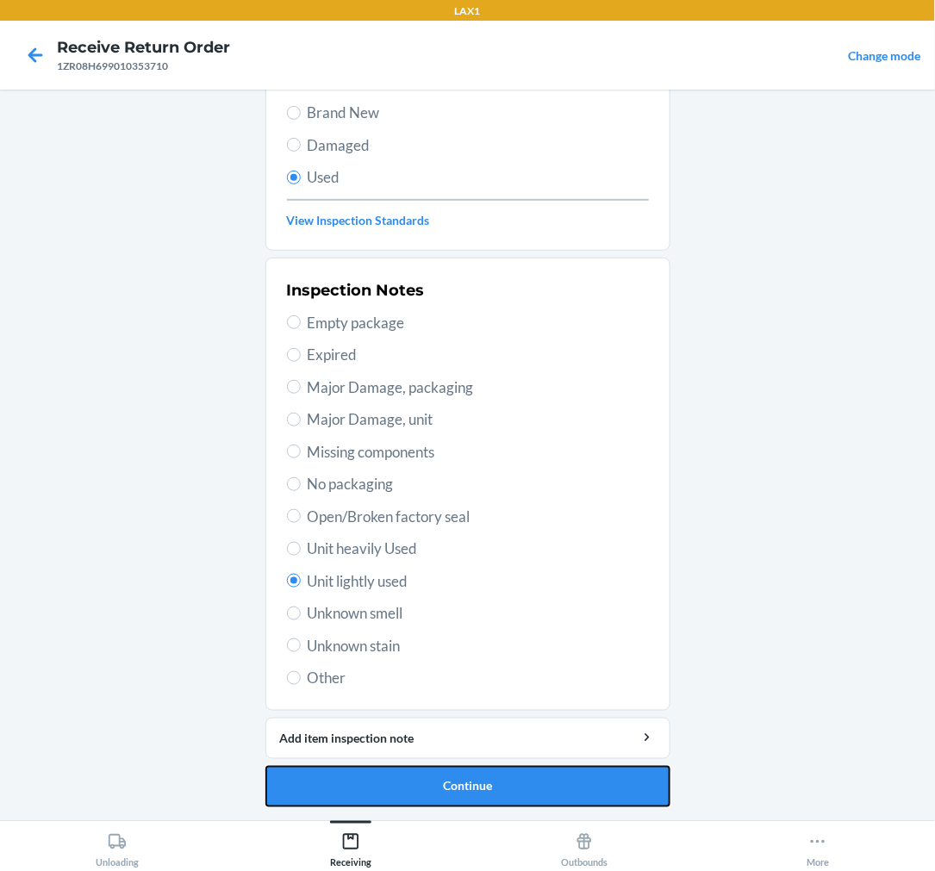
drag, startPoint x: 466, startPoint y: 787, endPoint x: 480, endPoint y: 785, distance: 13.9
click at [471, 787] on button "Continue" at bounding box center [467, 786] width 405 height 41
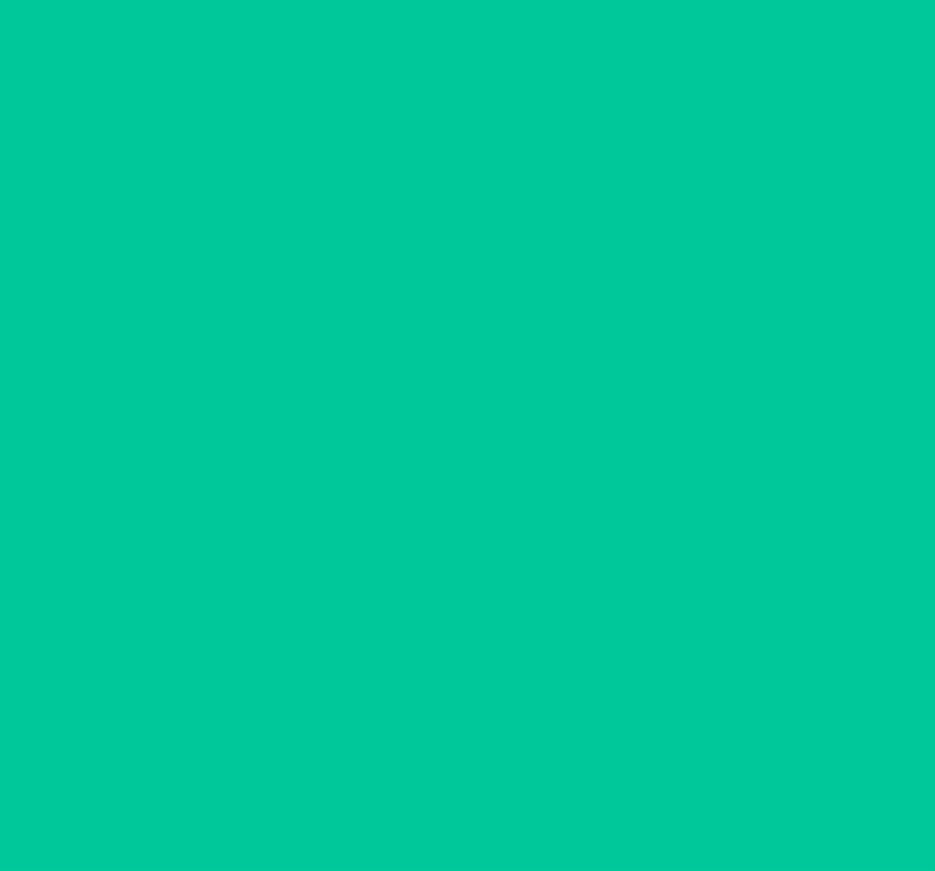
scroll to position [0, 0]
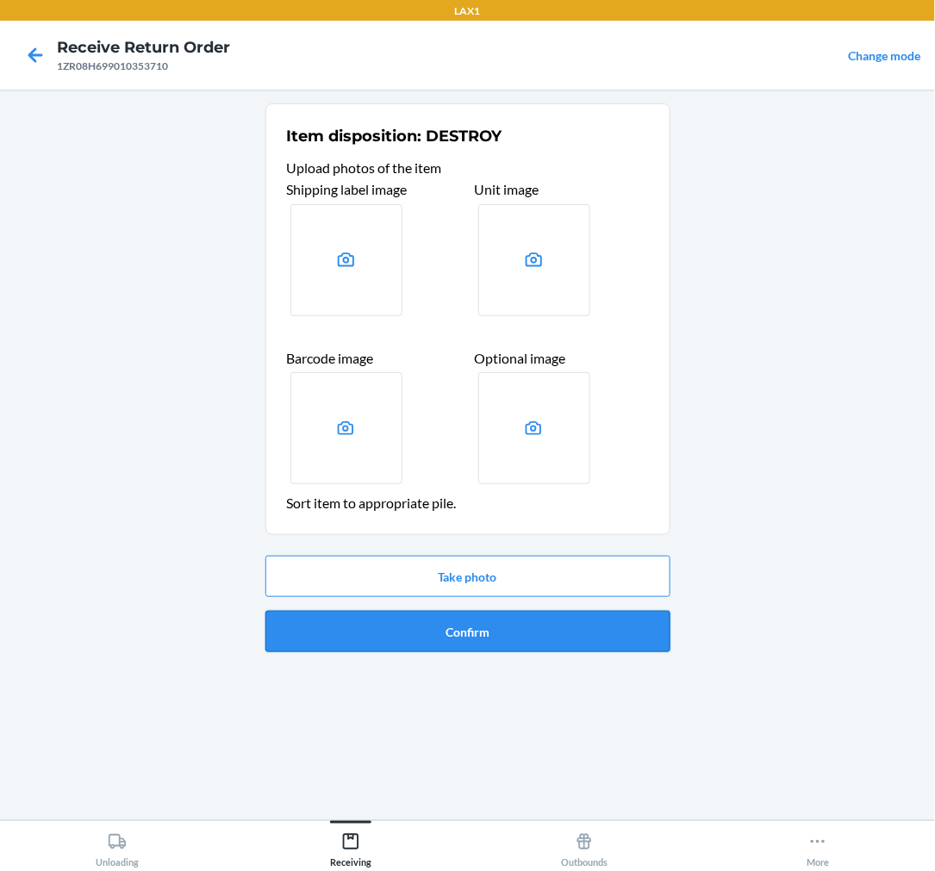
click at [488, 642] on button "Confirm" at bounding box center [467, 631] width 405 height 41
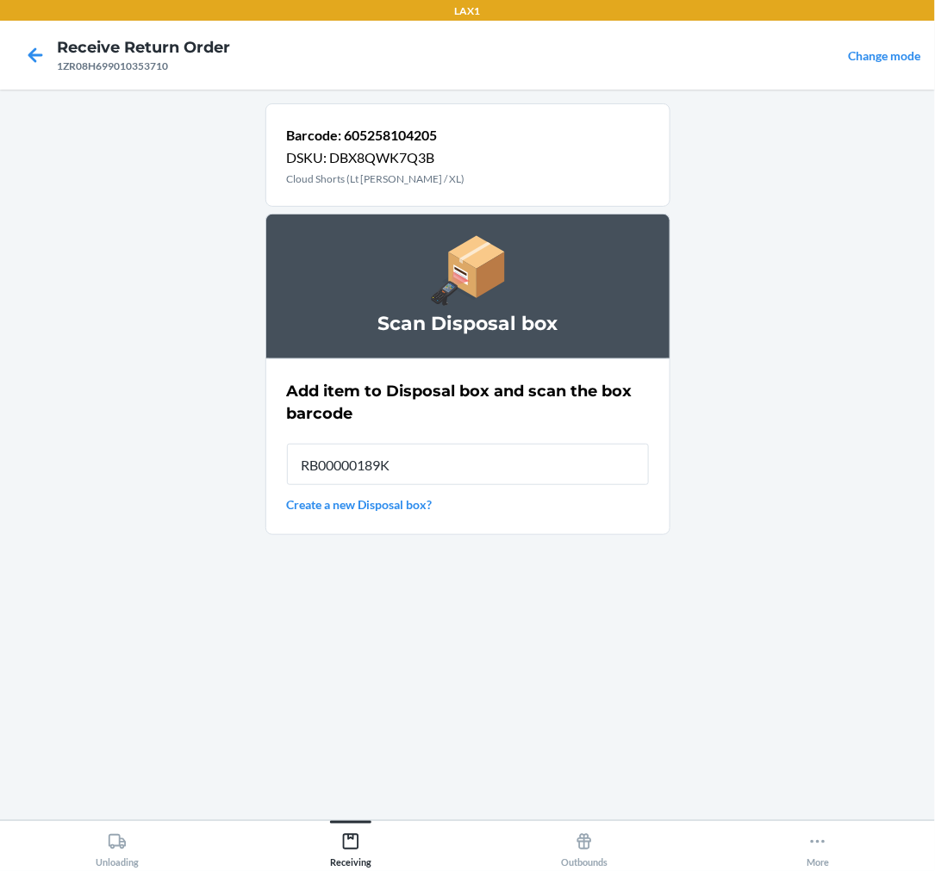
type input "RB00000189K"
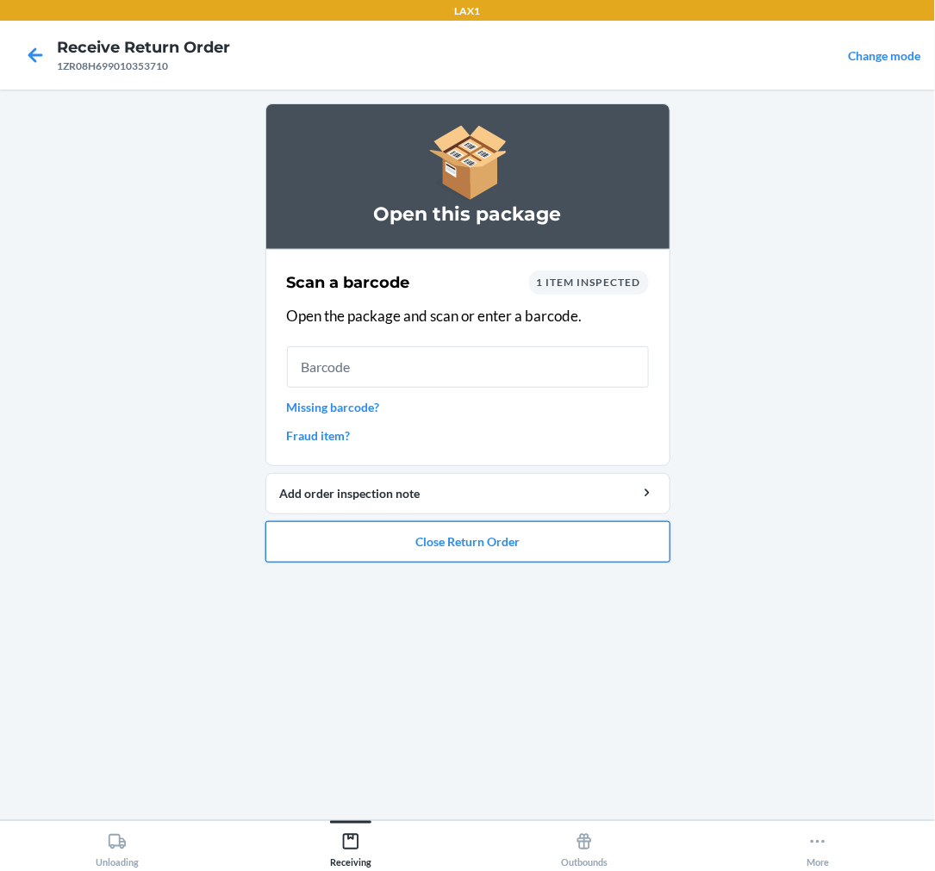
click at [450, 528] on button "Close Return Order" at bounding box center [467, 541] width 405 height 41
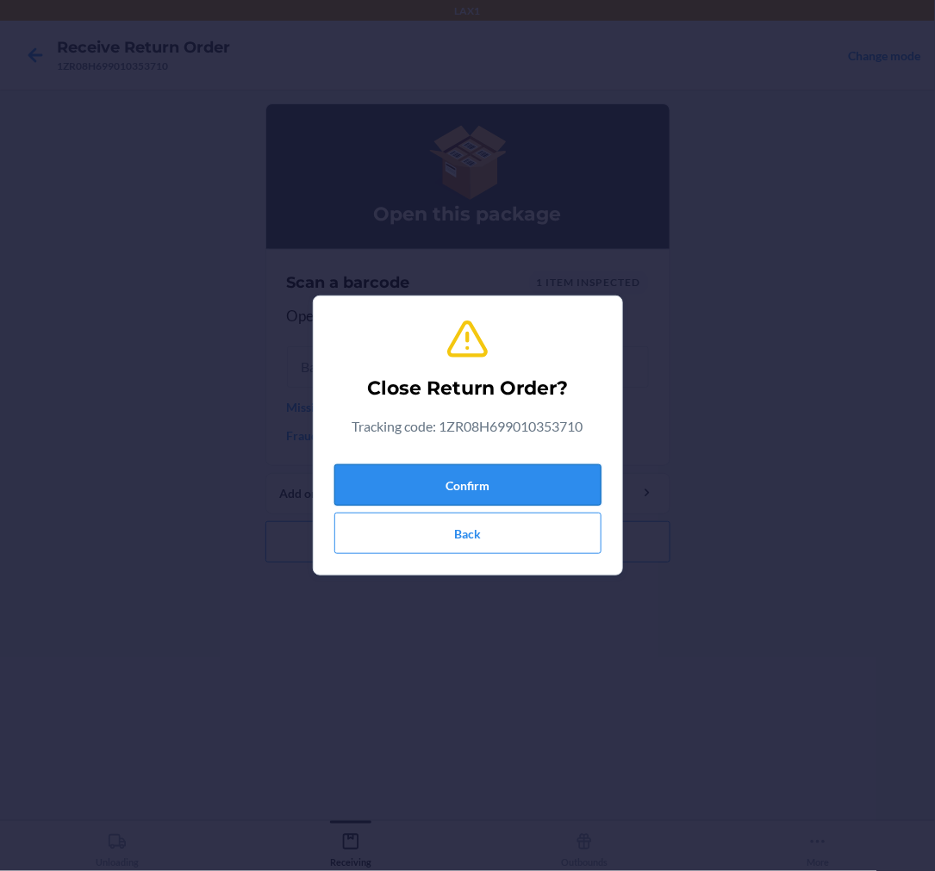
click at [466, 485] on button "Confirm" at bounding box center [467, 485] width 267 height 41
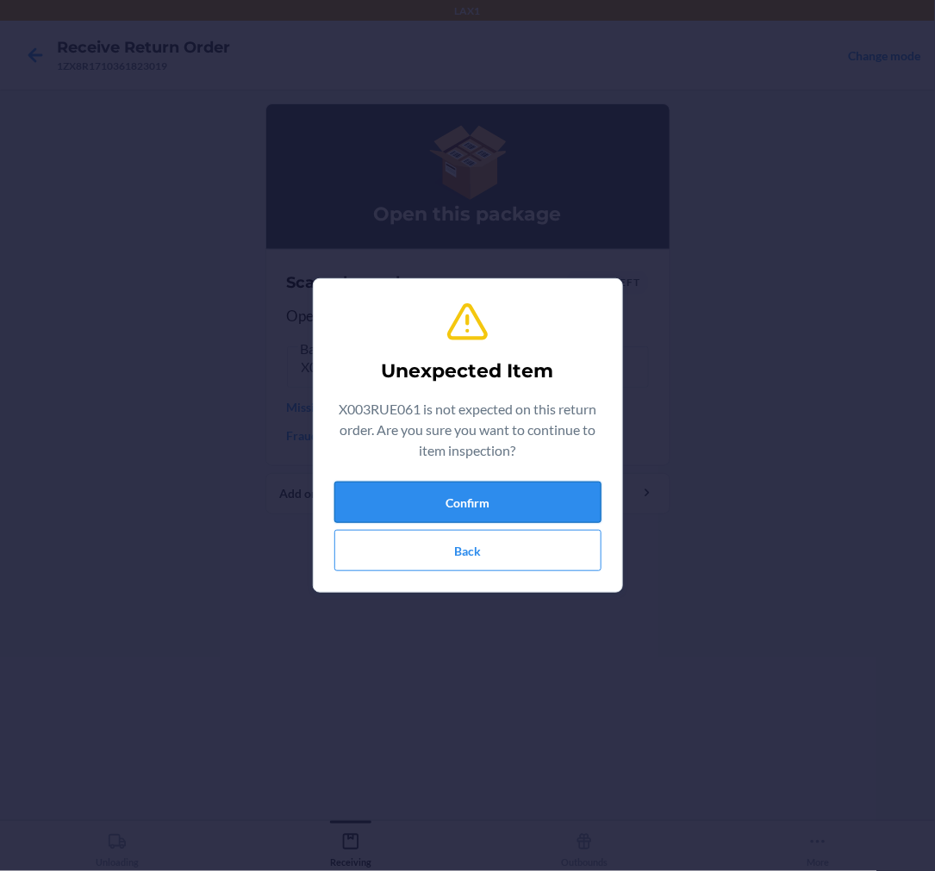
click at [459, 507] on button "Confirm" at bounding box center [467, 502] width 267 height 41
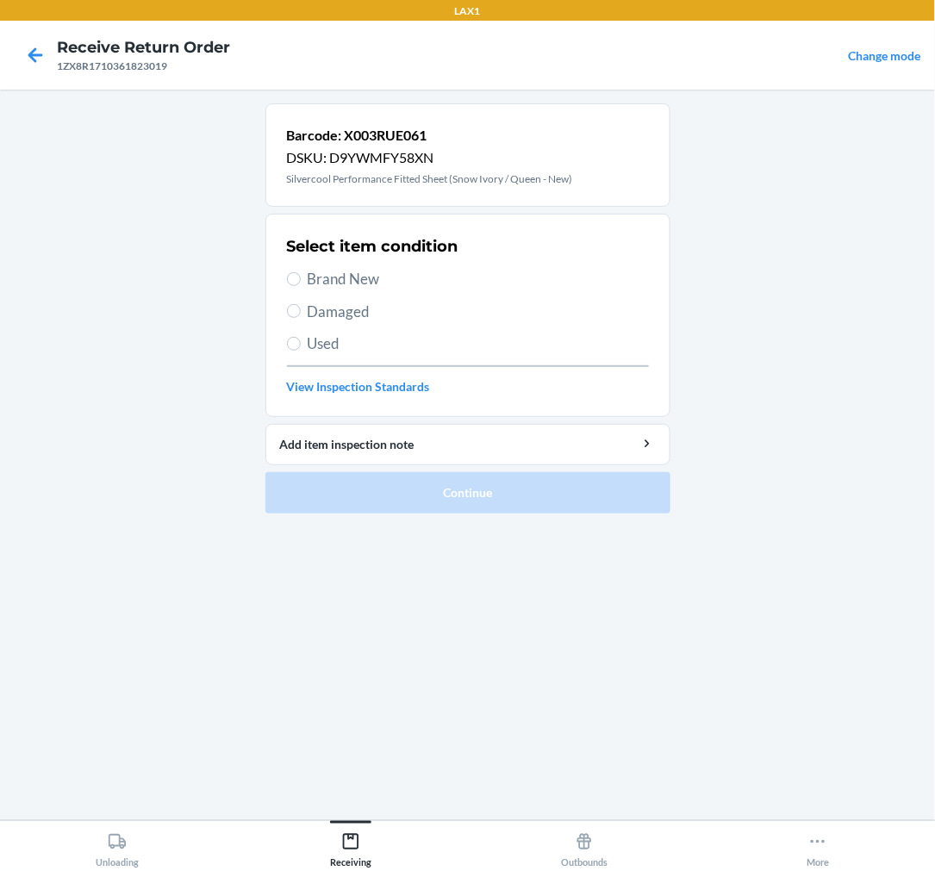
click at [287, 282] on label "Brand New" at bounding box center [468, 279] width 362 height 22
click at [287, 282] on input "Brand New" at bounding box center [294, 279] width 14 height 14
radio input "true"
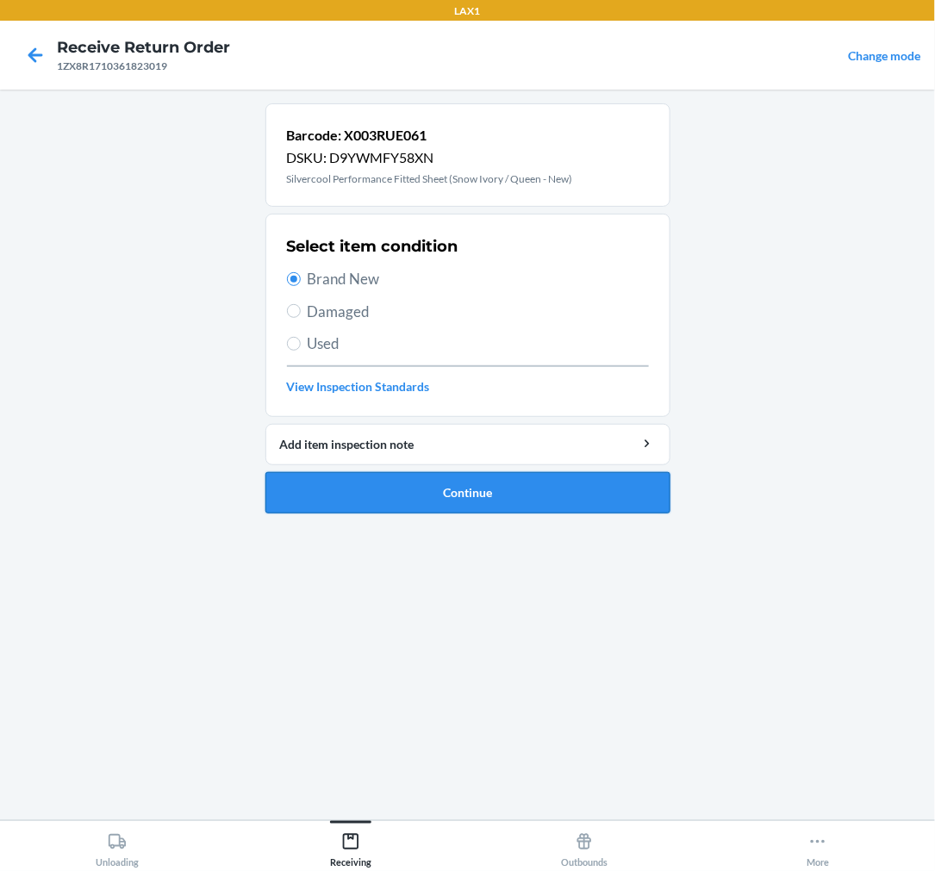
click at [546, 489] on button "Continue" at bounding box center [467, 492] width 405 height 41
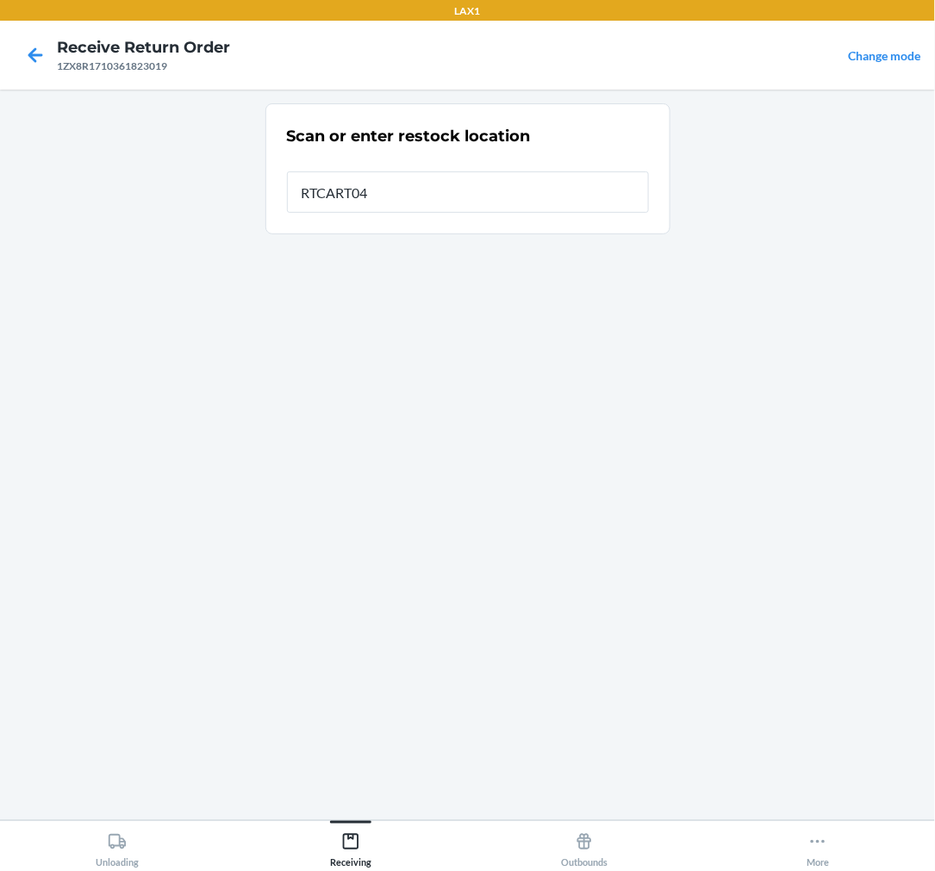
type input "RTCART046"
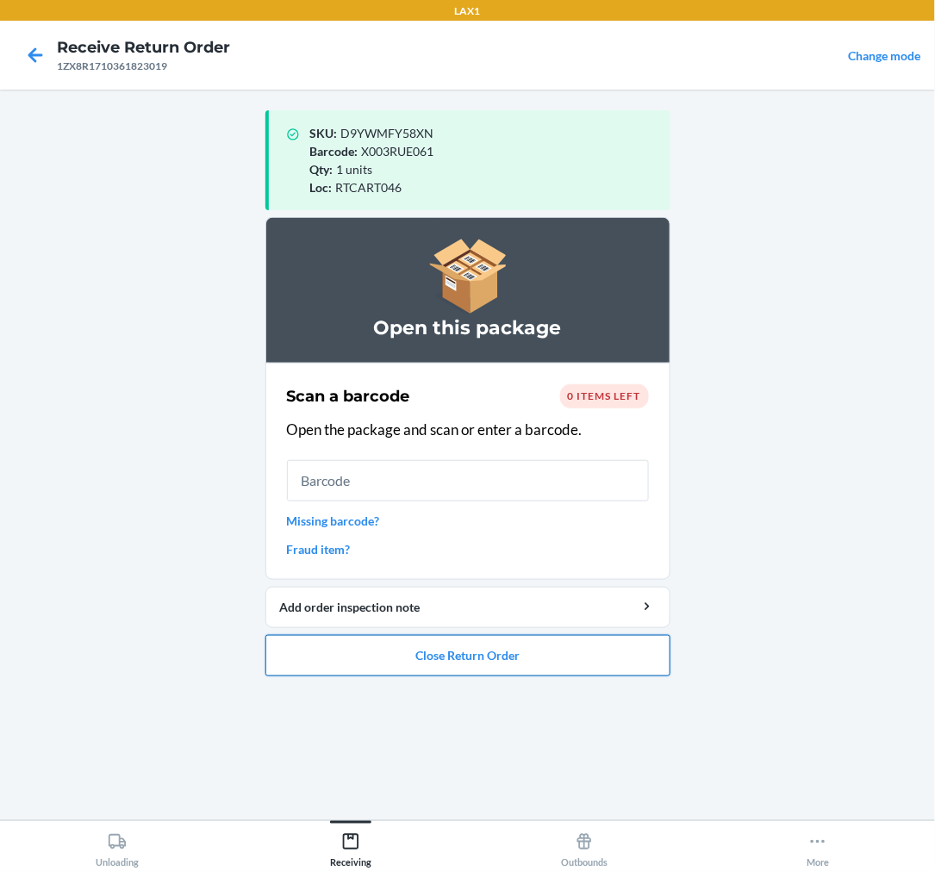
click at [523, 651] on button "Close Return Order" at bounding box center [467, 655] width 405 height 41
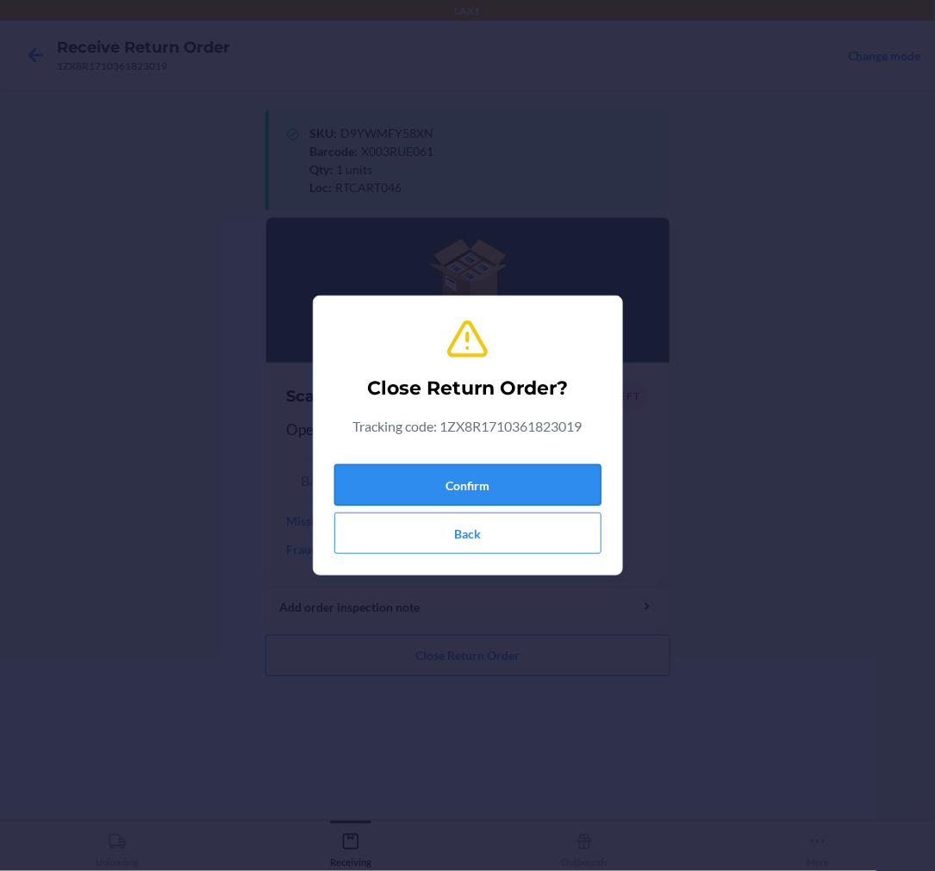
click at [490, 471] on button "Confirm" at bounding box center [467, 485] width 267 height 41
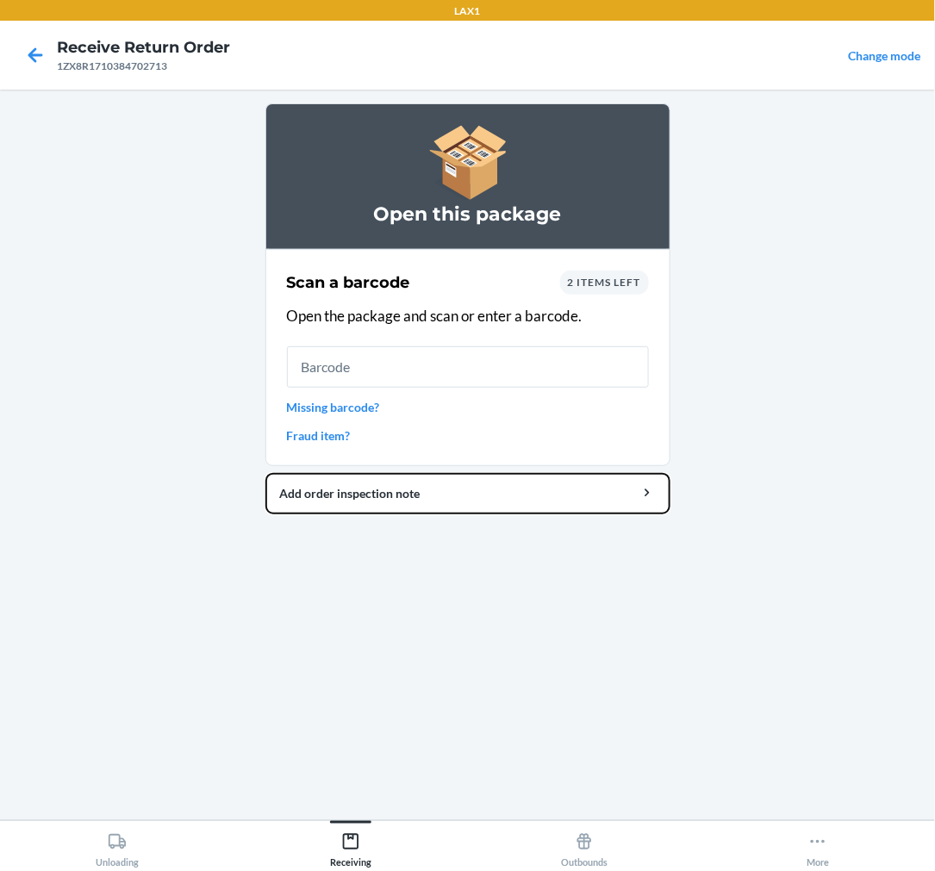
drag, startPoint x: 490, startPoint y: 471, endPoint x: -593, endPoint y: 915, distance: 1170.0
drag, startPoint x: -593, startPoint y: 915, endPoint x: 302, endPoint y: 605, distance: 946.9
click at [302, 605] on div "Open this package Scan a barcode 2 items left Open the package and scan or ente…" at bounding box center [467, 454] width 405 height 703
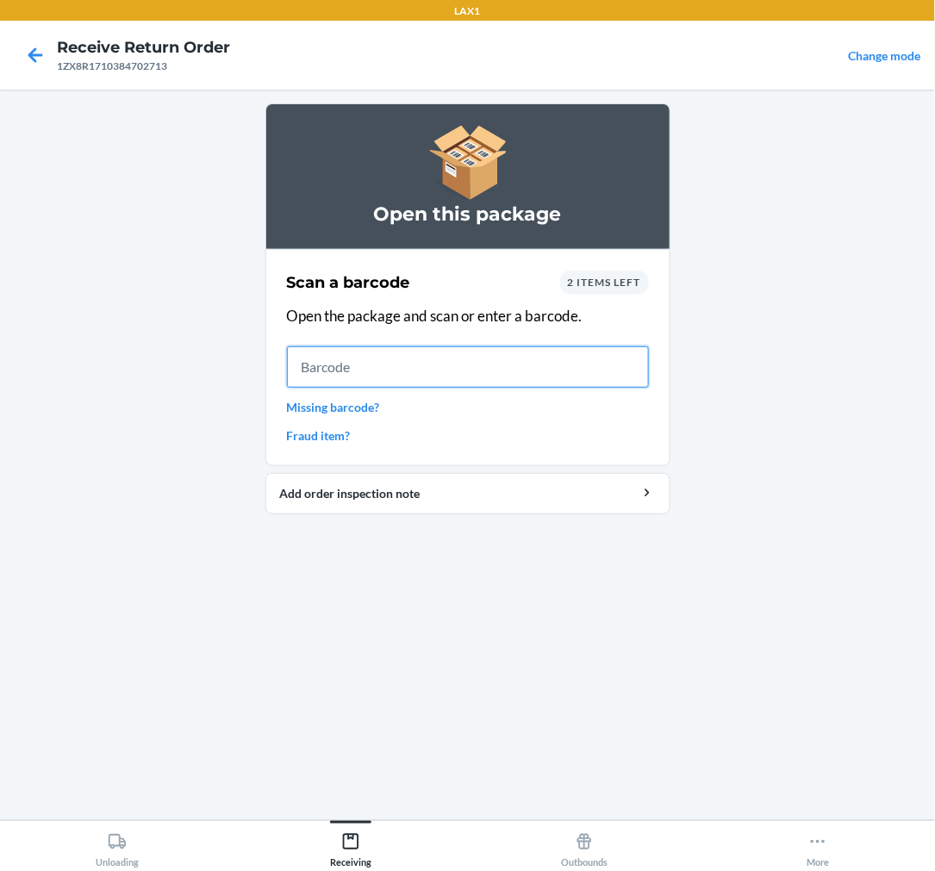
click at [434, 359] on input "text" at bounding box center [468, 366] width 362 height 41
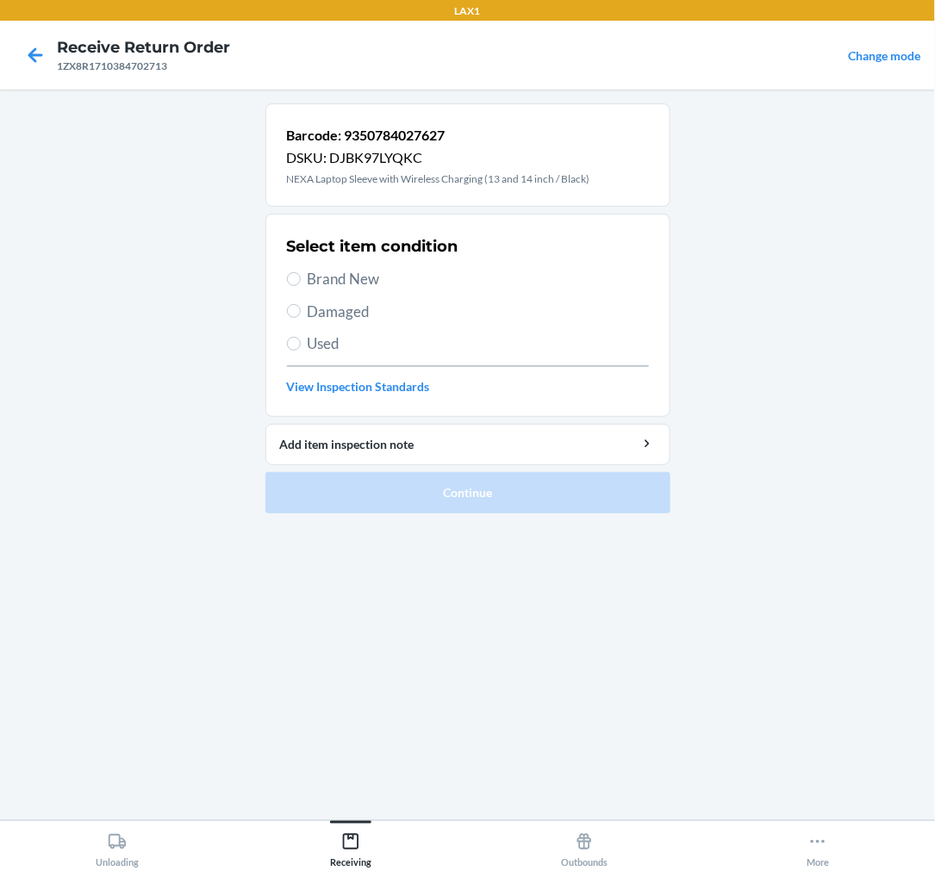
click at [310, 270] on span "Brand New" at bounding box center [478, 279] width 341 height 22
click at [301, 272] on input "Brand New" at bounding box center [294, 279] width 14 height 14
radio input "true"
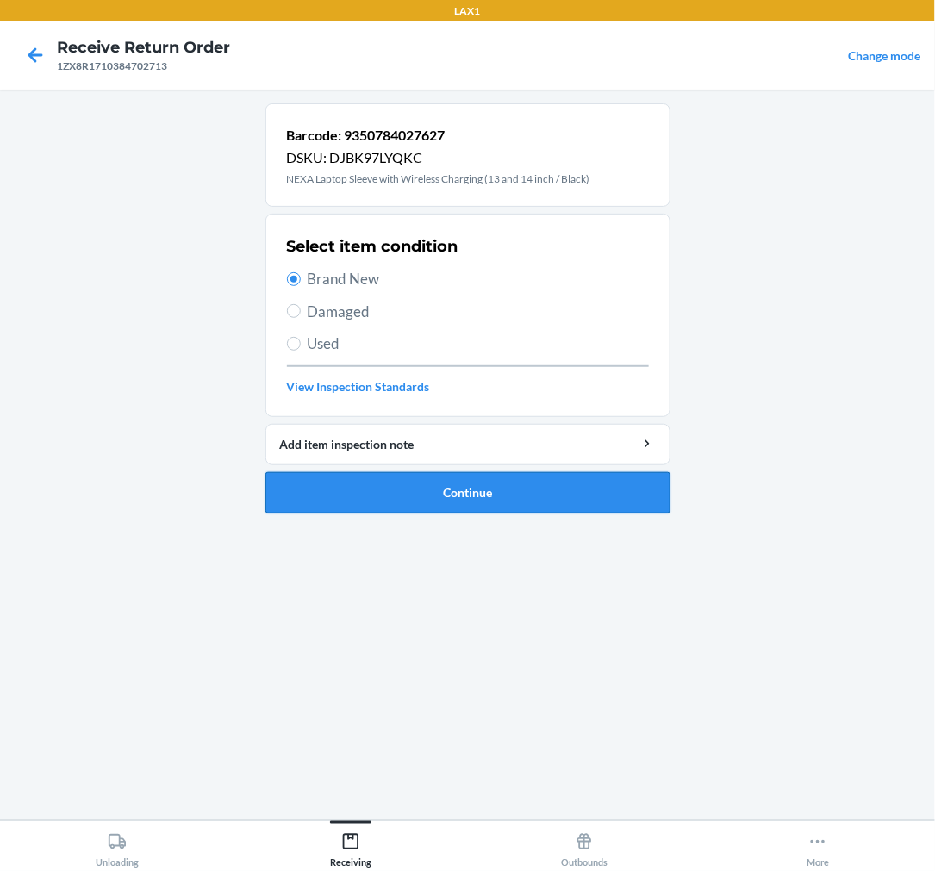
click at [487, 502] on button "Continue" at bounding box center [467, 492] width 405 height 41
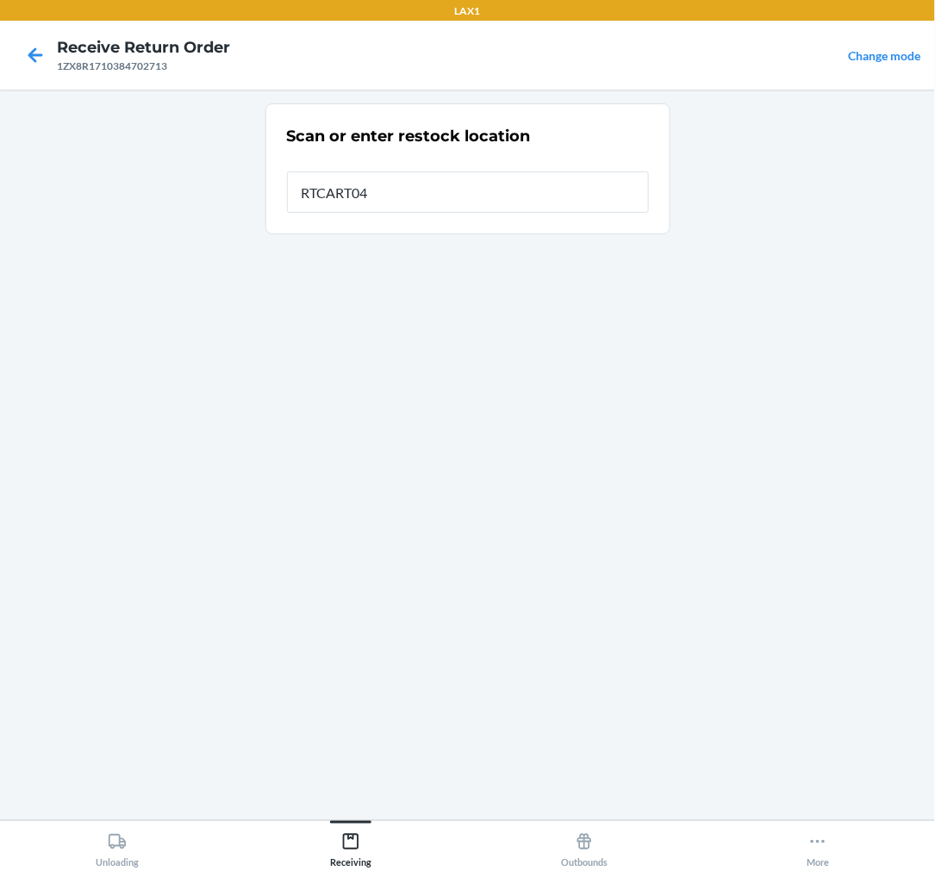
type input "RTCART046"
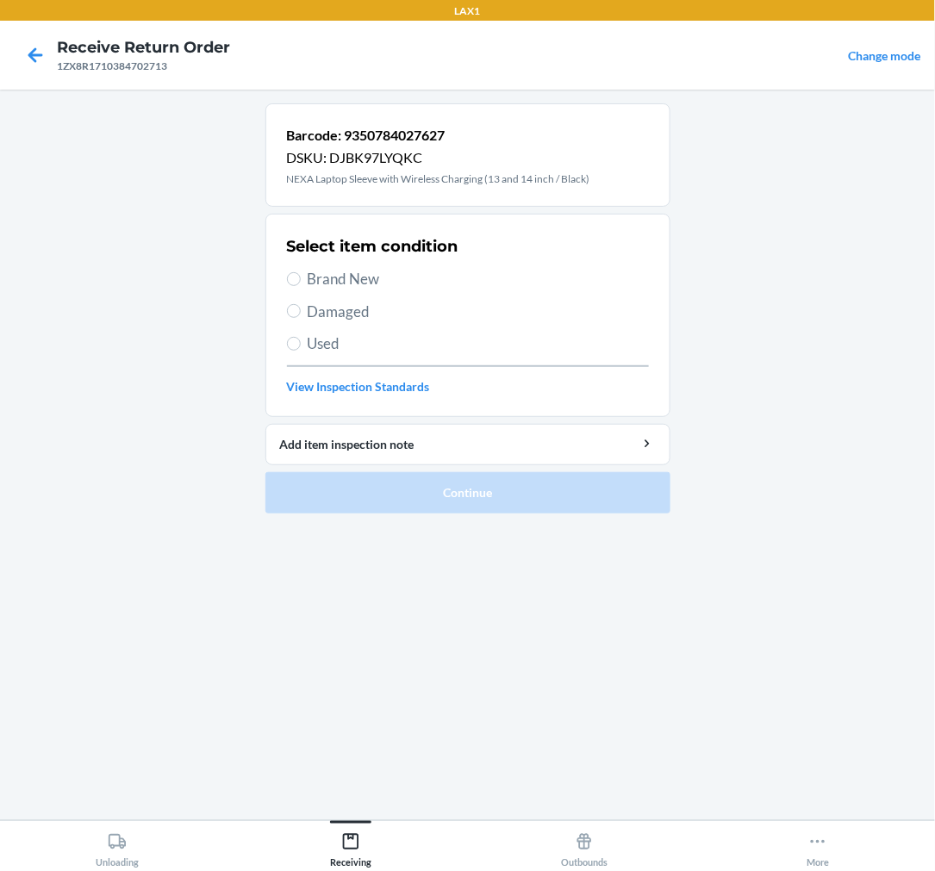
click at [311, 281] on span "Brand New" at bounding box center [478, 279] width 341 height 22
click at [301, 281] on input "Brand New" at bounding box center [294, 279] width 14 height 14
radio input "true"
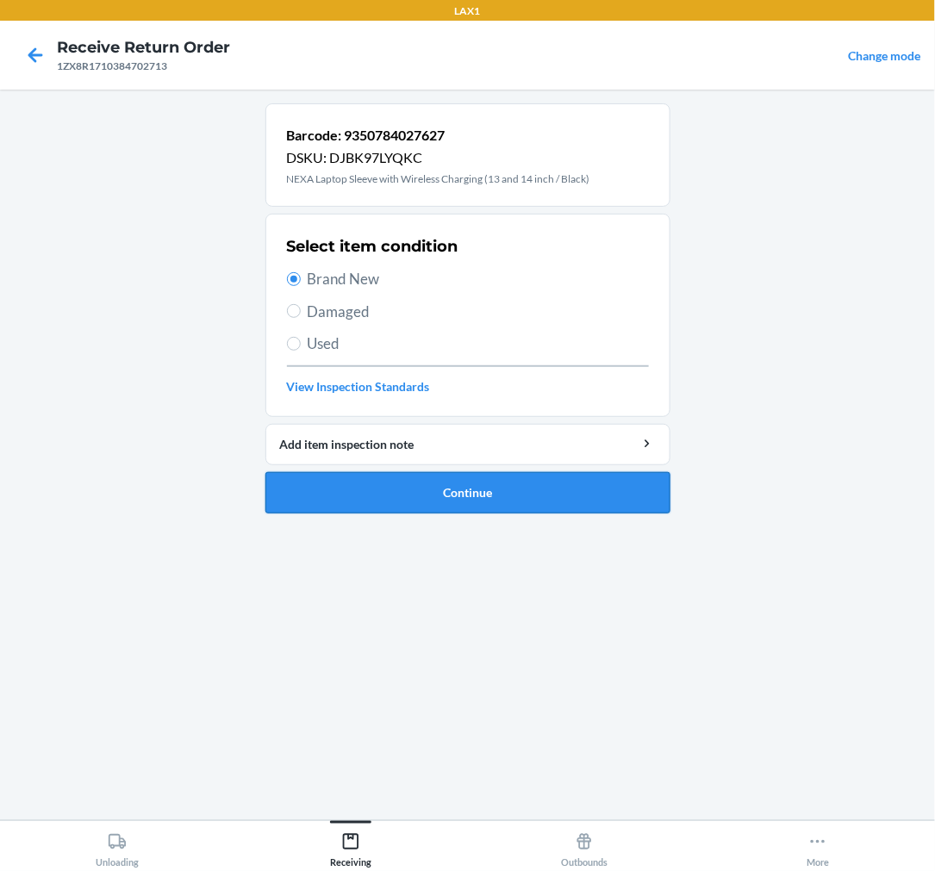
click at [431, 495] on button "Continue" at bounding box center [467, 492] width 405 height 41
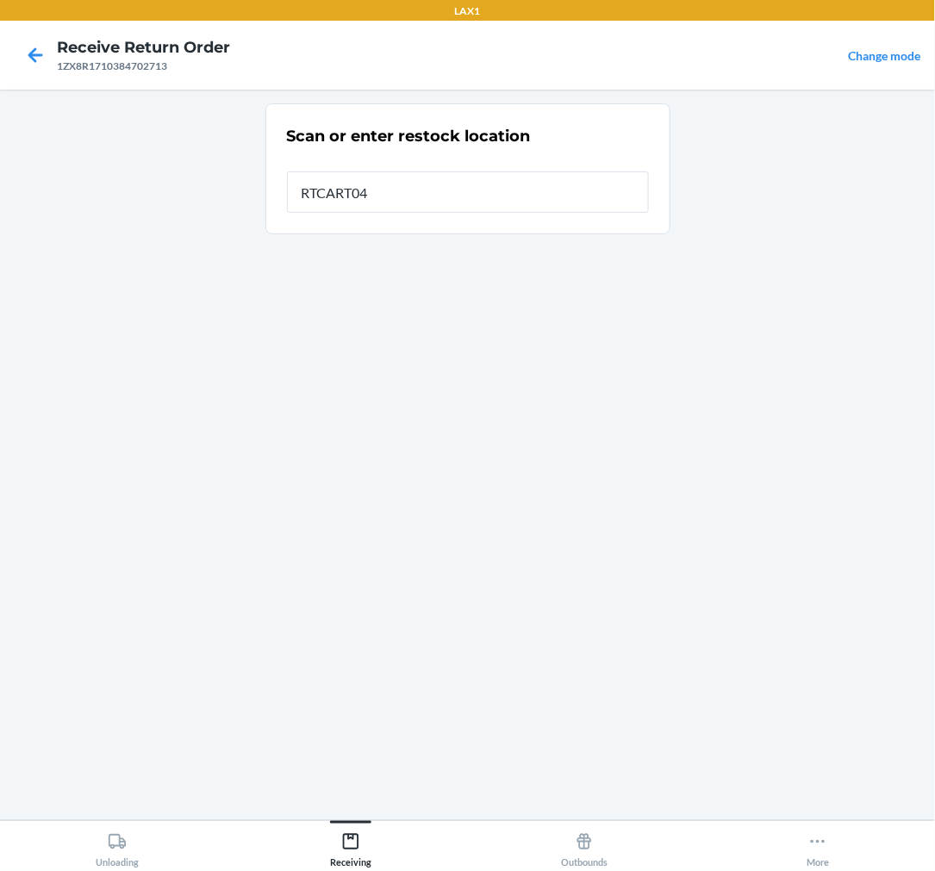
type input "RTCART046"
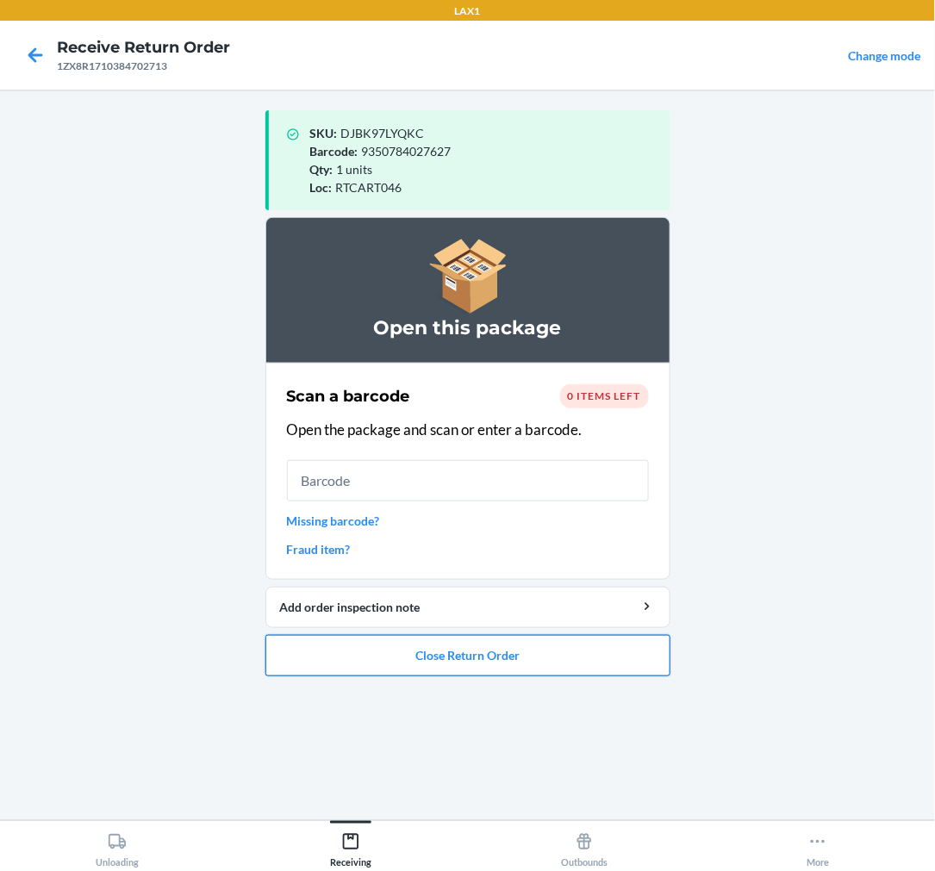
click at [415, 660] on button "Close Return Order" at bounding box center [467, 655] width 405 height 41
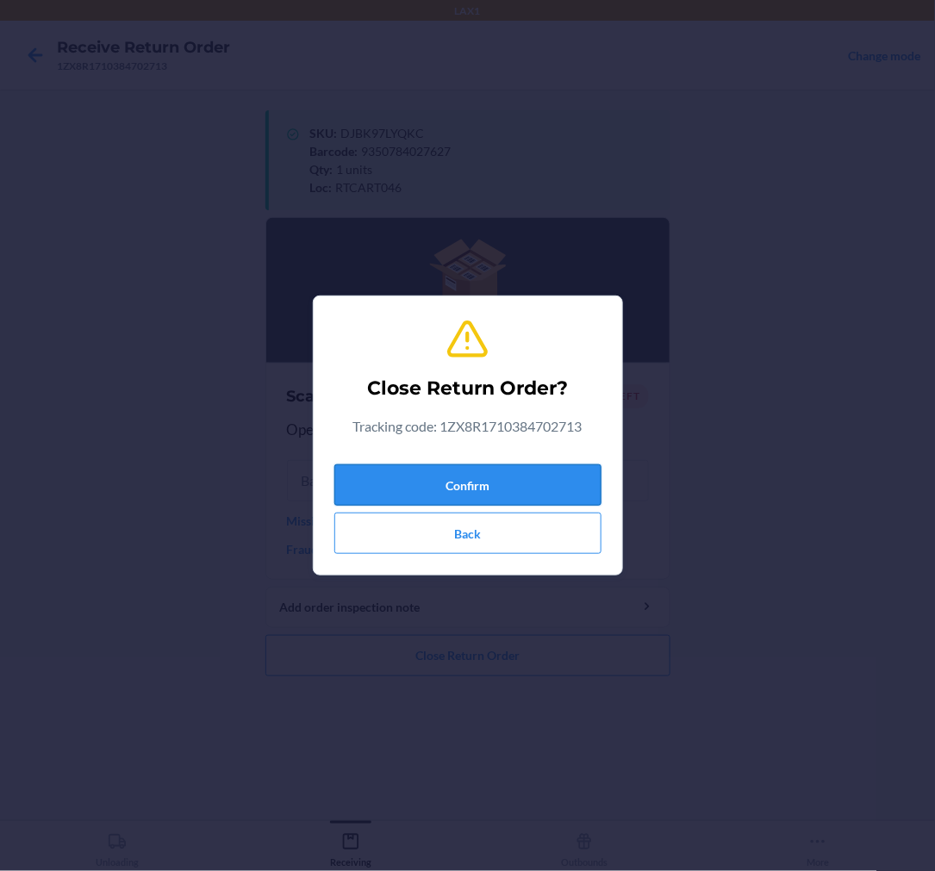
click at [472, 474] on button "Confirm" at bounding box center [467, 485] width 267 height 41
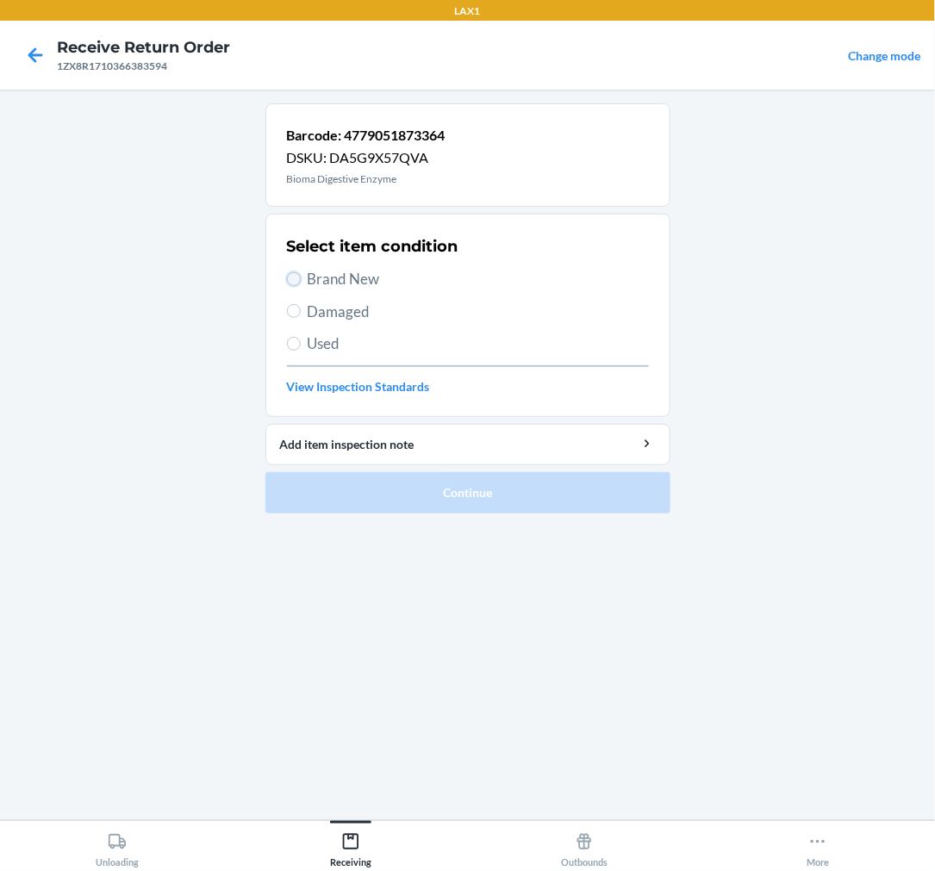
click at [295, 277] on input "Brand New" at bounding box center [294, 279] width 14 height 14
radio input "true"
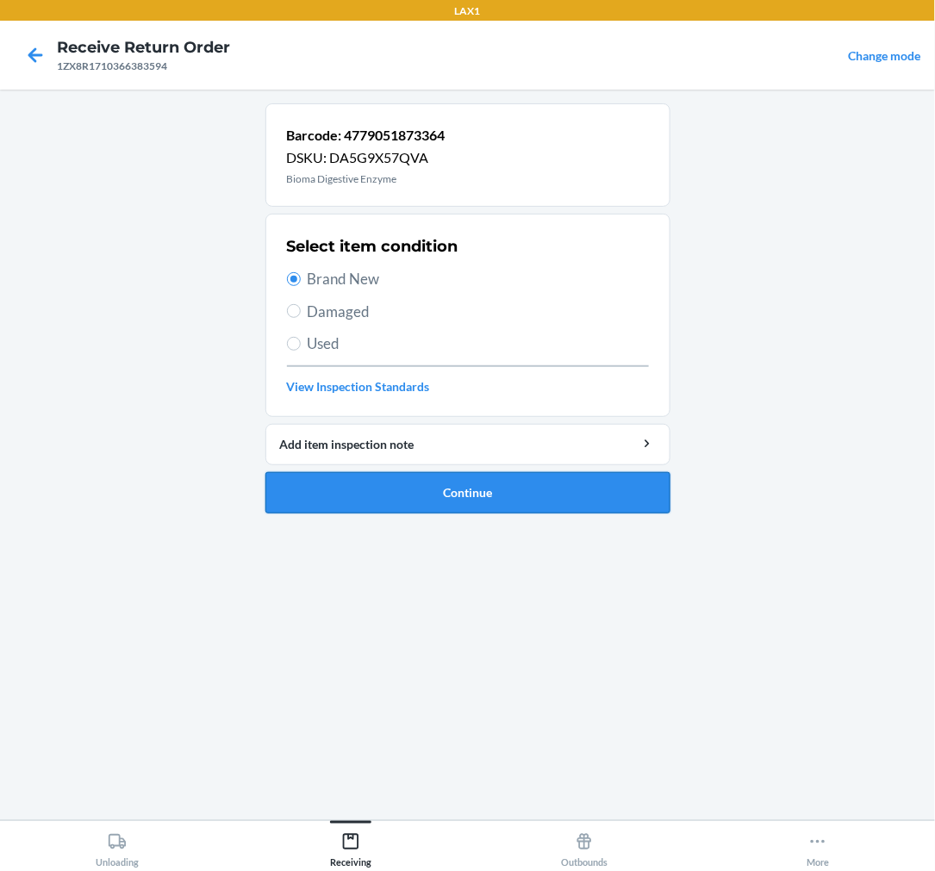
click at [452, 504] on button "Continue" at bounding box center [467, 492] width 405 height 41
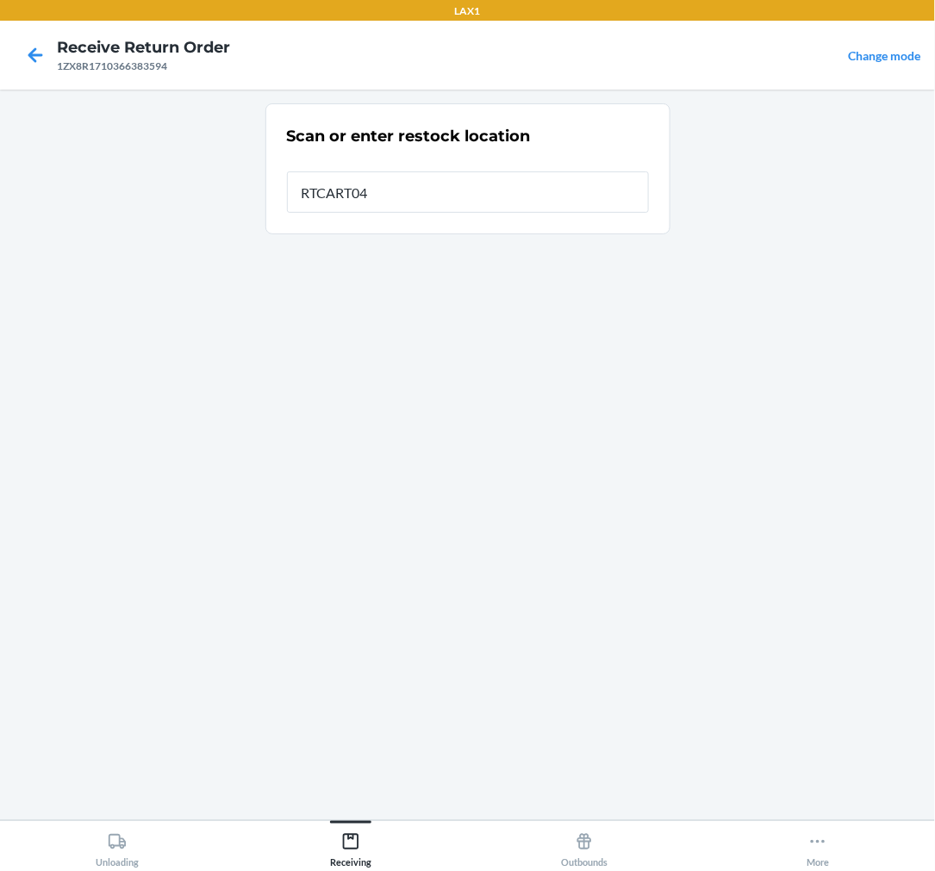
type input "RTCART046"
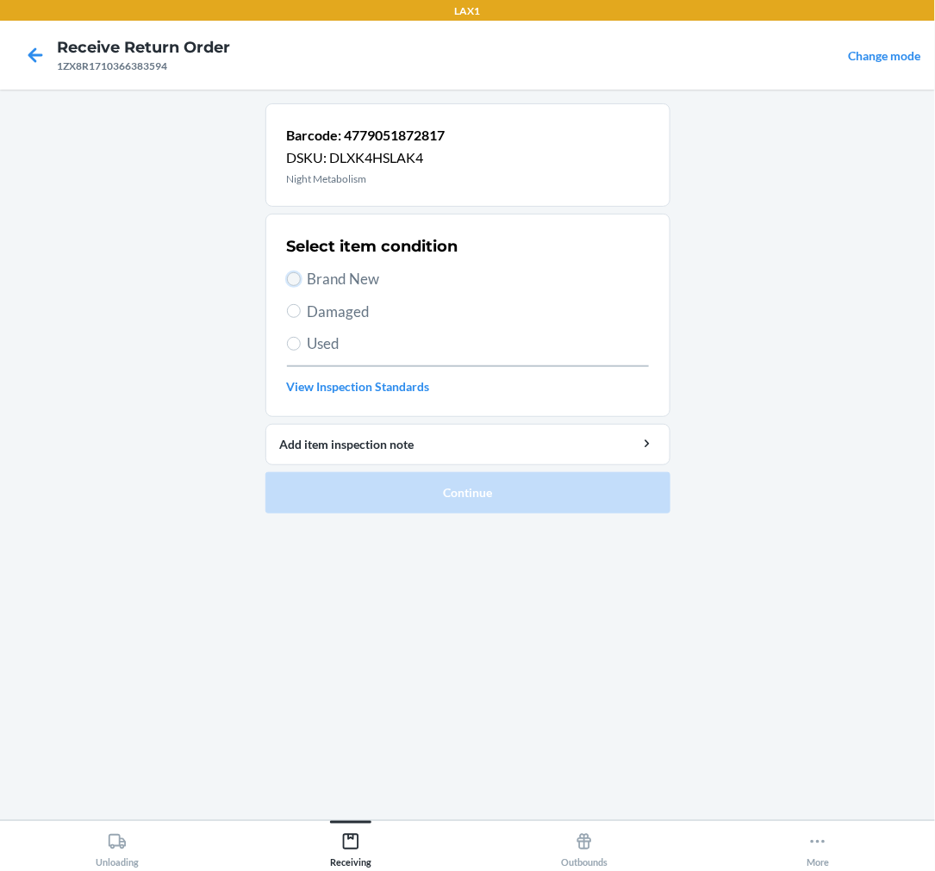
click at [296, 280] on input "Brand New" at bounding box center [294, 279] width 14 height 14
radio input "true"
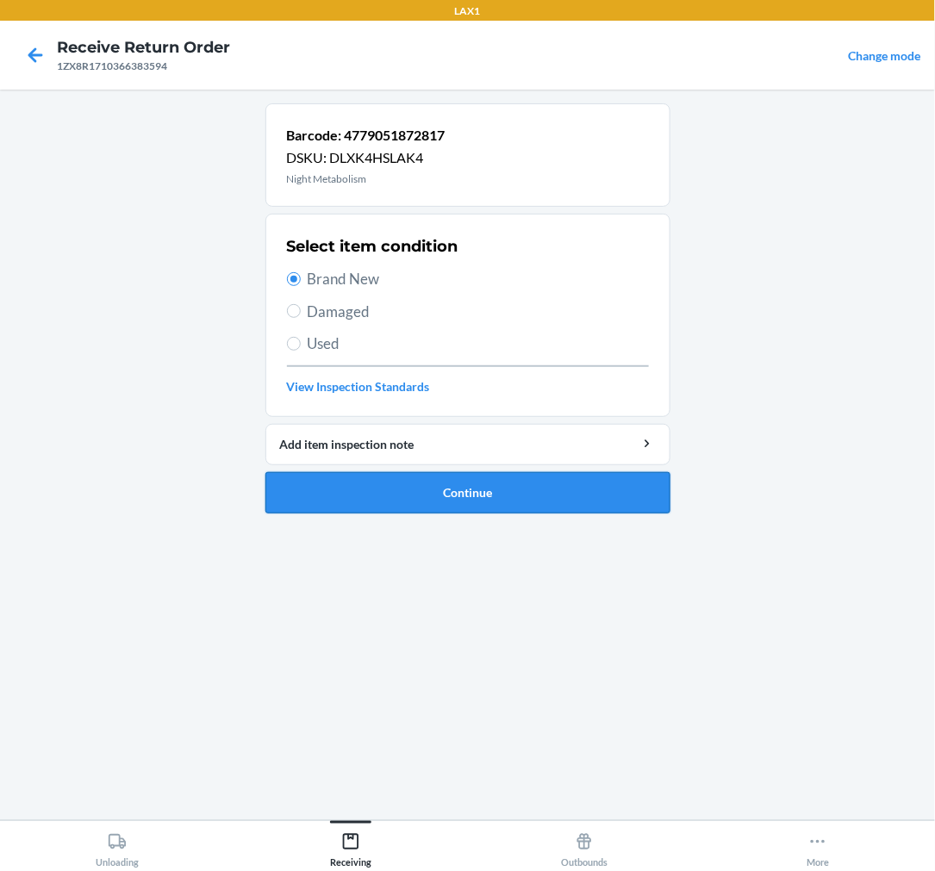
click at [518, 488] on button "Continue" at bounding box center [467, 492] width 405 height 41
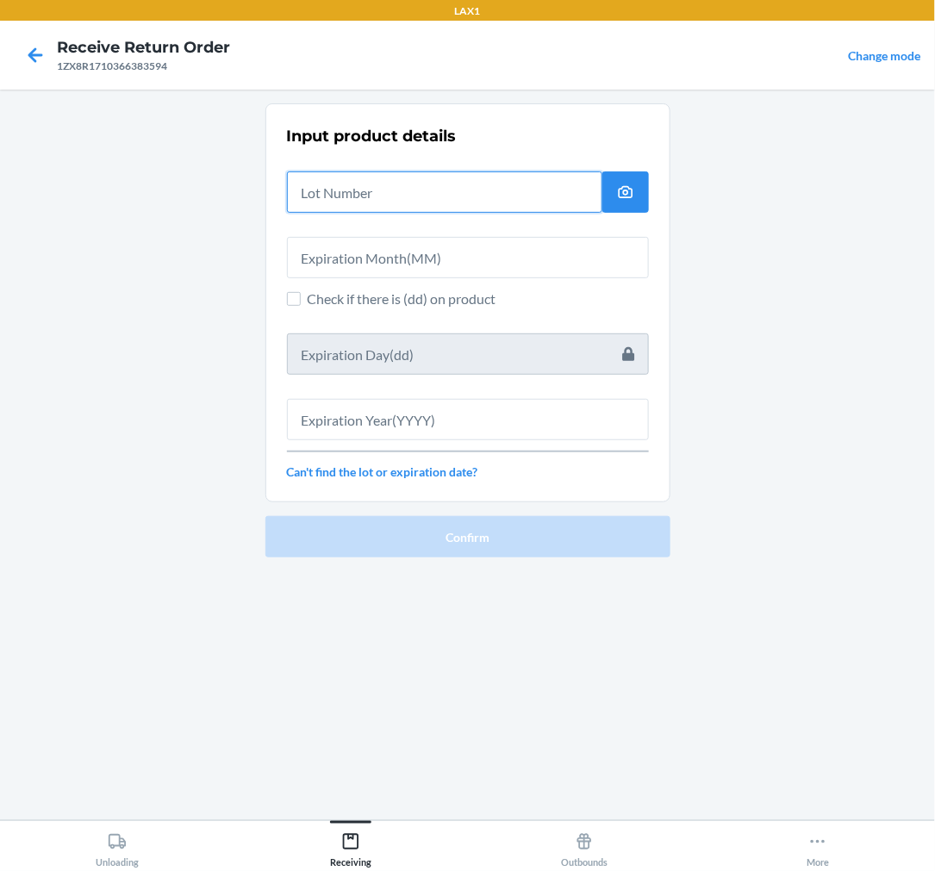
click at [484, 200] on input "text" at bounding box center [444, 192] width 315 height 41
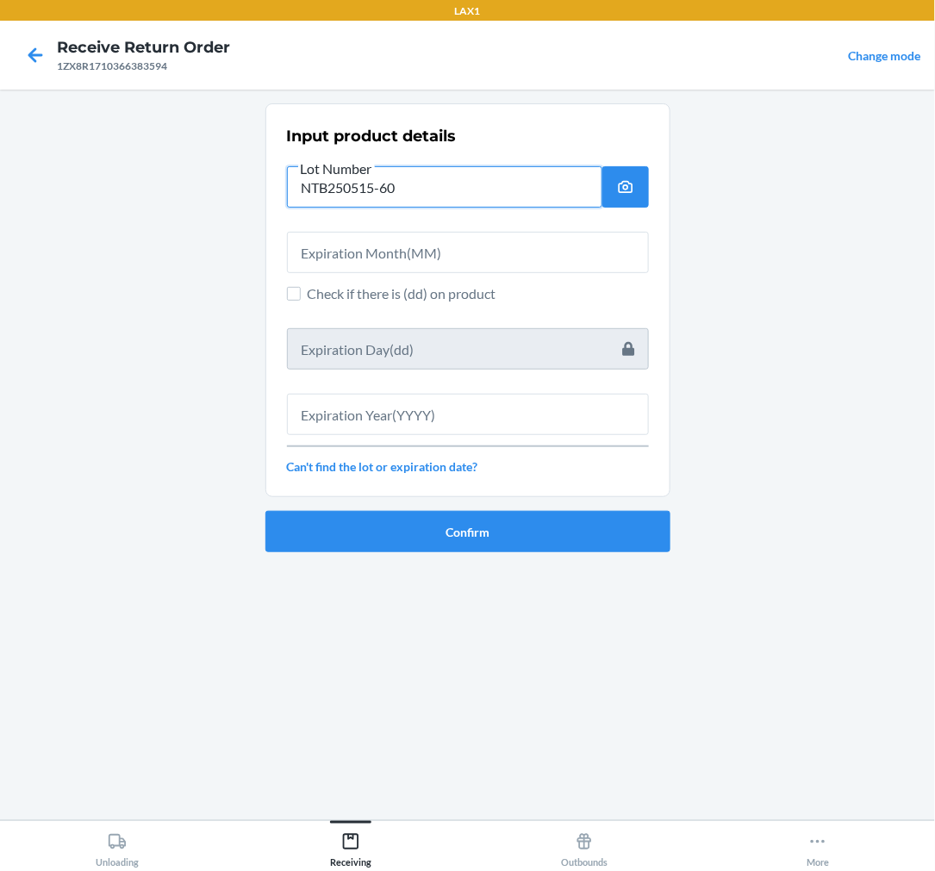
type input "NTB250515-60"
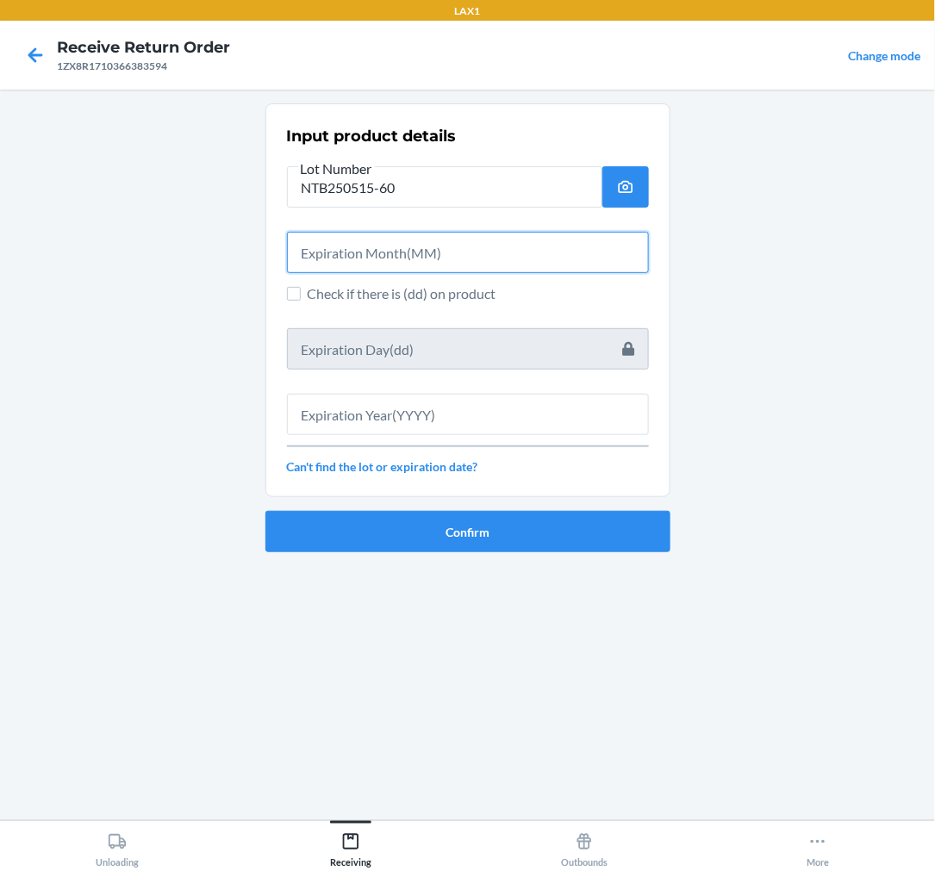
click at [478, 253] on input "text" at bounding box center [468, 252] width 362 height 41
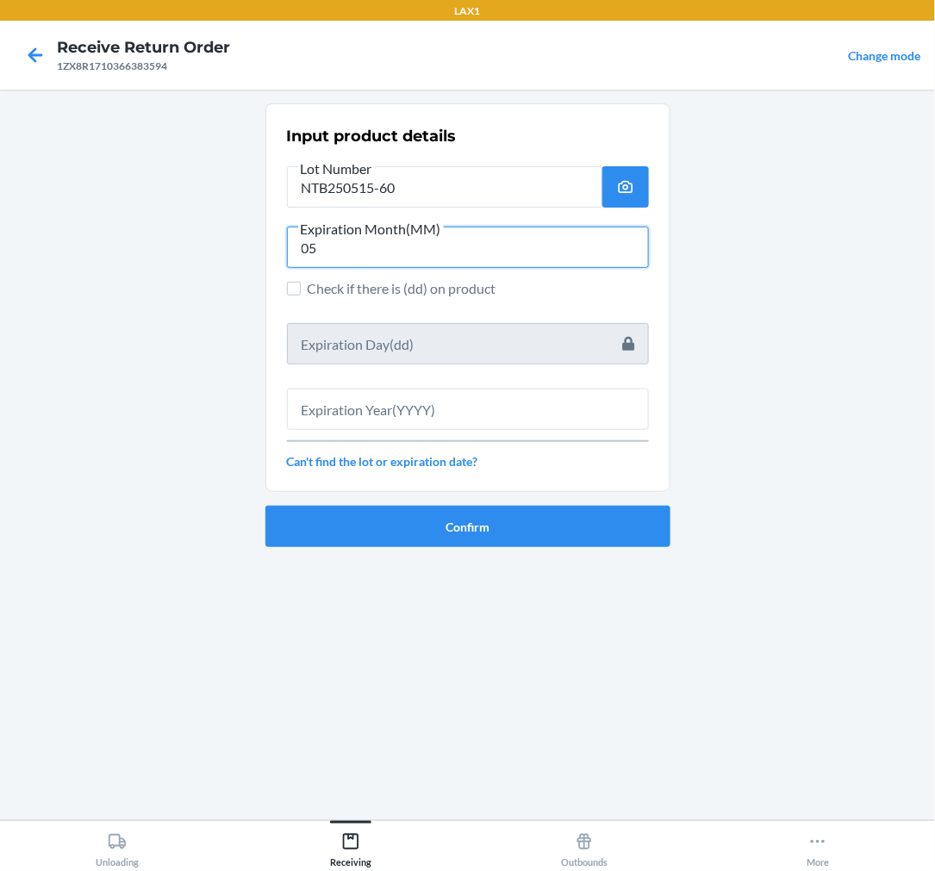
type input "05"
click at [308, 290] on span "Check if there is (dd) on product" at bounding box center [478, 288] width 341 height 21
click at [301, 290] on input "Check if there is (dd) on product" at bounding box center [294, 289] width 14 height 14
checkbox input "true"
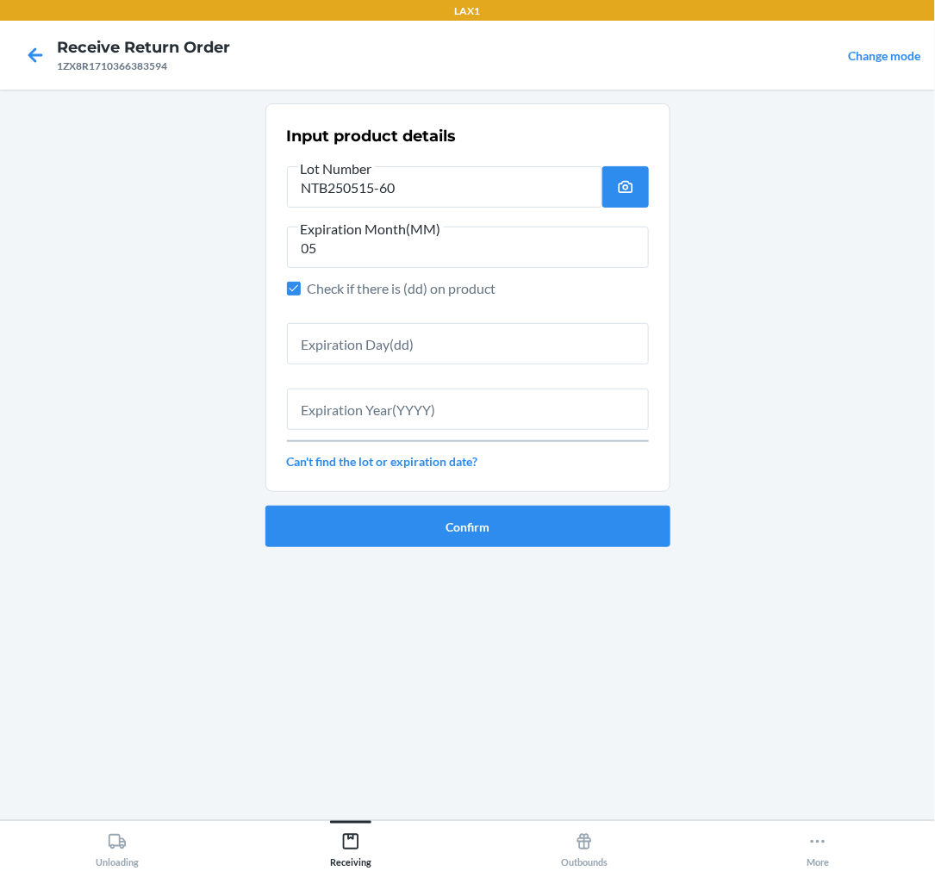
click at [376, 365] on div "Input product details Lot Number NTB250515-60 Expiration Month(MM) 05 Check if …" at bounding box center [468, 298] width 362 height 356
click at [382, 342] on input "text" at bounding box center [468, 343] width 362 height 41
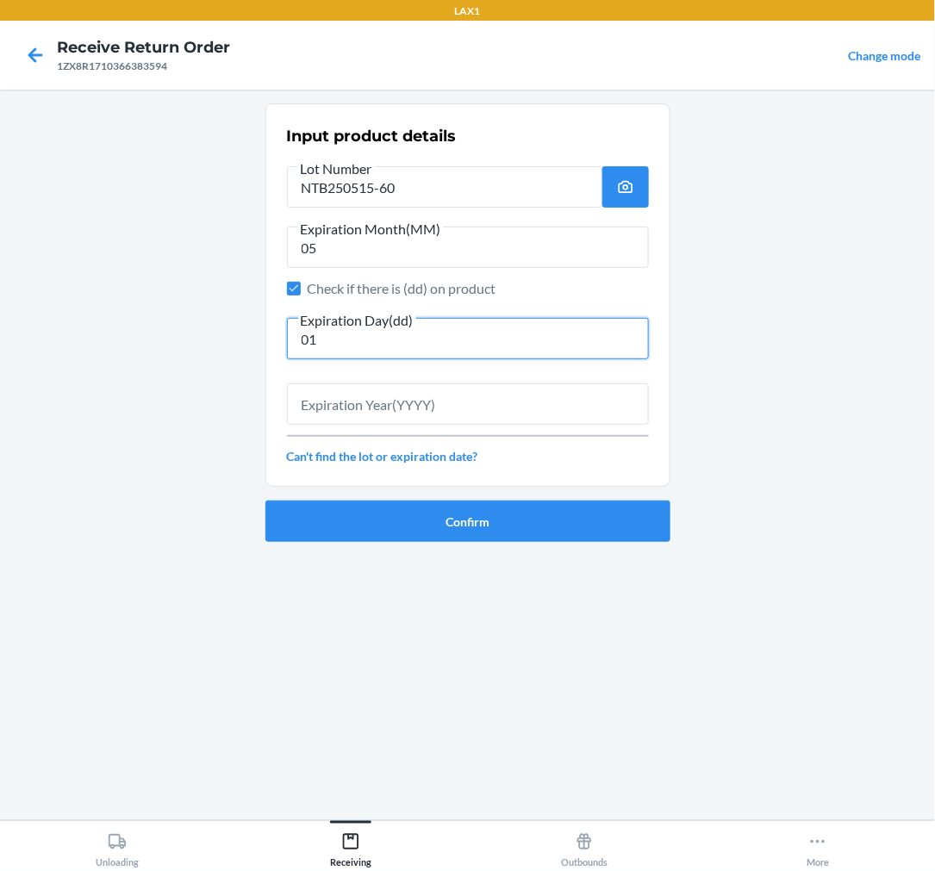
type input "01"
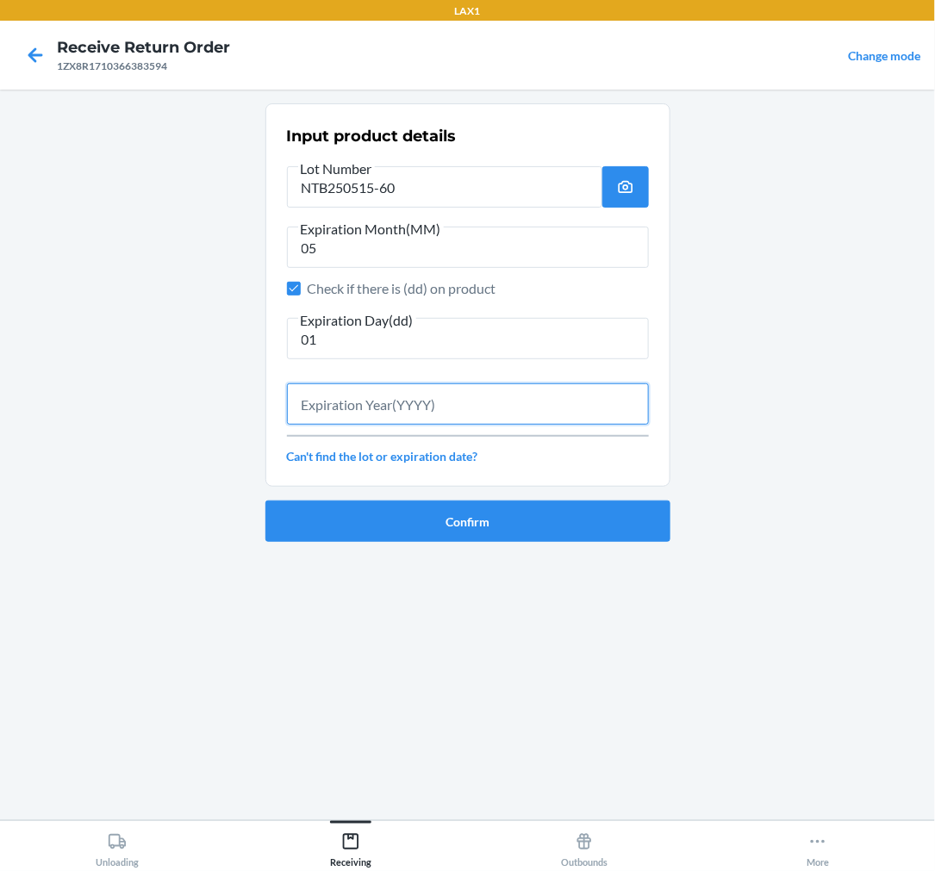
click at [391, 409] on input "text" at bounding box center [468, 404] width 362 height 41
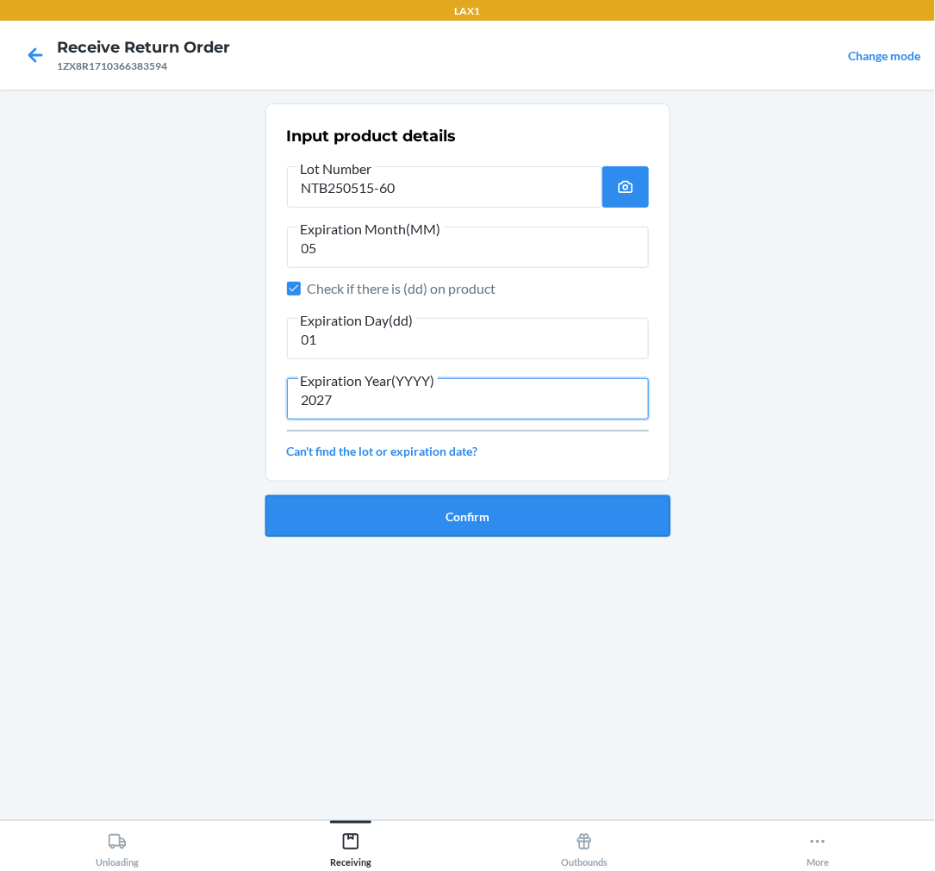
type input "2027"
click at [448, 514] on button "Confirm" at bounding box center [467, 516] width 405 height 41
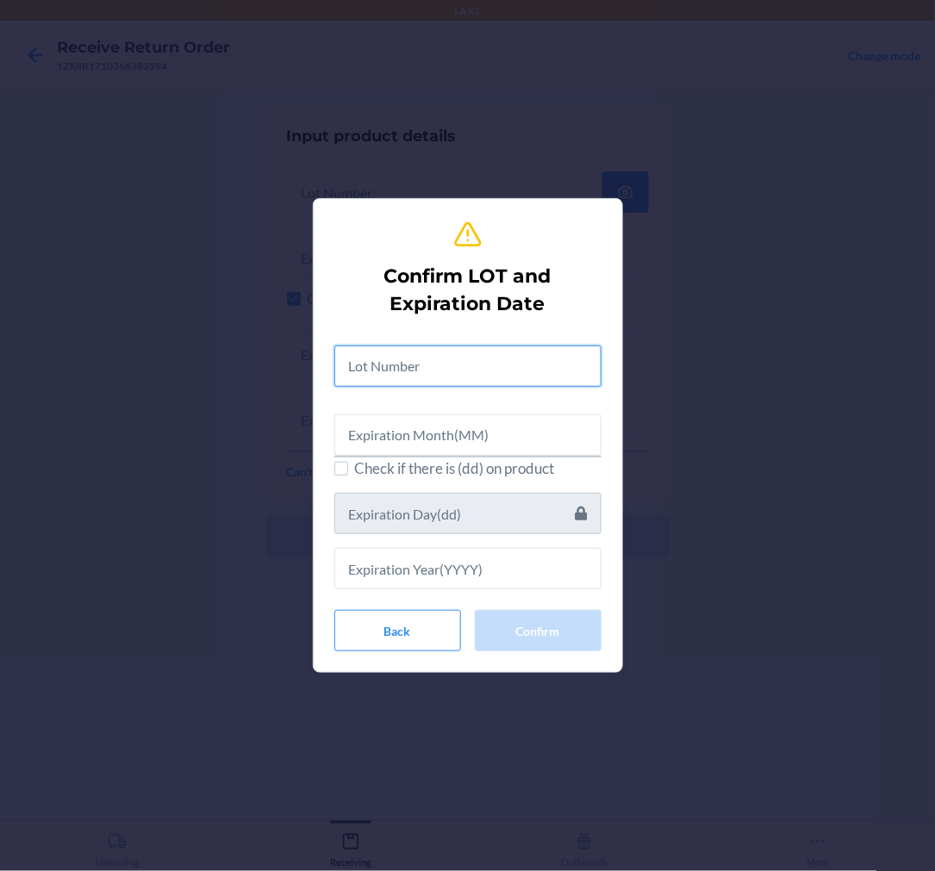
click at [435, 375] on input "text" at bounding box center [467, 366] width 267 height 41
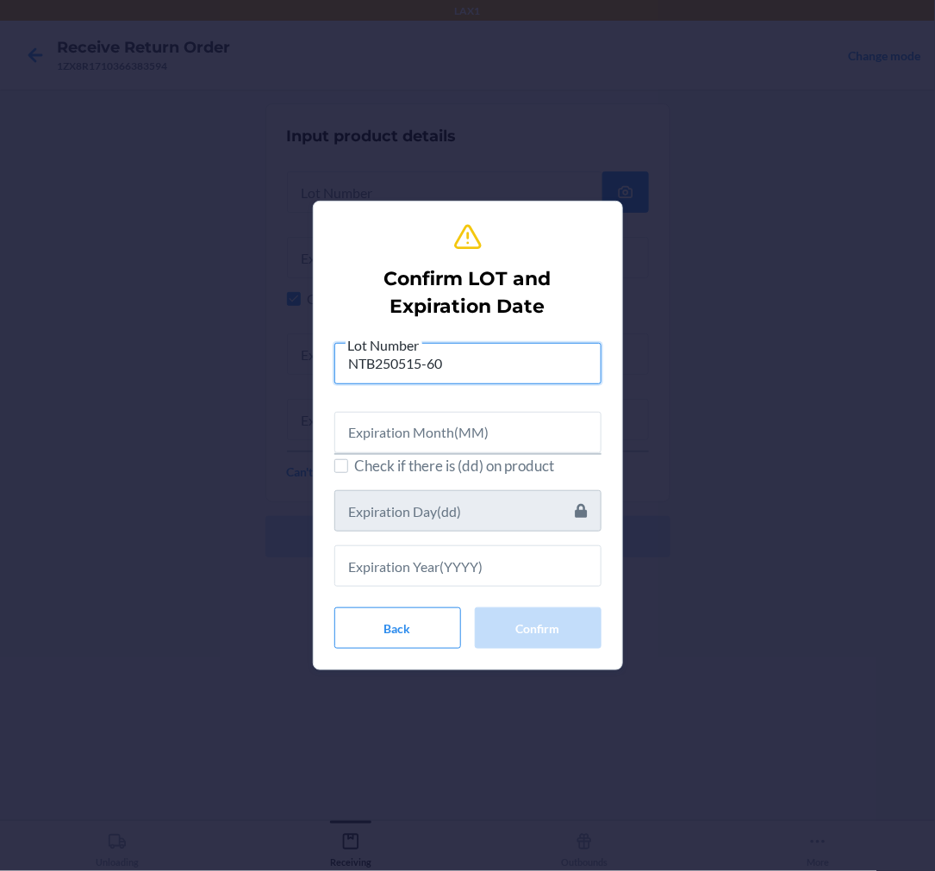
type input "NTB250515-60"
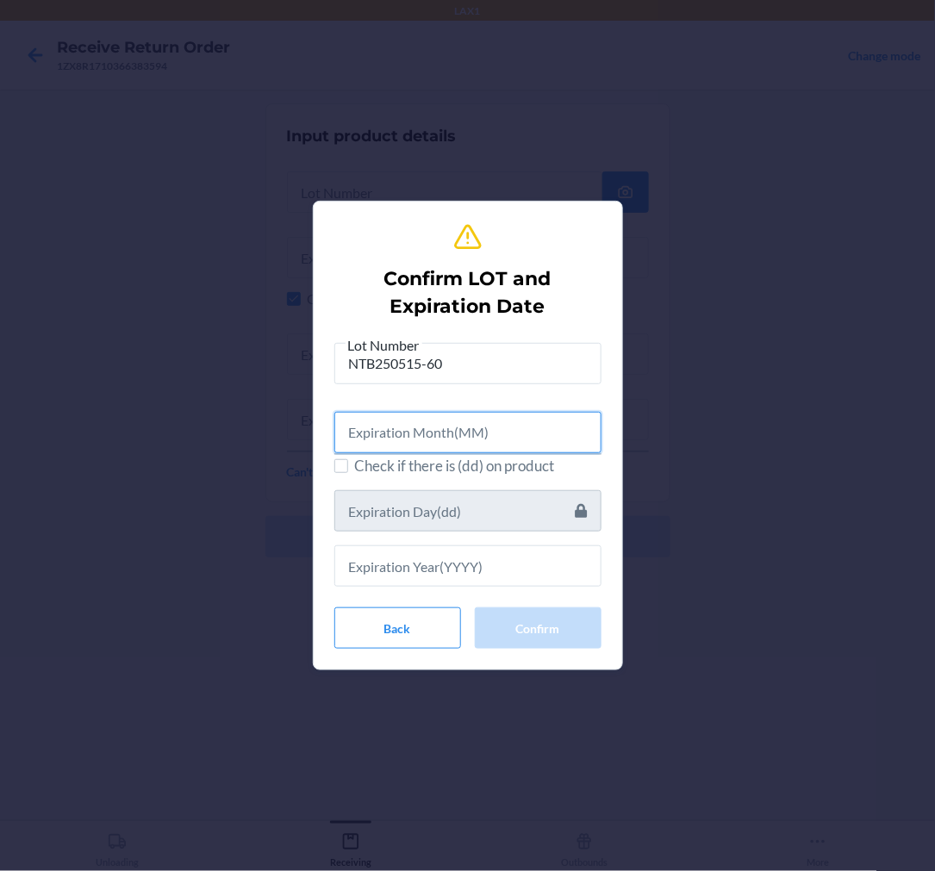
click at [410, 441] on input "text" at bounding box center [467, 432] width 267 height 41
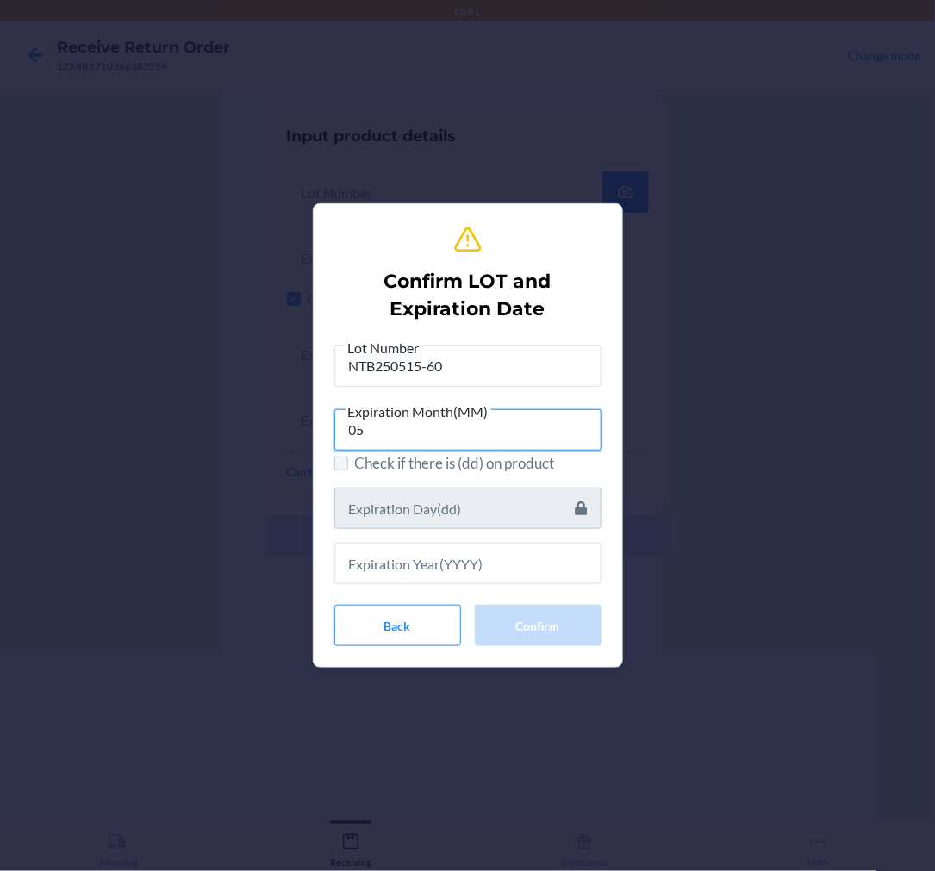
type input "05"
click at [343, 466] on input "Check if there is (dd) on product" at bounding box center [341, 464] width 14 height 14
checkbox input "true"
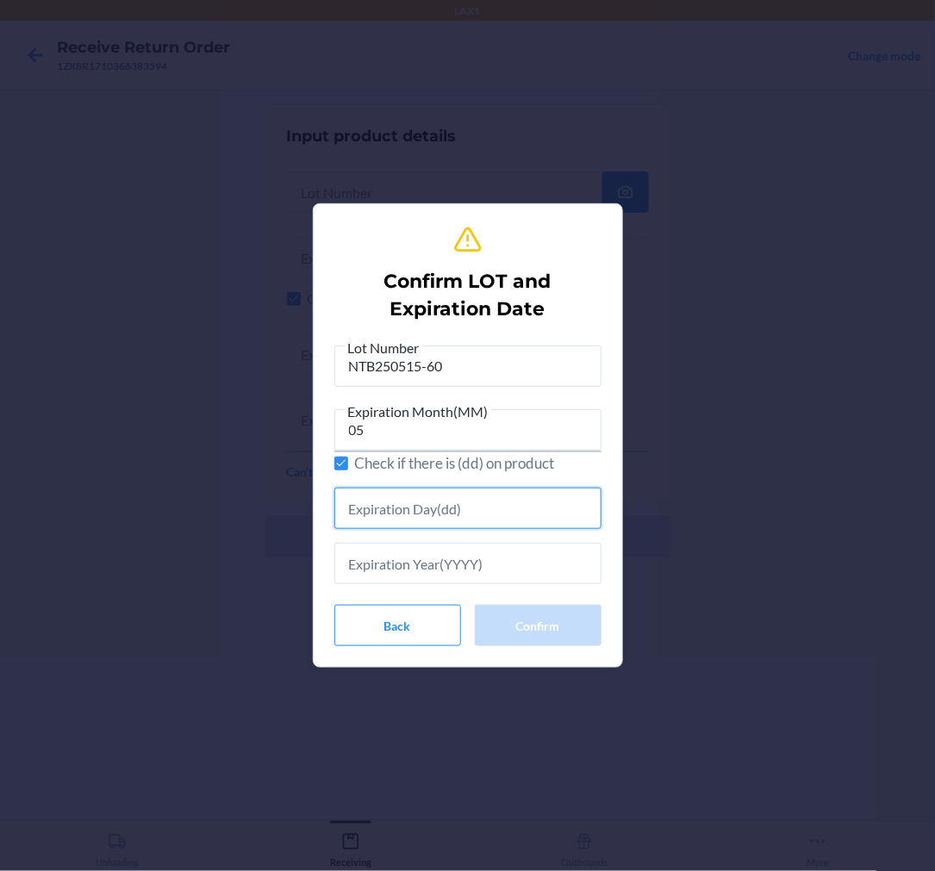
click at [384, 517] on input "text" at bounding box center [467, 508] width 267 height 41
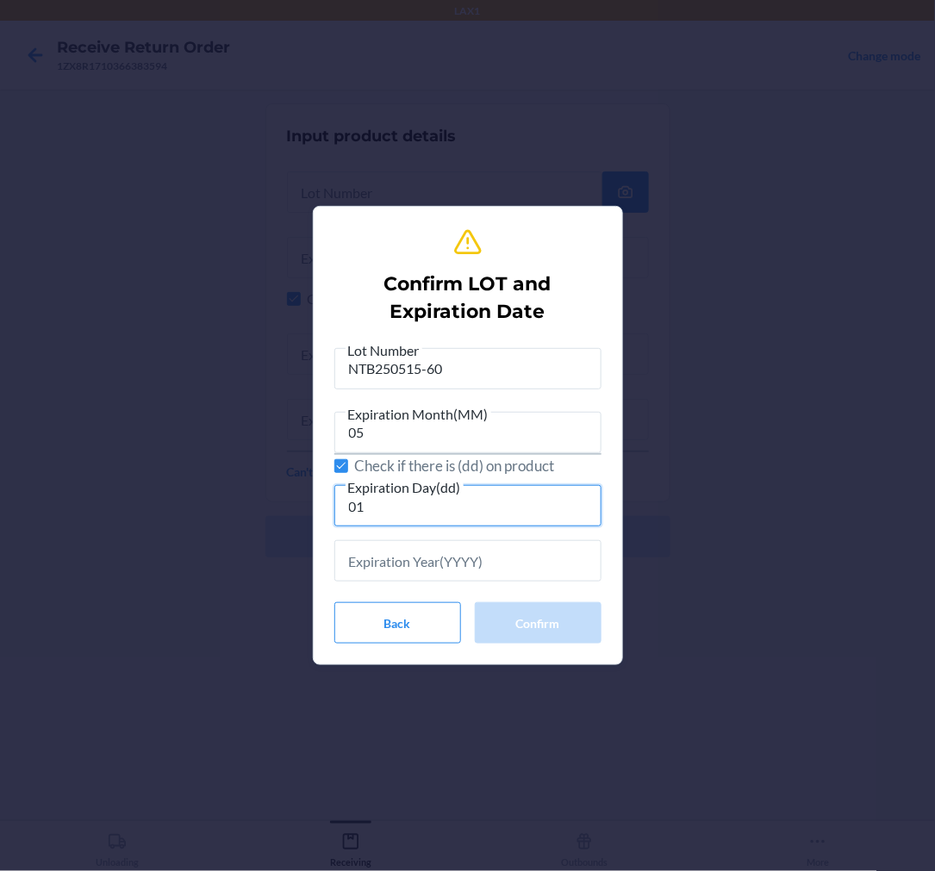
type input "01"
click at [505, 570] on input "text" at bounding box center [467, 560] width 267 height 41
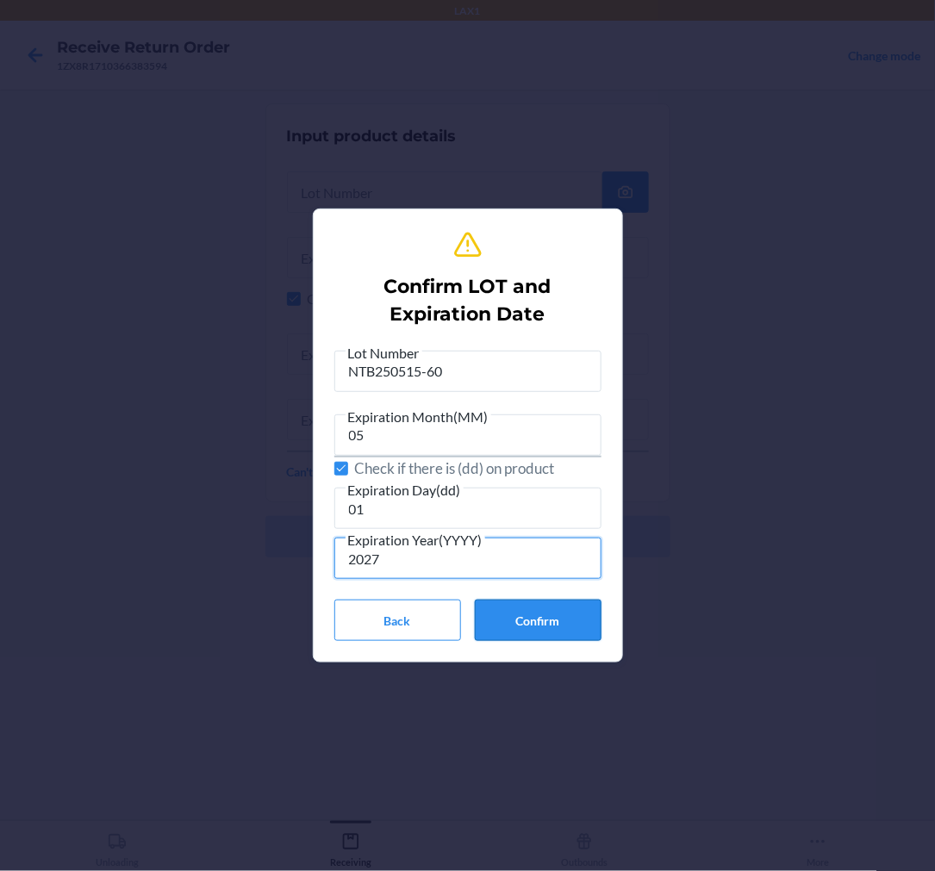
type input "2027"
click at [532, 608] on button "Confirm" at bounding box center [538, 620] width 127 height 41
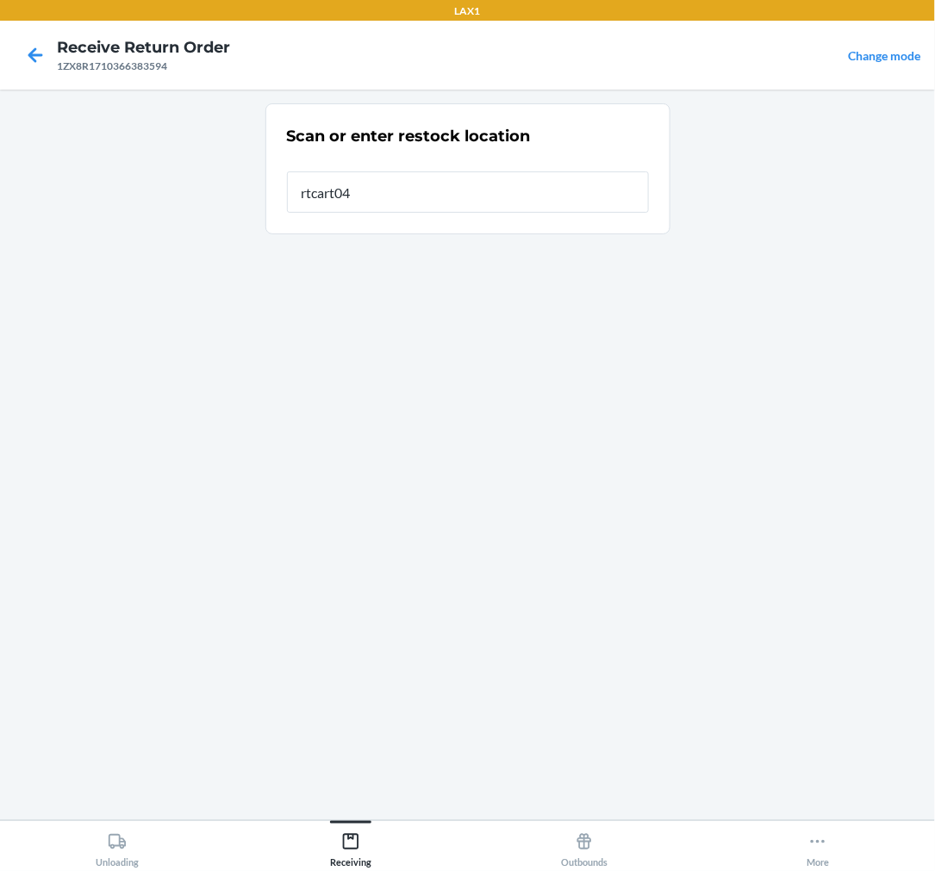
type input "rtcart046"
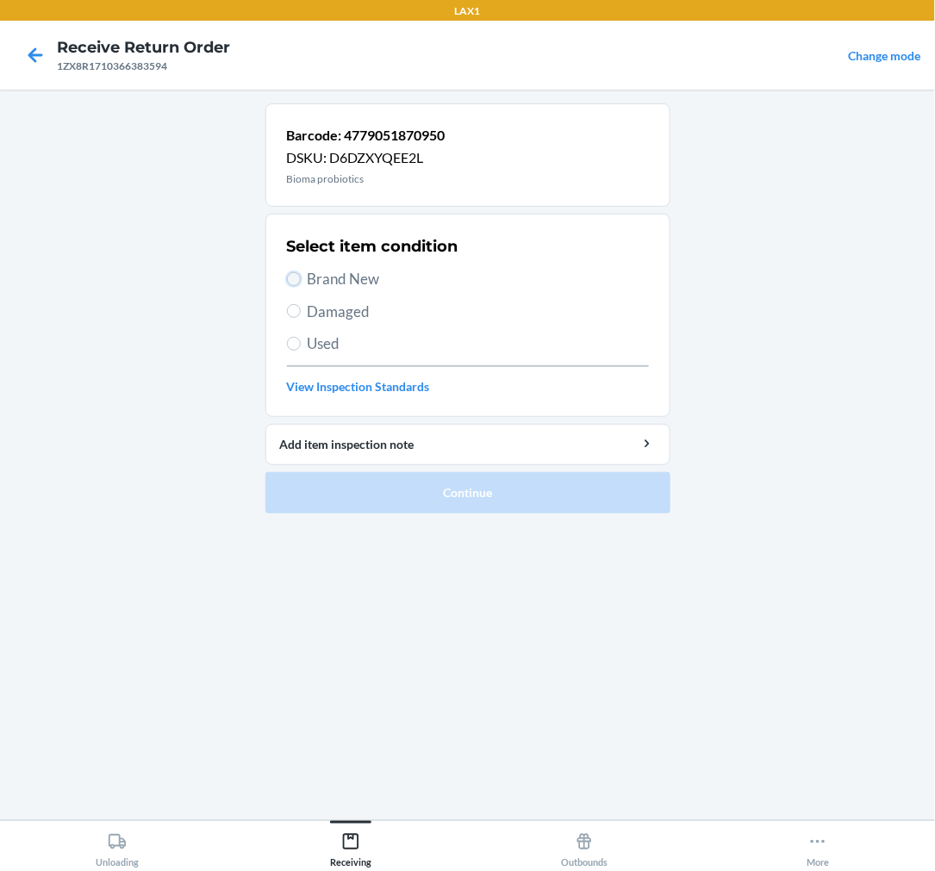
click at [289, 283] on input "Brand New" at bounding box center [294, 279] width 14 height 14
radio input "true"
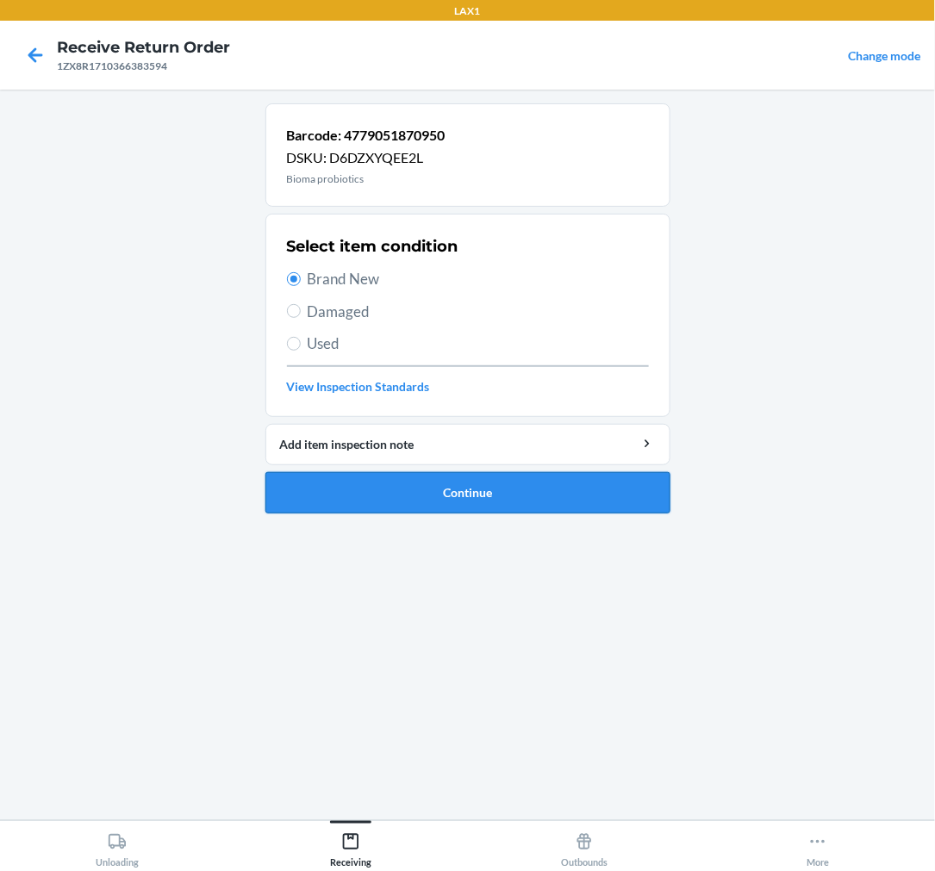
click at [336, 501] on button "Continue" at bounding box center [467, 492] width 405 height 41
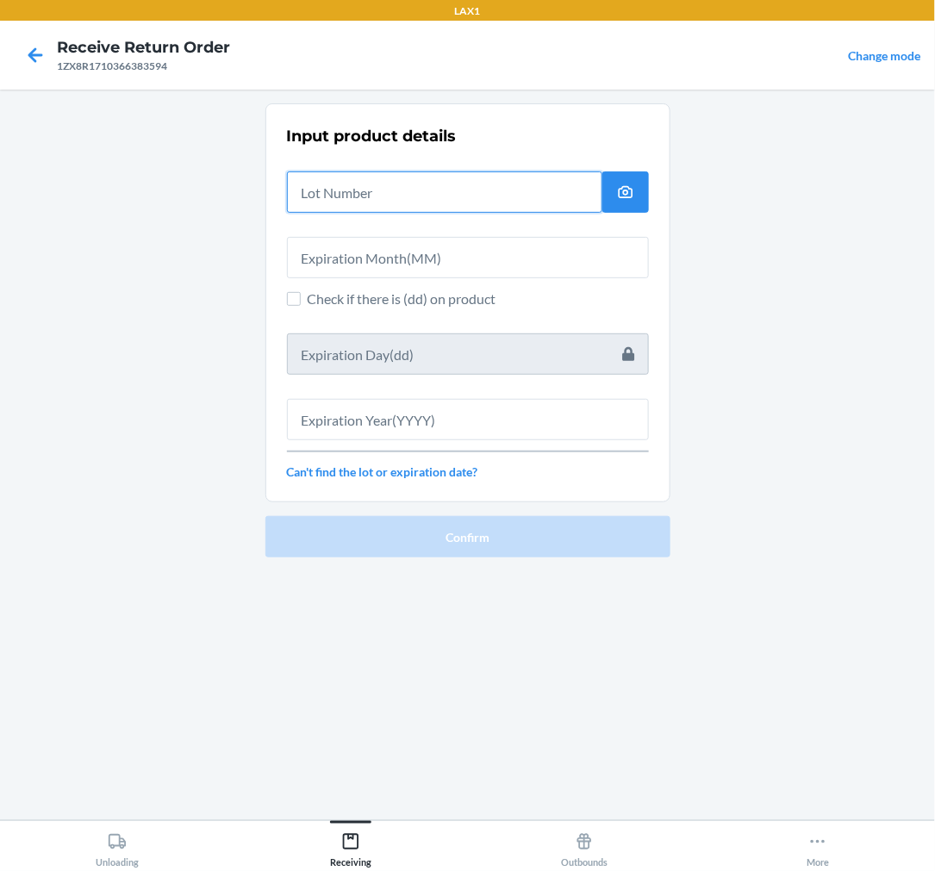
drag, startPoint x: 460, startPoint y: 197, endPoint x: 524, endPoint y: 156, distance: 75.6
click at [463, 194] on input "text" at bounding box center [444, 192] width 315 height 41
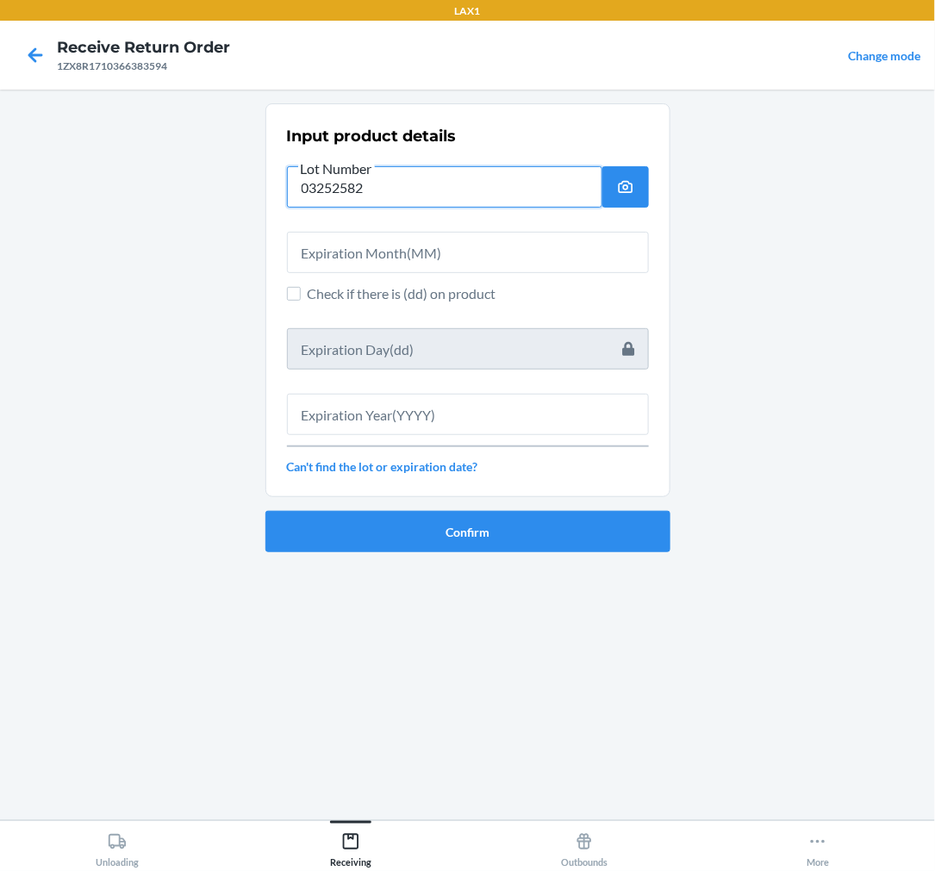
type input "03252582"
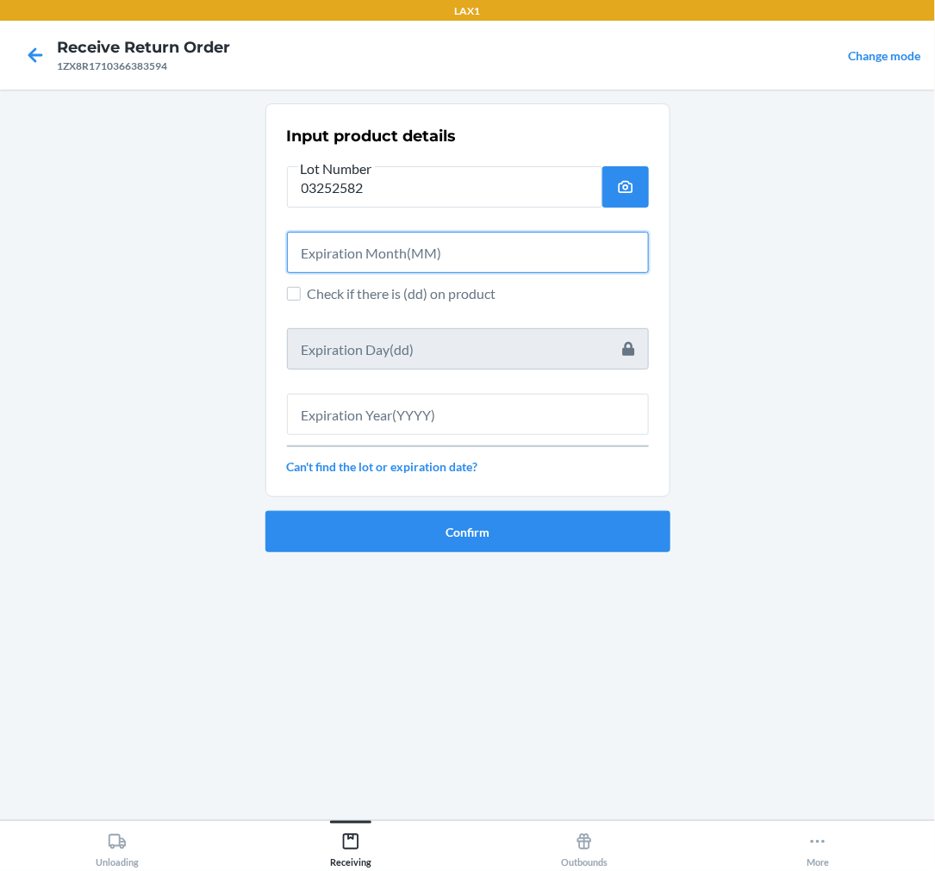
click at [459, 261] on input "text" at bounding box center [468, 252] width 362 height 41
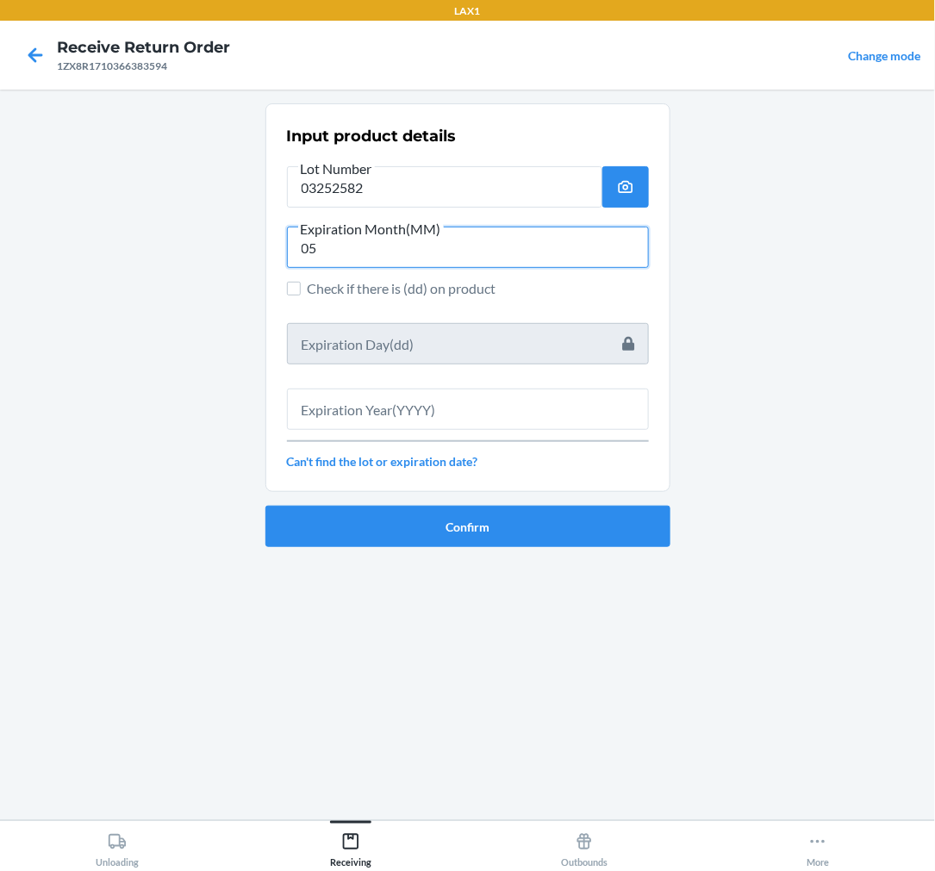
type input "05"
click at [304, 291] on label "Check if there is (dd) on product" at bounding box center [468, 288] width 362 height 21
click at [301, 291] on input "Check if there is (dd) on product" at bounding box center [294, 289] width 14 height 14
checkbox input "true"
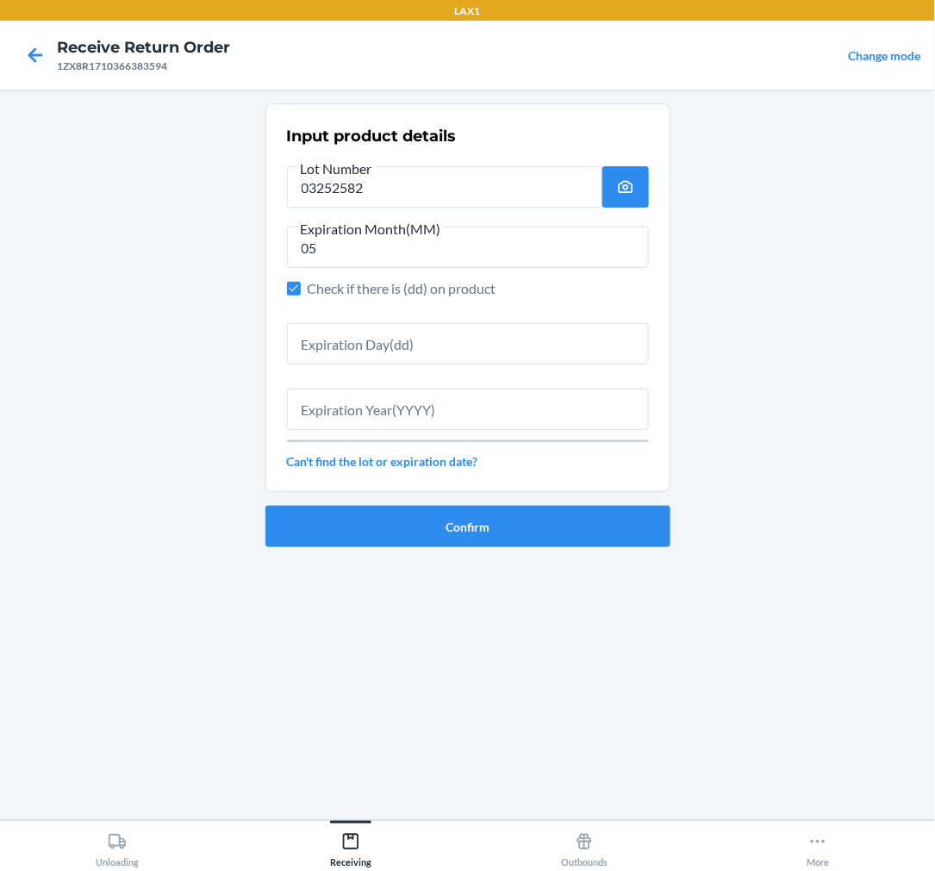
drag, startPoint x: 362, startPoint y: 375, endPoint x: 366, endPoint y: 360, distance: 15.3
click at [364, 372] on div "Input product details Lot Number 03252582 Expiration Month(MM) 05 Check if ther…" at bounding box center [468, 298] width 362 height 356
click at [373, 339] on input "text" at bounding box center [468, 343] width 362 height 41
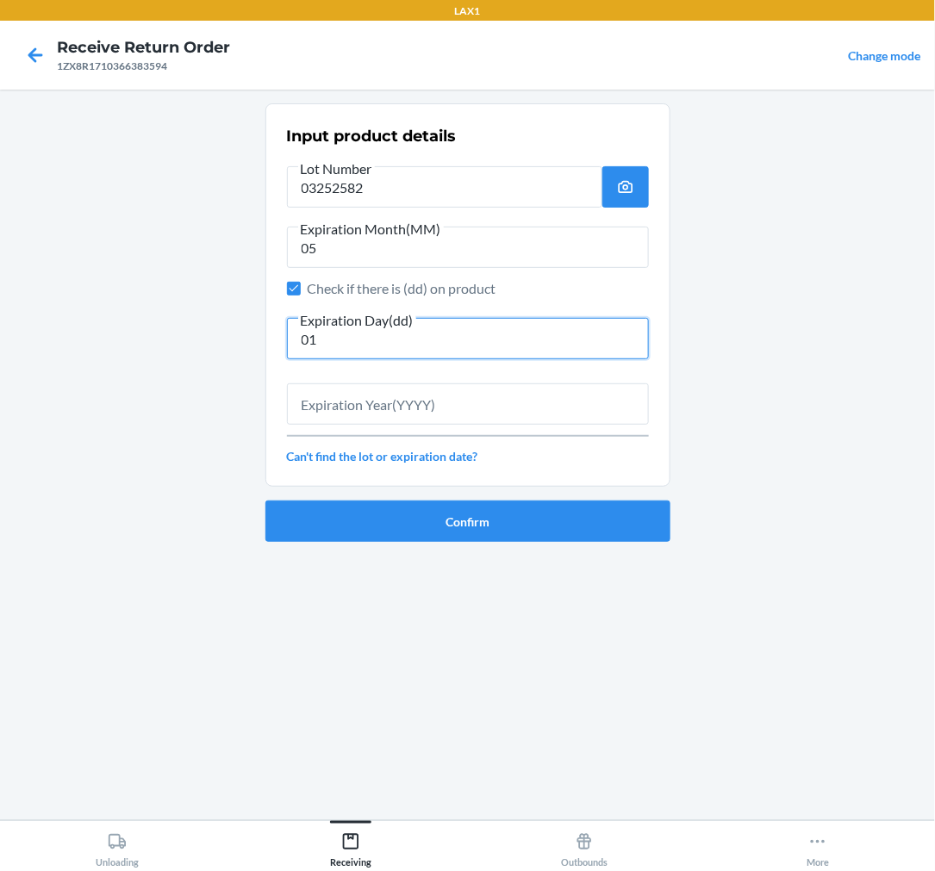
type input "01"
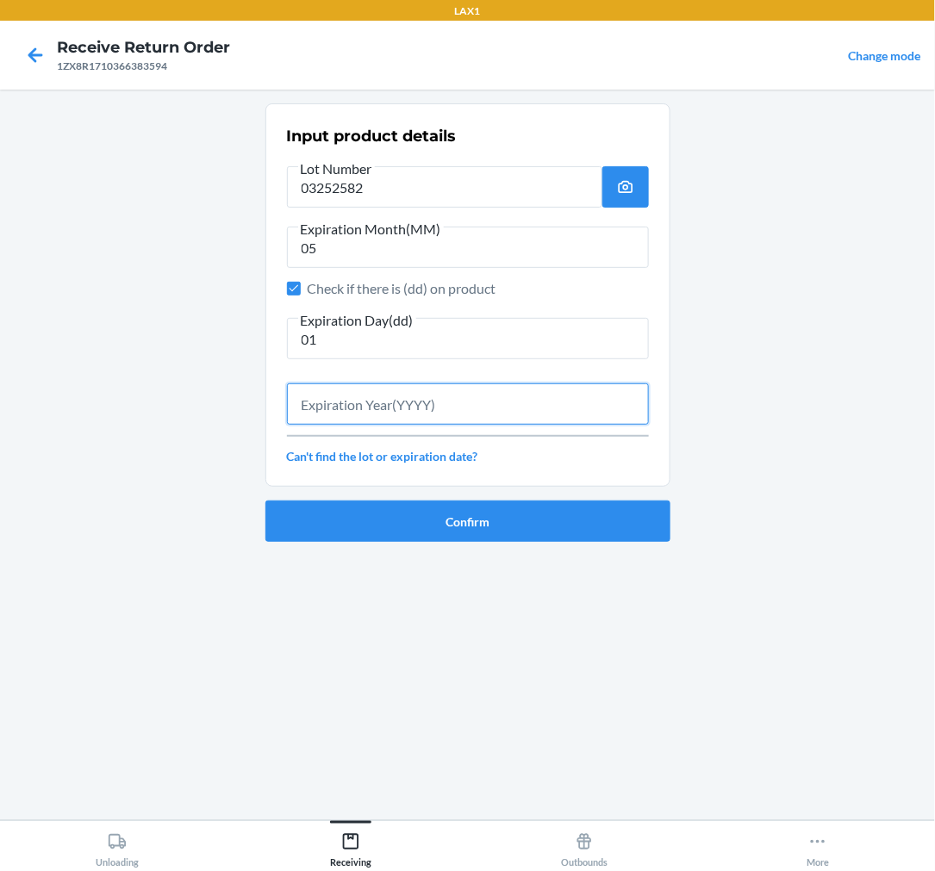
click at [371, 417] on input "text" at bounding box center [468, 404] width 362 height 41
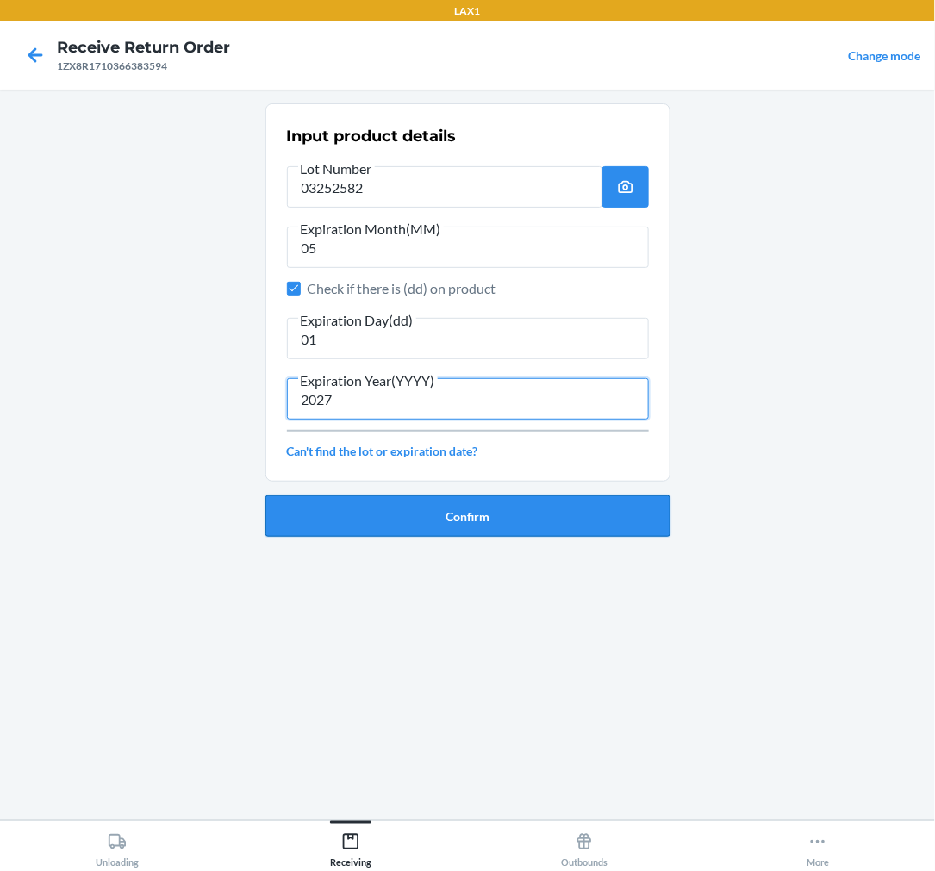
type input "2027"
drag, startPoint x: 522, startPoint y: 527, endPoint x: 539, endPoint y: 529, distance: 16.6
click at [538, 529] on button "Confirm" at bounding box center [467, 516] width 405 height 41
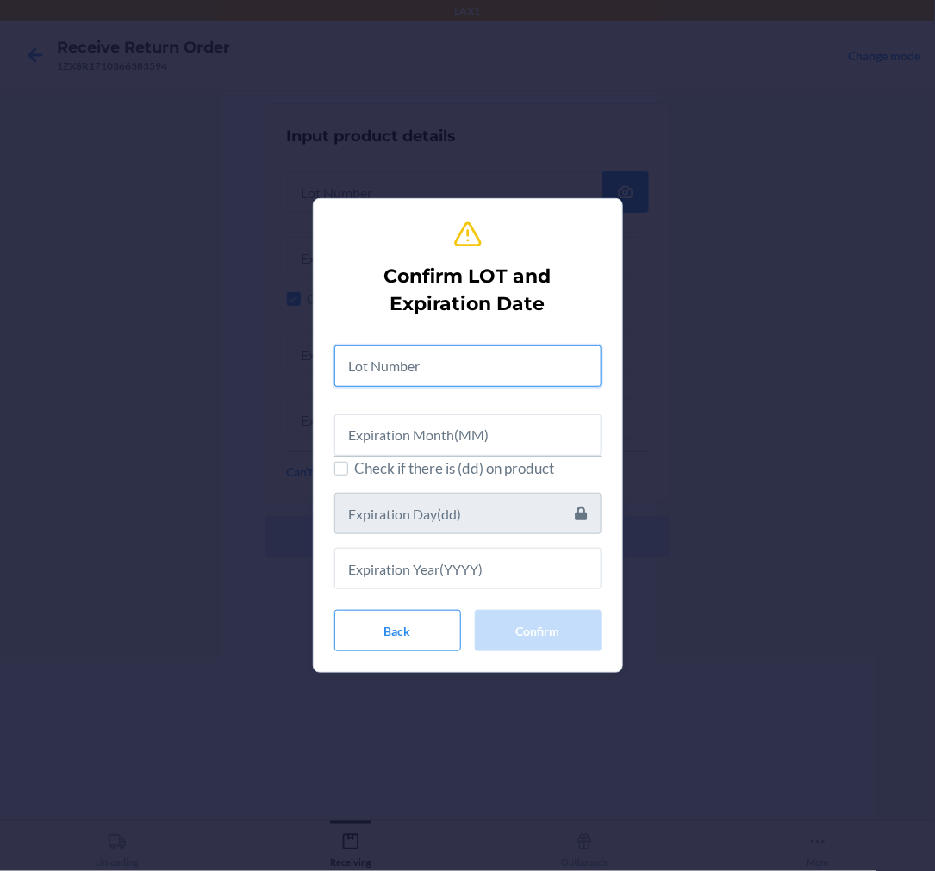
click at [411, 359] on input "text" at bounding box center [467, 366] width 267 height 41
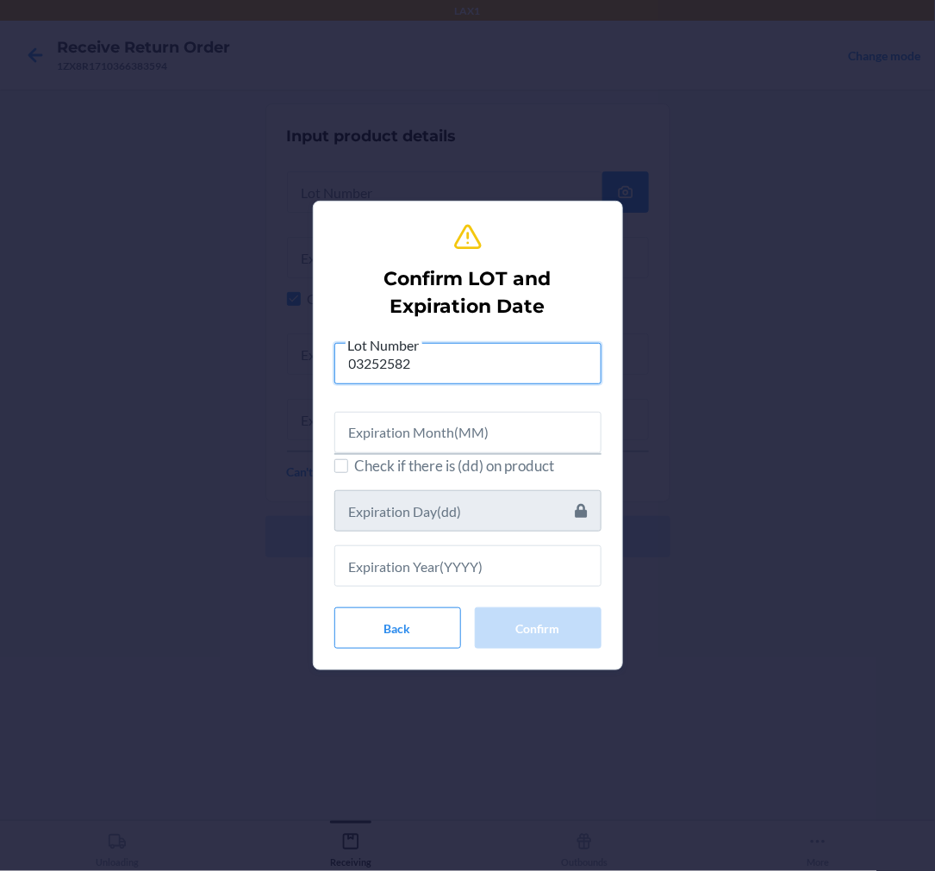
type input "03252582"
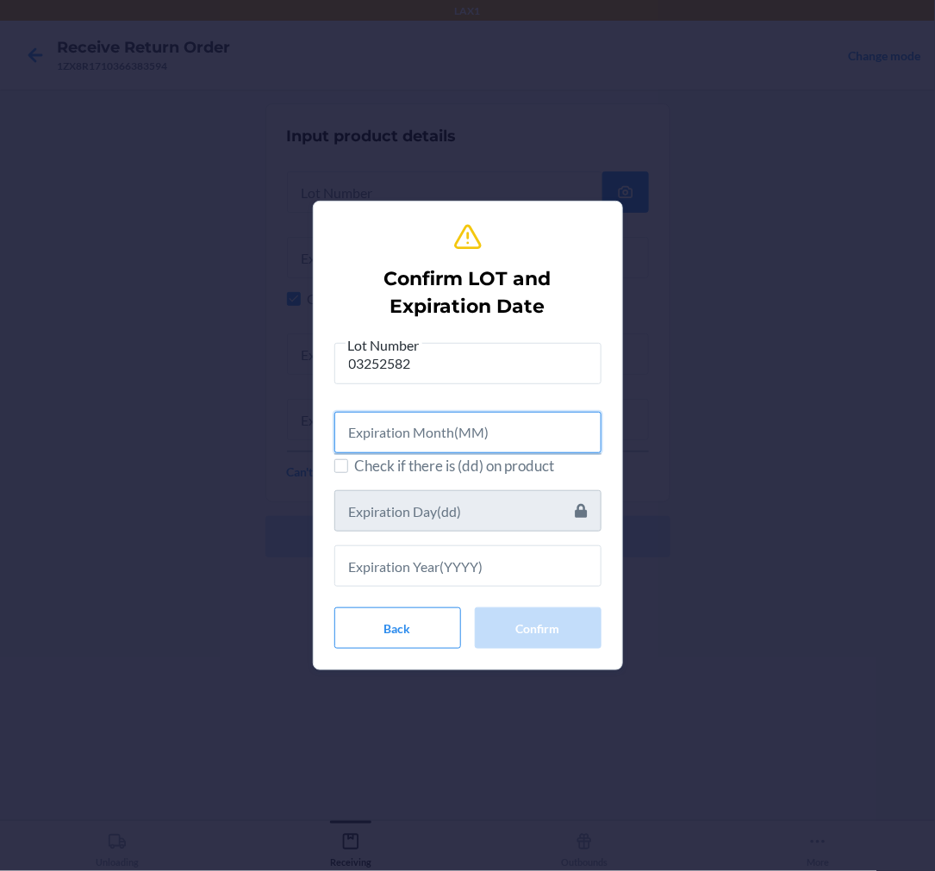
click at [427, 435] on input "text" at bounding box center [467, 432] width 267 height 41
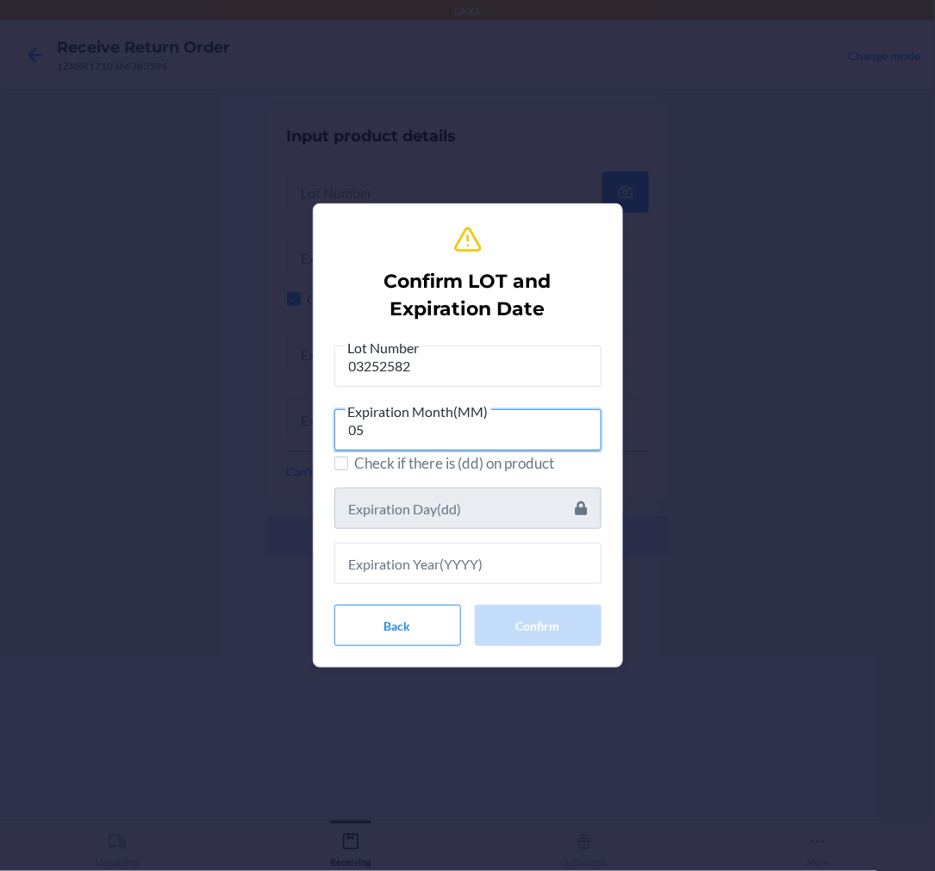
type input "05"
click at [347, 472] on label "Check if there is (dd) on product" at bounding box center [467, 464] width 267 height 22
click at [347, 471] on input "Check if there is (dd) on product" at bounding box center [341, 464] width 14 height 14
checkbox input "true"
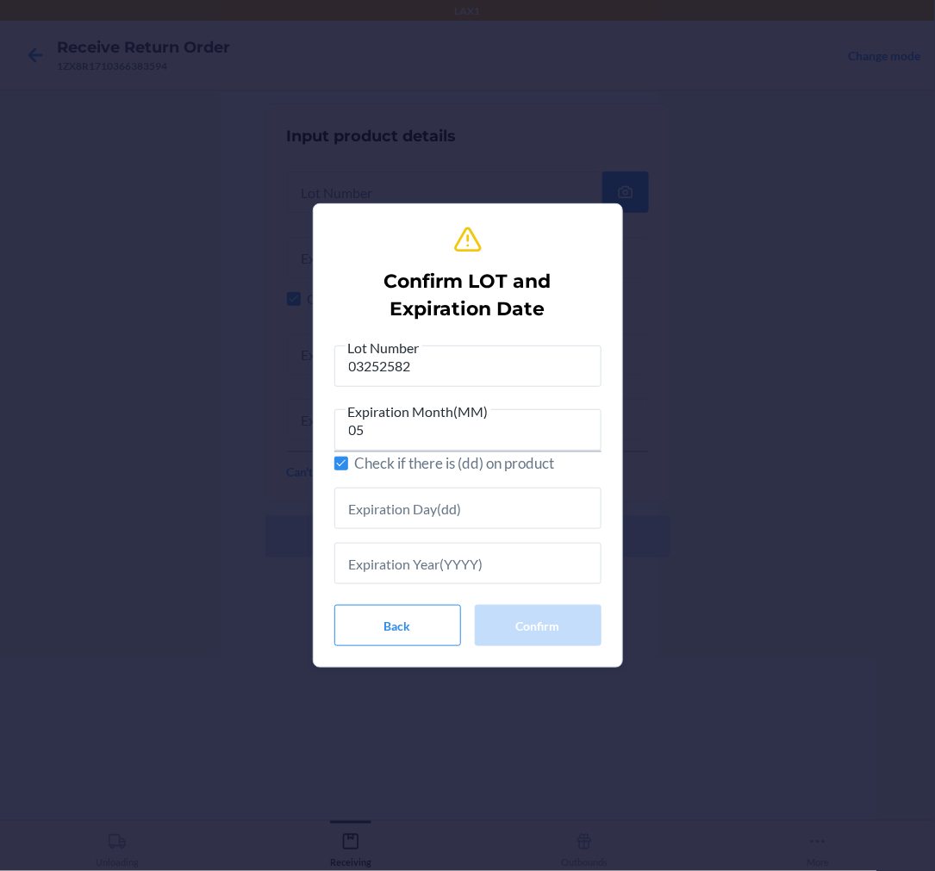
click at [398, 529] on div at bounding box center [467, 556] width 267 height 55
click at [406, 505] on input "text" at bounding box center [467, 508] width 267 height 41
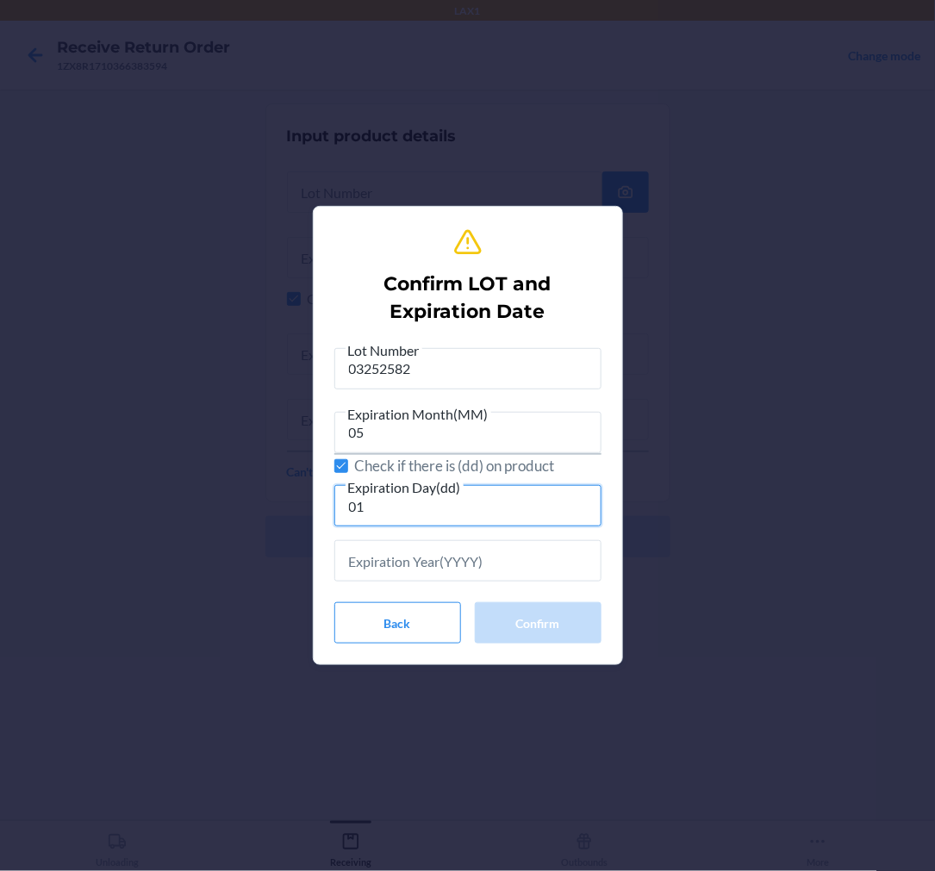
type input "01"
click at [502, 556] on input "text" at bounding box center [467, 560] width 267 height 41
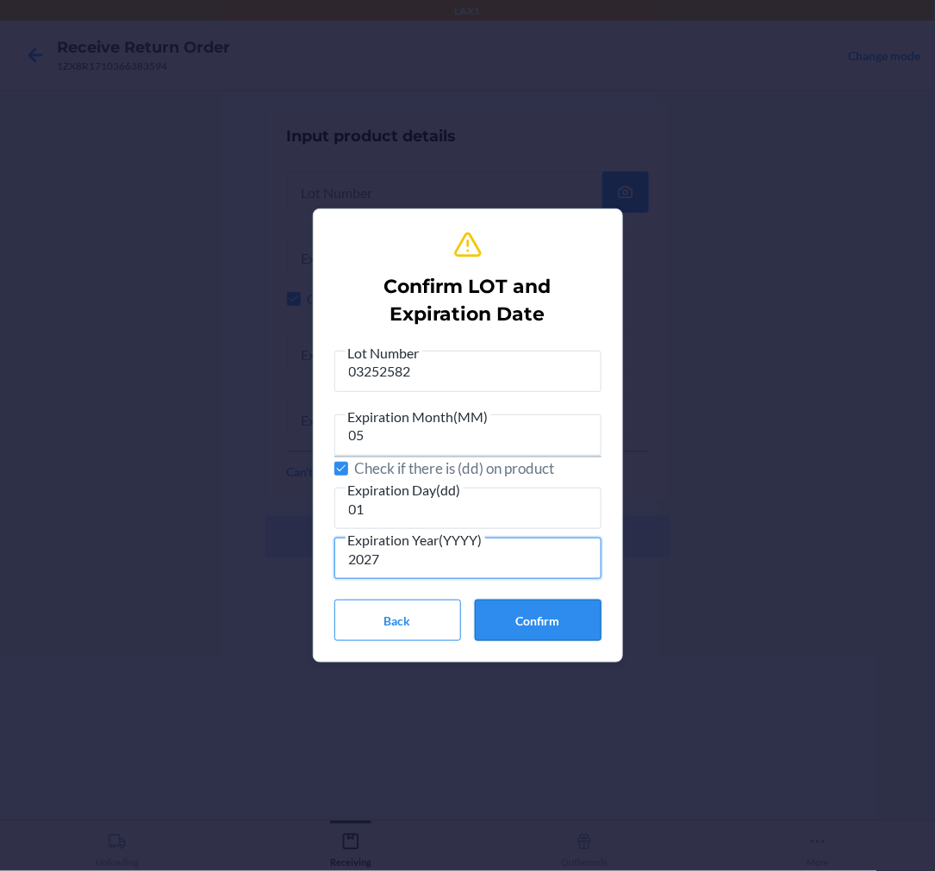
type input "2027"
click at [574, 616] on button "Confirm" at bounding box center [538, 620] width 127 height 41
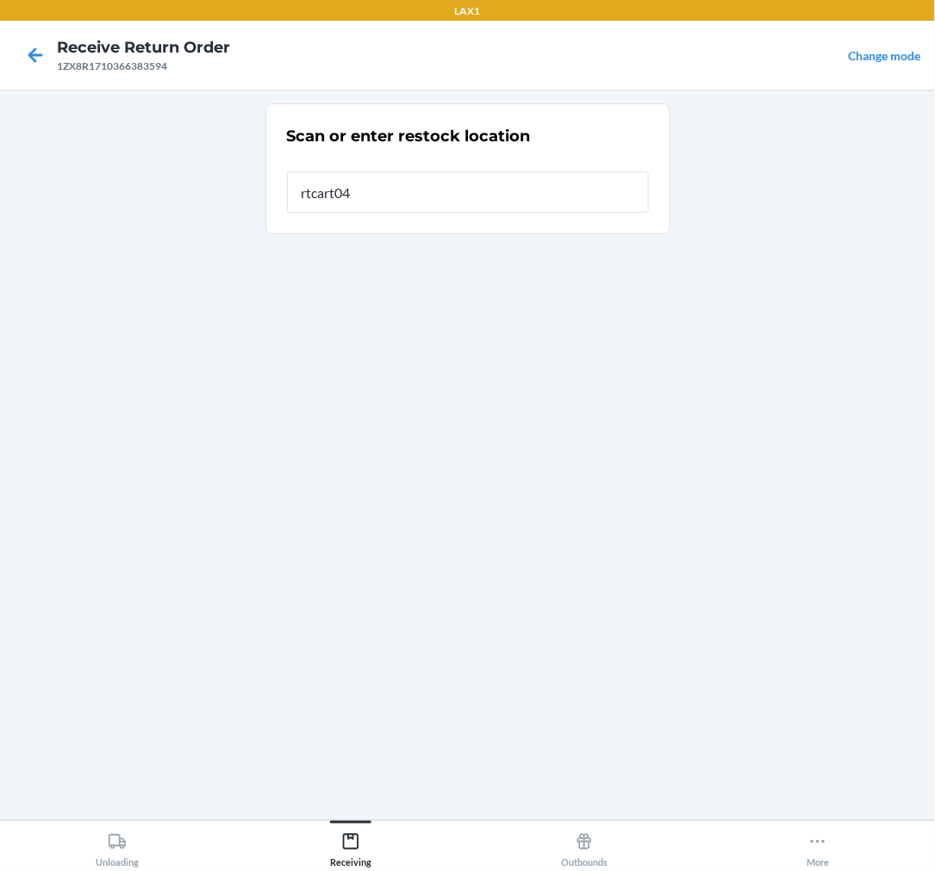
type input "rtcart046"
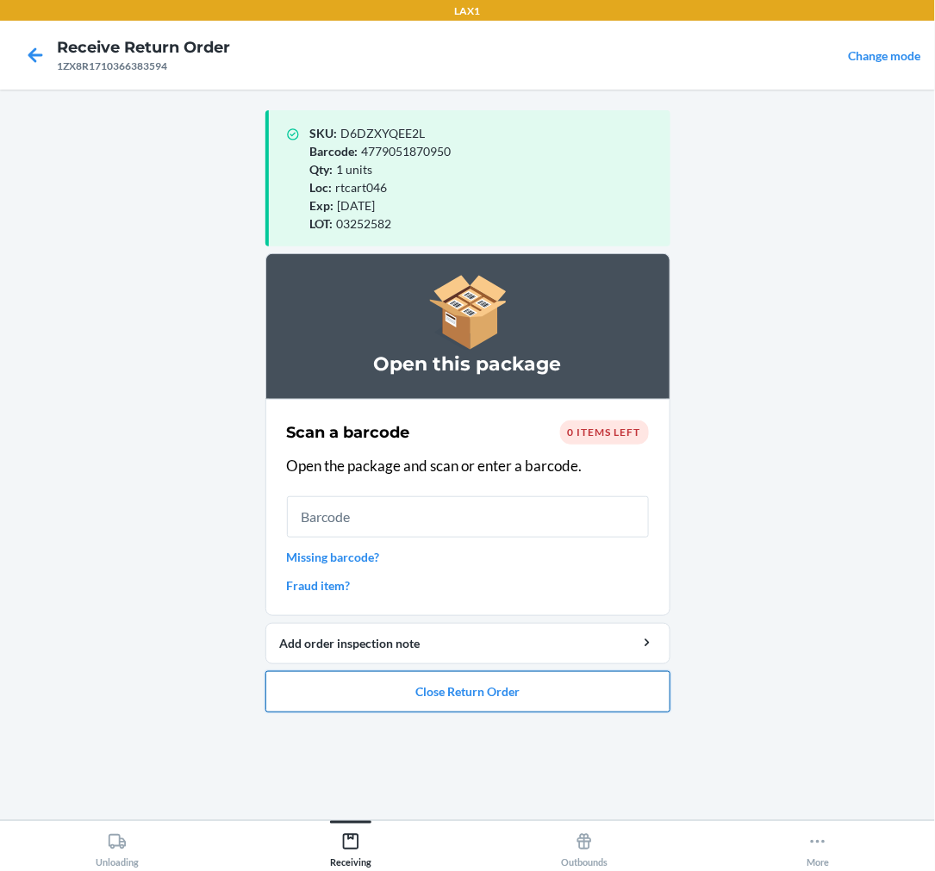
click at [434, 690] on button "Close Return Order" at bounding box center [467, 691] width 405 height 41
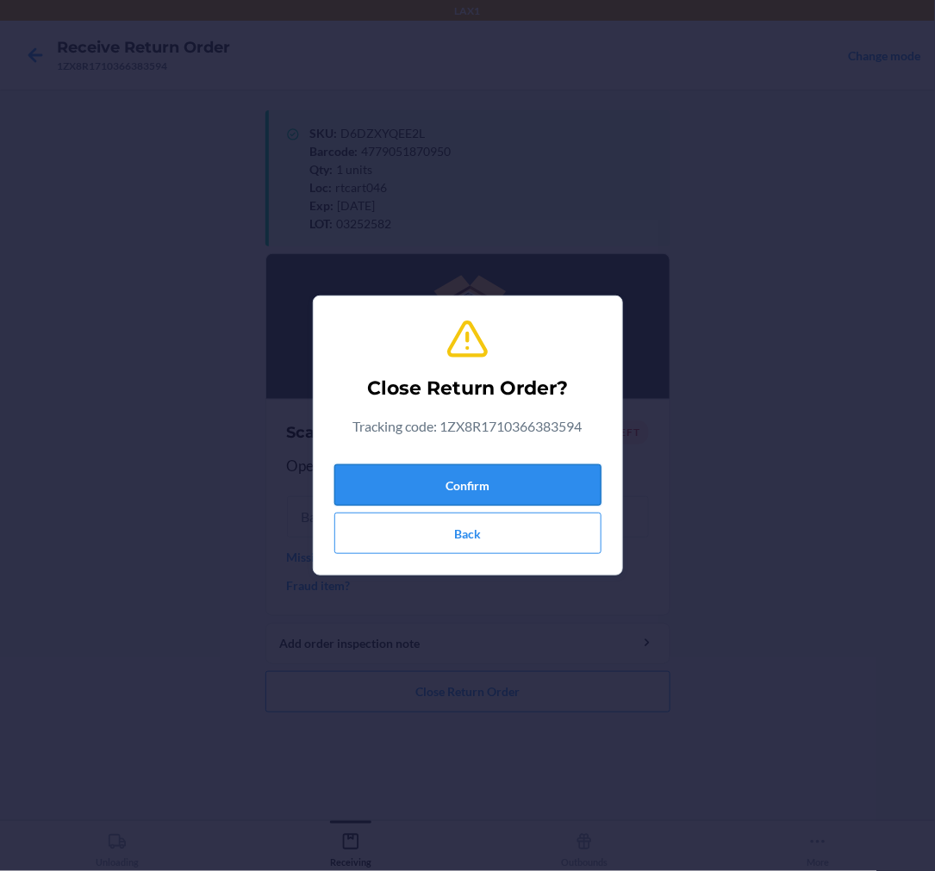
click at [528, 477] on button "Confirm" at bounding box center [467, 485] width 267 height 41
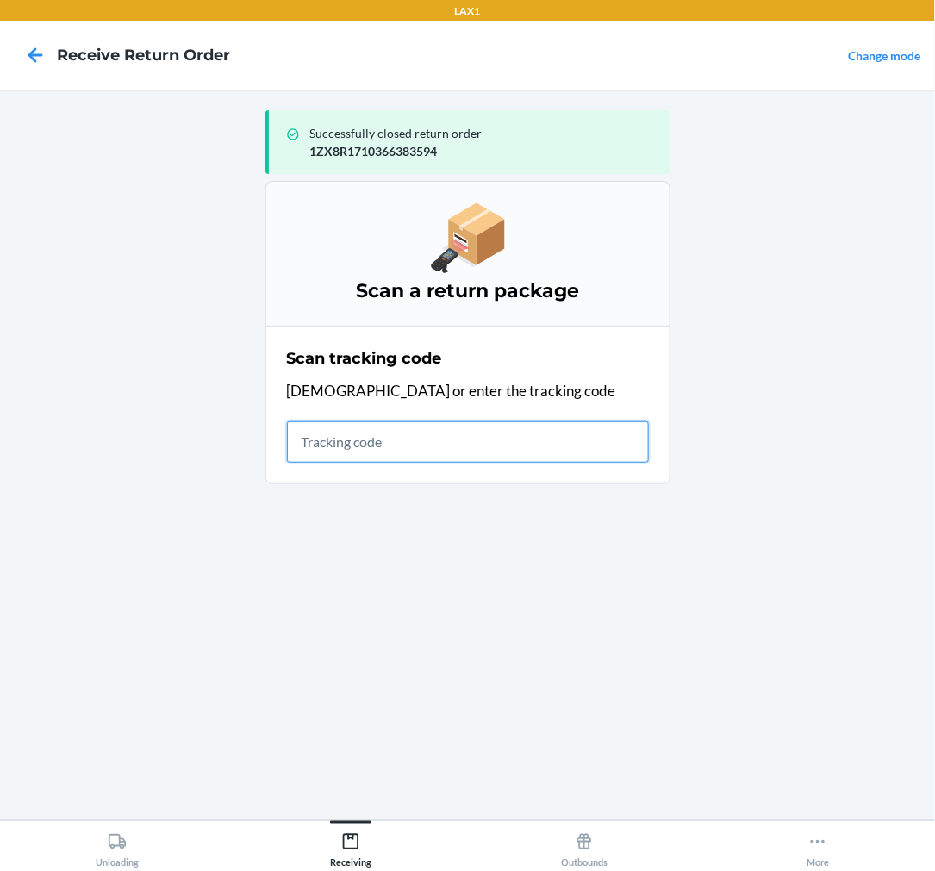
click at [421, 445] on input "text" at bounding box center [468, 441] width 362 height 41
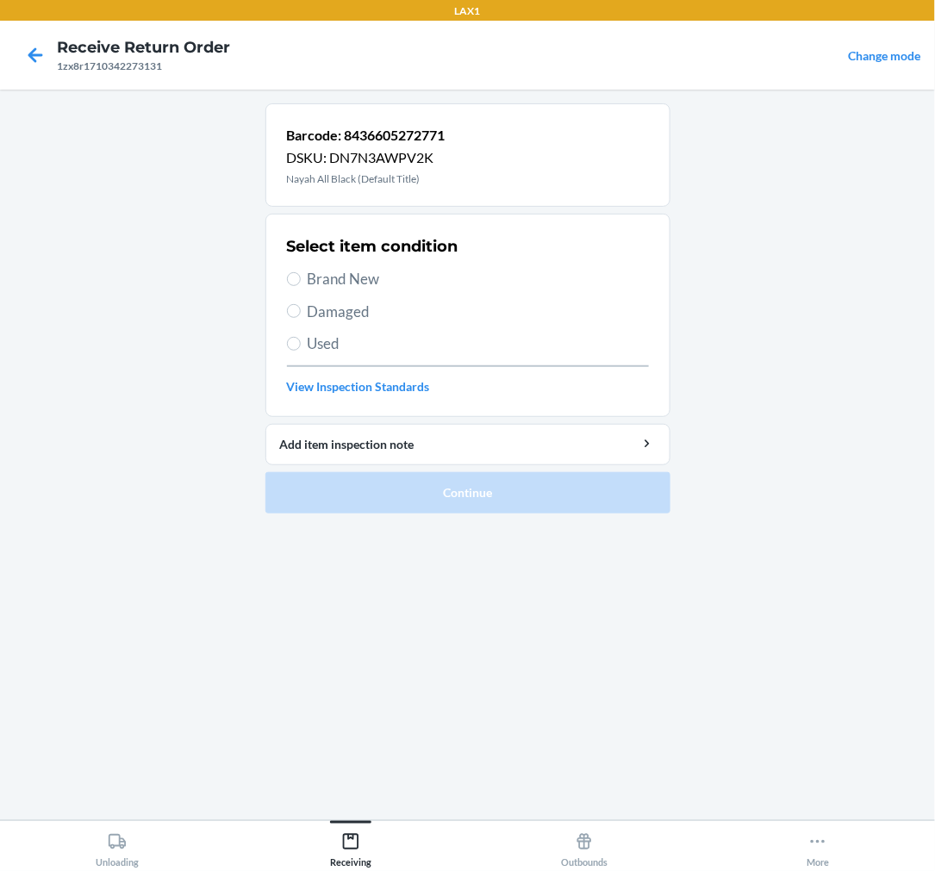
click at [290, 269] on label "Brand New" at bounding box center [468, 279] width 362 height 22
click at [290, 272] on input "Brand New" at bounding box center [294, 279] width 14 height 14
radio input "true"
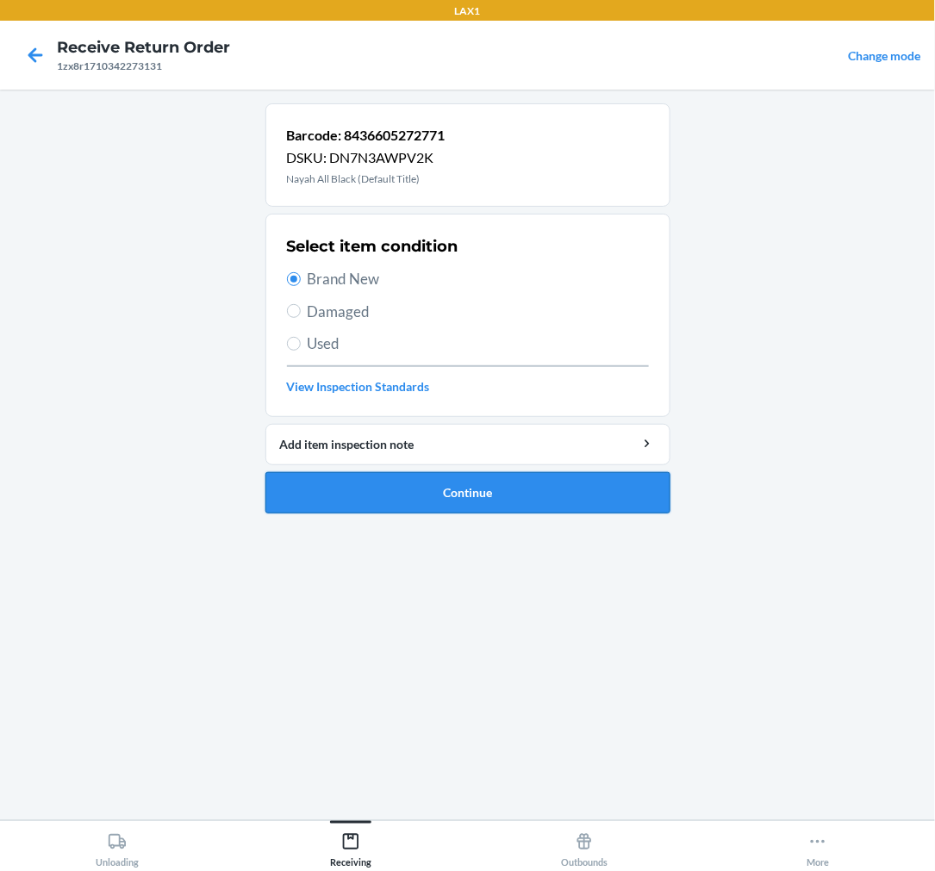
click at [480, 488] on button "Continue" at bounding box center [467, 492] width 405 height 41
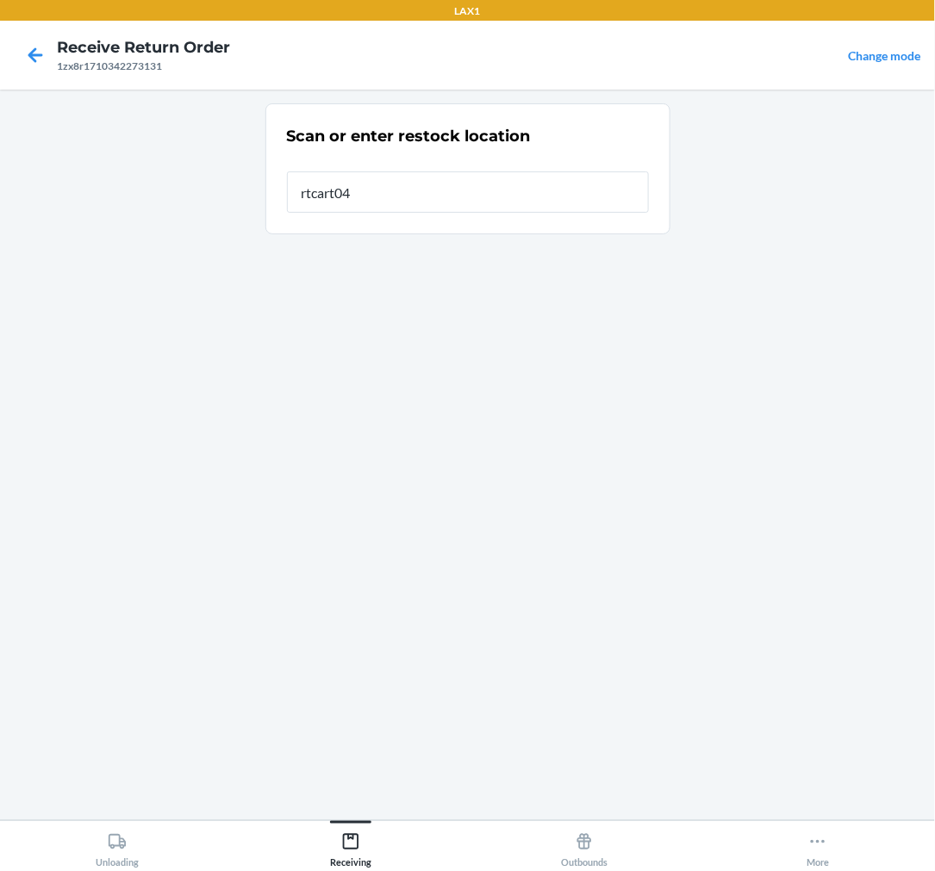
type input "rtcart046"
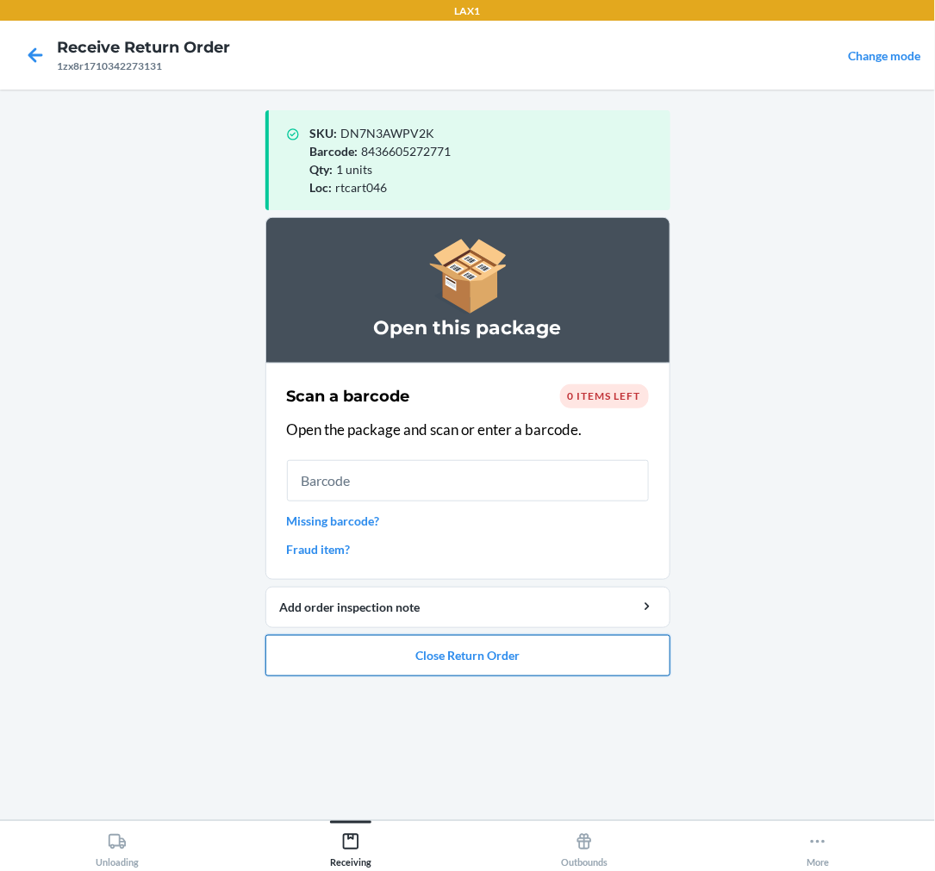
click at [567, 652] on button "Close Return Order" at bounding box center [467, 655] width 405 height 41
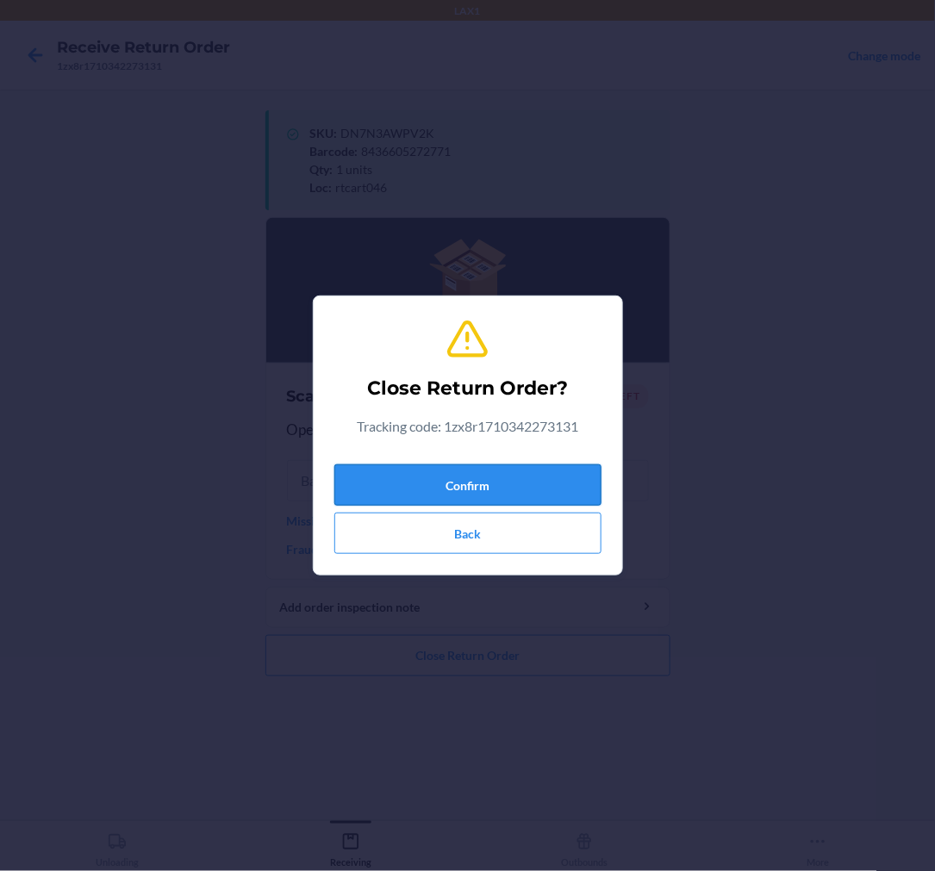
click at [546, 472] on button "Confirm" at bounding box center [467, 485] width 267 height 41
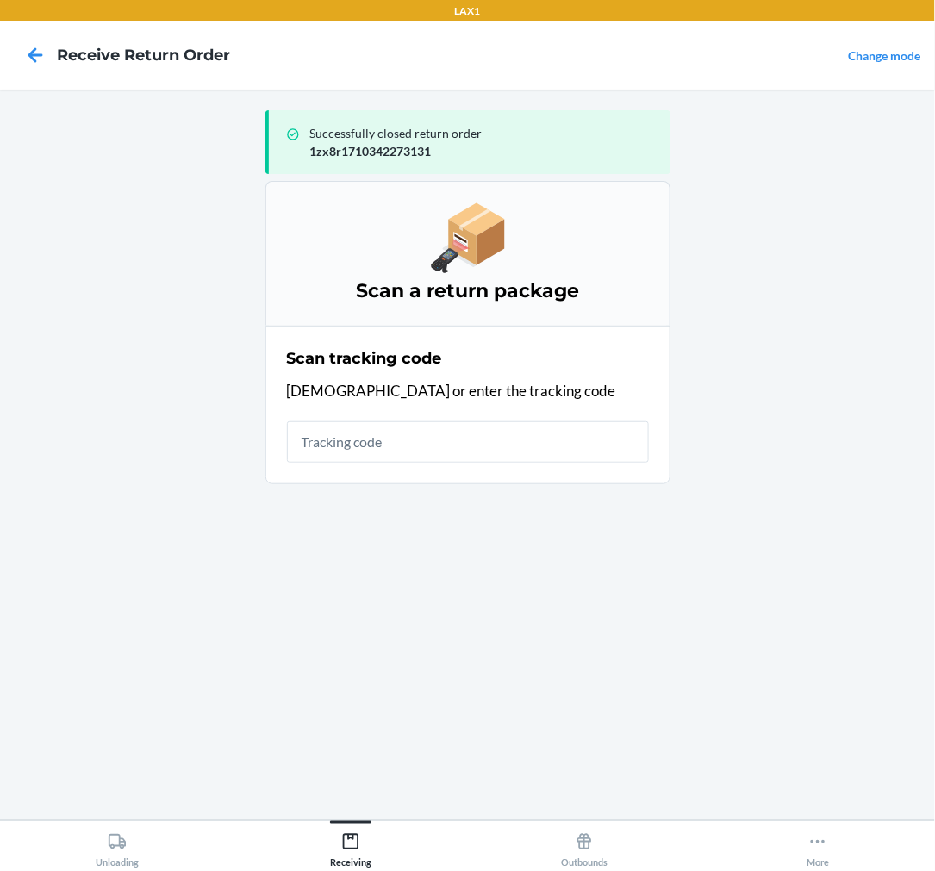
click at [440, 459] on div "Scan tracking code Scan or enter the tracking code" at bounding box center [468, 405] width 362 height 126
click at [448, 425] on input "text" at bounding box center [468, 441] width 362 height 41
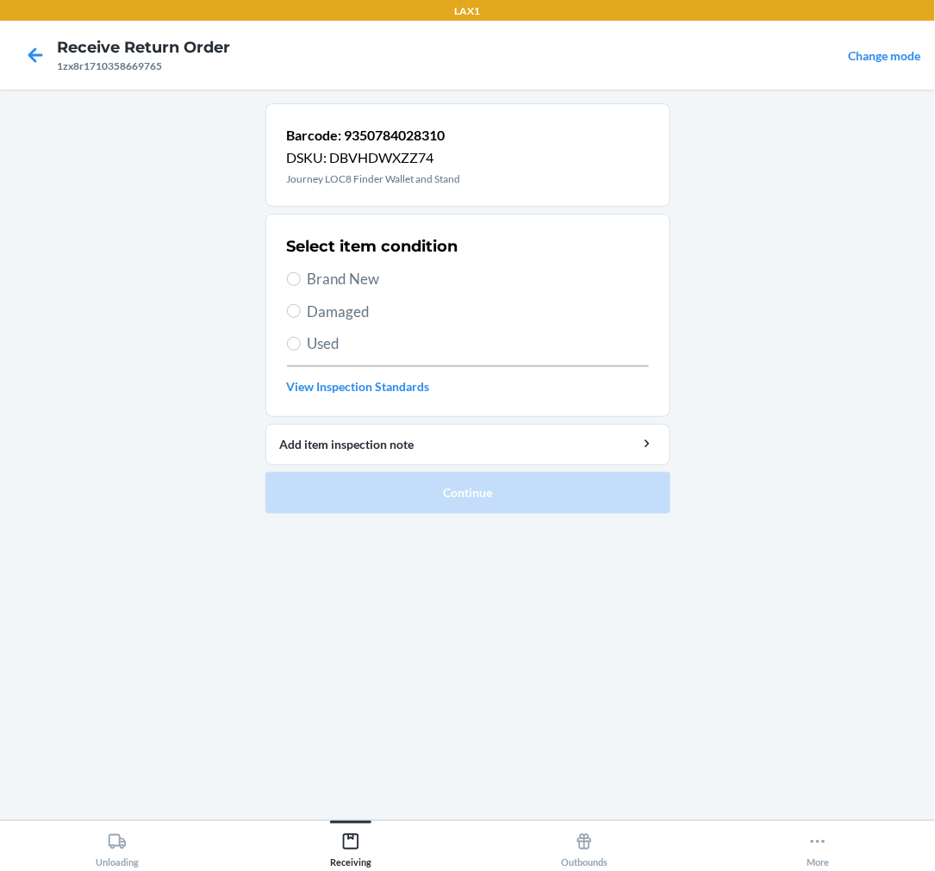
click at [324, 273] on span "Brand New" at bounding box center [478, 279] width 341 height 22
click at [301, 273] on input "Brand New" at bounding box center [294, 279] width 14 height 14
radio input "true"
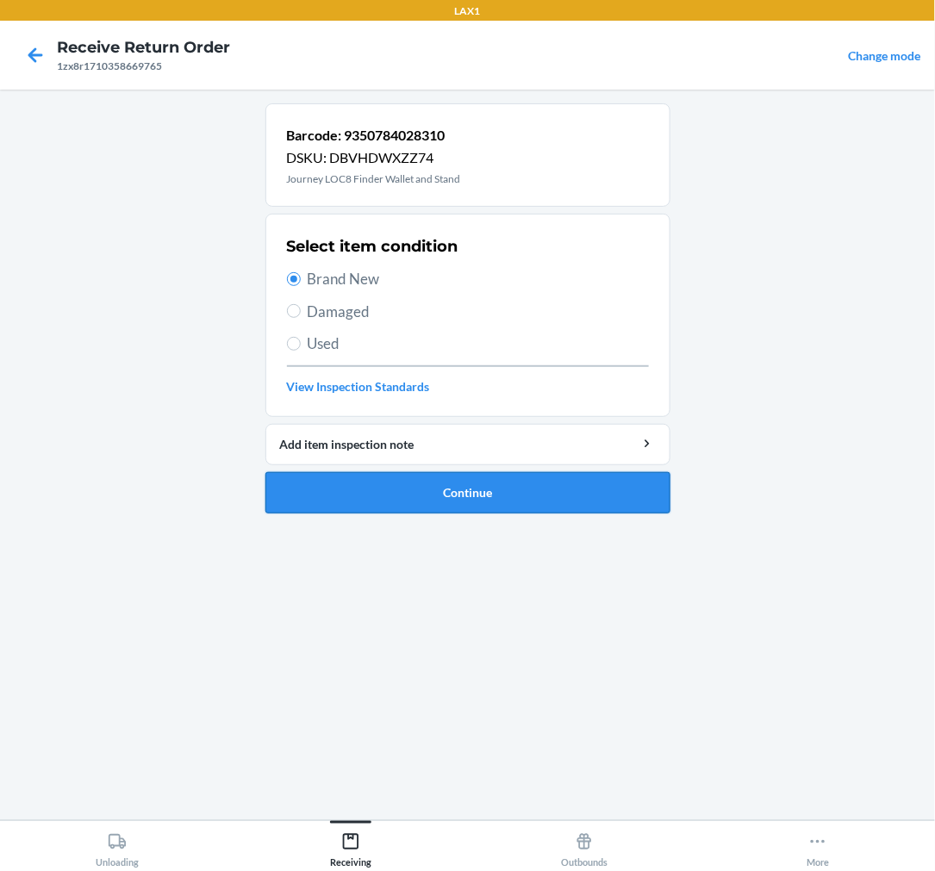
click at [436, 486] on button "Continue" at bounding box center [467, 492] width 405 height 41
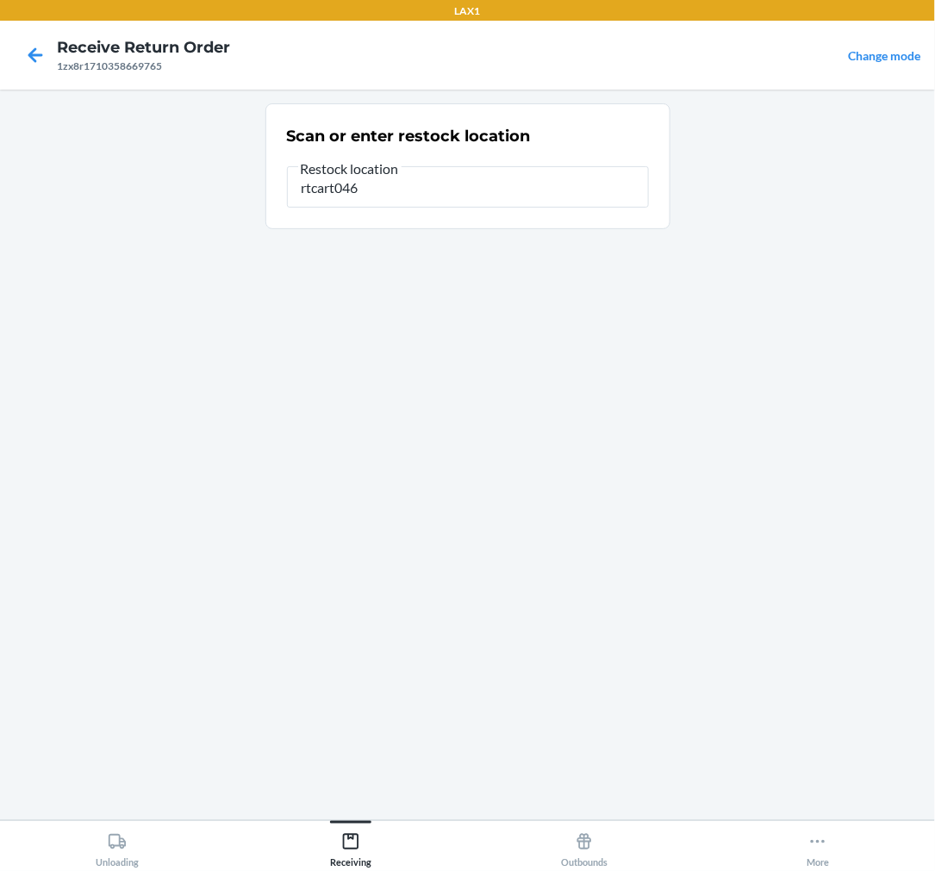
type input "rtcart046"
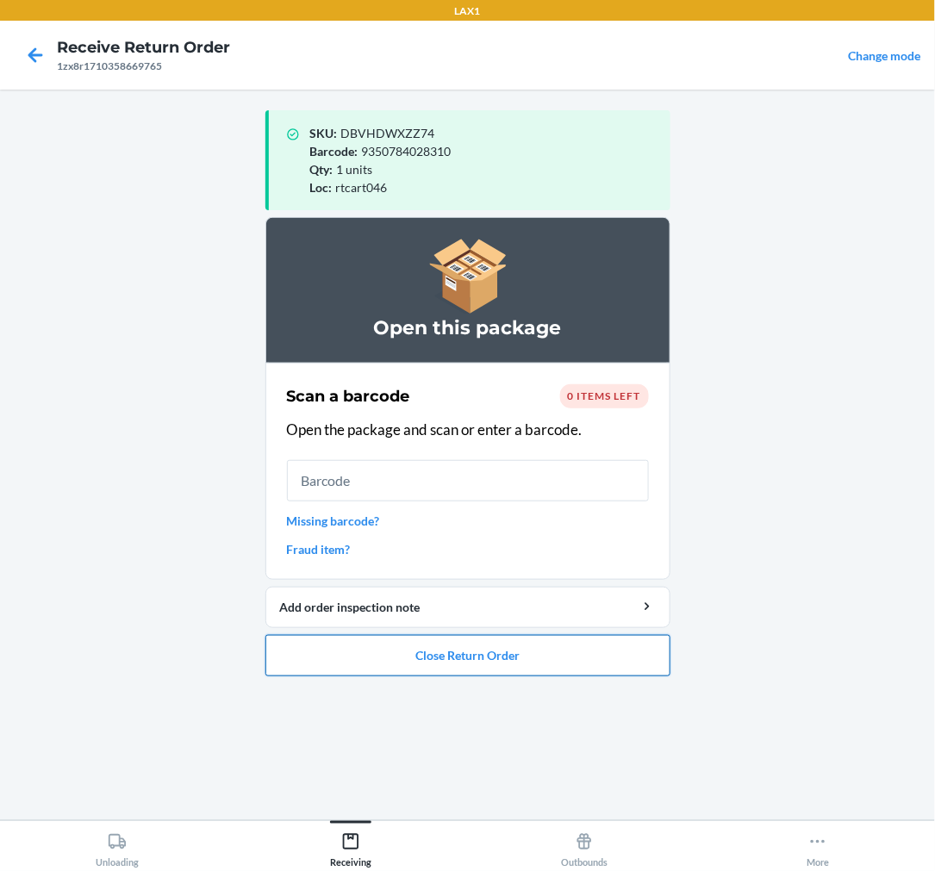
click at [513, 659] on button "Close Return Order" at bounding box center [467, 655] width 405 height 41
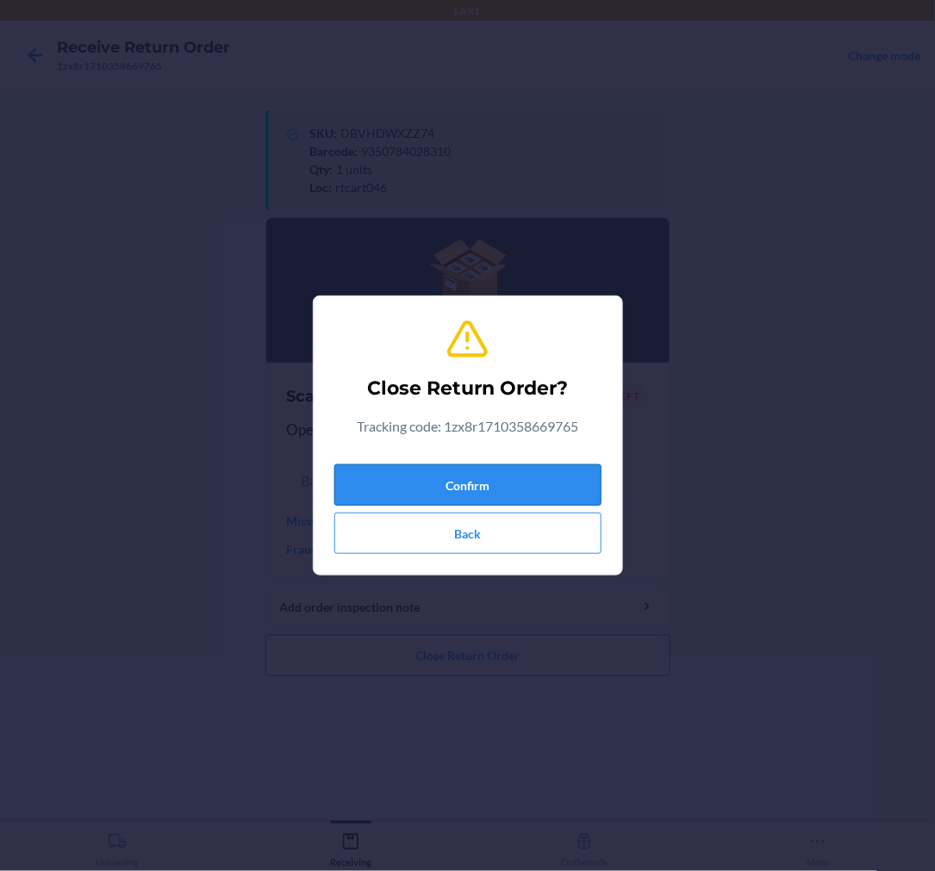
click at [531, 465] on button "Confirm" at bounding box center [467, 485] width 267 height 41
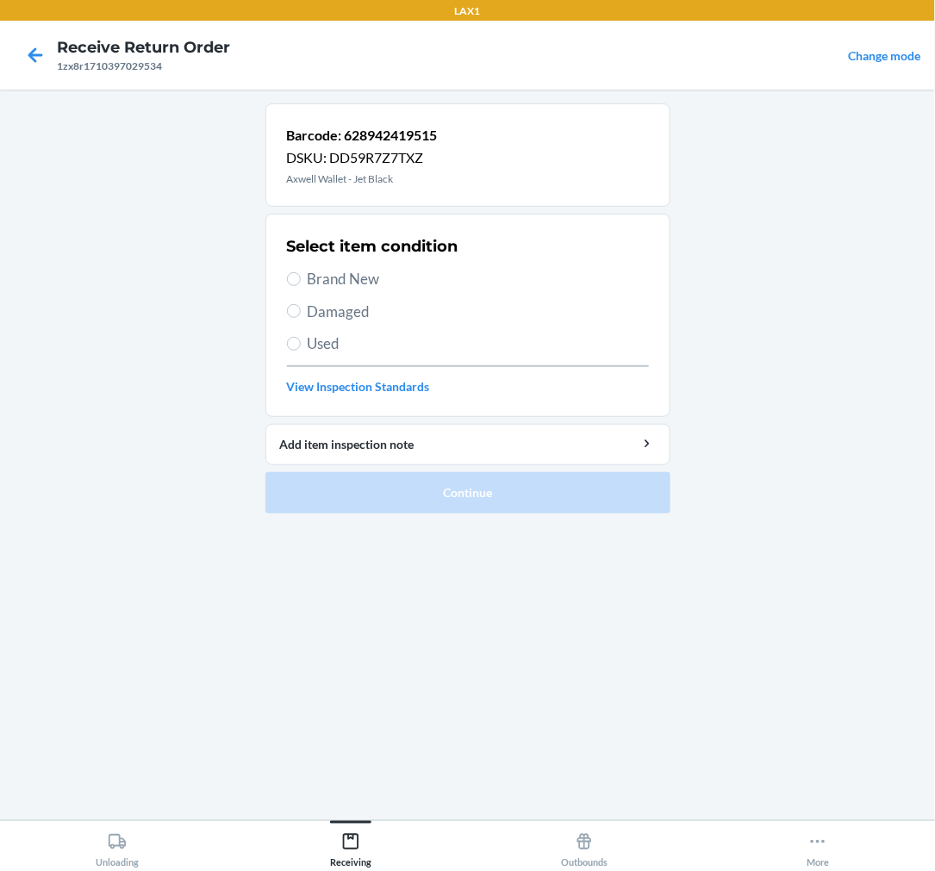
click at [287, 285] on label "Brand New" at bounding box center [468, 279] width 362 height 22
click at [287, 285] on input "Brand New" at bounding box center [294, 279] width 14 height 14
radio input "true"
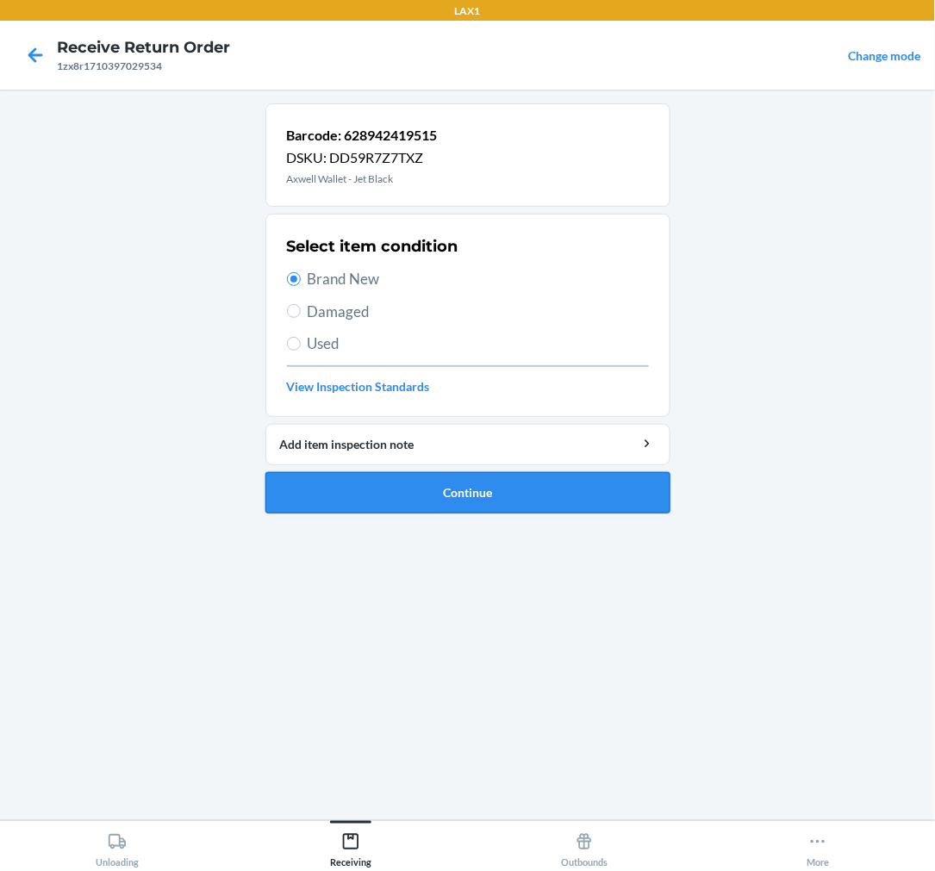
click at [403, 491] on button "Continue" at bounding box center [467, 492] width 405 height 41
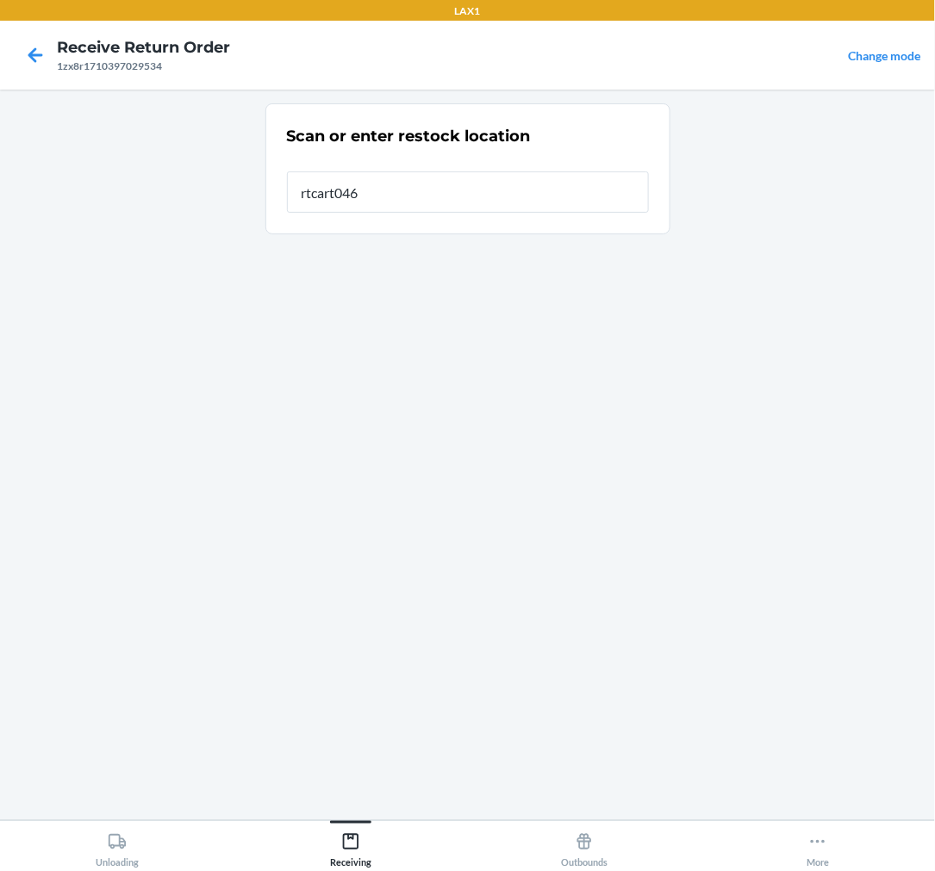
type input "rtcart046"
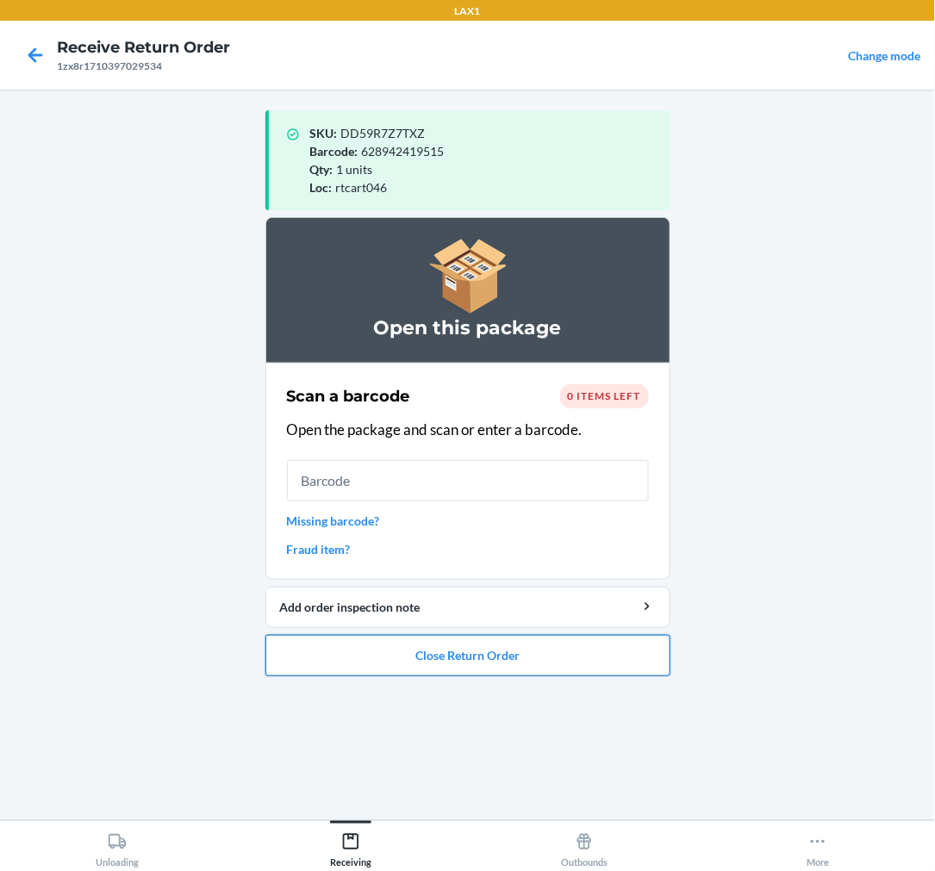
click at [507, 658] on button "Close Return Order" at bounding box center [467, 655] width 405 height 41
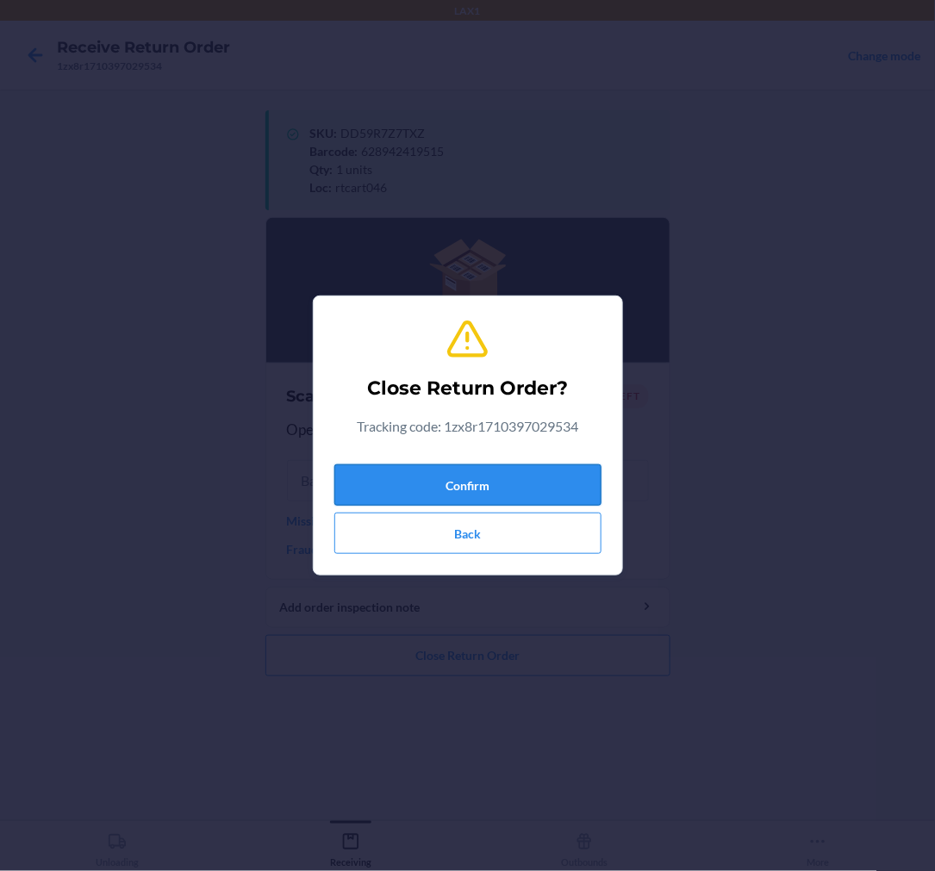
click at [524, 483] on button "Confirm" at bounding box center [467, 485] width 267 height 41
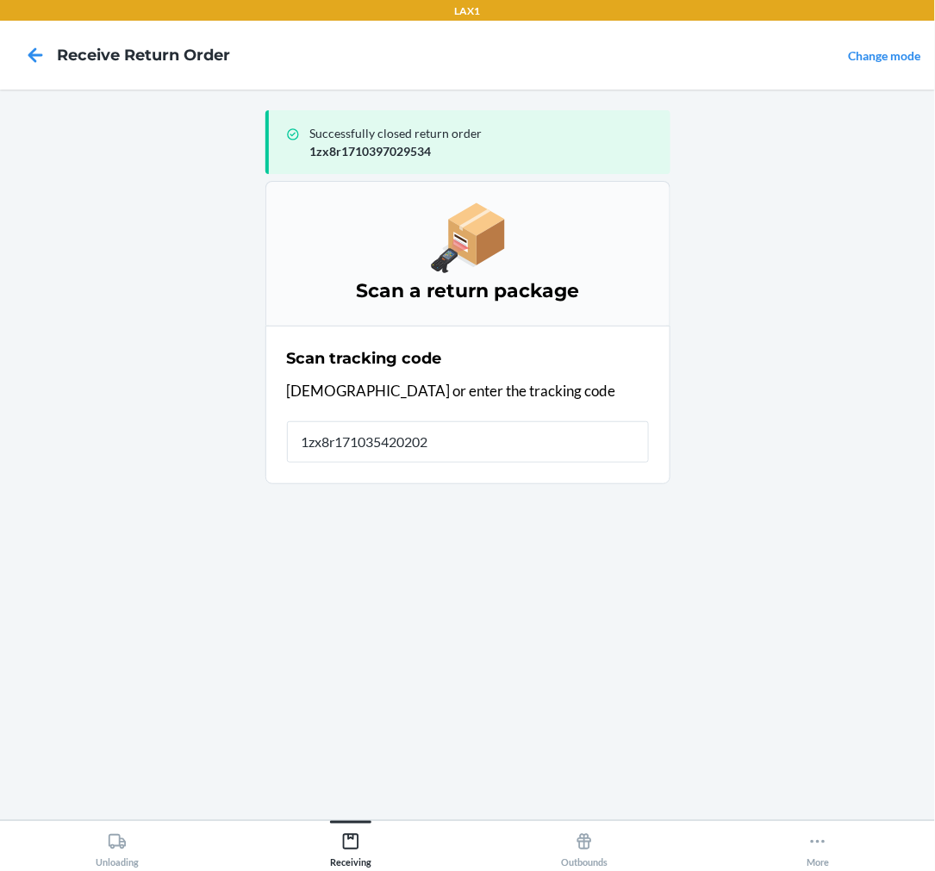
type input "1zx8r1710354202024"
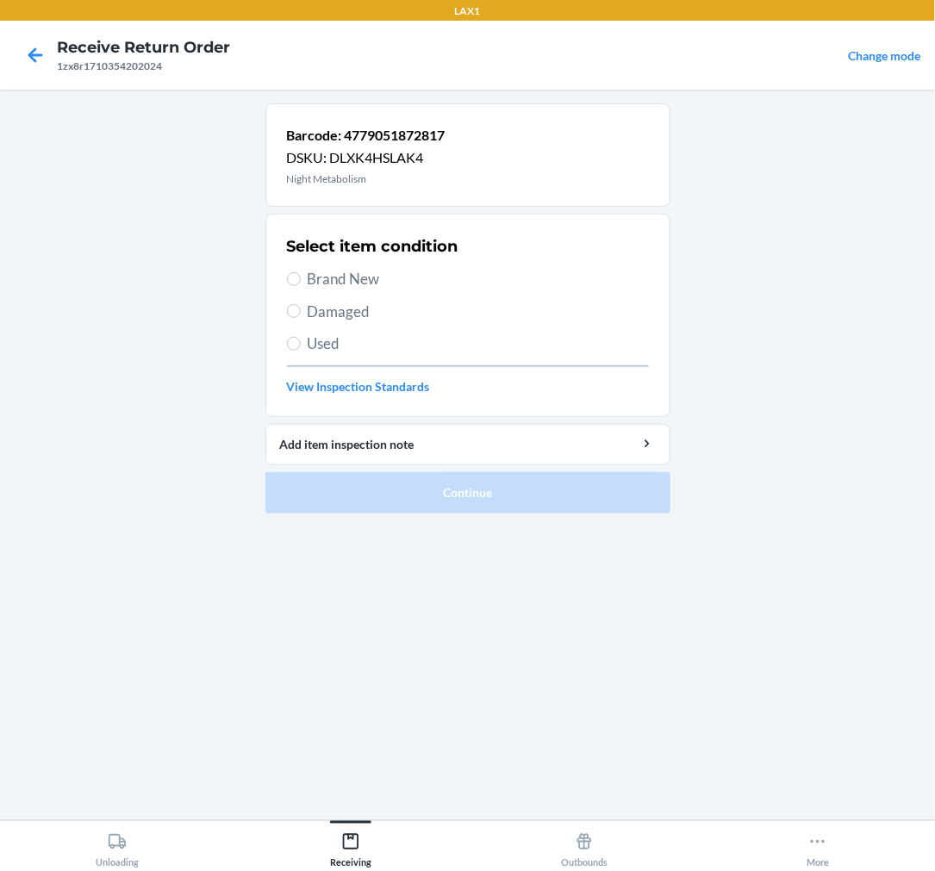
drag, startPoint x: 373, startPoint y: 687, endPoint x: 245, endPoint y: 646, distance: 134.7
click at [245, 646] on main "Barcode: 4779051872817 DSKU: DLXK4HSLAK4 Night Metabolism Select item condition…" at bounding box center [467, 455] width 935 height 731
click at [303, 281] on label "Brand New" at bounding box center [468, 279] width 362 height 22
click at [301, 281] on input "Brand New" at bounding box center [294, 279] width 14 height 14
radio input "true"
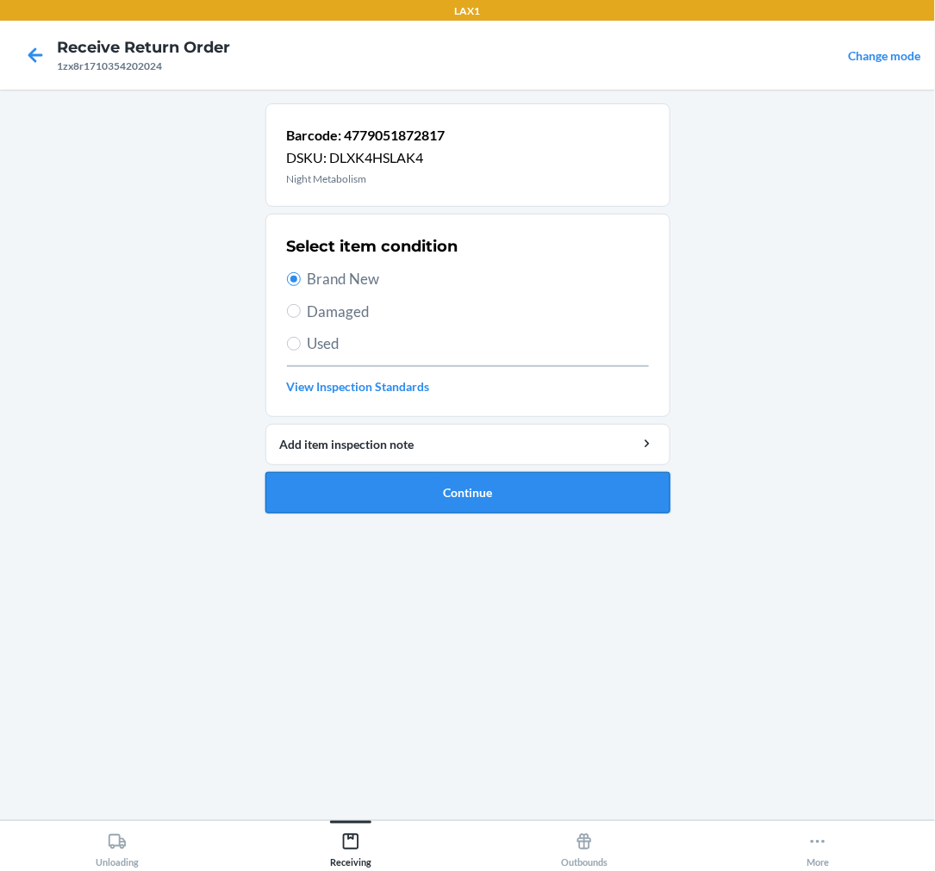
click at [514, 510] on ol "Barcode: 4779051872817 DSKU: DLXK4HSLAK4 Night Metabolism Select item condition…" at bounding box center [467, 315] width 405 height 424
click at [517, 496] on button "Continue" at bounding box center [467, 492] width 405 height 41
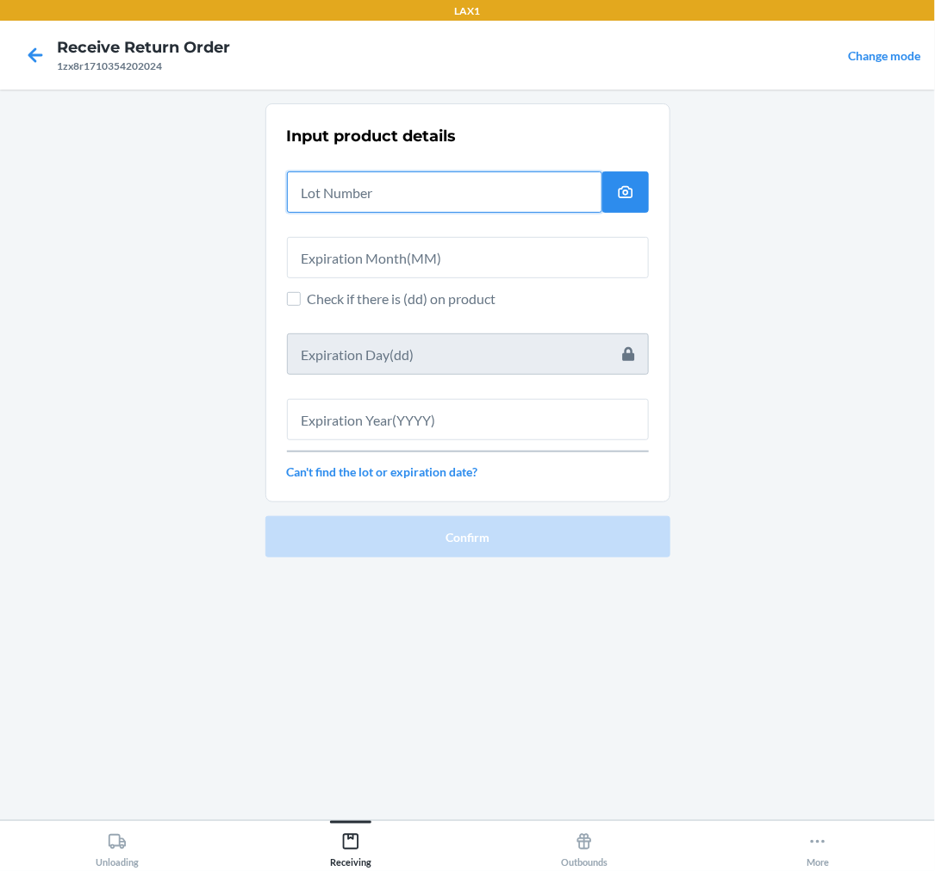
click at [379, 196] on input "text" at bounding box center [444, 192] width 315 height 41
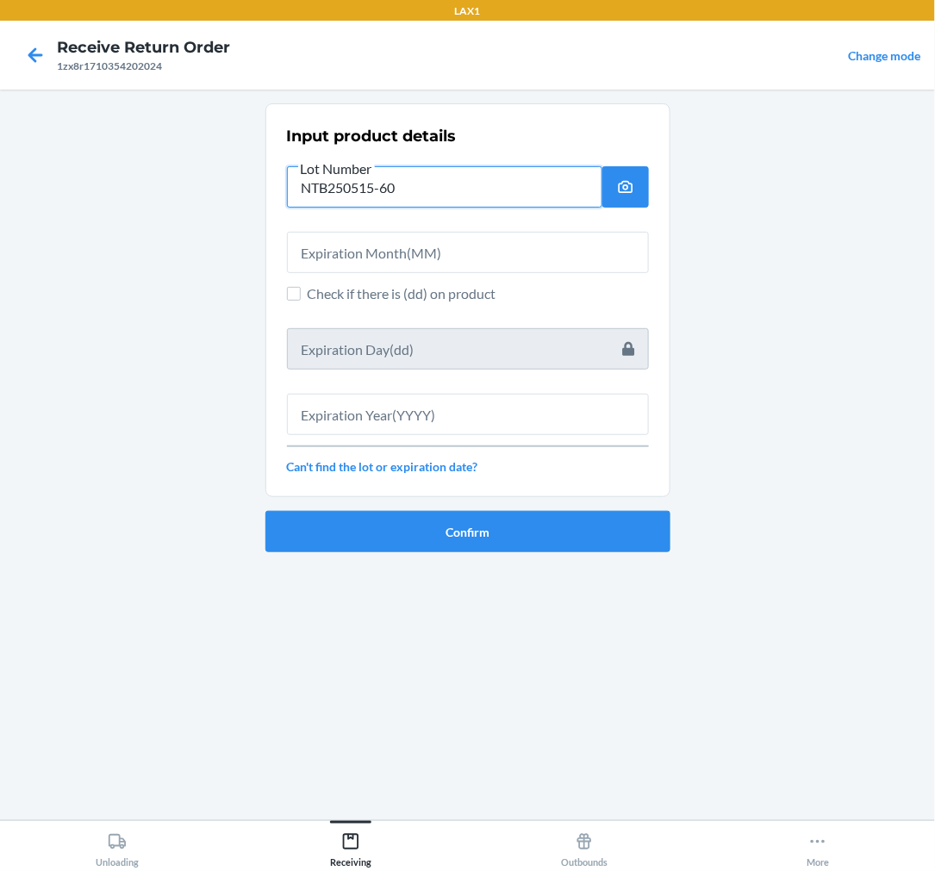
type input "NTB250515-60"
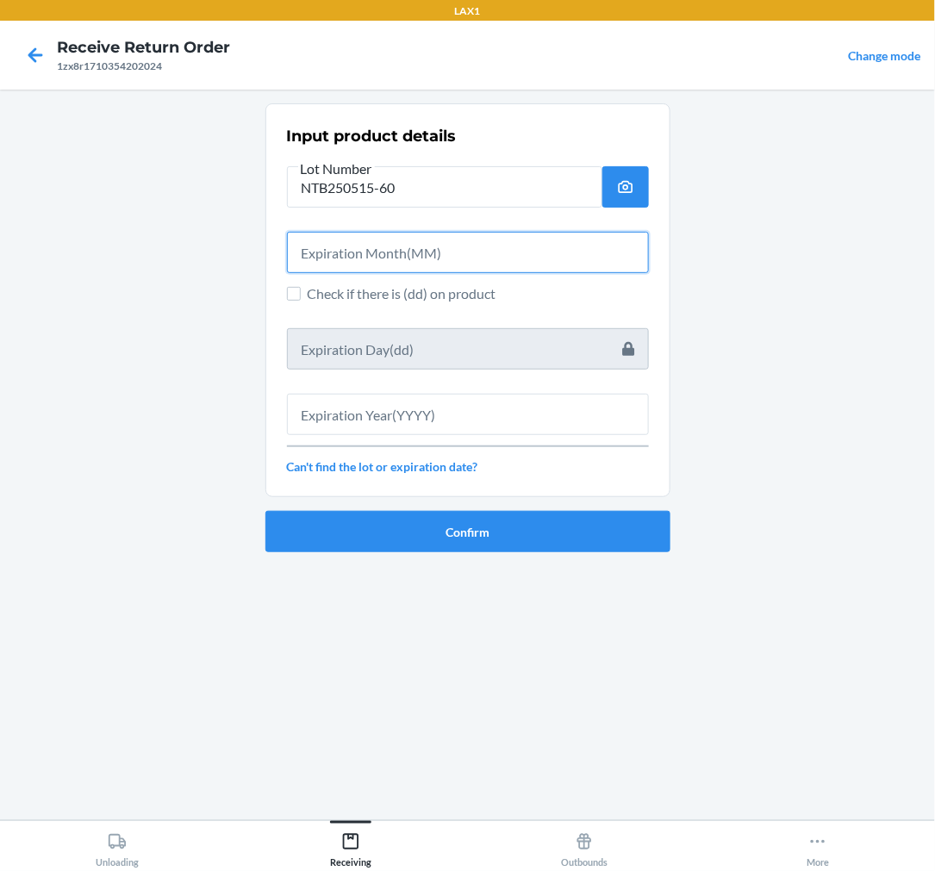
click at [435, 253] on input "text" at bounding box center [468, 252] width 362 height 41
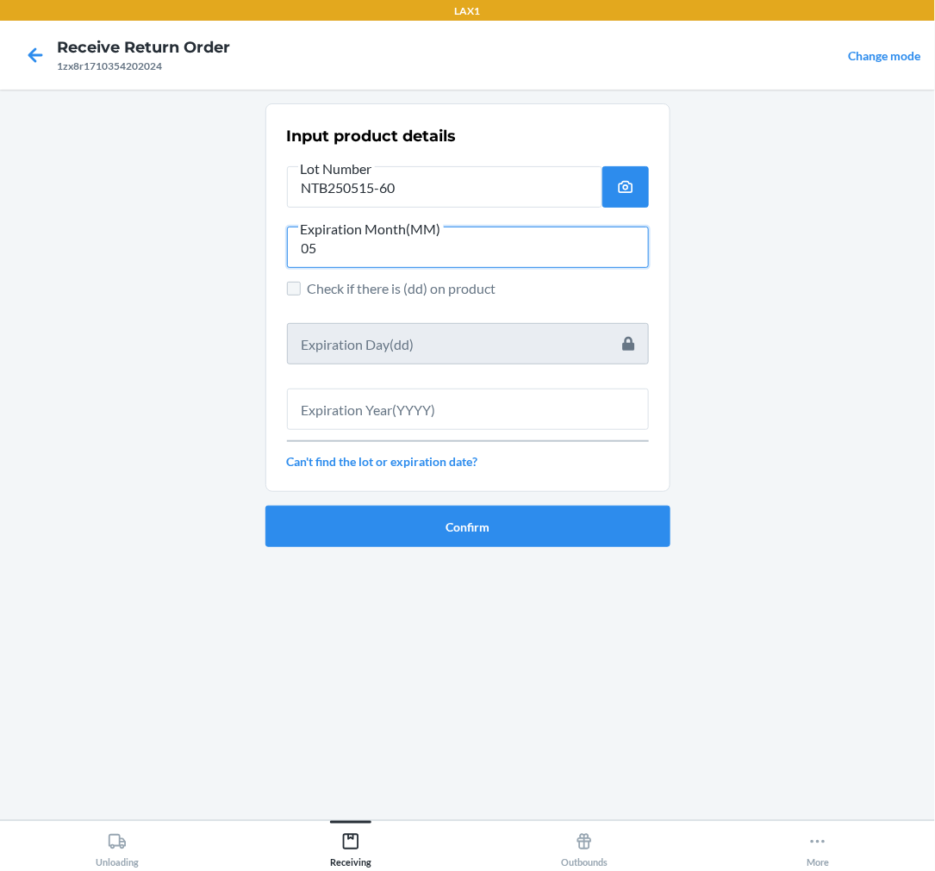
type input "05"
click at [290, 289] on input "Check if there is (dd) on product" at bounding box center [294, 289] width 14 height 14
checkbox input "true"
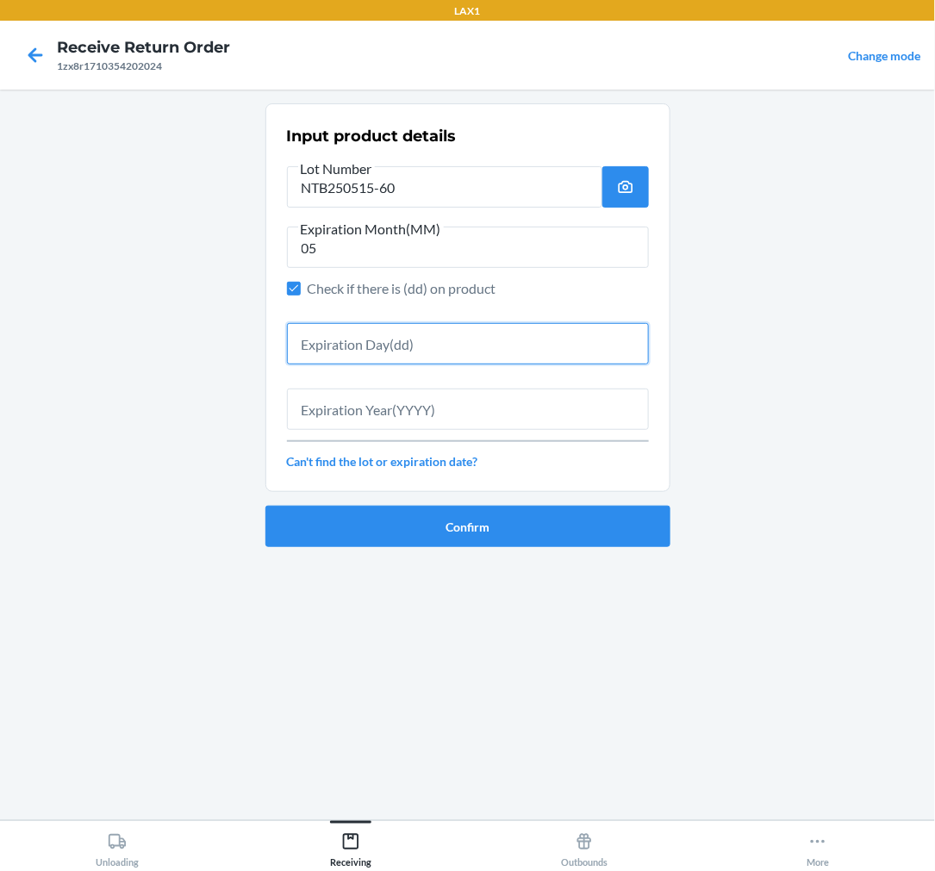
drag, startPoint x: 330, startPoint y: 363, endPoint x: 339, endPoint y: 353, distance: 12.8
click at [332, 359] on input "text" at bounding box center [468, 343] width 362 height 41
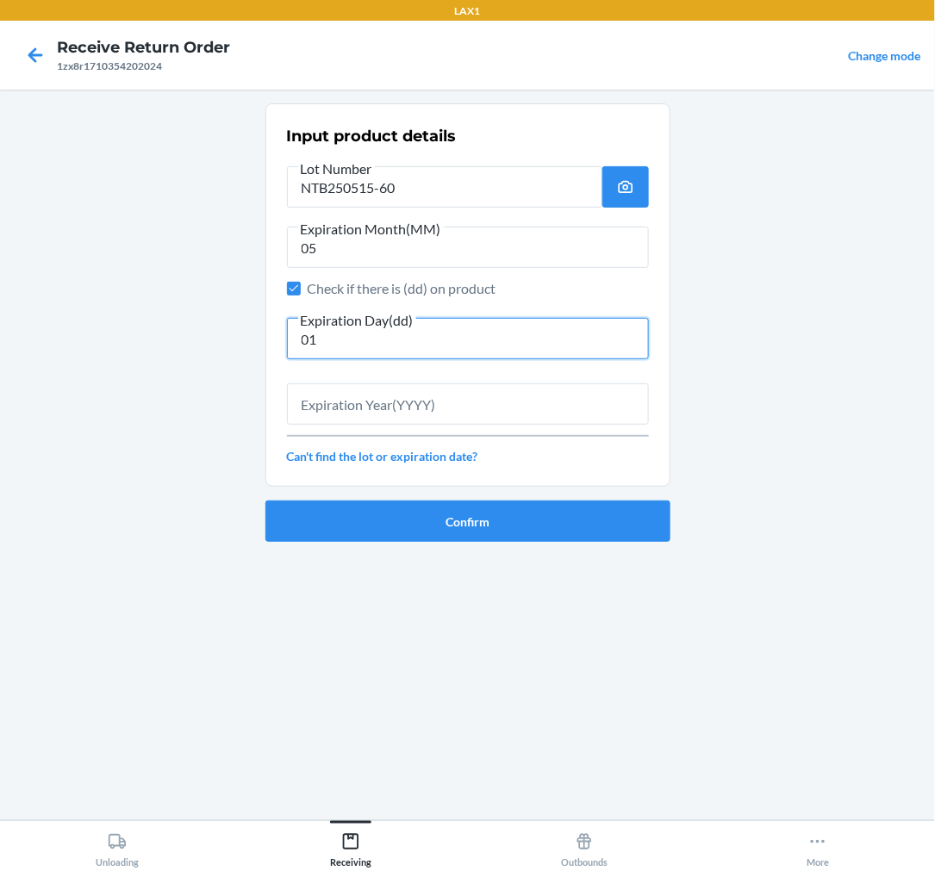
type input "01"
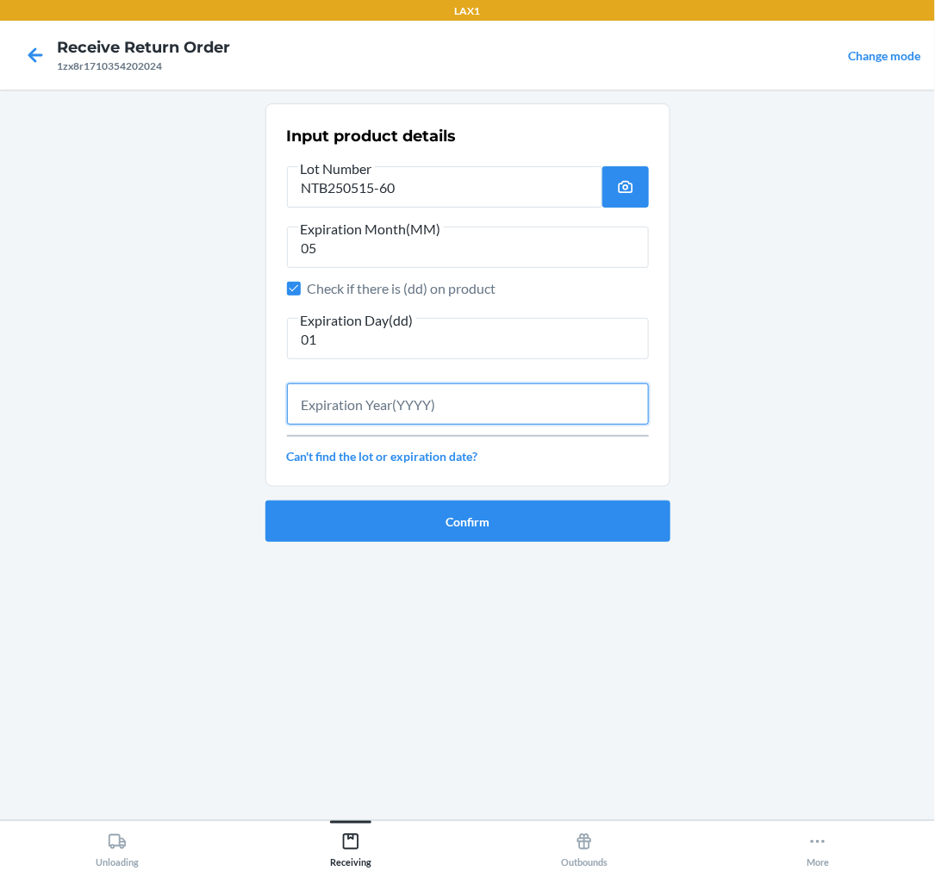
drag, startPoint x: 478, startPoint y: 414, endPoint x: 467, endPoint y: 338, distance: 76.7
click at [497, 406] on input "text" at bounding box center [468, 404] width 362 height 41
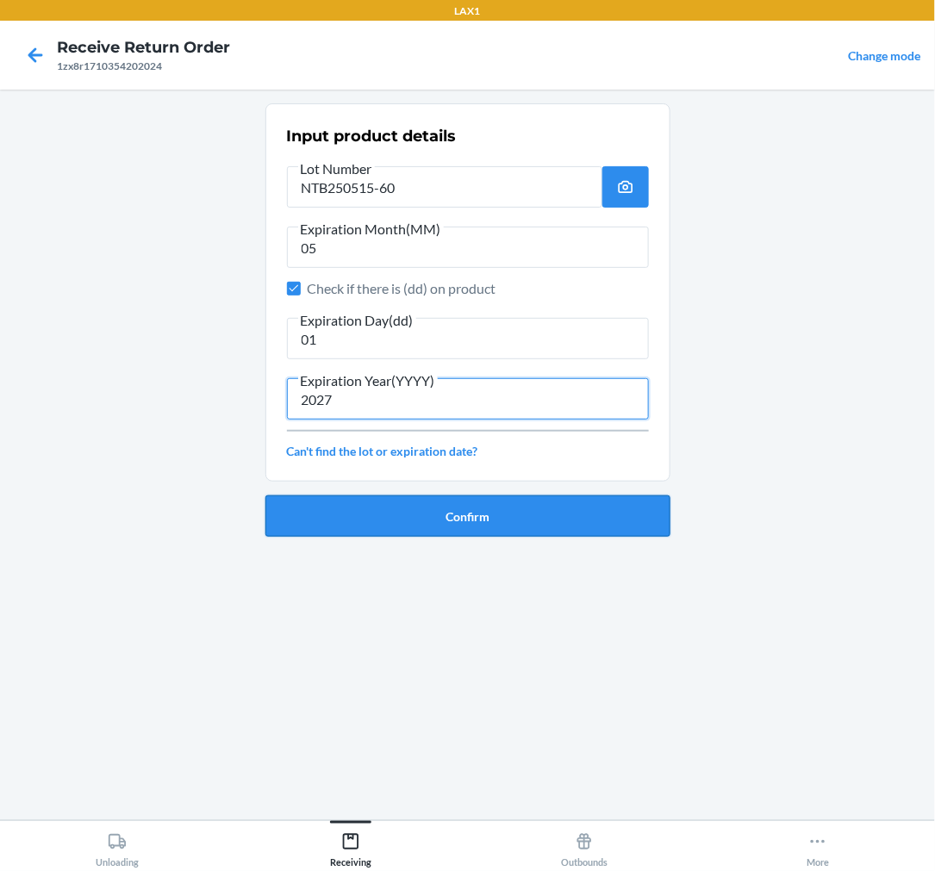
type input "2027"
click at [562, 523] on button "Confirm" at bounding box center [467, 516] width 405 height 41
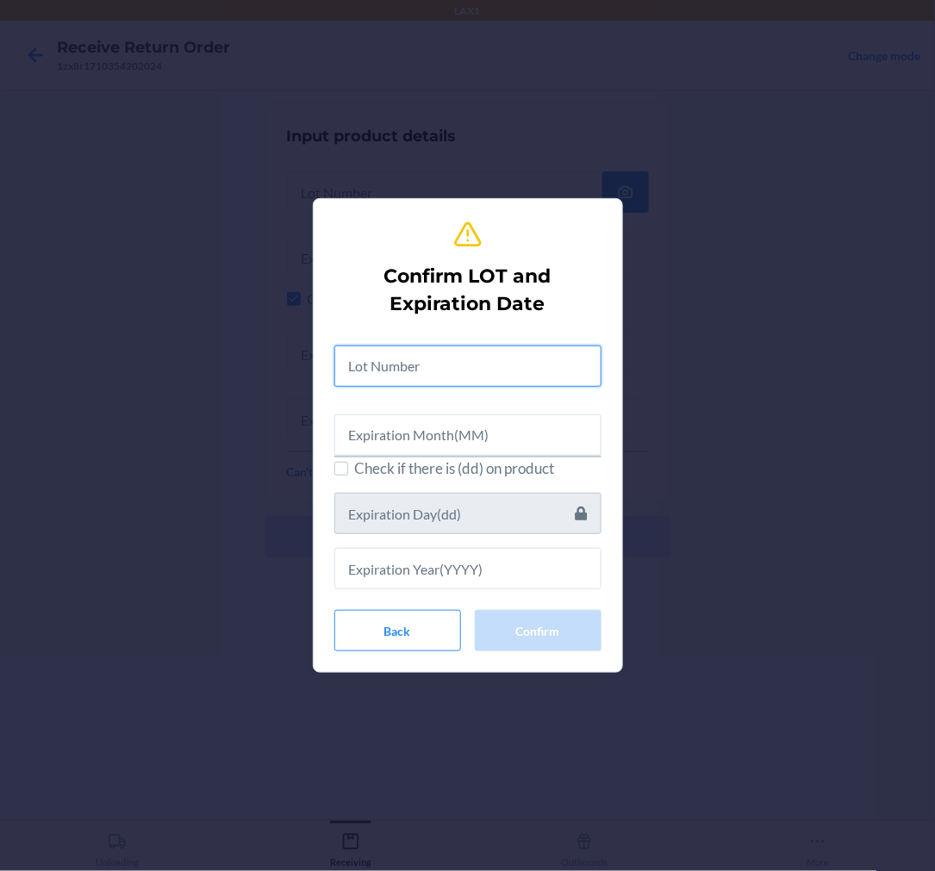
click at [471, 360] on input "text" at bounding box center [467, 366] width 267 height 41
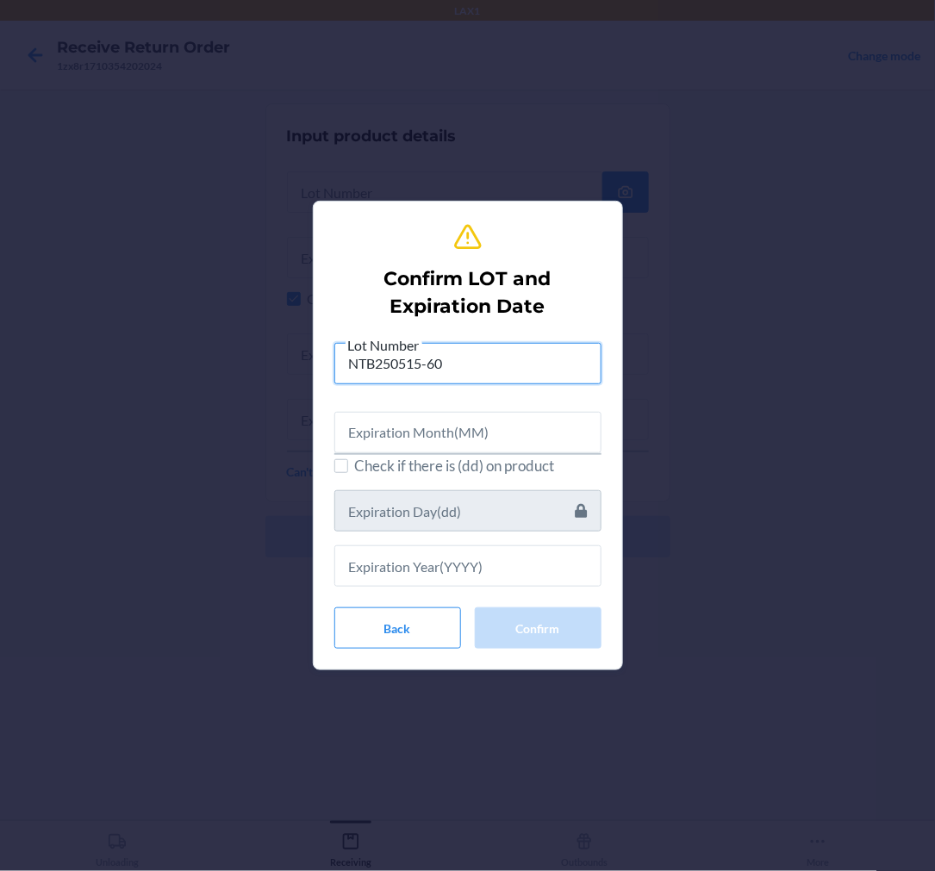
type input "NTB250515-60"
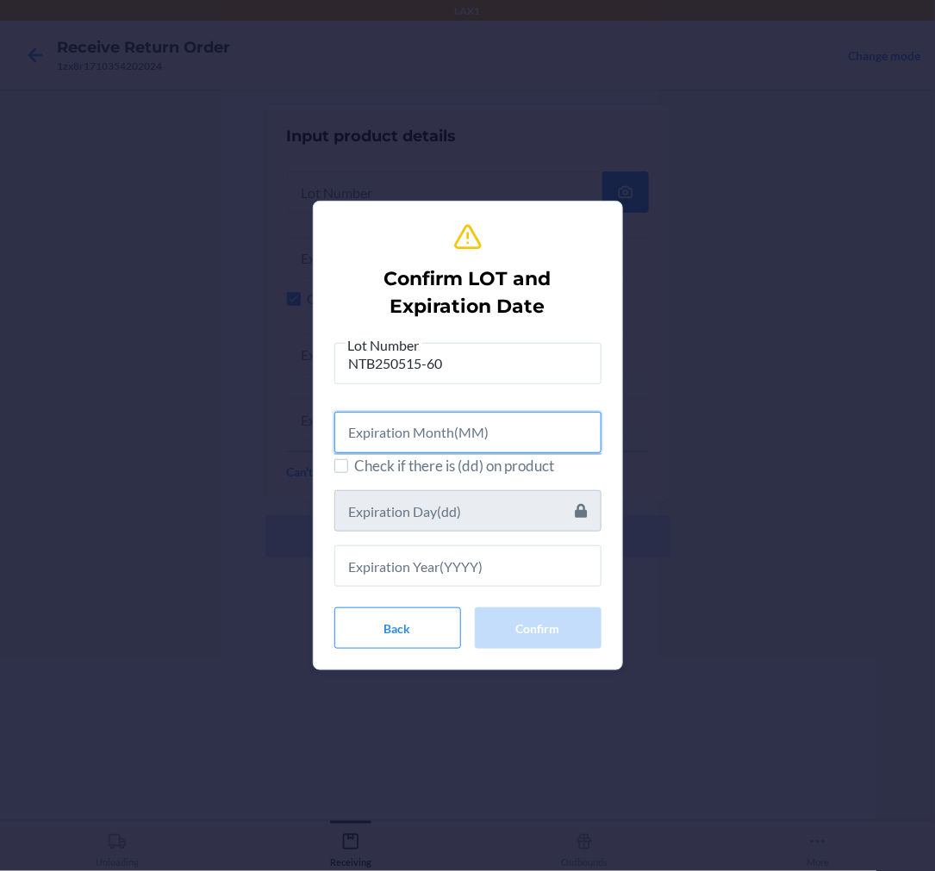
click at [448, 433] on input "text" at bounding box center [467, 432] width 267 height 41
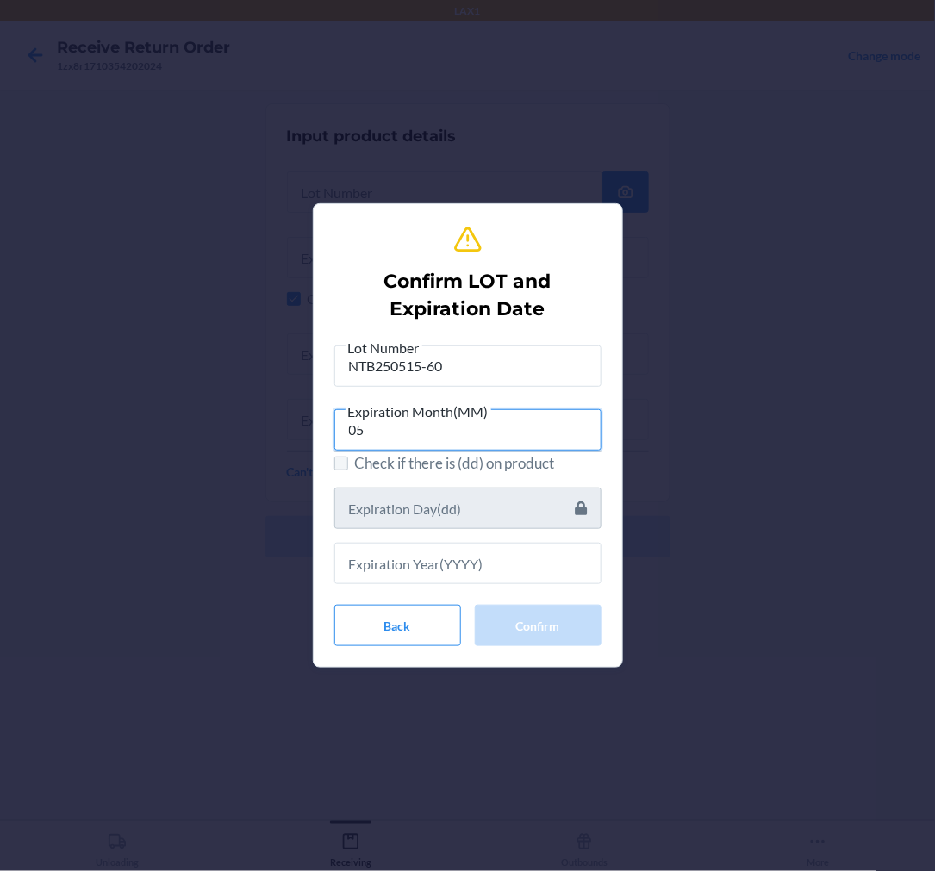
type input "05"
click at [339, 461] on input "Check if there is (dd) on product" at bounding box center [341, 464] width 14 height 14
checkbox input "true"
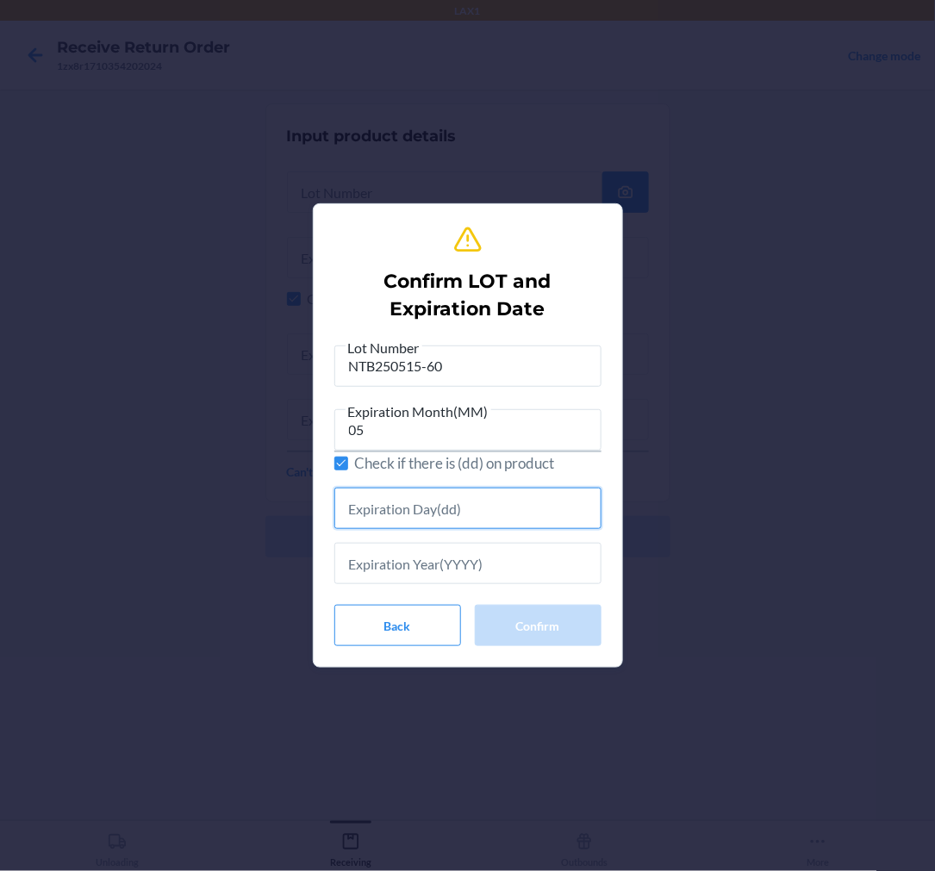
click at [390, 522] on input "text" at bounding box center [467, 508] width 267 height 41
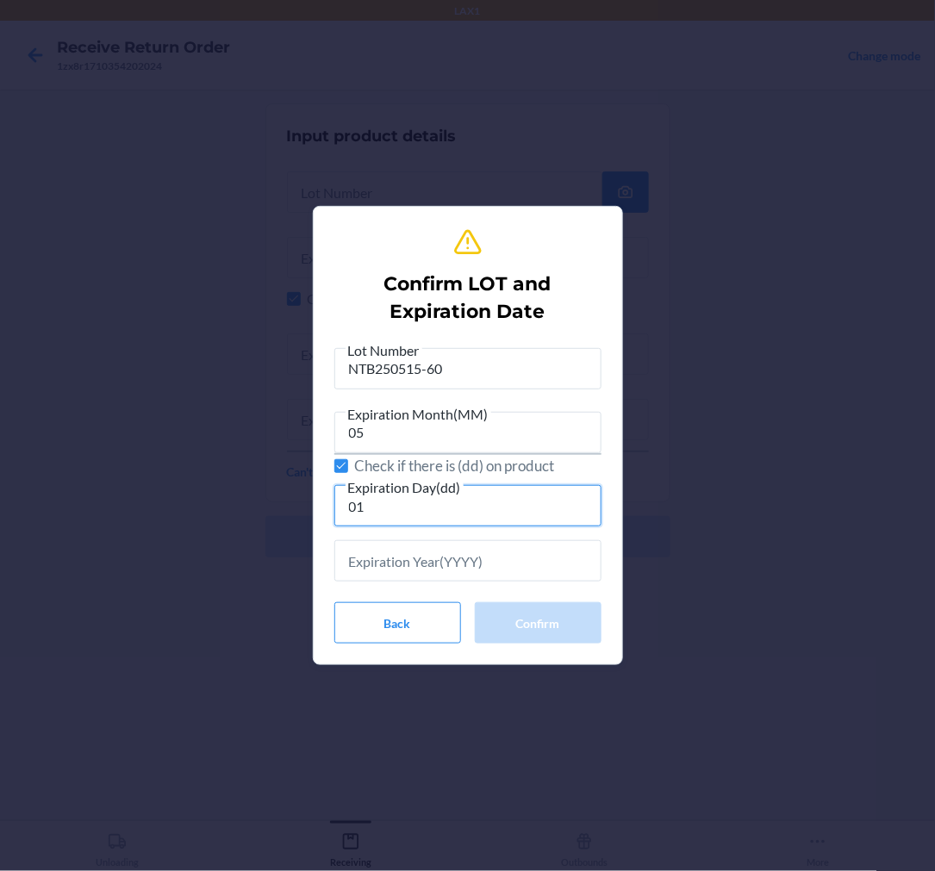
type input "01"
click at [401, 566] on input "text" at bounding box center [467, 560] width 267 height 41
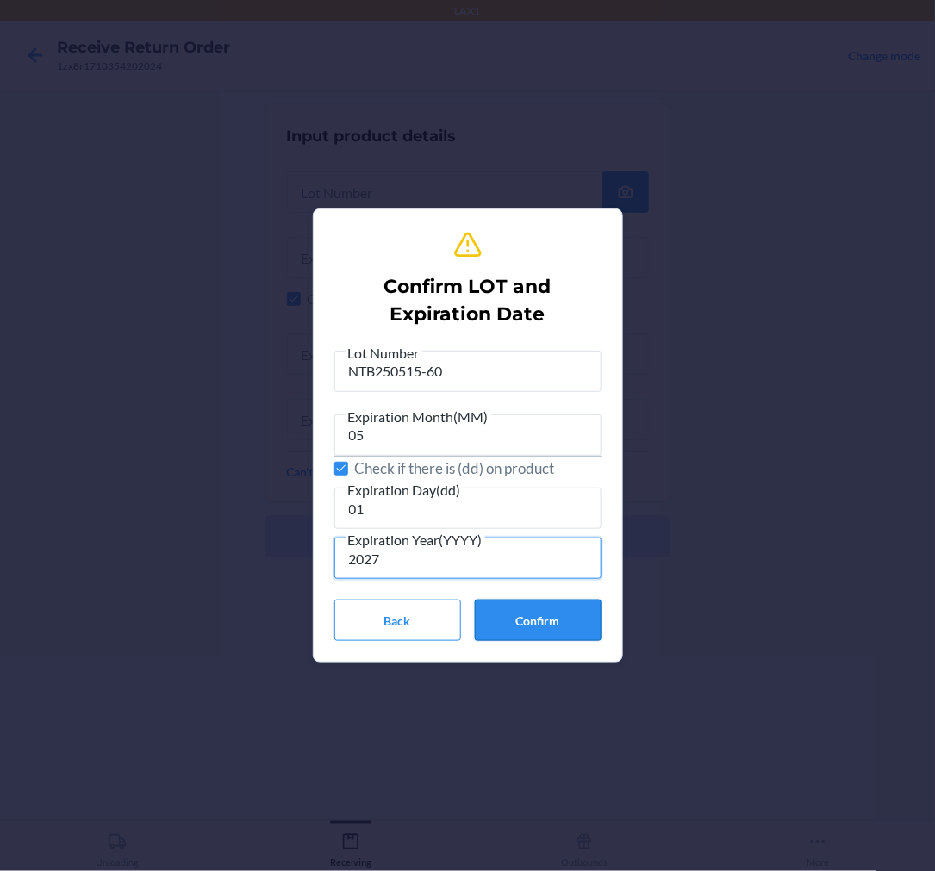
type input "2027"
click at [537, 625] on button "Confirm" at bounding box center [538, 620] width 127 height 41
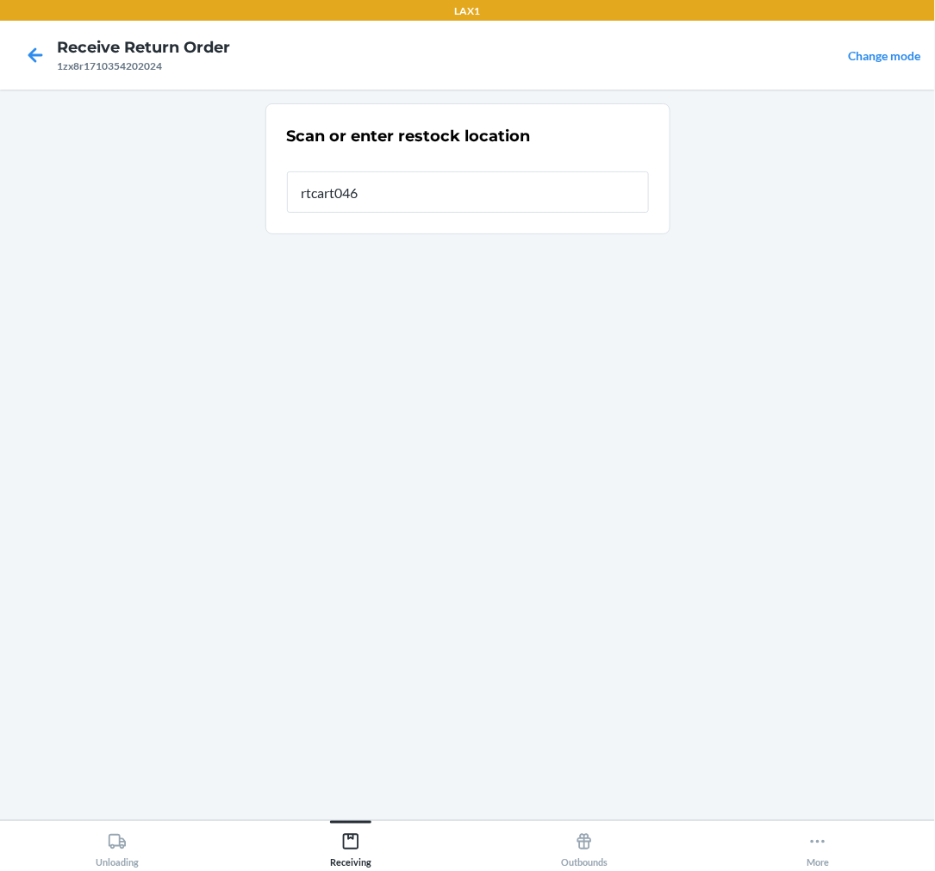
type input "rtcart046"
